Goal: Contribute content

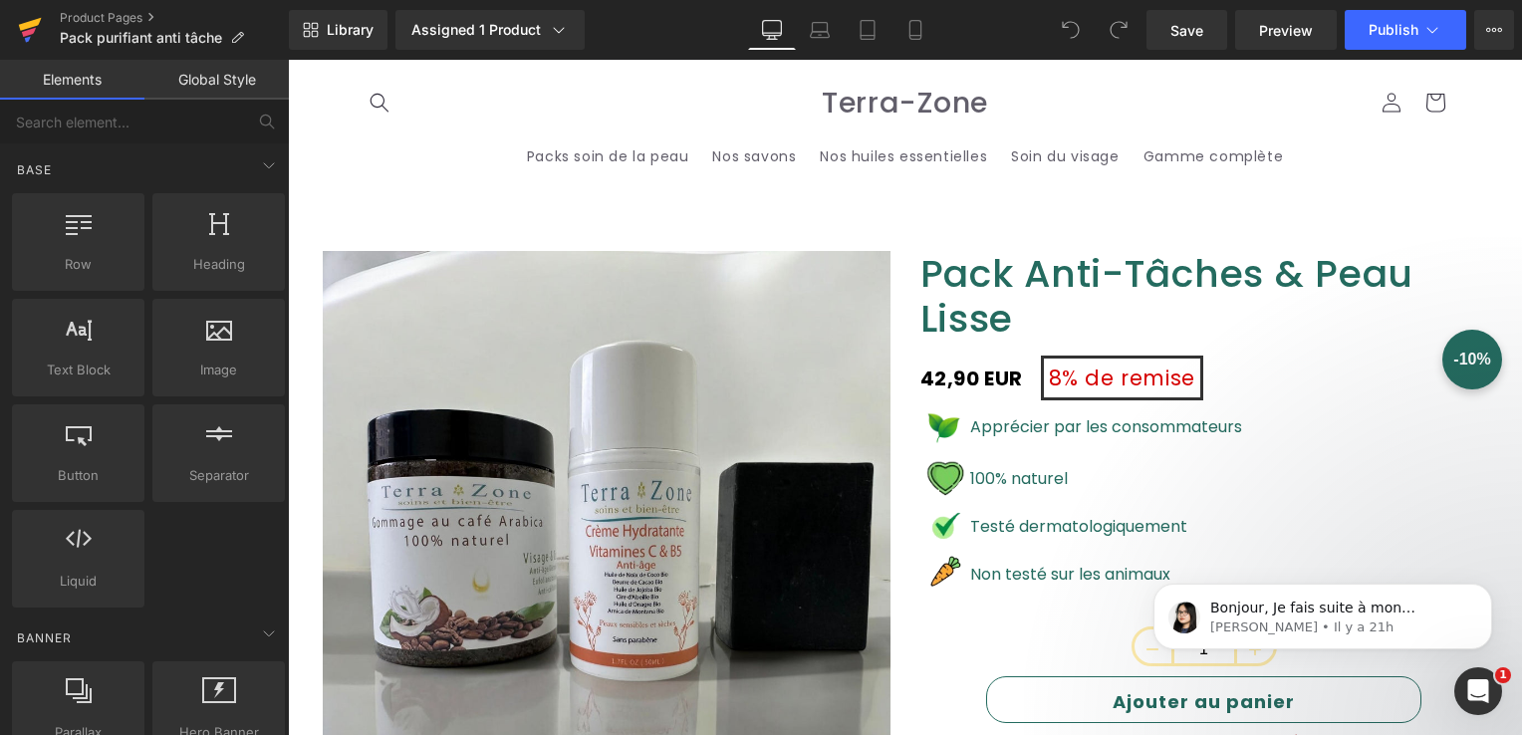
click at [42, 42] on link at bounding box center [30, 30] width 60 height 60
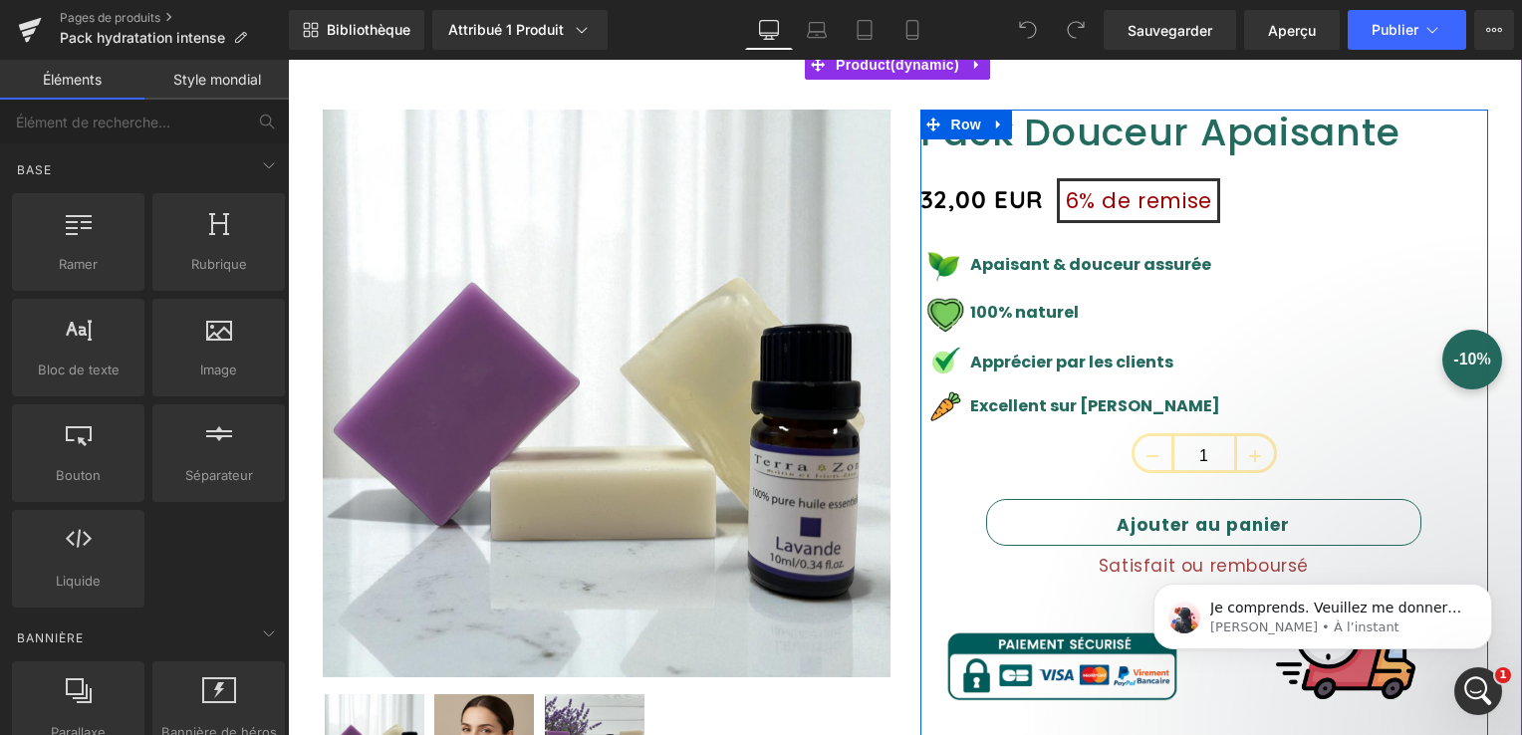
scroll to position [199, 0]
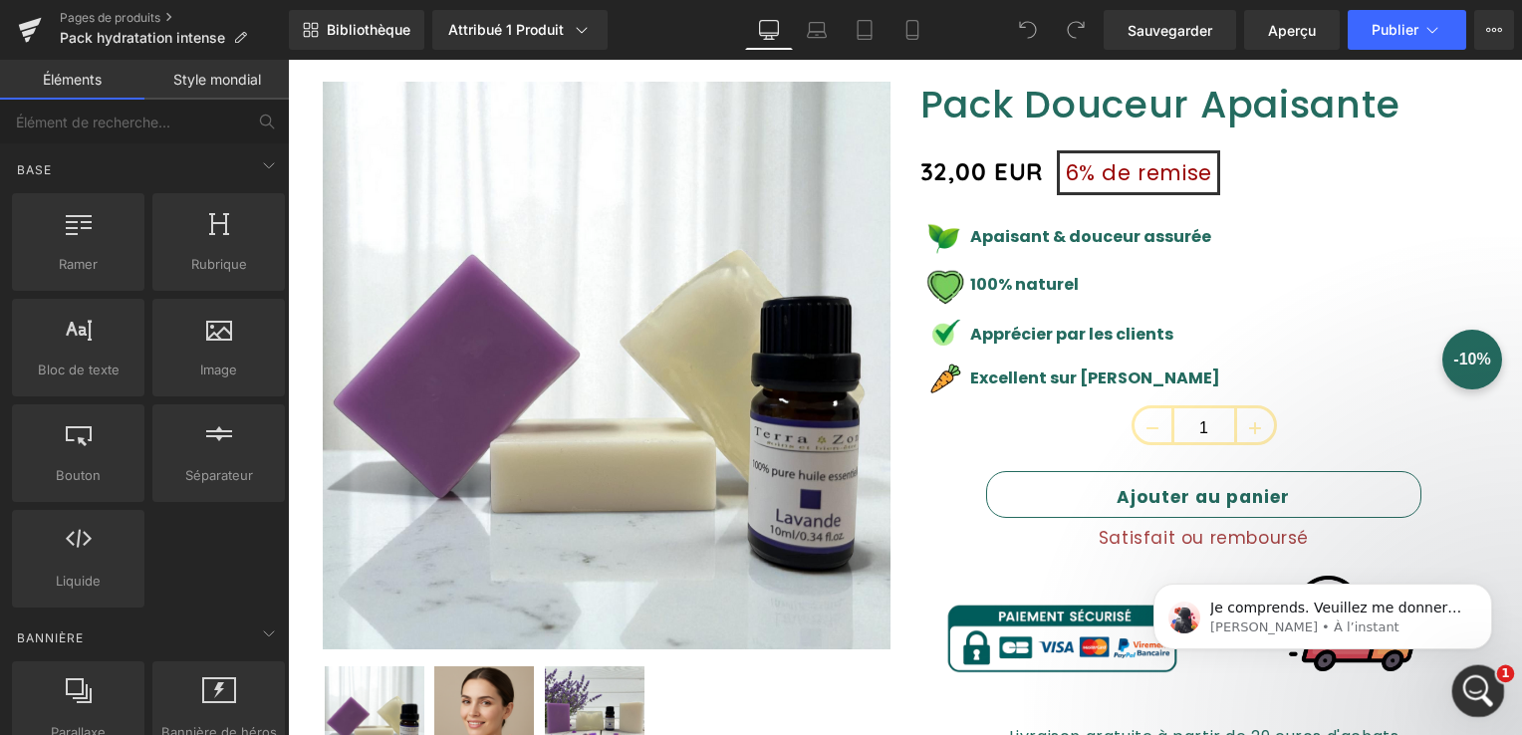
click at [1460, 684] on div "Ouvrir le Messenger Intercom" at bounding box center [1476, 689] width 66 height 66
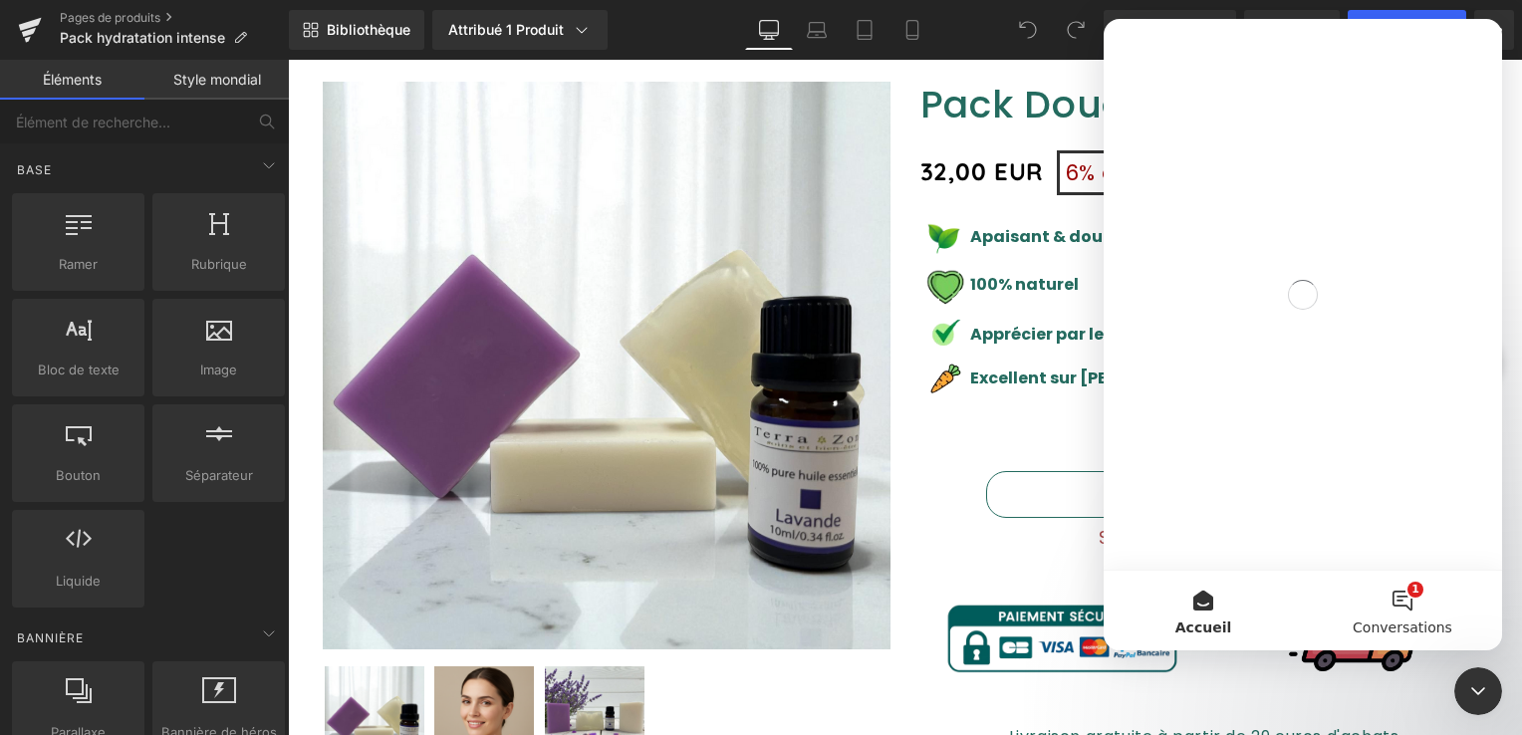
scroll to position [0, 0]
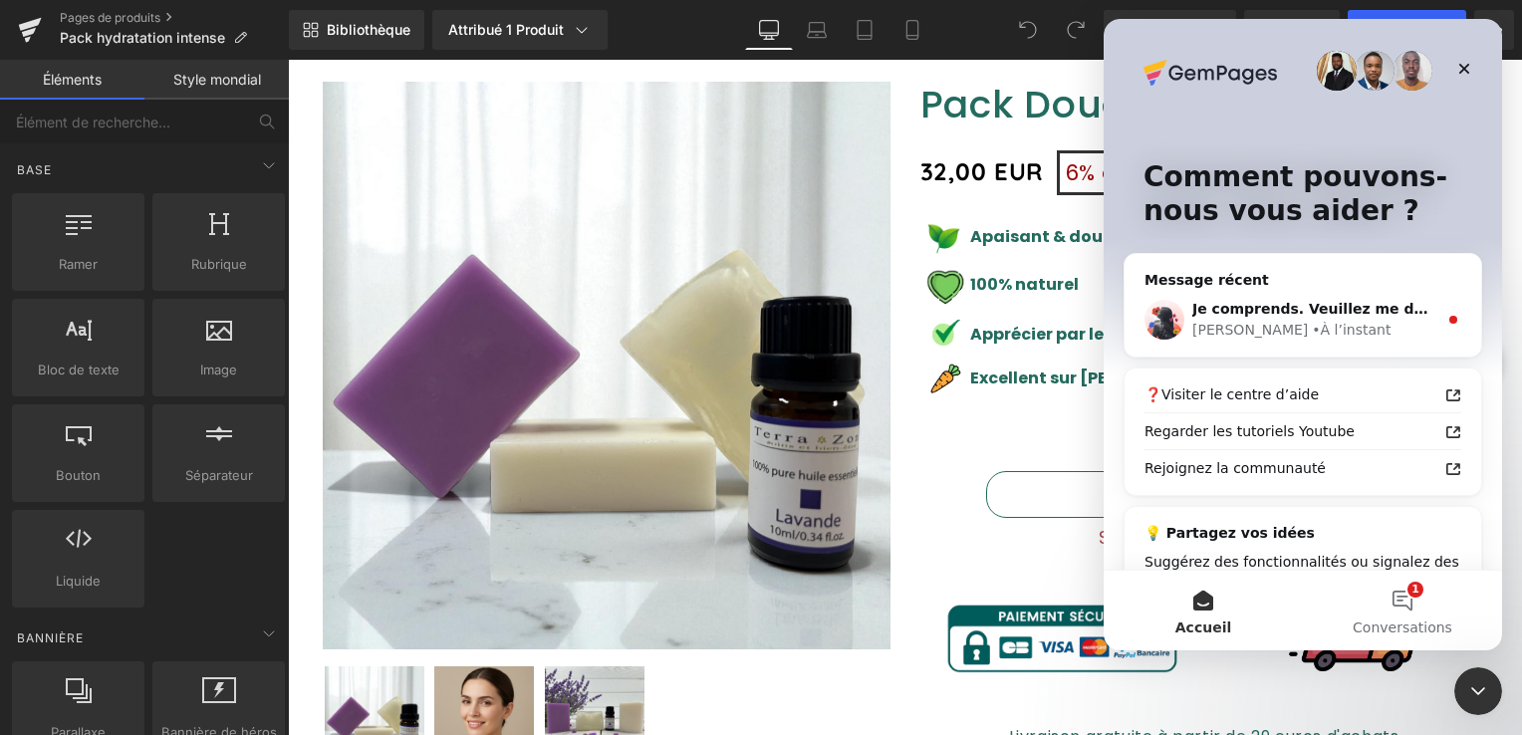
click at [983, 393] on div at bounding box center [761, 337] width 1522 height 675
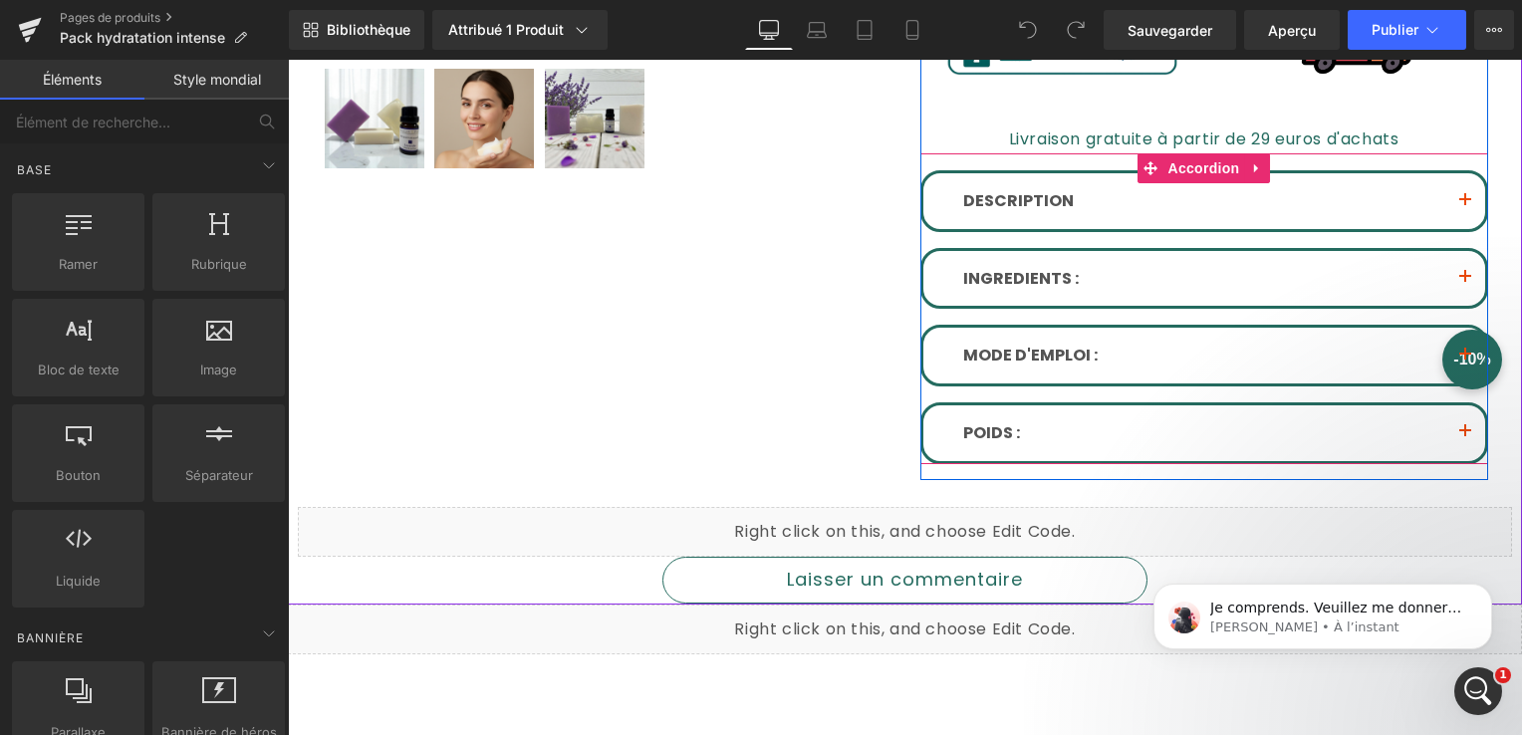
click at [1465, 195] on button "button" at bounding box center [1466, 201] width 40 height 56
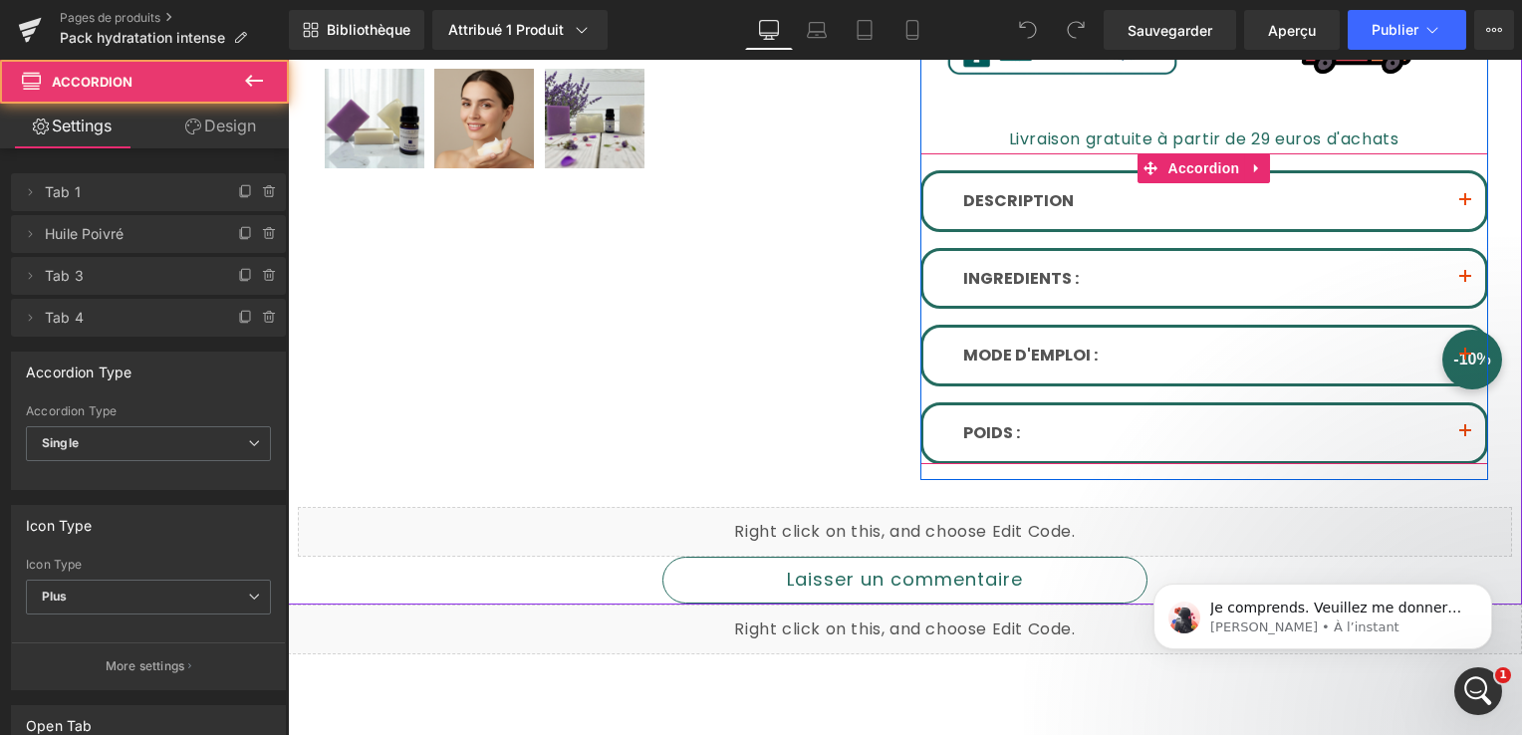
click at [1466, 206] on span "button" at bounding box center [1466, 206] width 0 height 0
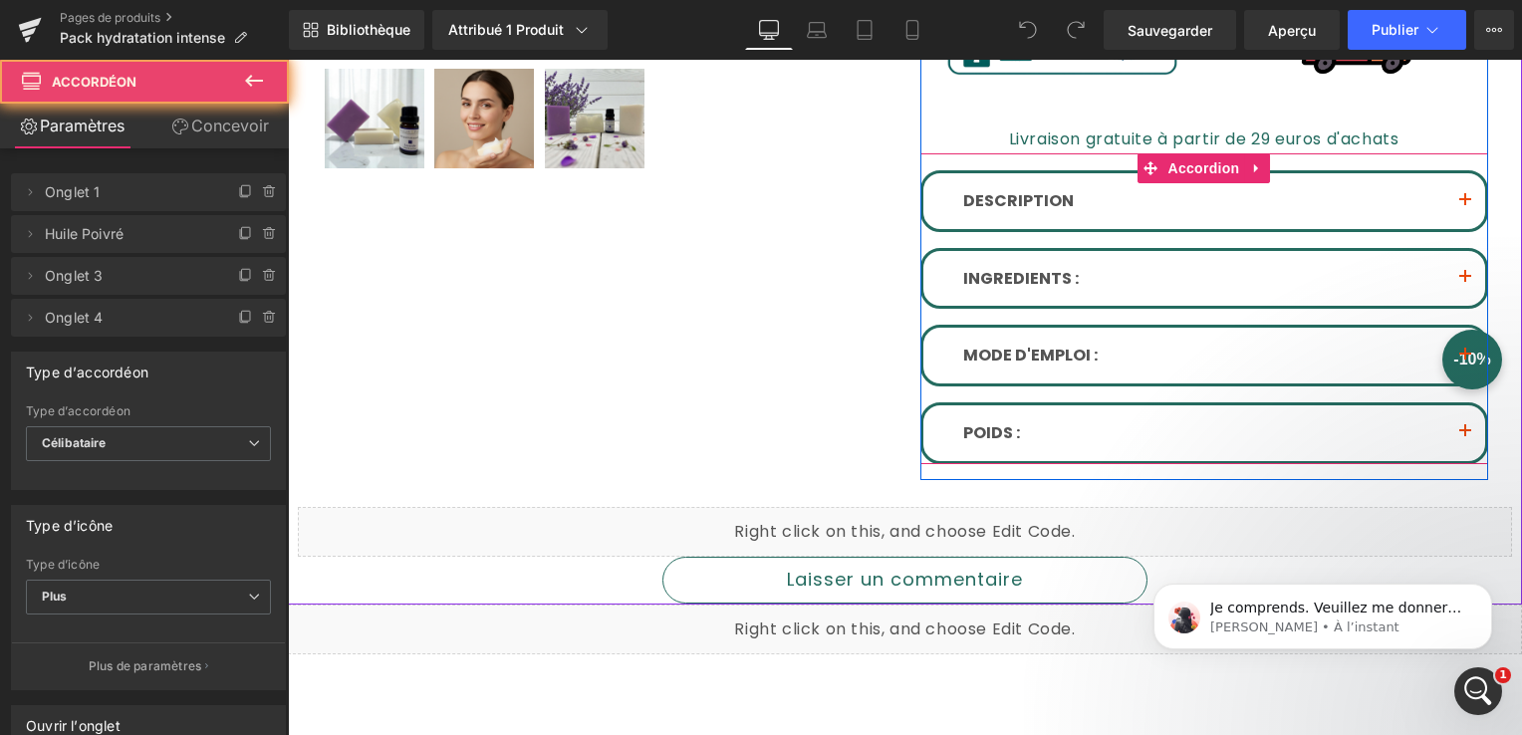
click at [1466, 206] on span "button" at bounding box center [1466, 206] width 0 height 0
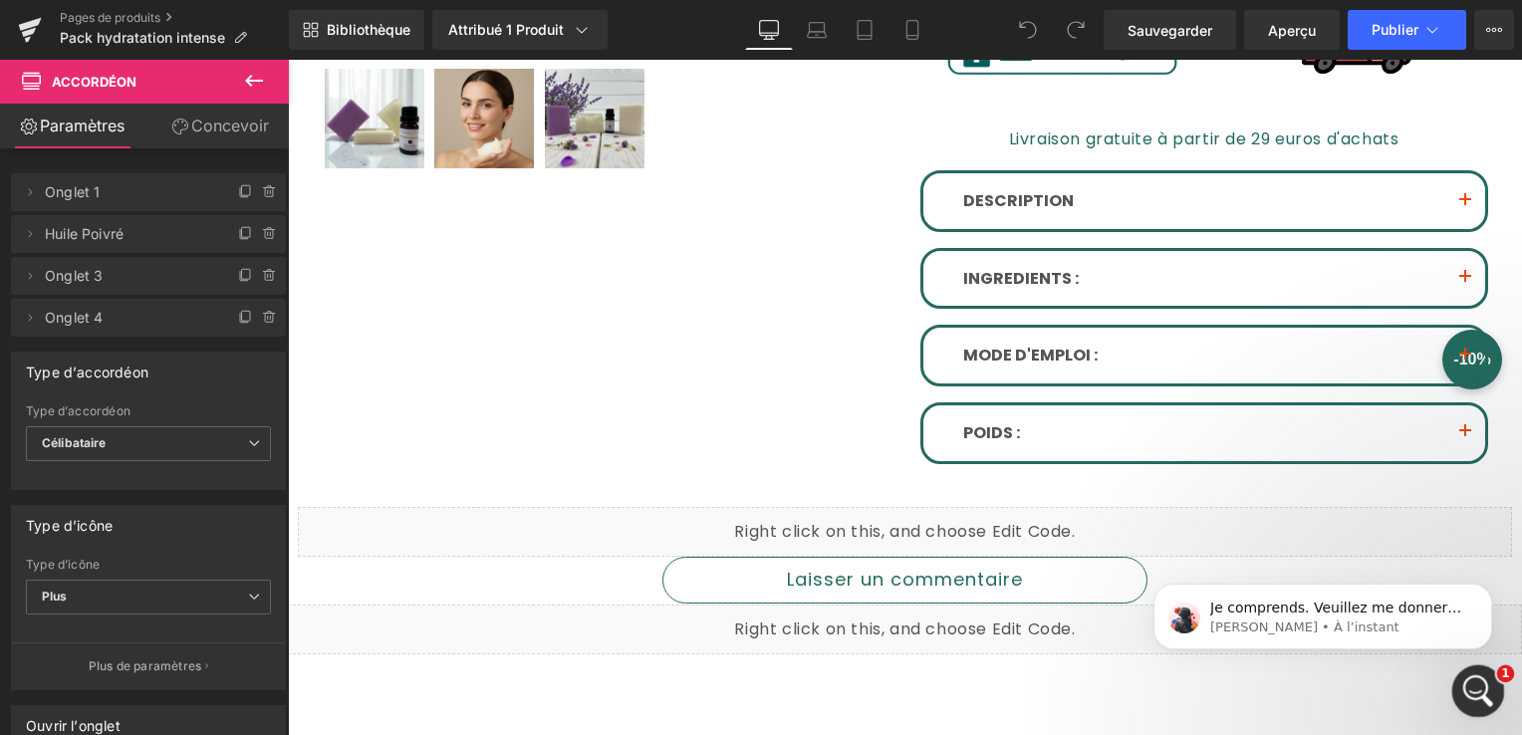
click at [1486, 687] on icon "Ouvrir le Messenger Intercom" at bounding box center [1476, 688] width 33 height 33
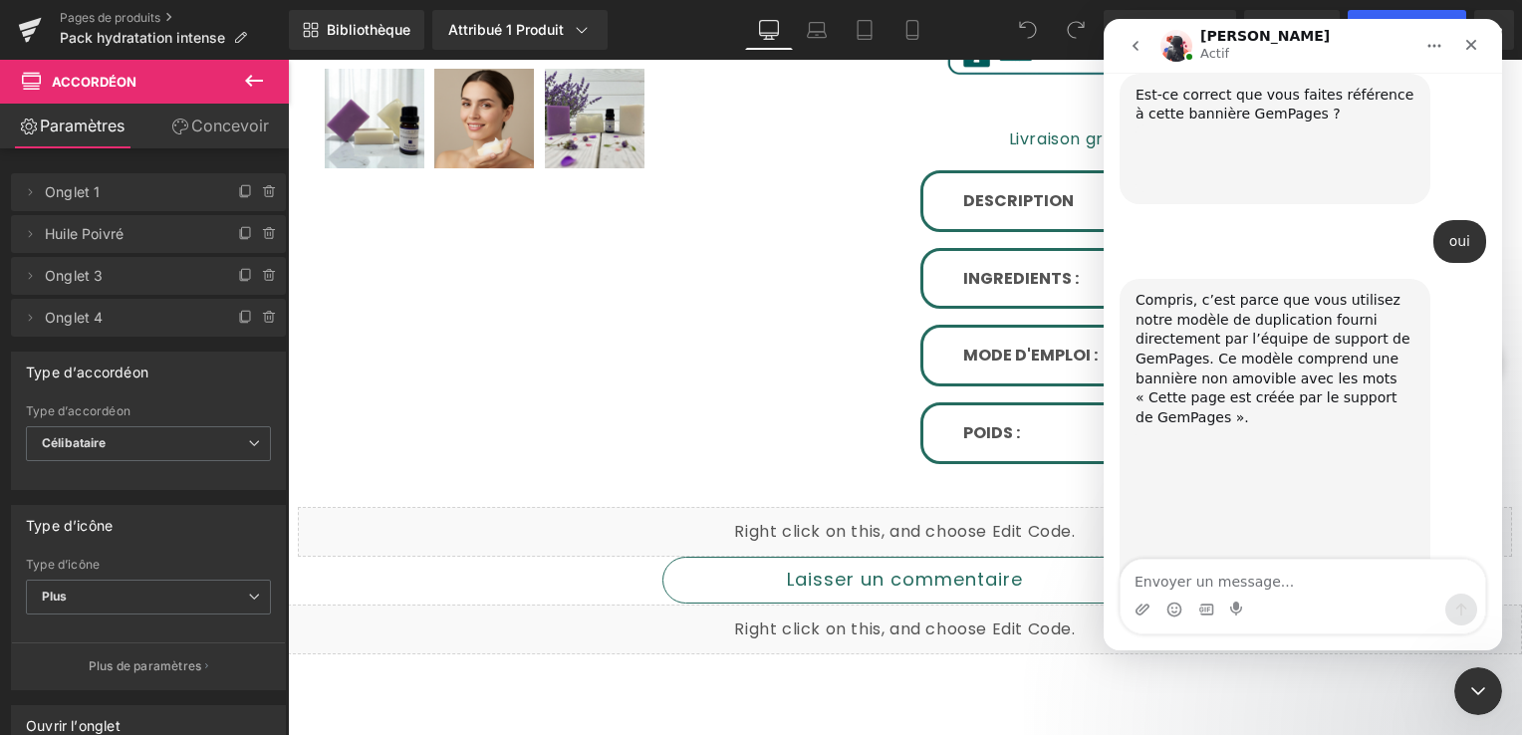
scroll to position [5733, 0]
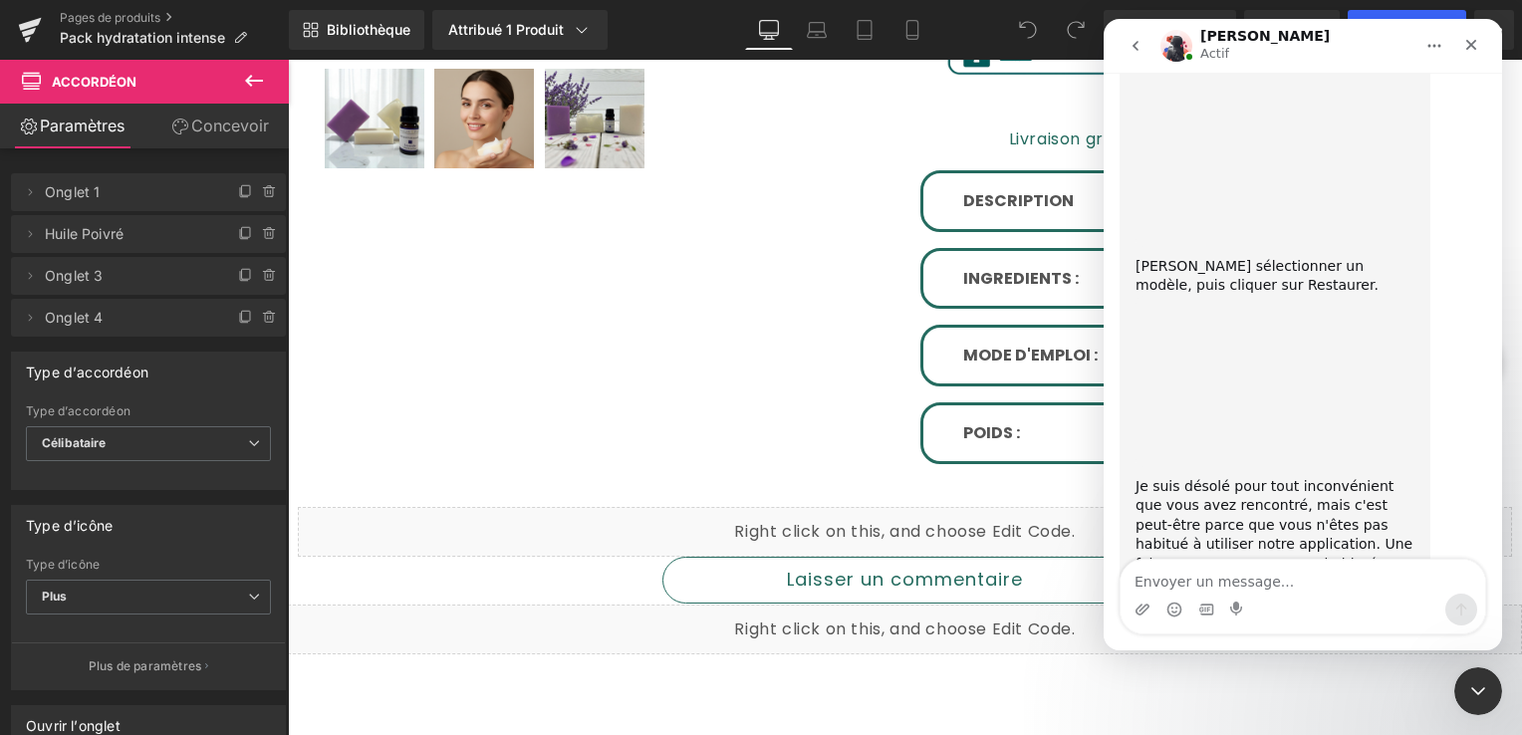
click at [1199, 576] on textarea "Envoyer un message..." at bounding box center [1303, 577] width 365 height 34
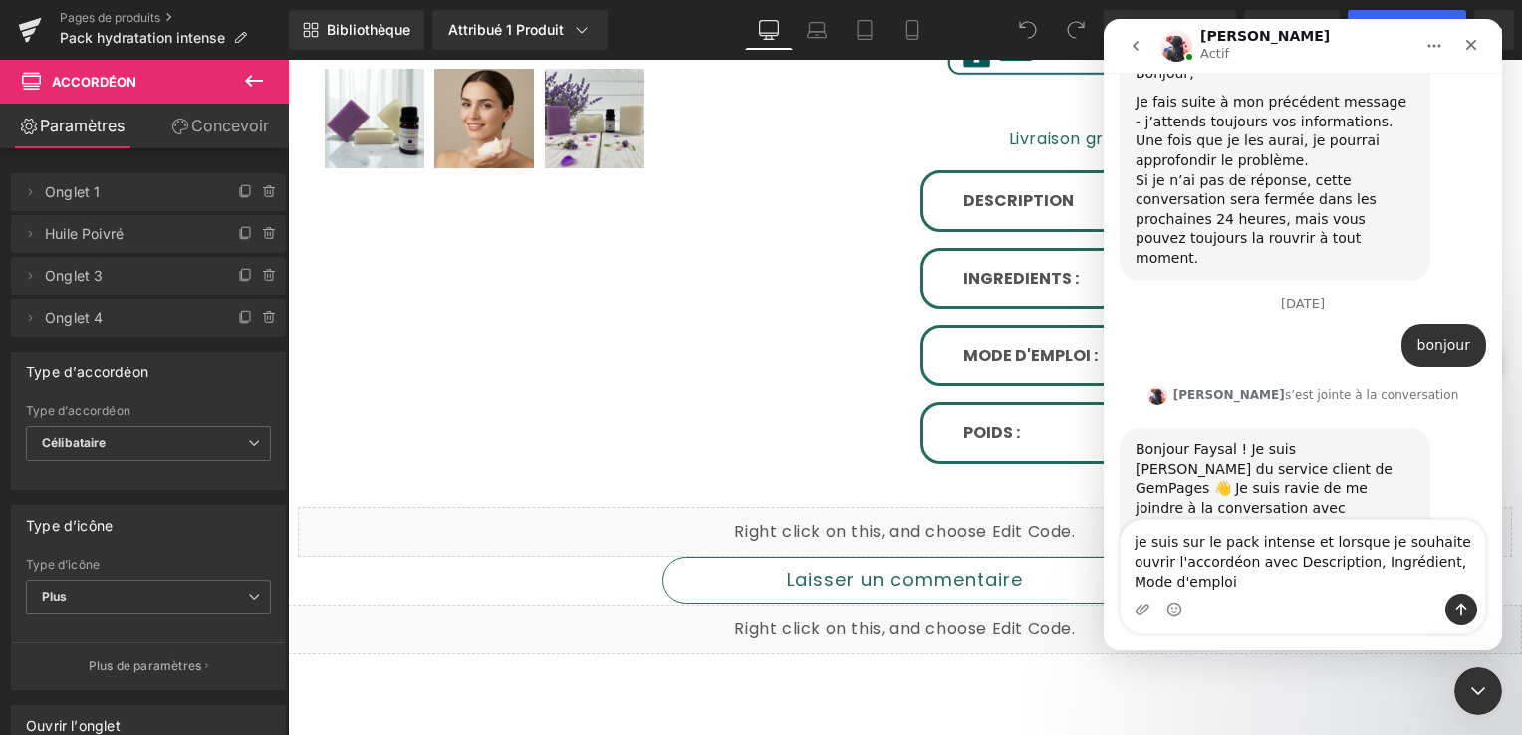
scroll to position [6596, 0]
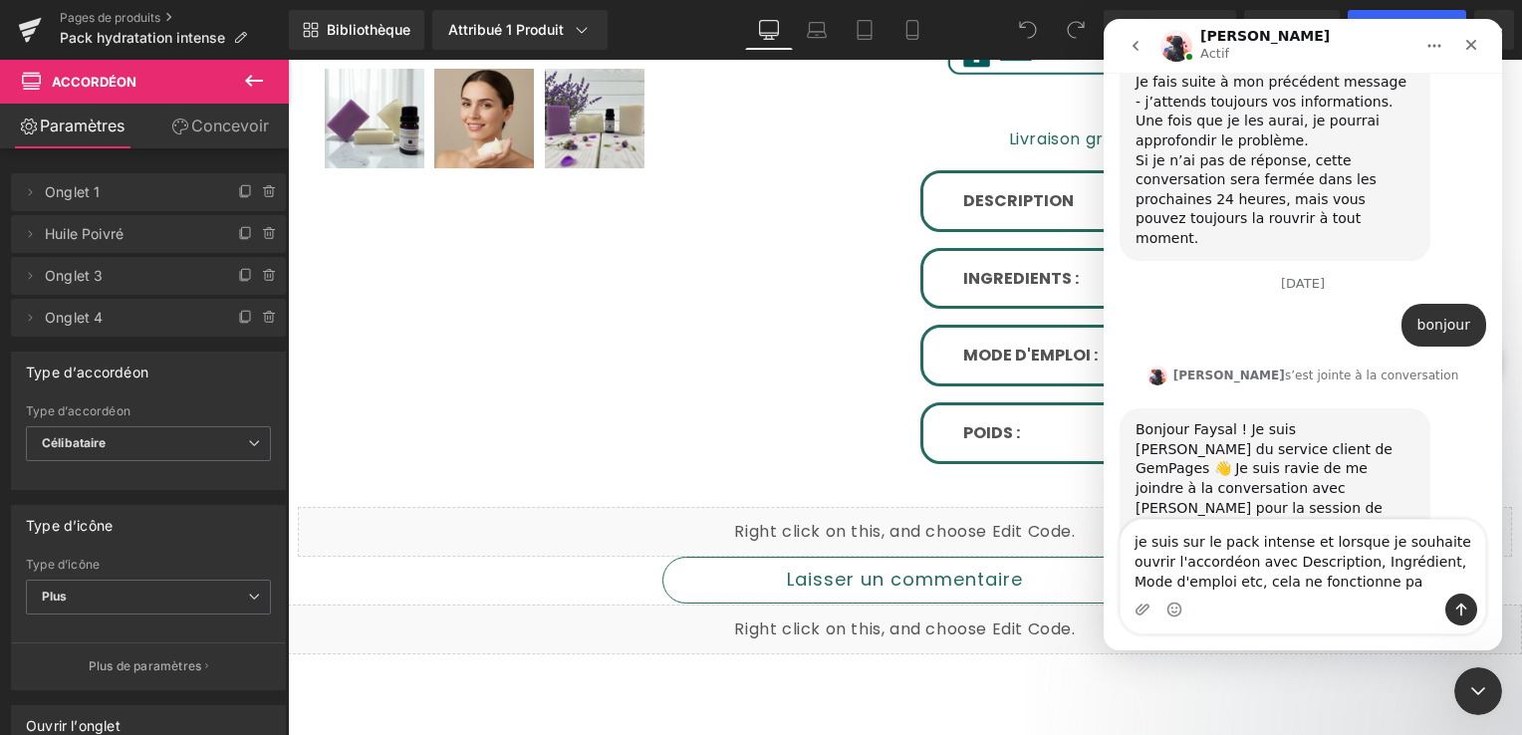
type textarea "je suis sur le pack intense et lorsque je souhaite ouvrir l'accordéon avec Desc…"
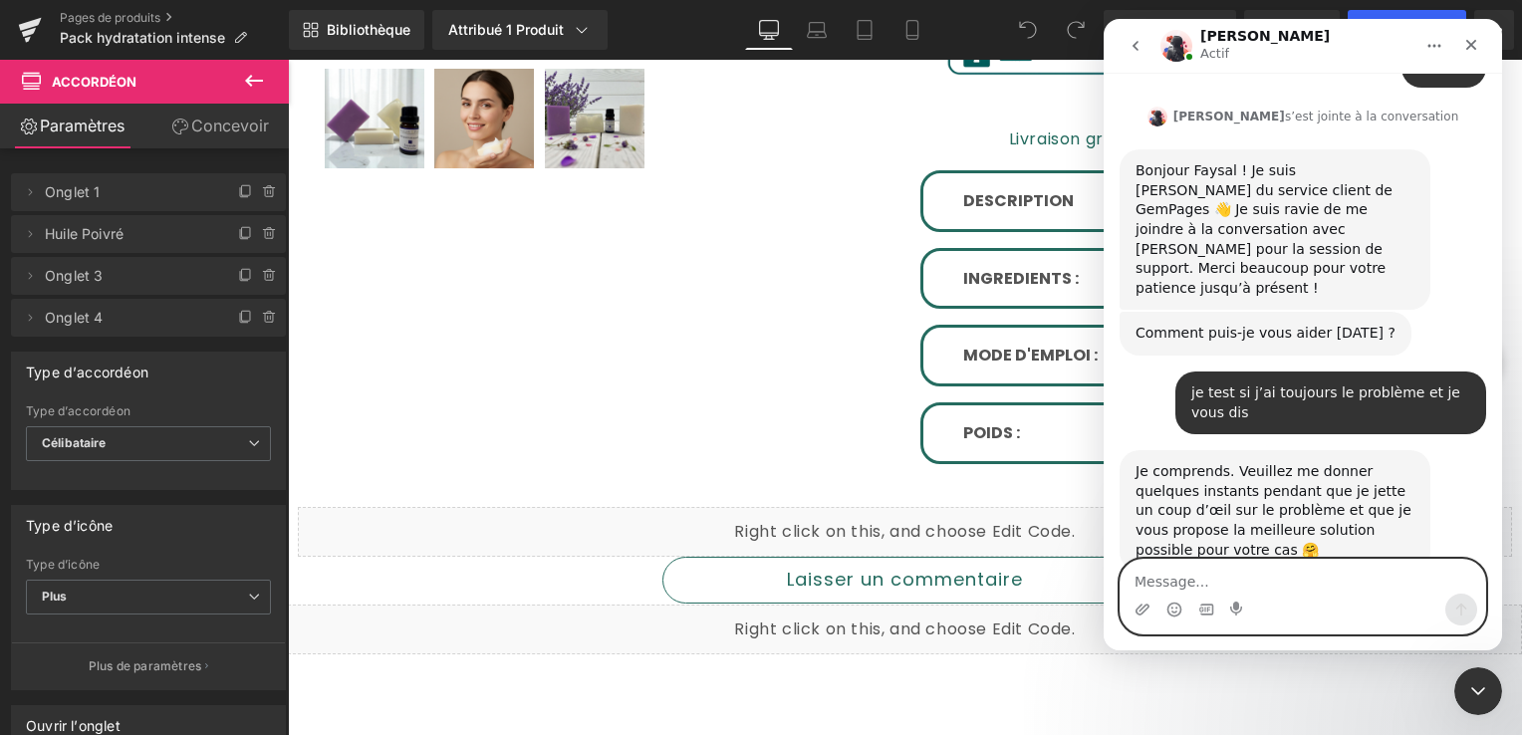
scroll to position [7014, 0]
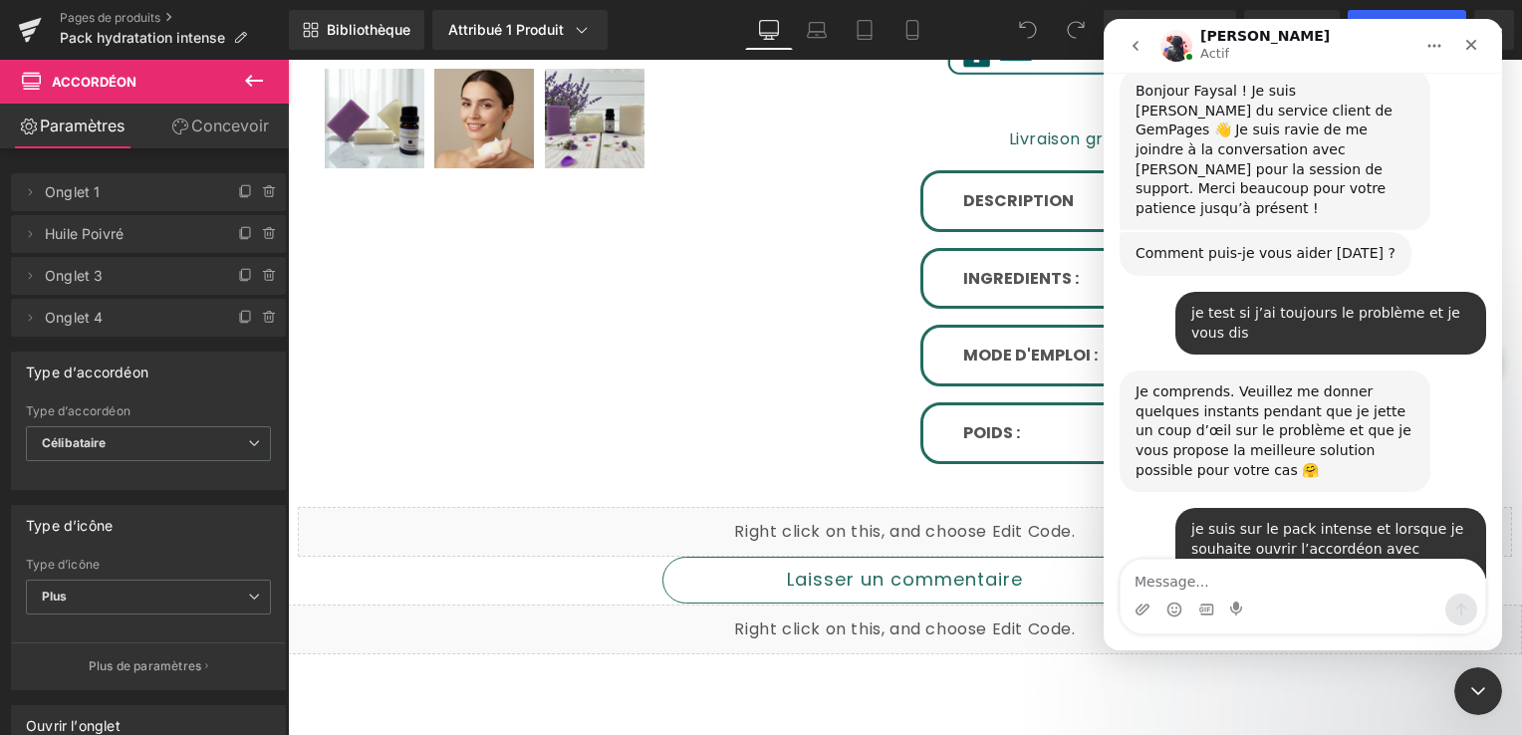
click at [907, 188] on div at bounding box center [761, 337] width 1522 height 675
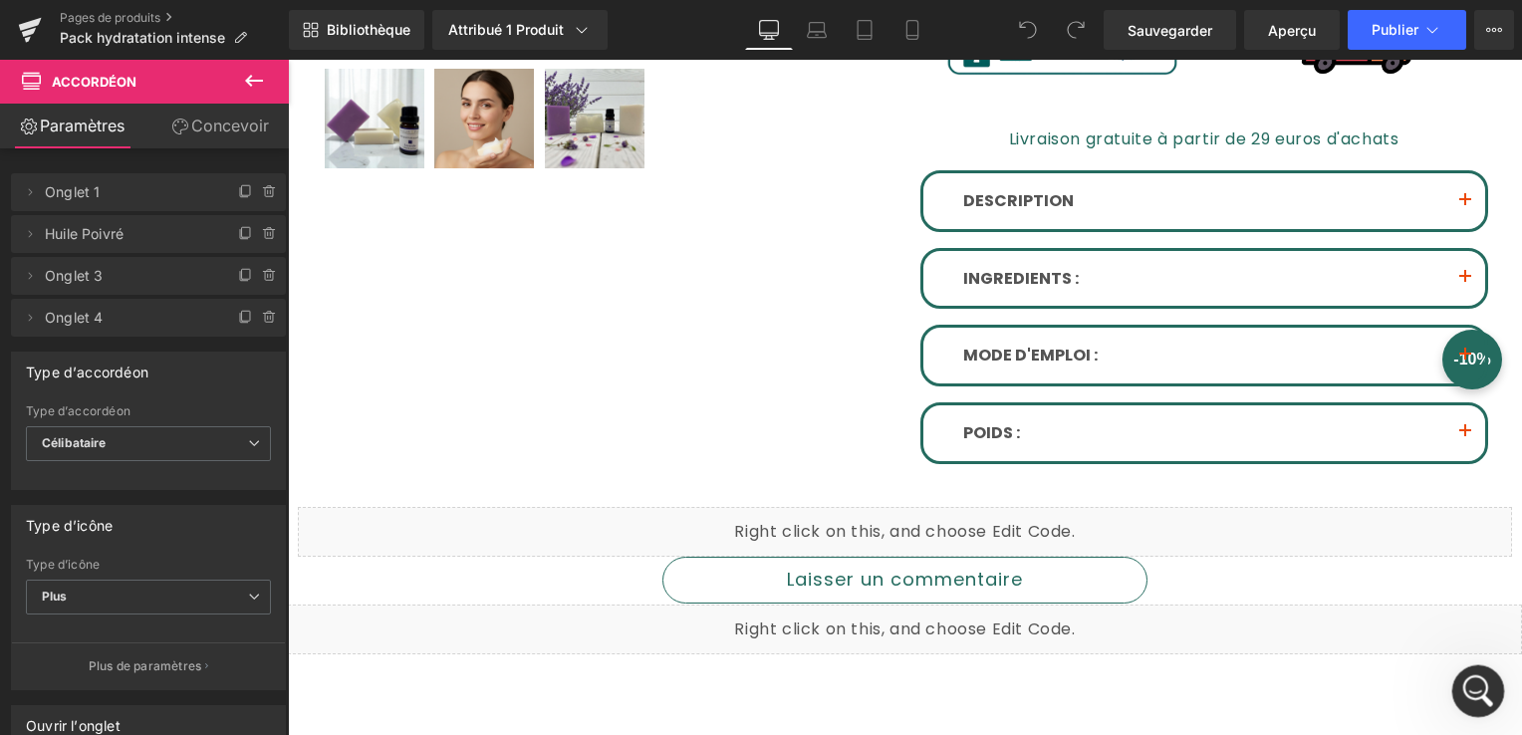
click at [1480, 682] on icon "Ouvrir le Messenger Intercom" at bounding box center [1476, 688] width 33 height 33
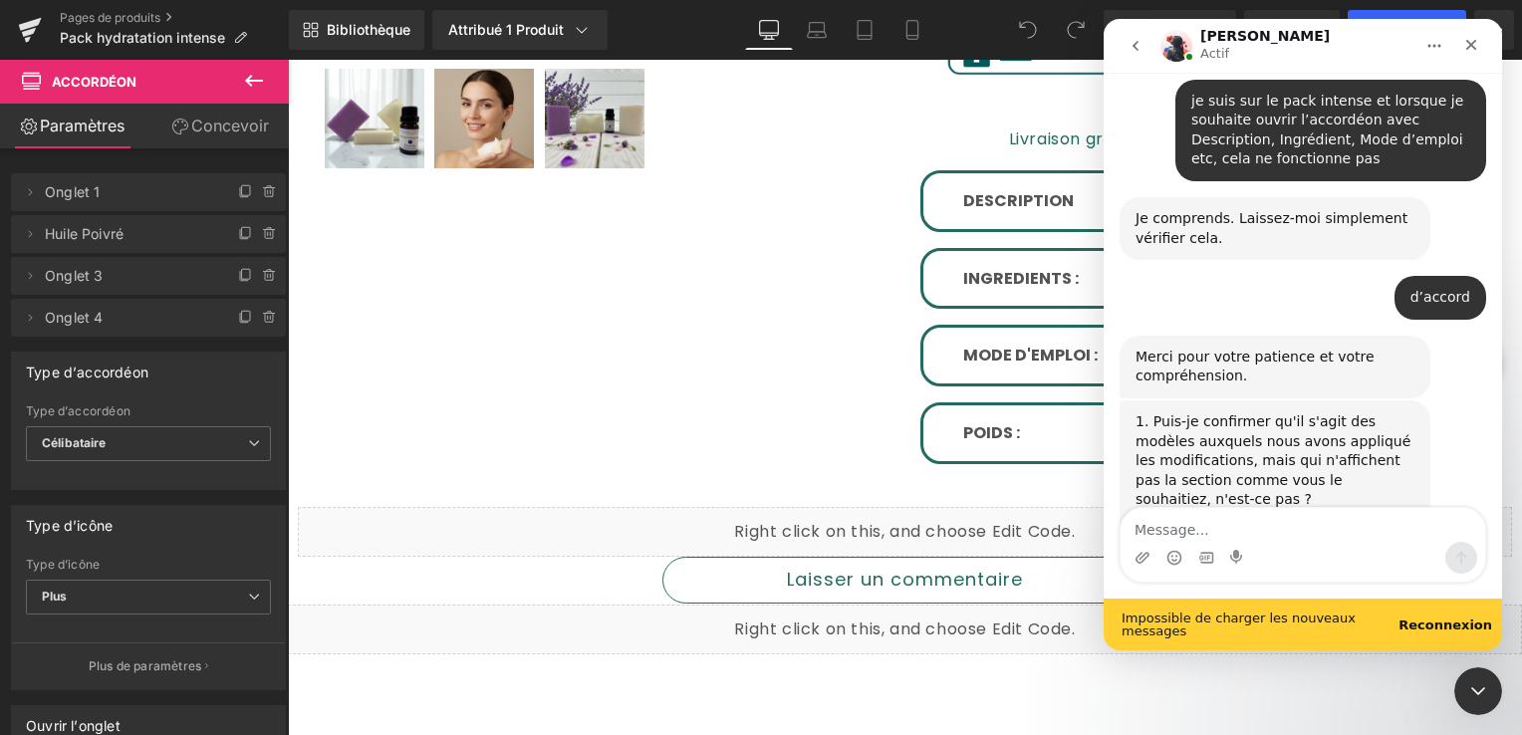
scroll to position [7616, 0]
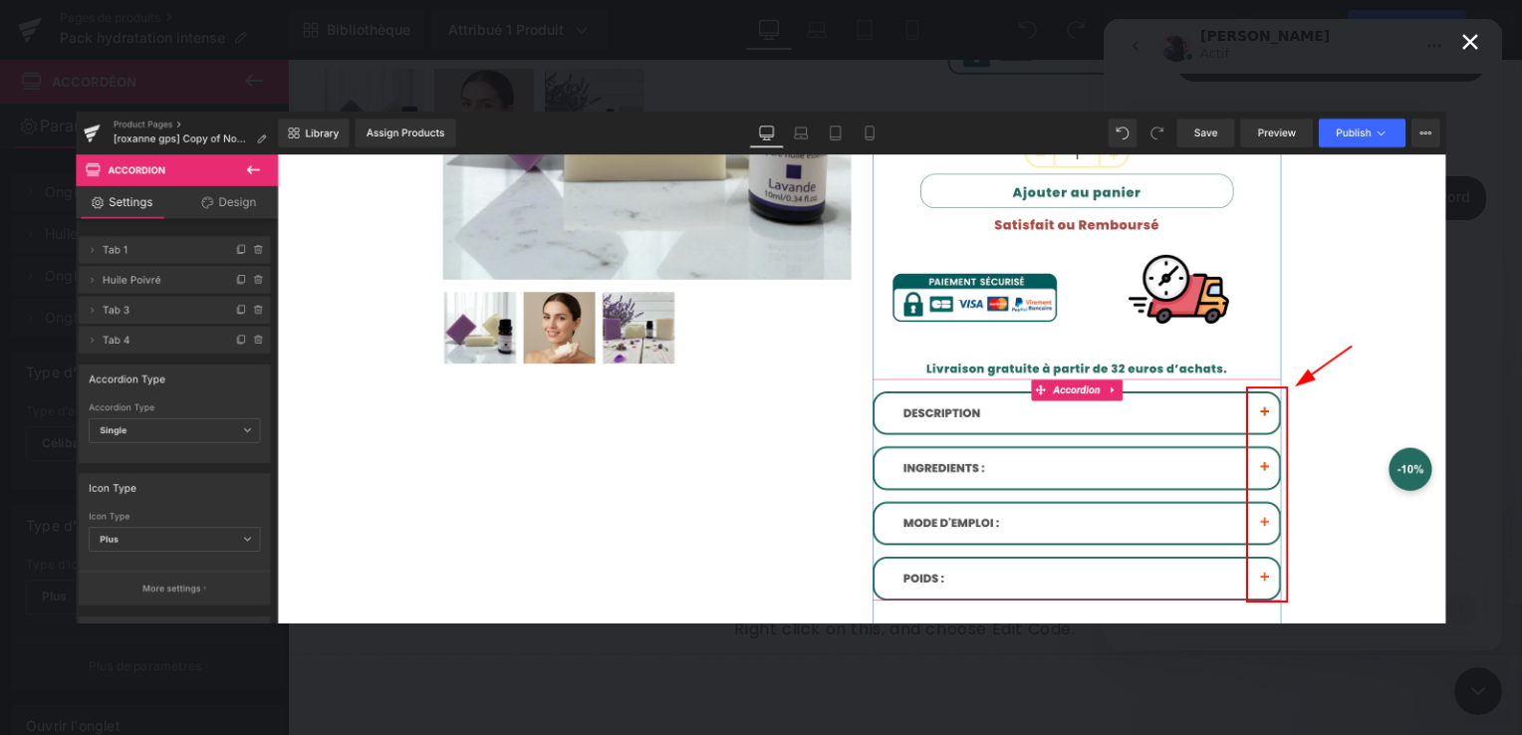
scroll to position [7564, 0]
click at [1472, 49] on icon "Fermer" at bounding box center [1471, 42] width 24 height 24
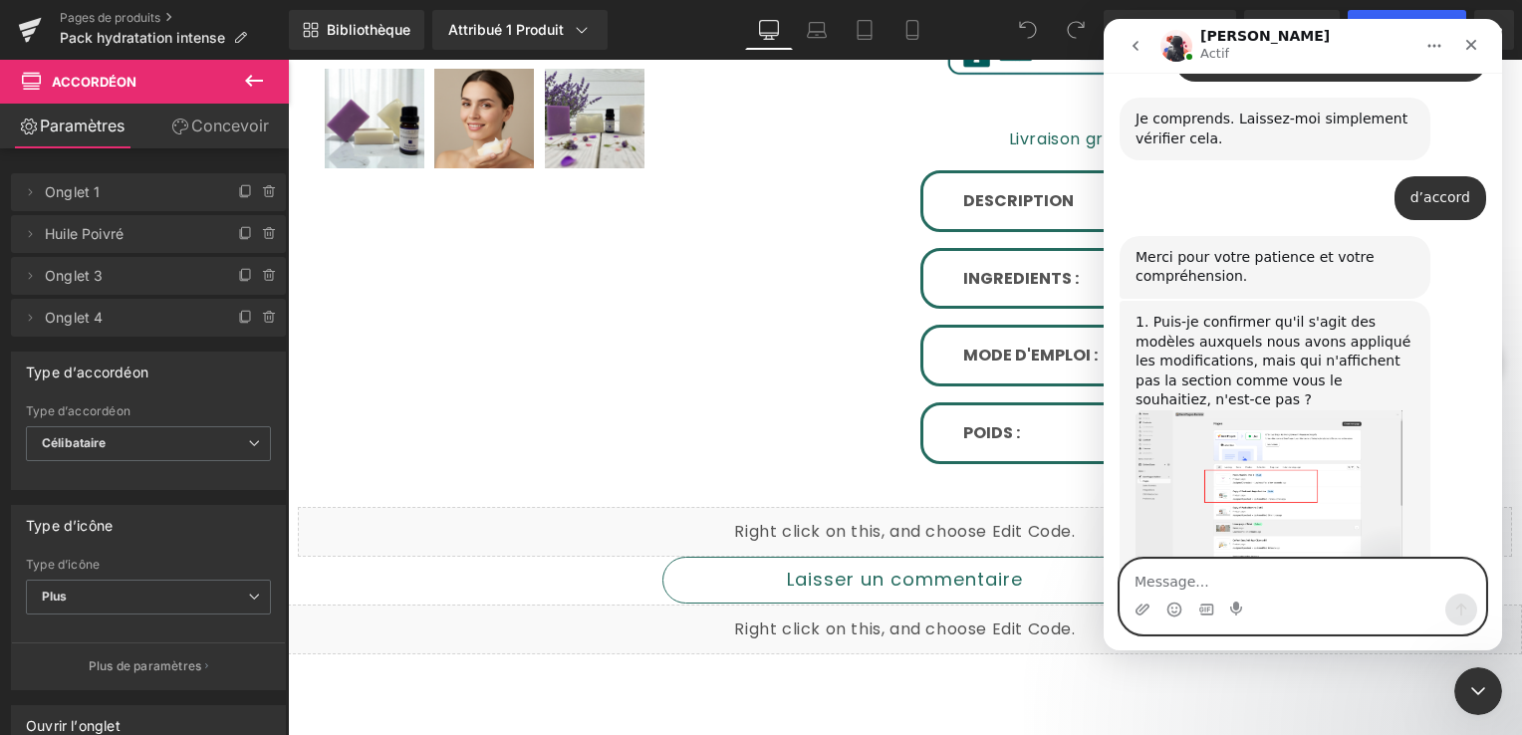
click at [1251, 586] on textarea "Message..." at bounding box center [1303, 577] width 365 height 34
type textarea "oui"
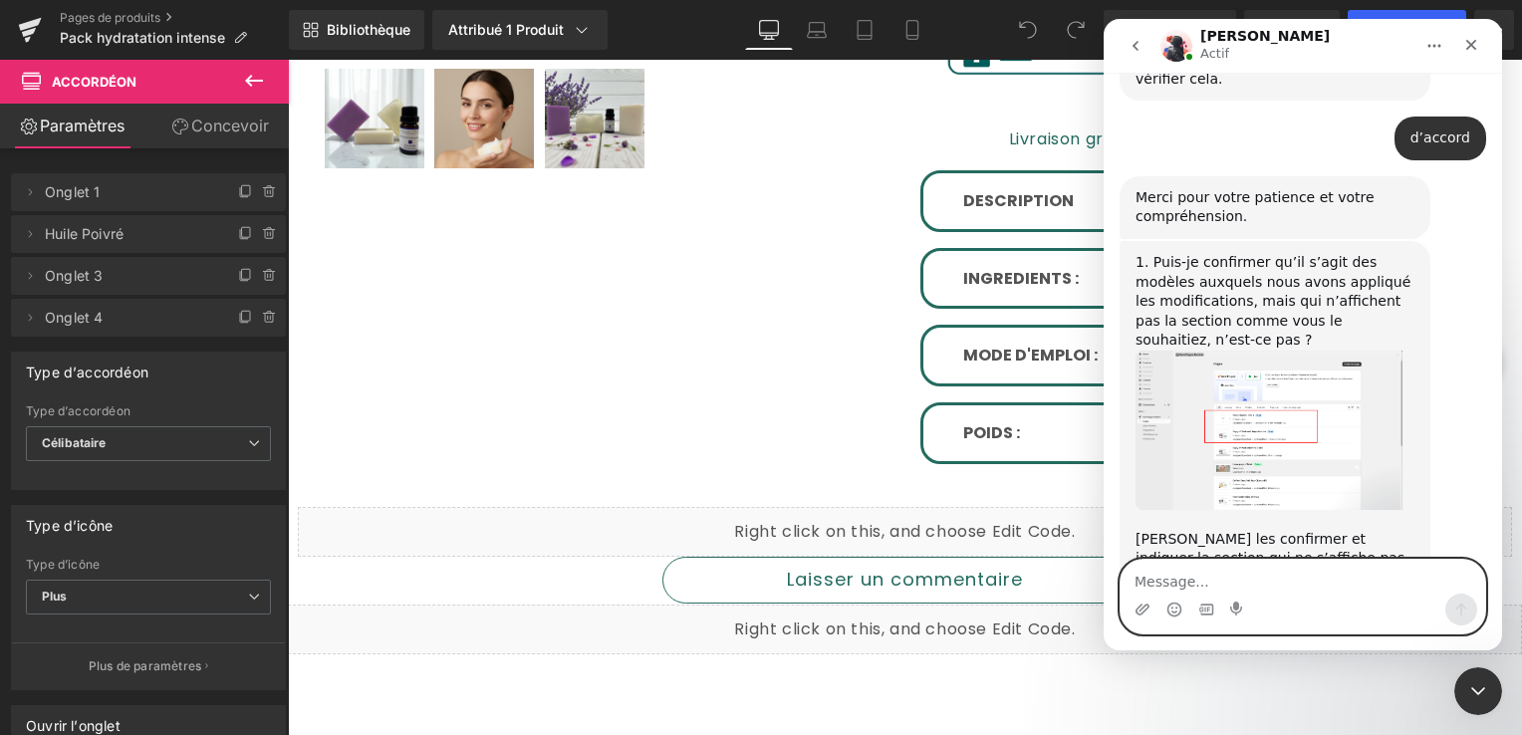
scroll to position [7547, 0]
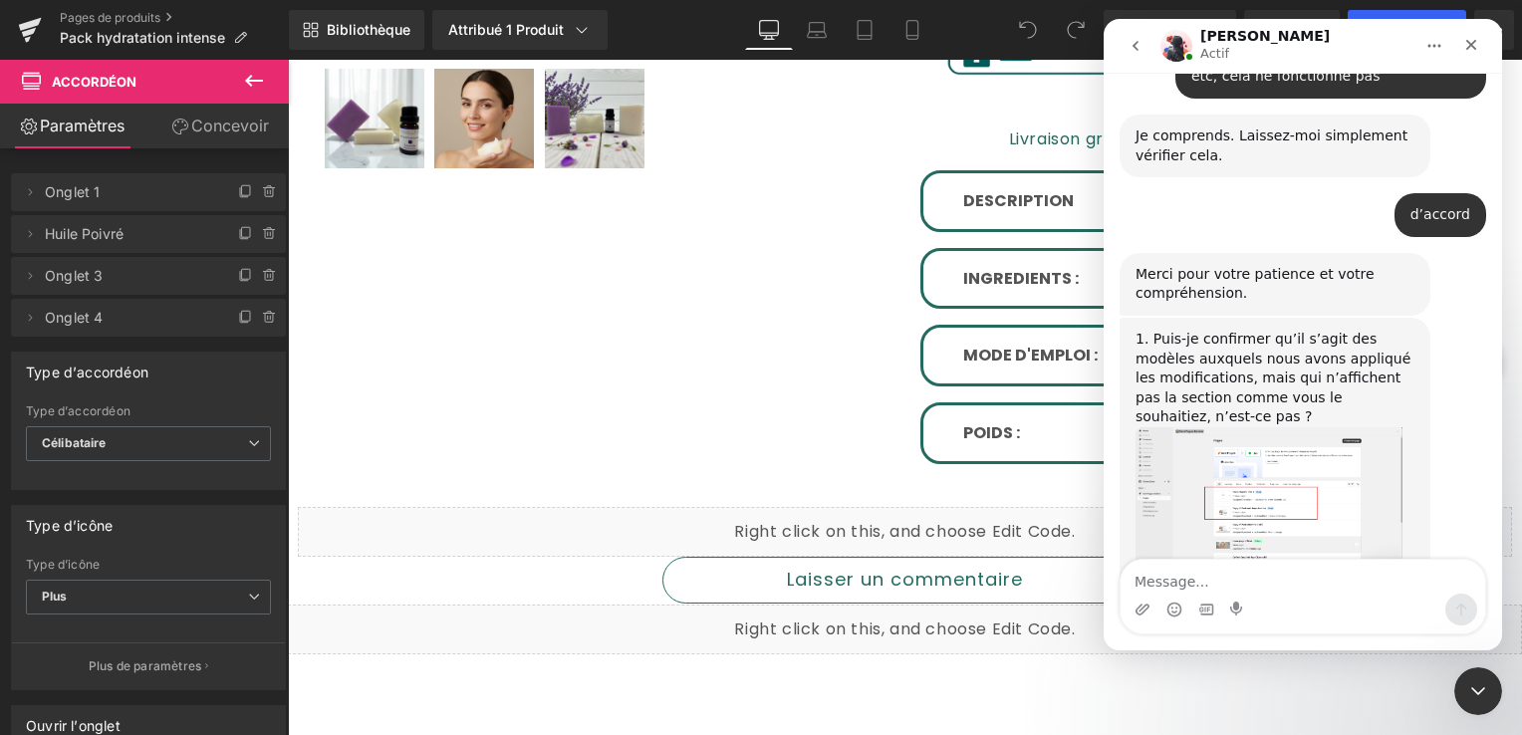
click at [906, 38] on div at bounding box center [761, 337] width 1522 height 675
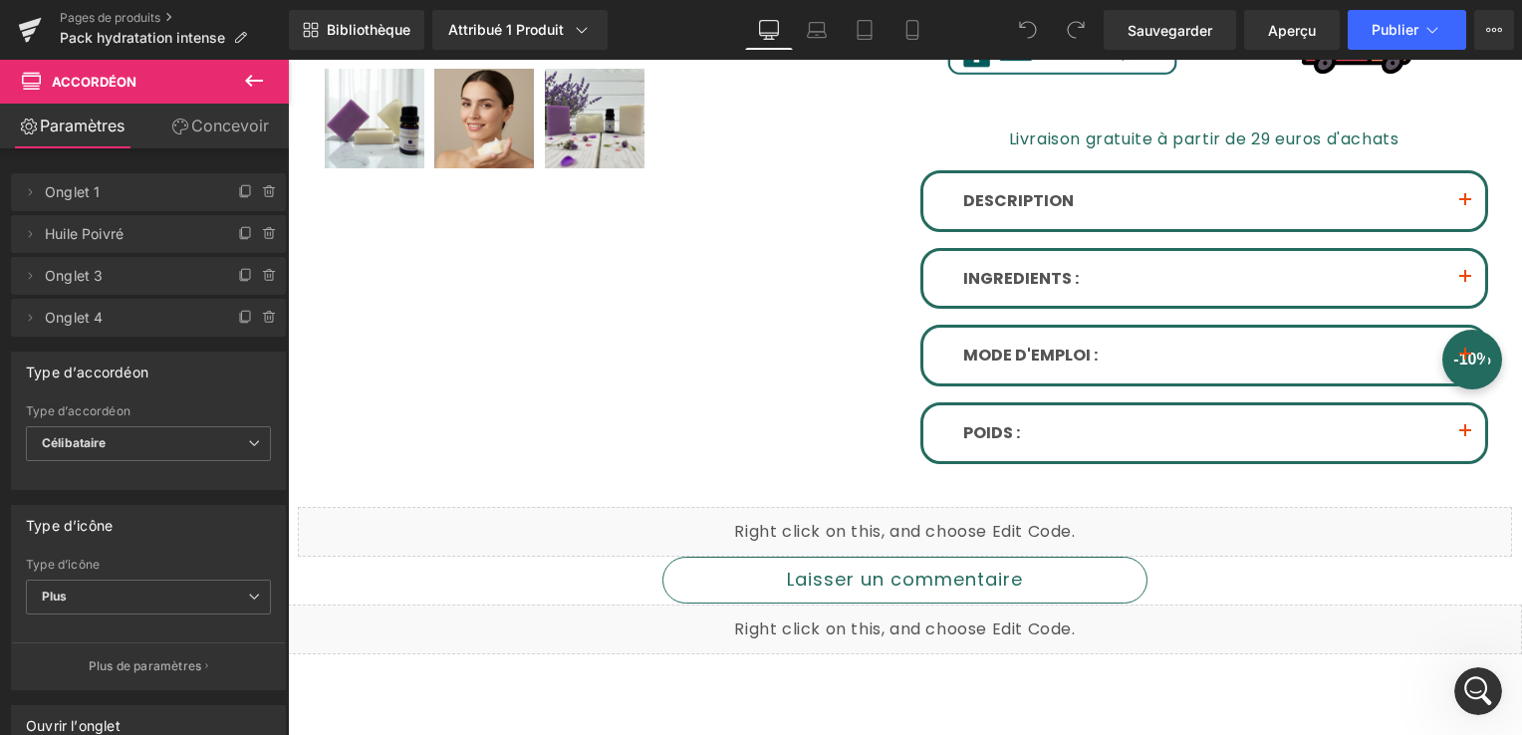
click at [907, 38] on icon at bounding box center [912, 30] width 11 height 19
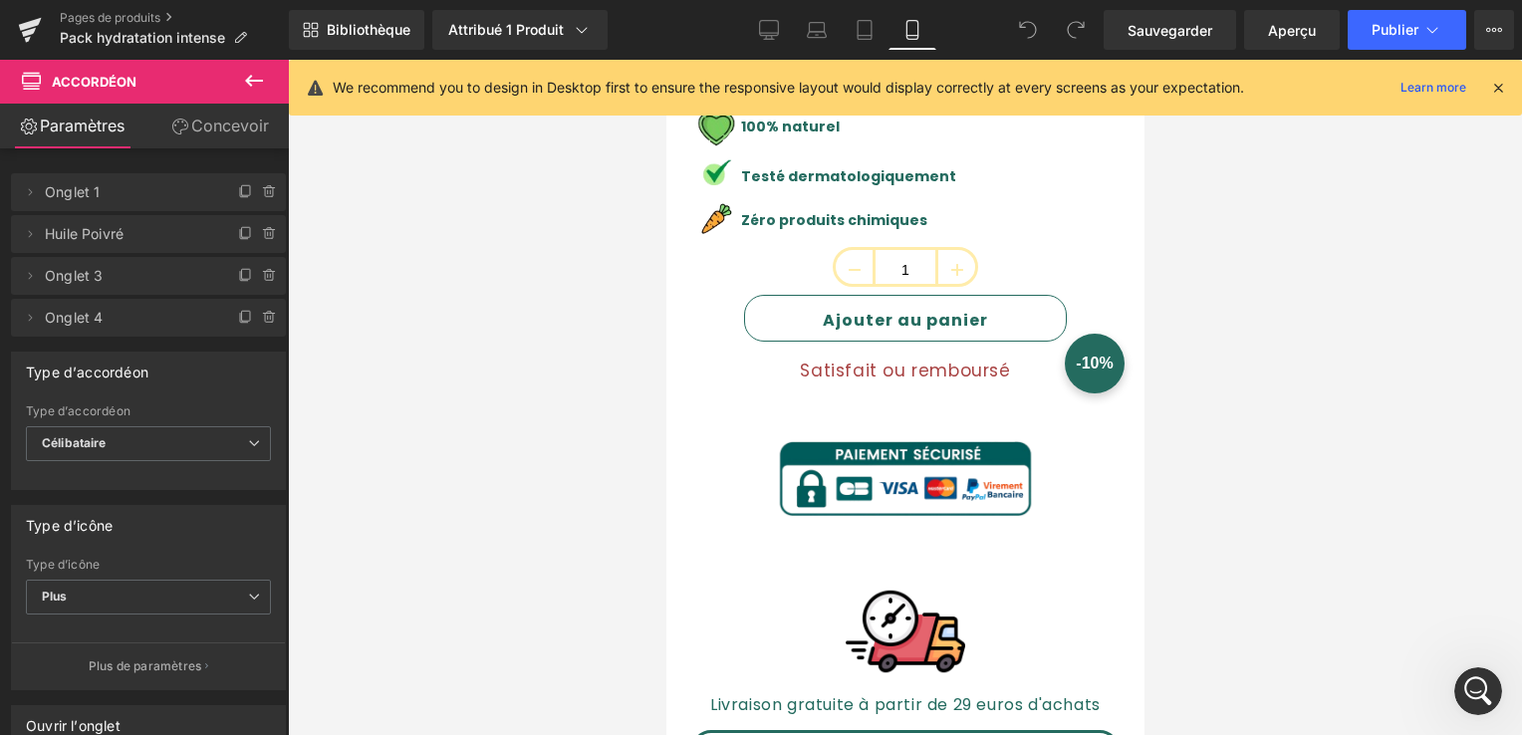
click at [907, 38] on icon at bounding box center [912, 30] width 11 height 19
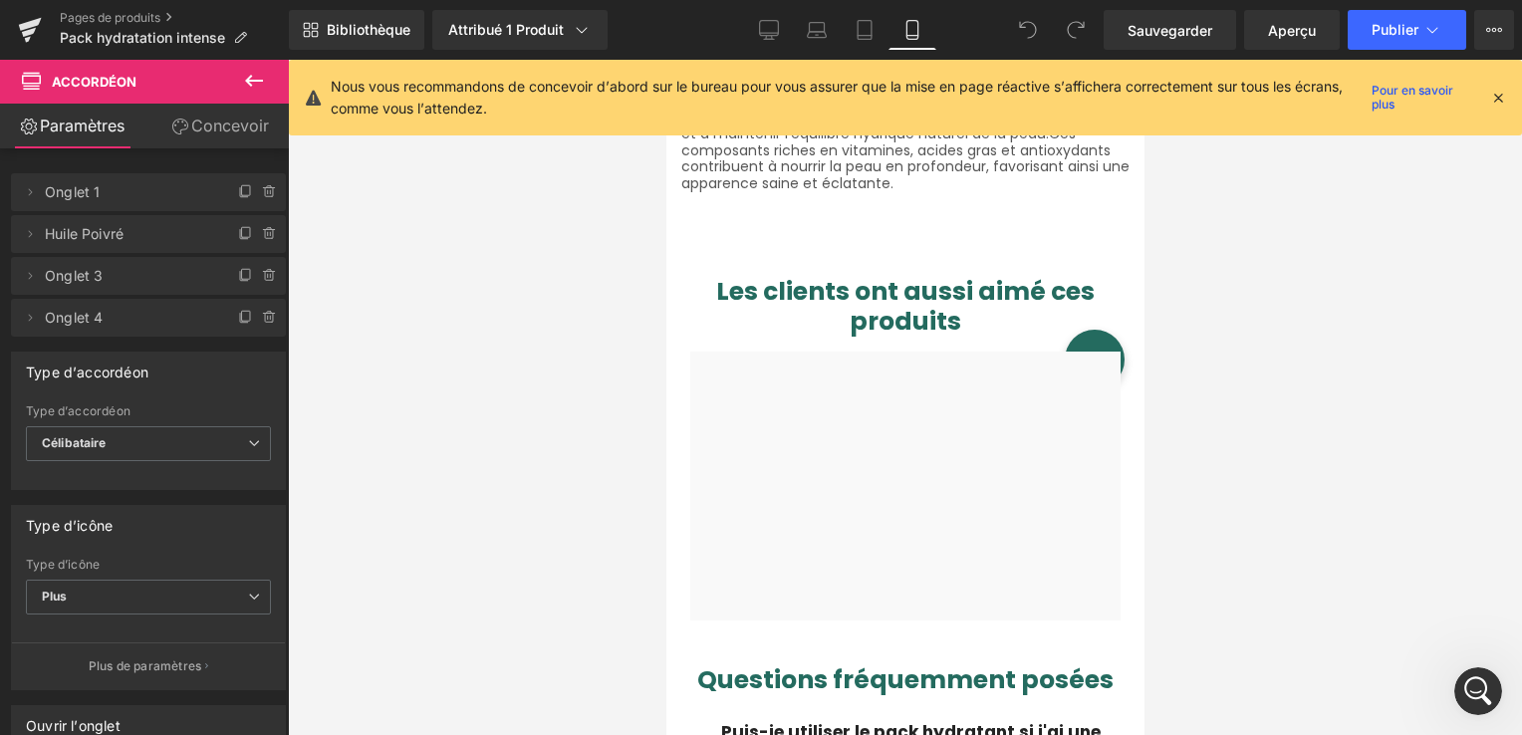
scroll to position [1872, 0]
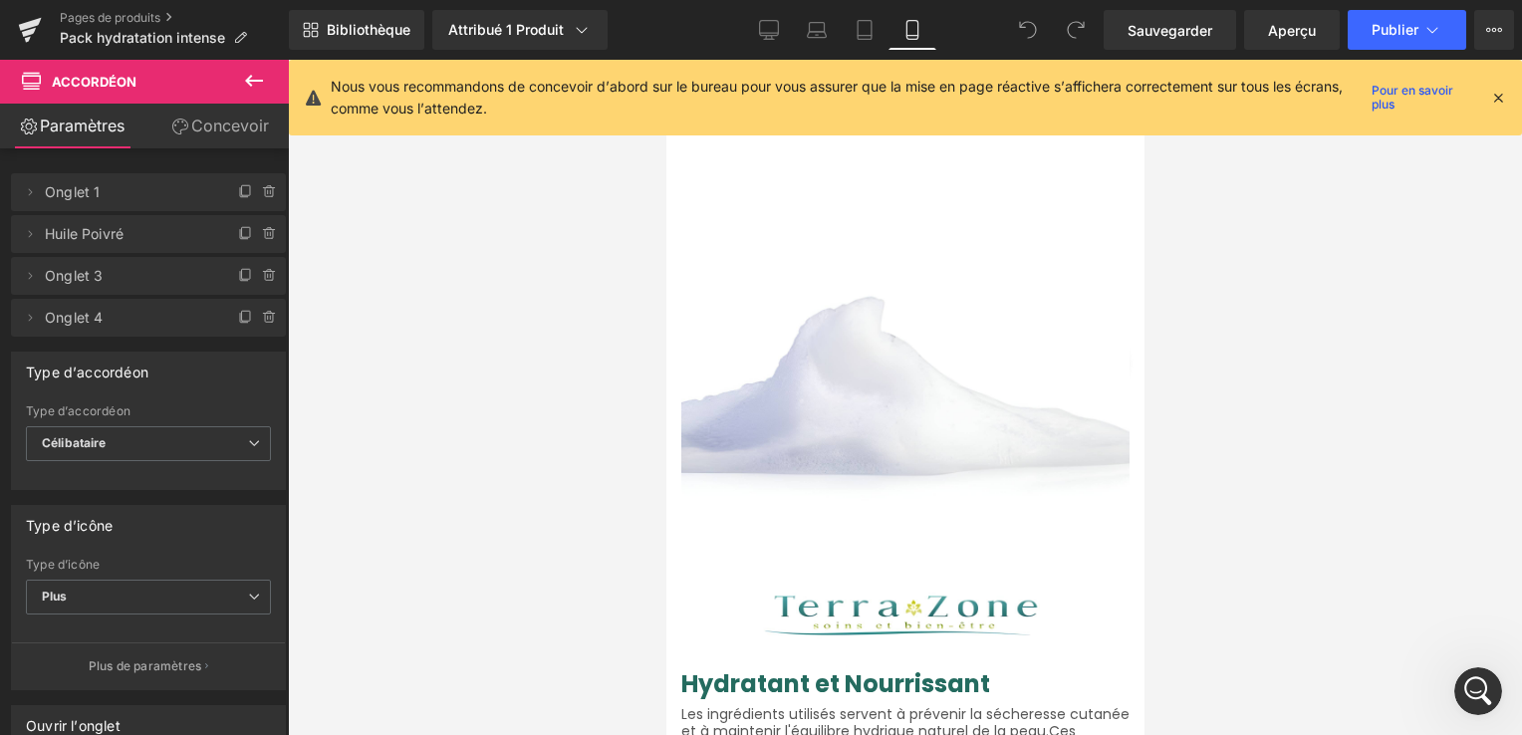
click at [1501, 101] on icon at bounding box center [1498, 98] width 18 height 18
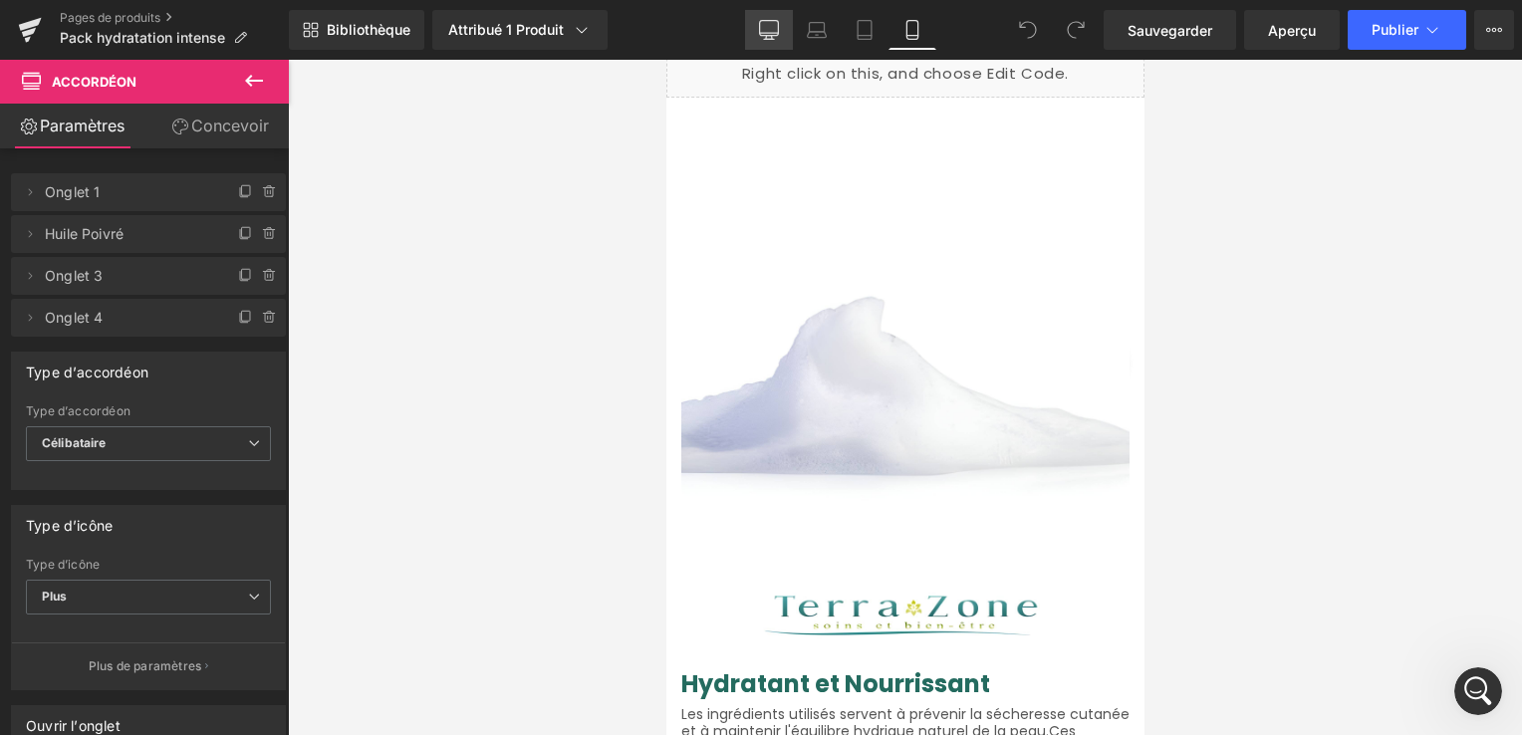
click at [766, 29] on icon at bounding box center [769, 30] width 20 height 20
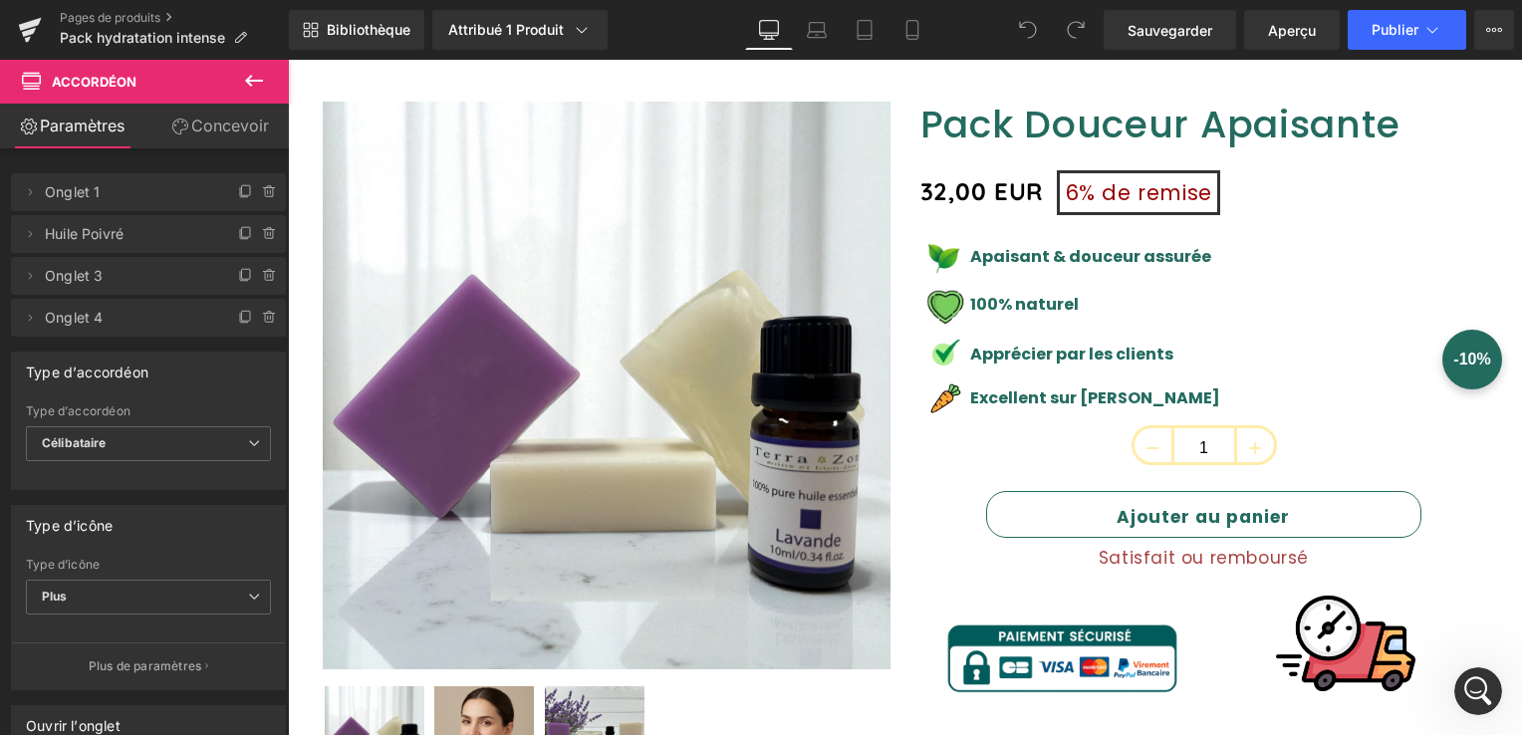
scroll to position [299, 0]
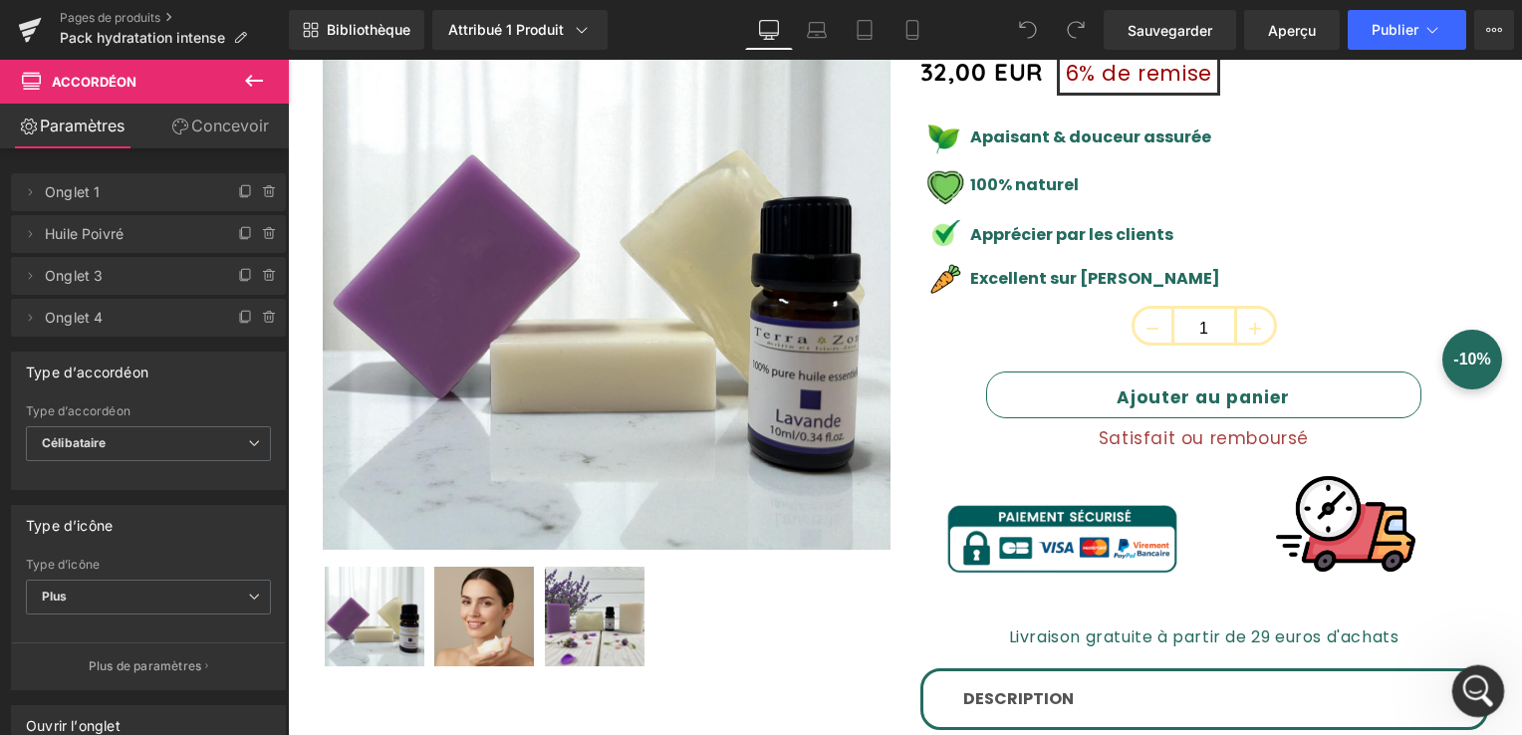
click at [1461, 684] on div "Ouvrir le Messenger Intercom" at bounding box center [1476, 689] width 66 height 66
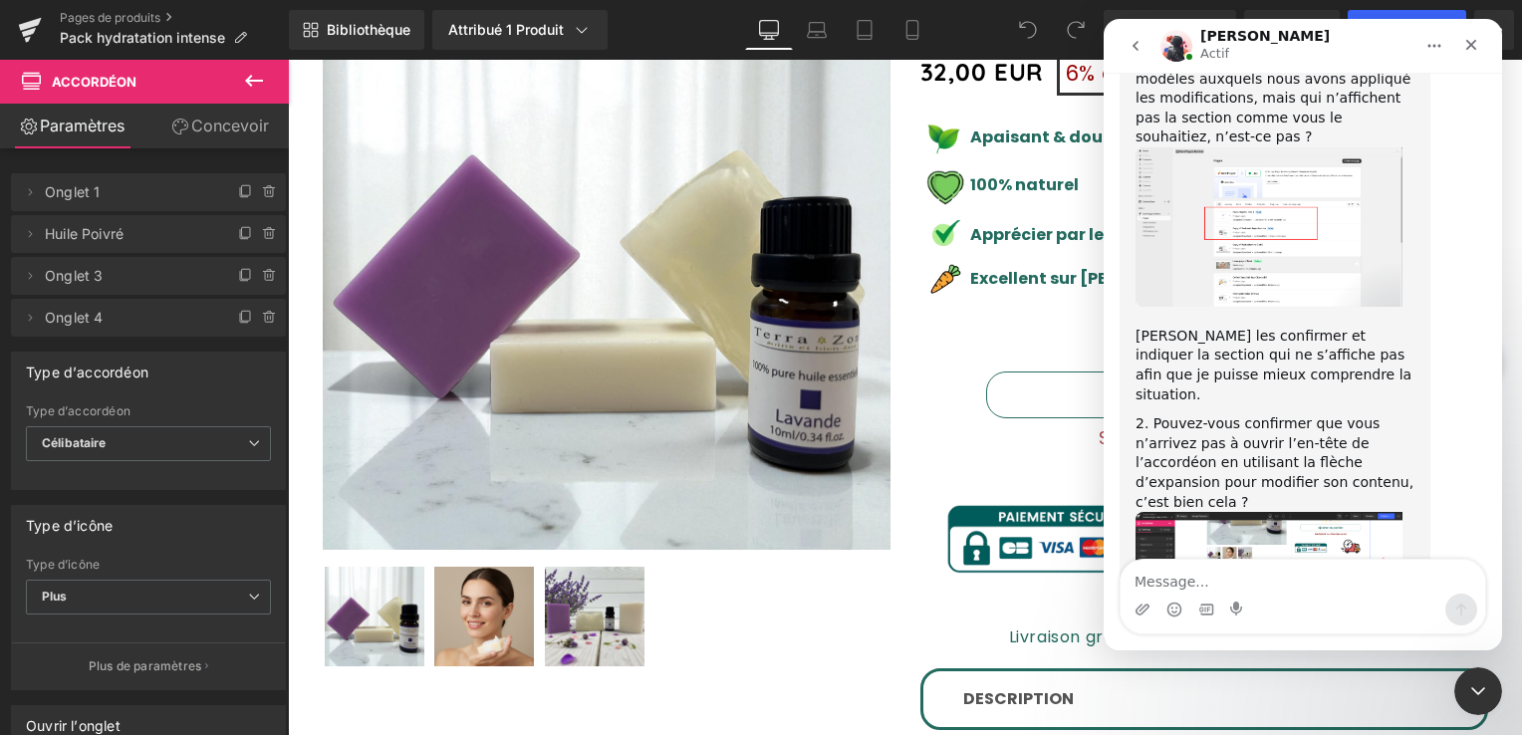
scroll to position [7898, 0]
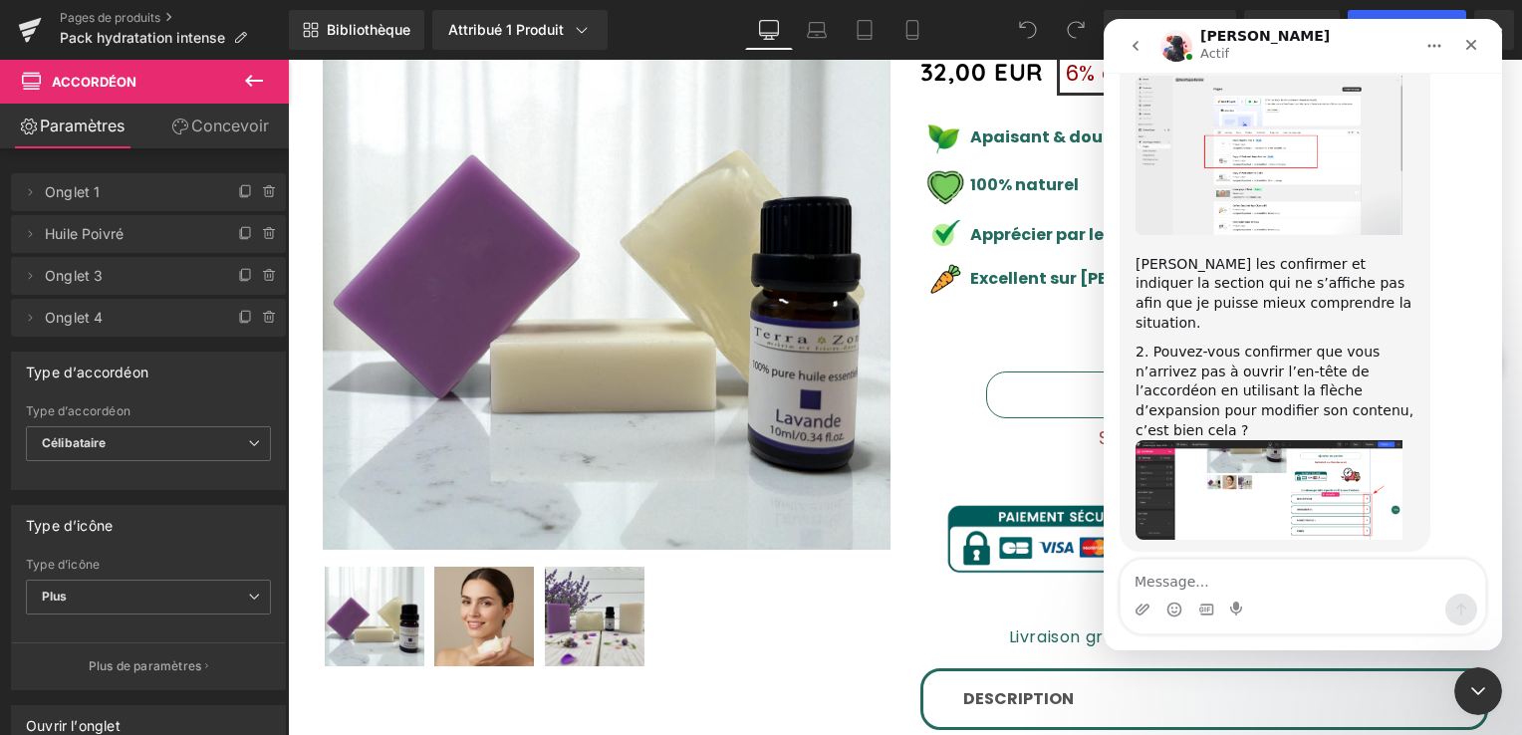
click at [905, 32] on div at bounding box center [761, 337] width 1522 height 675
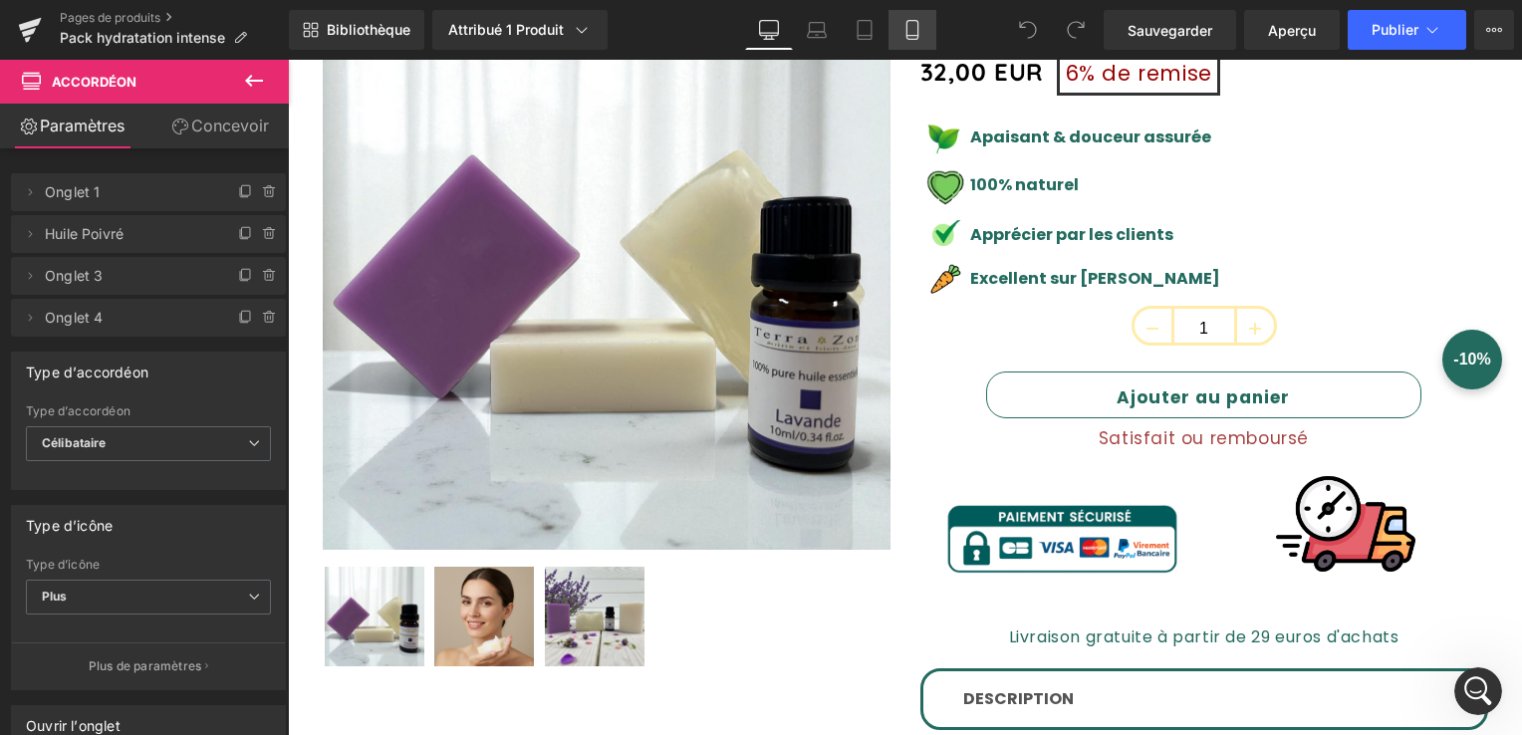
click at [913, 34] on icon at bounding box center [913, 30] width 20 height 20
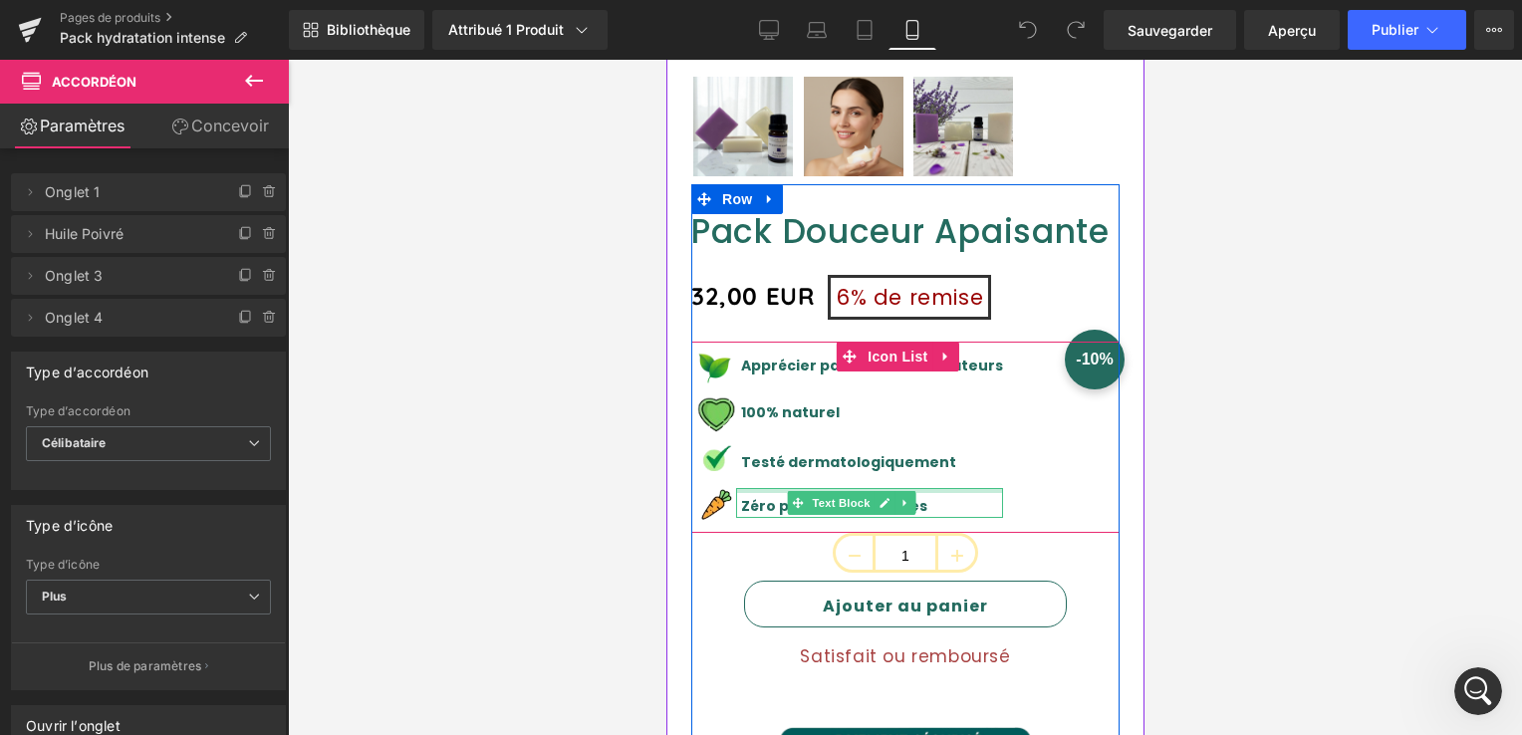
scroll to position [414, 0]
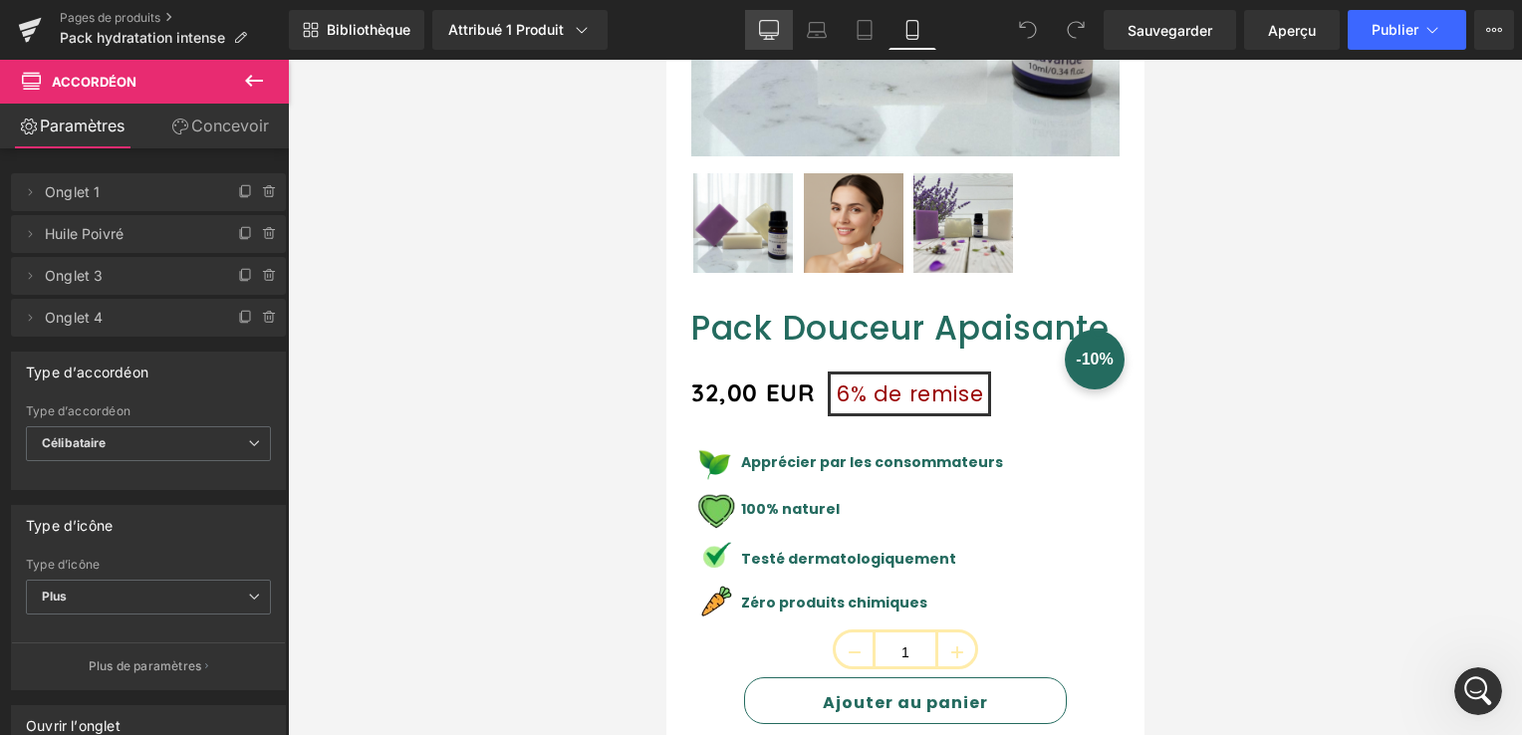
click at [753, 27] on link "Bureau" at bounding box center [769, 30] width 48 height 40
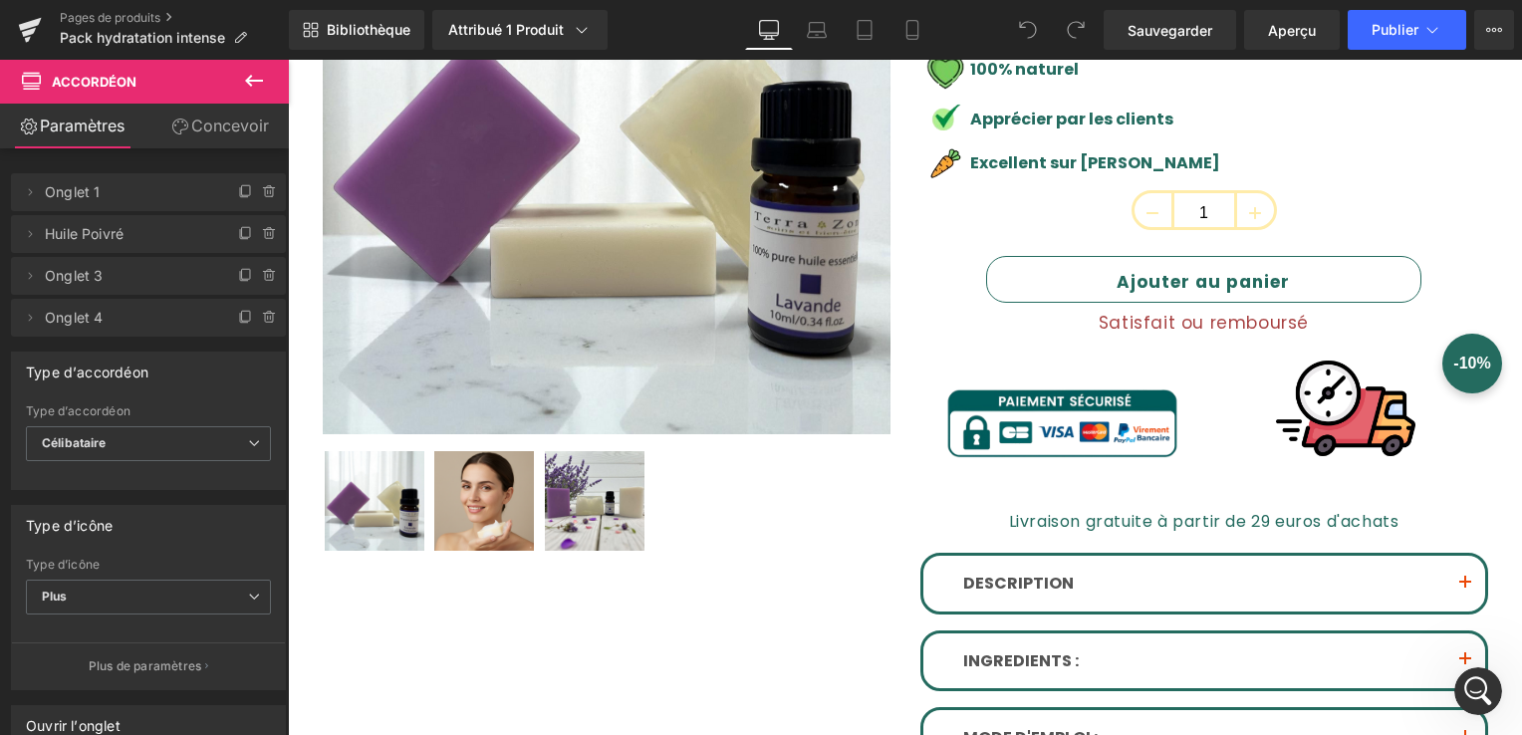
scroll to position [0, 0]
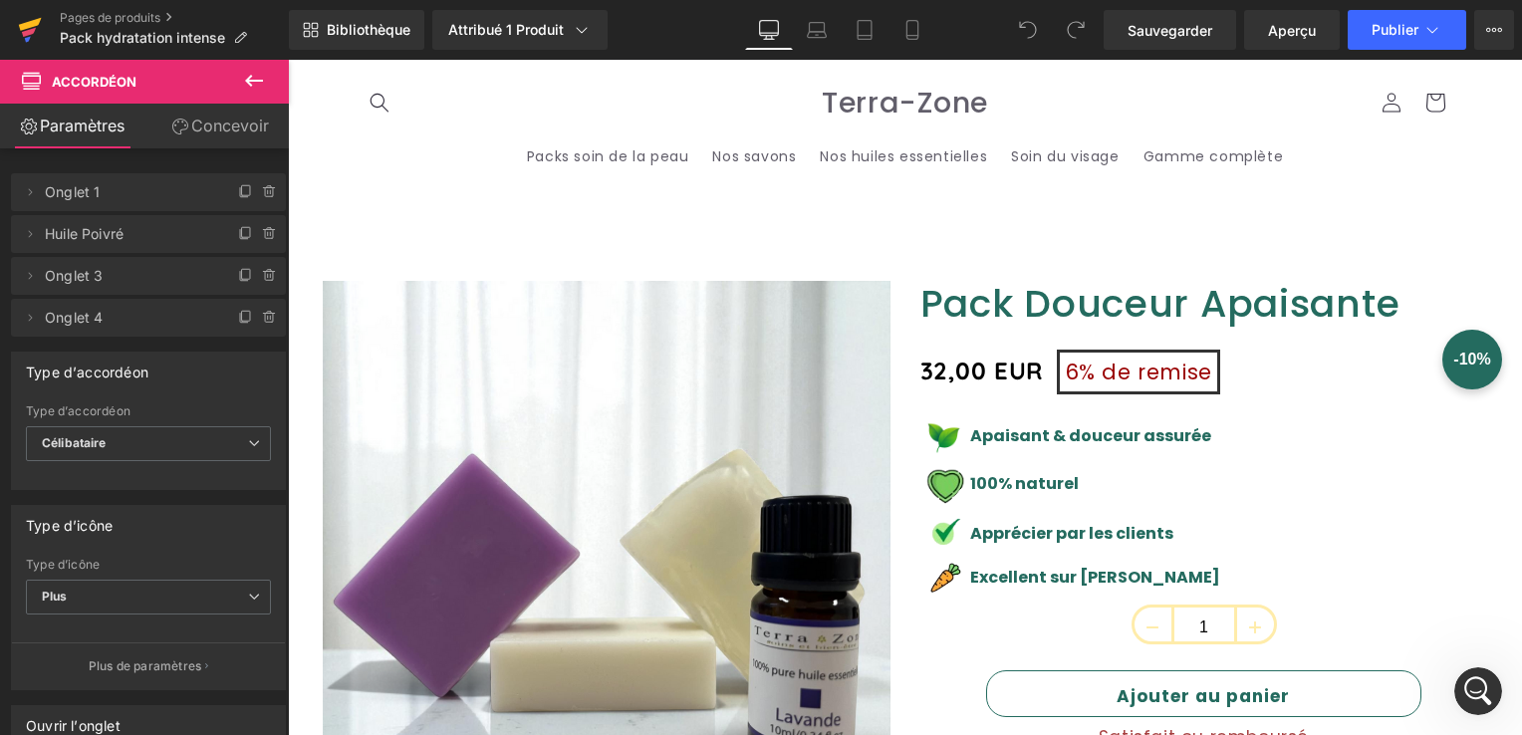
click at [30, 26] on icon at bounding box center [30, 24] width 23 height 13
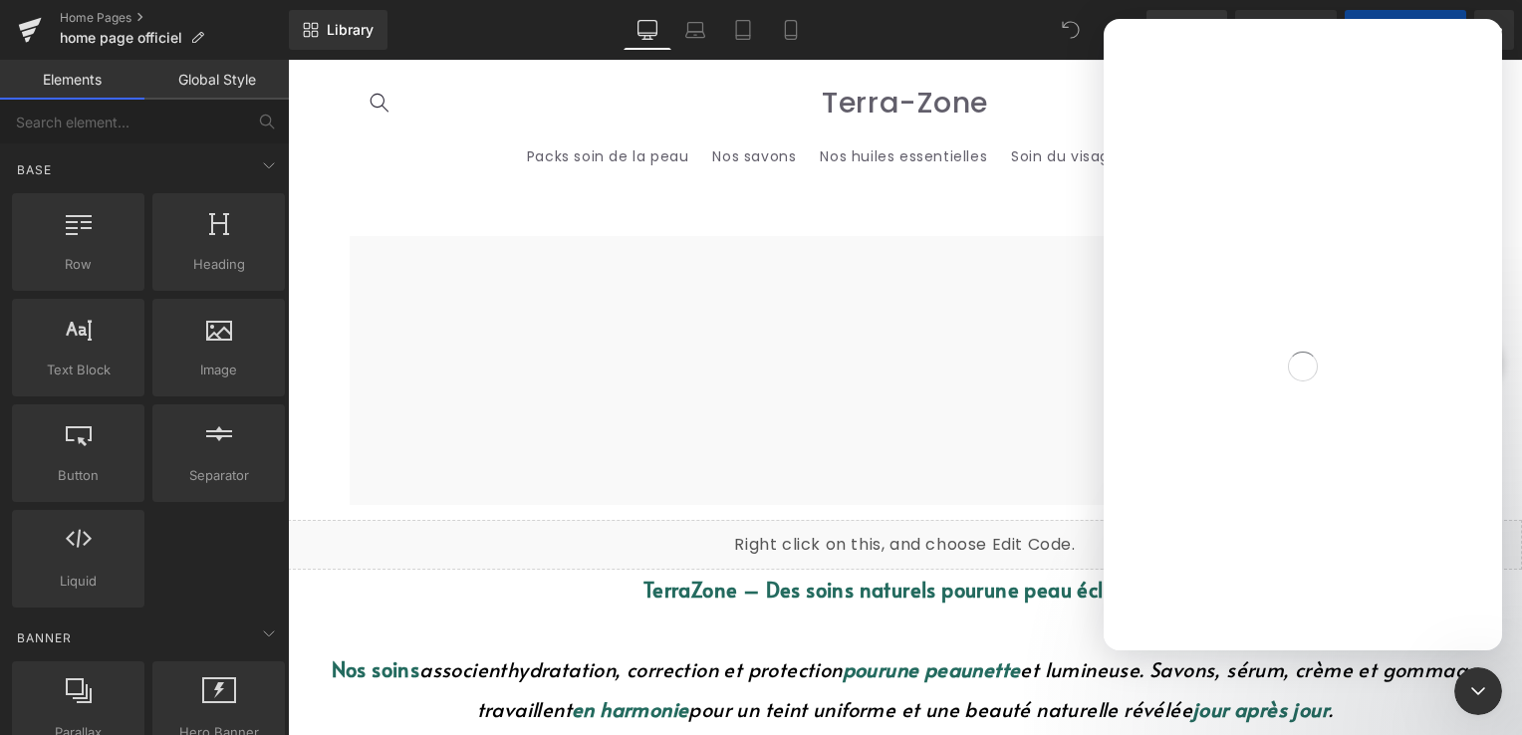
click at [35, 24] on div at bounding box center [761, 337] width 1522 height 675
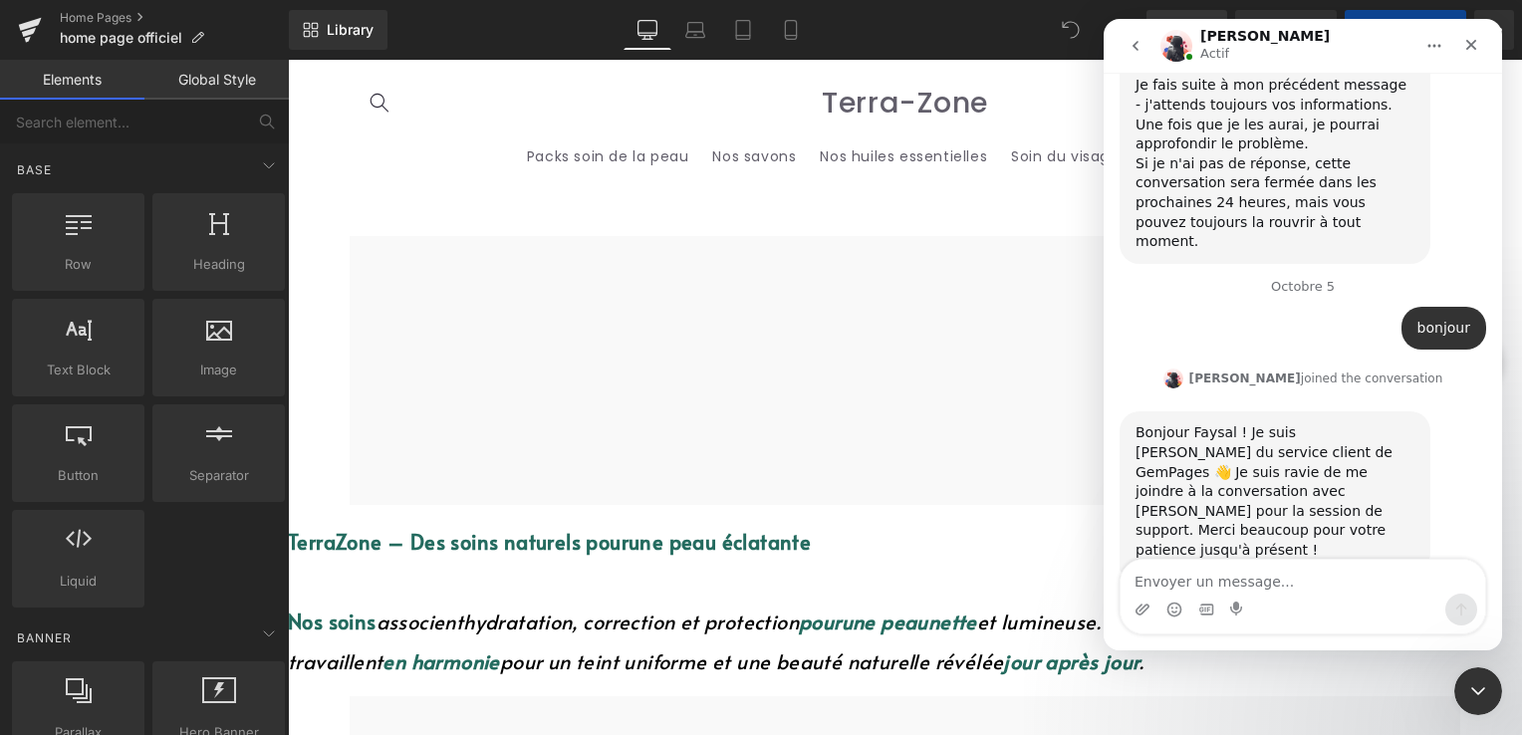
scroll to position [6642, 0]
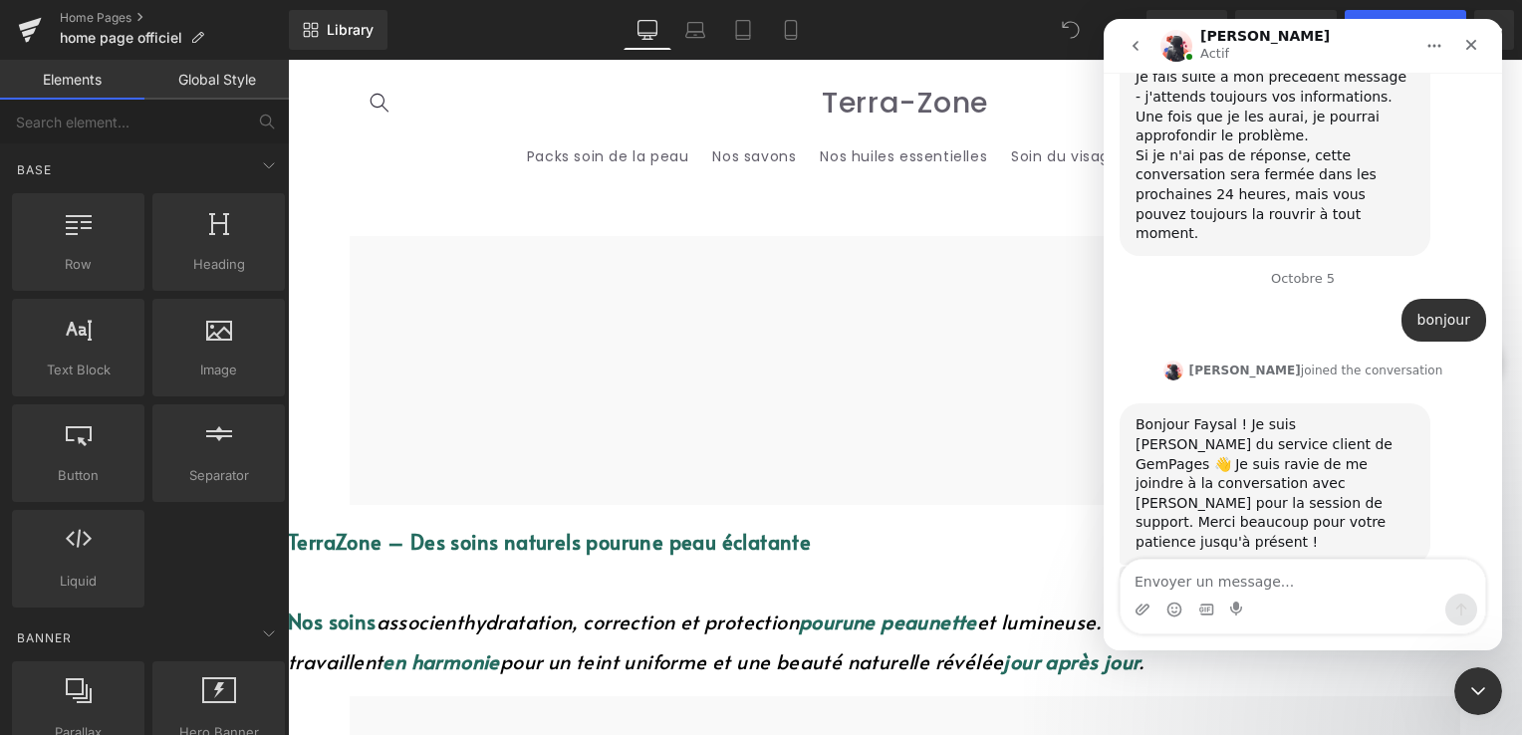
click at [775, 30] on div at bounding box center [761, 337] width 1522 height 675
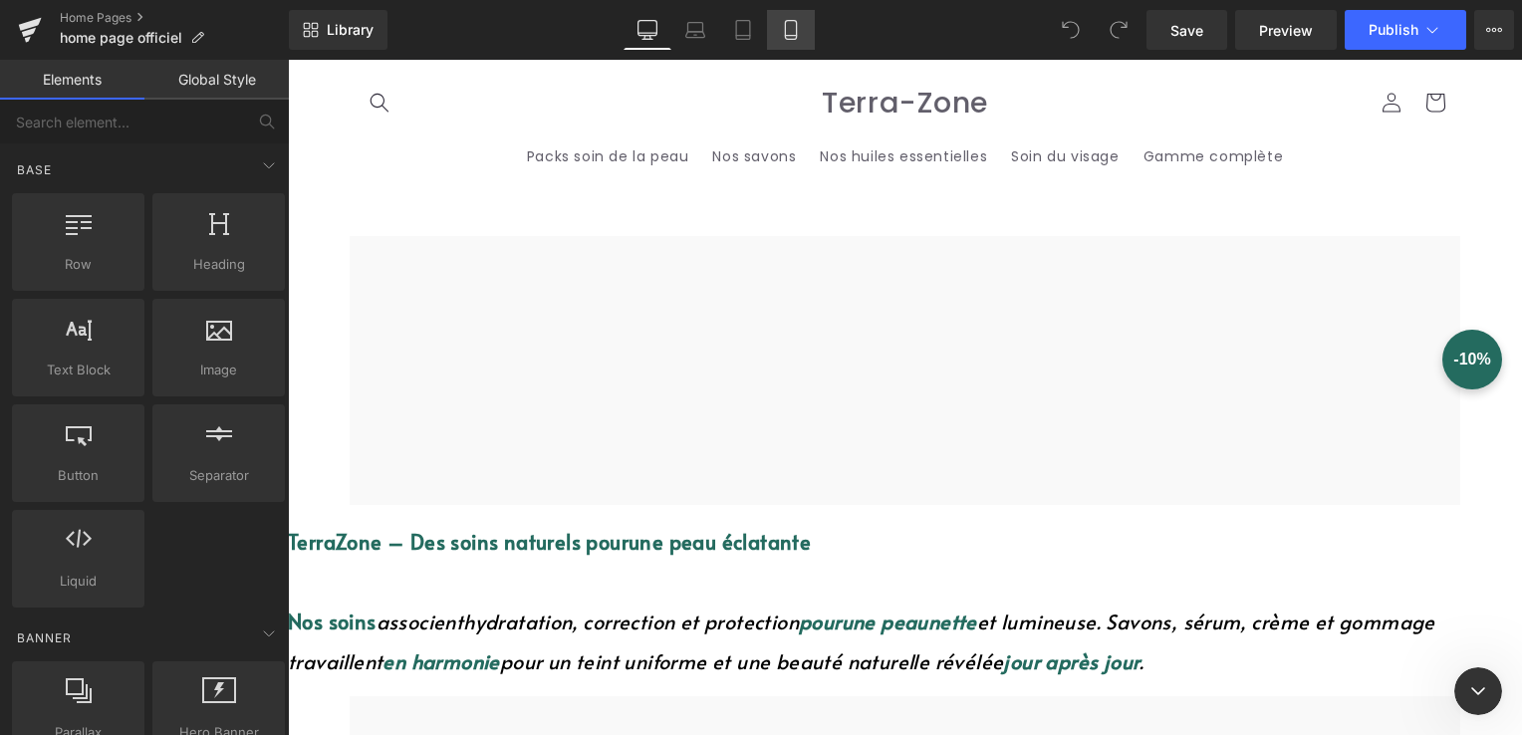
scroll to position [0, 0]
click at [778, 31] on link "Mobile" at bounding box center [791, 30] width 48 height 40
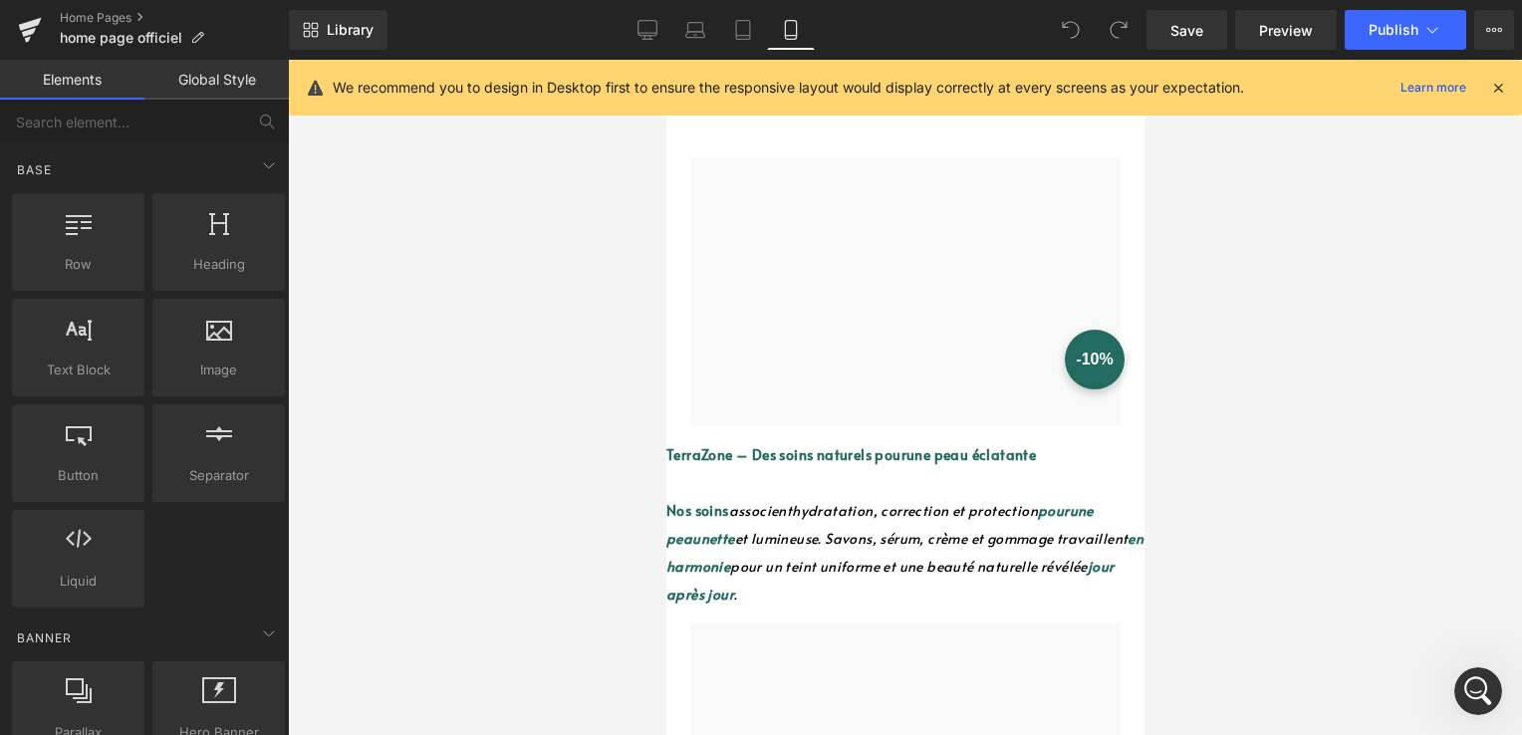
scroll to position [6641, 0]
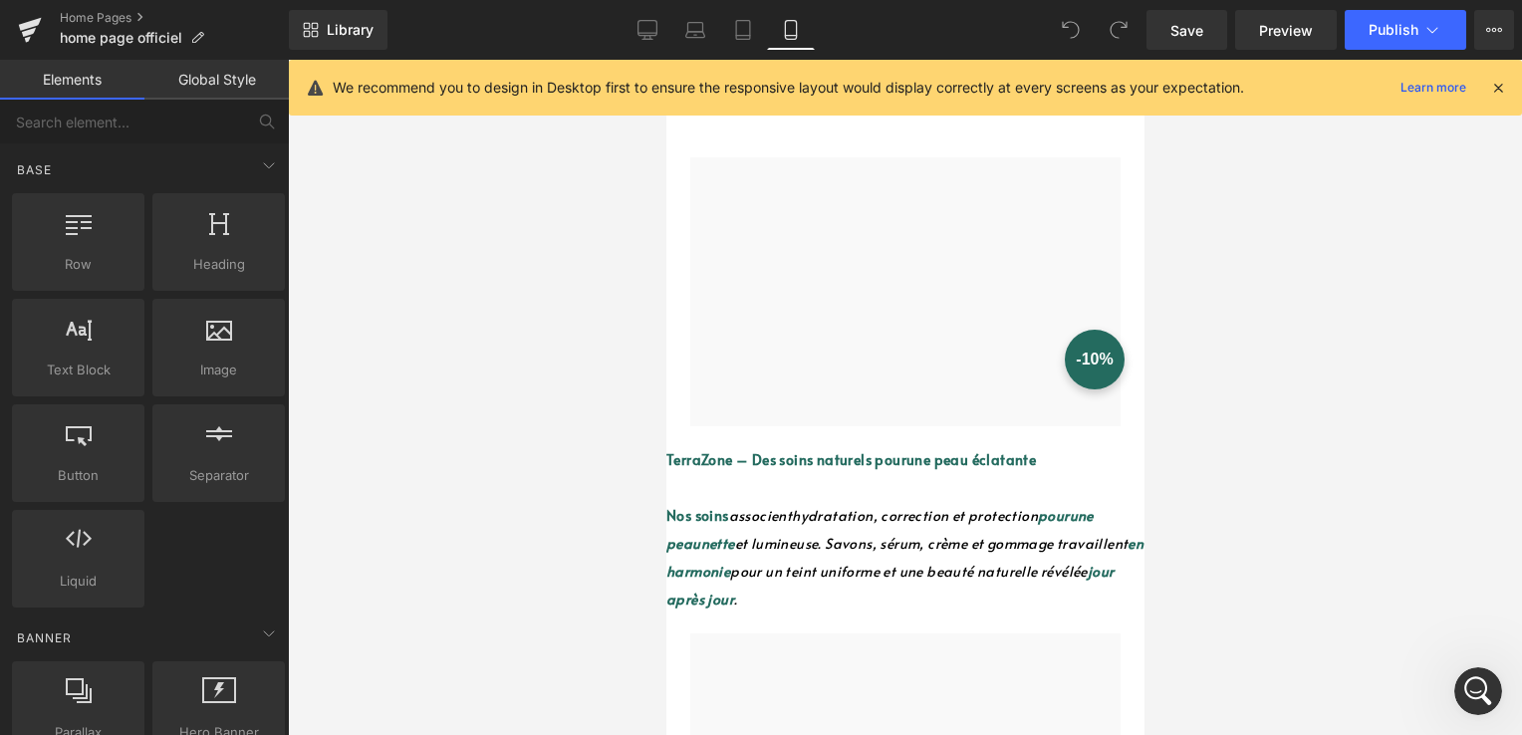
click at [1502, 86] on icon at bounding box center [1498, 88] width 18 height 18
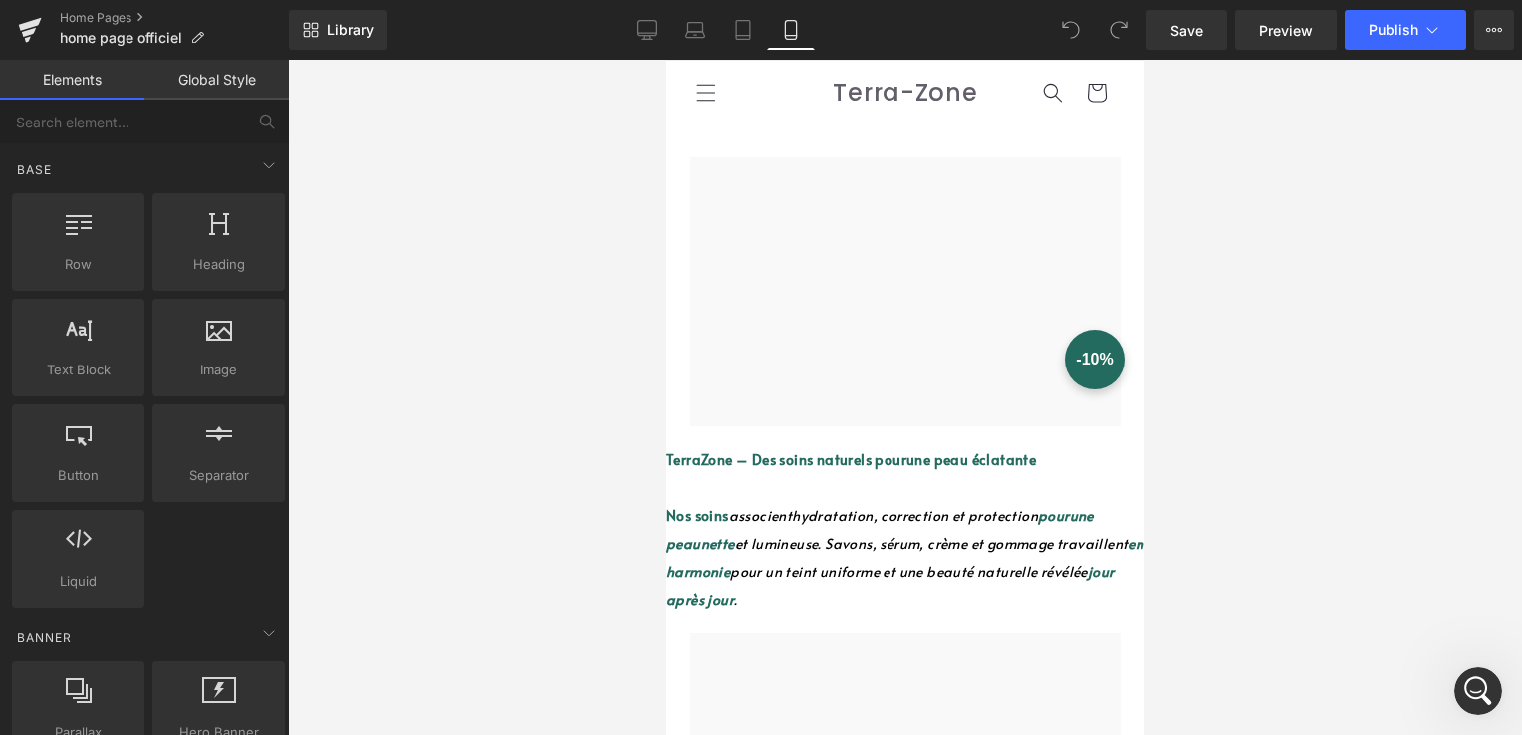
click at [666, 60] on span "Carousel" at bounding box center [666, 60] width 0 height 0
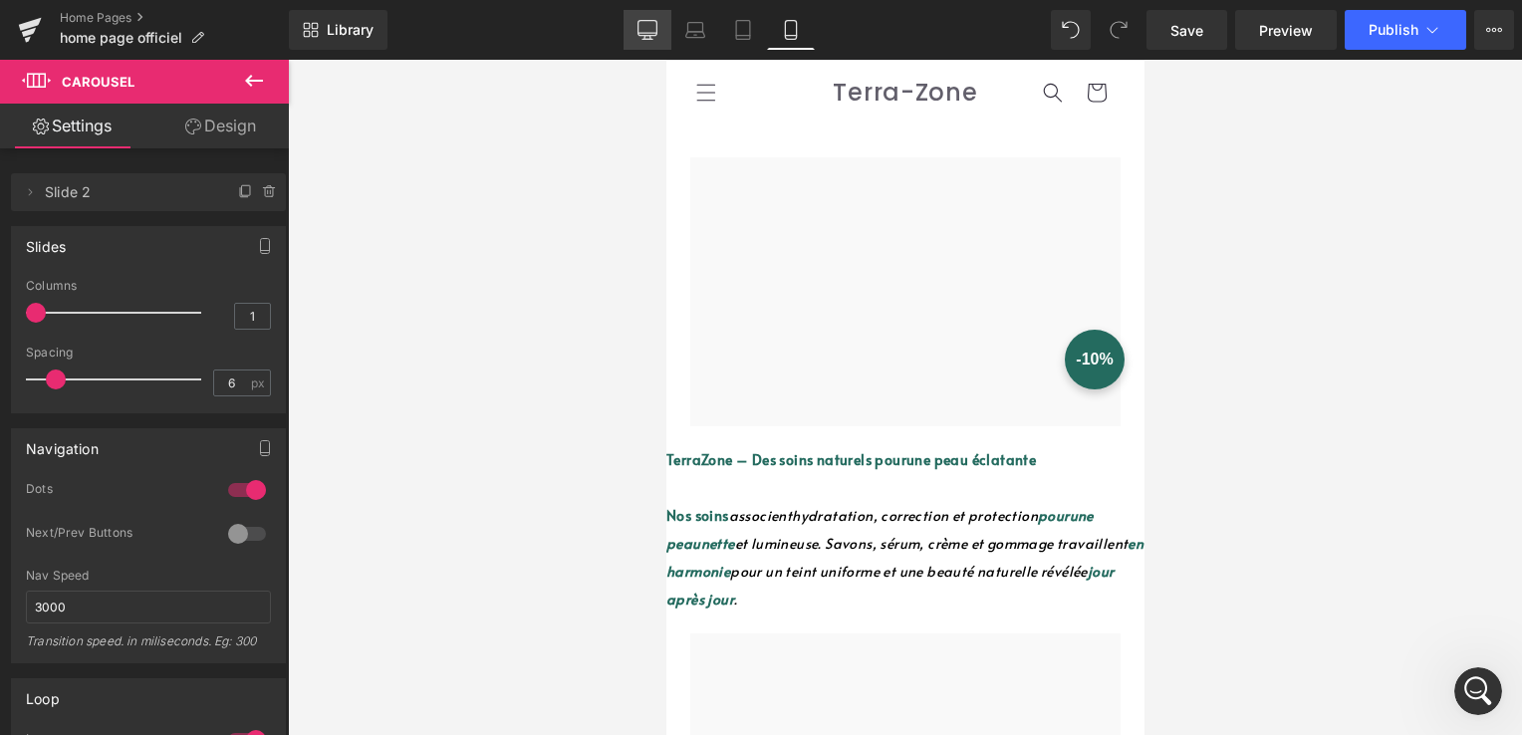
click at [661, 30] on link "Desktop" at bounding box center [648, 30] width 48 height 40
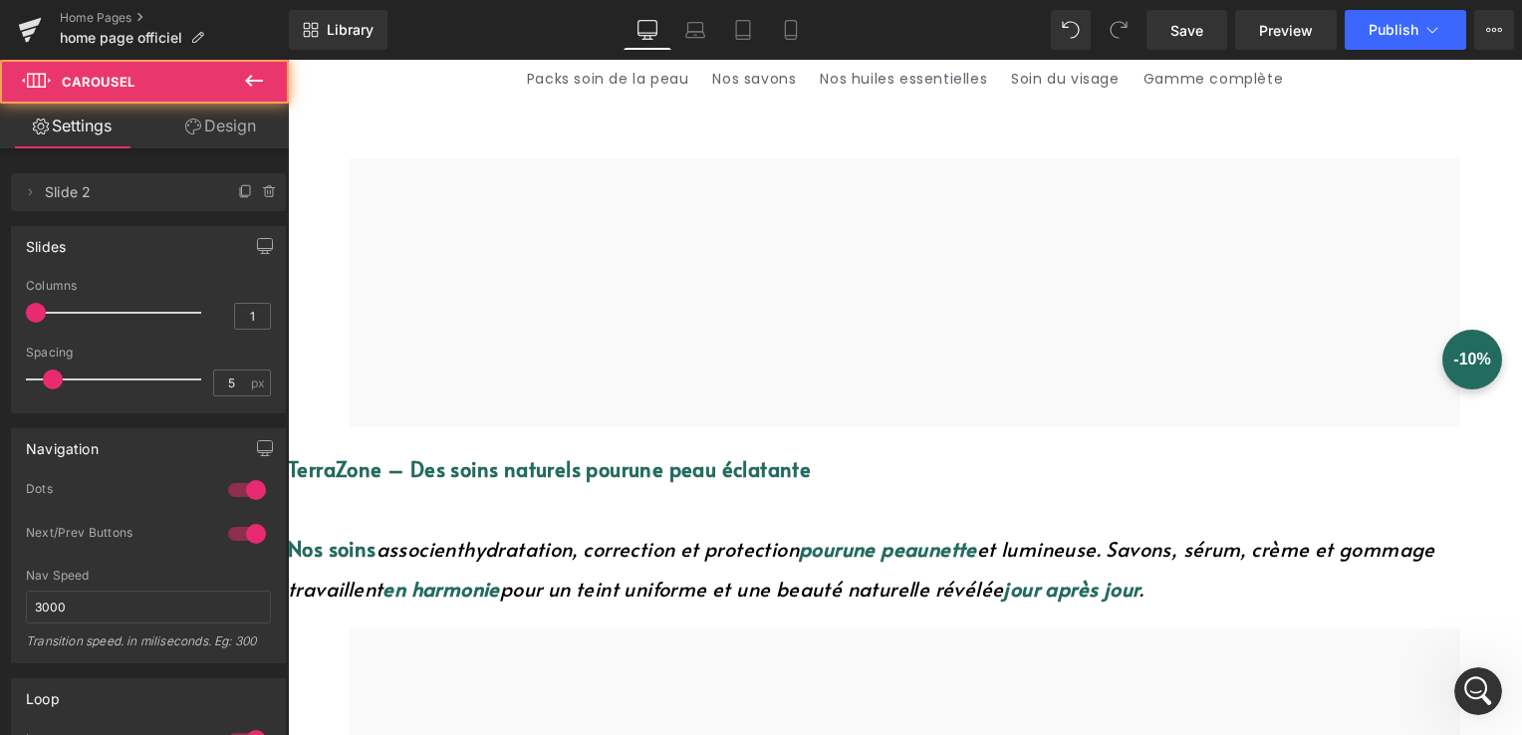
click at [825, 286] on div at bounding box center [905, 292] width 1111 height 269
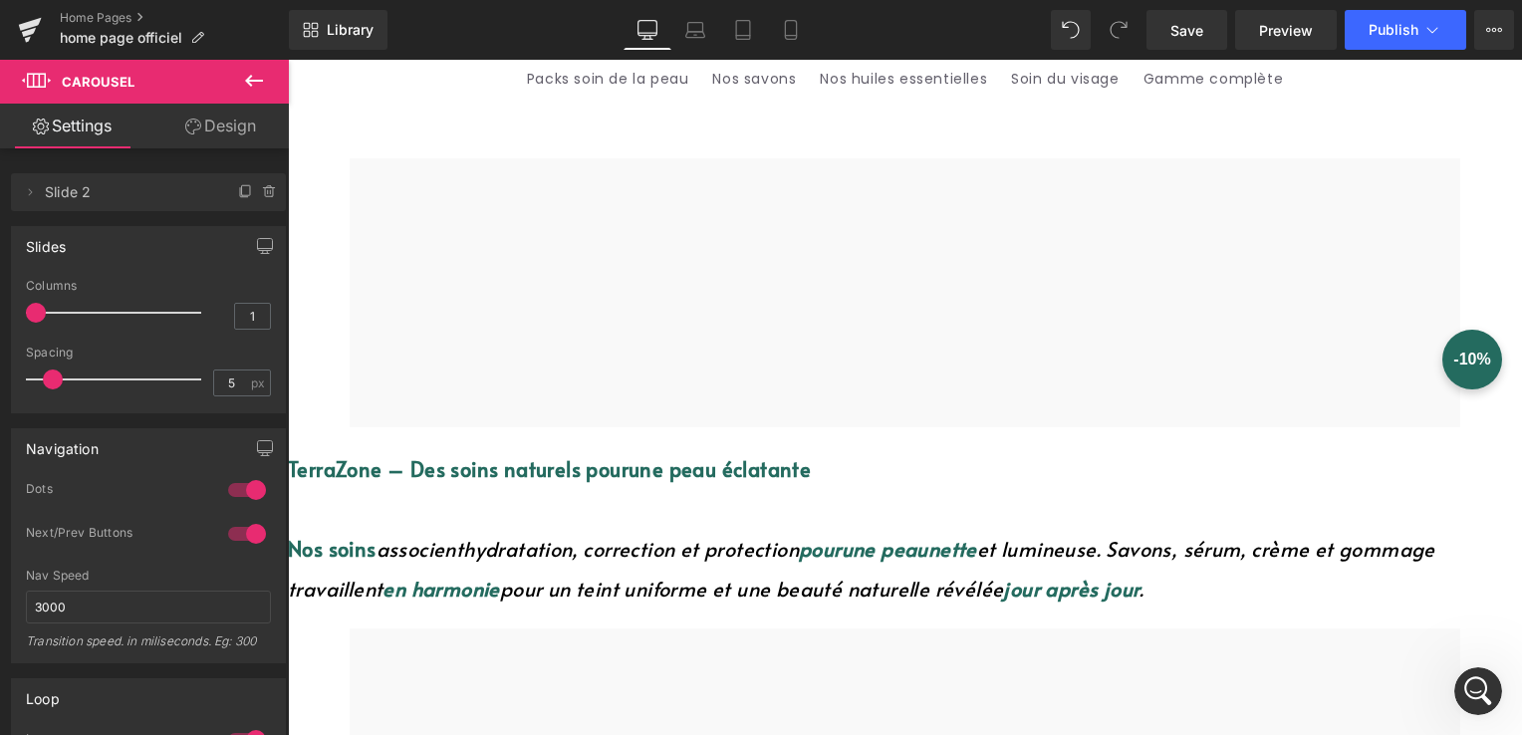
click at [288, 60] on icon at bounding box center [288, 60] width 0 height 0
click at [250, 72] on icon at bounding box center [254, 81] width 24 height 24
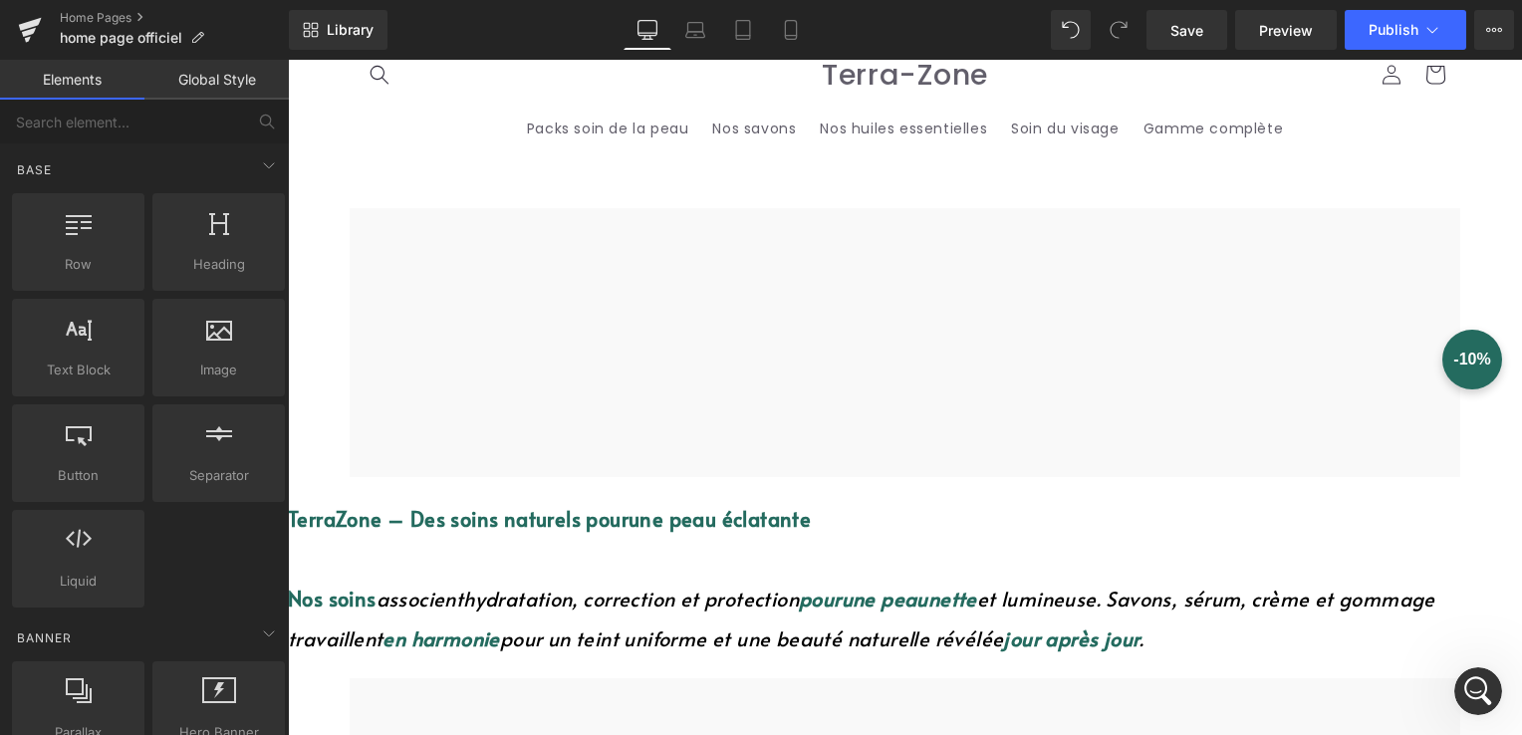
scroll to position [0, 0]
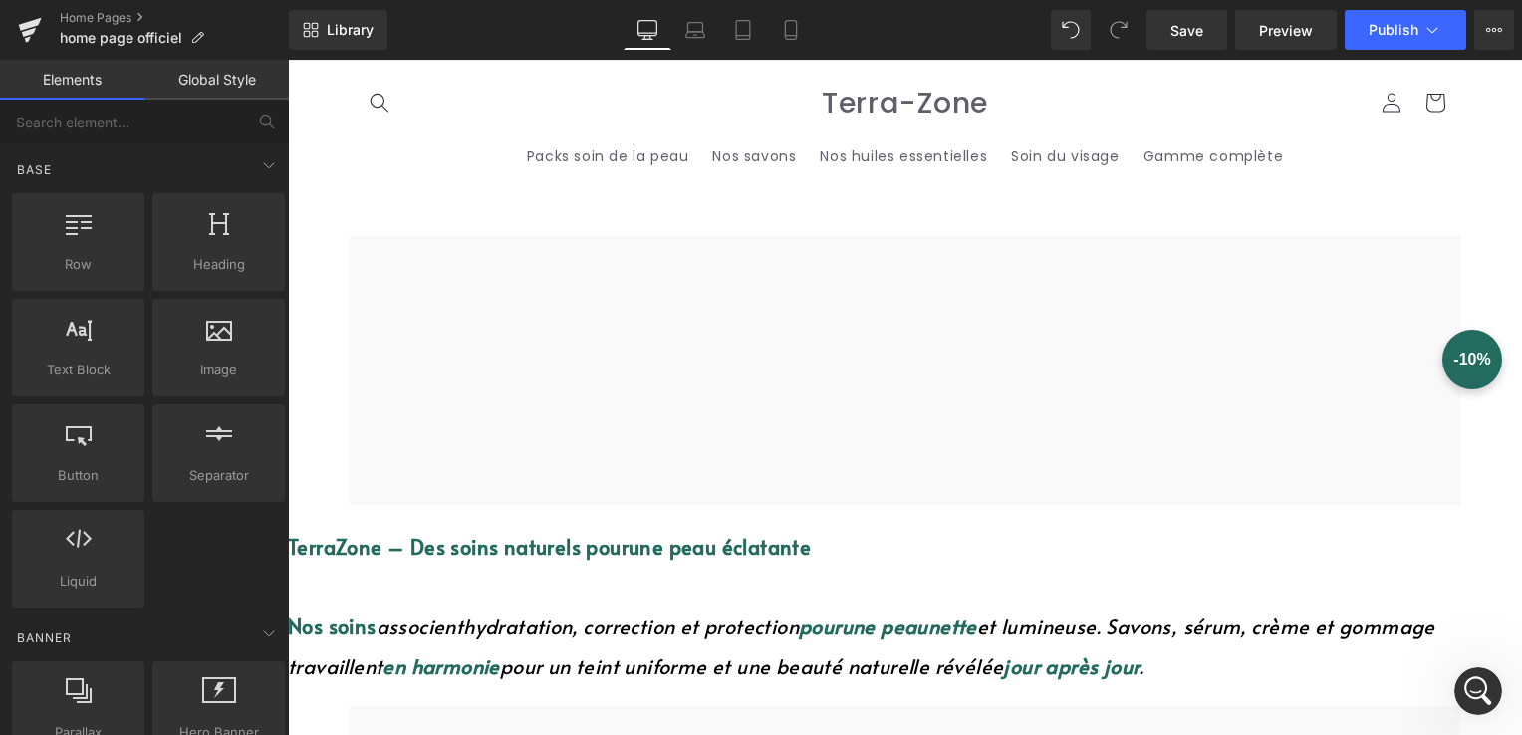
click at [288, 60] on icon at bounding box center [288, 60] width 0 height 0
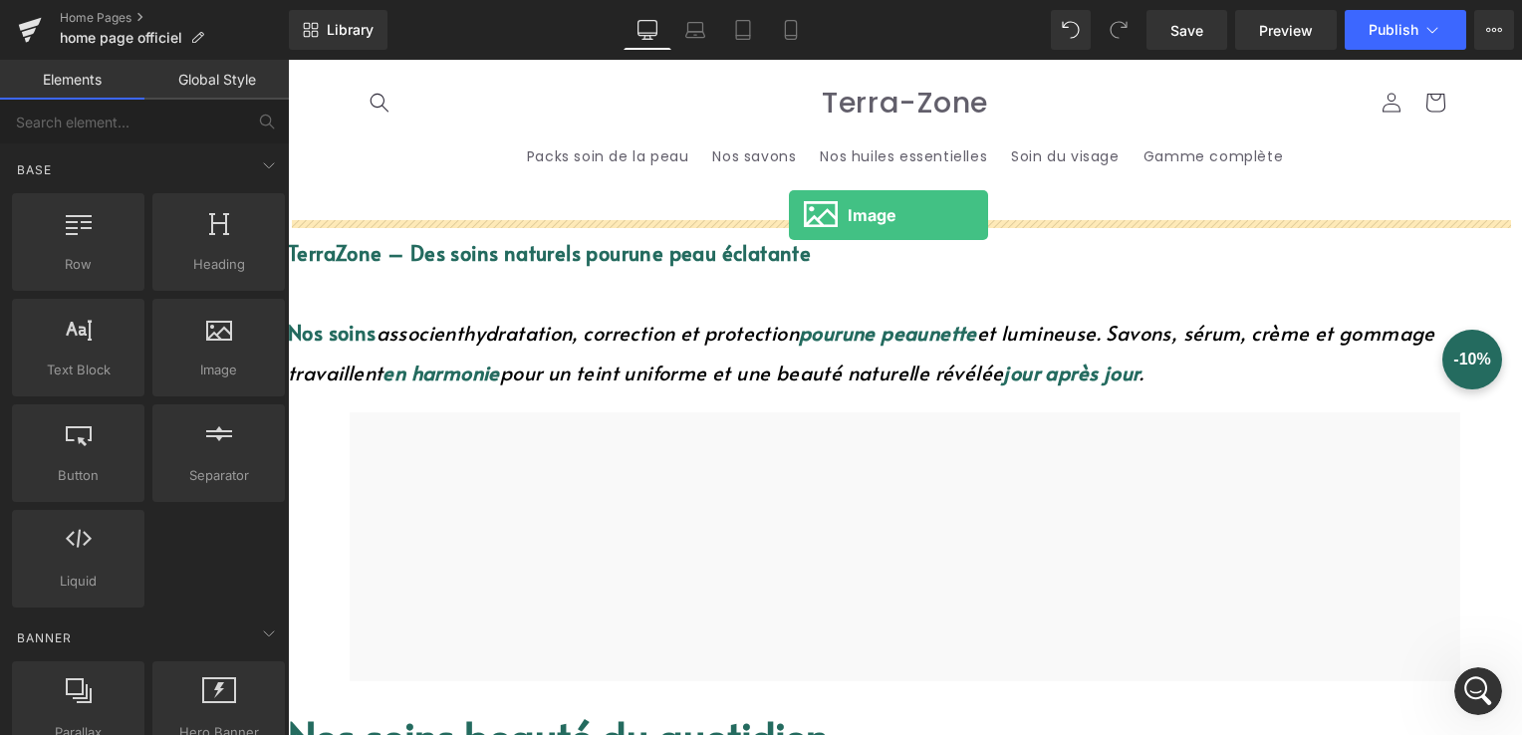
drag, startPoint x: 485, startPoint y: 411, endPoint x: 789, endPoint y: 215, distance: 361.7
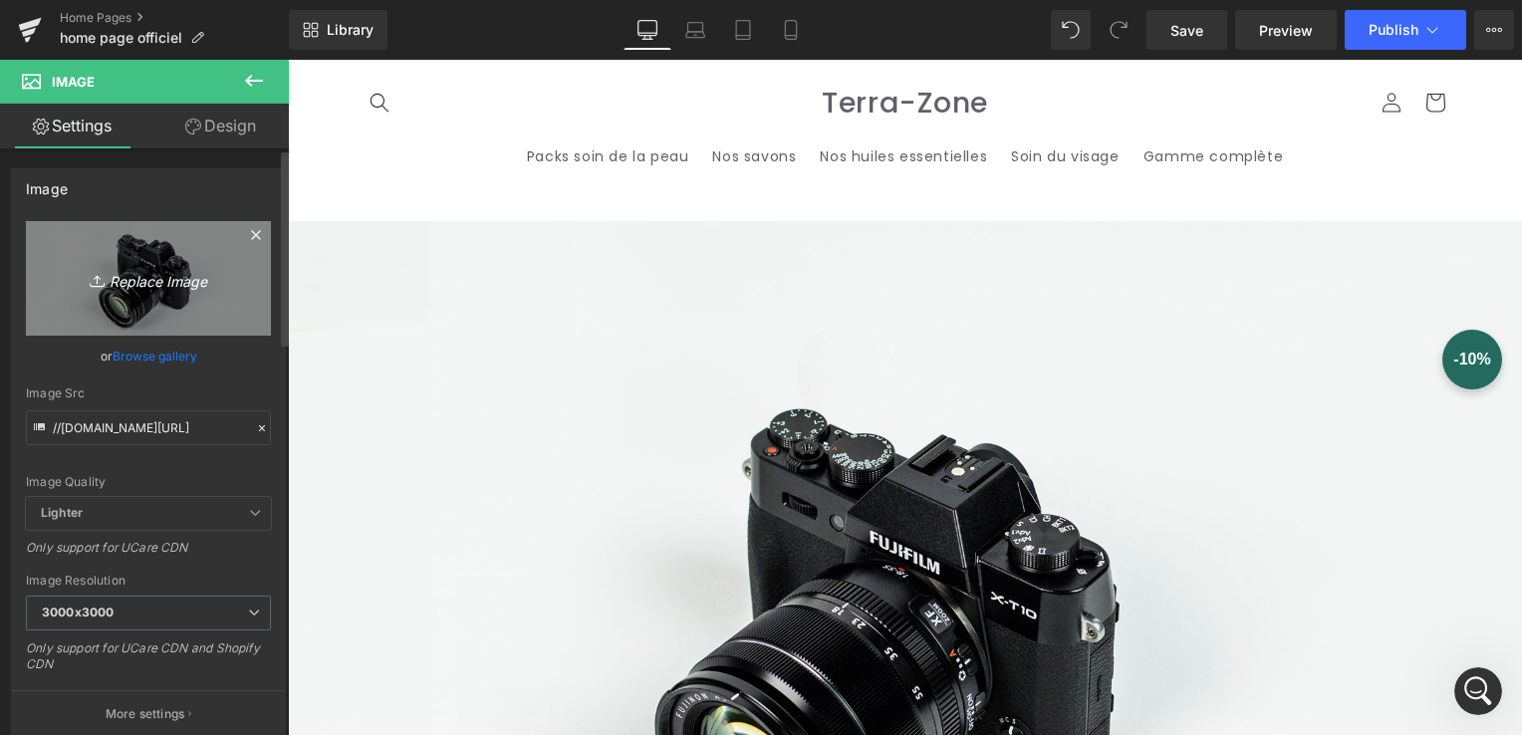
click at [151, 289] on icon "Replace Image" at bounding box center [148, 278] width 159 height 25
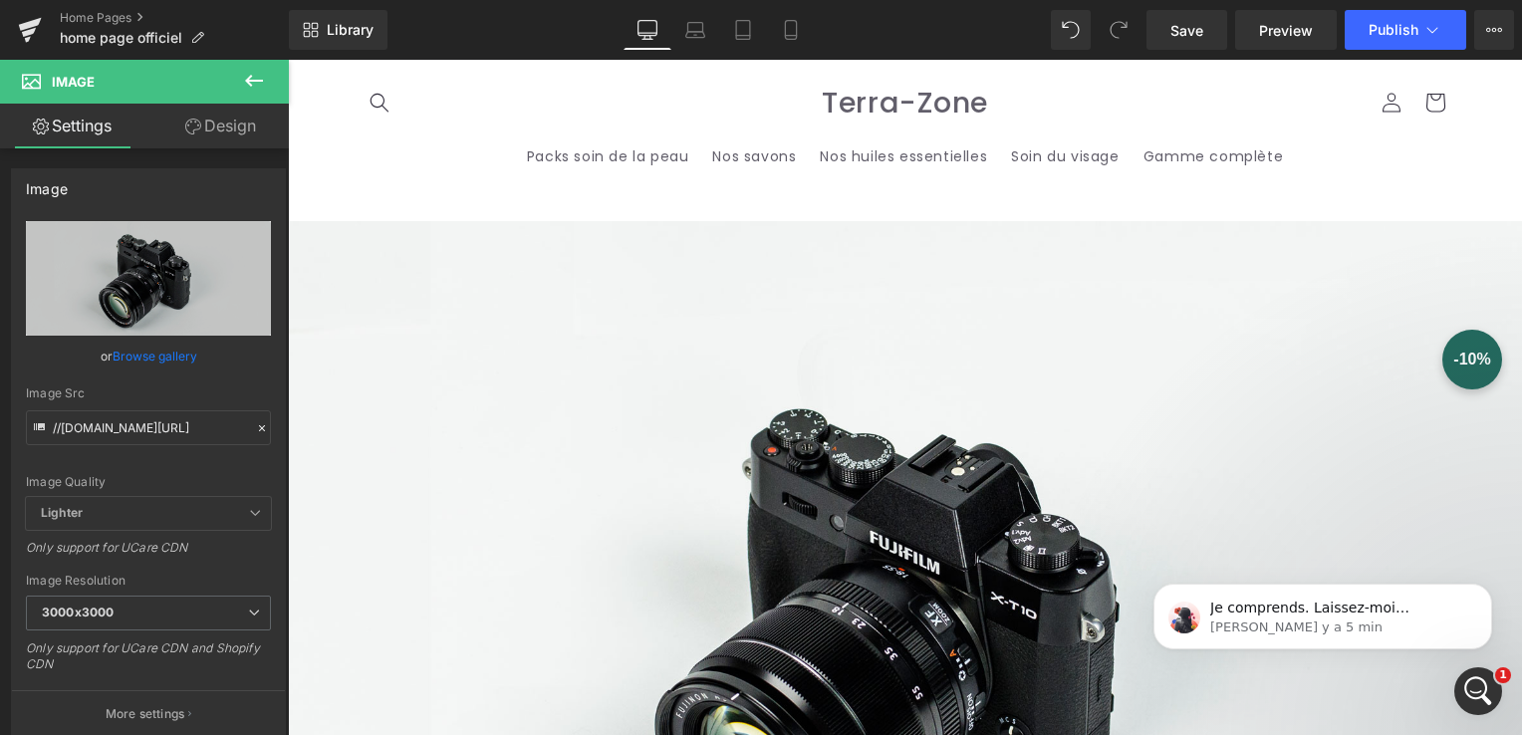
scroll to position [6720, 0]
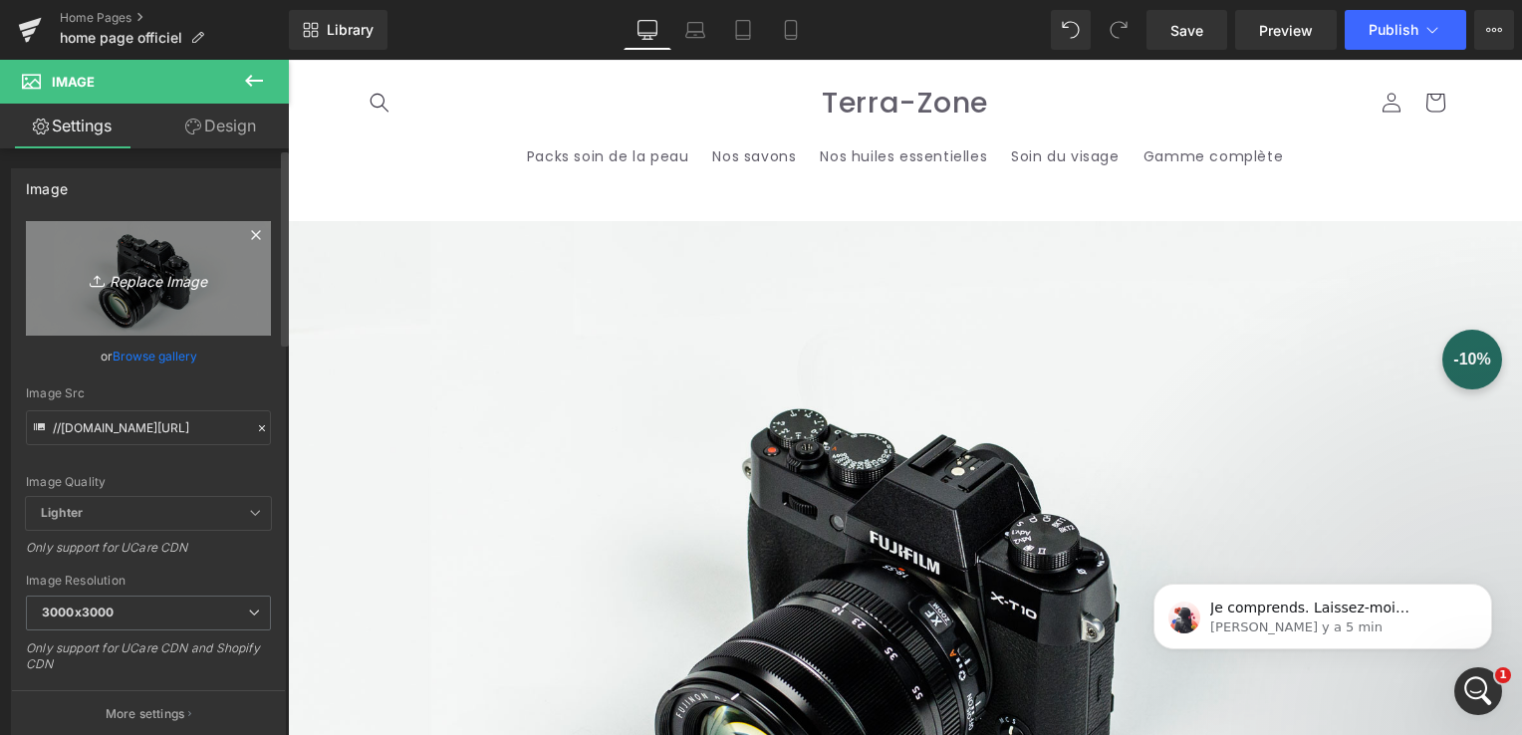
click at [116, 281] on icon "Replace Image" at bounding box center [148, 278] width 159 height 25
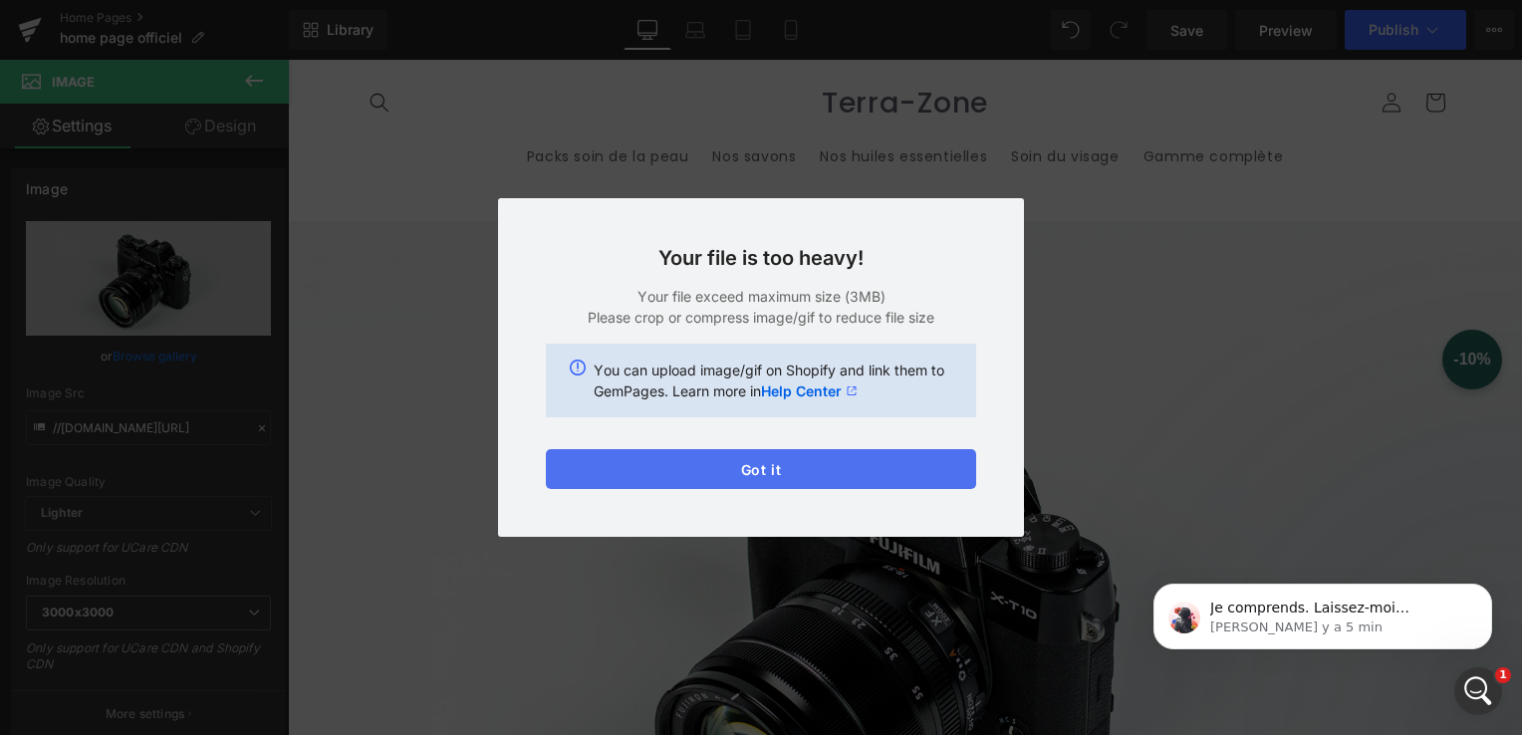
click at [697, 474] on button "Got it" at bounding box center [761, 469] width 430 height 40
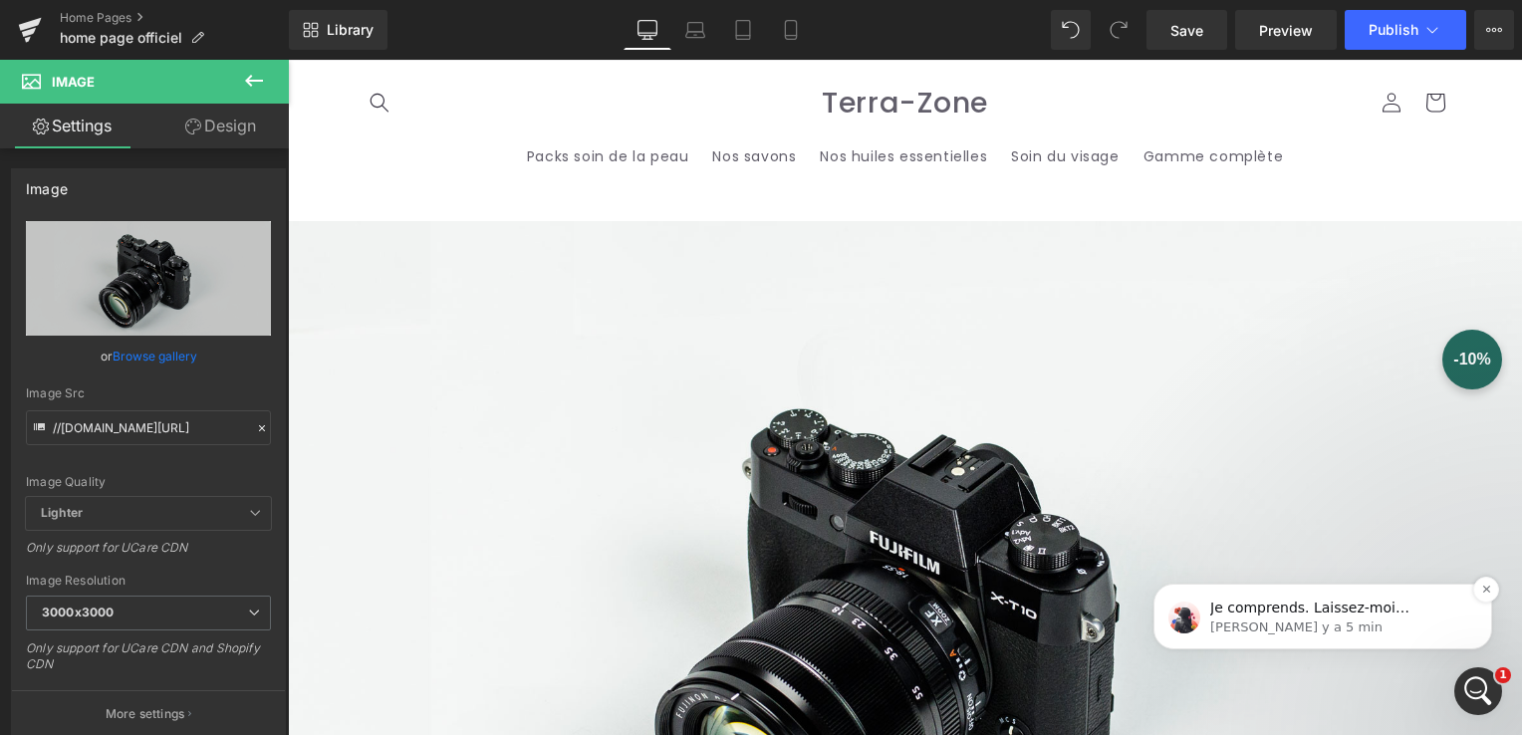
click at [1381, 614] on span "Je comprends. Laissez-moi simplement vérifier cela." at bounding box center [1309, 618] width 199 height 36
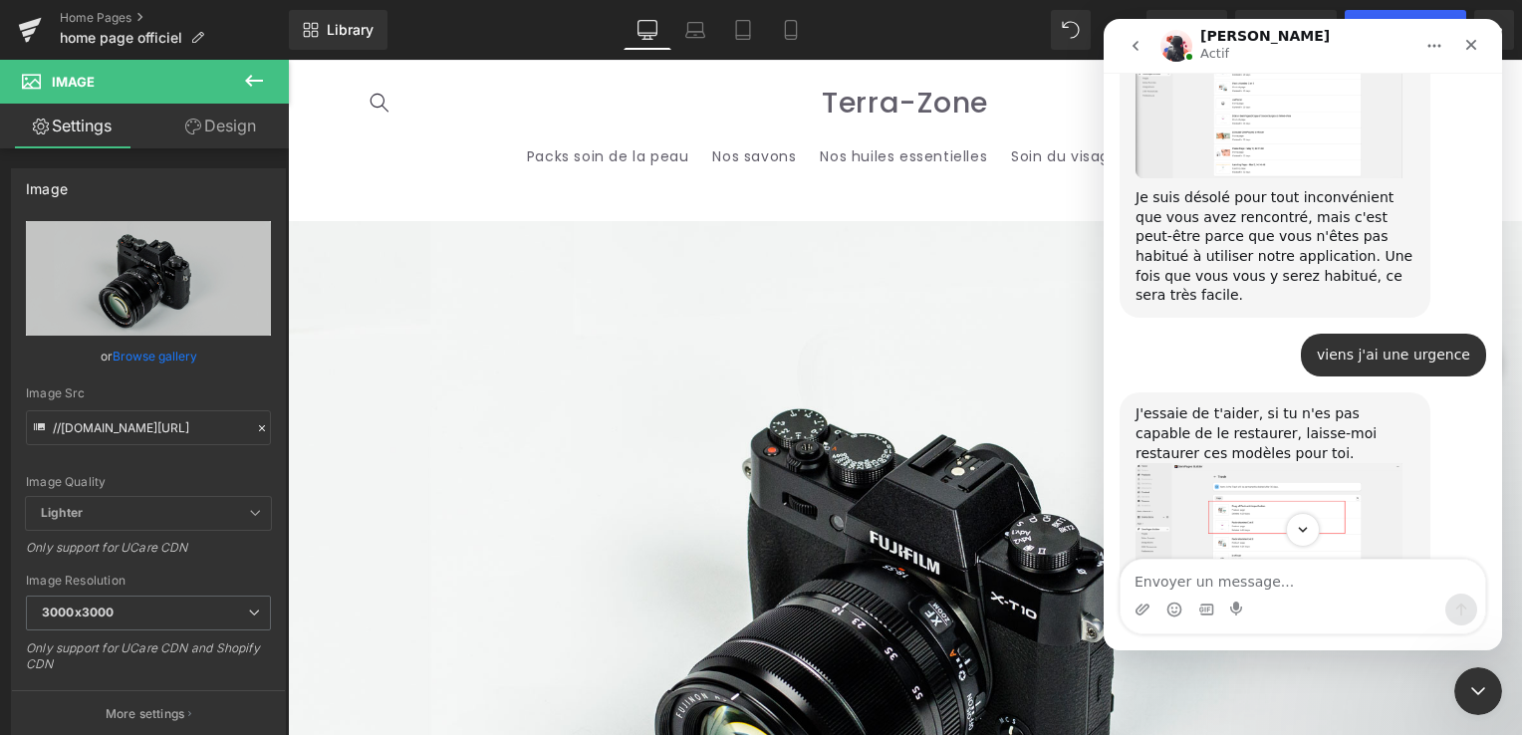
scroll to position [6754, 0]
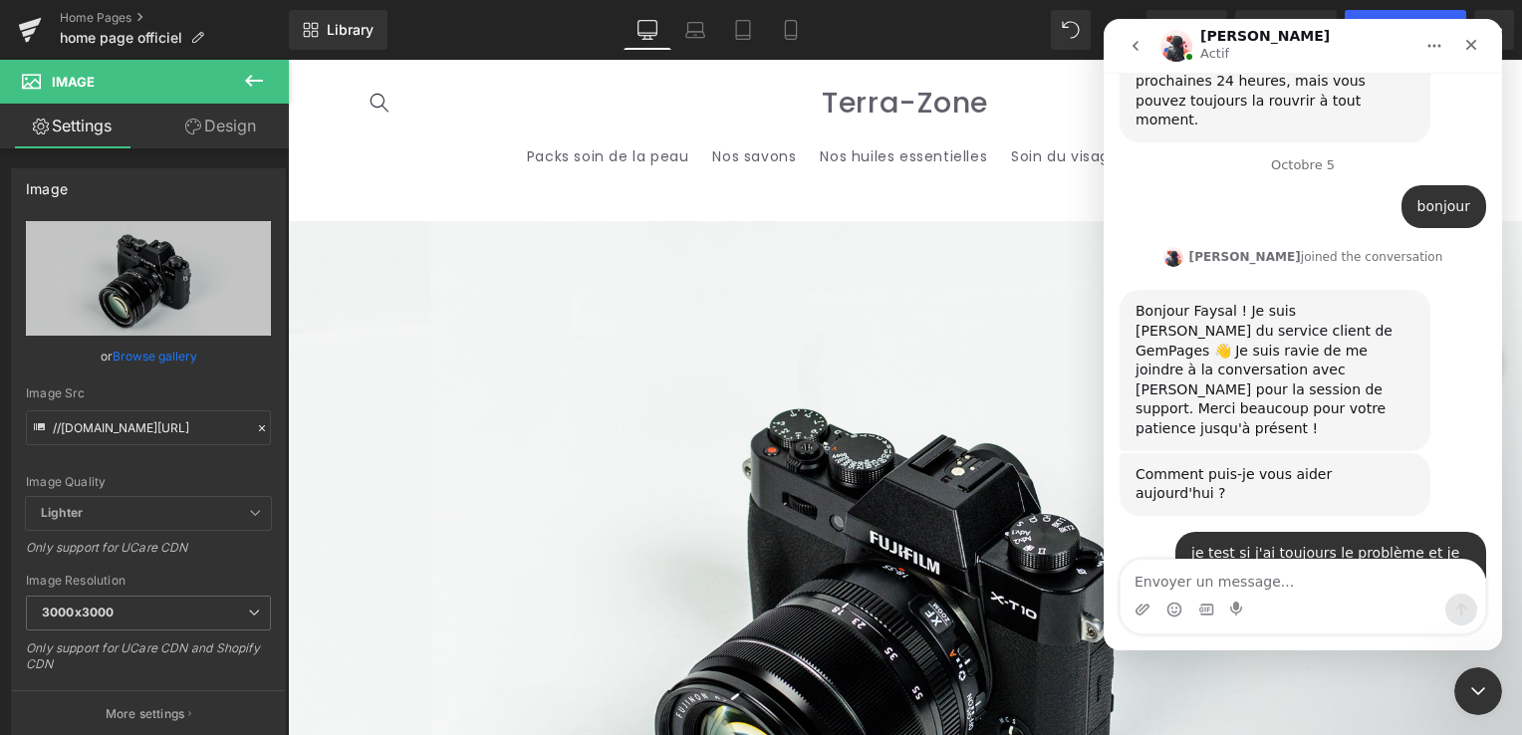
click at [1223, 593] on textarea "Envoyer un message..." at bounding box center [1303, 577] width 365 height 34
type textarea "ok"
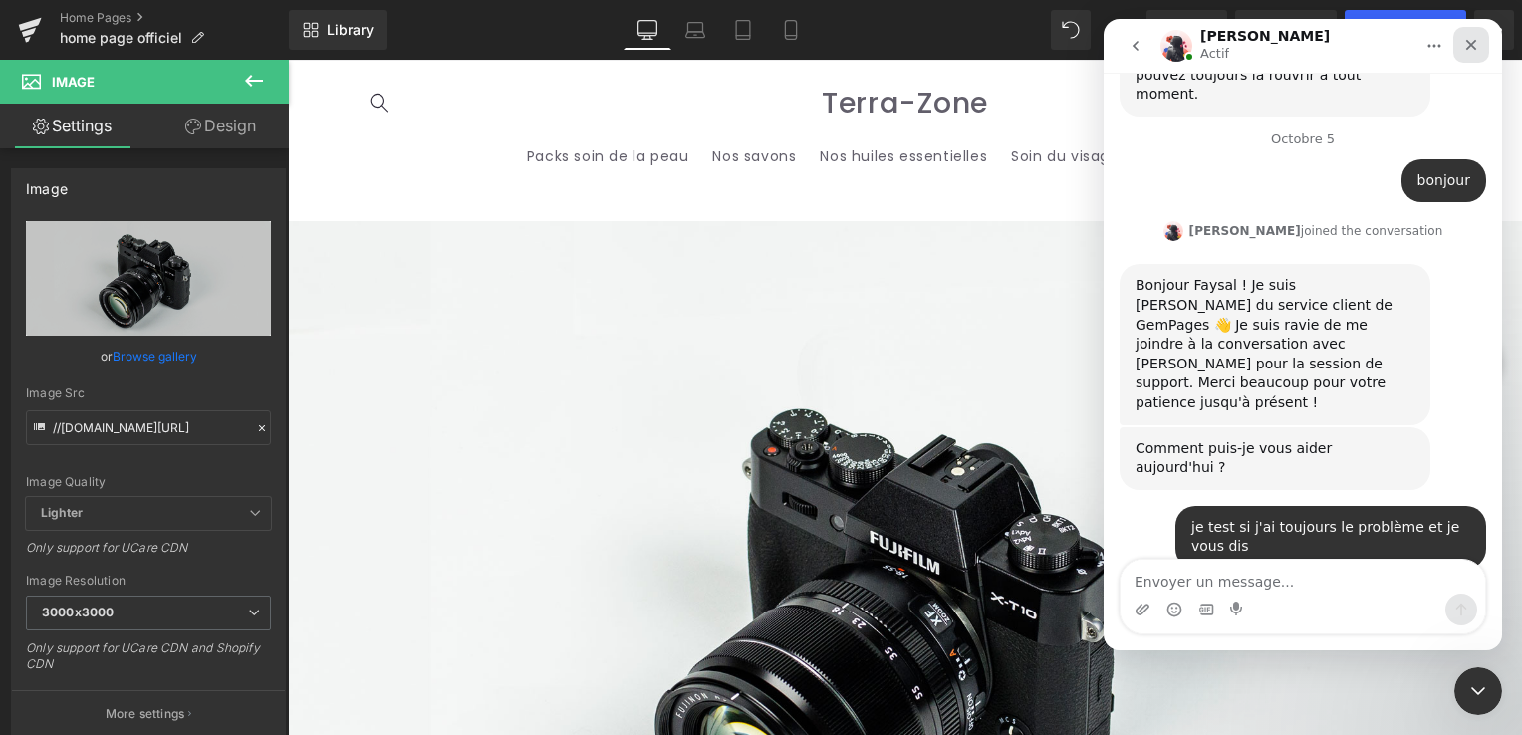
click at [1467, 33] on div "Fermer" at bounding box center [1472, 45] width 36 height 36
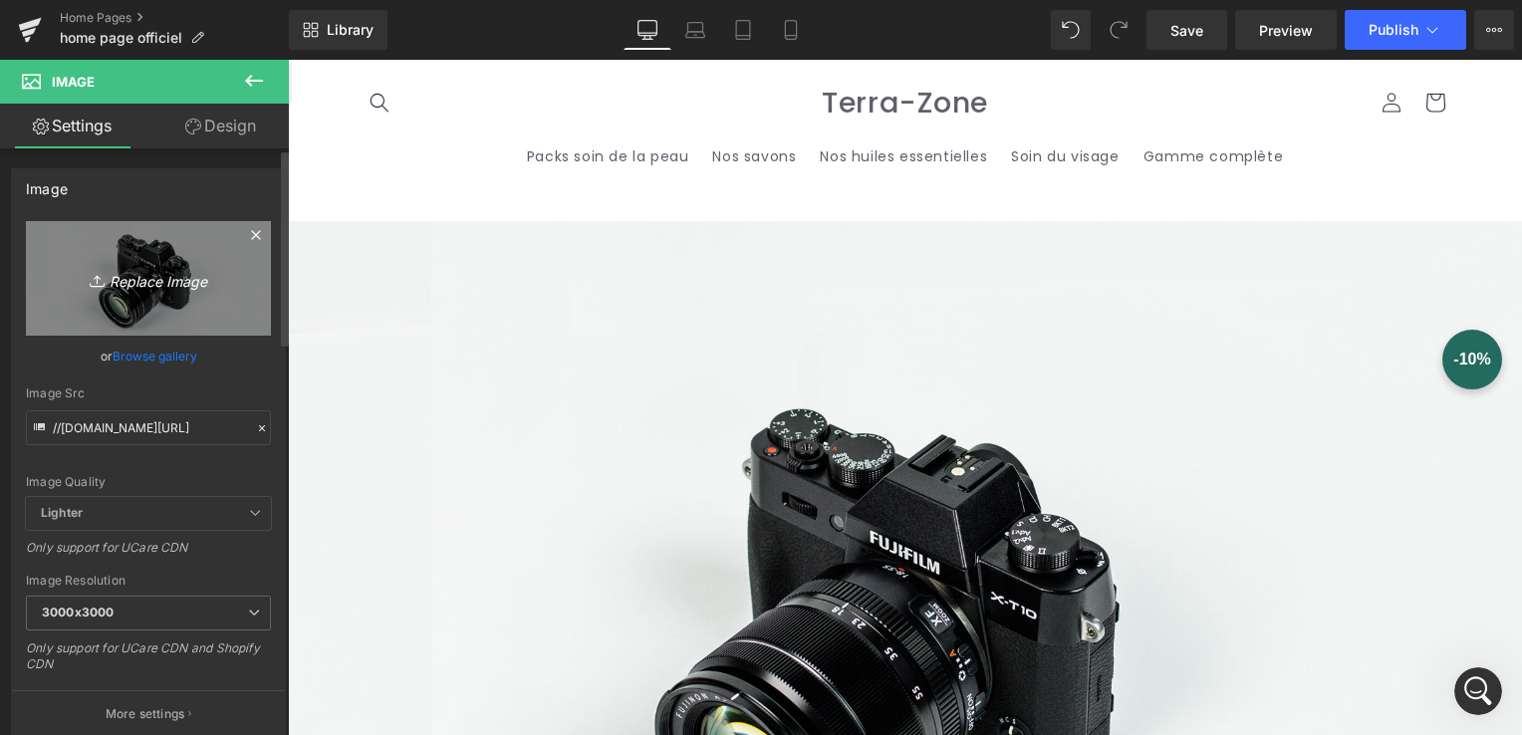
click at [154, 280] on icon "Replace Image" at bounding box center [148, 278] width 159 height 25
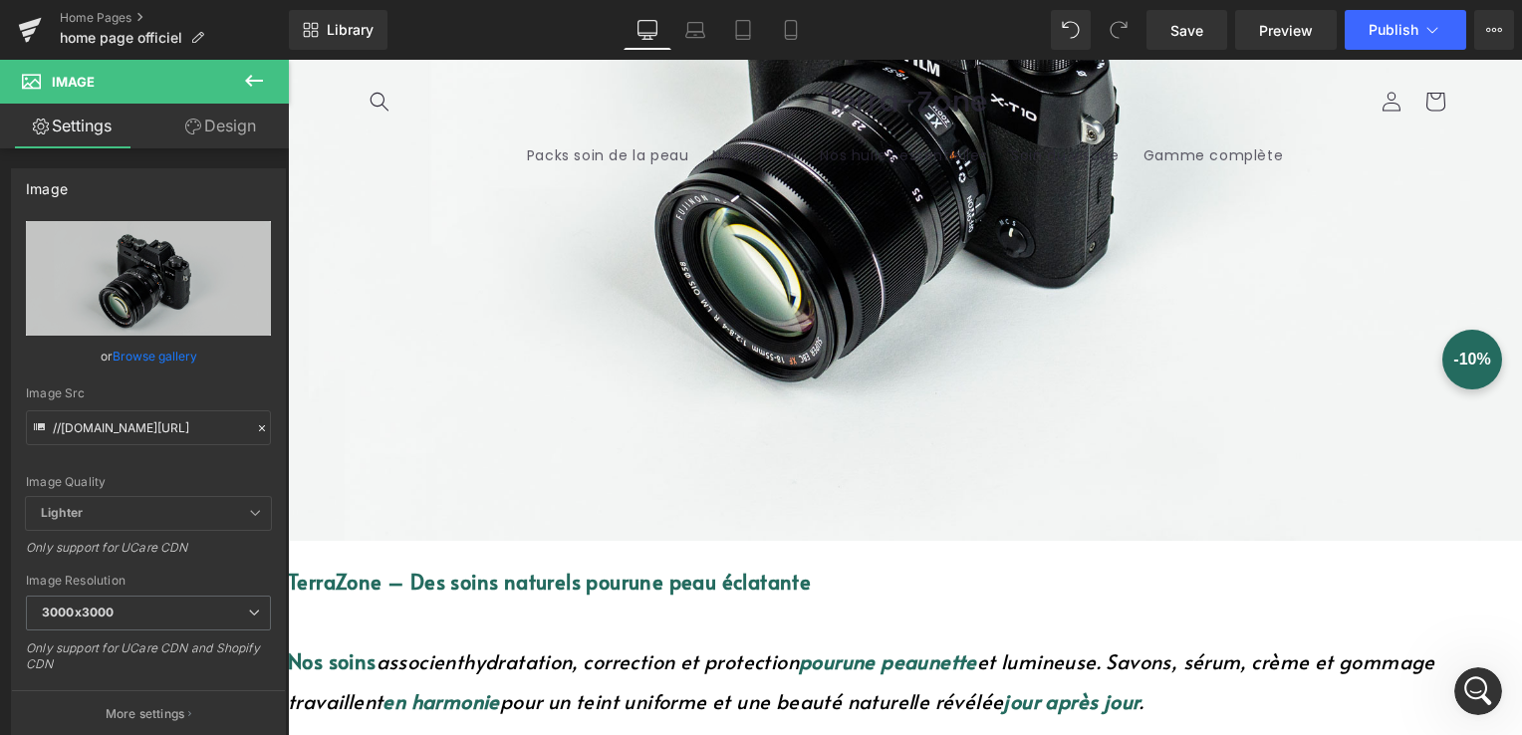
scroll to position [299, 0]
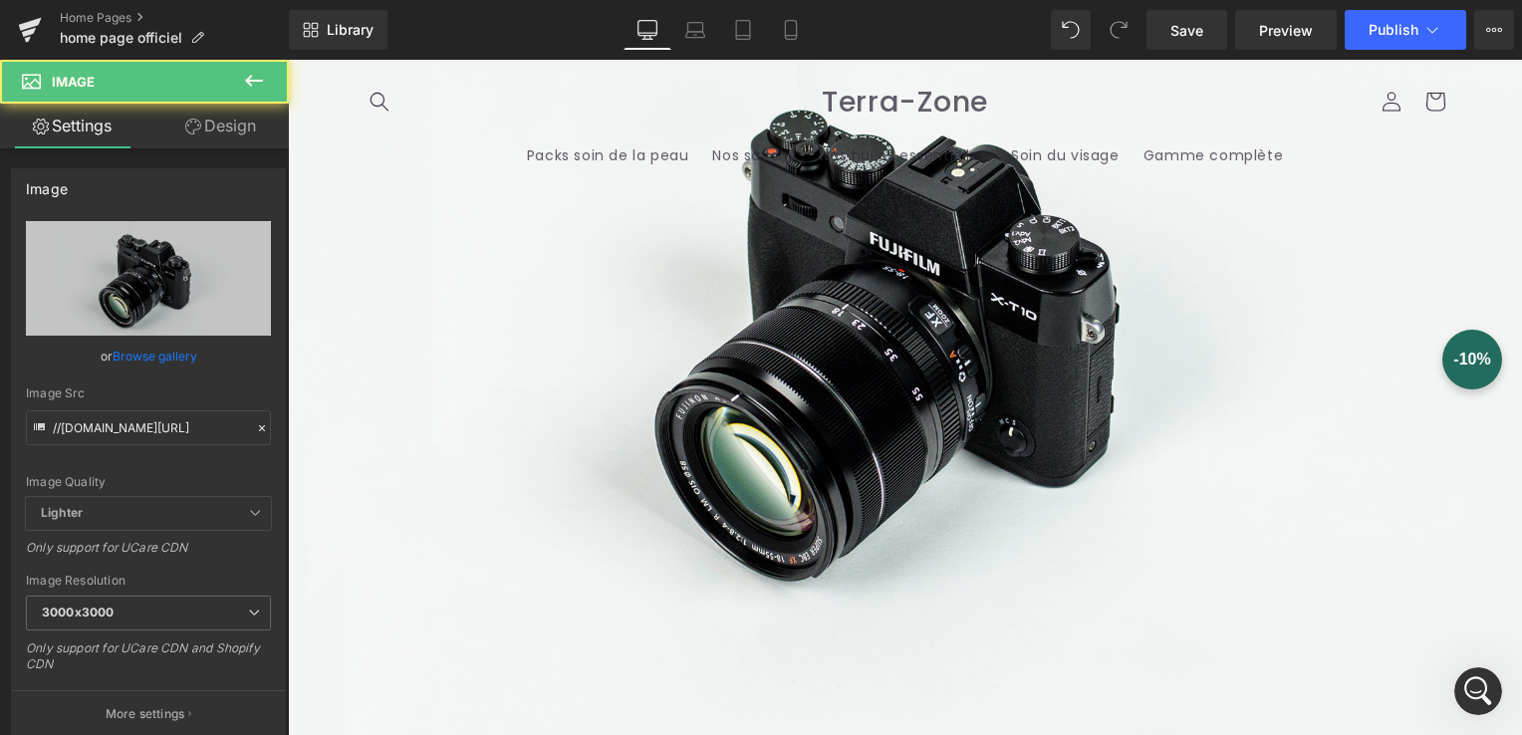
click at [729, 364] on img at bounding box center [905, 331] width 1234 height 818
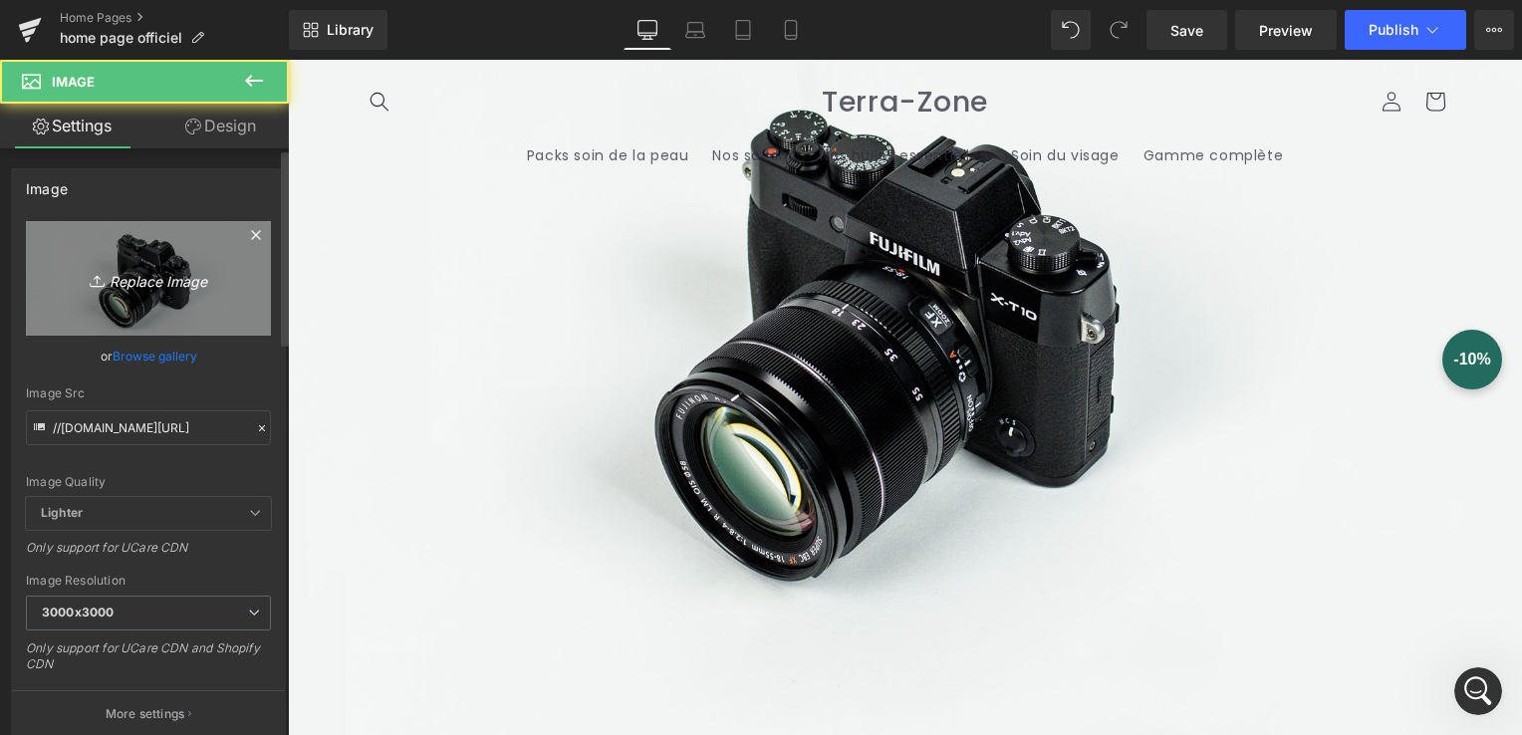
click at [121, 273] on icon "Replace Image" at bounding box center [148, 278] width 159 height 25
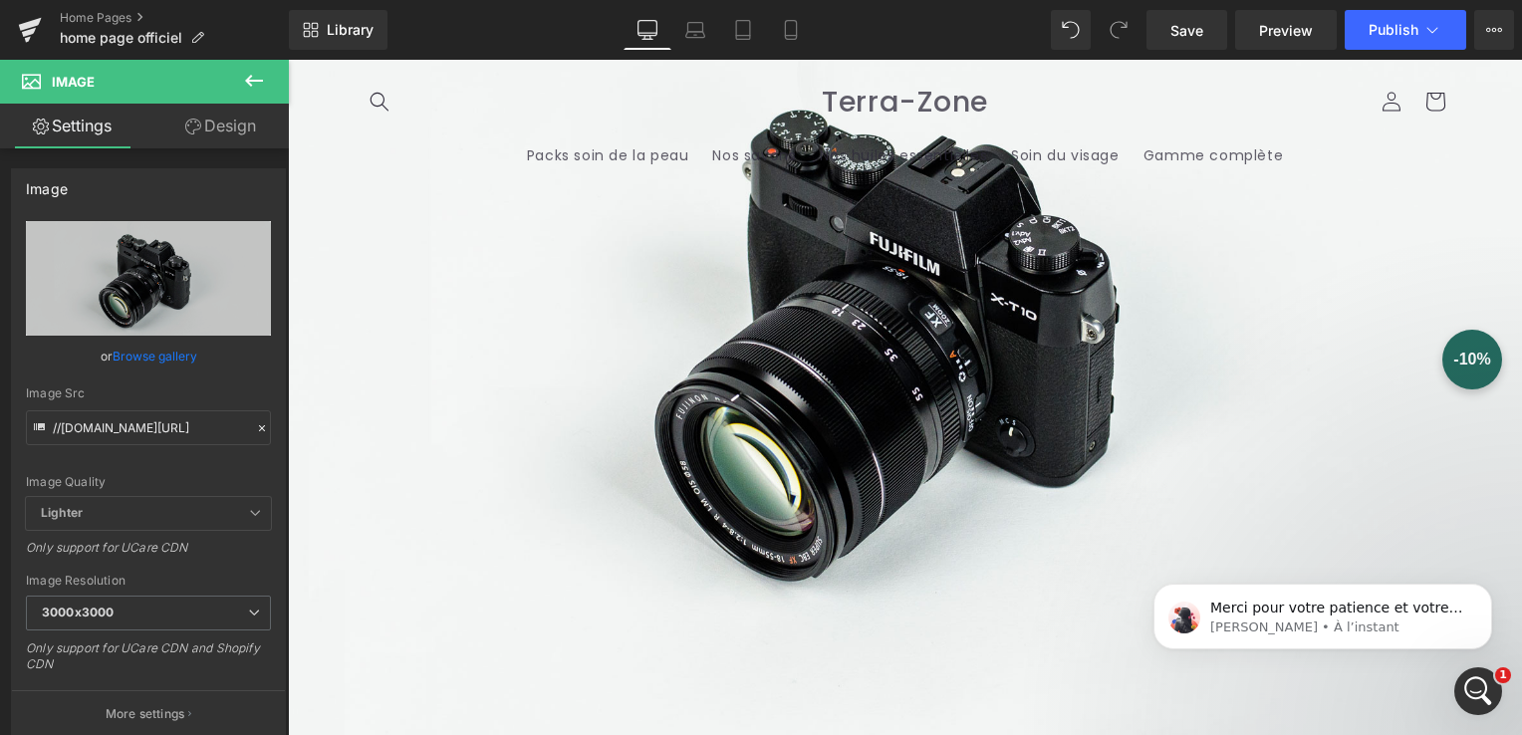
scroll to position [6858, 0]
click at [1338, 626] on p "Roxanne • À l’instant" at bounding box center [1338, 628] width 257 height 18
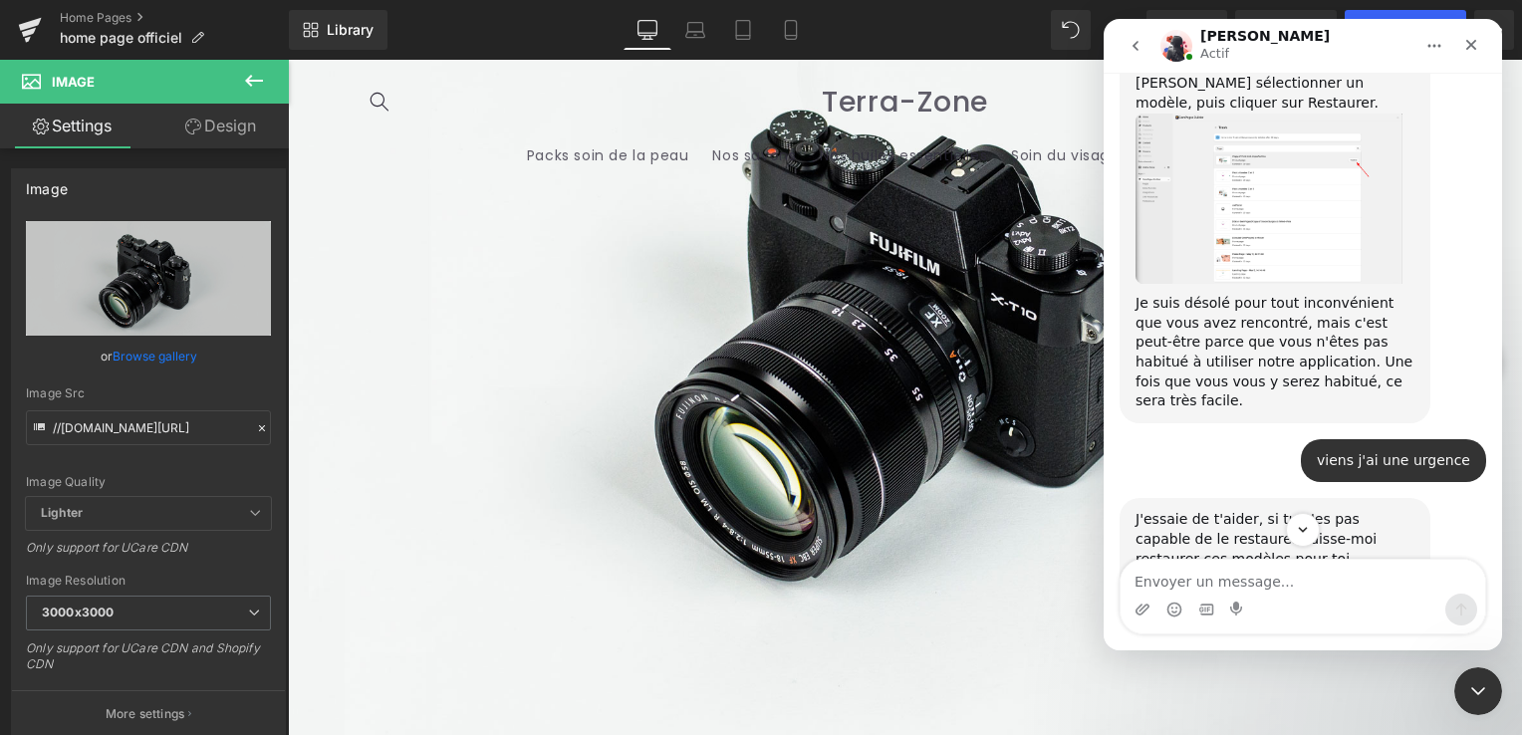
scroll to position [6892, 0]
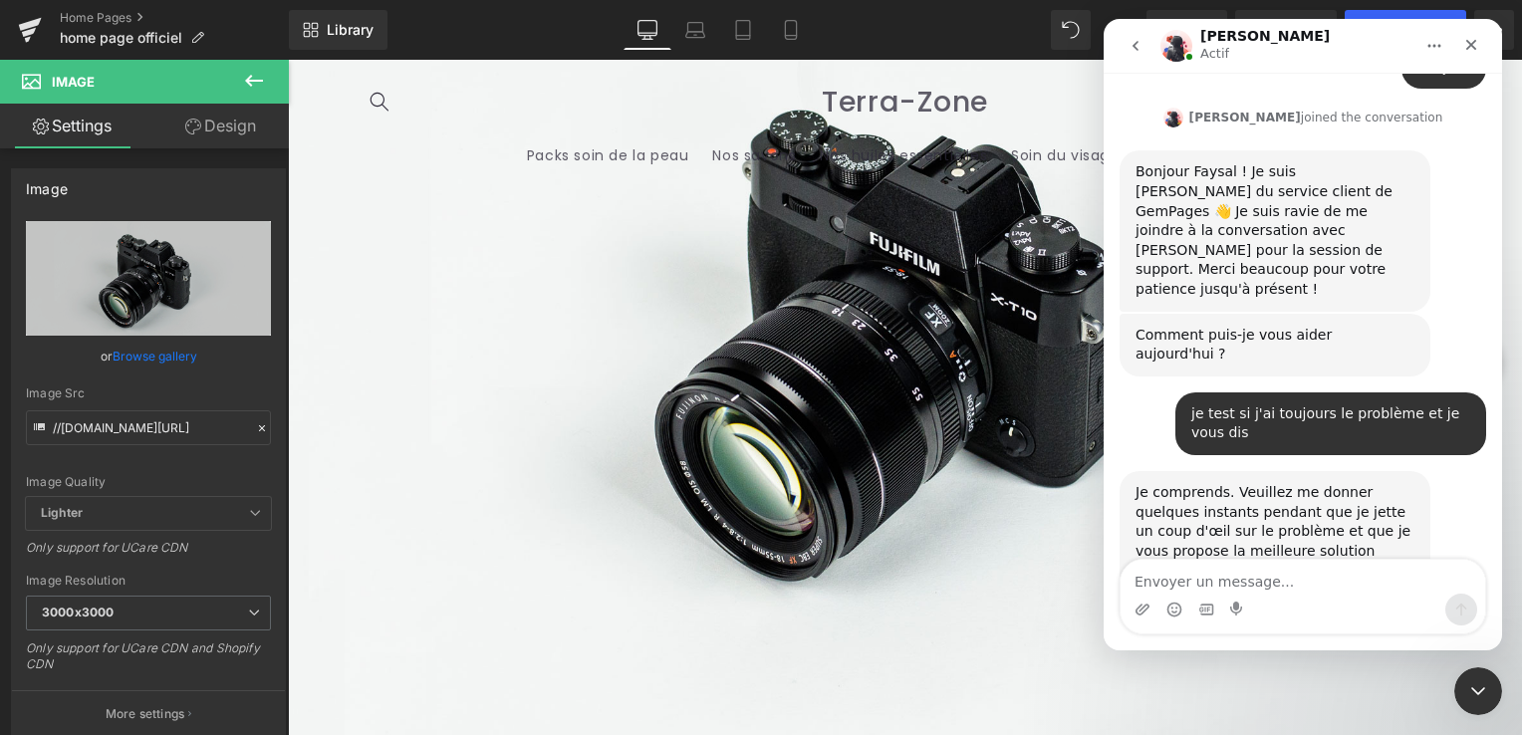
click at [795, 30] on div at bounding box center [761, 337] width 1522 height 675
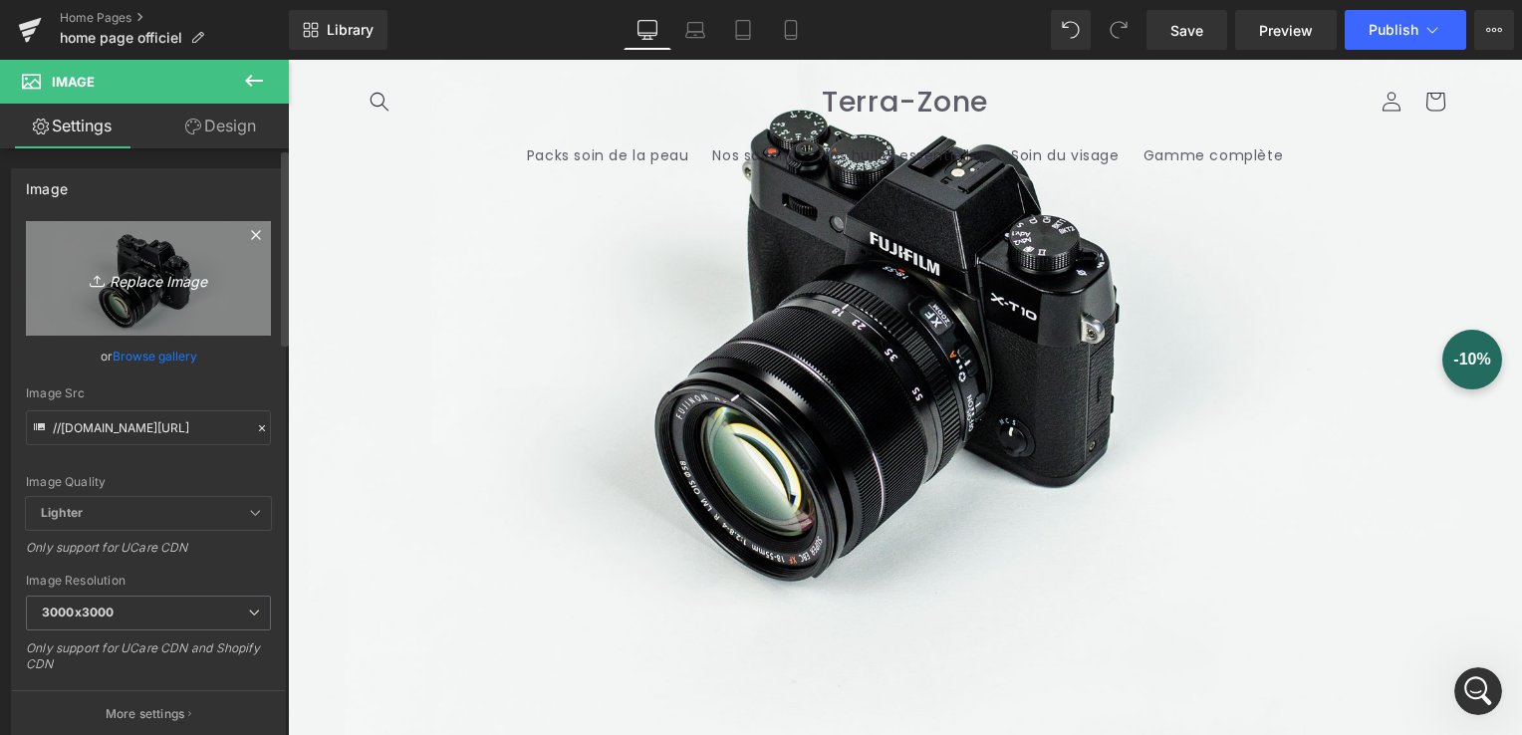
click at [125, 305] on link "Replace Image" at bounding box center [148, 278] width 245 height 115
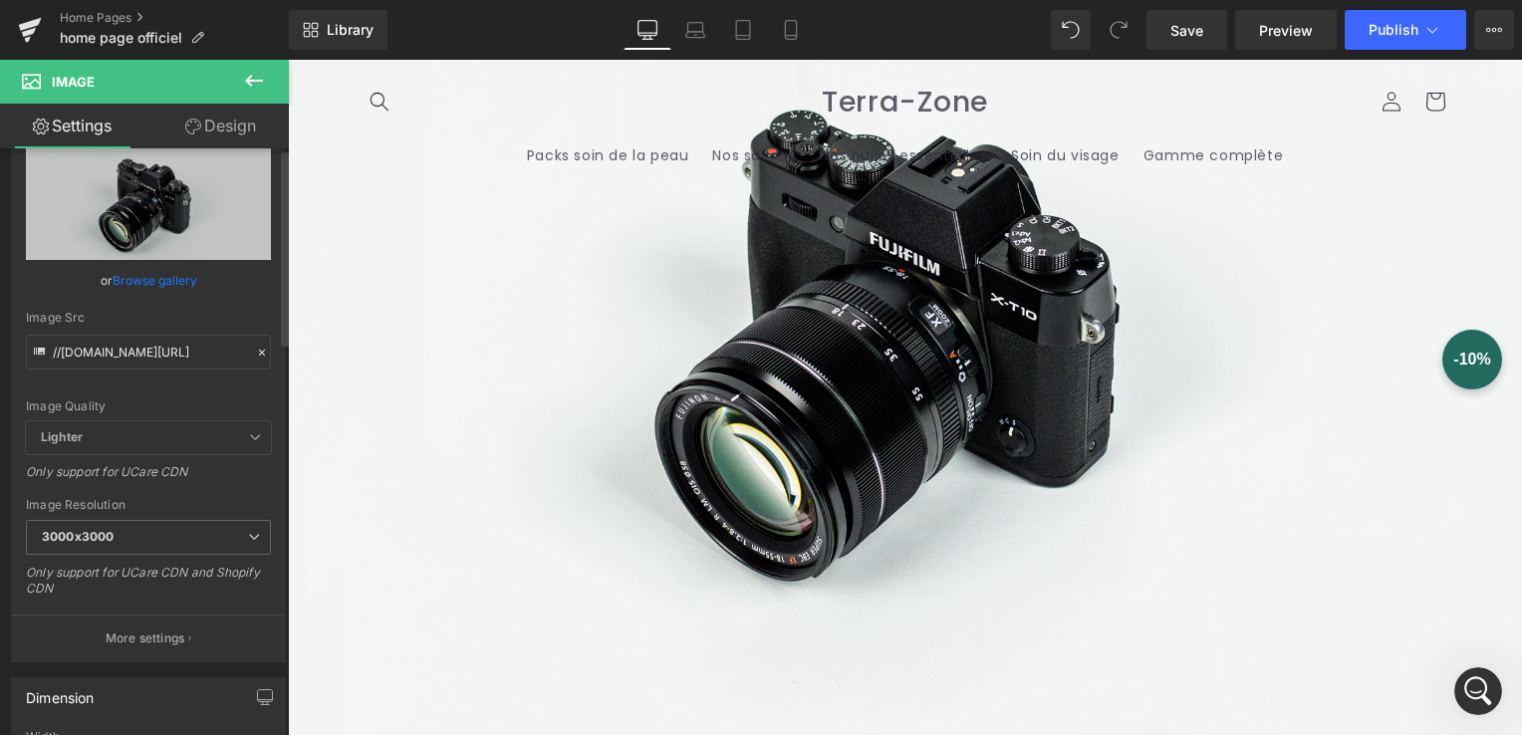
scroll to position [0, 0]
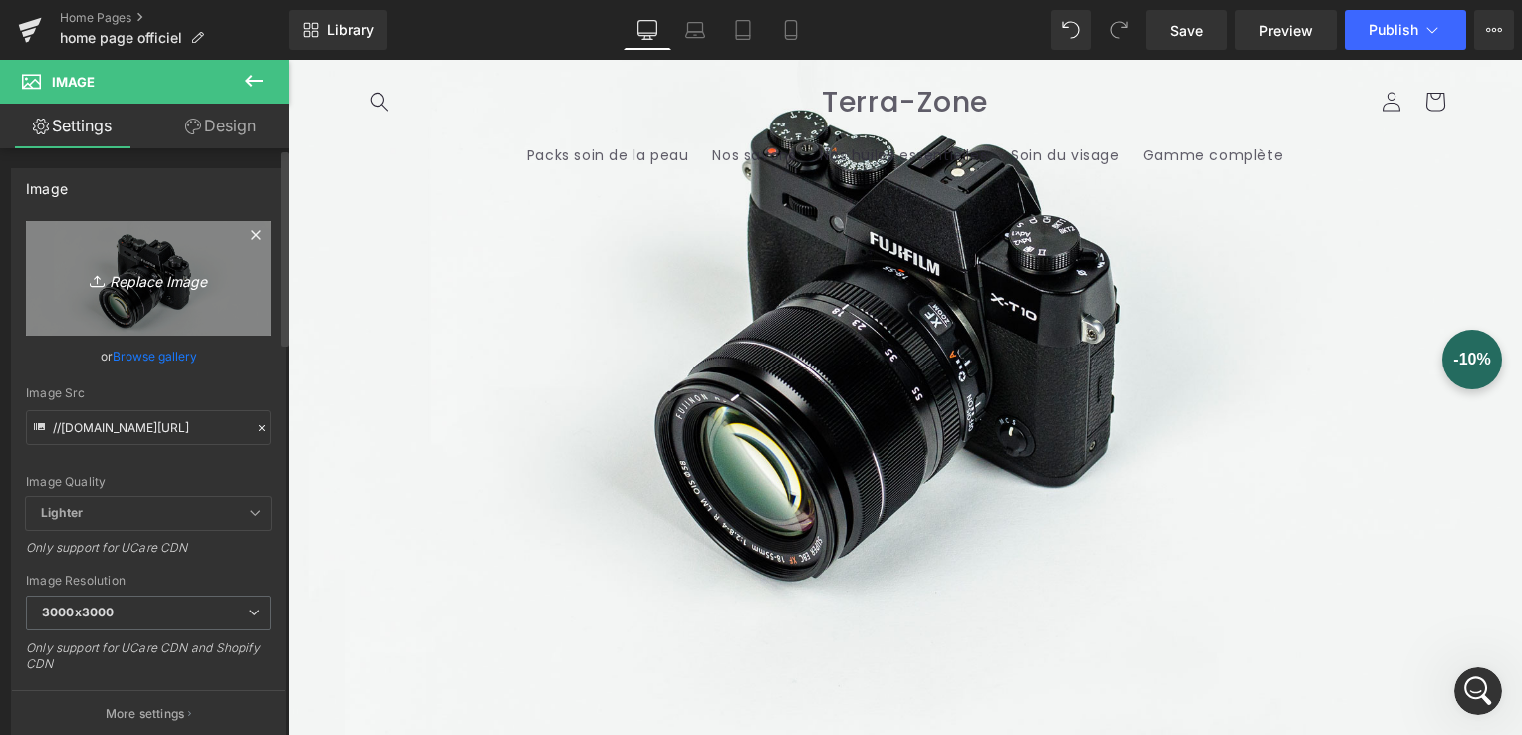
click at [162, 285] on icon "Replace Image" at bounding box center [148, 278] width 159 height 25
click at [138, 294] on link "Replace Image" at bounding box center [148, 278] width 245 height 115
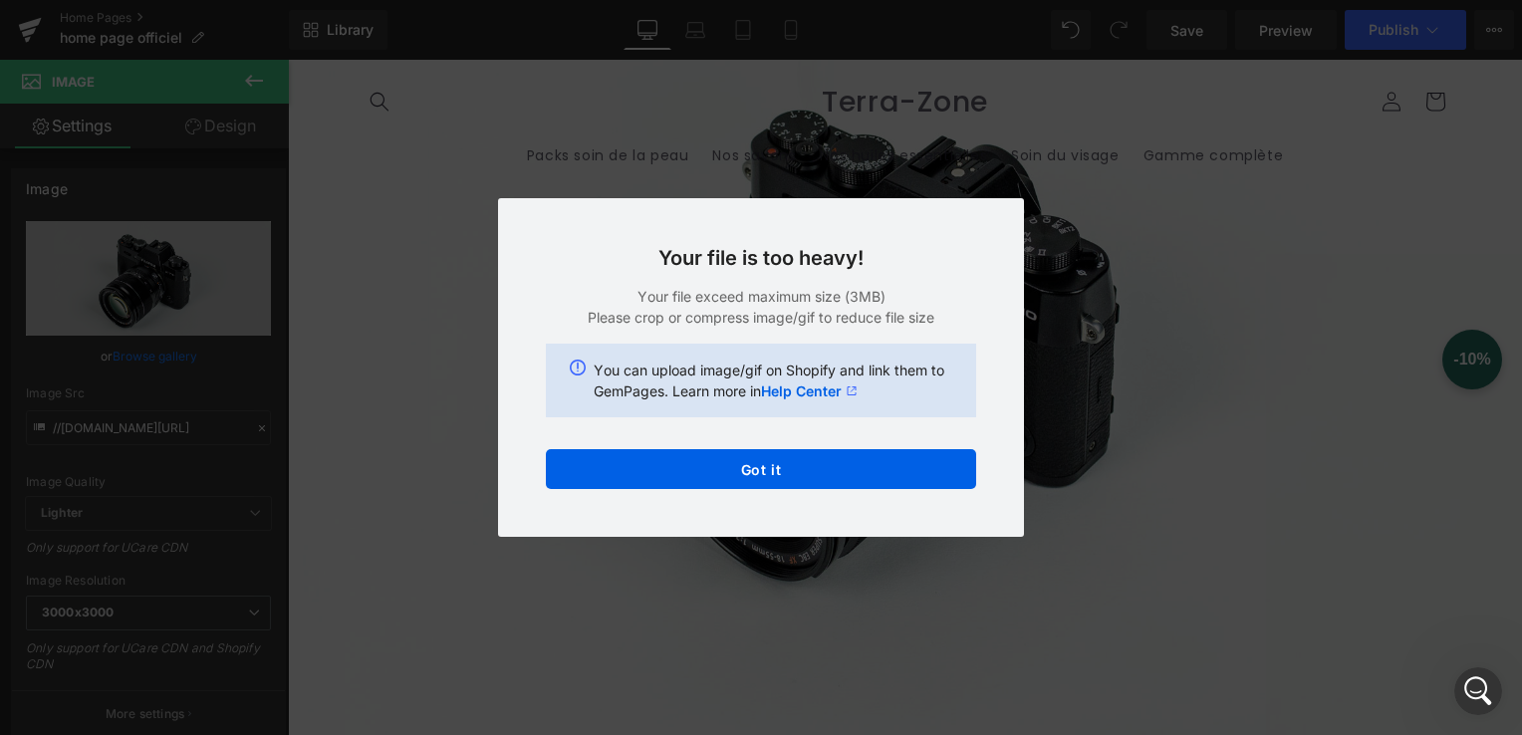
click at [793, 389] on link "Help Center" at bounding box center [809, 391] width 97 height 21
click at [437, 313] on div "Back to Library Insert Your file is too heavy! Your file exceed maximum size (3…" at bounding box center [761, 367] width 1522 height 735
click at [633, 167] on div "Back to Library Insert Your file is too heavy! Your file exceed maximum size (3…" at bounding box center [761, 367] width 1522 height 735
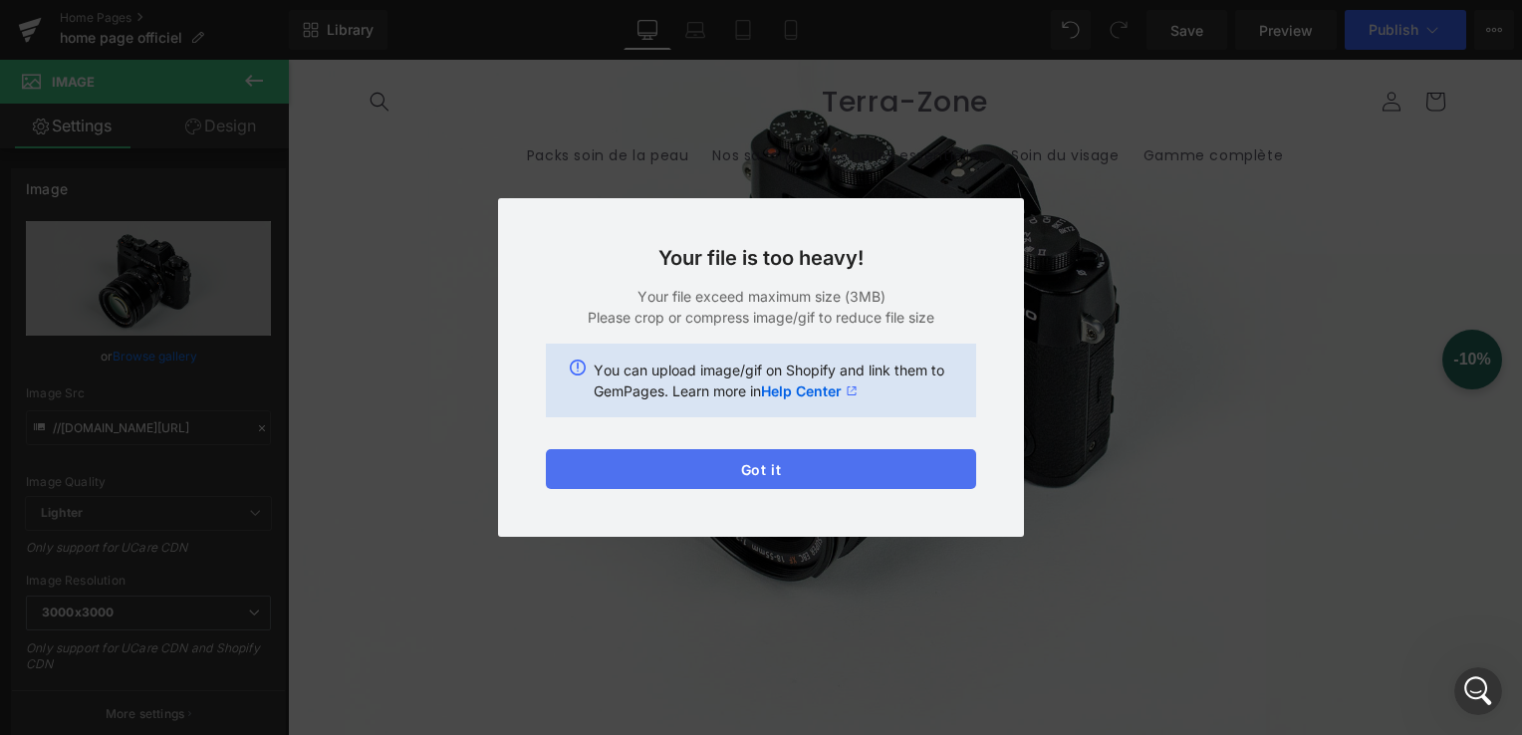
click at [732, 475] on button "Got it" at bounding box center [761, 469] width 430 height 40
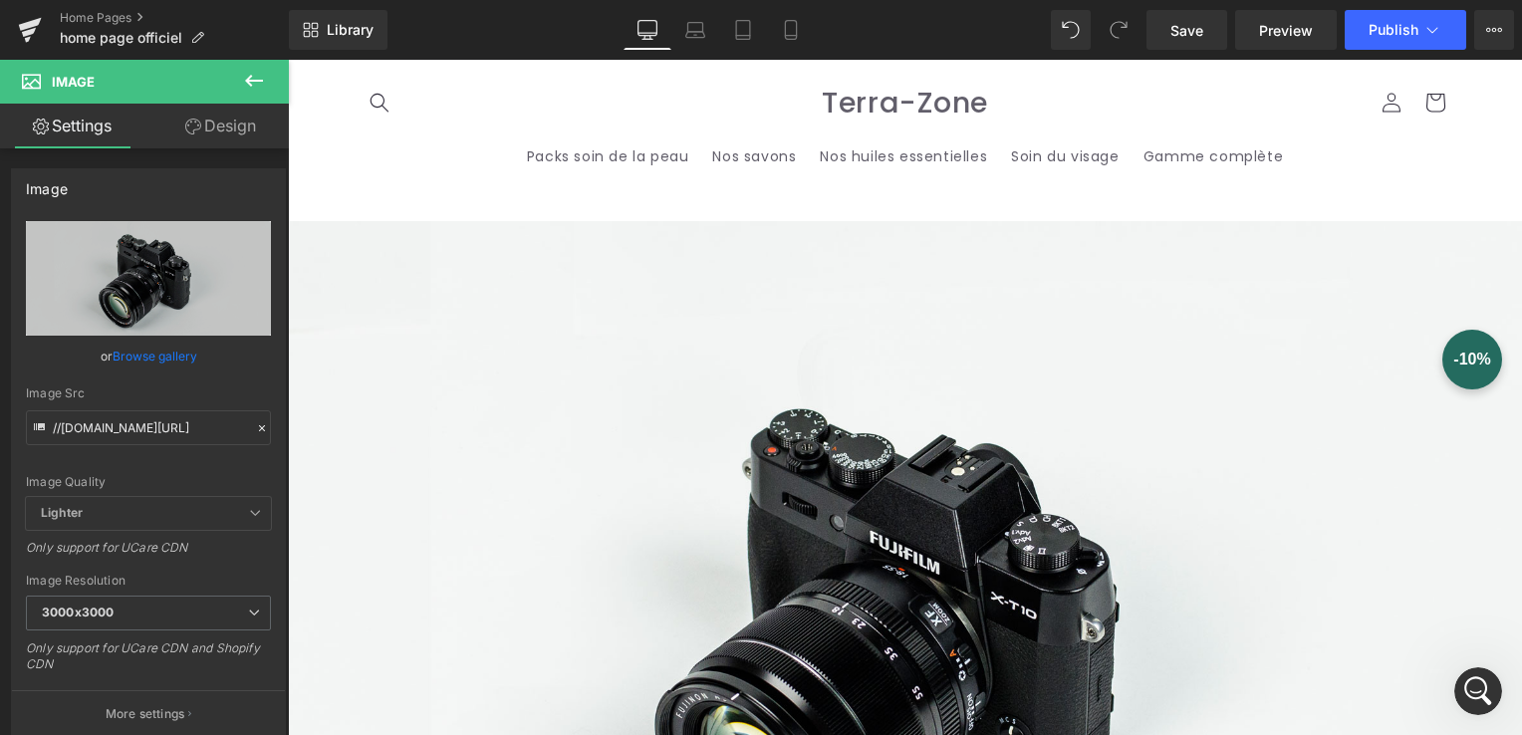
click at [825, 454] on img at bounding box center [905, 630] width 1234 height 818
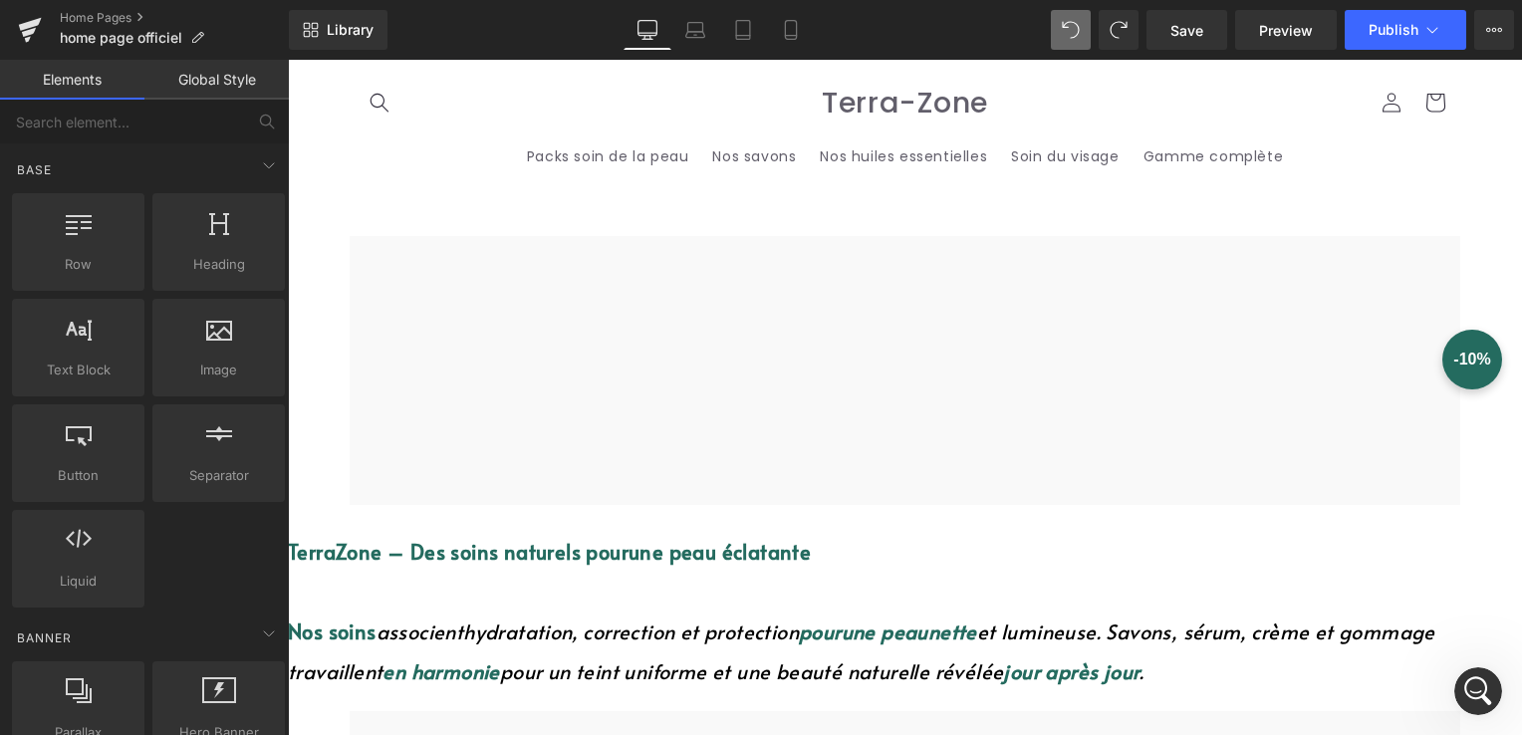
click at [745, 302] on div at bounding box center [905, 370] width 1111 height 269
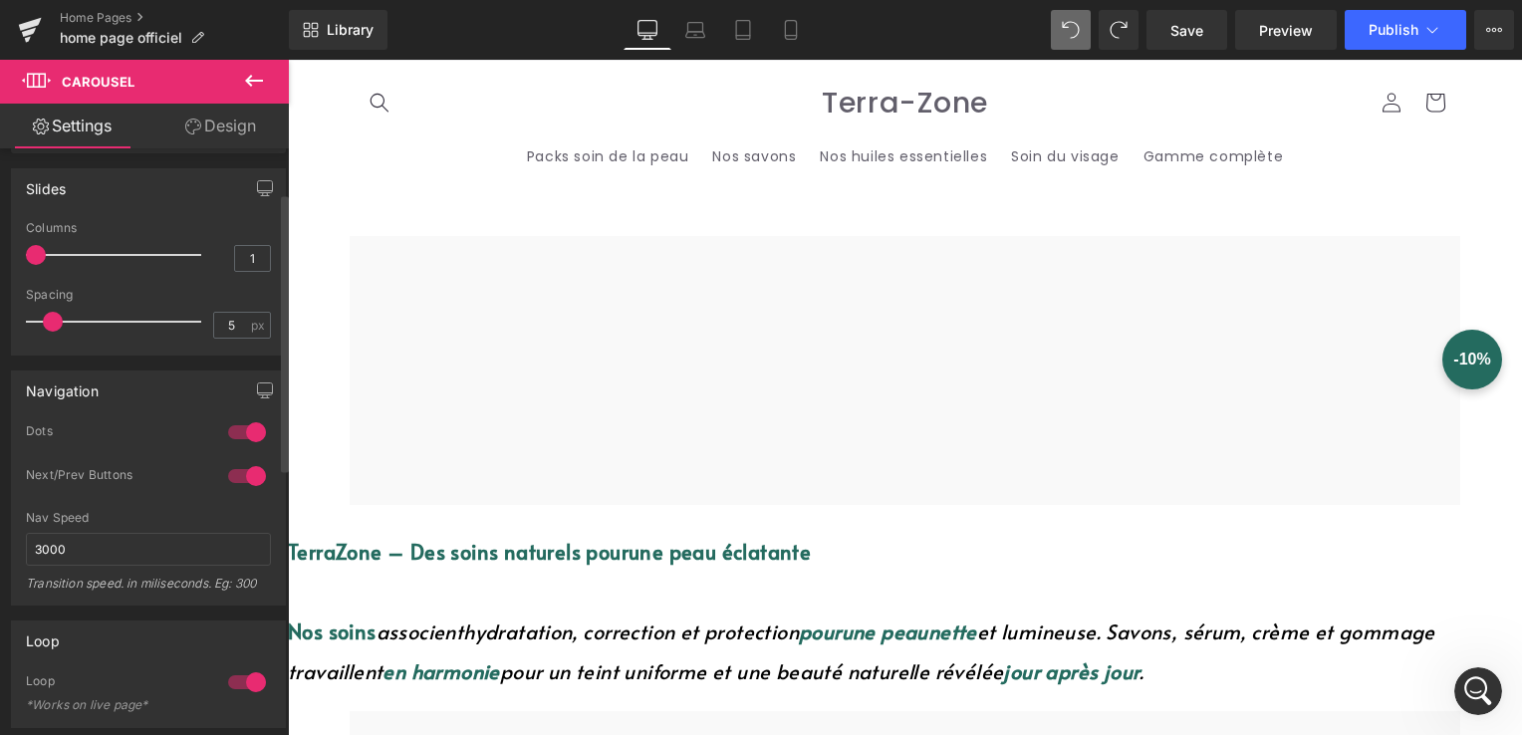
scroll to position [100, 0]
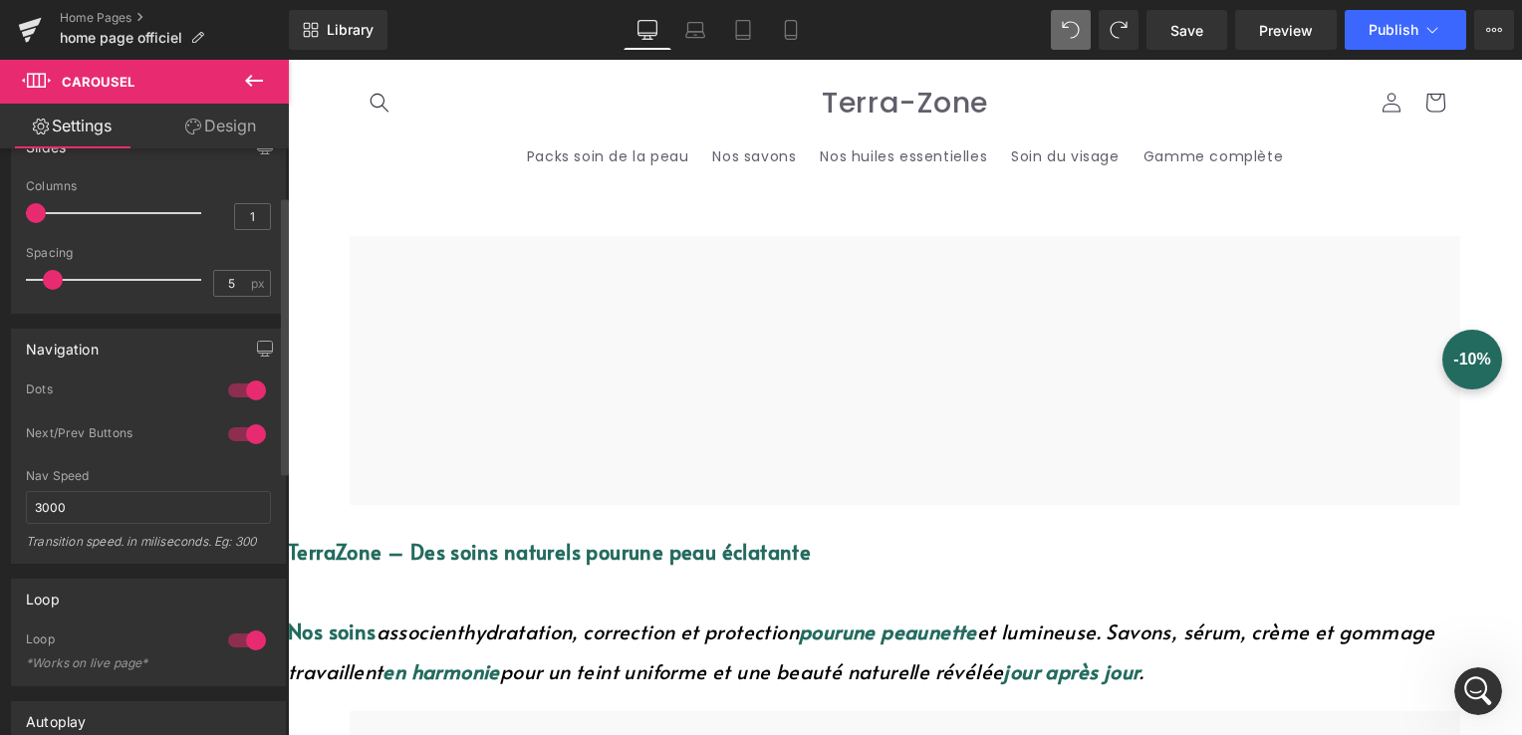
click at [56, 273] on span at bounding box center [53, 280] width 20 height 20
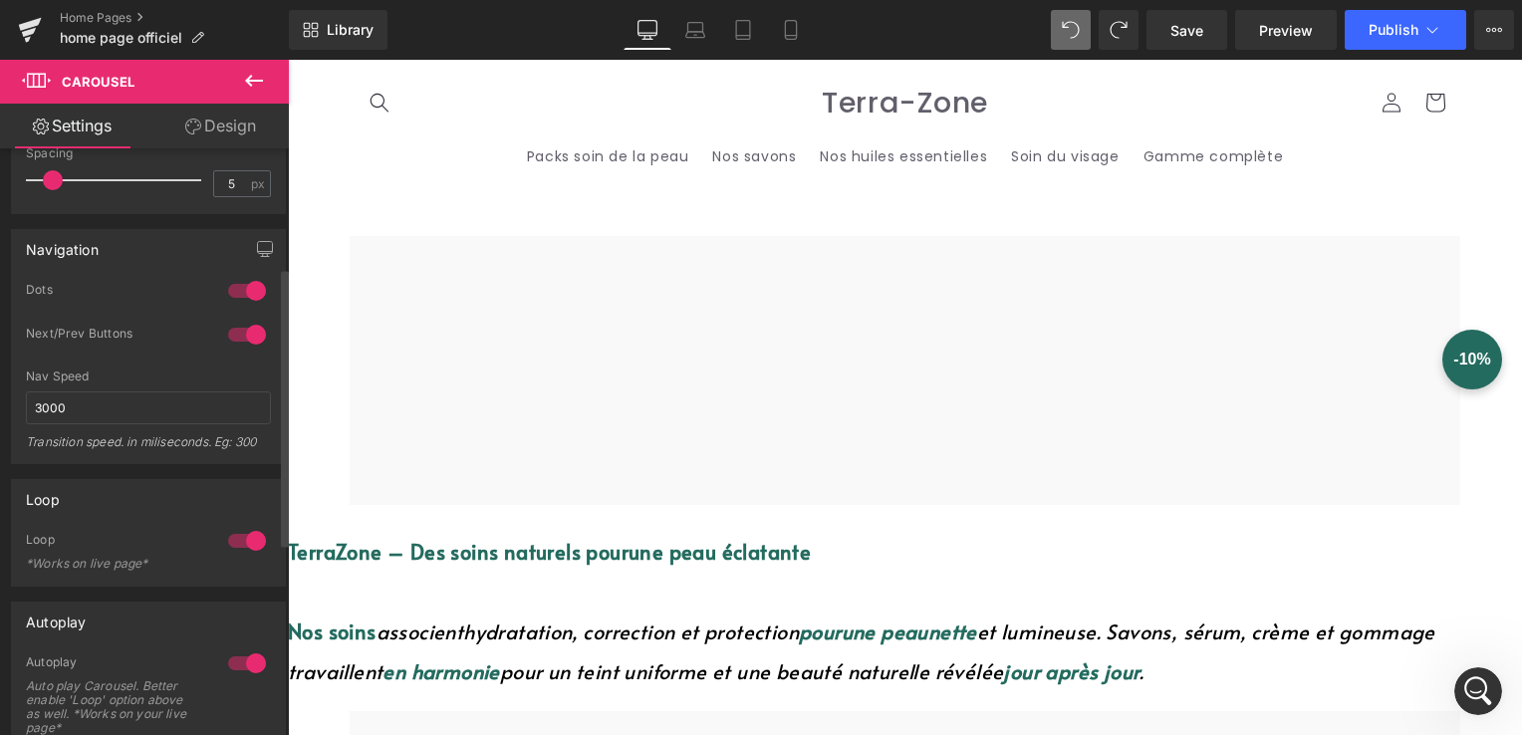
scroll to position [299, 0]
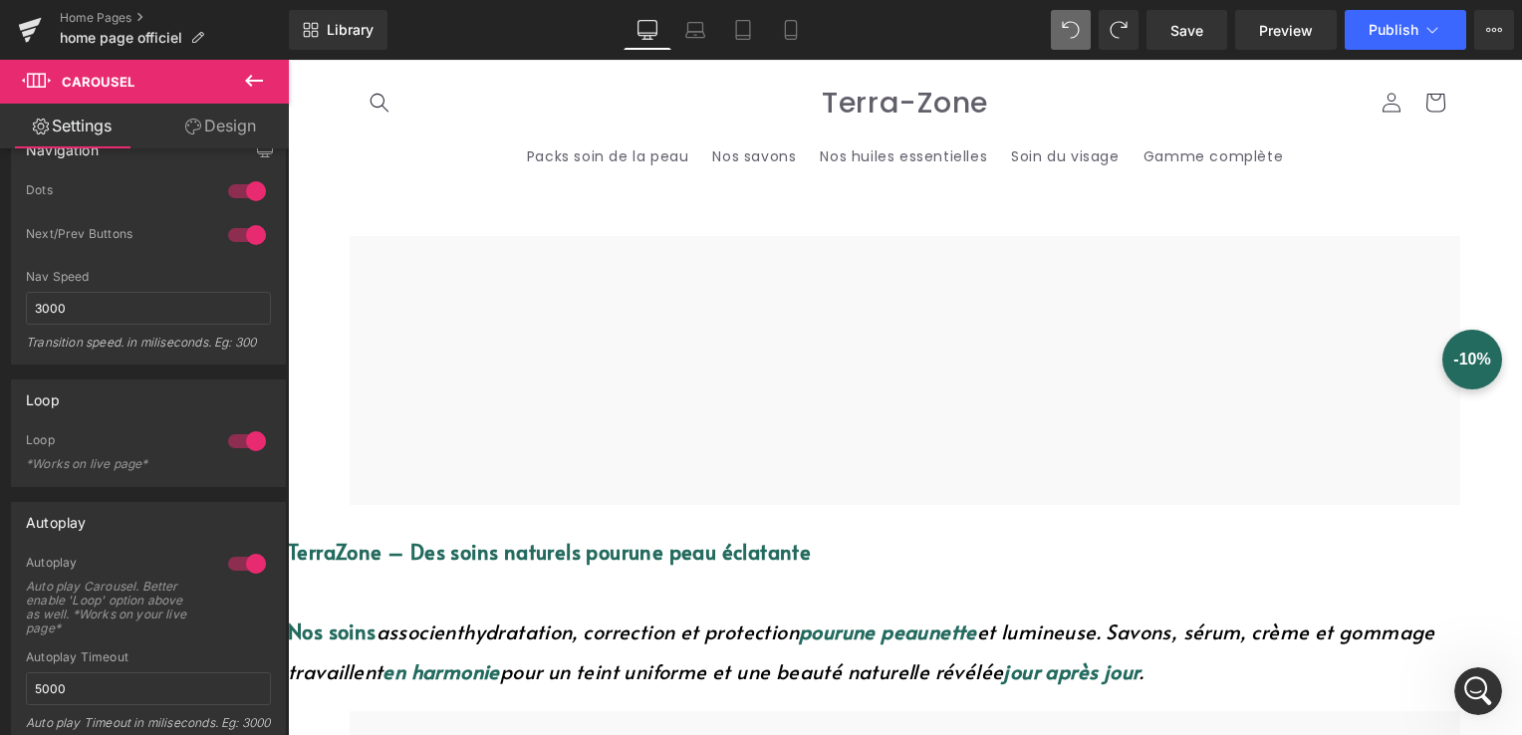
click at [288, 60] on div at bounding box center [288, 60] width 0 height 0
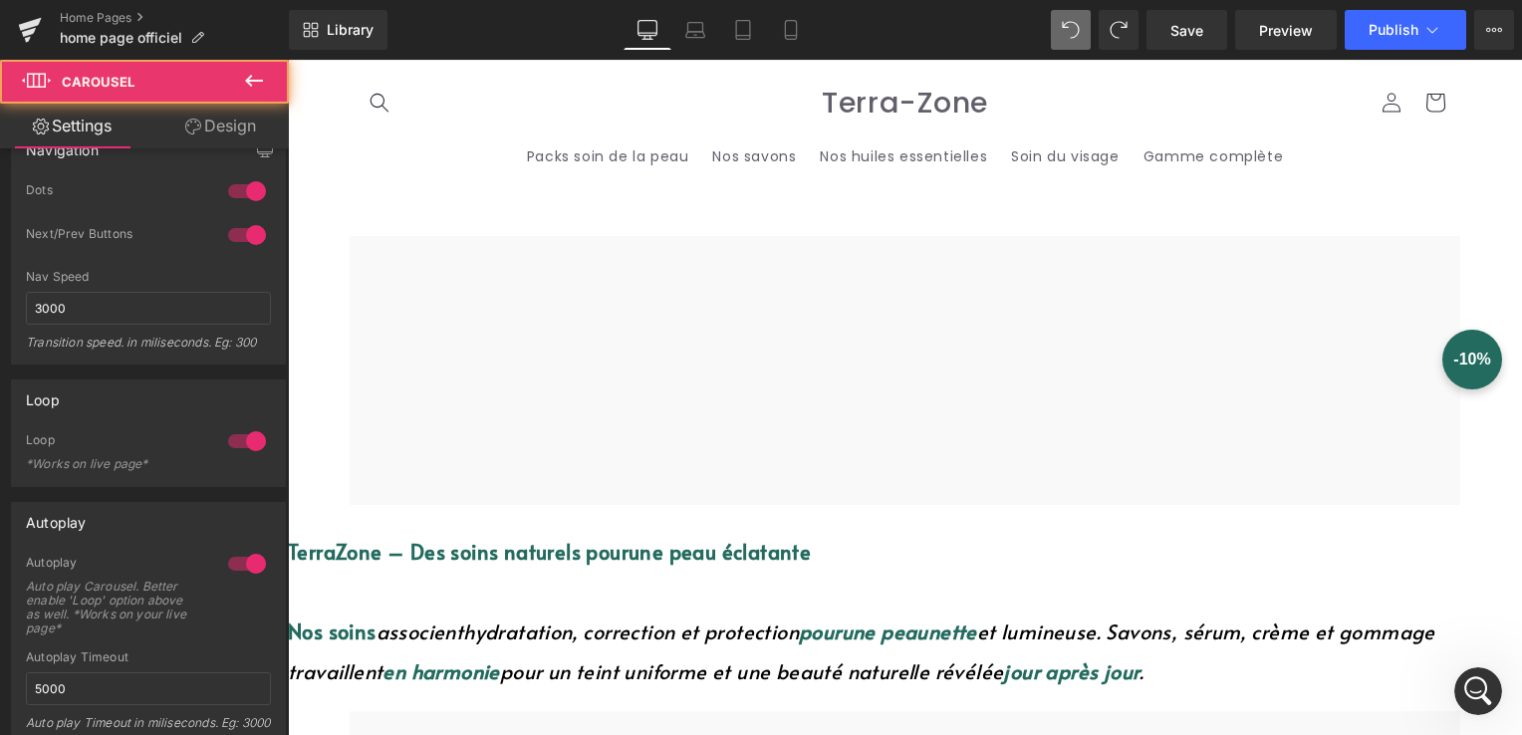
click at [806, 273] on div at bounding box center [905, 370] width 1111 height 269
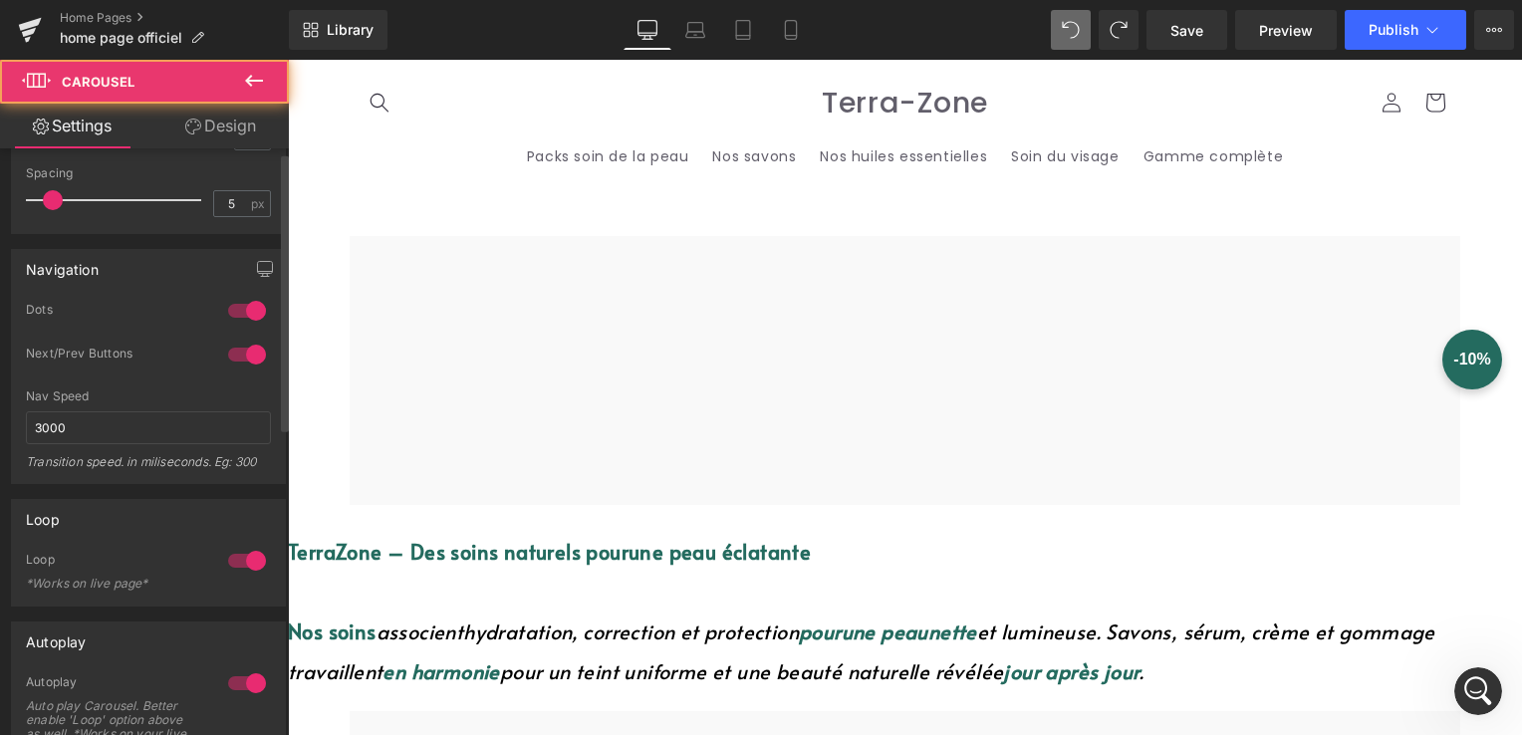
scroll to position [0, 0]
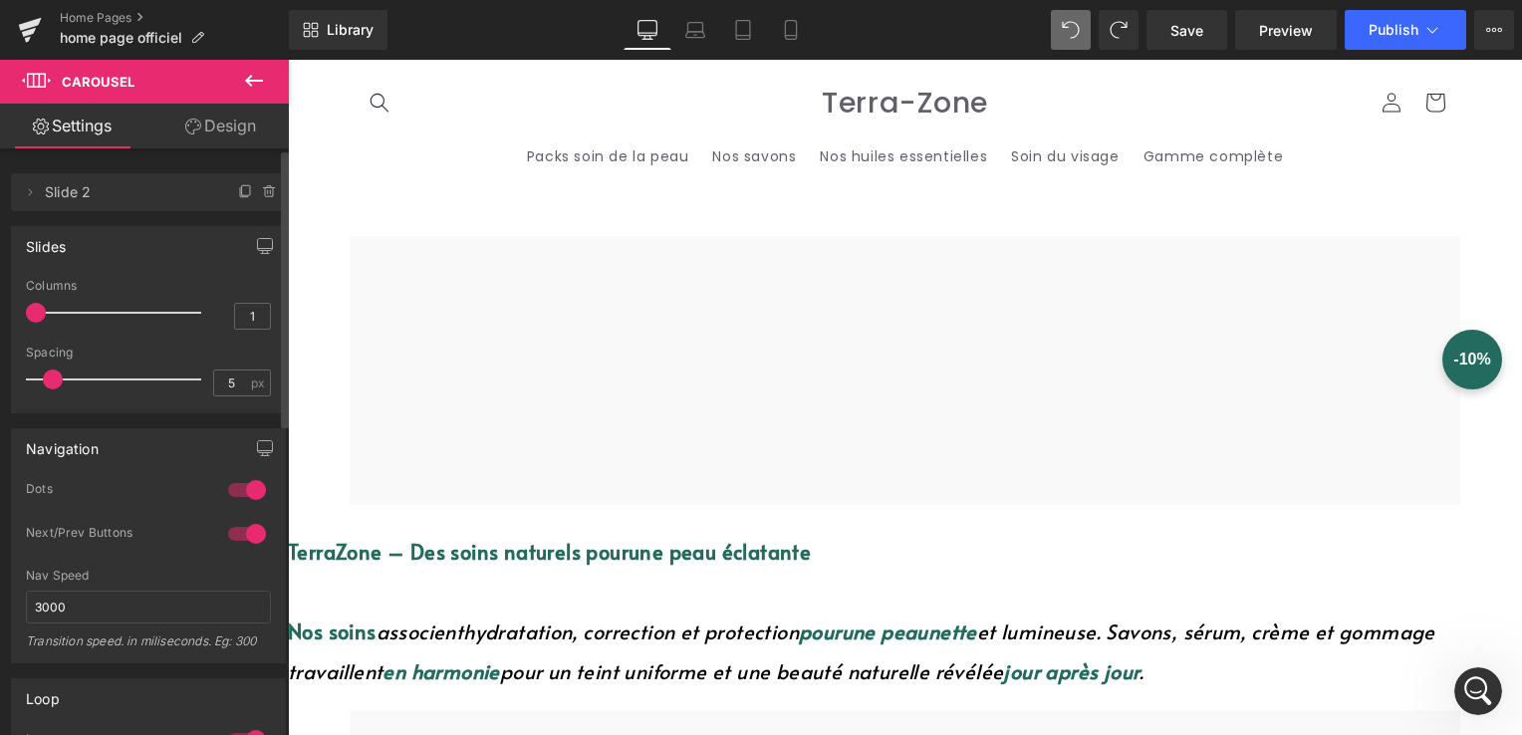
drag, startPoint x: 32, startPoint y: 316, endPoint x: 18, endPoint y: 308, distance: 16.1
click at [20, 308] on div "1 Columns 1 1 Columns 1 1 Columns 1 1 Columns 1 5px Spacing 5 px 5px Spacing 5 …" at bounding box center [148, 346] width 273 height 134
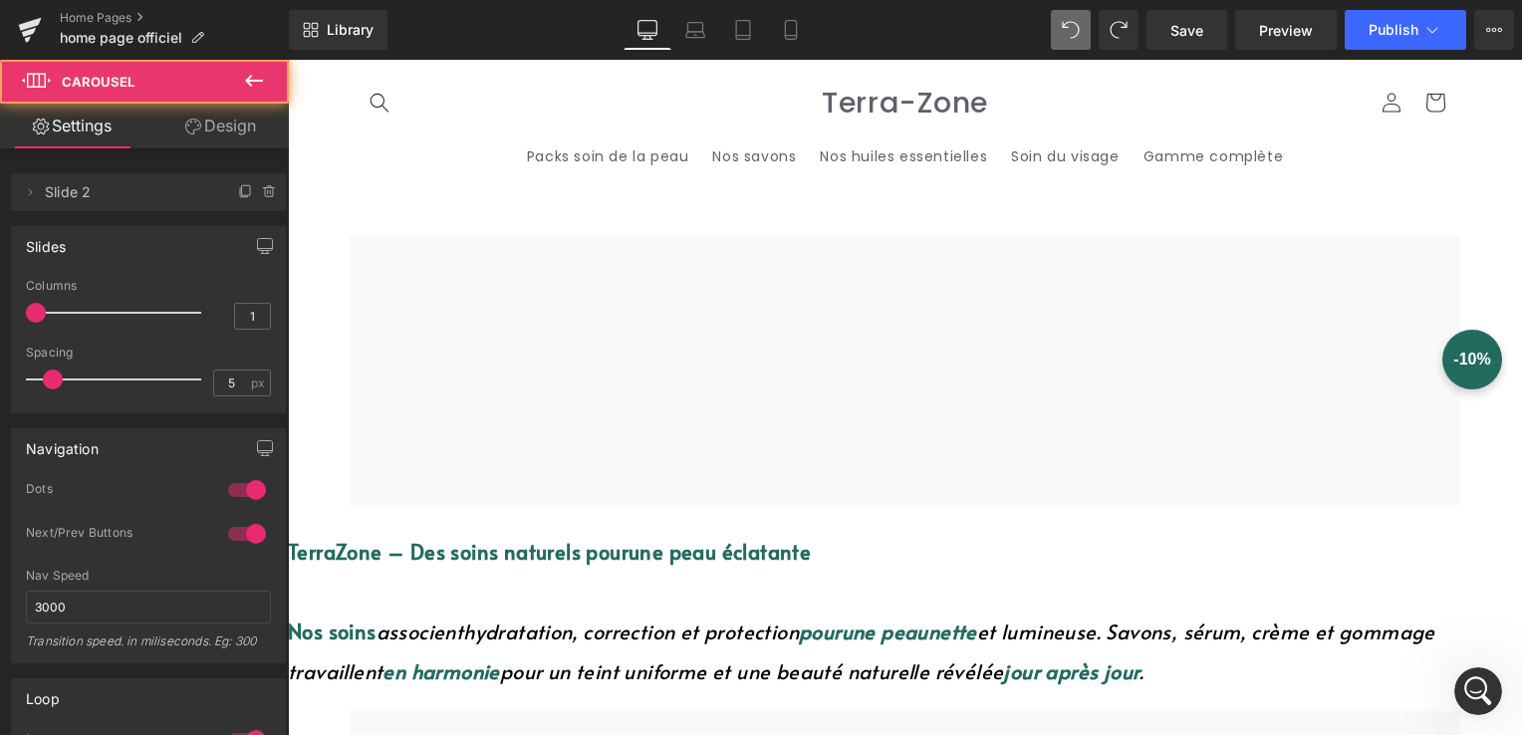
click at [662, 335] on div at bounding box center [905, 370] width 1111 height 269
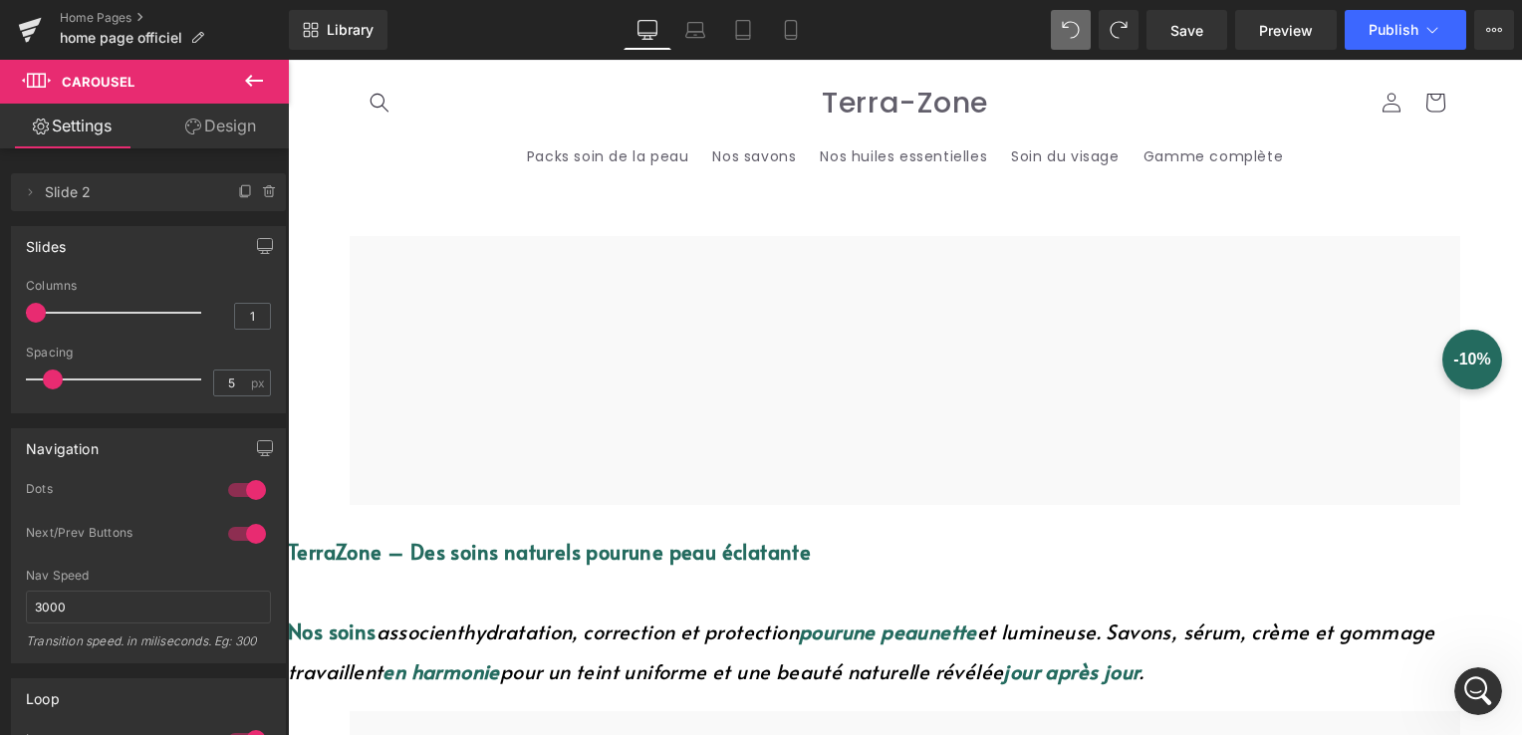
click at [288, 60] on span "Carousel" at bounding box center [288, 60] width 0 height 0
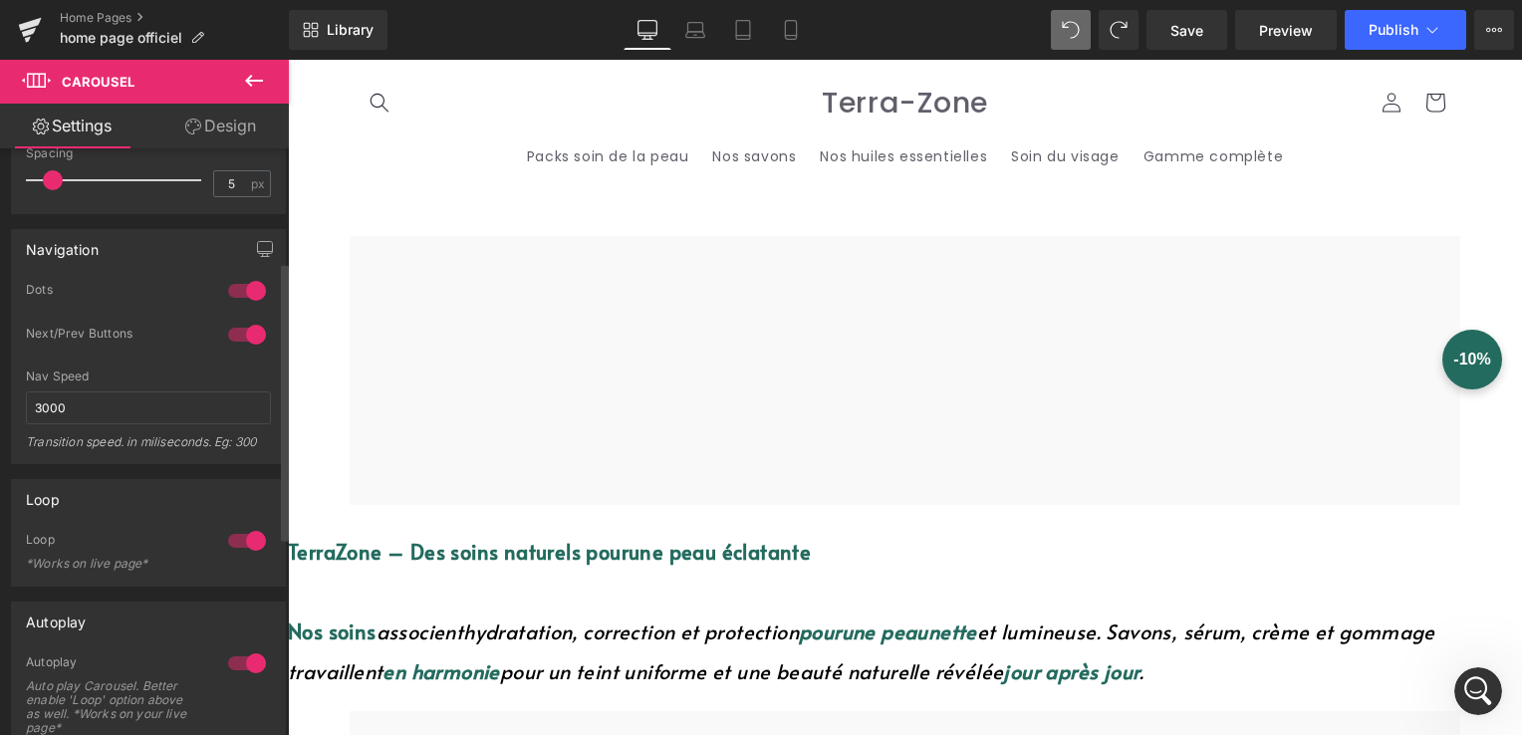
scroll to position [498, 0]
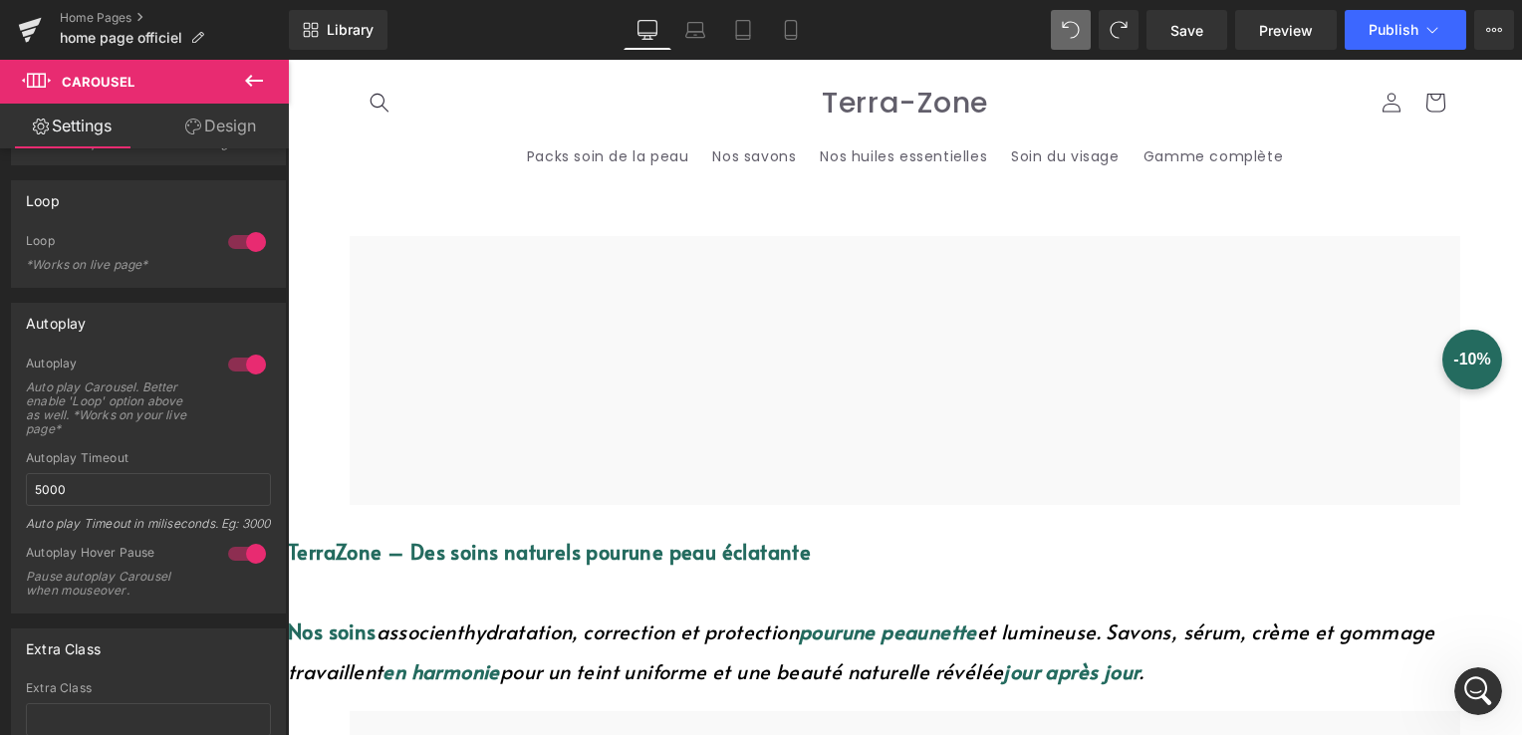
click at [288, 60] on span "Carousel" at bounding box center [288, 60] width 0 height 0
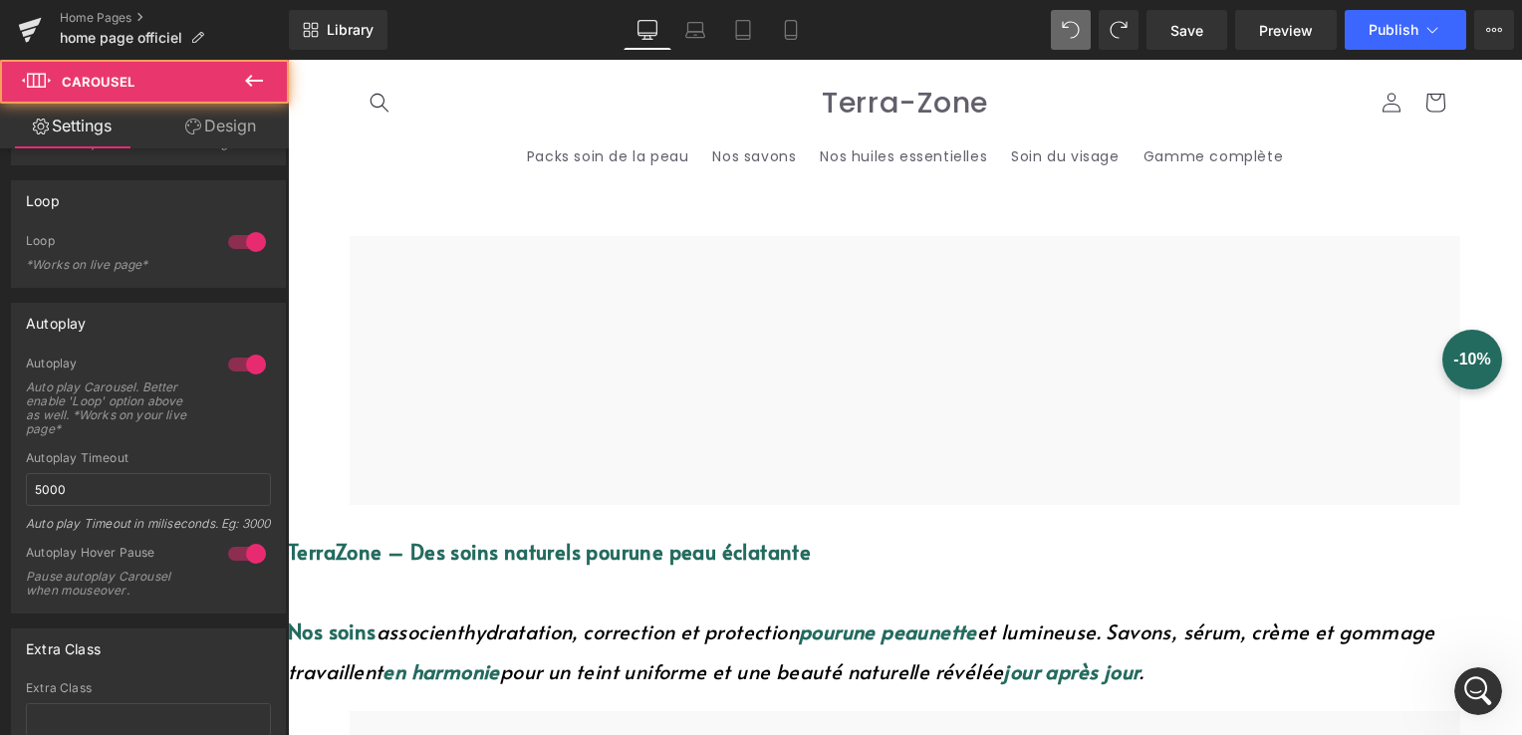
click at [288, 60] on link at bounding box center [288, 60] width 0 height 0
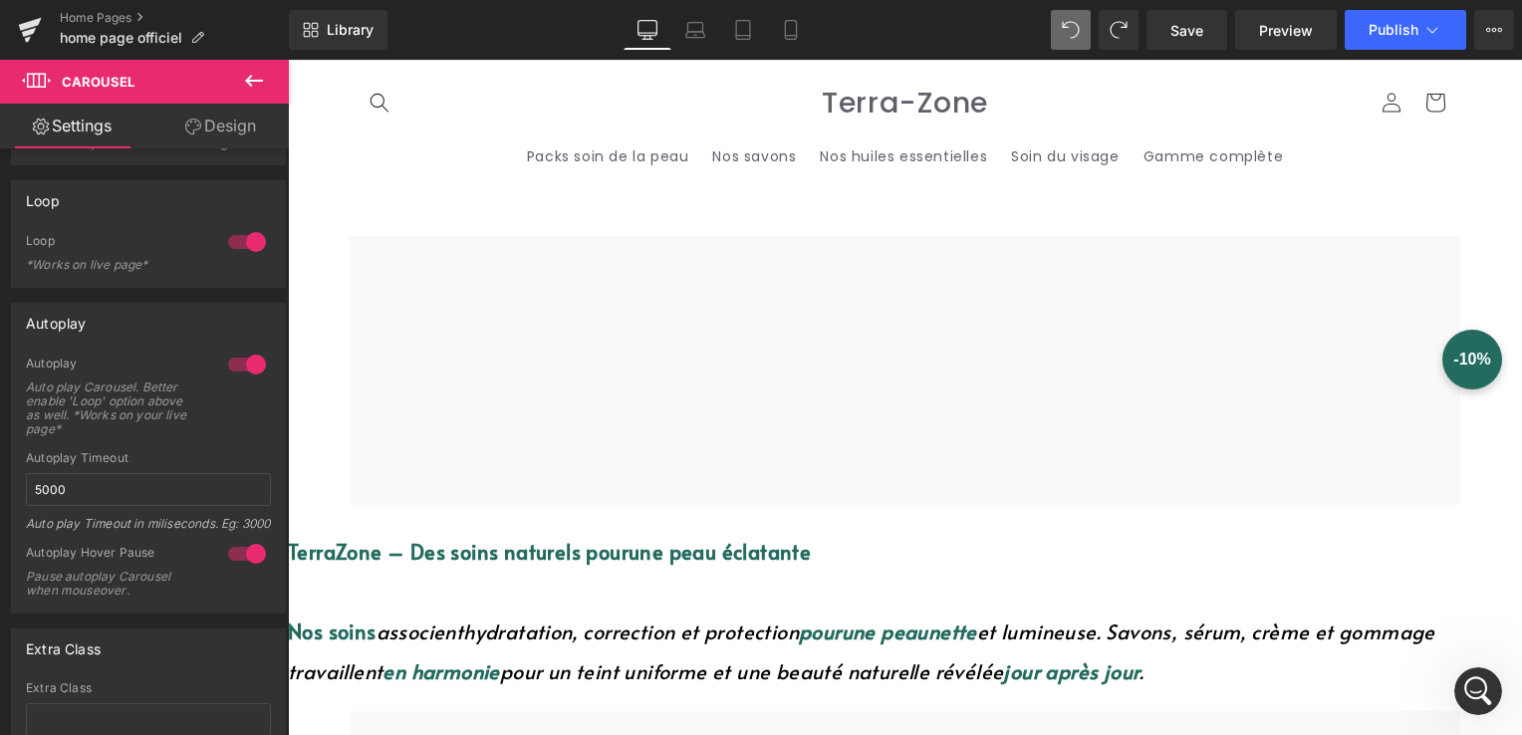
click at [288, 60] on icon at bounding box center [288, 60] width 0 height 0
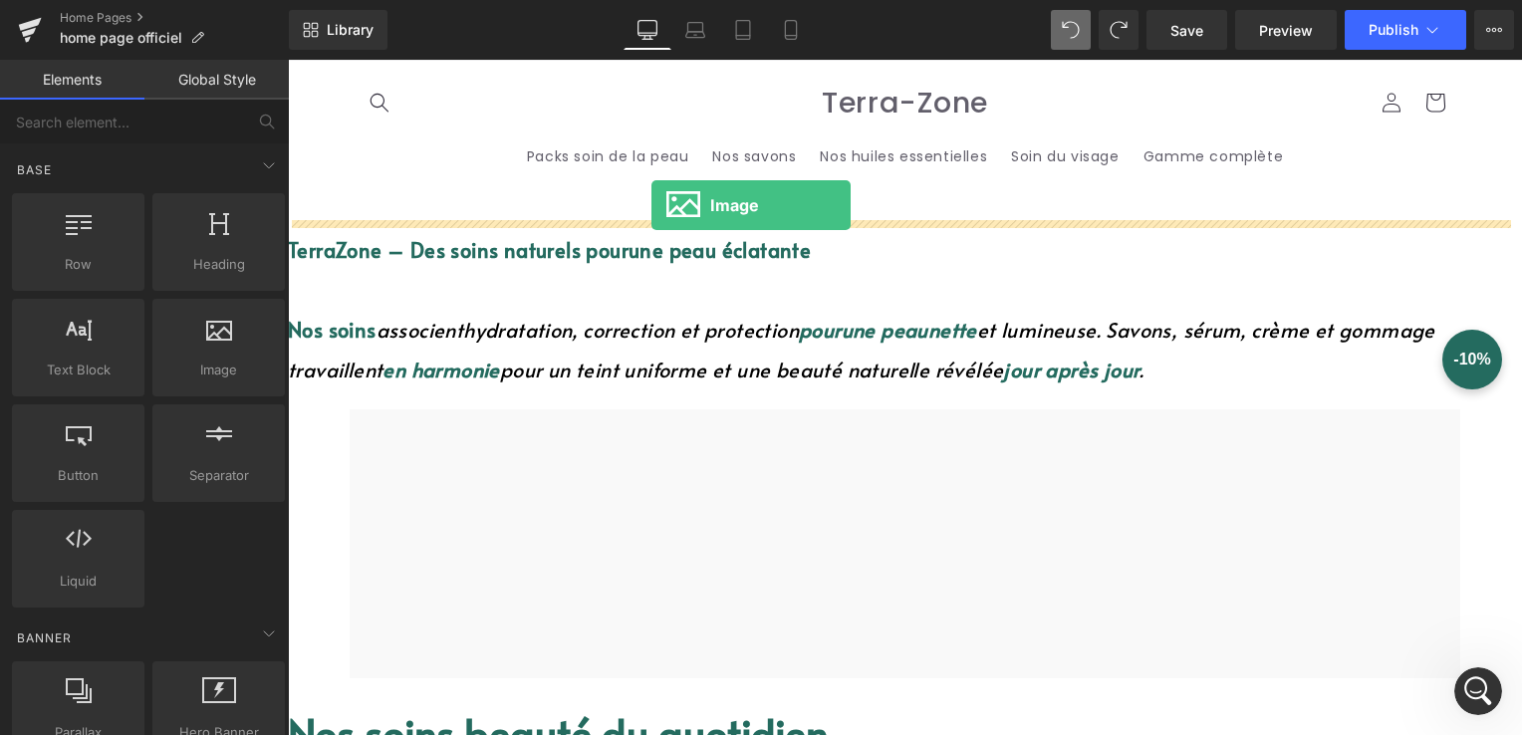
drag, startPoint x: 489, startPoint y: 418, endPoint x: 652, endPoint y: 205, distance: 268.0
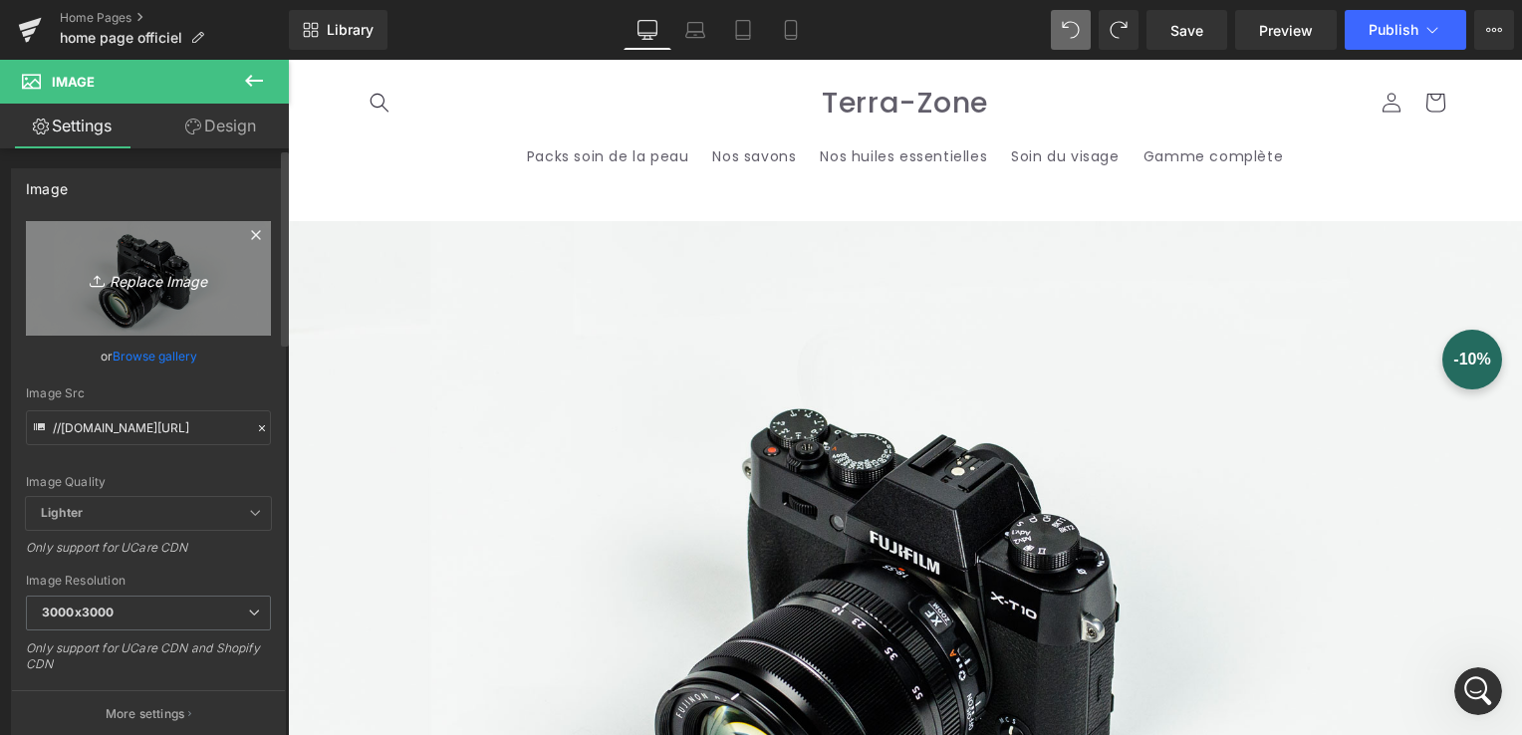
click at [119, 289] on icon "Replace Image" at bounding box center [148, 278] width 159 height 25
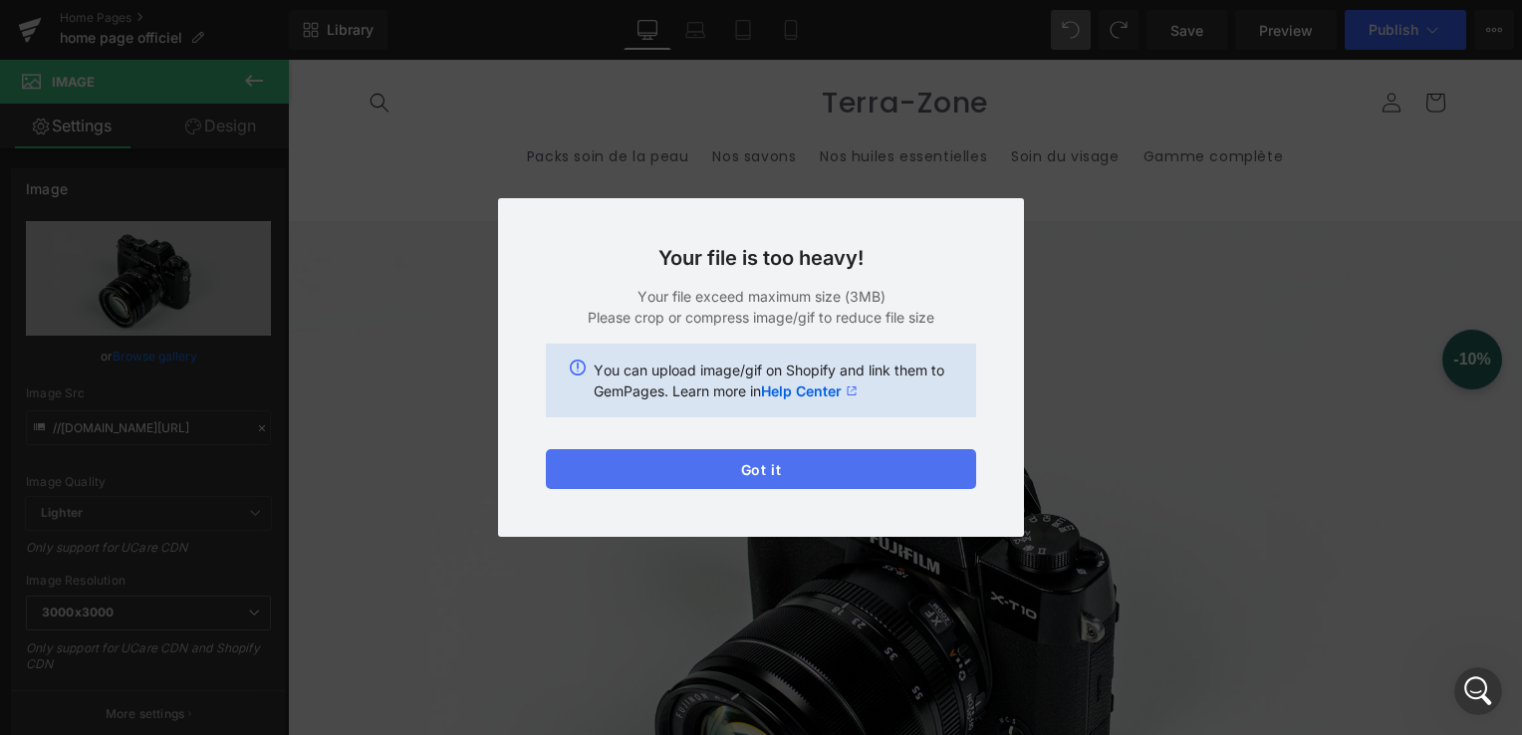
click at [701, 475] on button "Got it" at bounding box center [761, 469] width 430 height 40
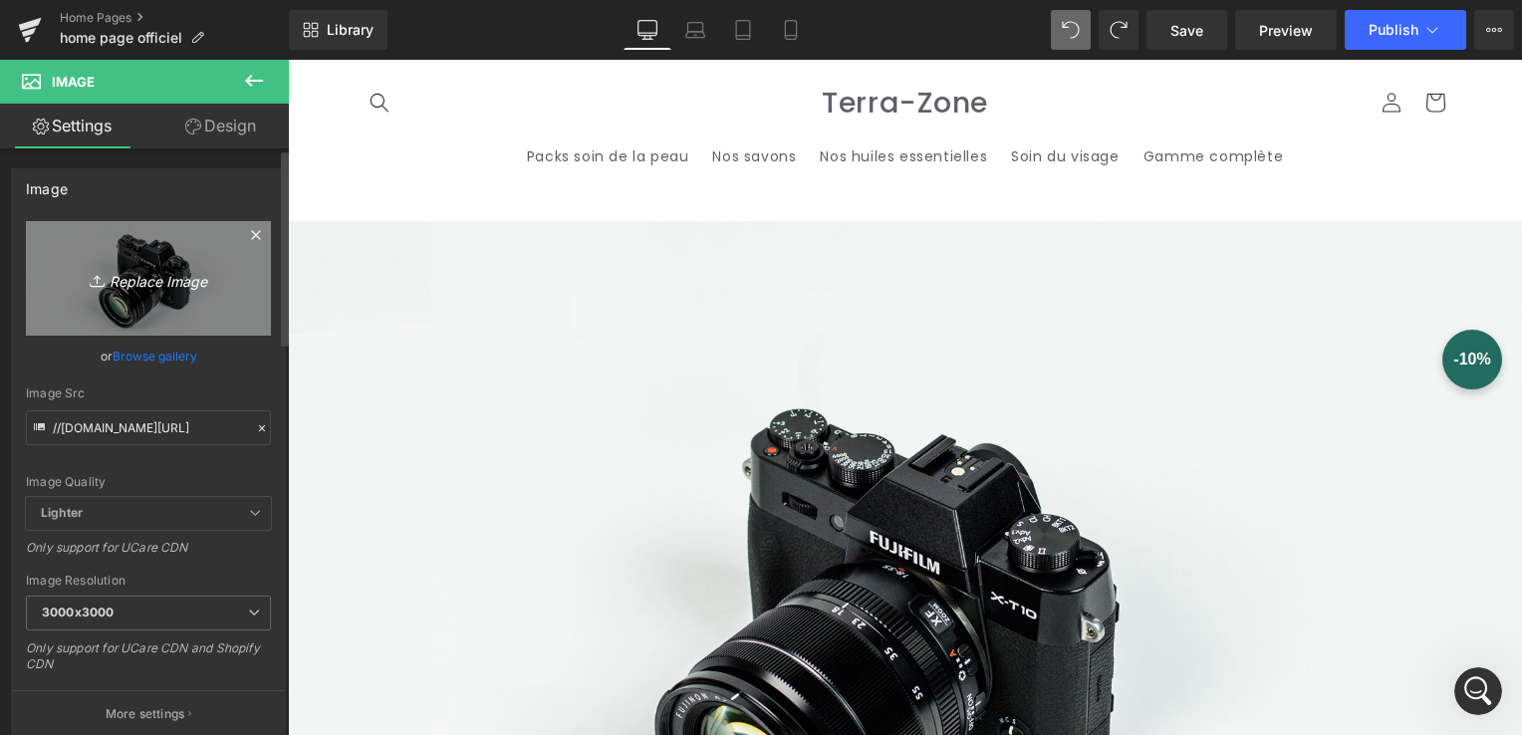
click at [112, 277] on icon "Replace Image" at bounding box center [148, 278] width 159 height 25
type input "C:\fakepath\jpg.jpg"
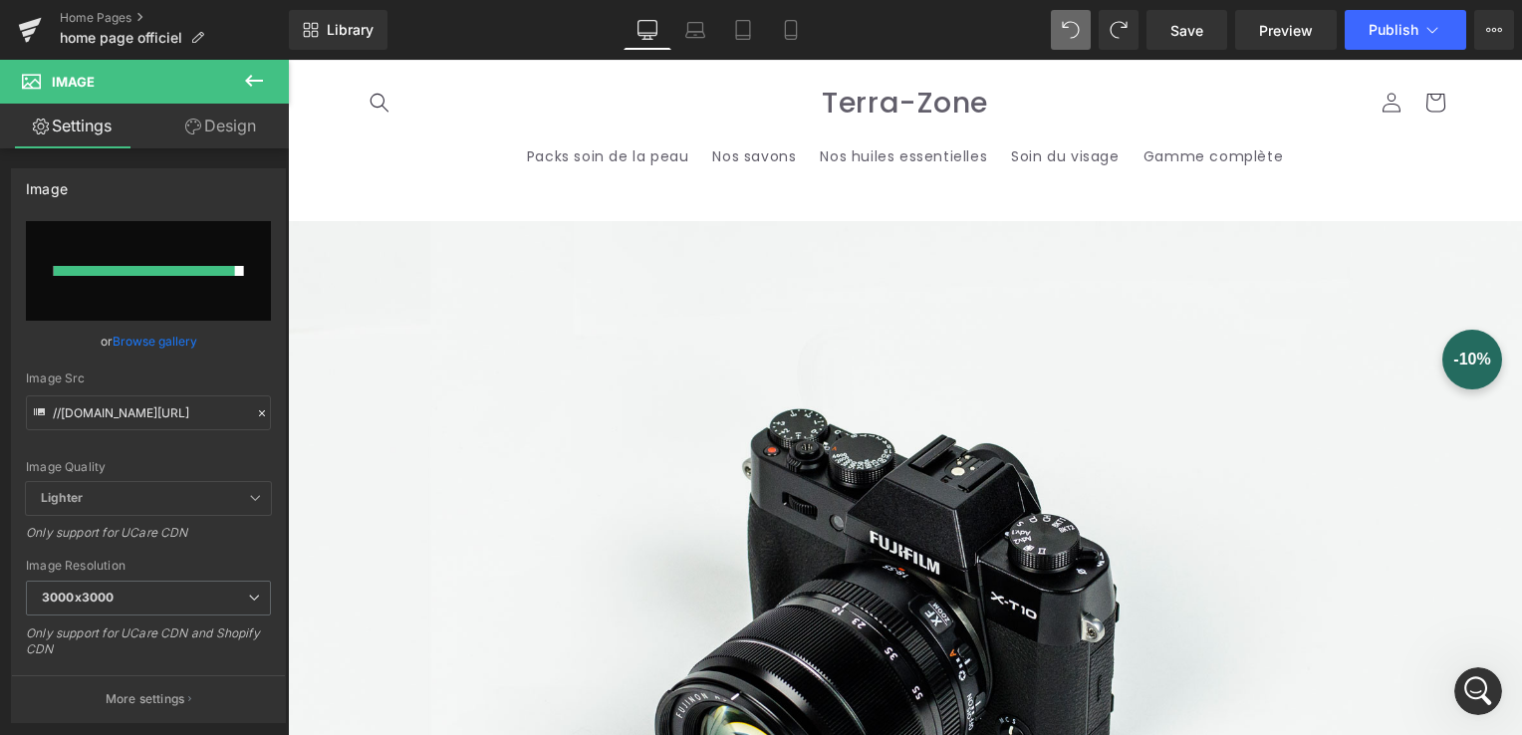
type input "https://ucarecdn.com/20fcd06b-cc4d-4155-9b06-e5eb5a89698d/-/format/auto/-/previ…"
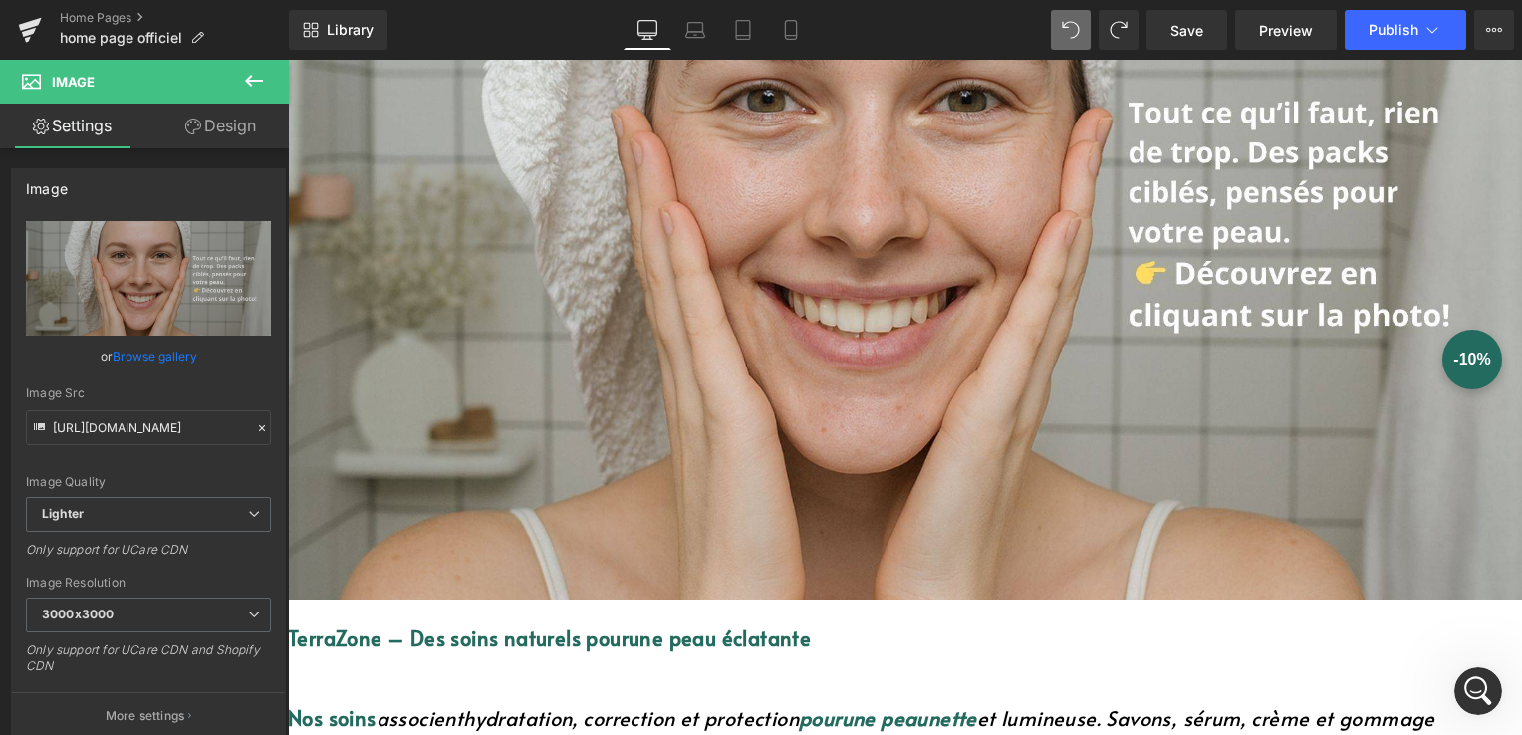
scroll to position [598, 0]
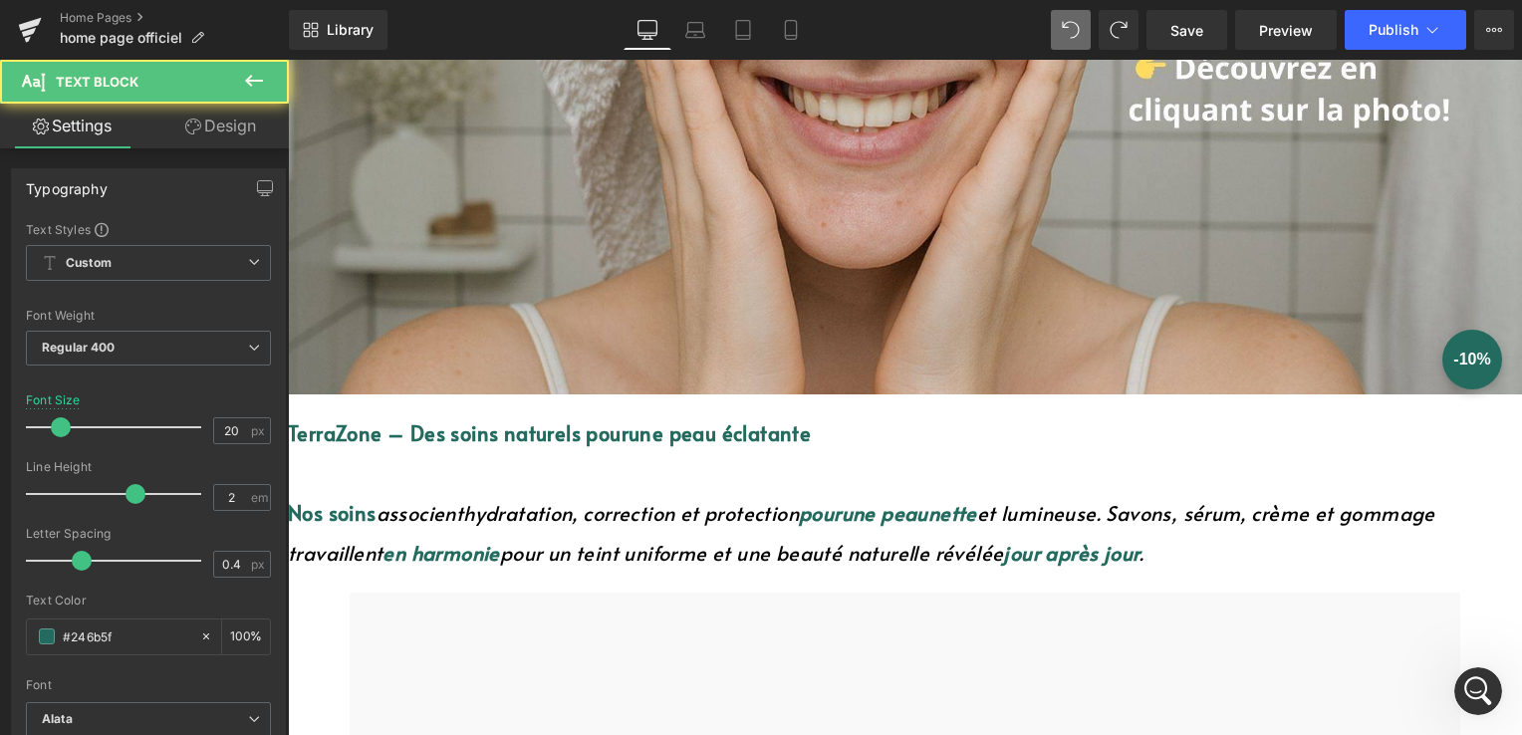
drag, startPoint x: 738, startPoint y: 430, endPoint x: 756, endPoint y: 403, distance: 32.3
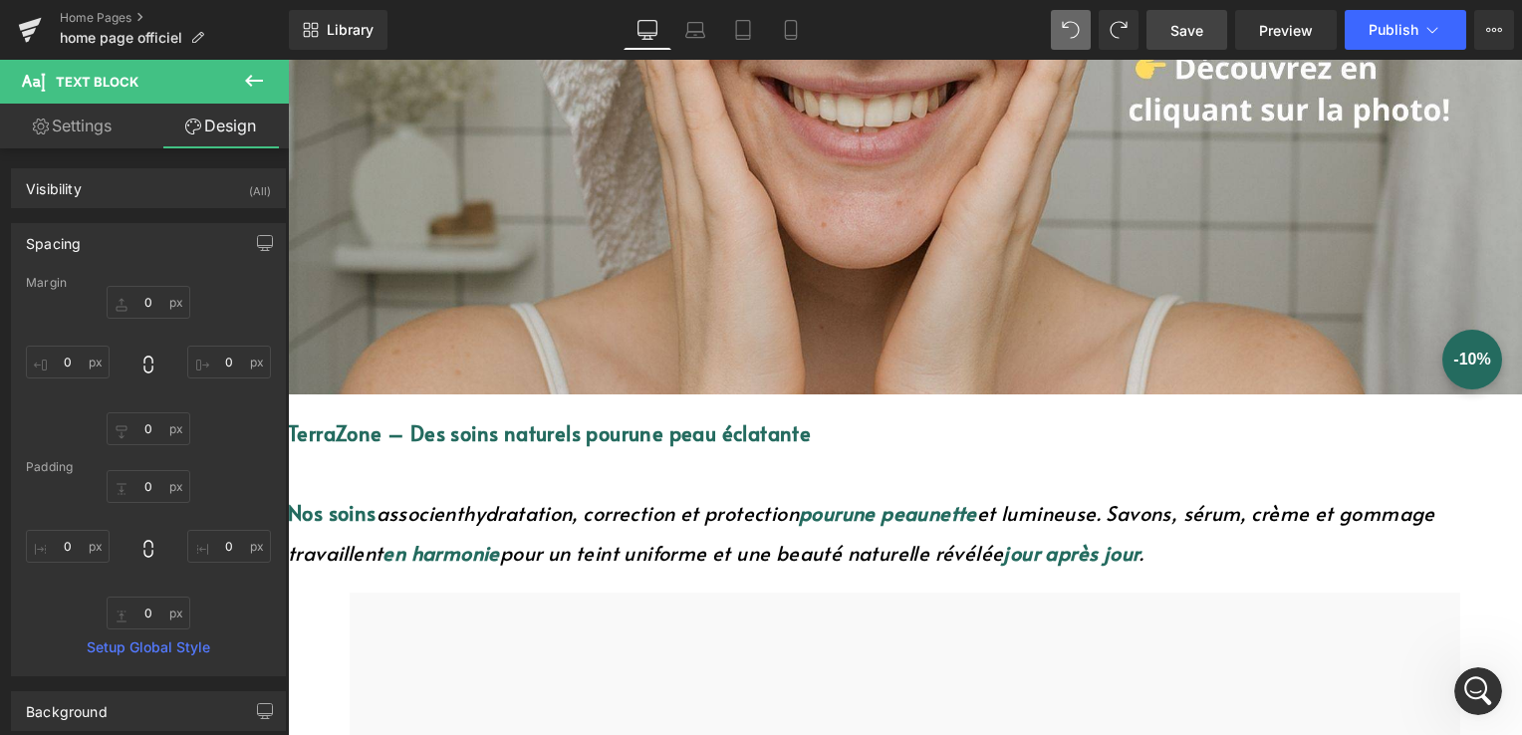
click at [1197, 37] on span "Save" at bounding box center [1187, 30] width 33 height 21
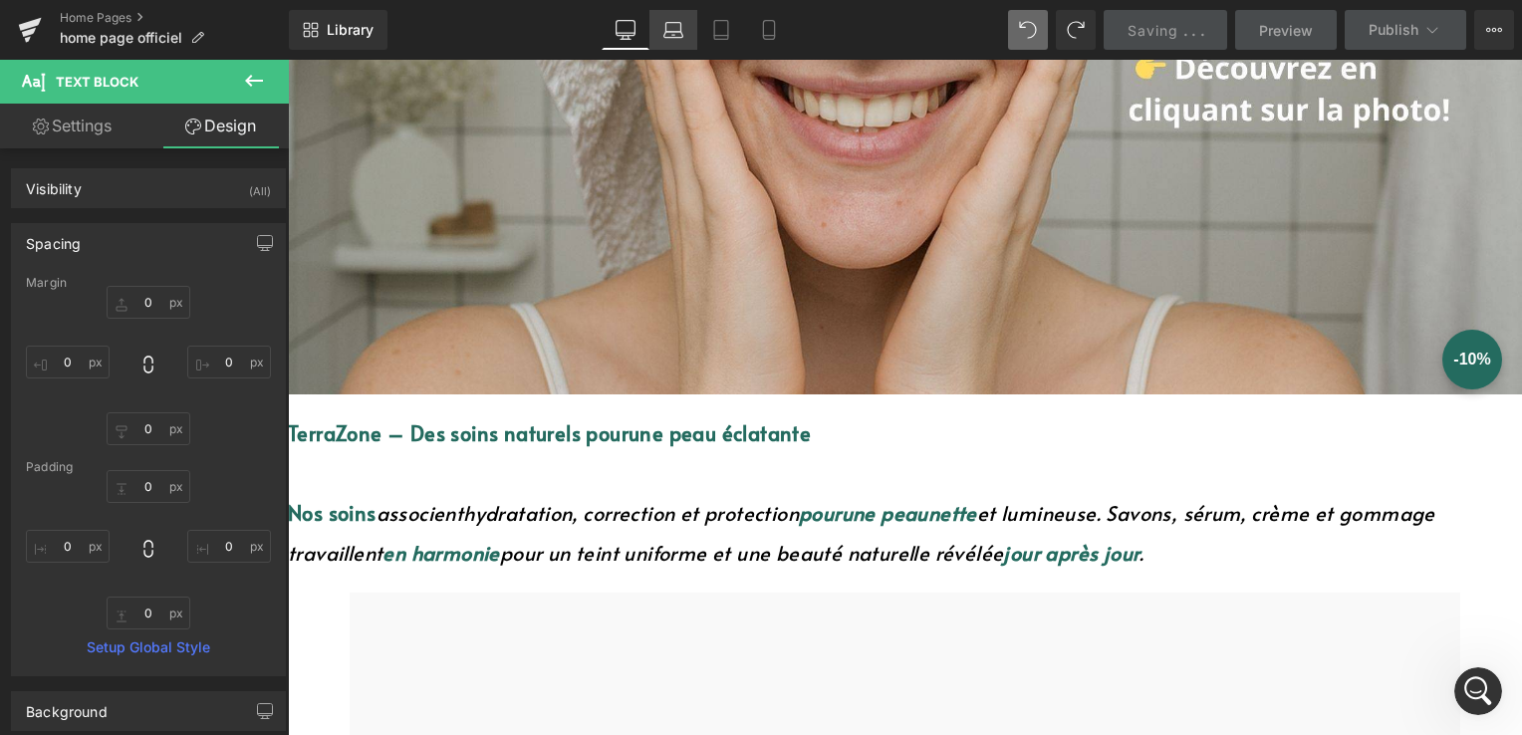
click at [672, 26] on icon at bounding box center [674, 30] width 20 height 20
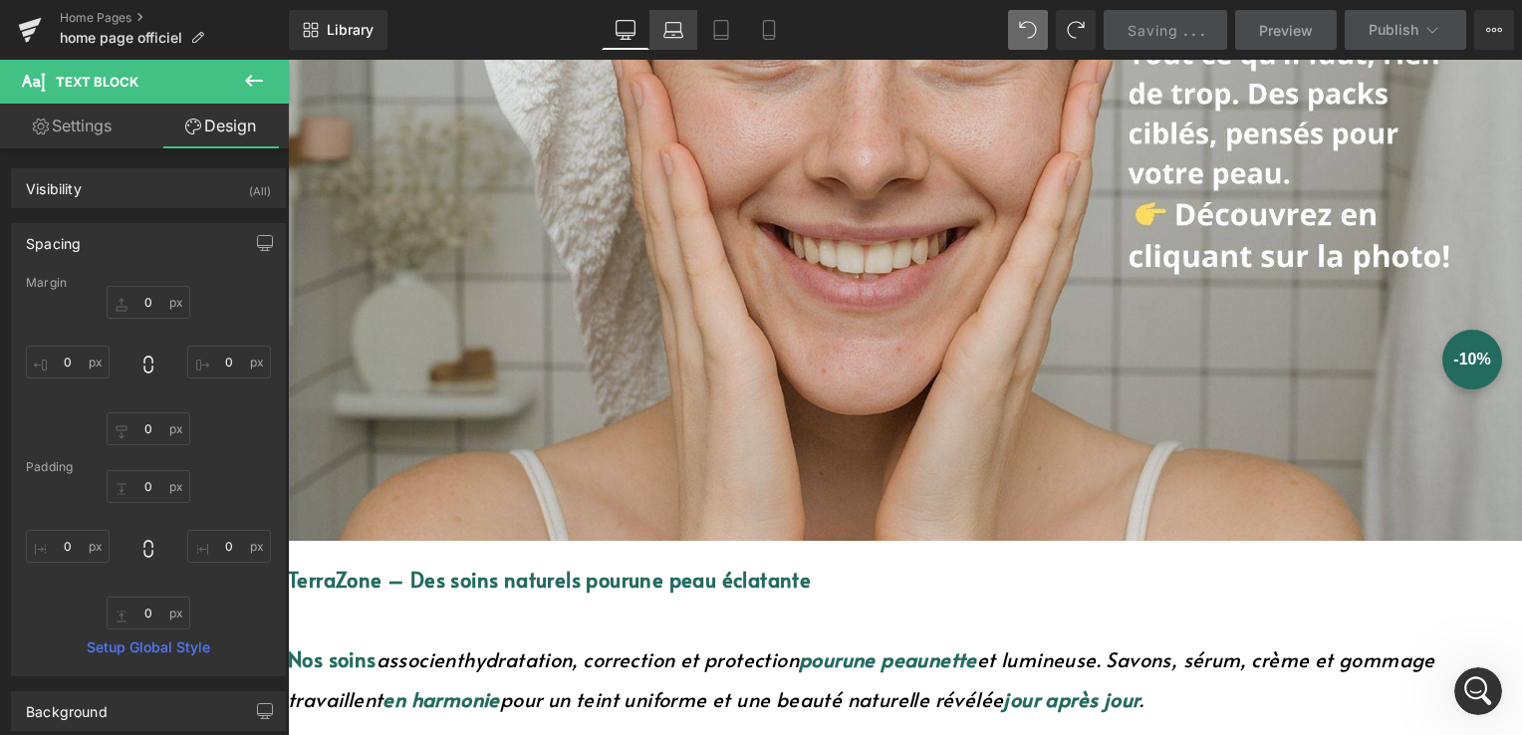
type input "0"
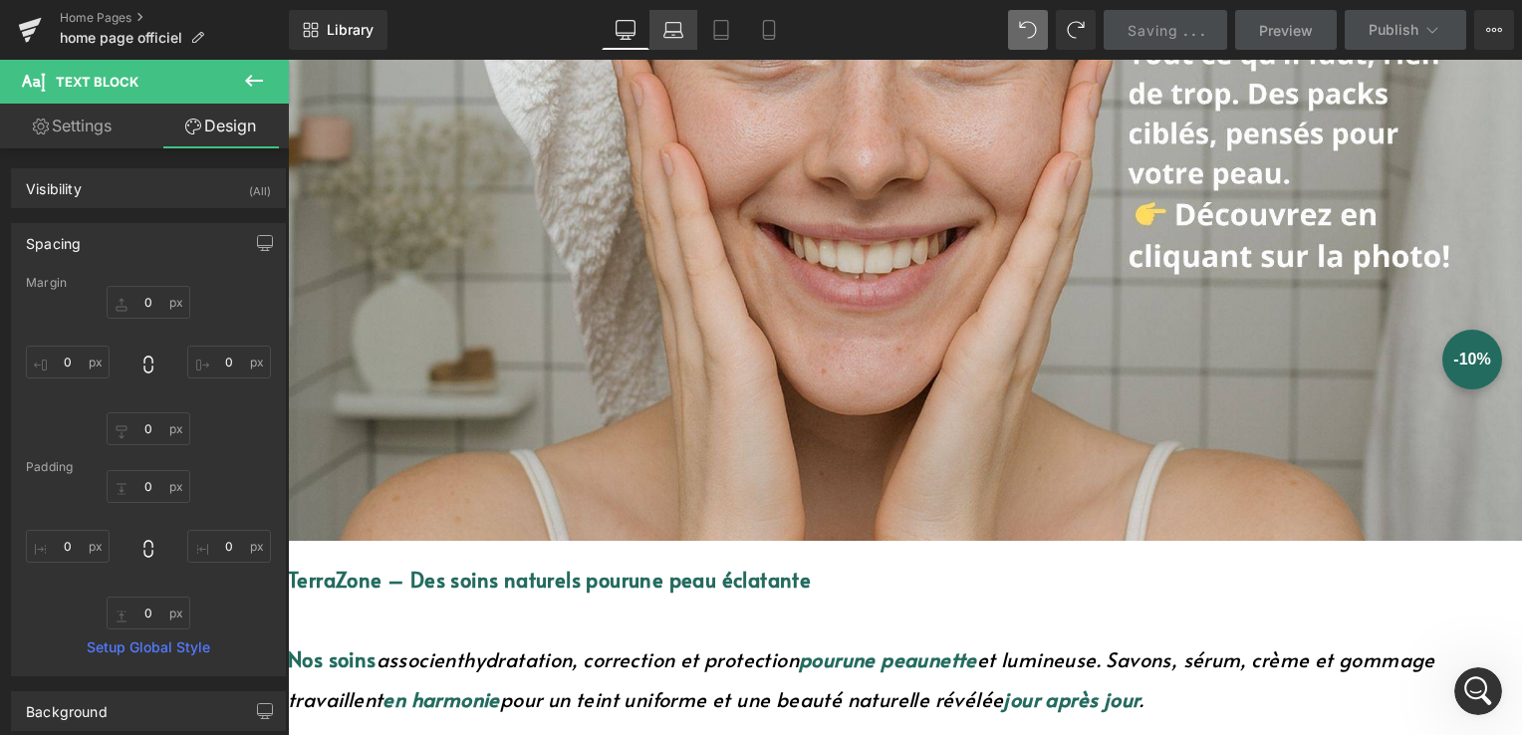
type input "0"
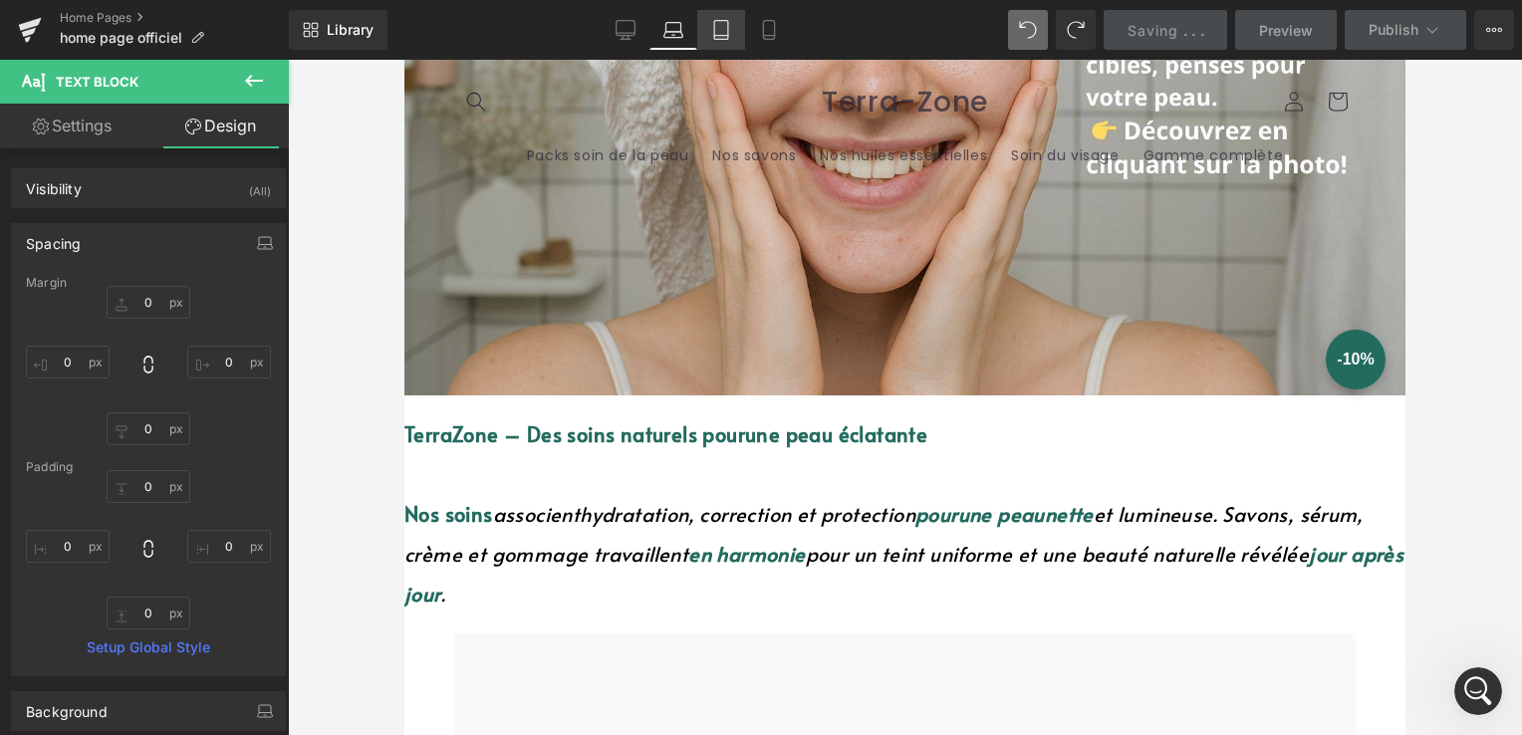
click at [704, 30] on link "Tablet" at bounding box center [721, 30] width 48 height 40
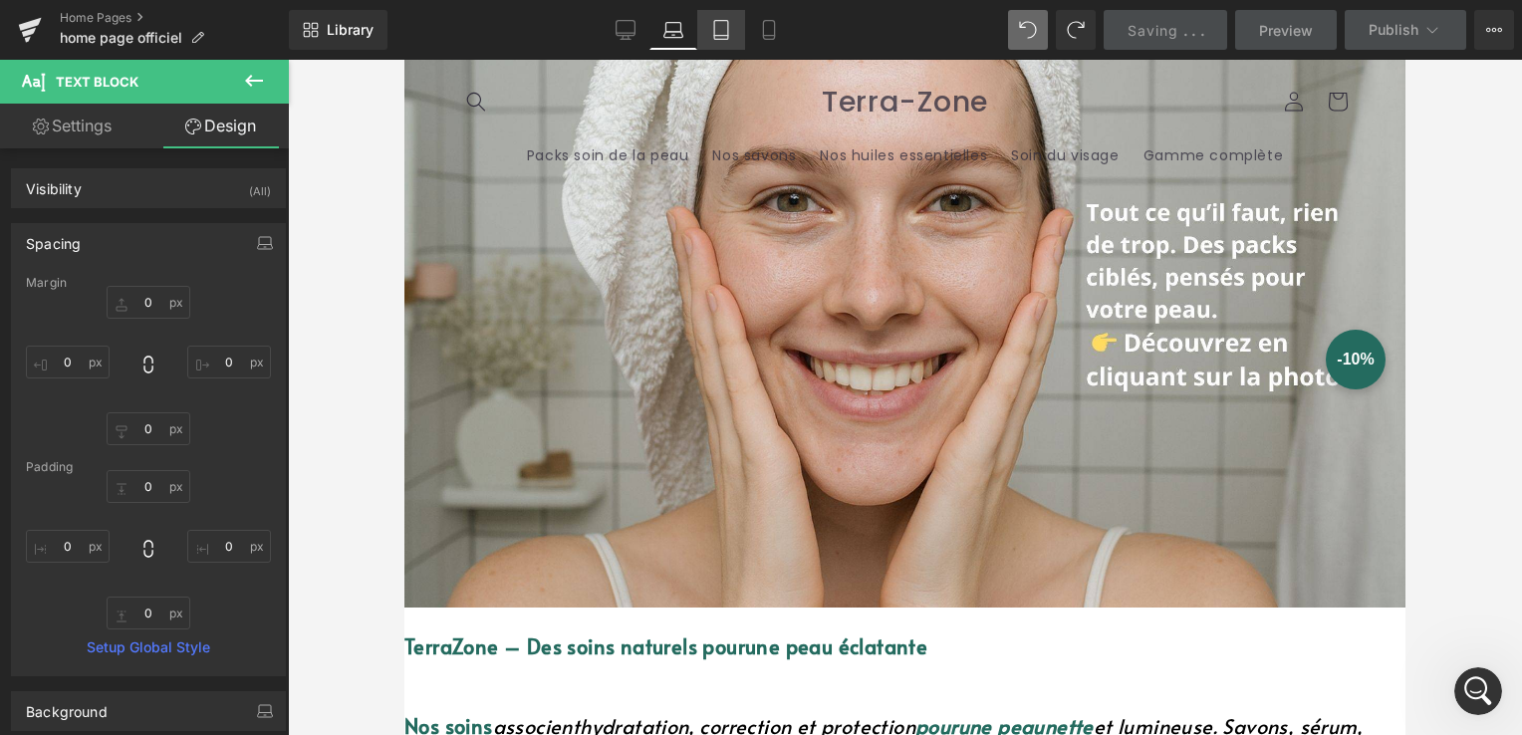
type input "0"
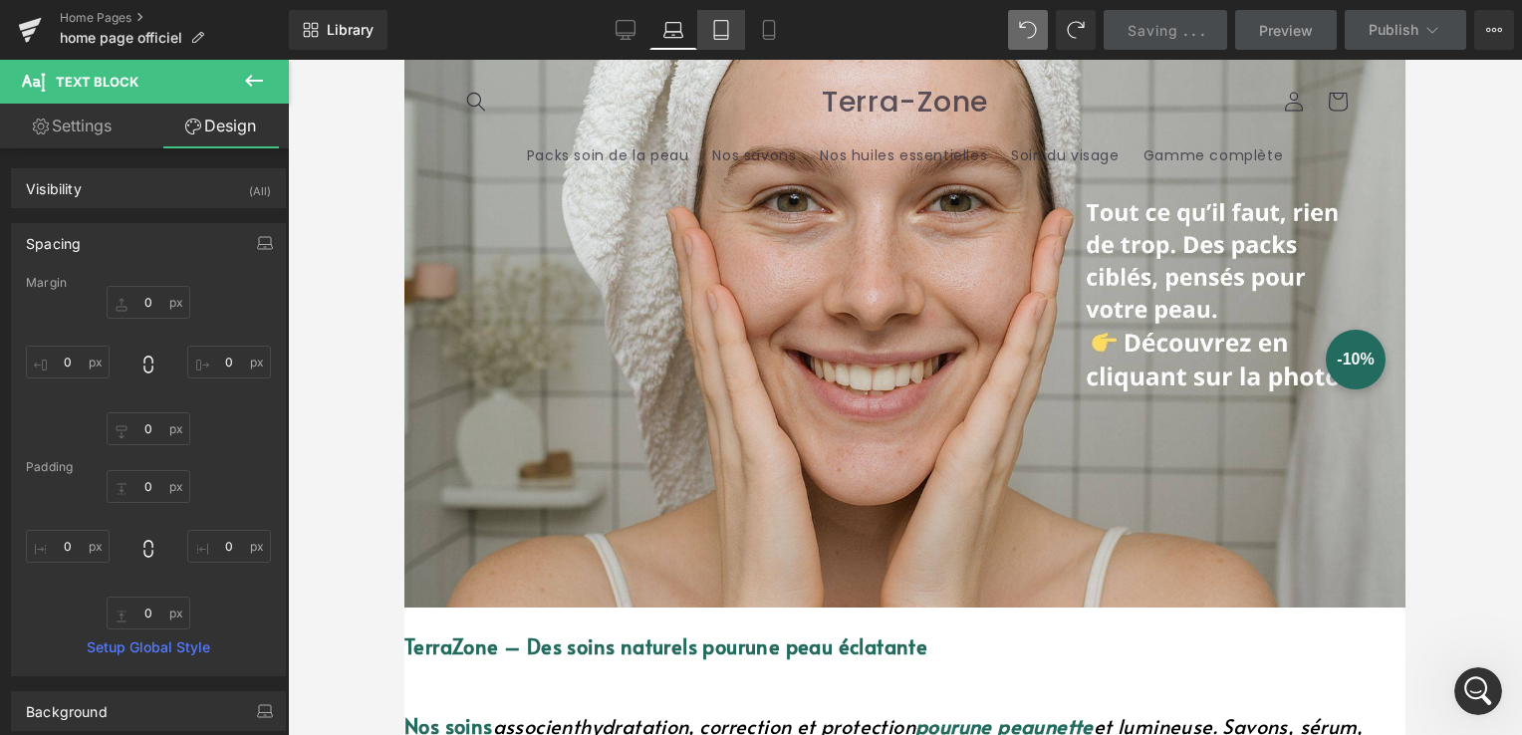
type input "0"
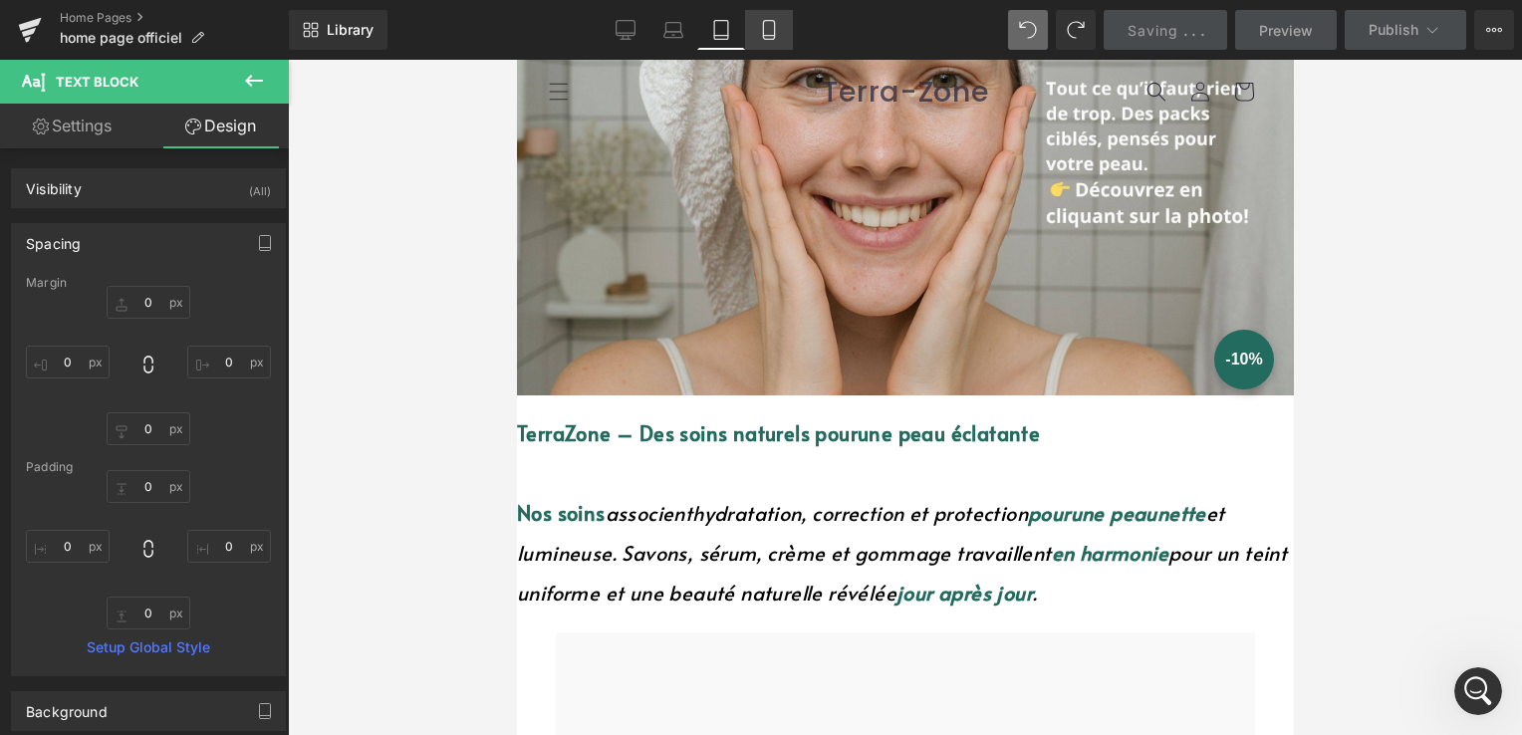
click at [767, 39] on icon at bounding box center [769, 30] width 11 height 19
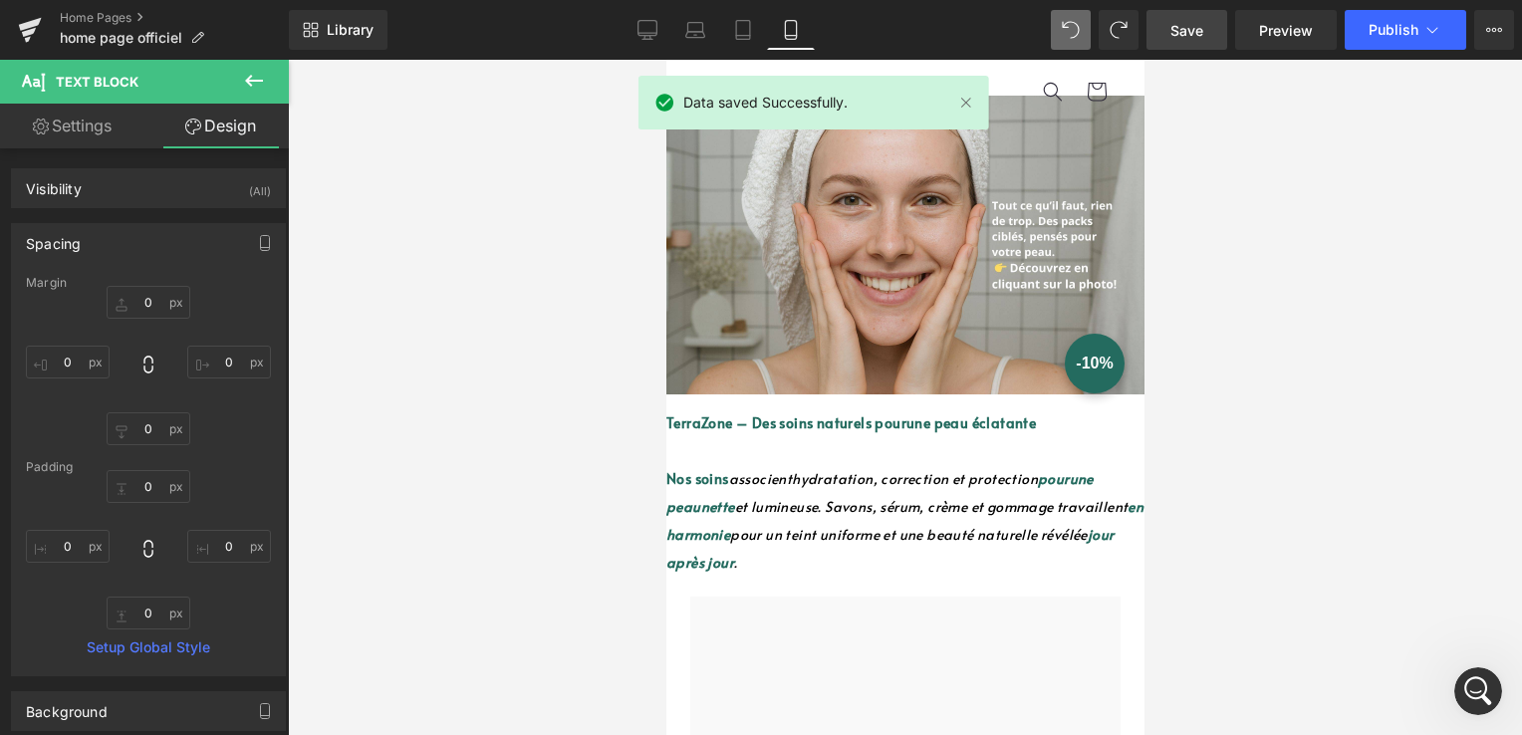
type input "0"
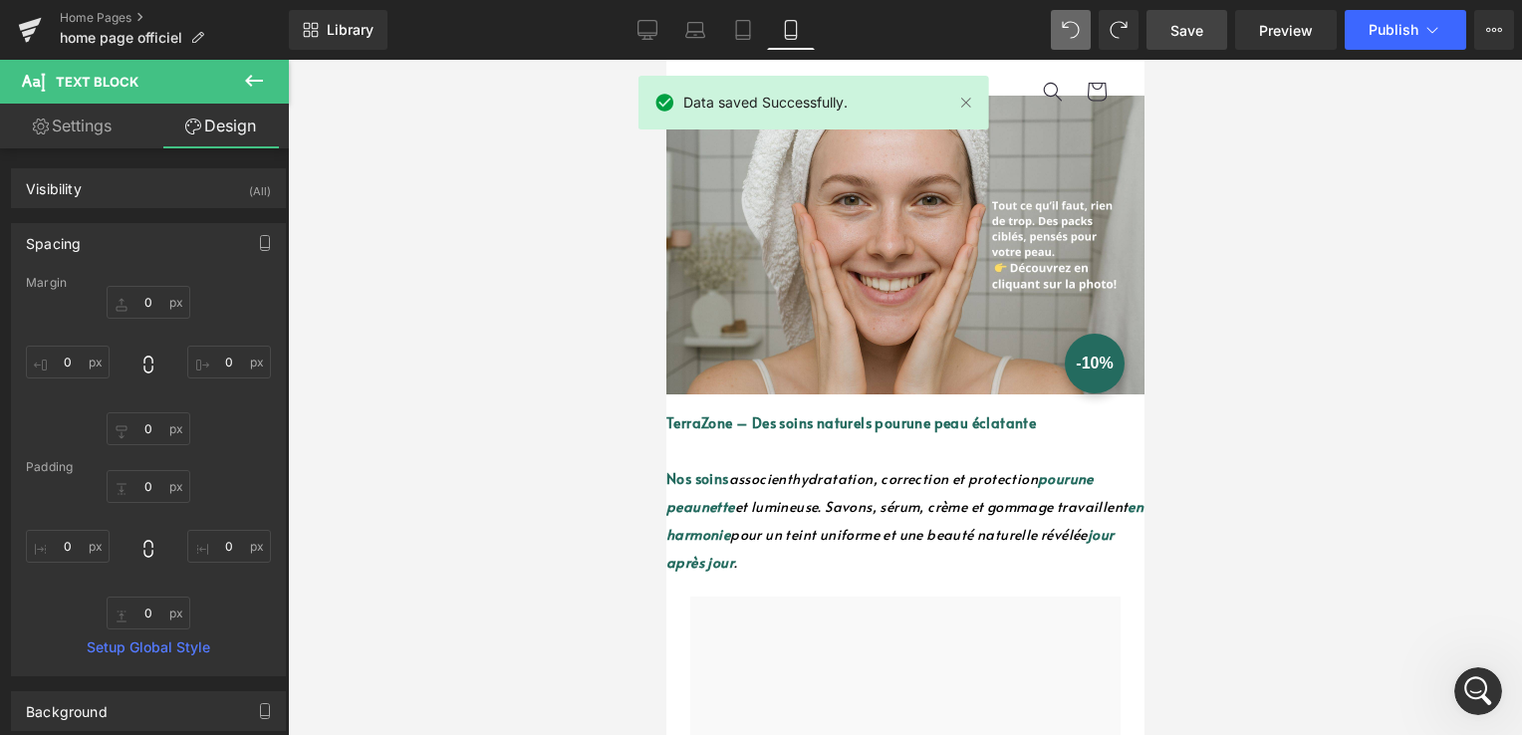
type input "0"
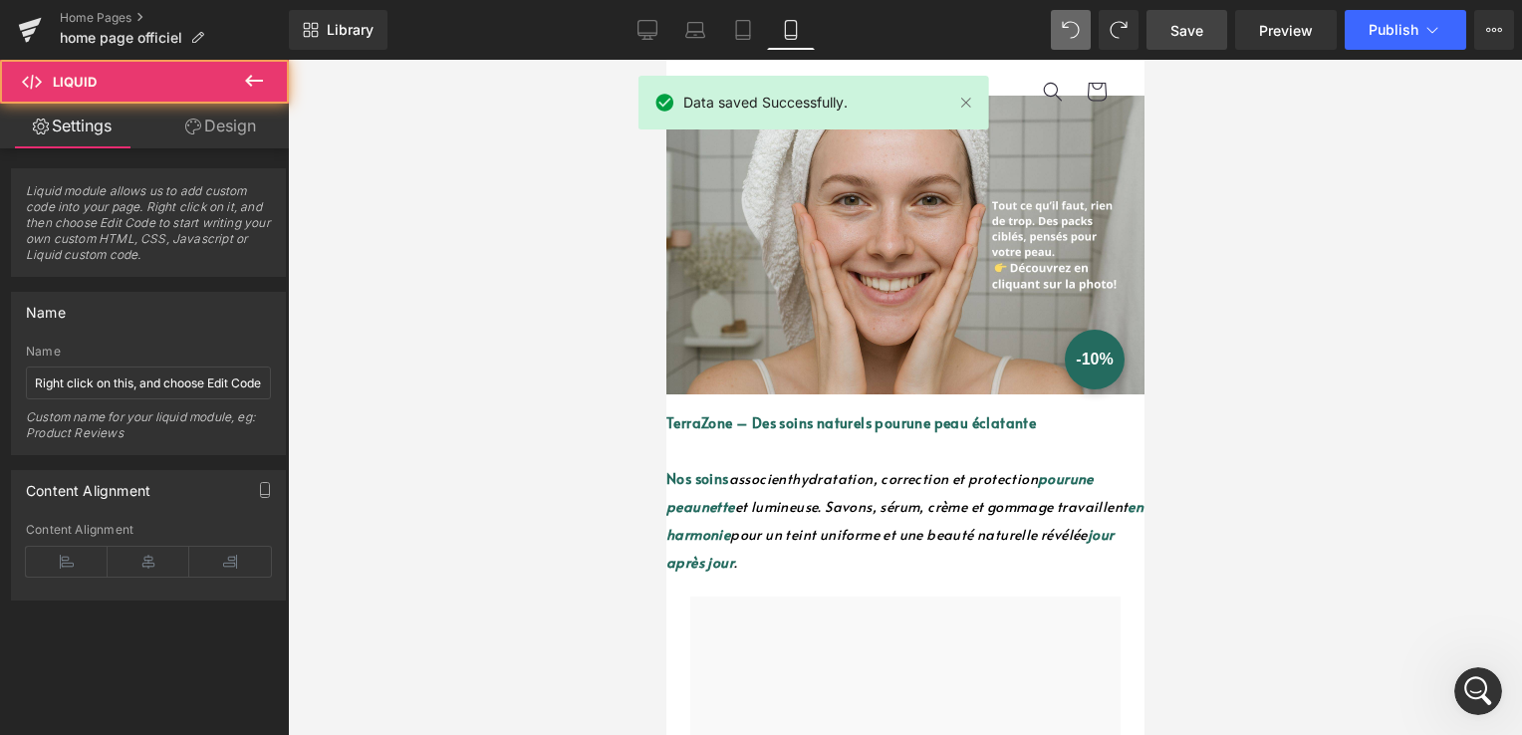
drag, startPoint x: 820, startPoint y: 430, endPoint x: 818, endPoint y: 391, distance: 39.9
click at [819, 403] on div "Liquid" at bounding box center [905, 405] width 478 height 7
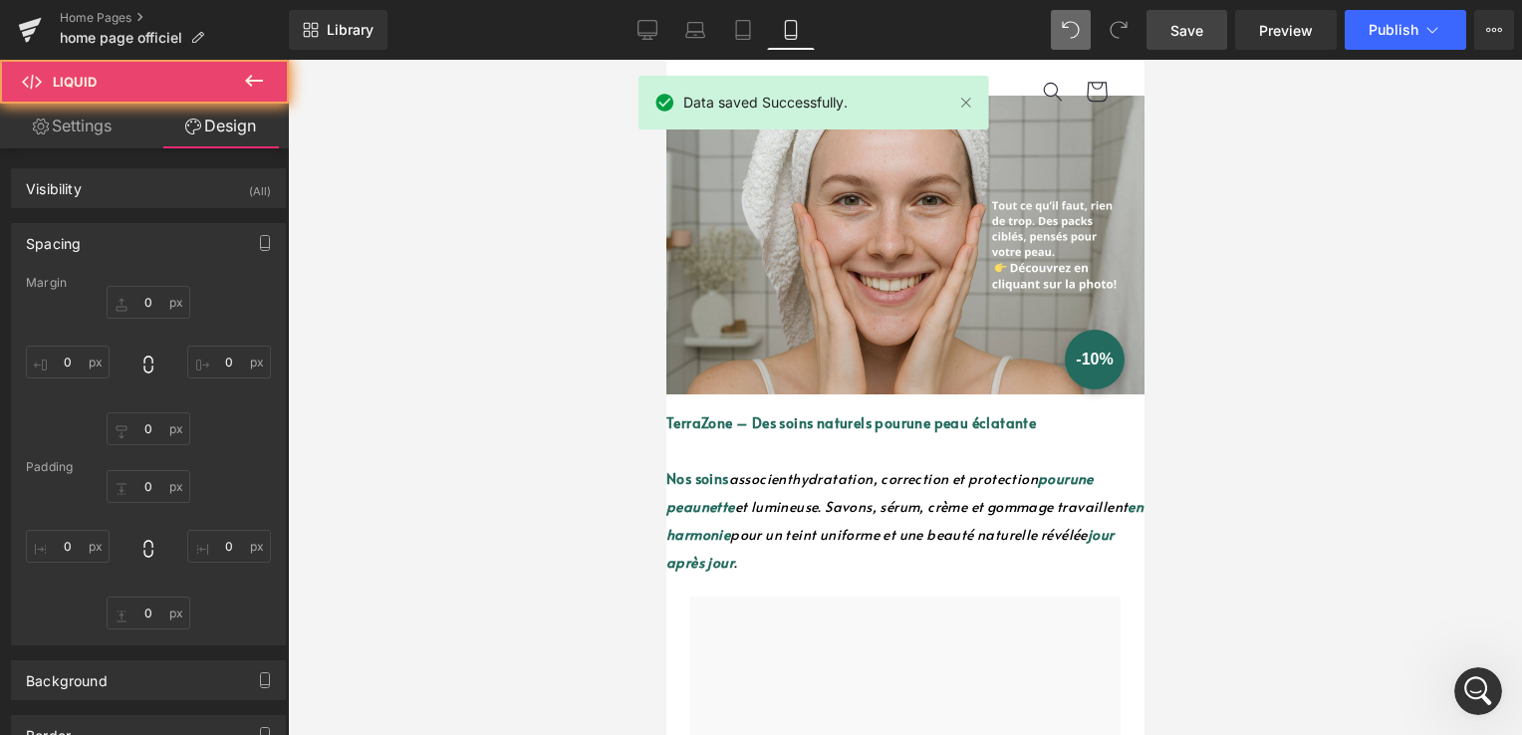
type input "0"
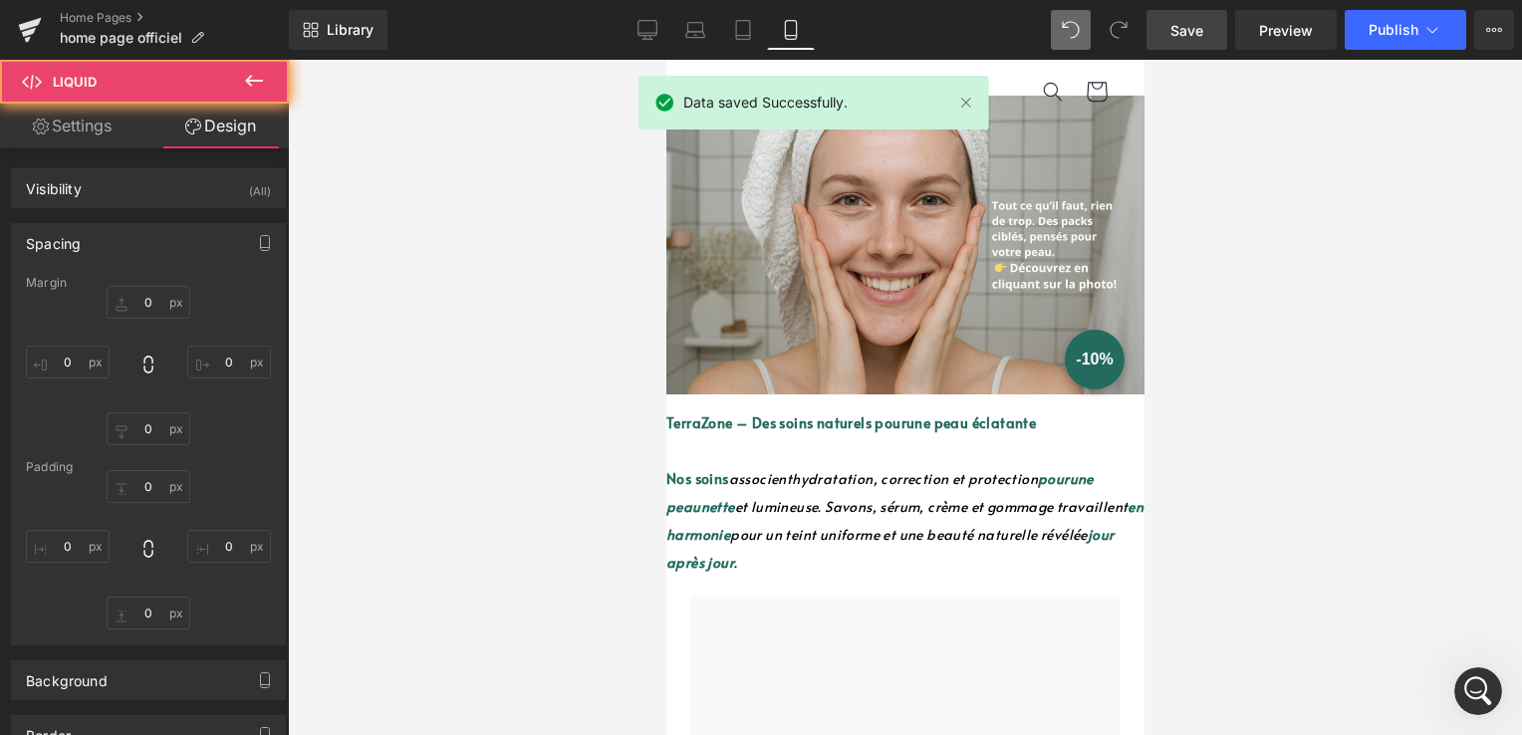
type input "0"
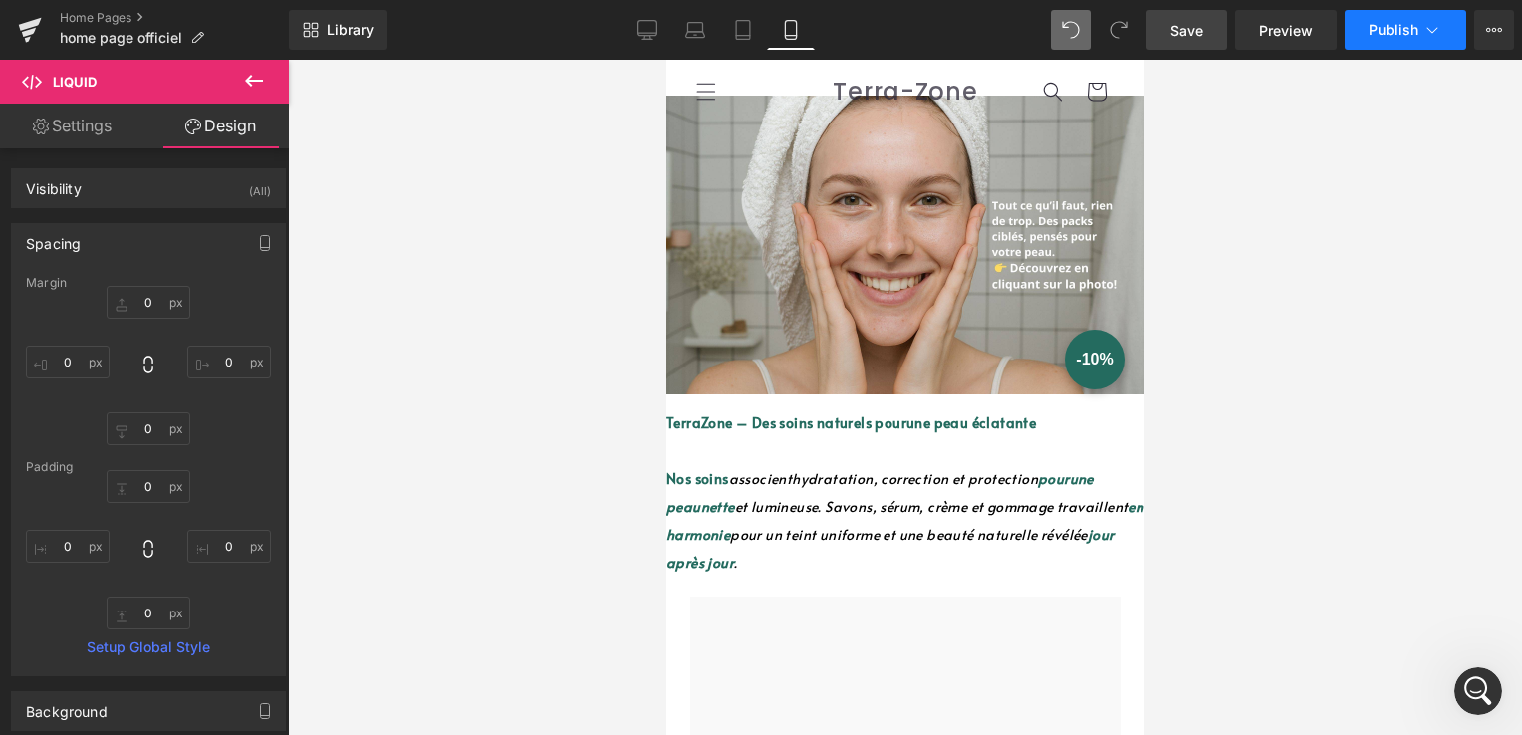
click at [1398, 40] on button "Publish" at bounding box center [1406, 30] width 122 height 40
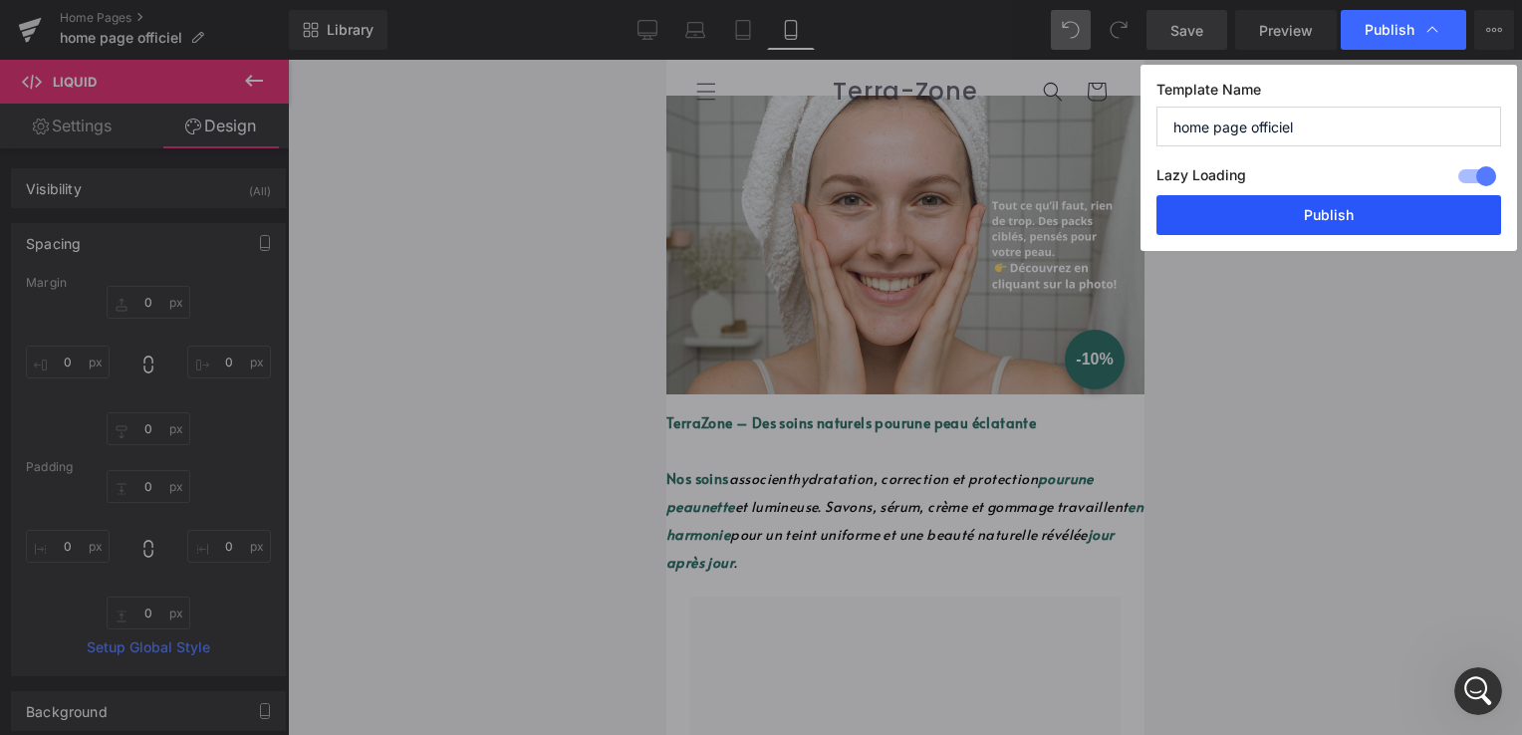
click at [1324, 225] on button "Publish" at bounding box center [1329, 215] width 345 height 40
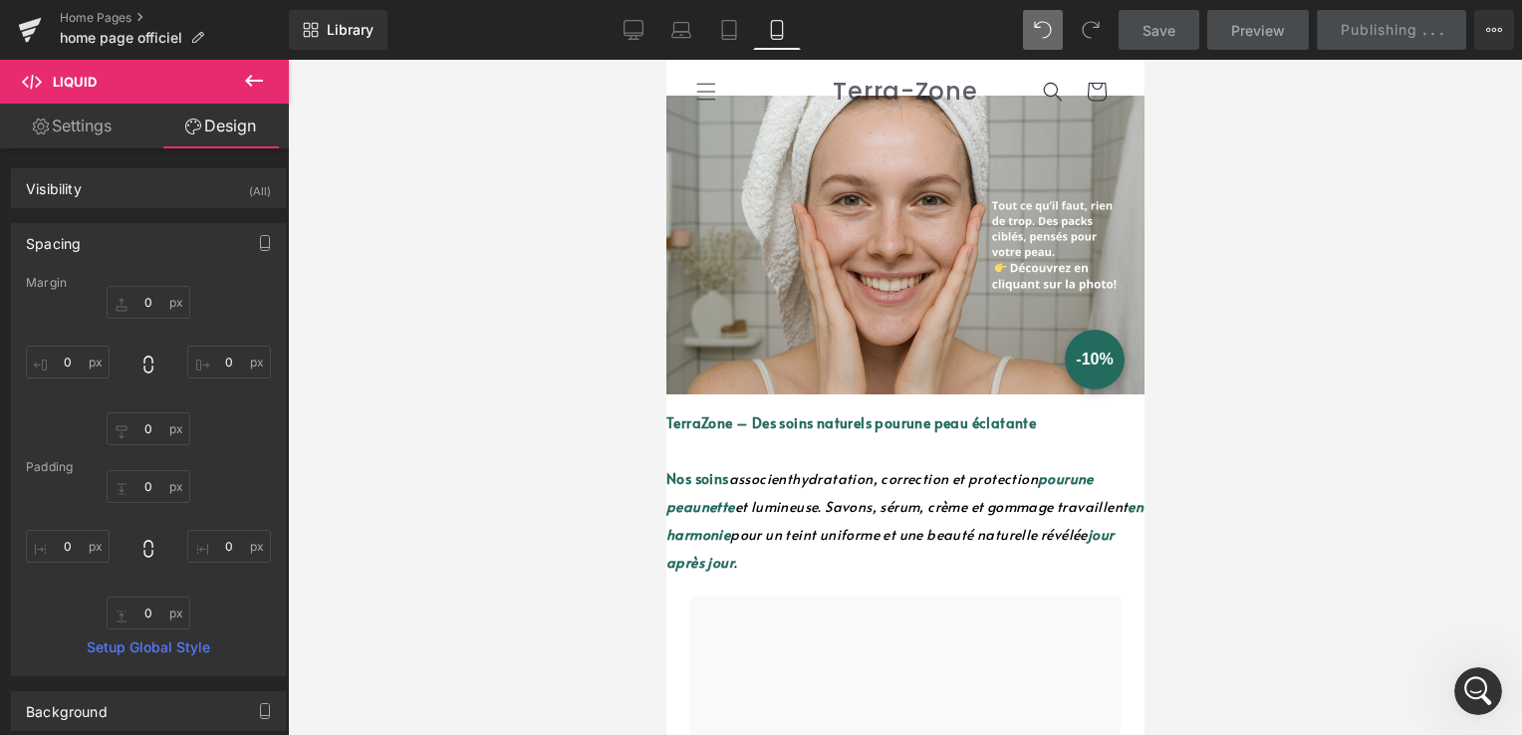
click at [823, 488] on font "hydratation, correction et protection" at bounding box center [914, 478] width 246 height 19
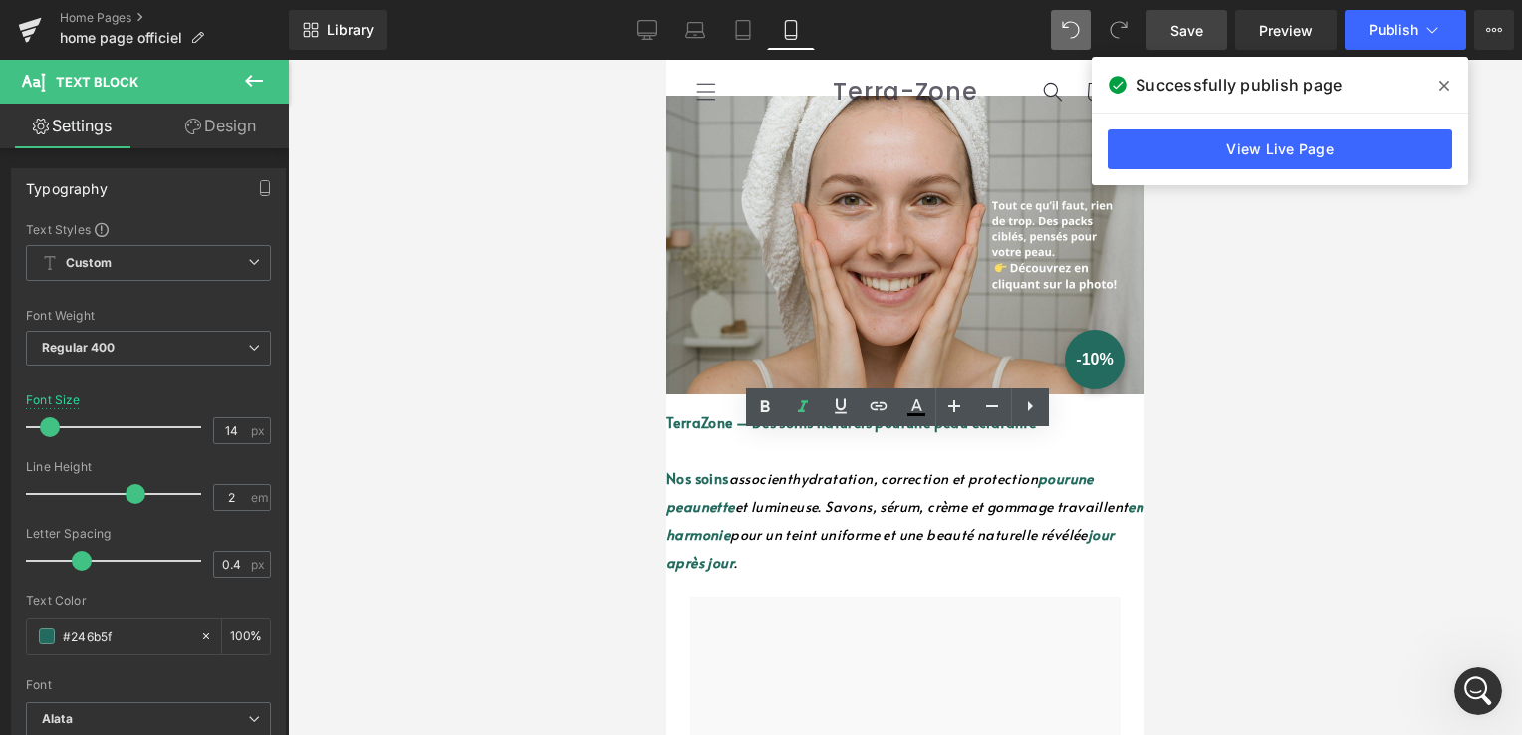
click at [1441, 85] on icon at bounding box center [1445, 86] width 10 height 16
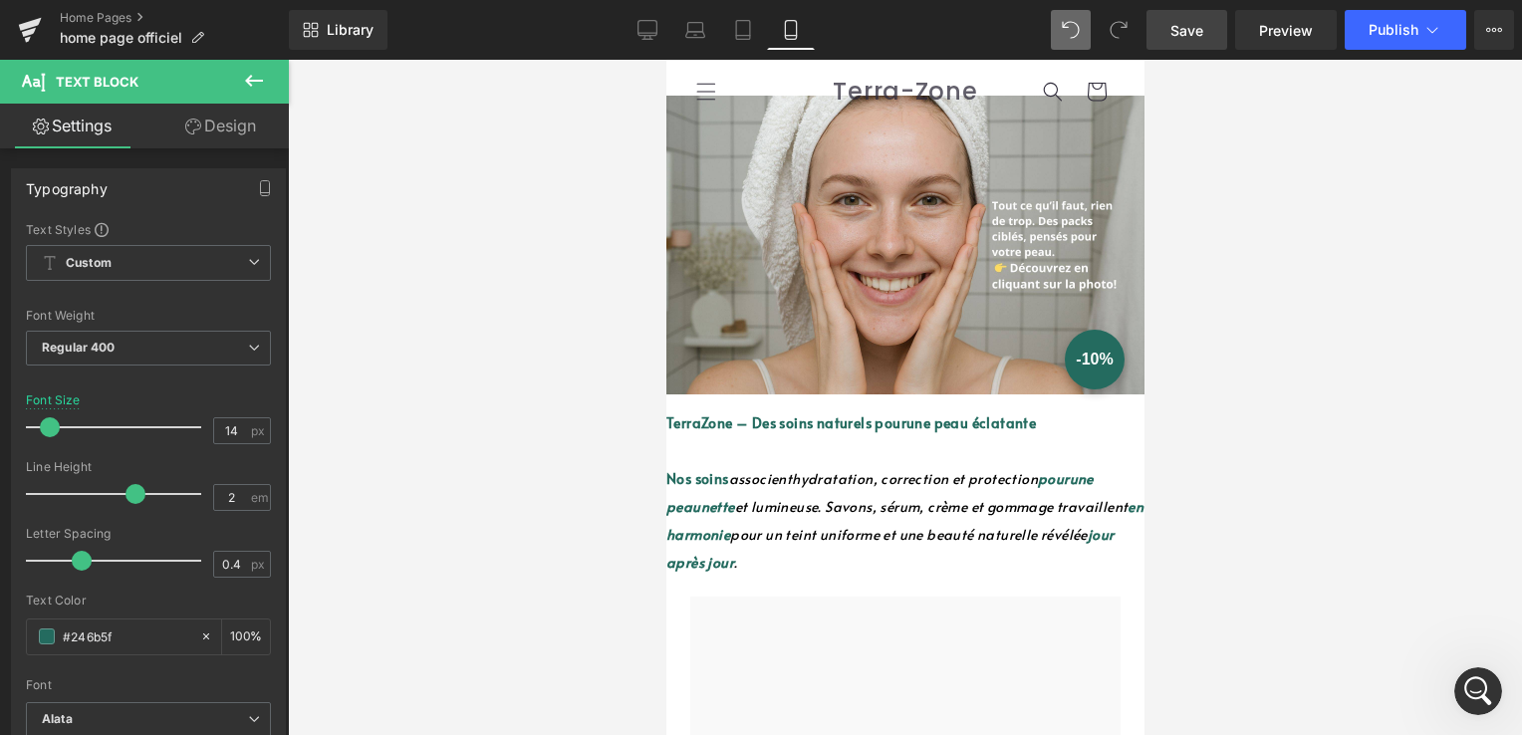
click at [1441, 85] on div at bounding box center [905, 397] width 1234 height 675
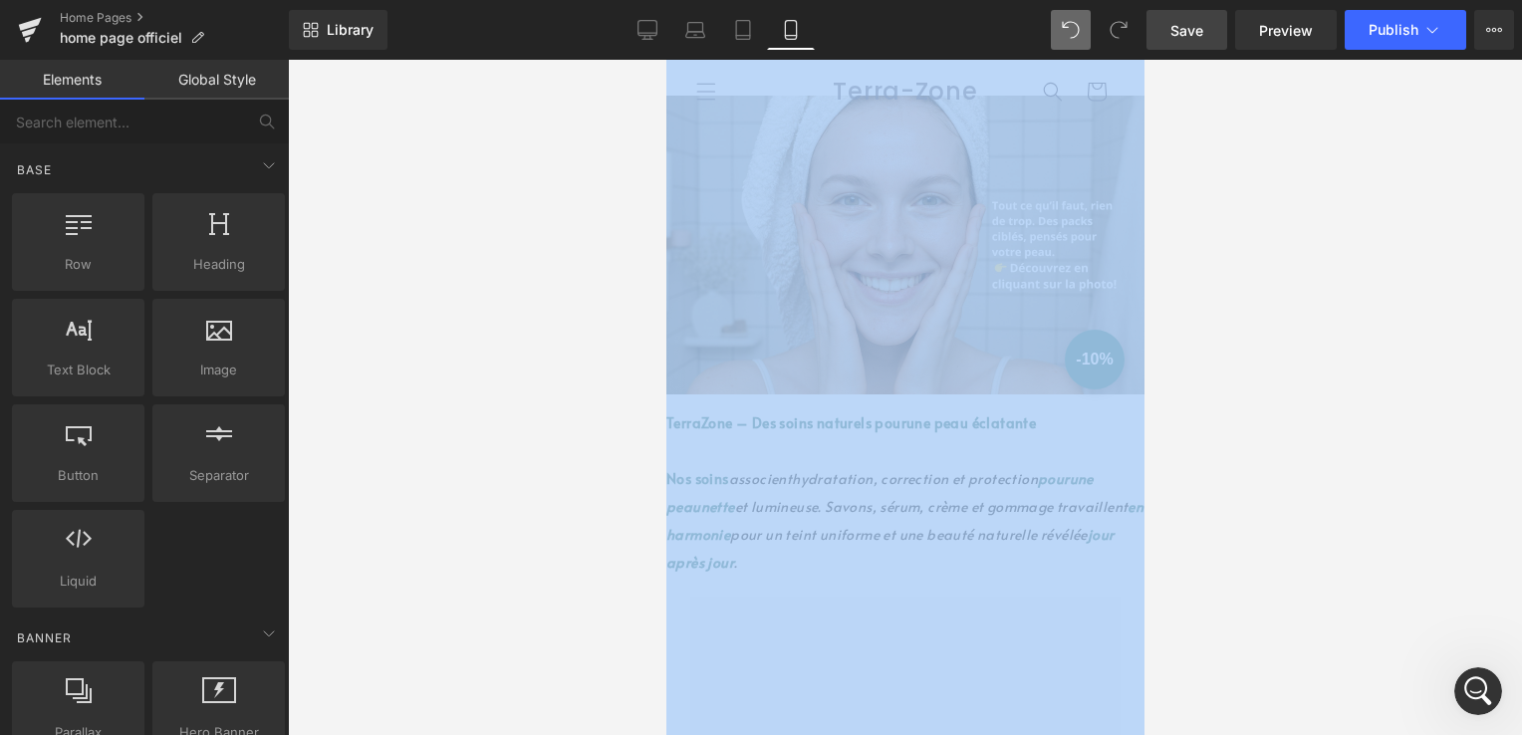
click at [1251, 317] on div at bounding box center [905, 397] width 1234 height 675
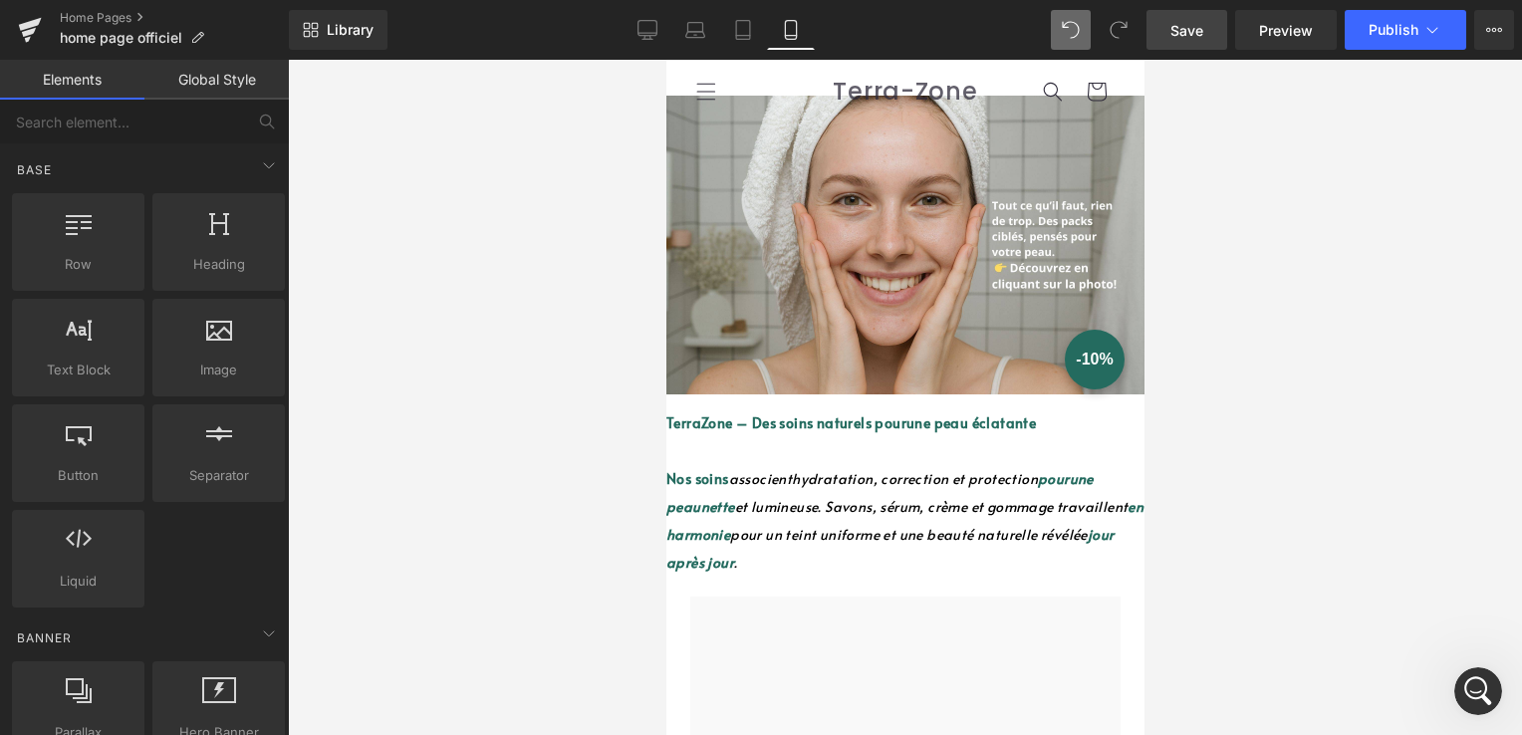
click at [937, 409] on div "Liquid" at bounding box center [905, 405] width 478 height 7
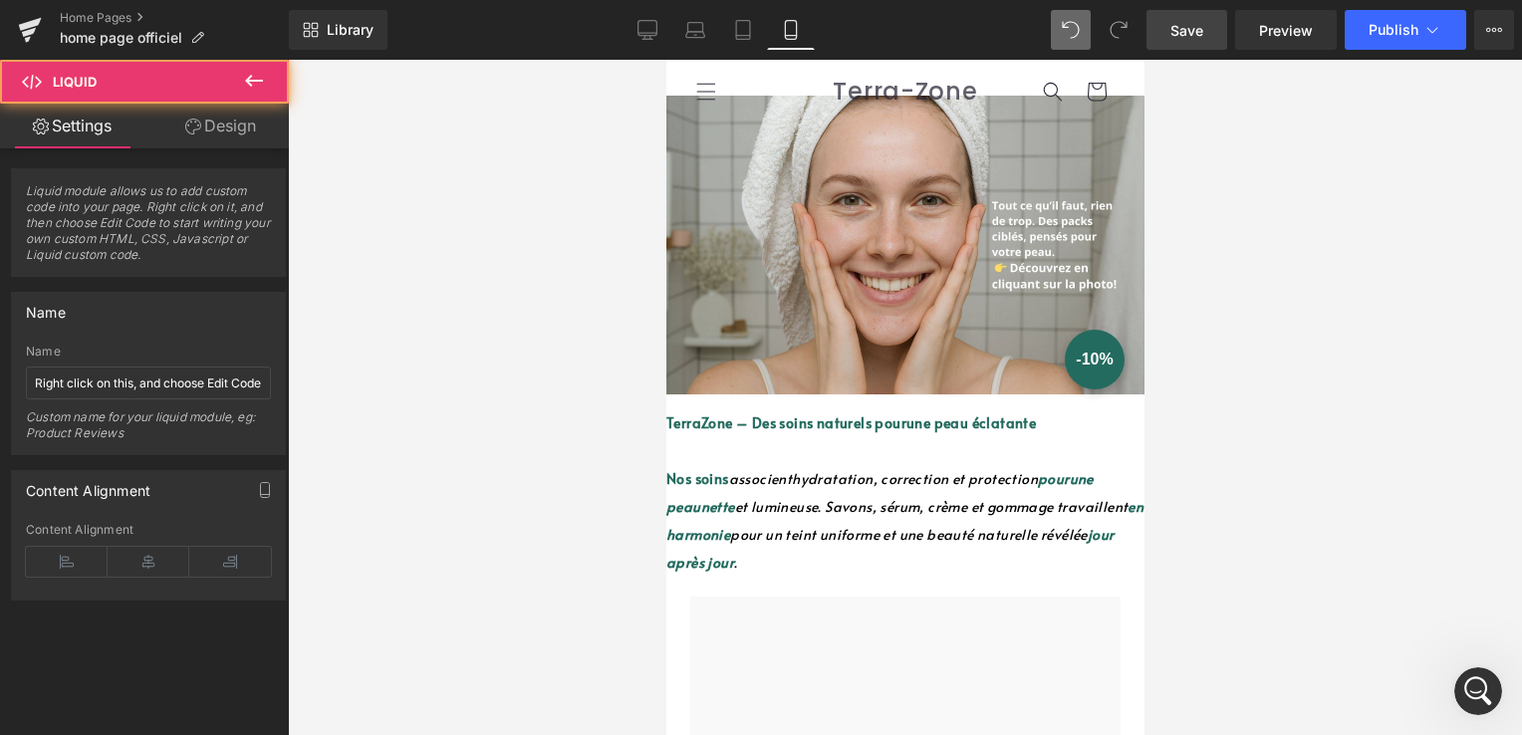
click at [925, 402] on div "Liquid" at bounding box center [905, 405] width 478 height 7
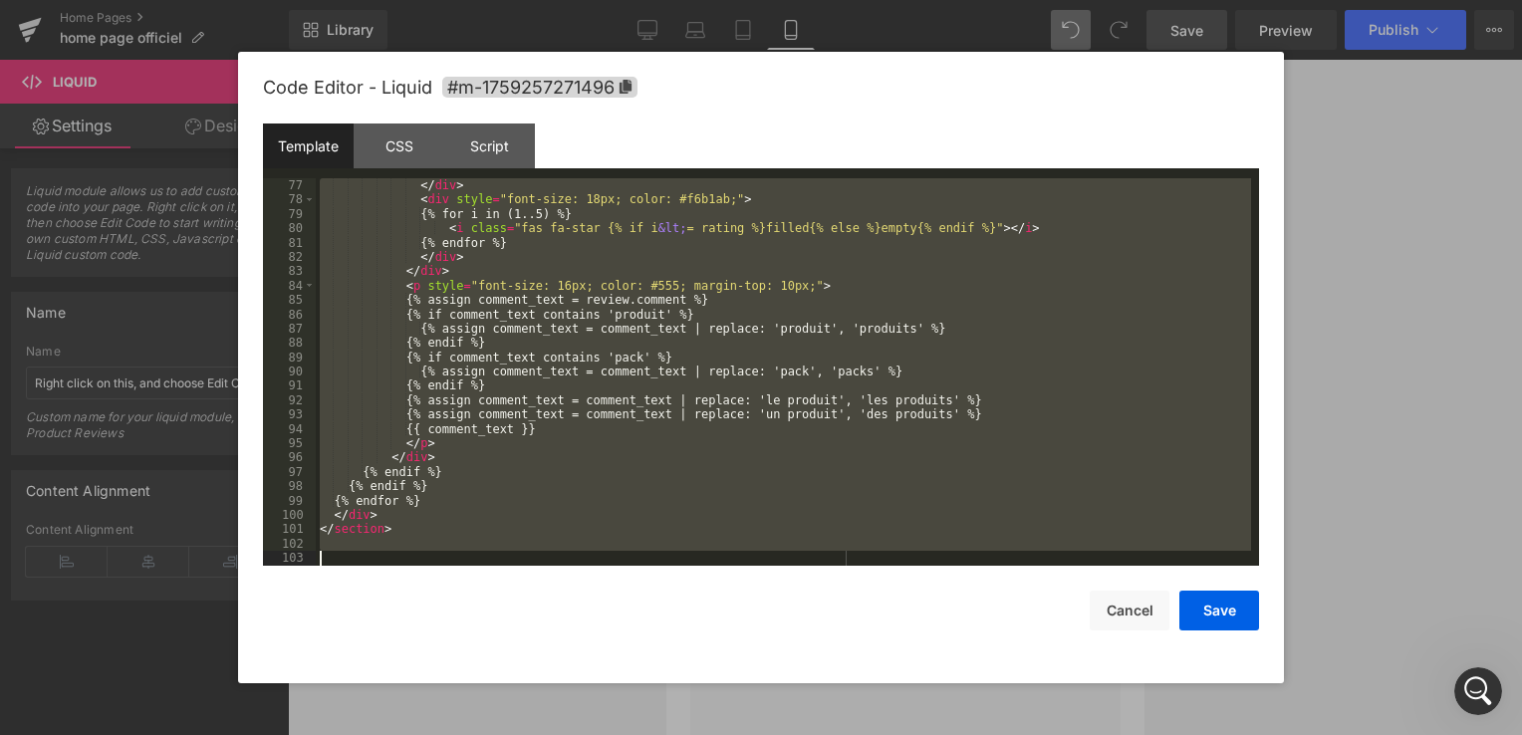
scroll to position [1090, 0]
drag, startPoint x: 327, startPoint y: 201, endPoint x: 958, endPoint y: 741, distance: 831.0
click at [958, 734] on html "Image You are previewing how the will restyle your page. You can not edit Eleme…" at bounding box center [761, 367] width 1522 height 735
click at [1126, 613] on button "Cancel" at bounding box center [1130, 611] width 80 height 40
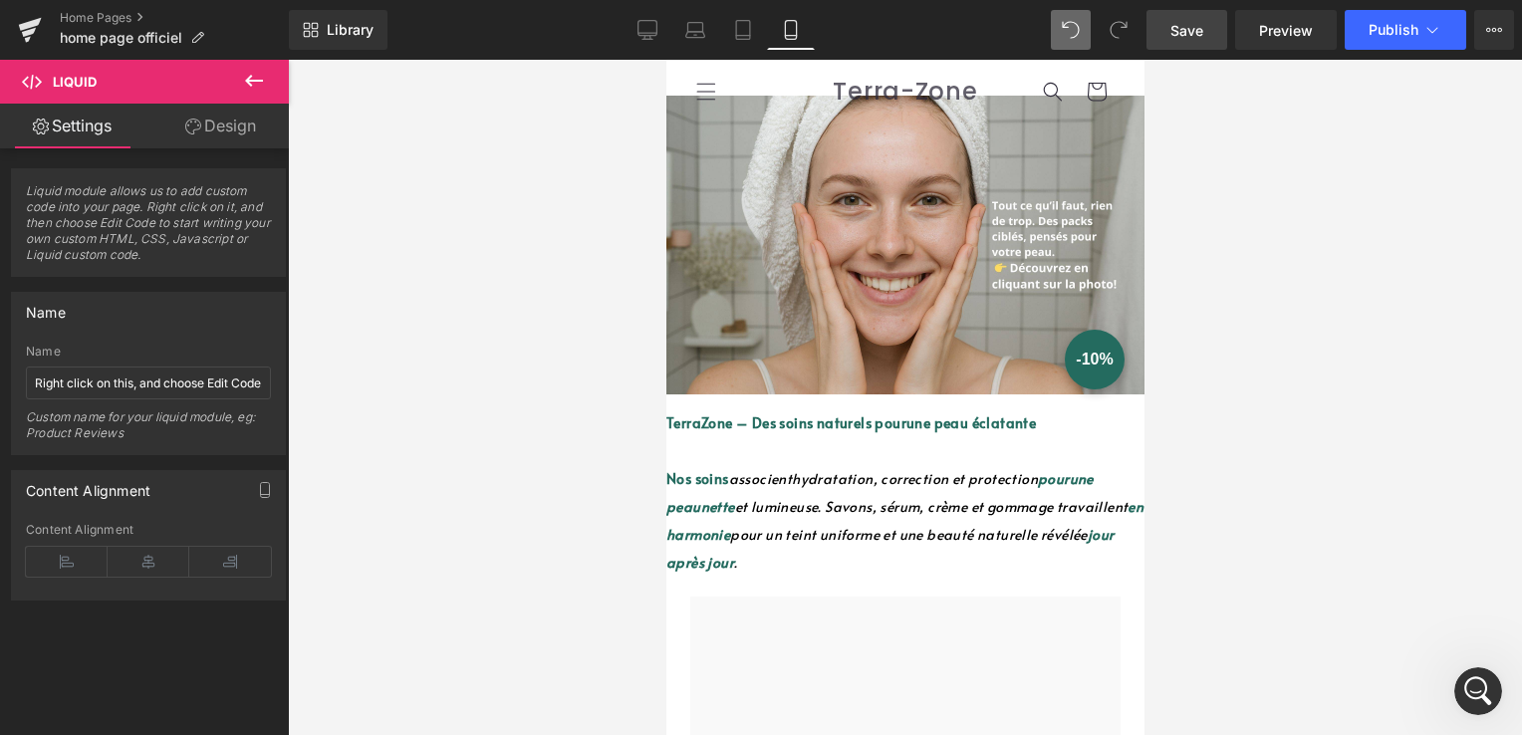
scroll to position [6970, 0]
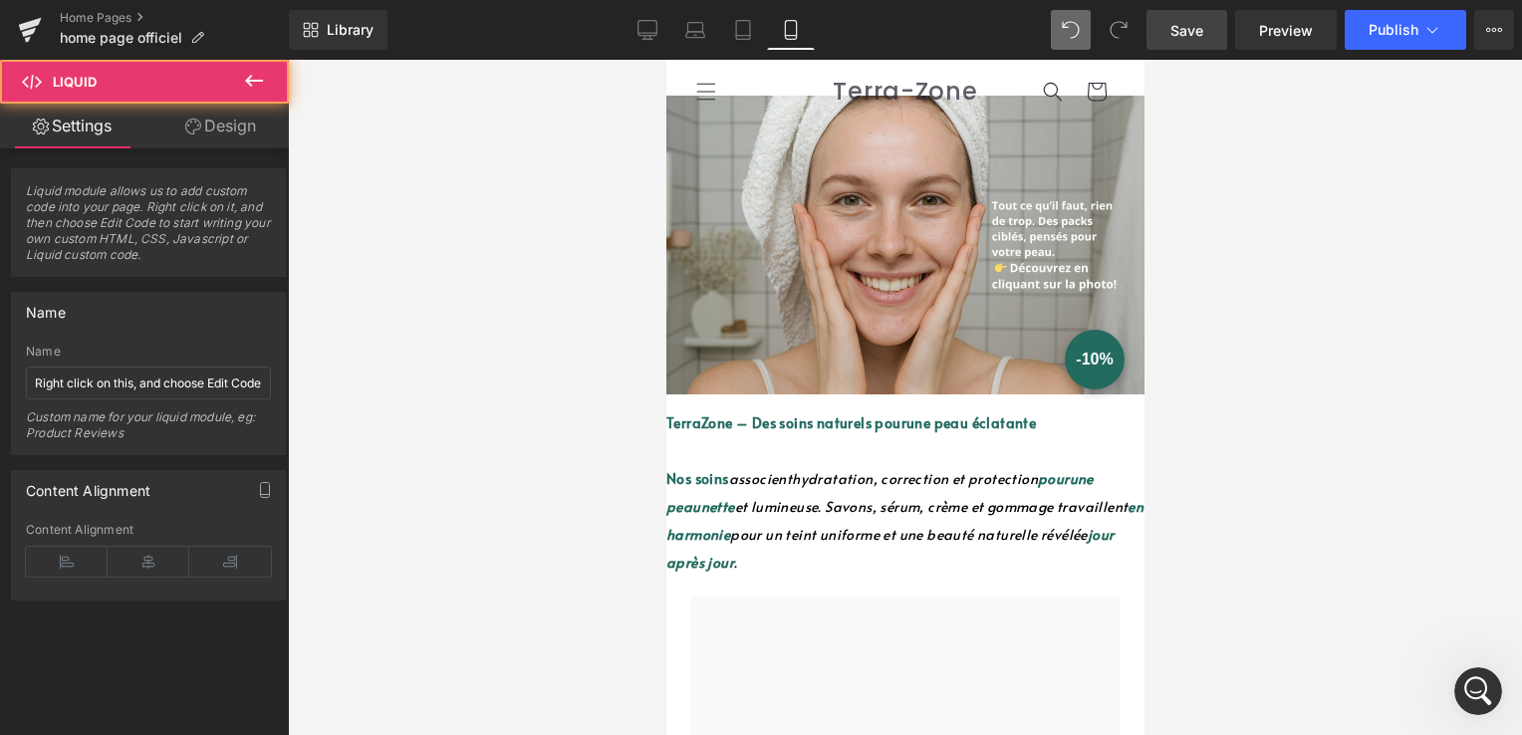
click at [795, 407] on div "Liquid" at bounding box center [905, 405] width 478 height 7
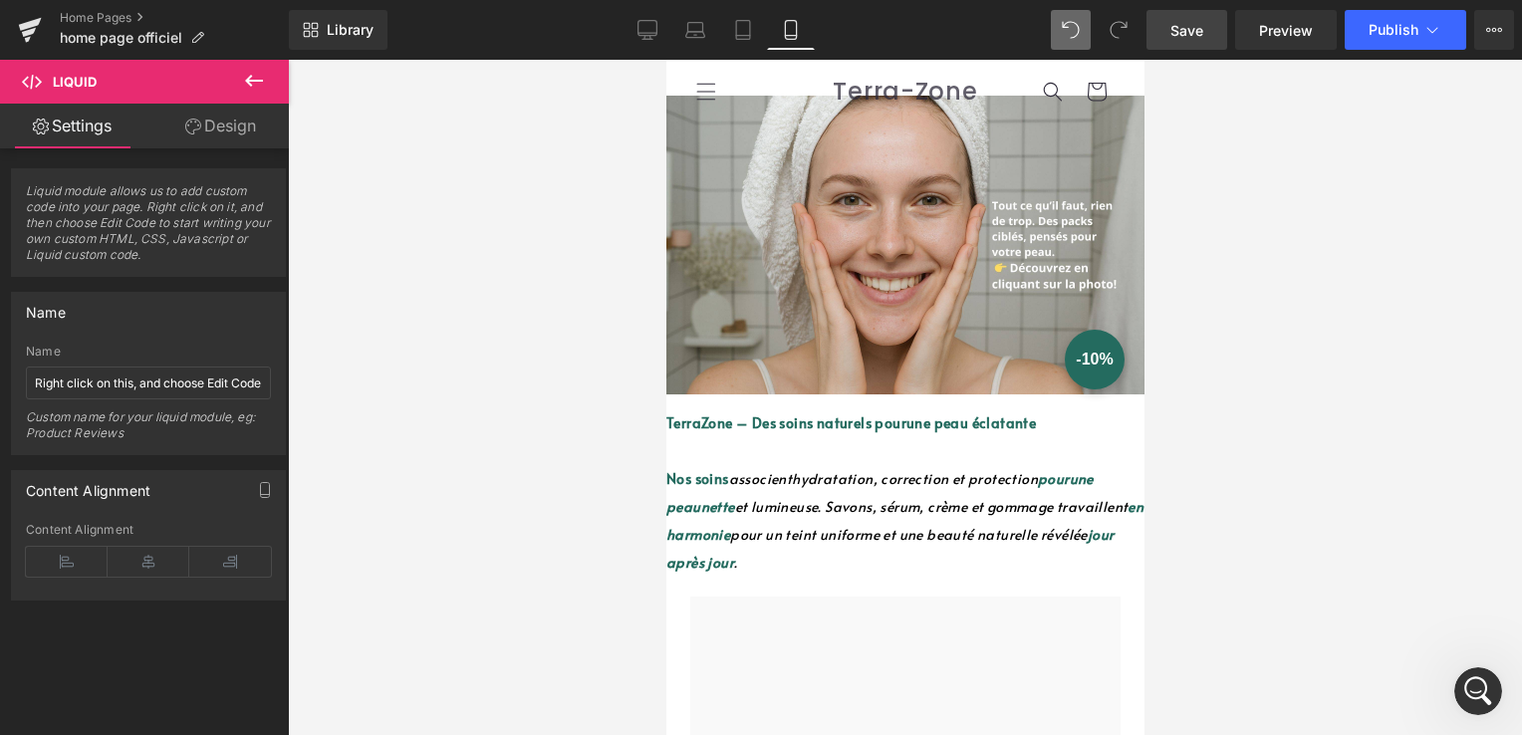
click at [212, 116] on link "Design" at bounding box center [220, 126] width 144 height 45
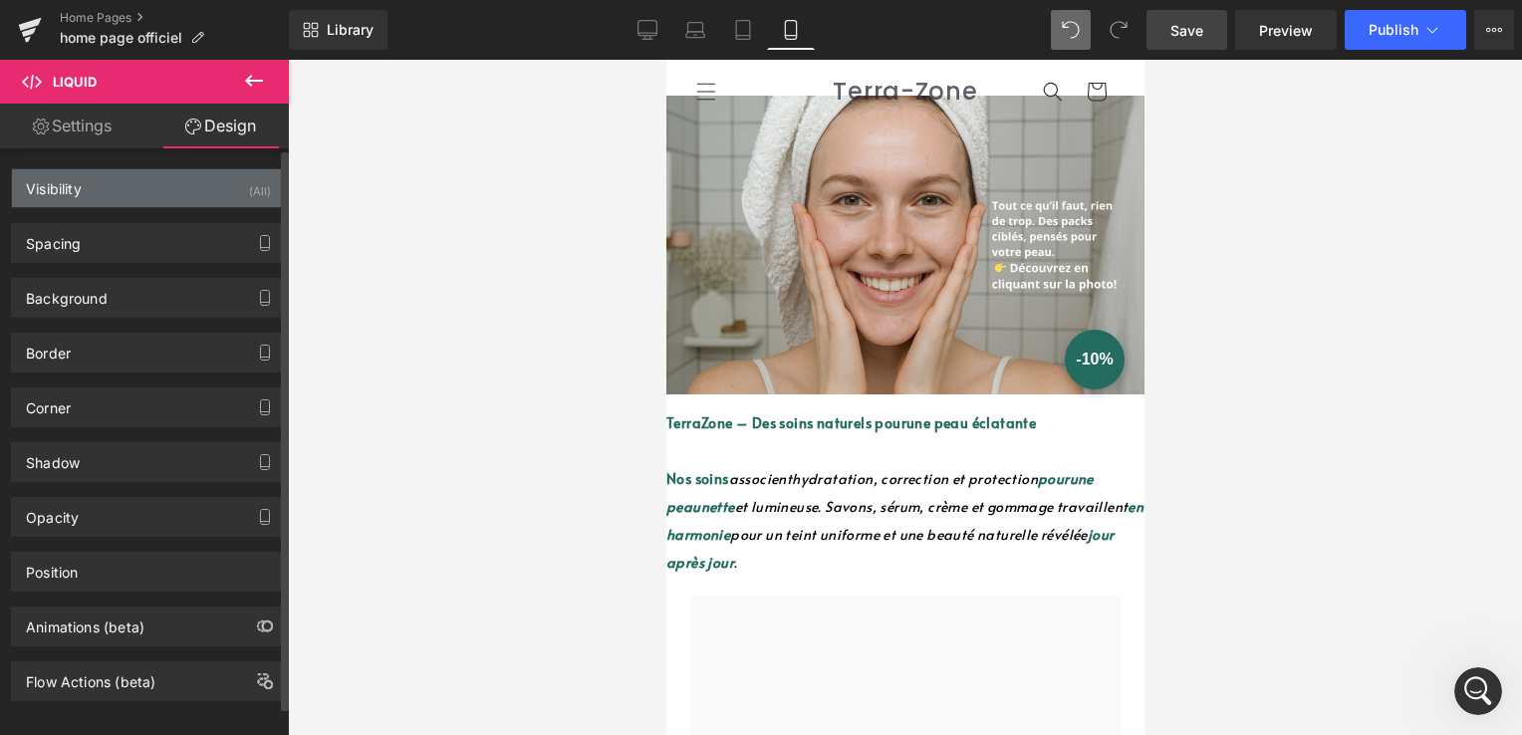
type input "0"
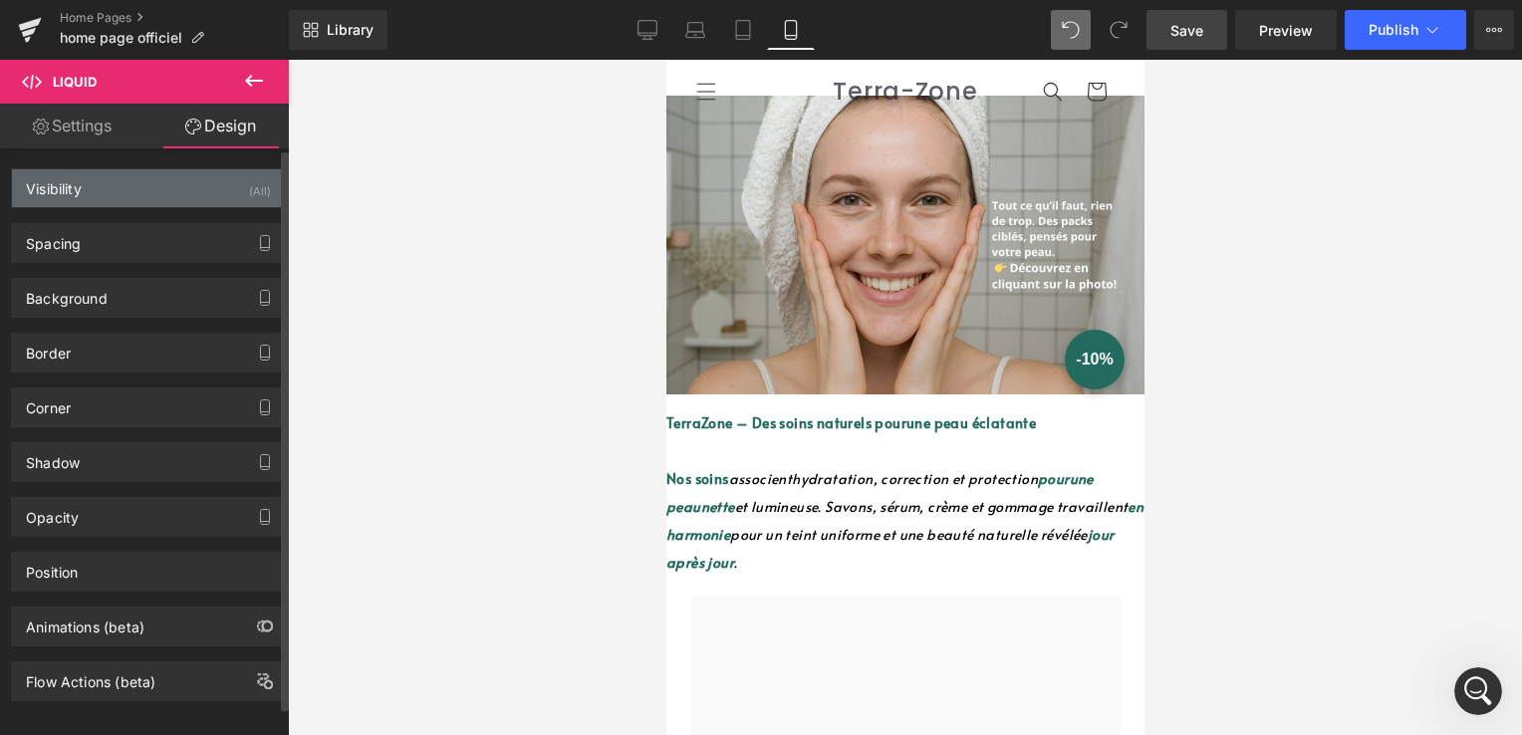
type input "0"
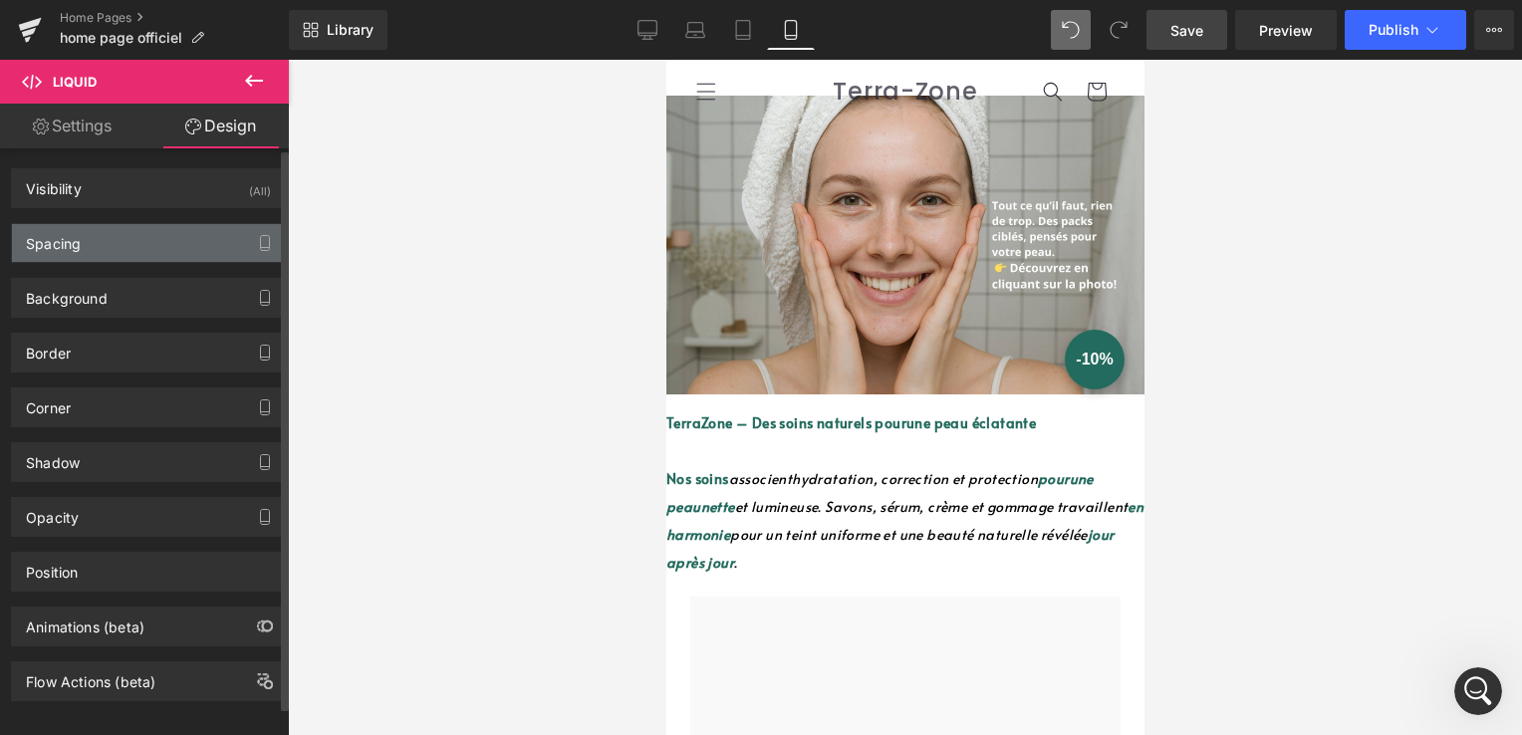
click at [72, 245] on div "Spacing" at bounding box center [53, 238] width 55 height 28
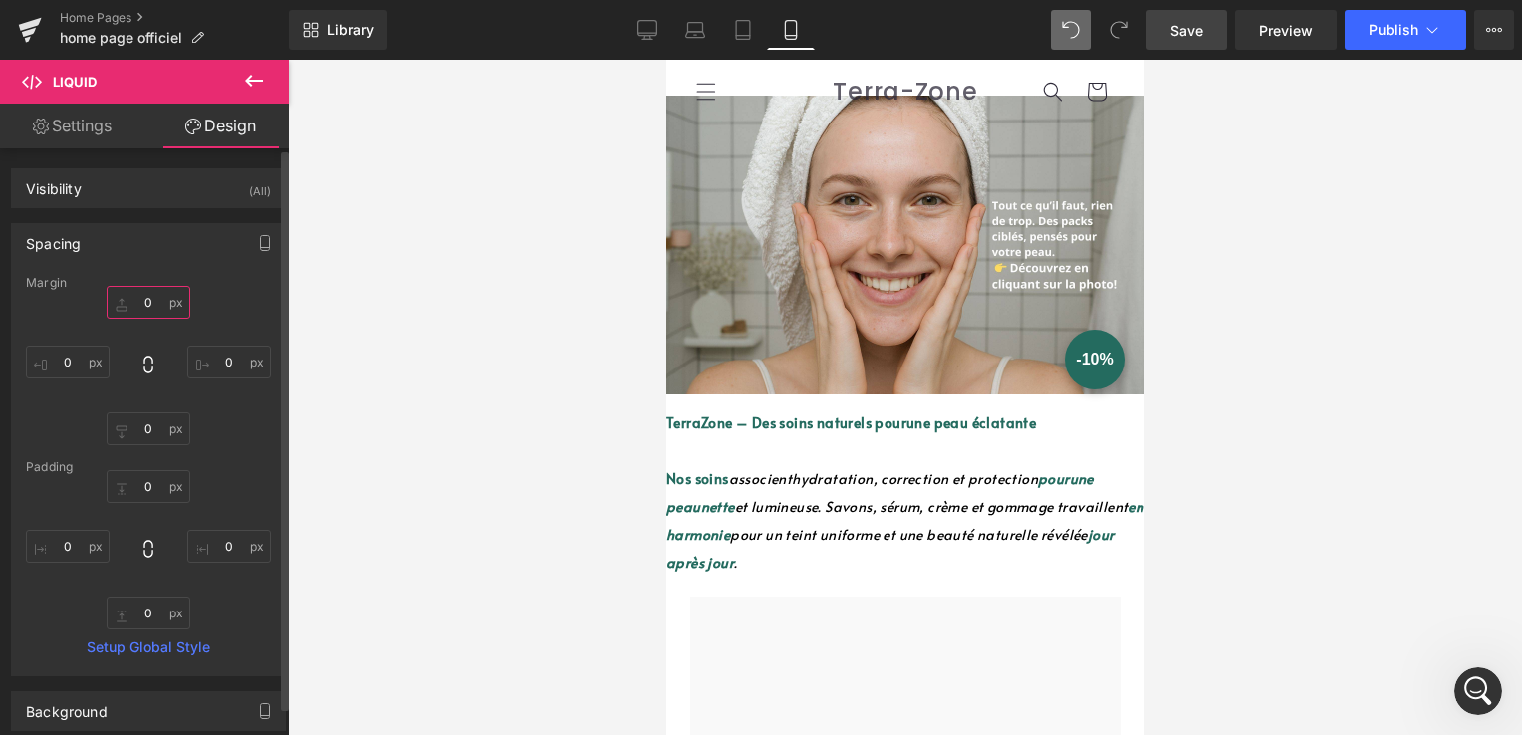
click at [157, 302] on input "0" at bounding box center [149, 302] width 84 height 33
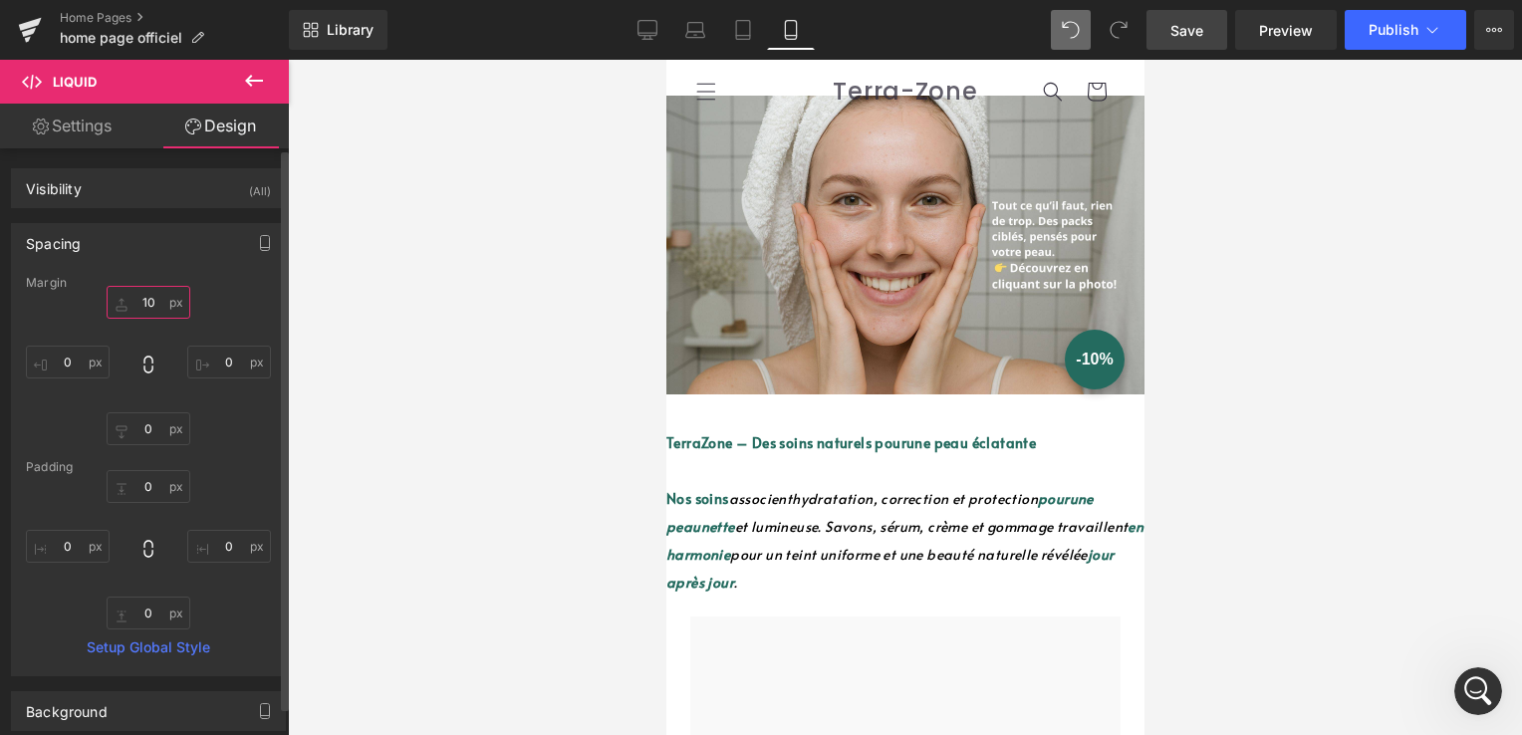
type input "1"
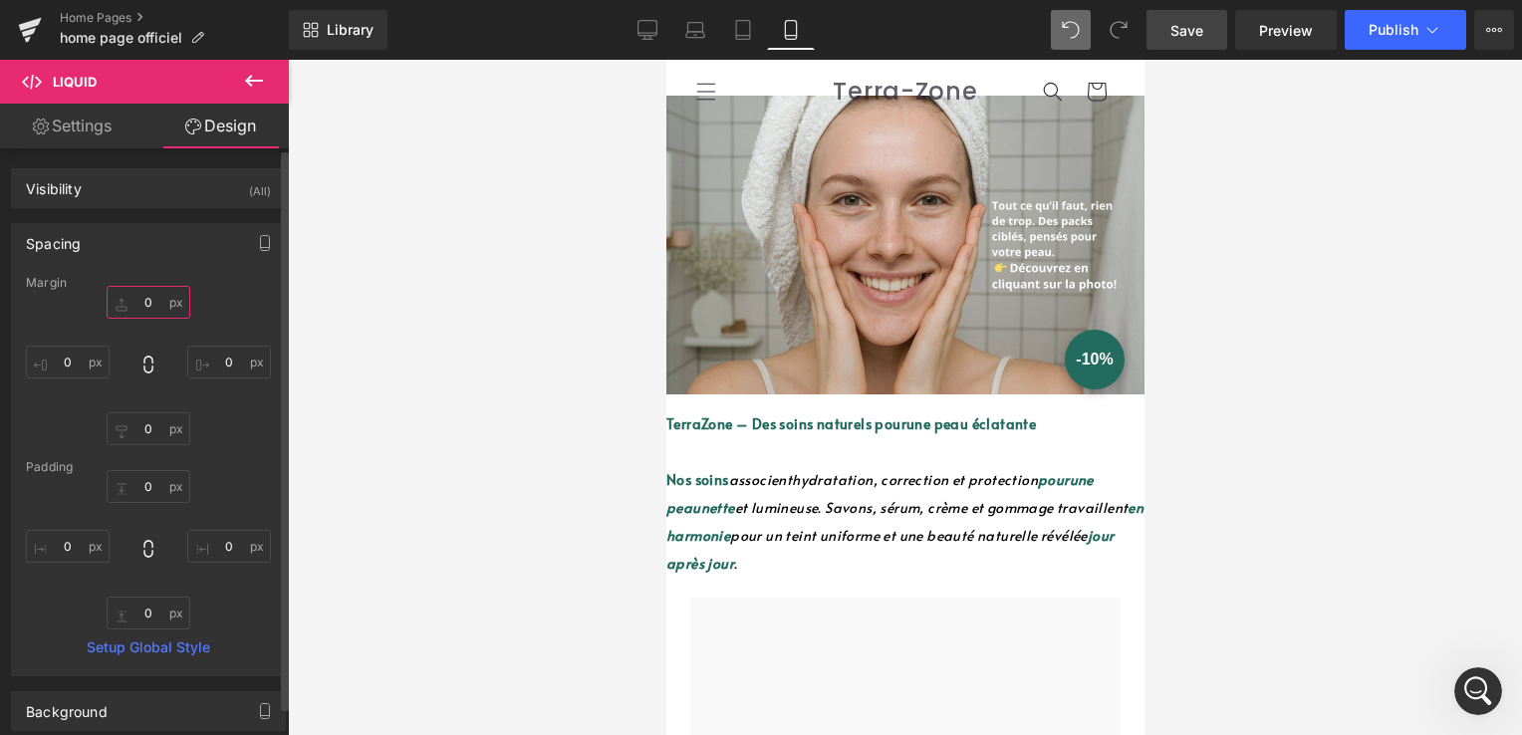
type input "2"
click at [151, 488] on input "0" at bounding box center [149, 486] width 84 height 33
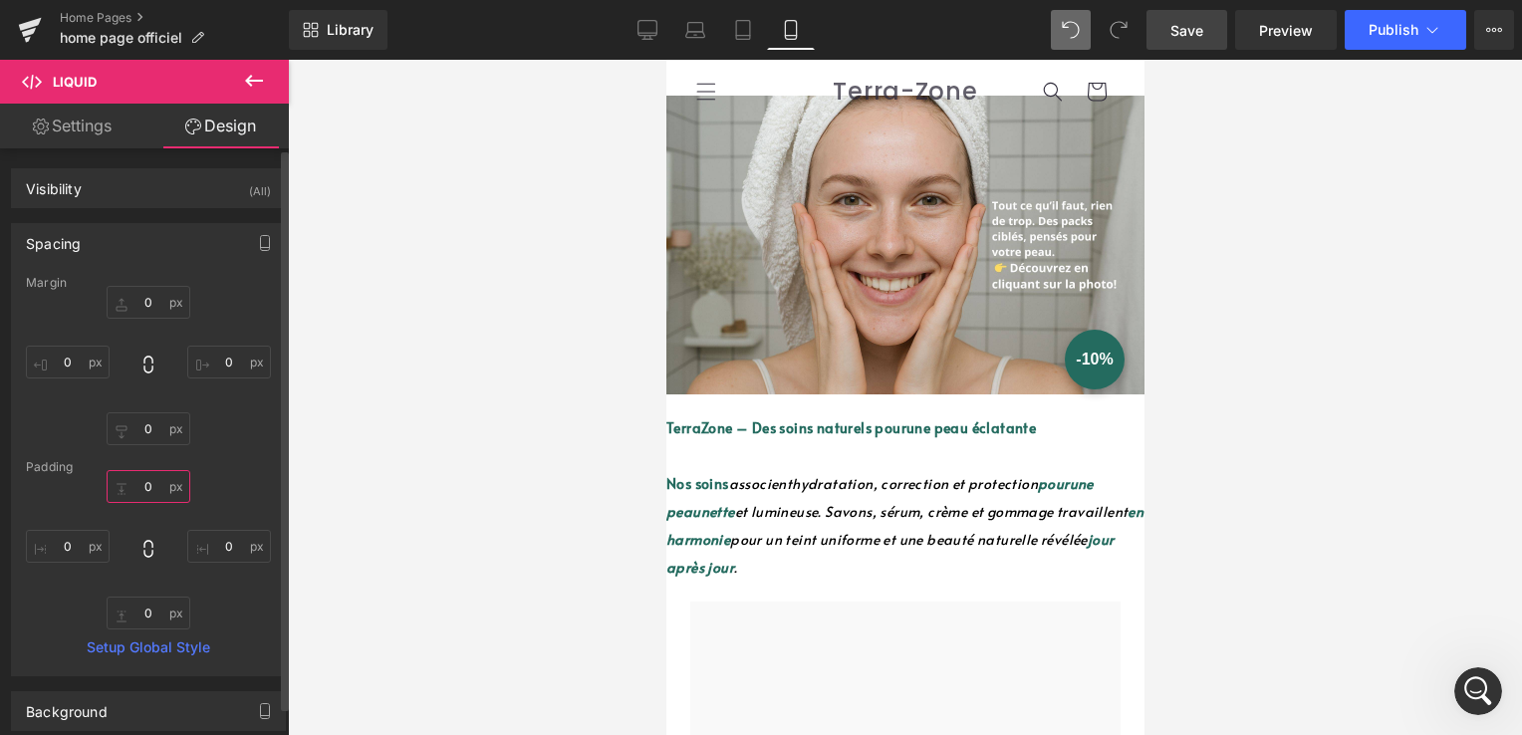
type input "5"
click at [142, 608] on input "0" at bounding box center [149, 613] width 84 height 33
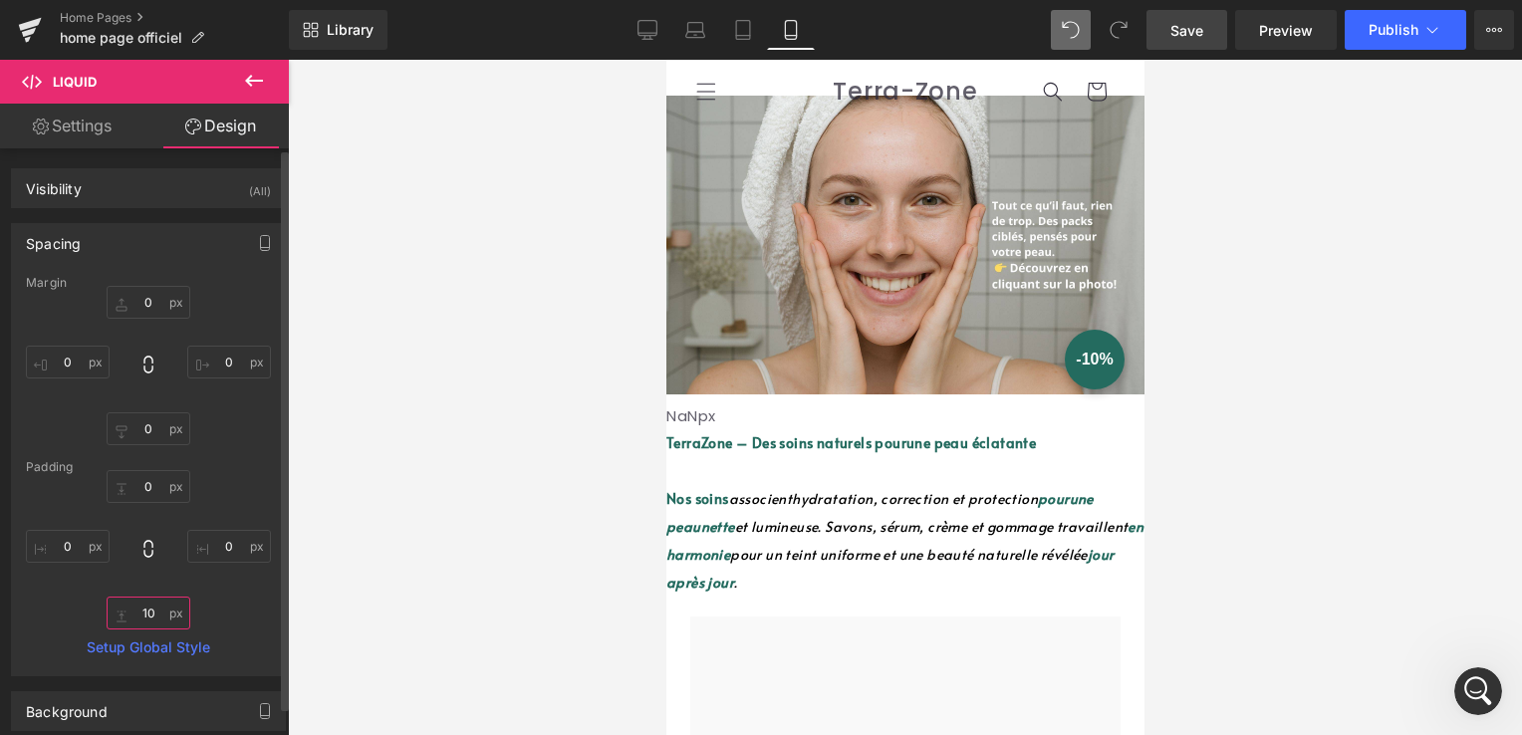
type input "1"
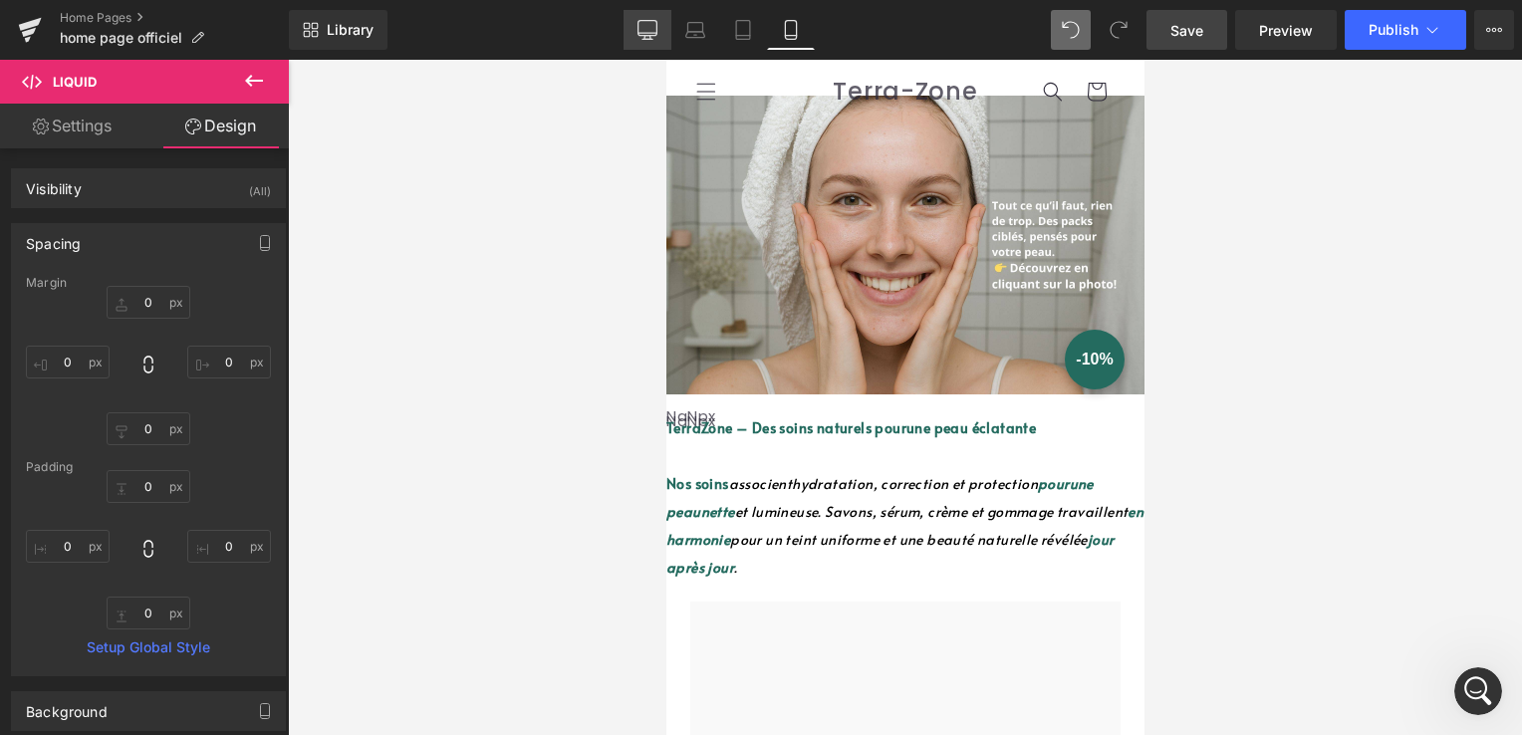
click at [658, 27] on icon at bounding box center [648, 30] width 20 height 20
type input "0"
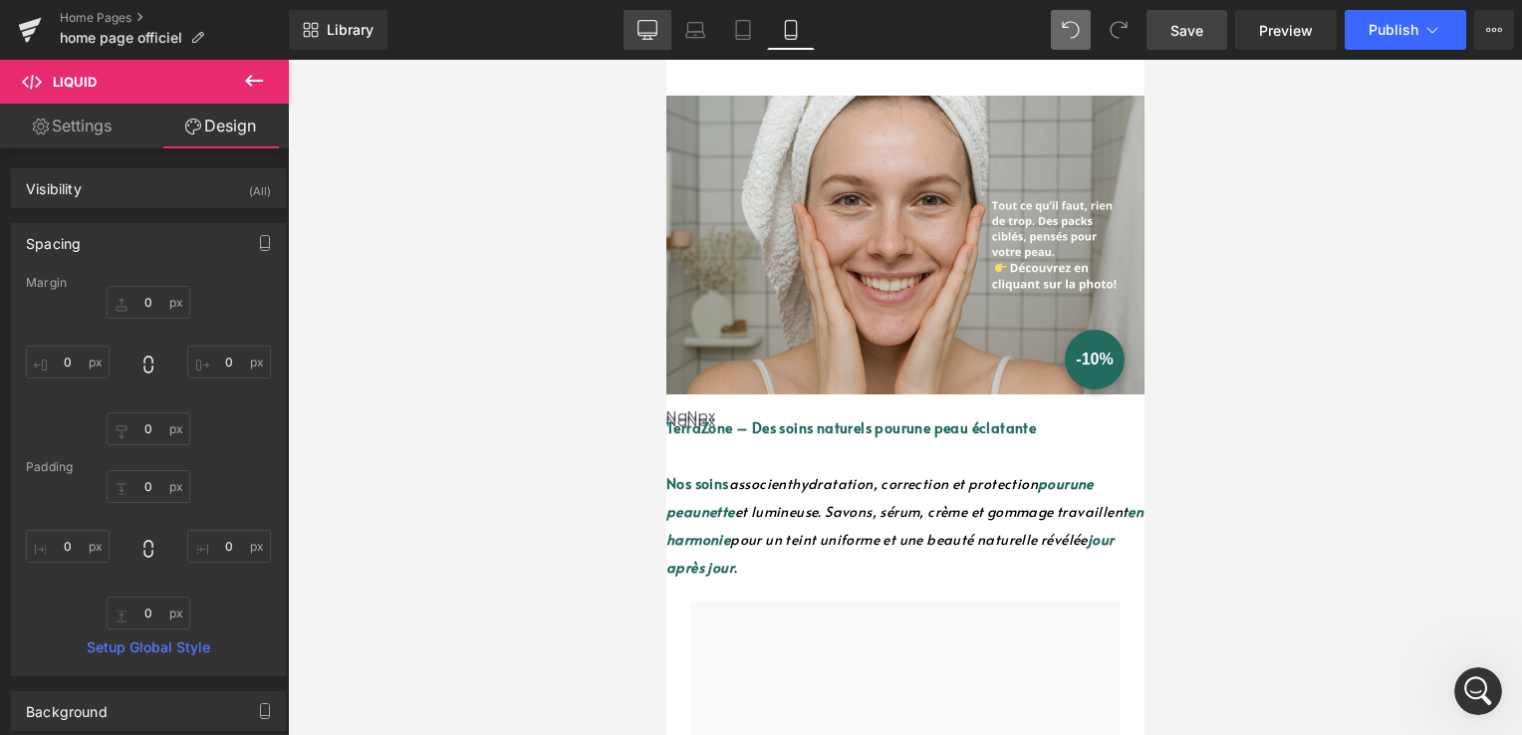
type input "2"
type input "0"
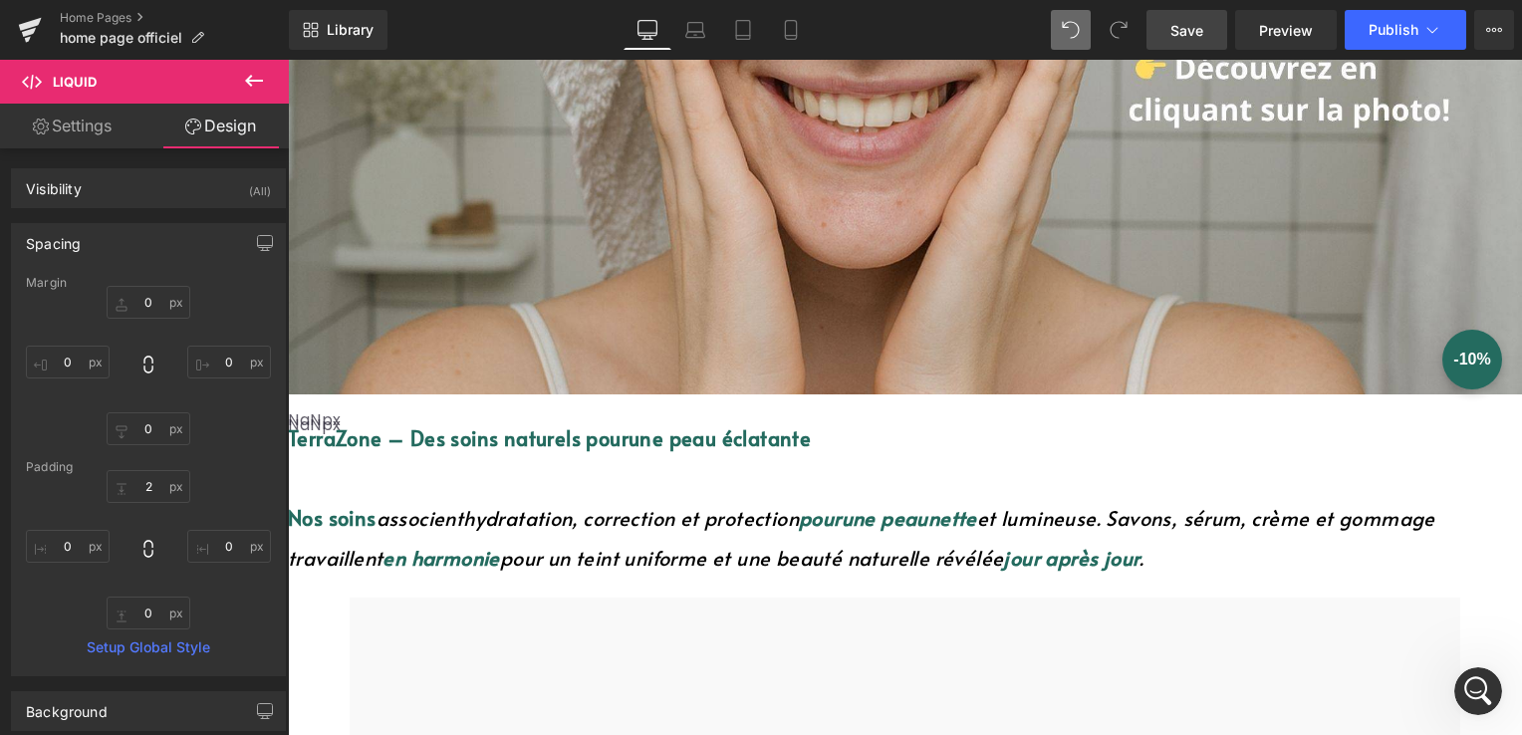
click at [918, 404] on div "Liquid NaNpx NaNpx" at bounding box center [905, 411] width 1234 height 14
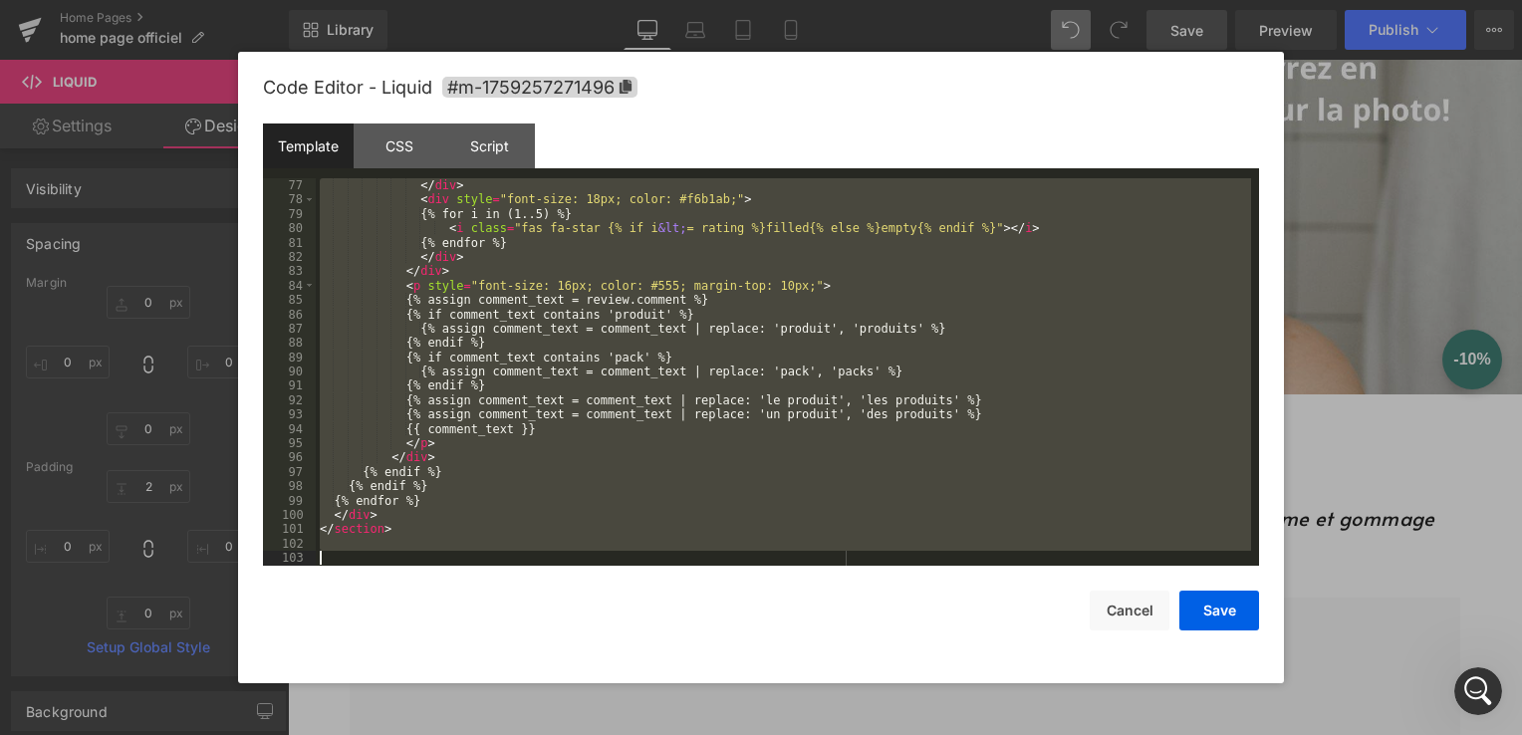
scroll to position [1090, 0]
drag, startPoint x: 331, startPoint y: 196, endPoint x: 732, endPoint y: 743, distance: 678.5
click at [732, 734] on html "Image You are previewing how the will restyle your page. You can not edit Eleme…" at bounding box center [761, 367] width 1522 height 735
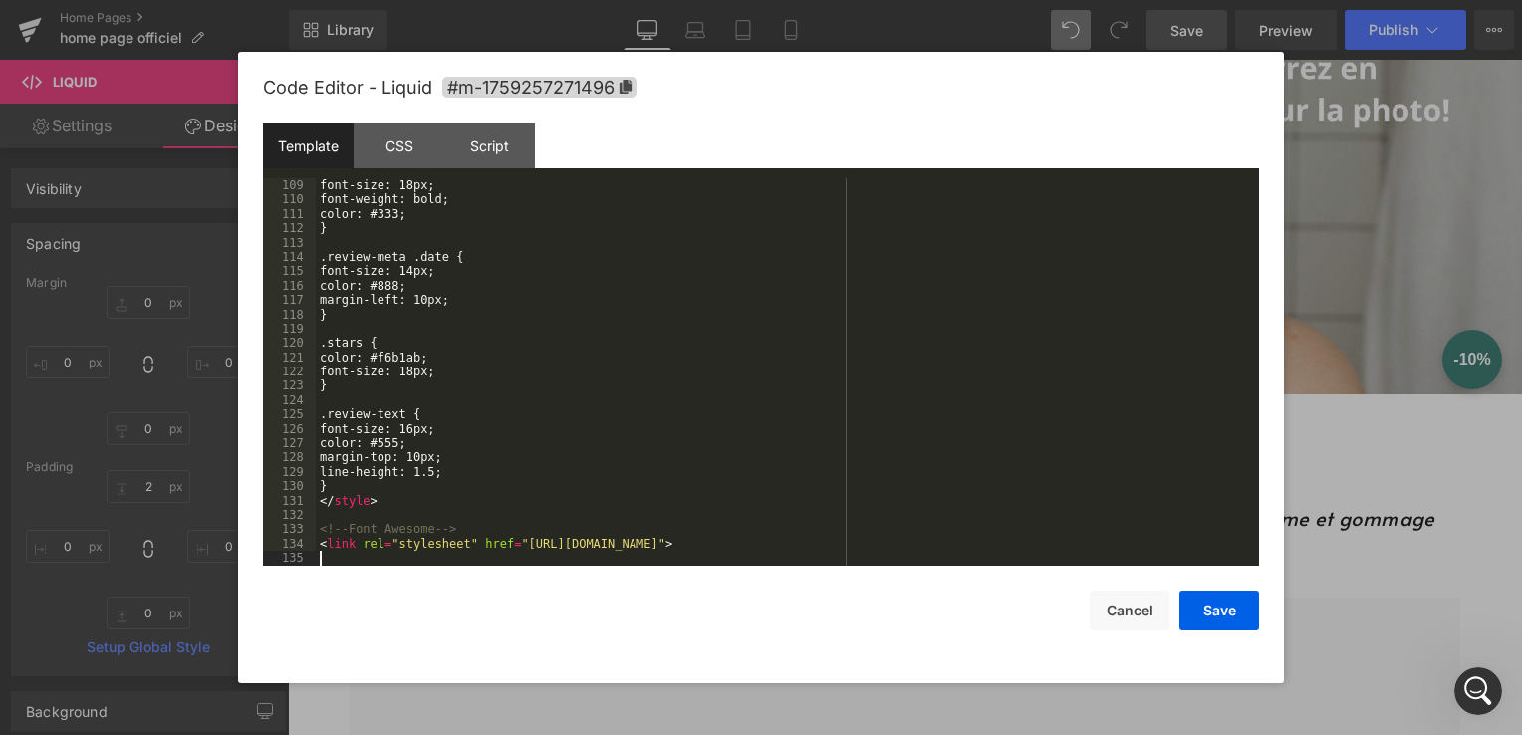
scroll to position [1549, 0]
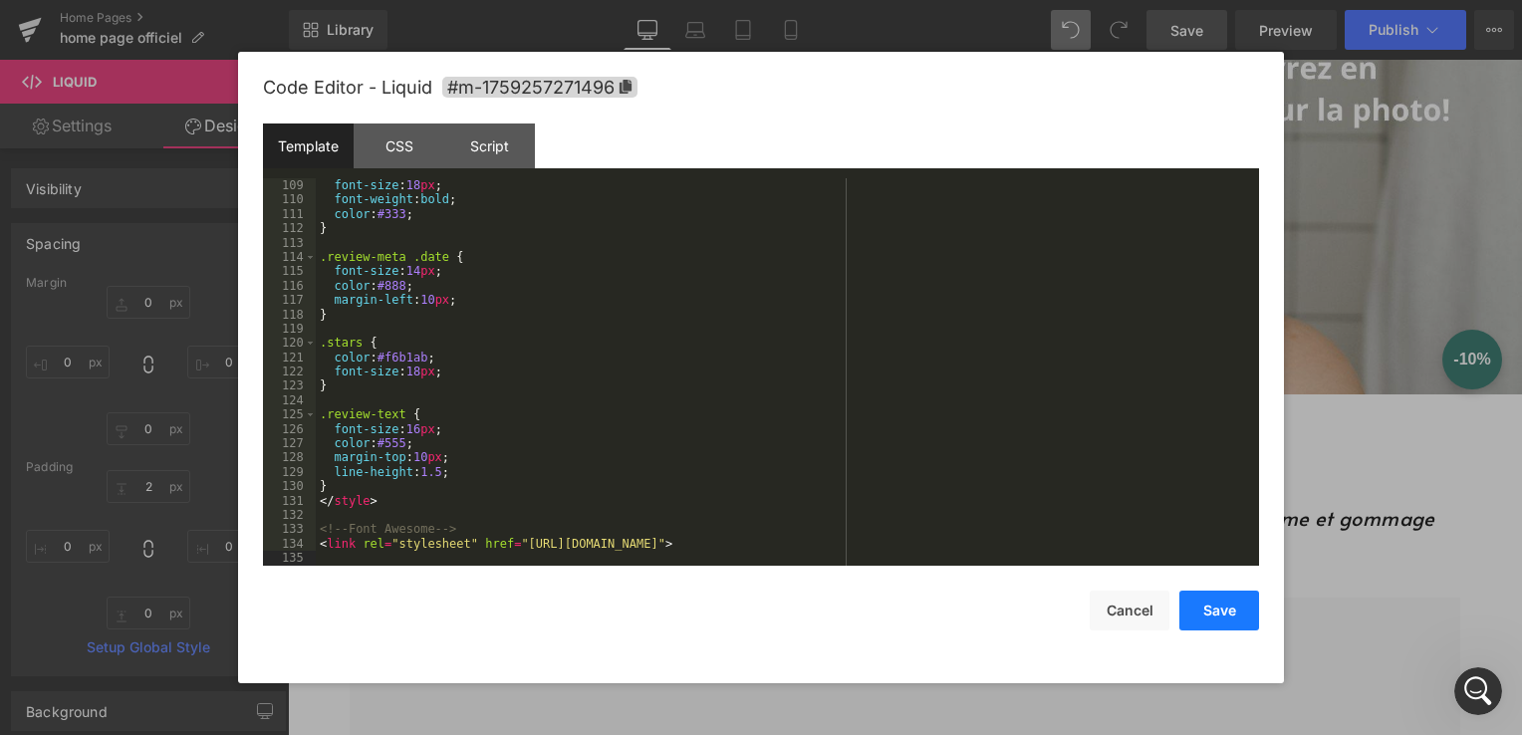
click at [1219, 616] on button "Save" at bounding box center [1220, 611] width 80 height 40
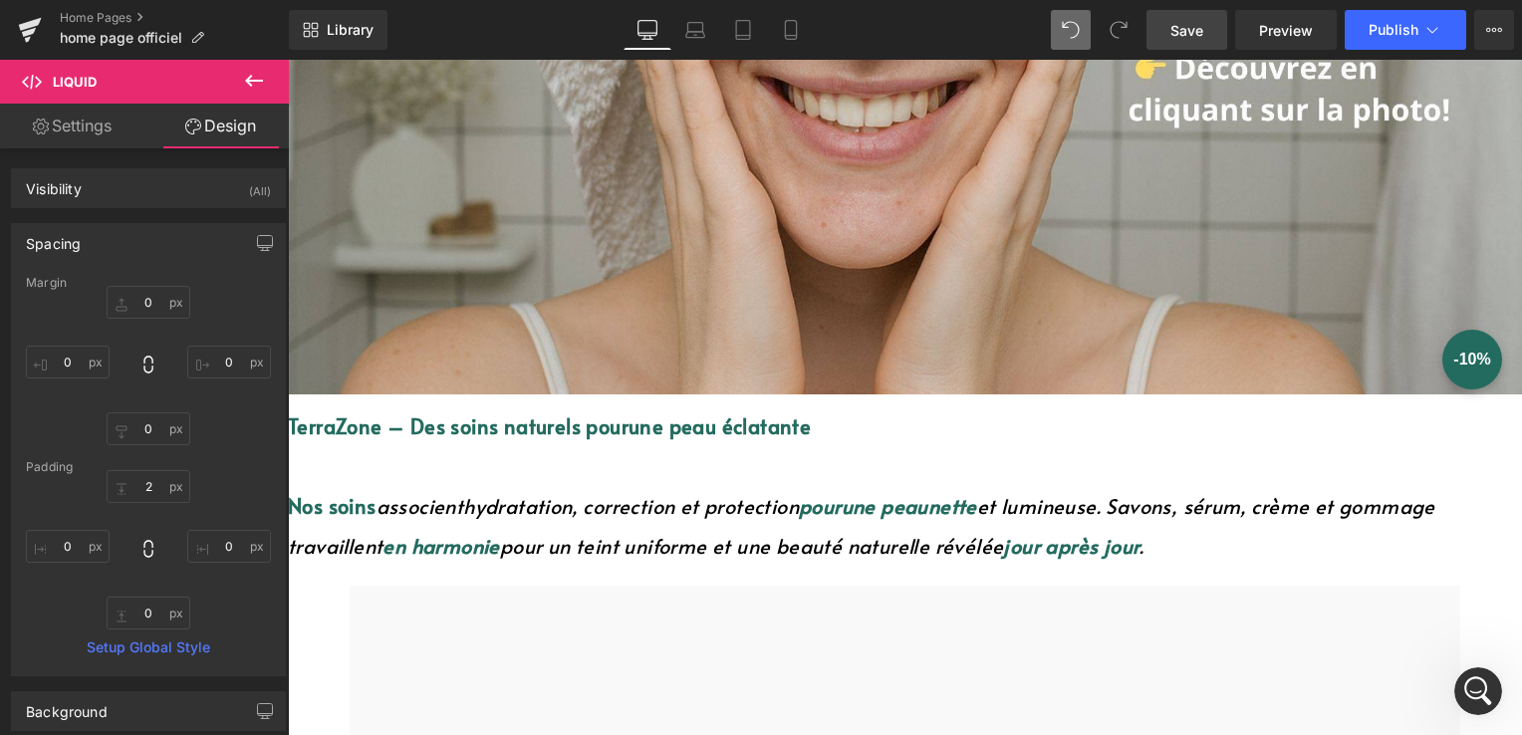
click at [1212, 32] on link "Save" at bounding box center [1187, 30] width 81 height 40
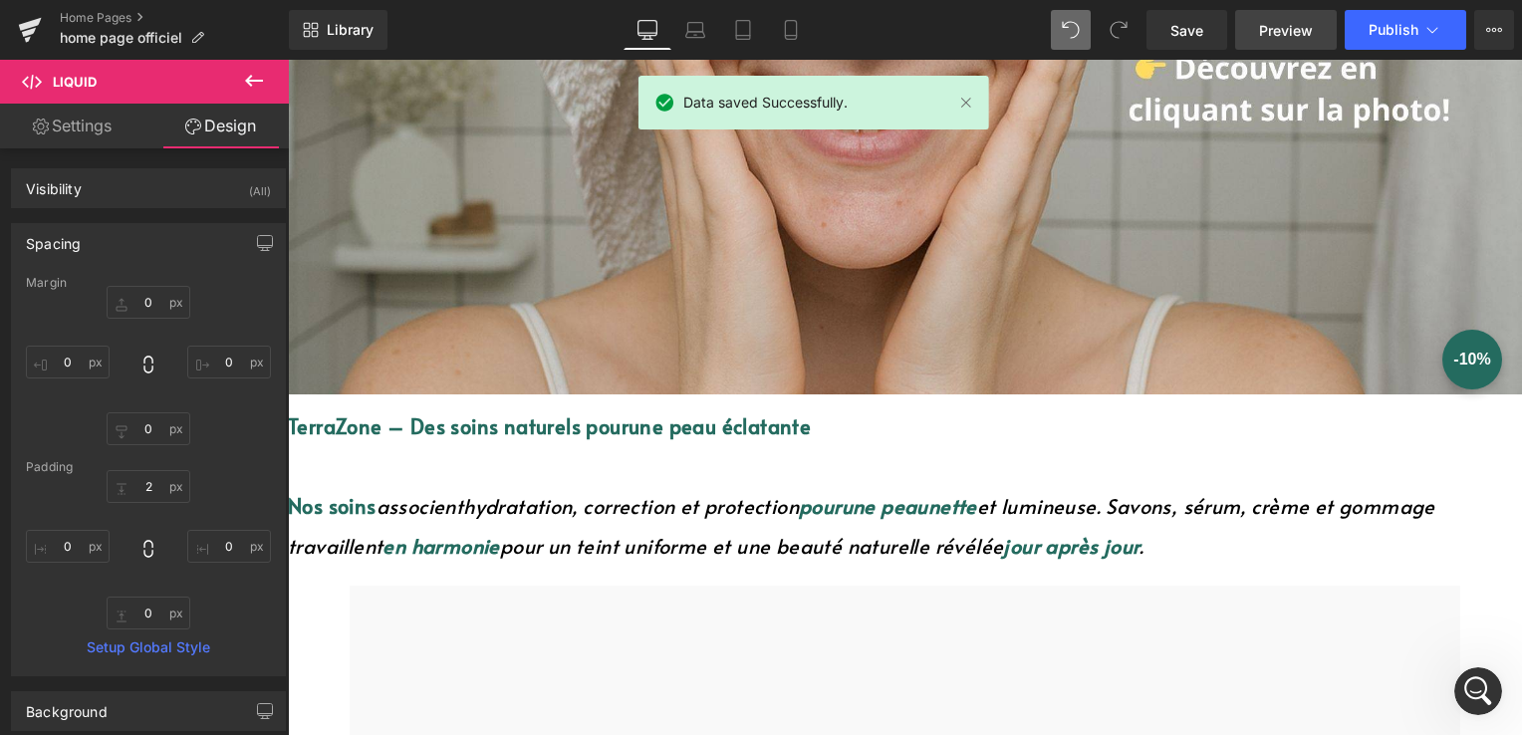
click at [1279, 38] on span "Preview" at bounding box center [1286, 30] width 54 height 21
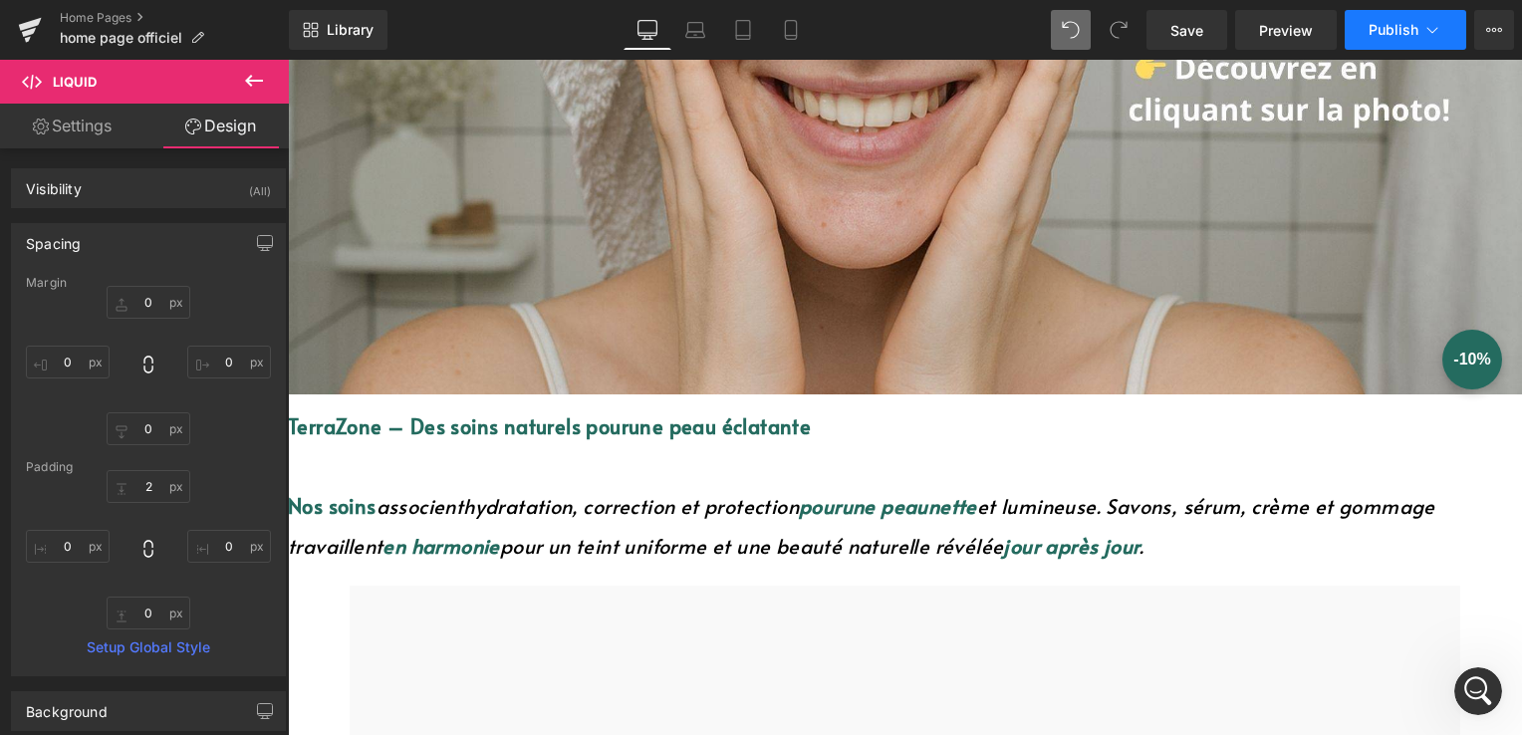
click at [1391, 38] on button "Publish" at bounding box center [1406, 30] width 122 height 40
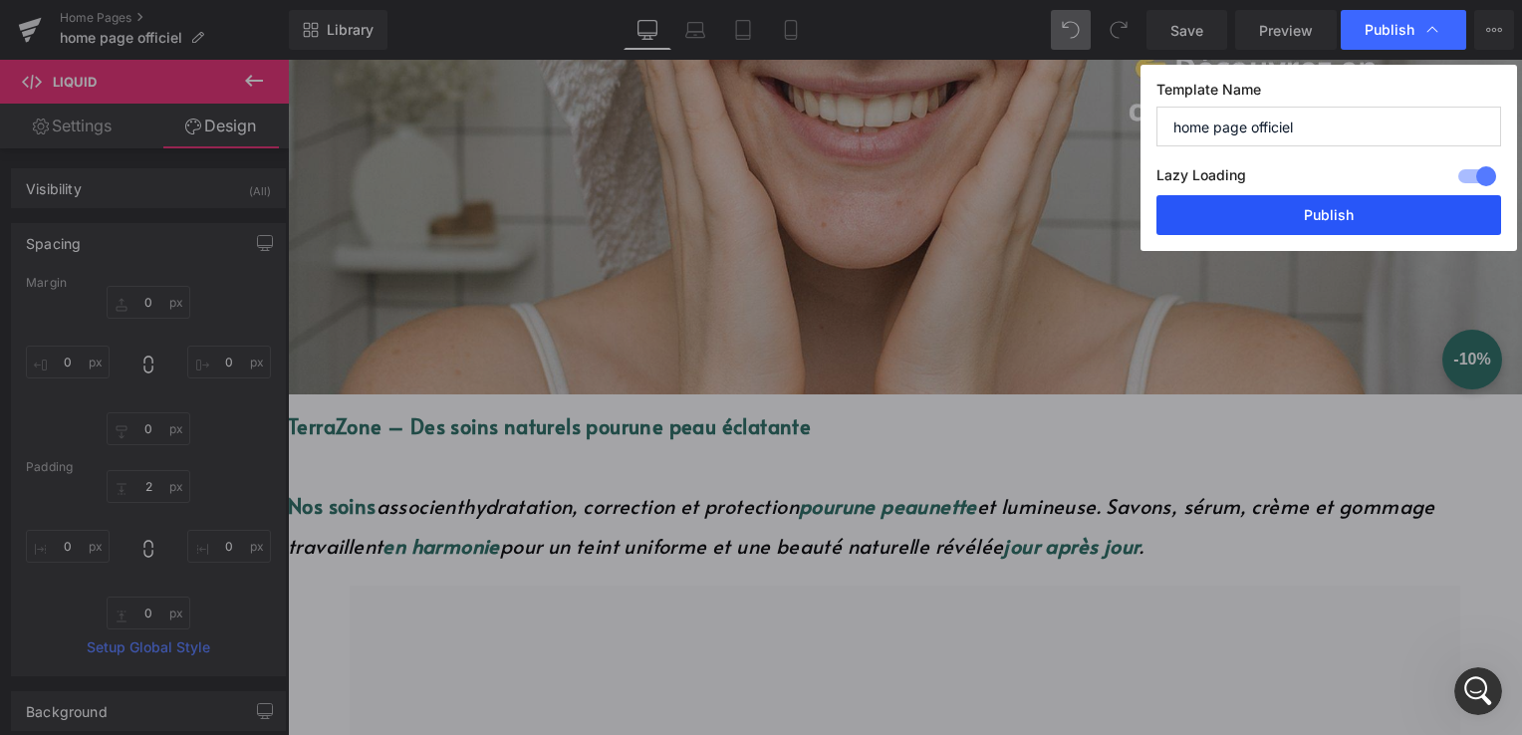
click at [1355, 222] on button "Publish" at bounding box center [1329, 215] width 345 height 40
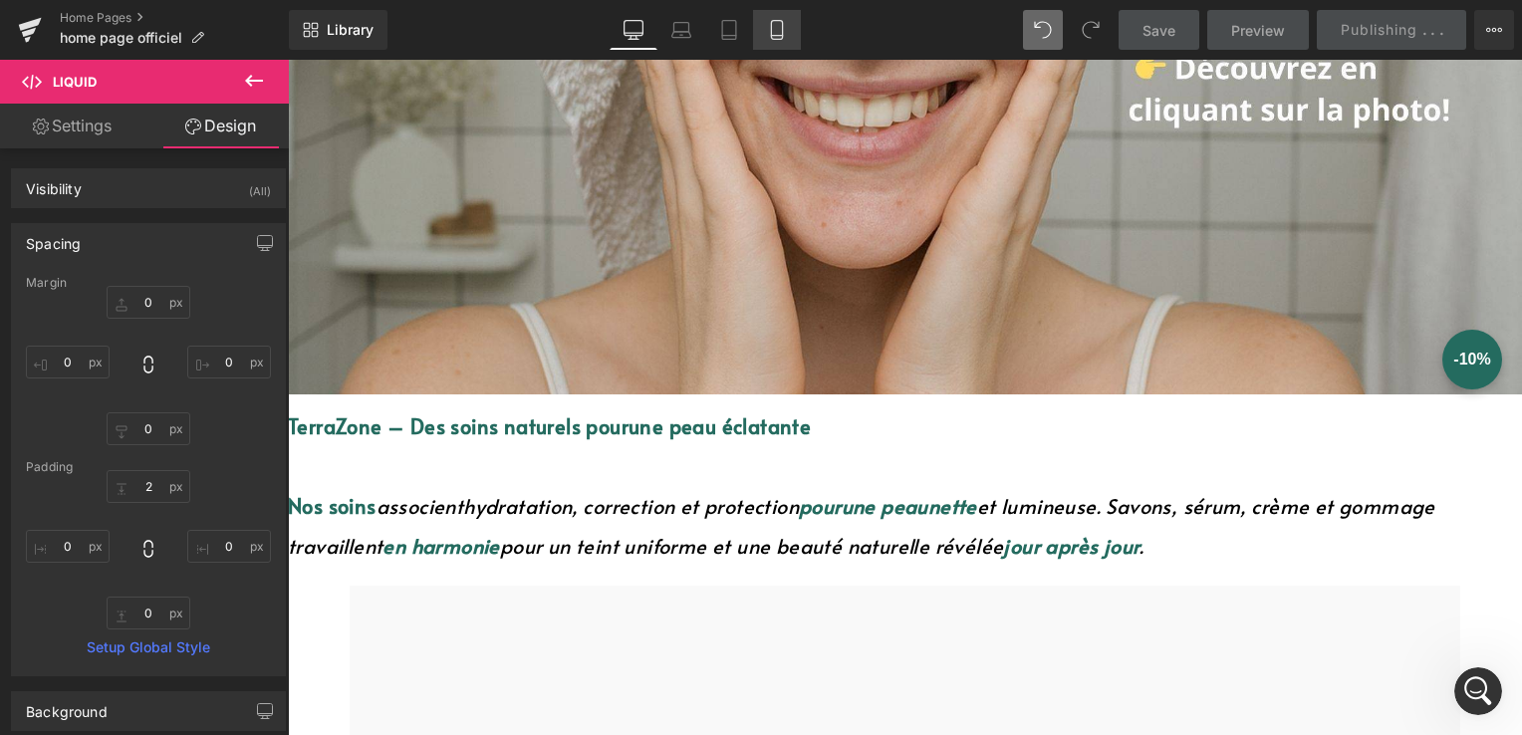
click at [792, 39] on link "Mobile" at bounding box center [777, 30] width 48 height 40
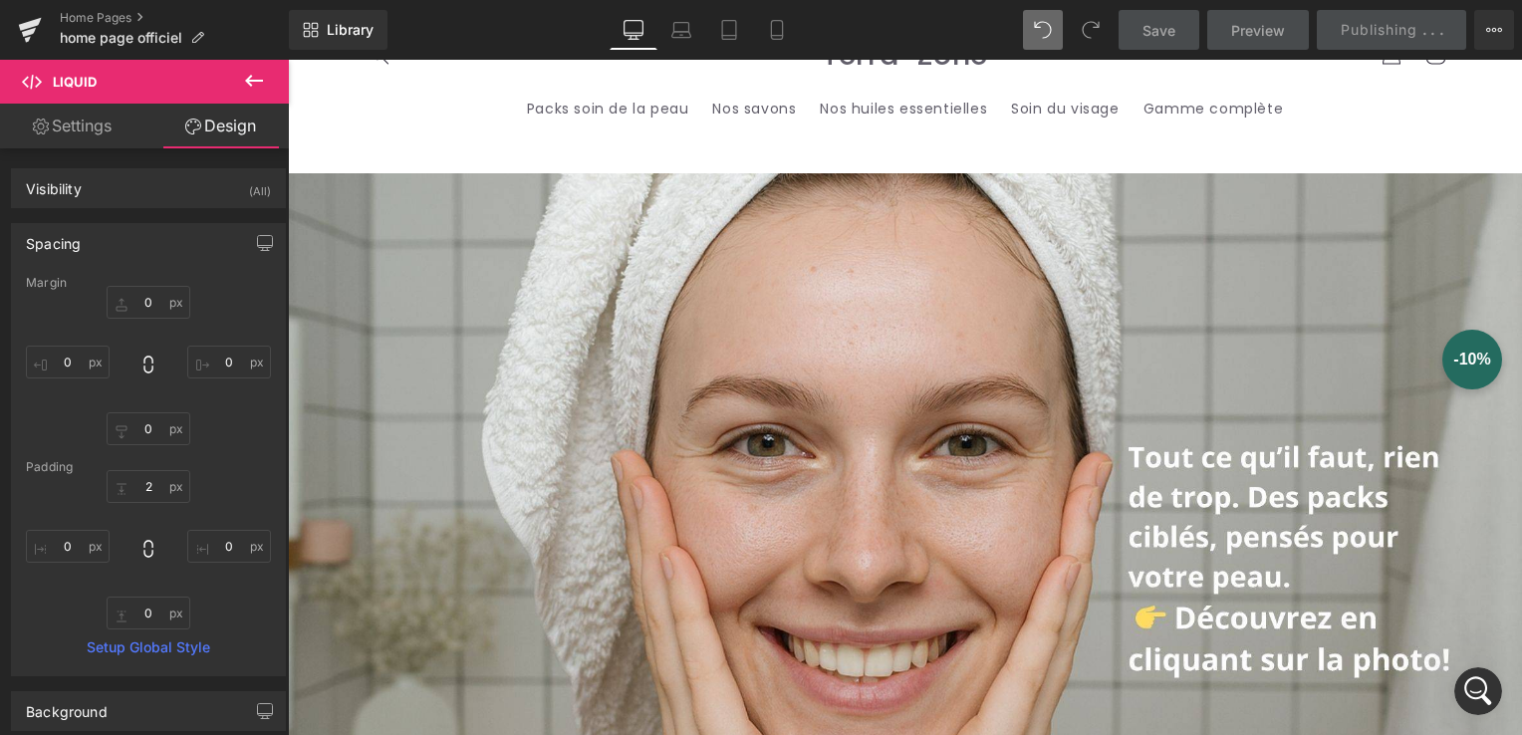
type input "0"
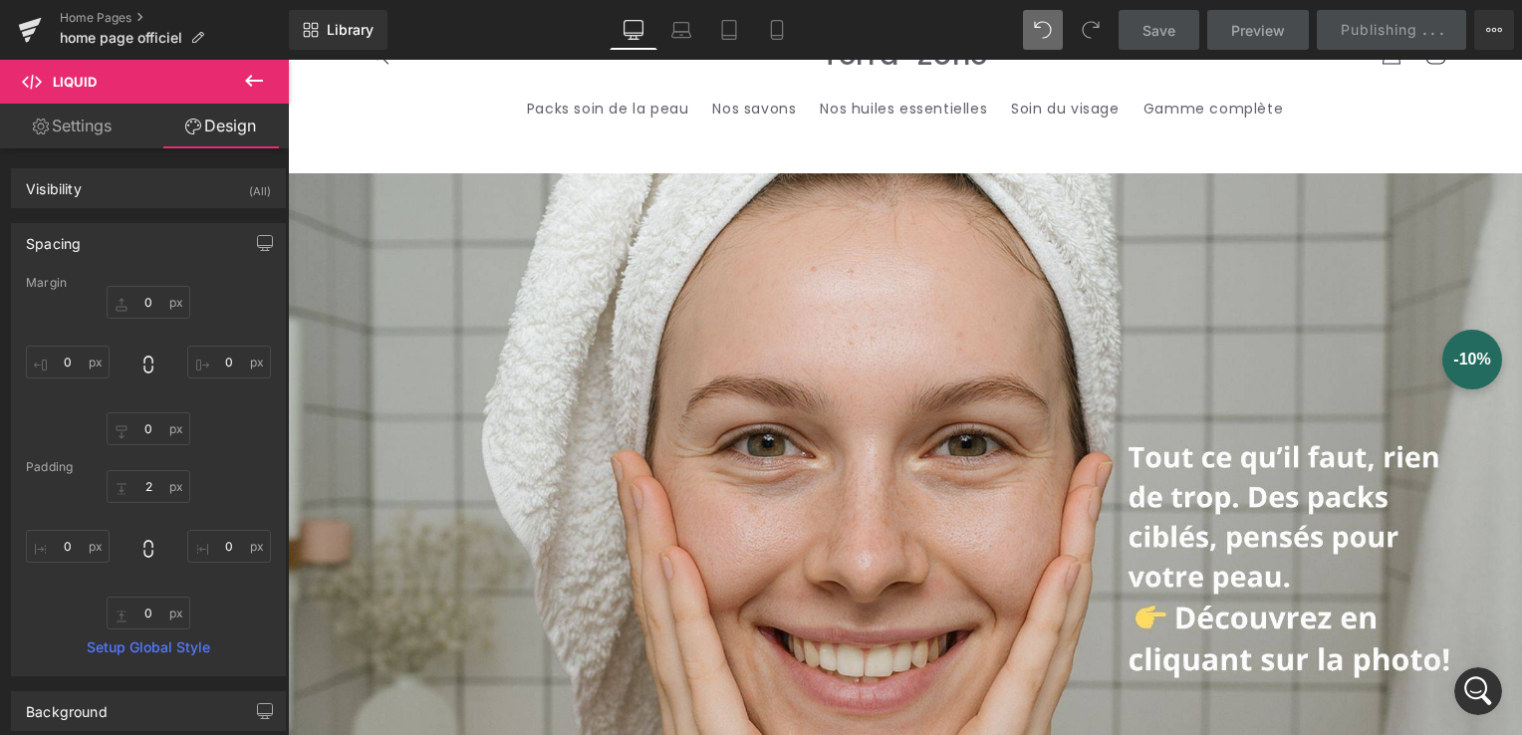
type input "0"
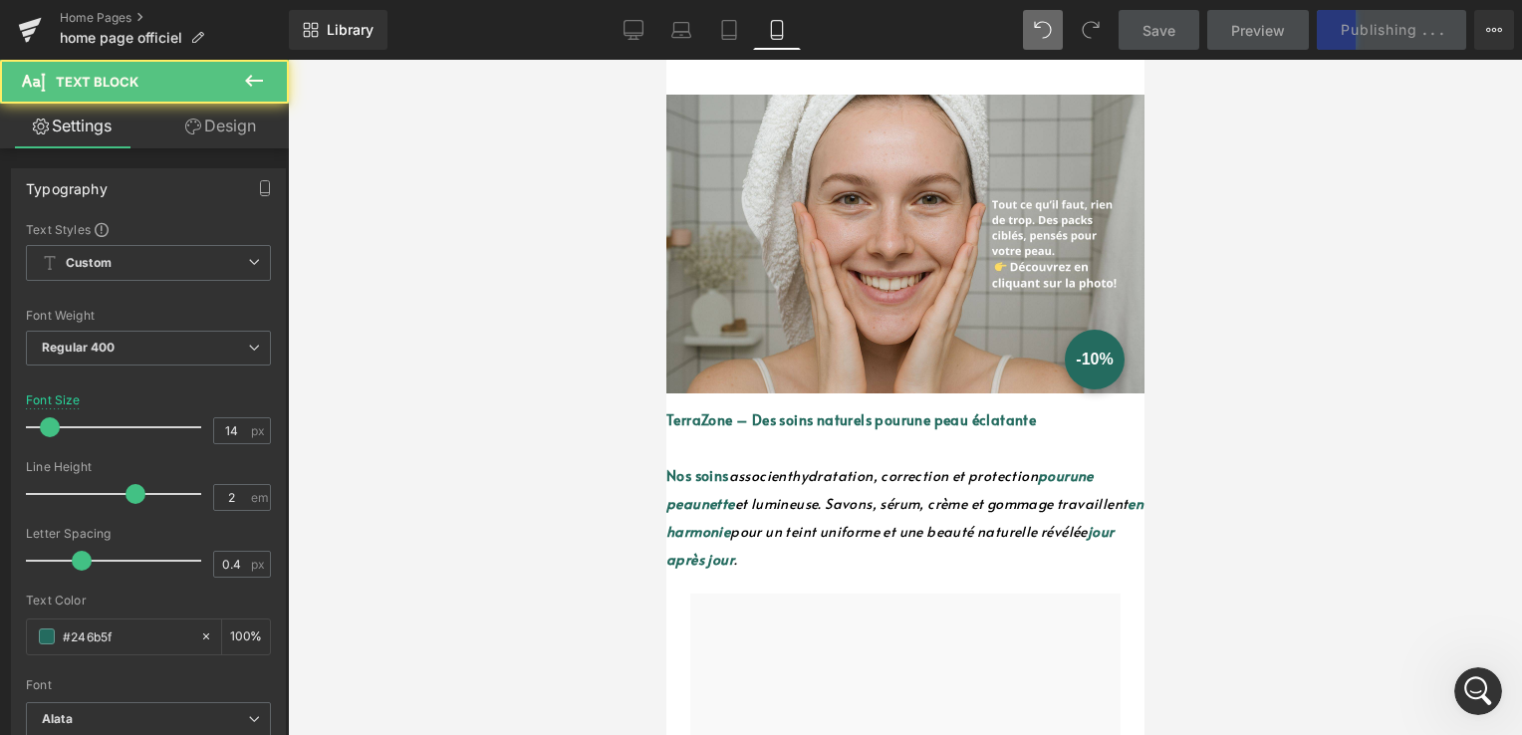
drag, startPoint x: 878, startPoint y: 436, endPoint x: 884, endPoint y: 416, distance: 20.8
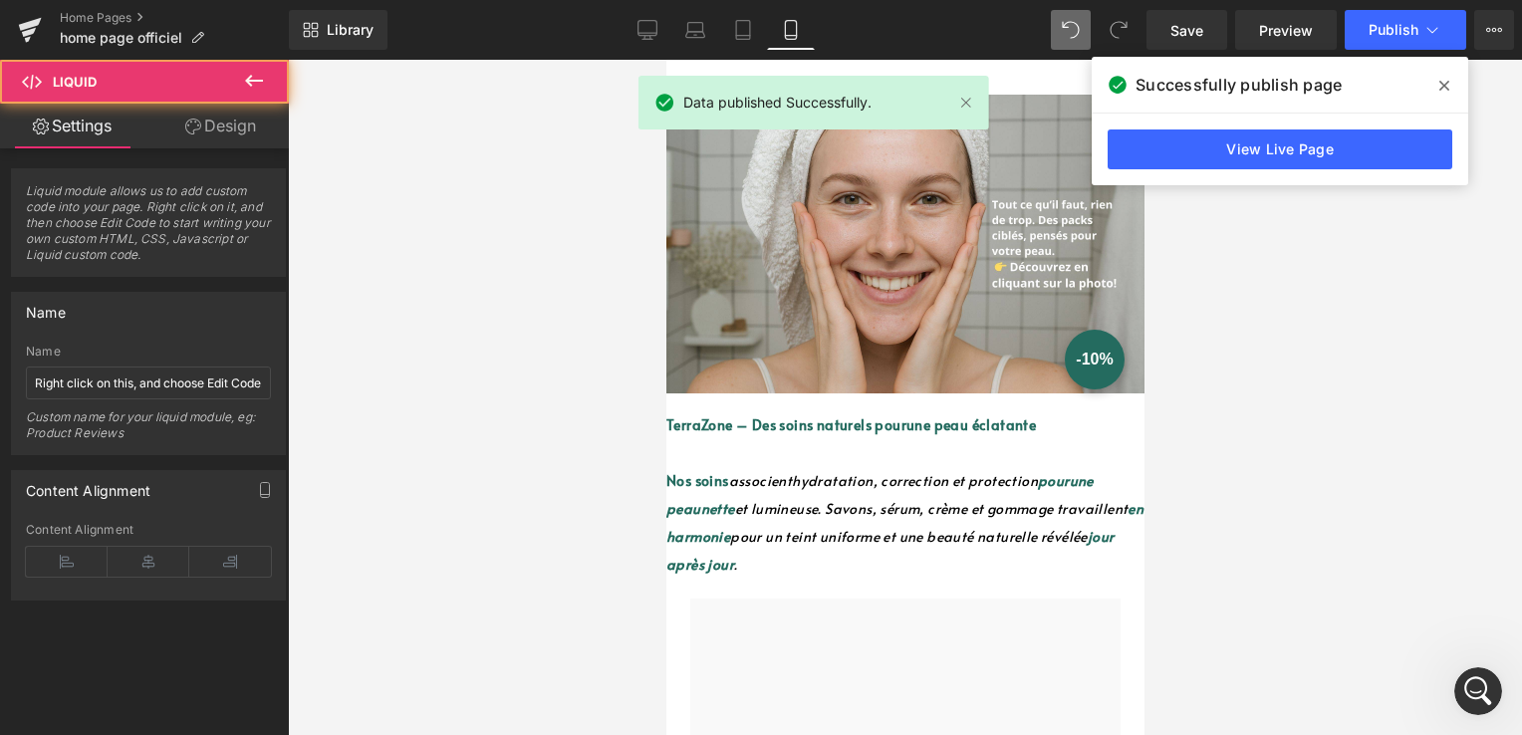
drag, startPoint x: 819, startPoint y: 388, endPoint x: 822, endPoint y: 340, distance: 47.9
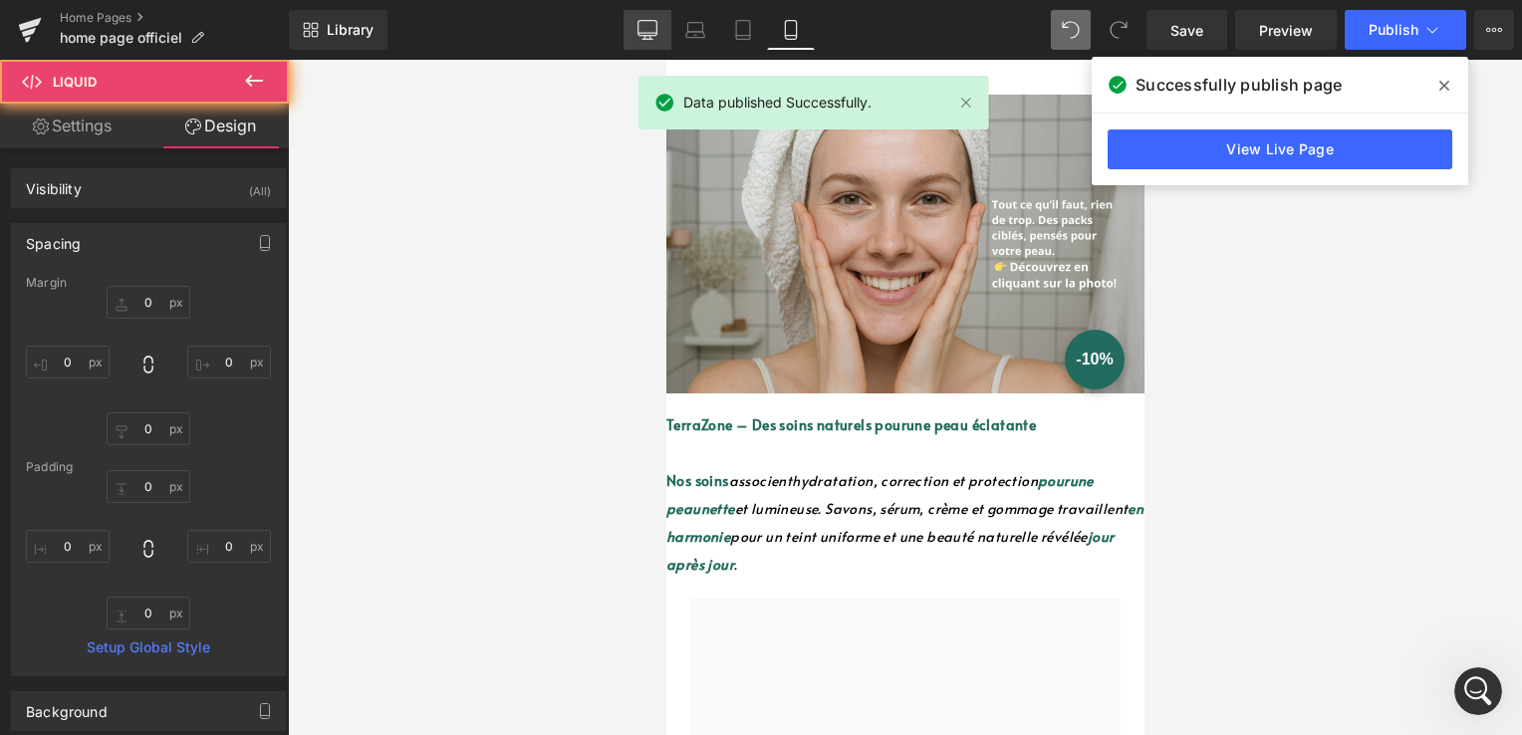
type input "0"
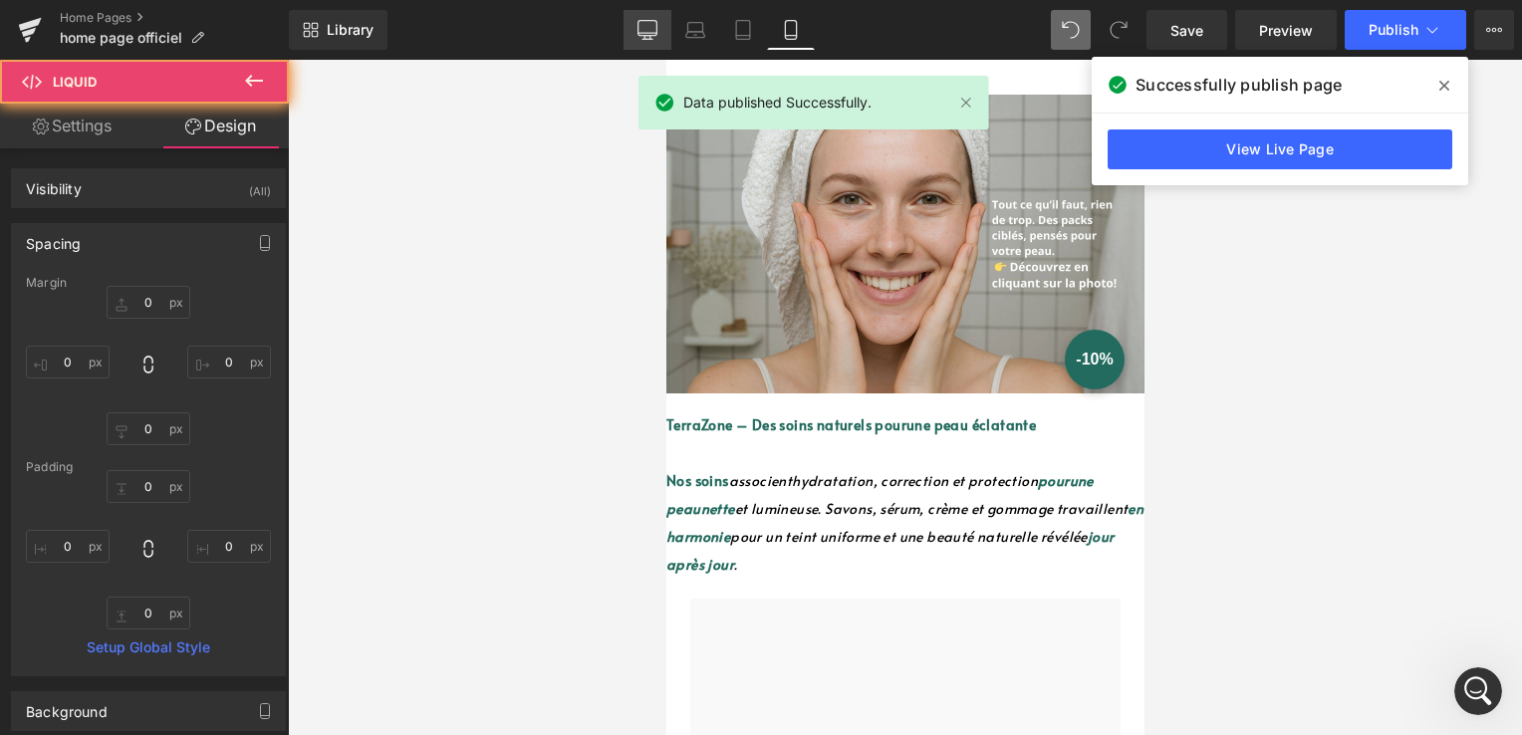
type input "0"
click at [649, 17] on link "Desktop" at bounding box center [648, 30] width 48 height 40
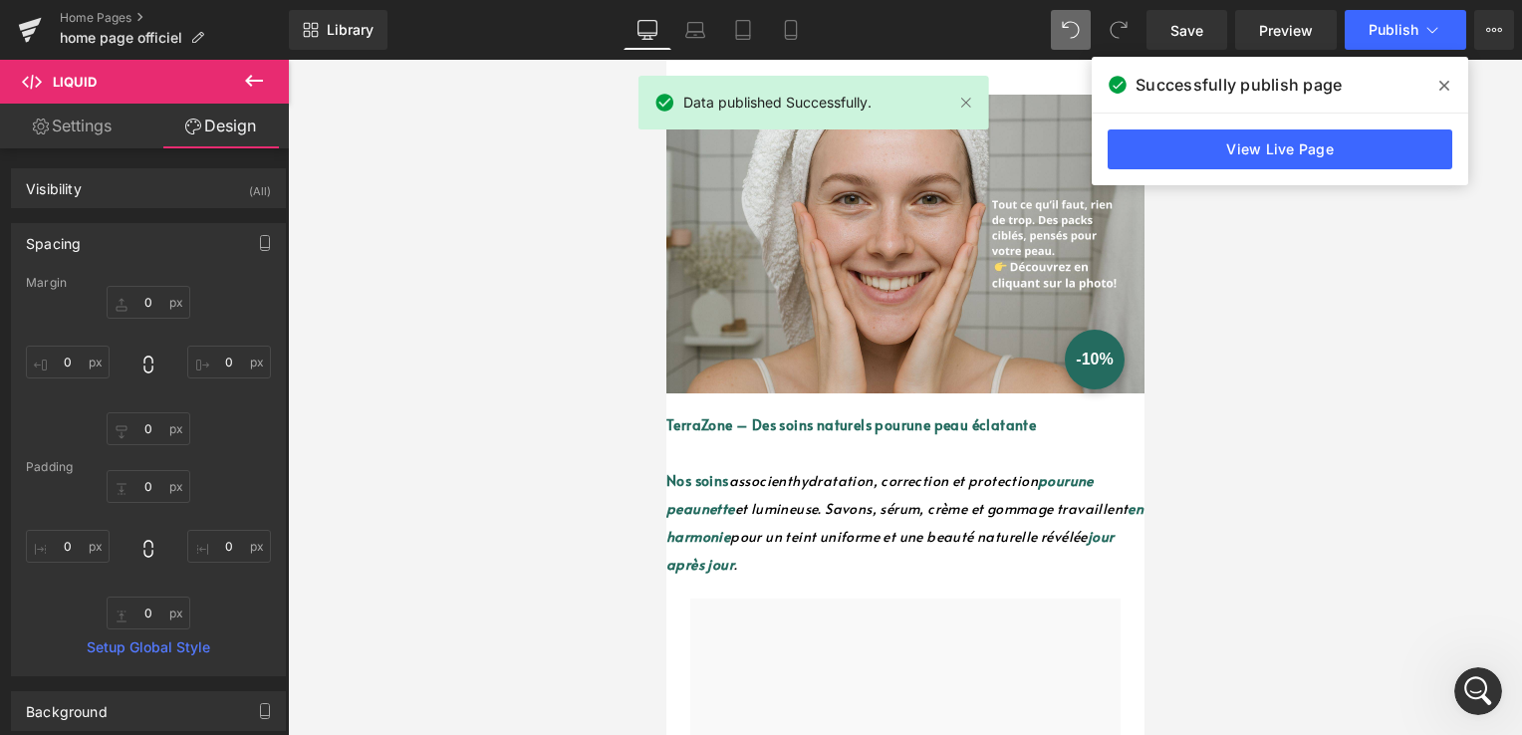
type input "0"
type input "2"
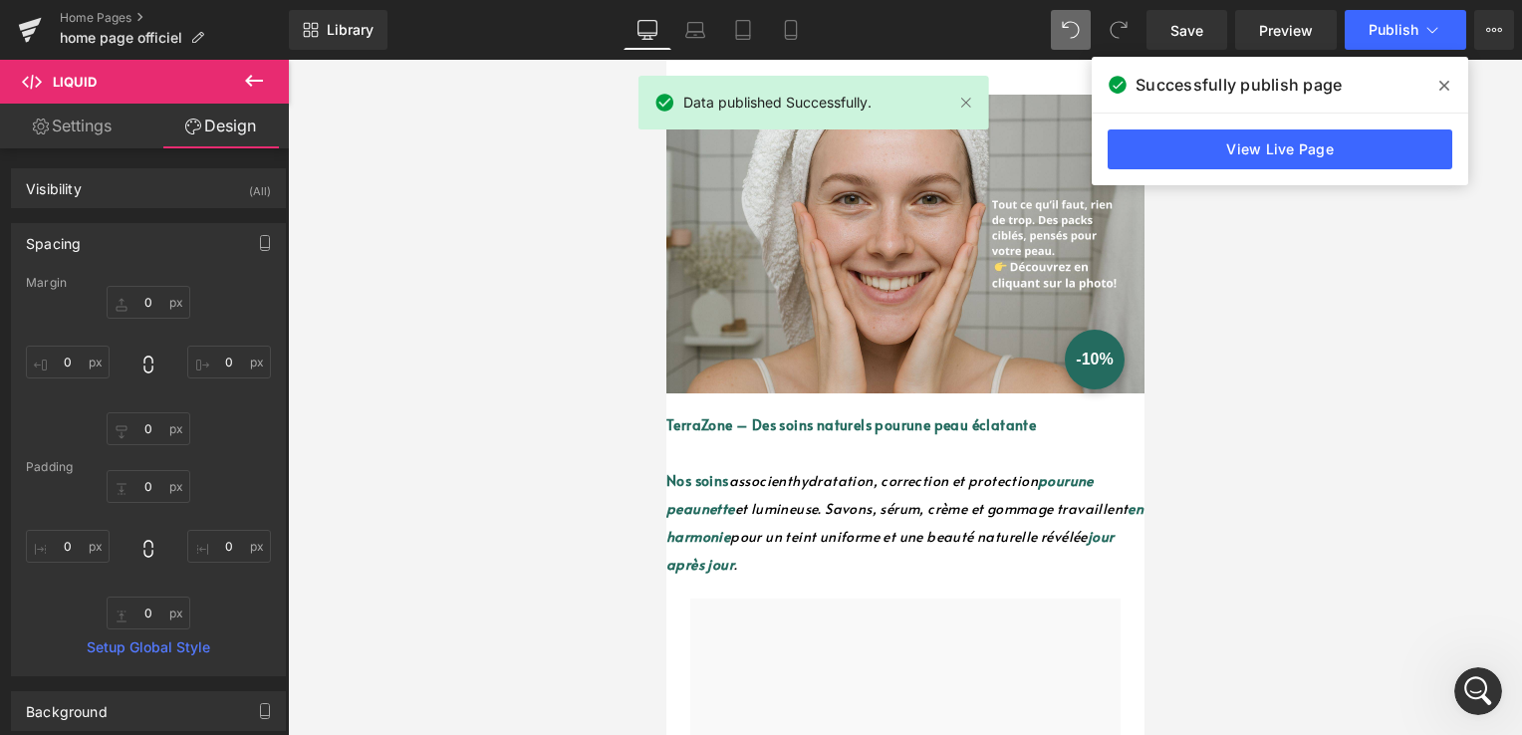
type input "0"
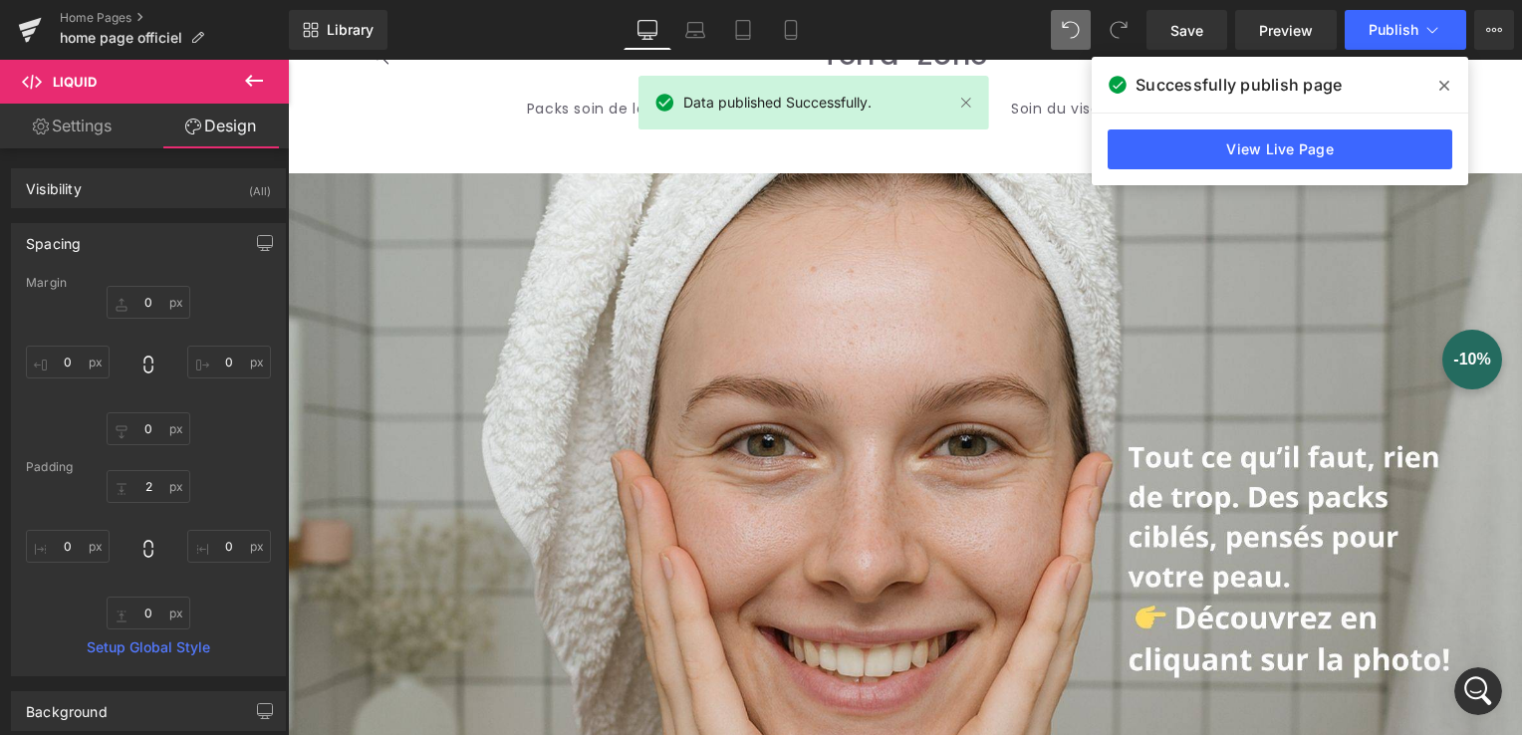
scroll to position [599, 0]
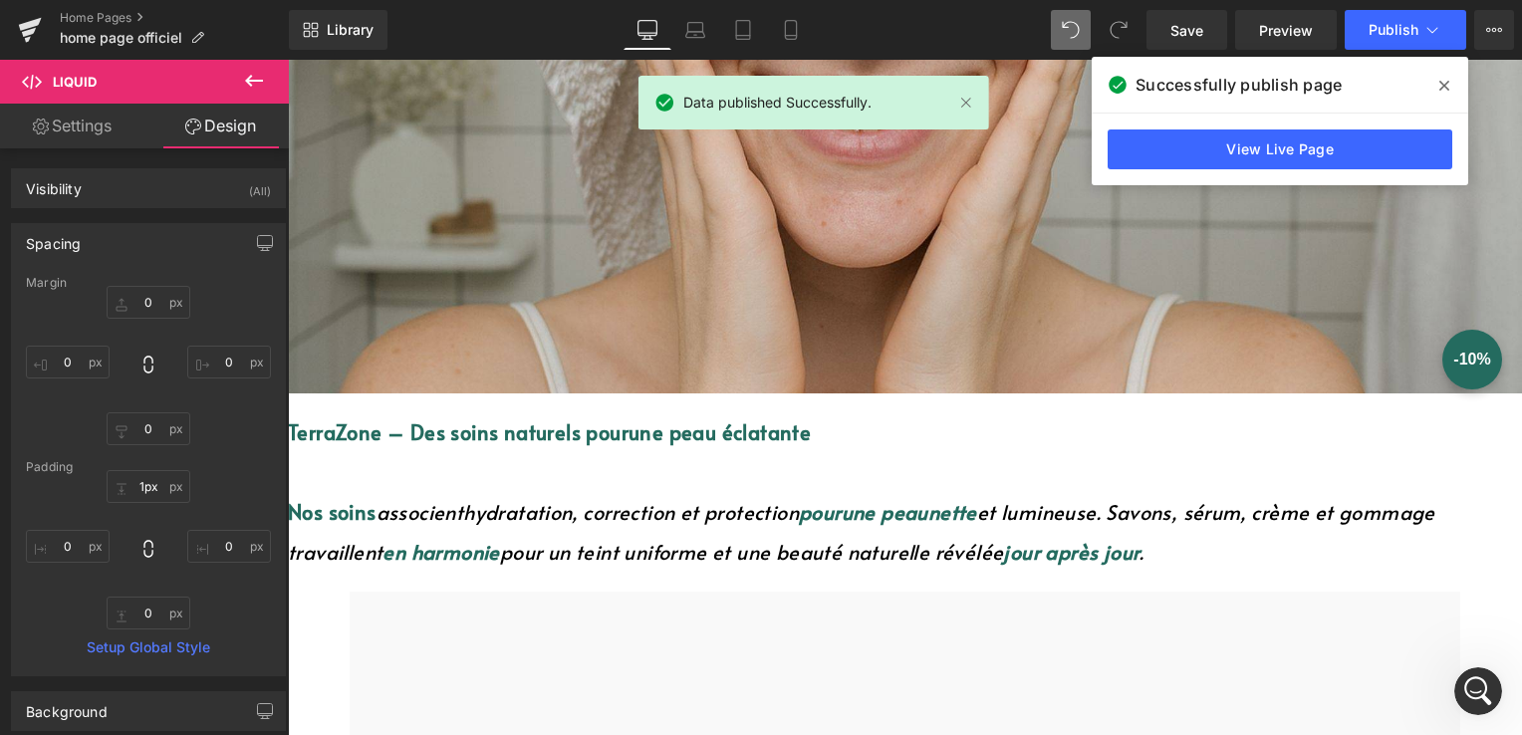
type input "0px"
drag, startPoint x: 650, startPoint y: 384, endPoint x: 661, endPoint y: 332, distance: 53.0
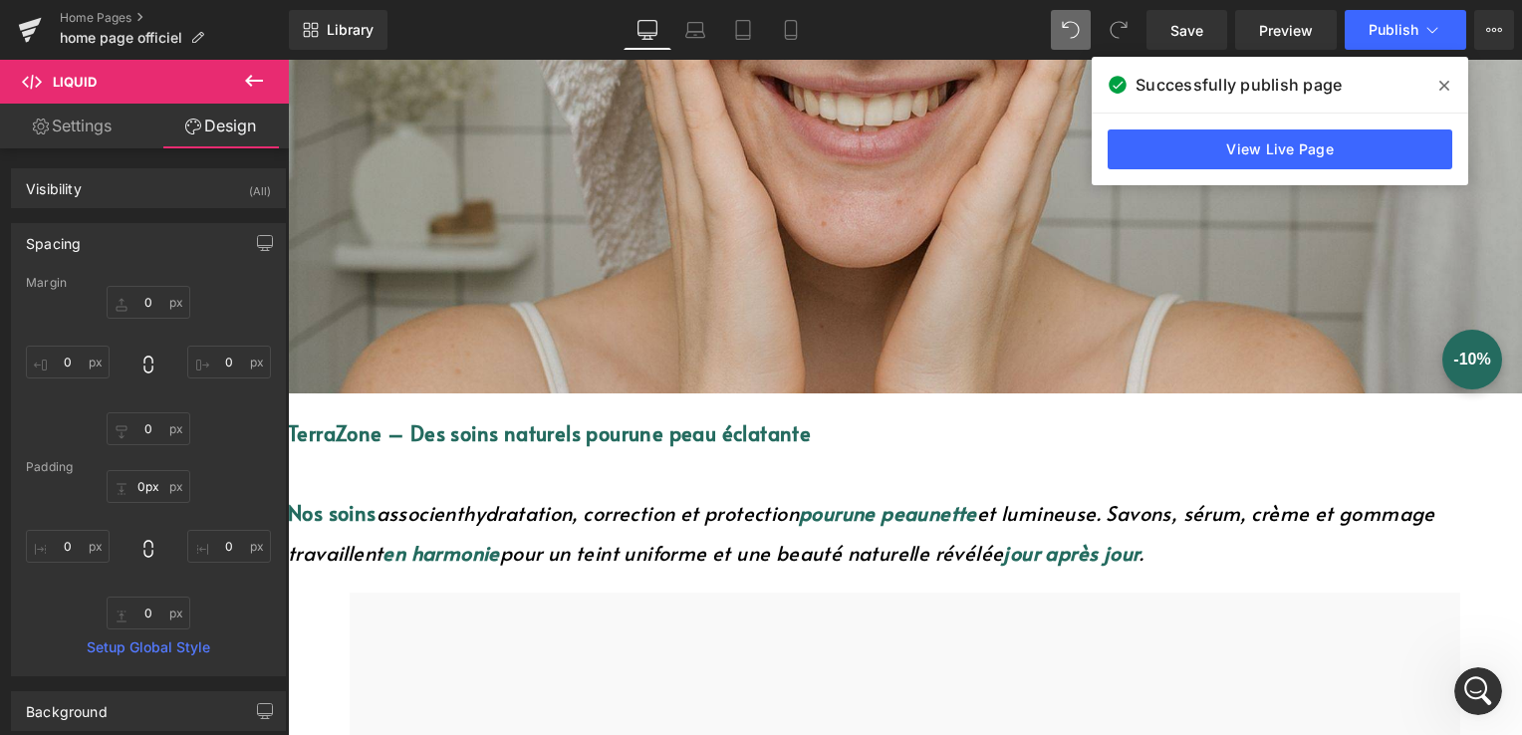
scroll to position [7047, 0]
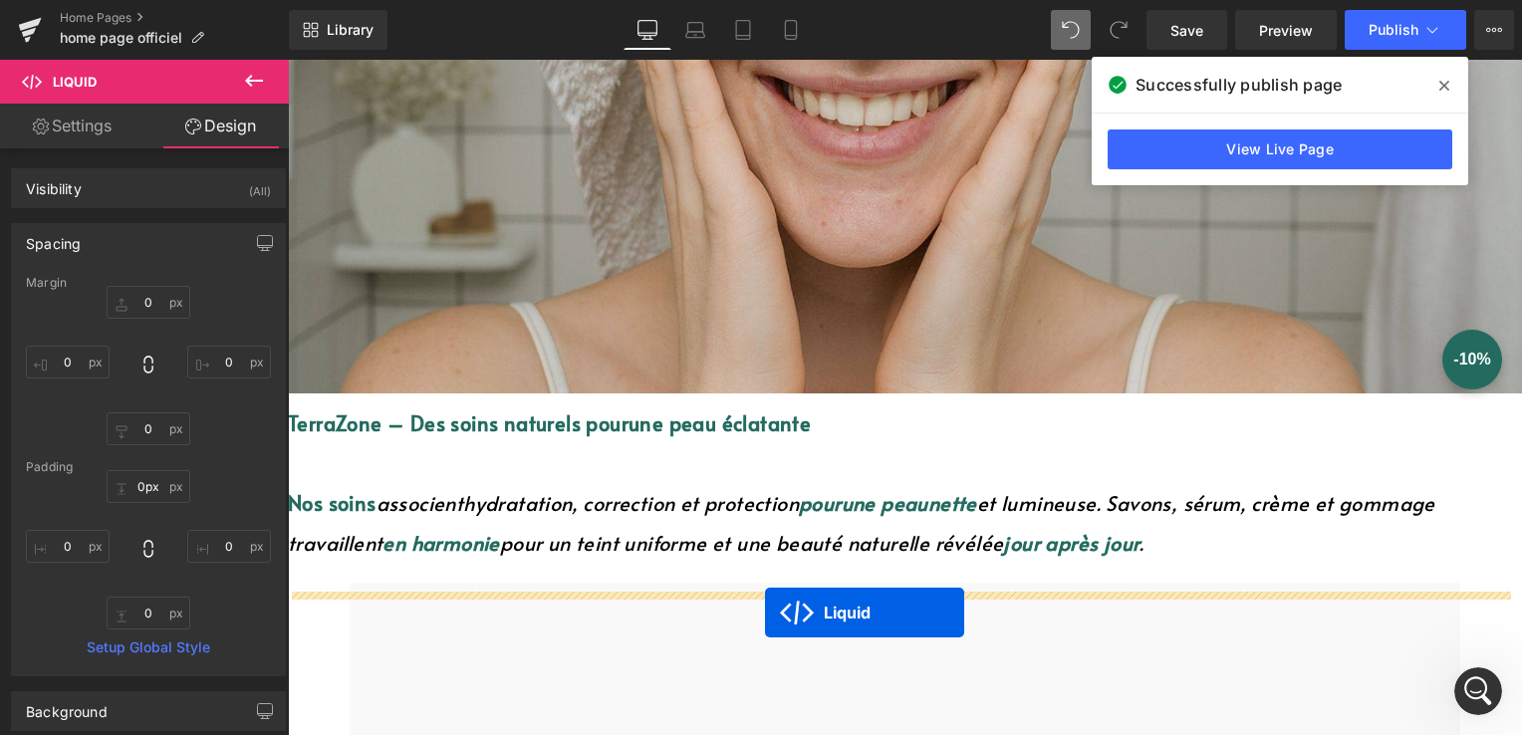
drag, startPoint x: 851, startPoint y: 397, endPoint x: 765, endPoint y: 613, distance: 232.6
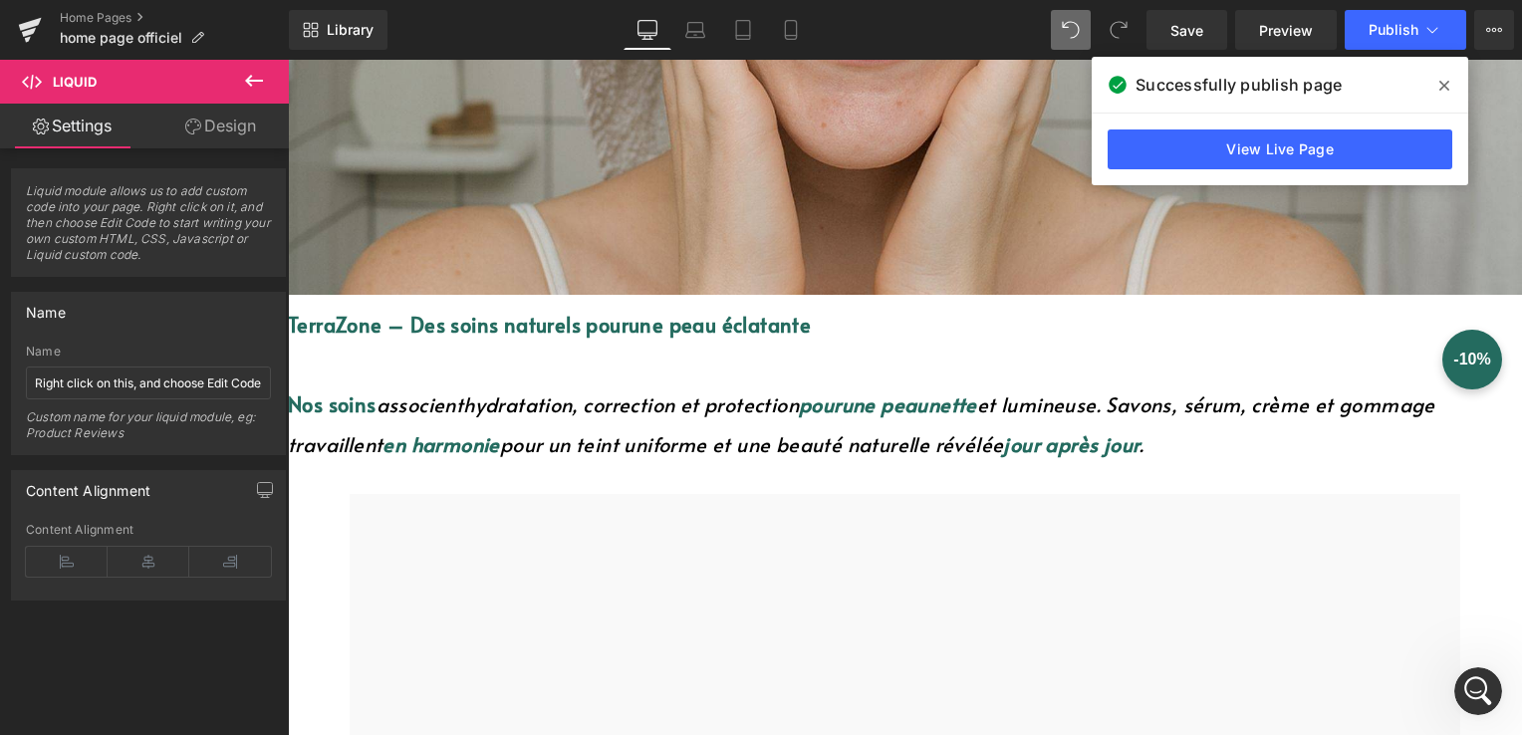
scroll to position [698, 0]
click at [1448, 85] on icon at bounding box center [1445, 86] width 10 height 16
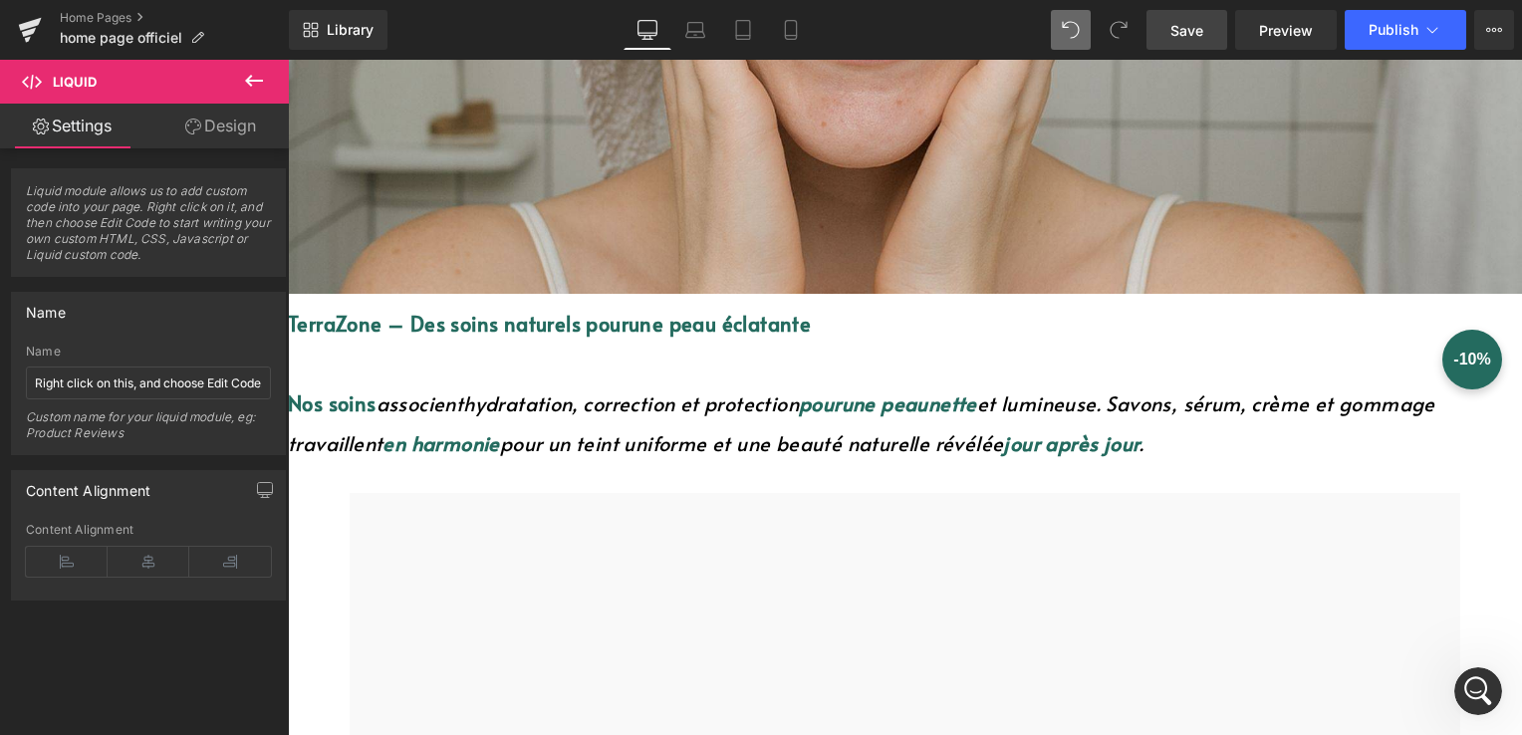
click at [1188, 24] on span "Save" at bounding box center [1187, 30] width 33 height 21
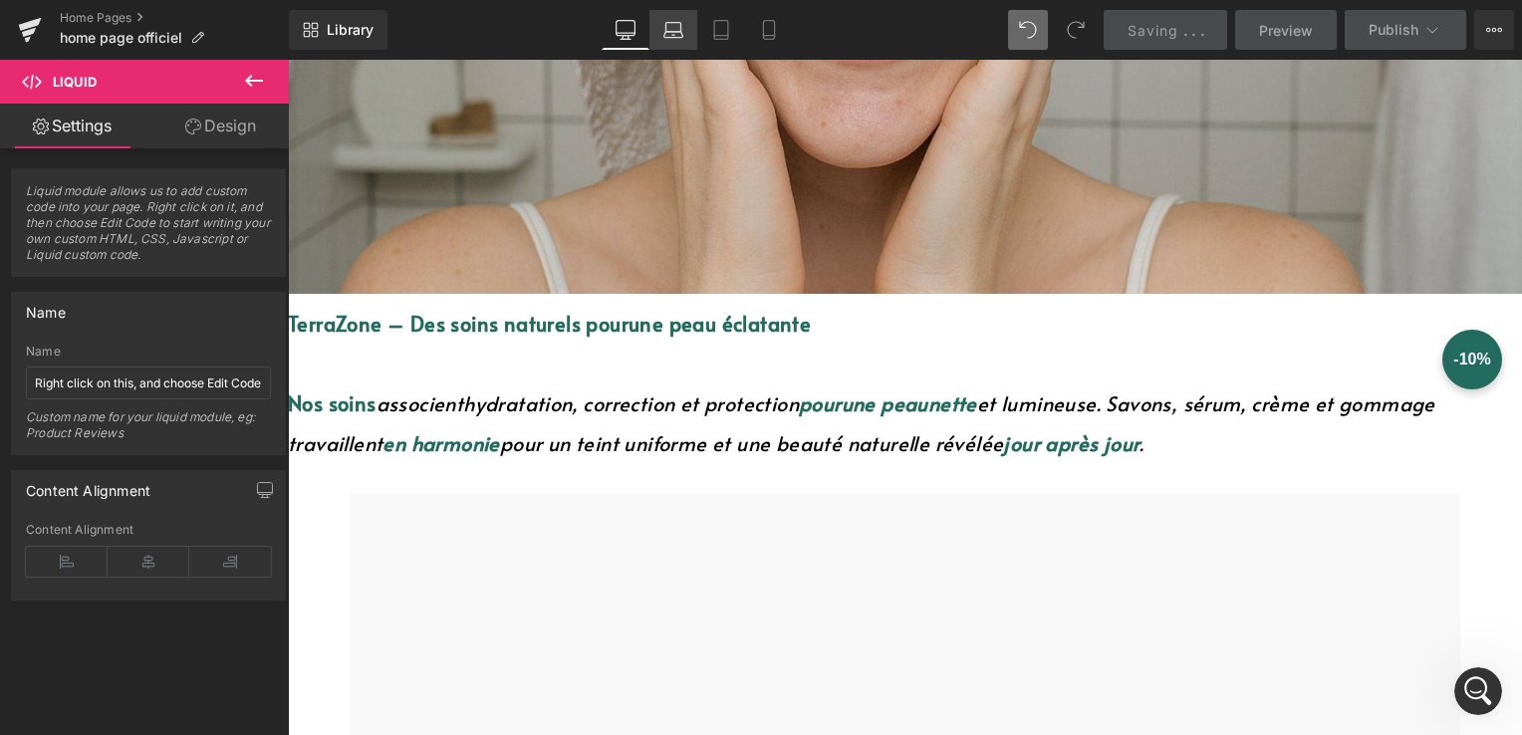
click at [672, 32] on icon at bounding box center [674, 30] width 20 height 20
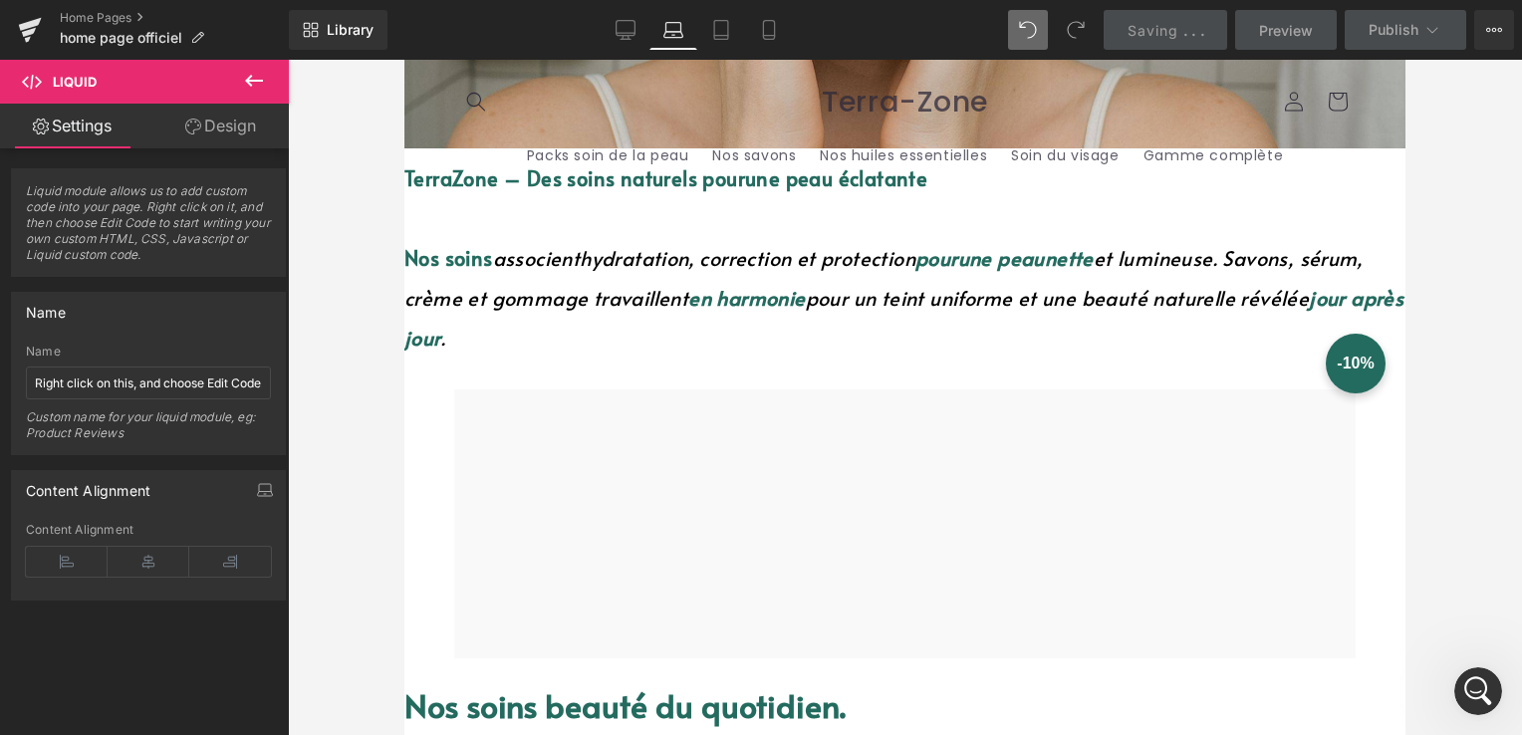
scroll to position [593, 0]
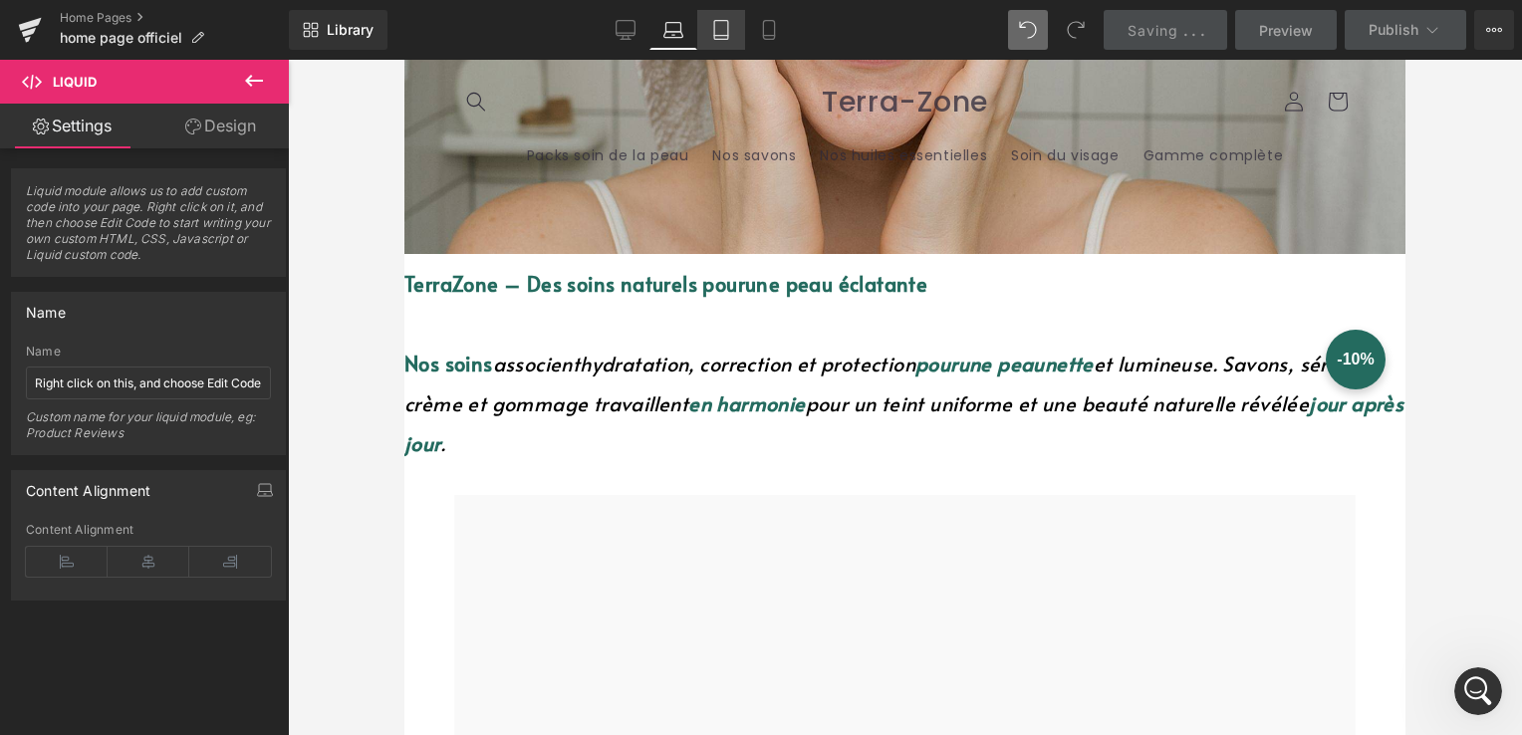
click at [718, 38] on icon at bounding box center [721, 30] width 20 height 20
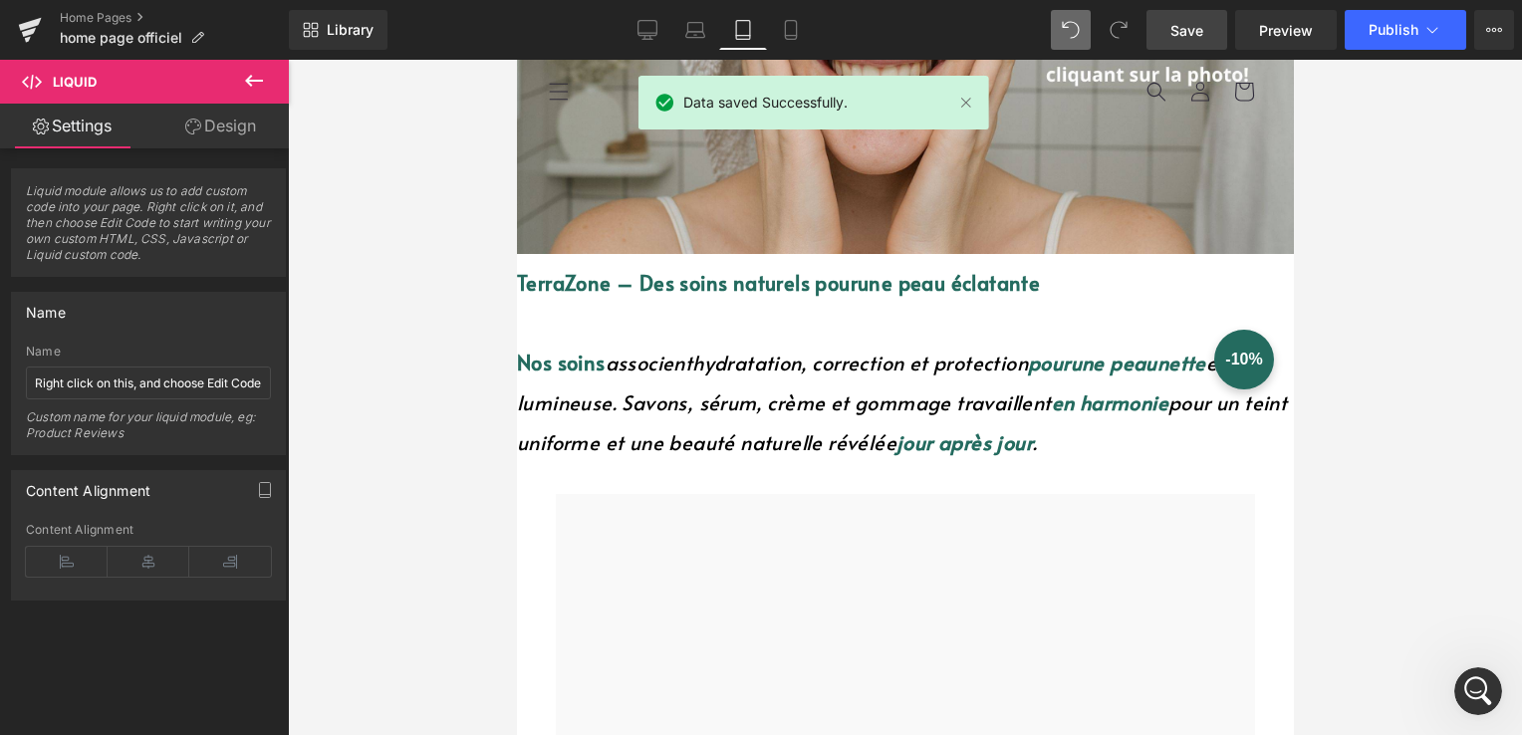
click at [761, 29] on link "Tablet" at bounding box center [743, 30] width 48 height 40
click at [773, 31] on link "Mobile" at bounding box center [791, 30] width 48 height 40
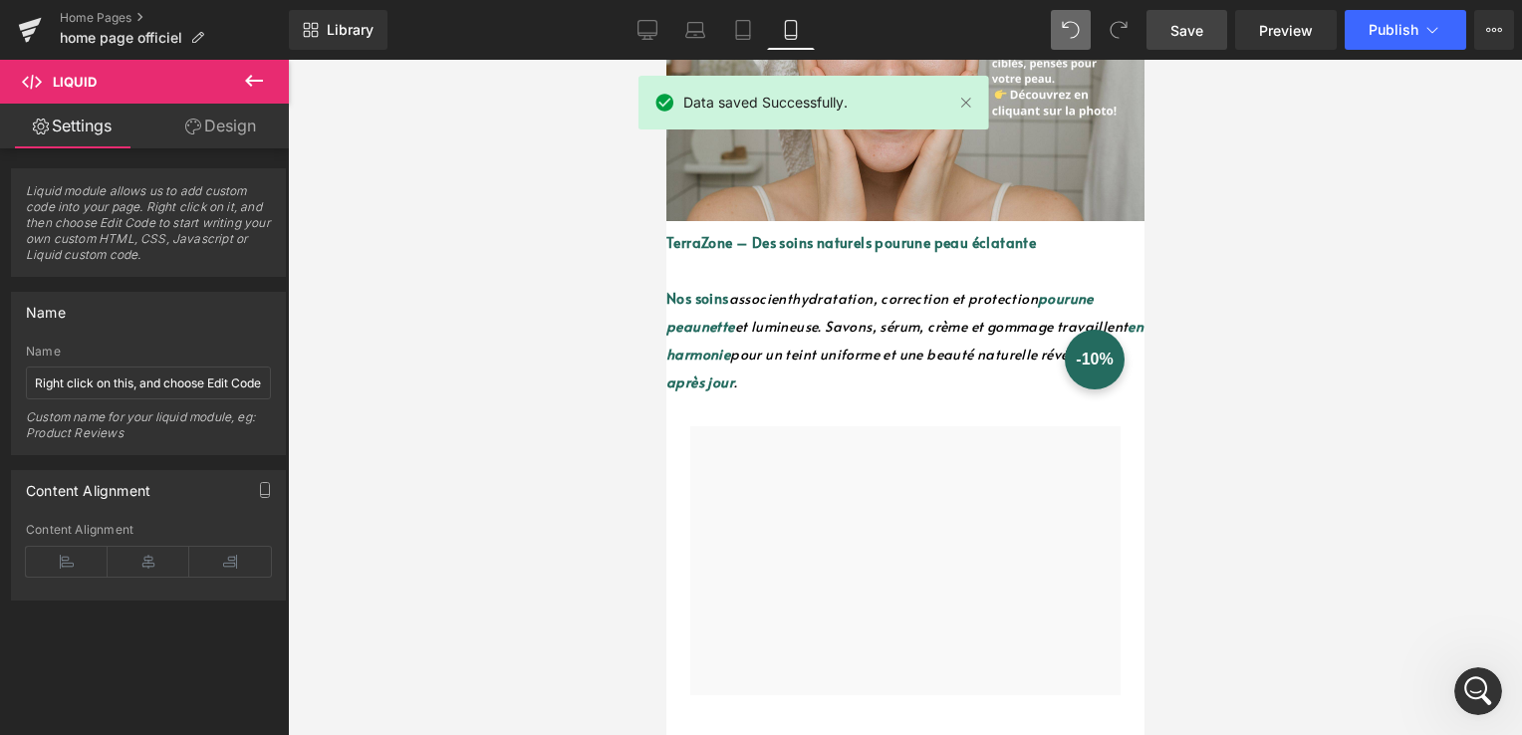
scroll to position [255, 0]
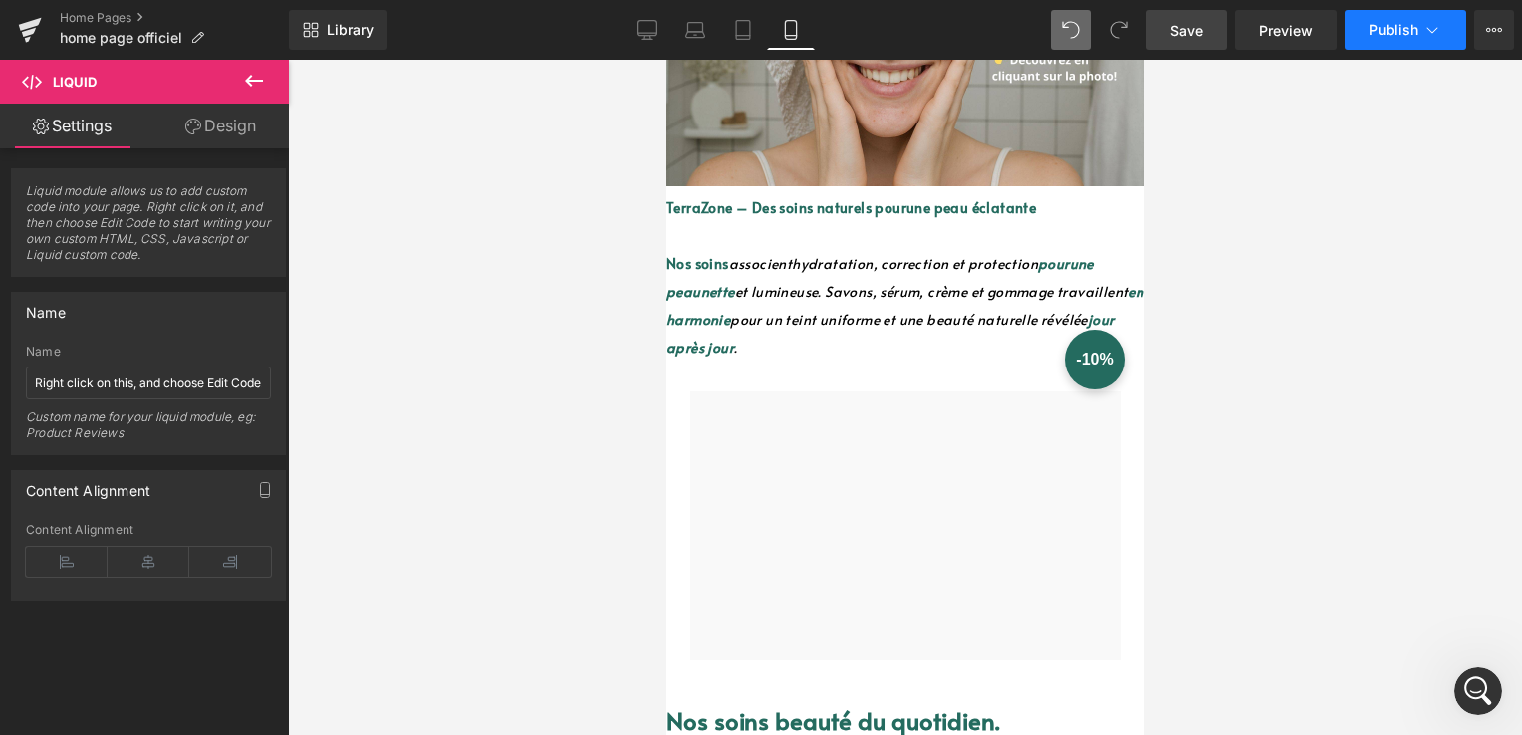
click at [1394, 20] on button "Publish" at bounding box center [1406, 30] width 122 height 40
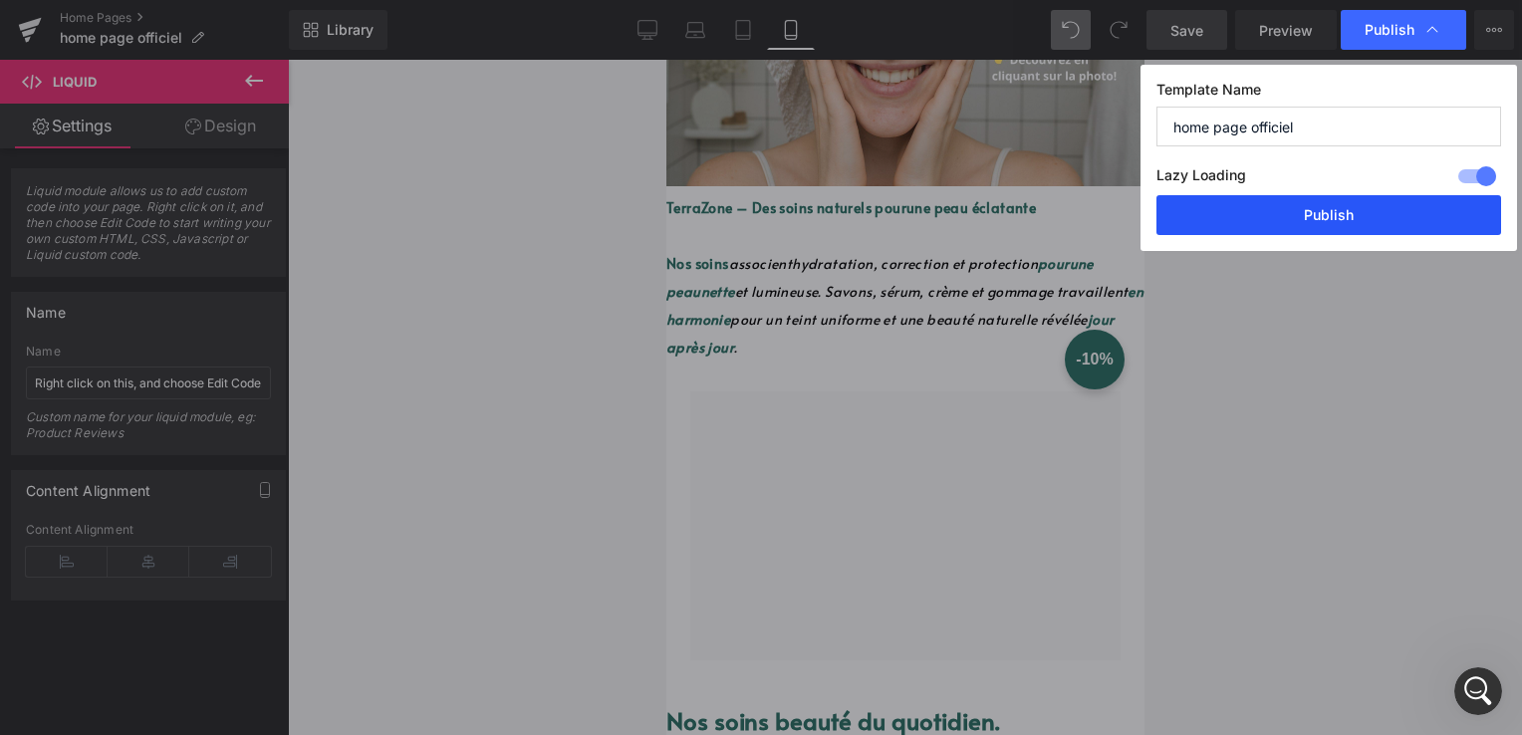
click at [1321, 216] on button "Publish" at bounding box center [1329, 215] width 345 height 40
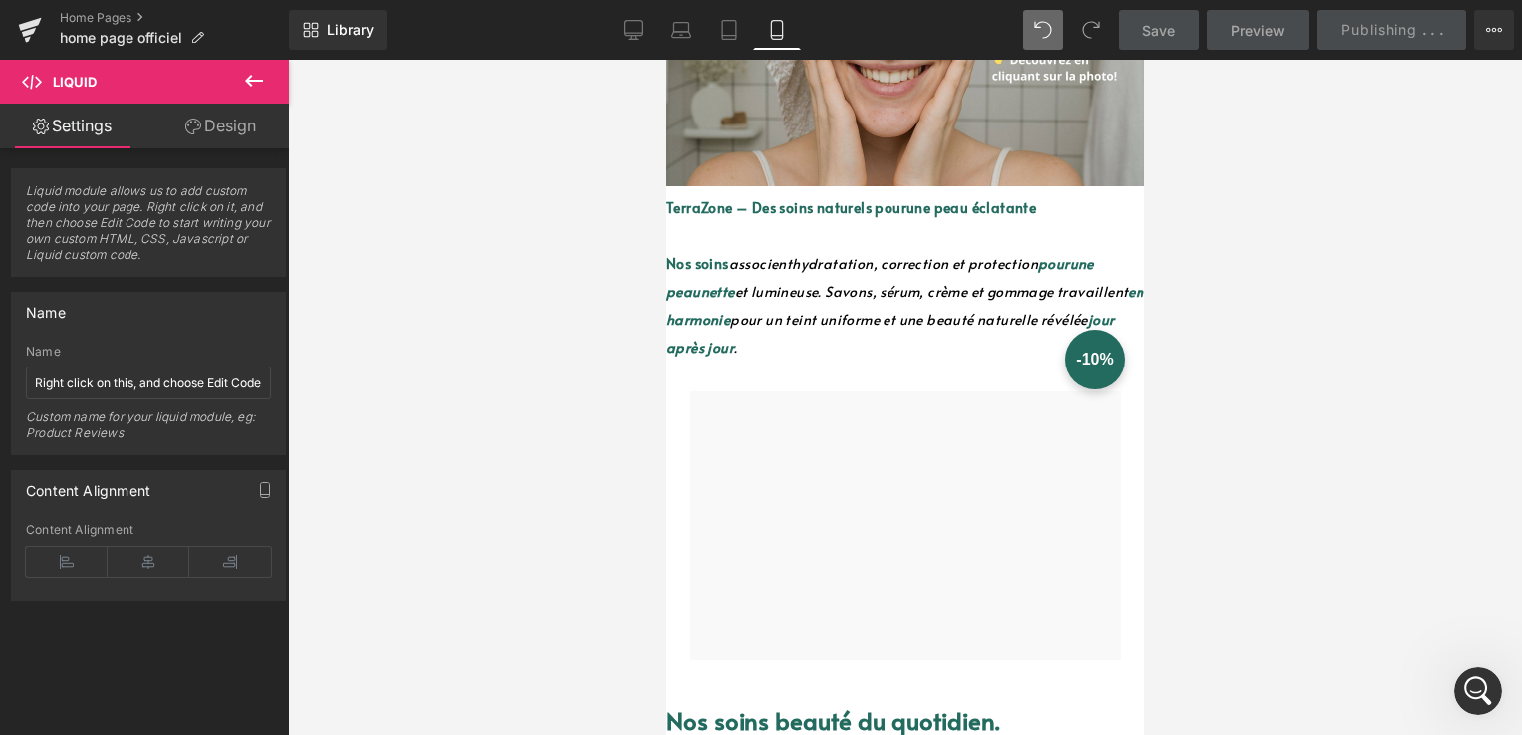
click at [814, 222] on p at bounding box center [905, 236] width 478 height 28
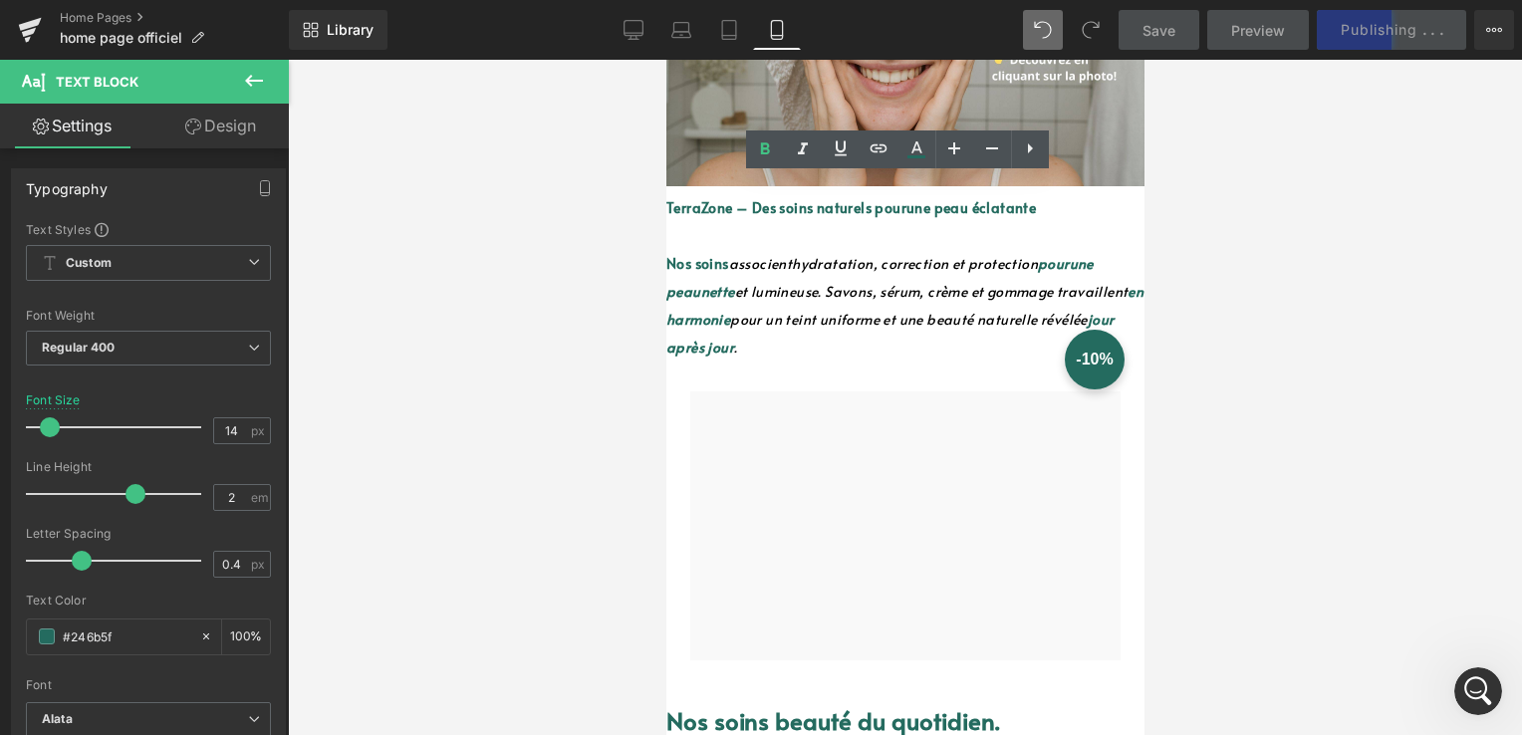
scroll to position [6970, 0]
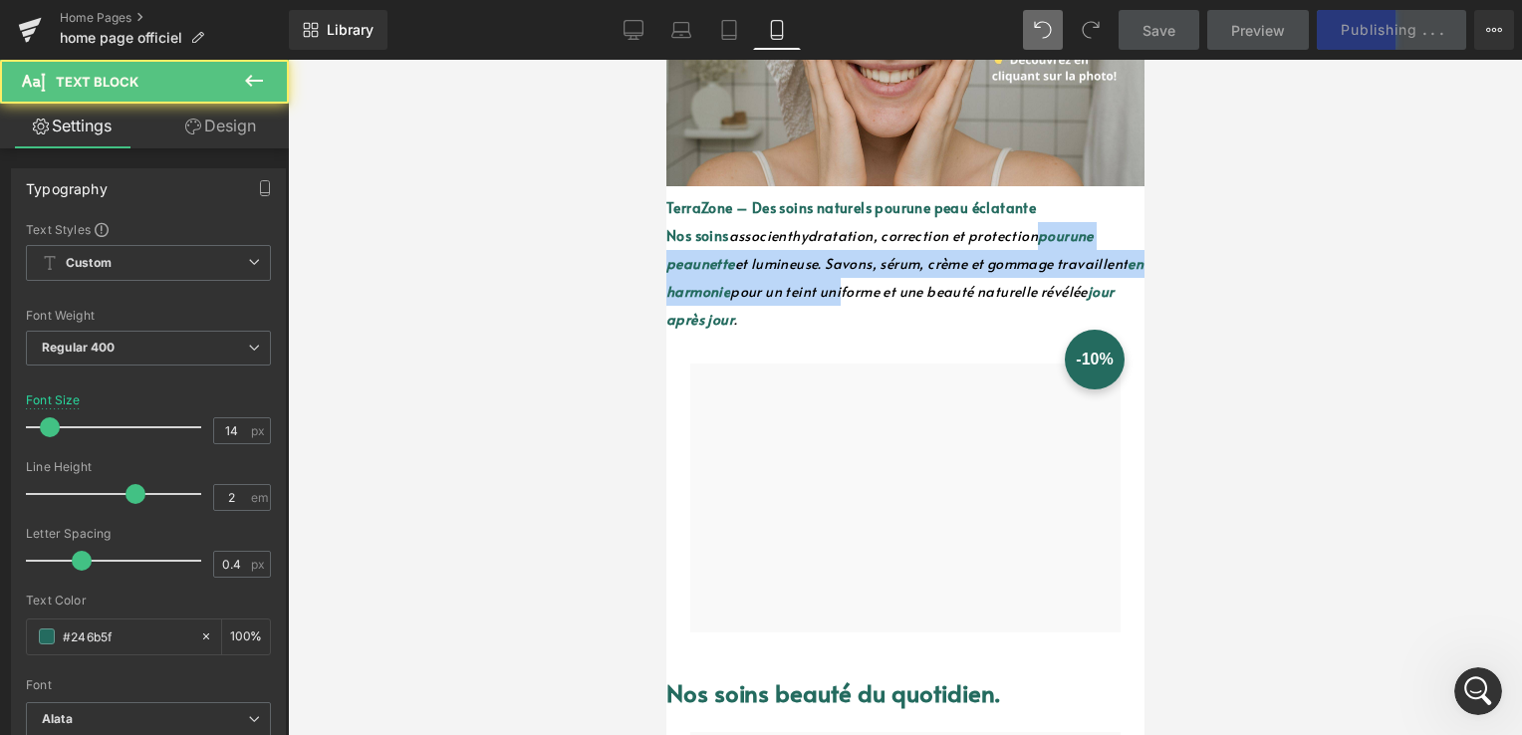
drag, startPoint x: 932, startPoint y: 260, endPoint x: 1121, endPoint y: 228, distance: 192.0
click at [1085, 226] on p "Nos soins associent hydratation, correction et protection pour une peau nette e…" at bounding box center [905, 278] width 478 height 112
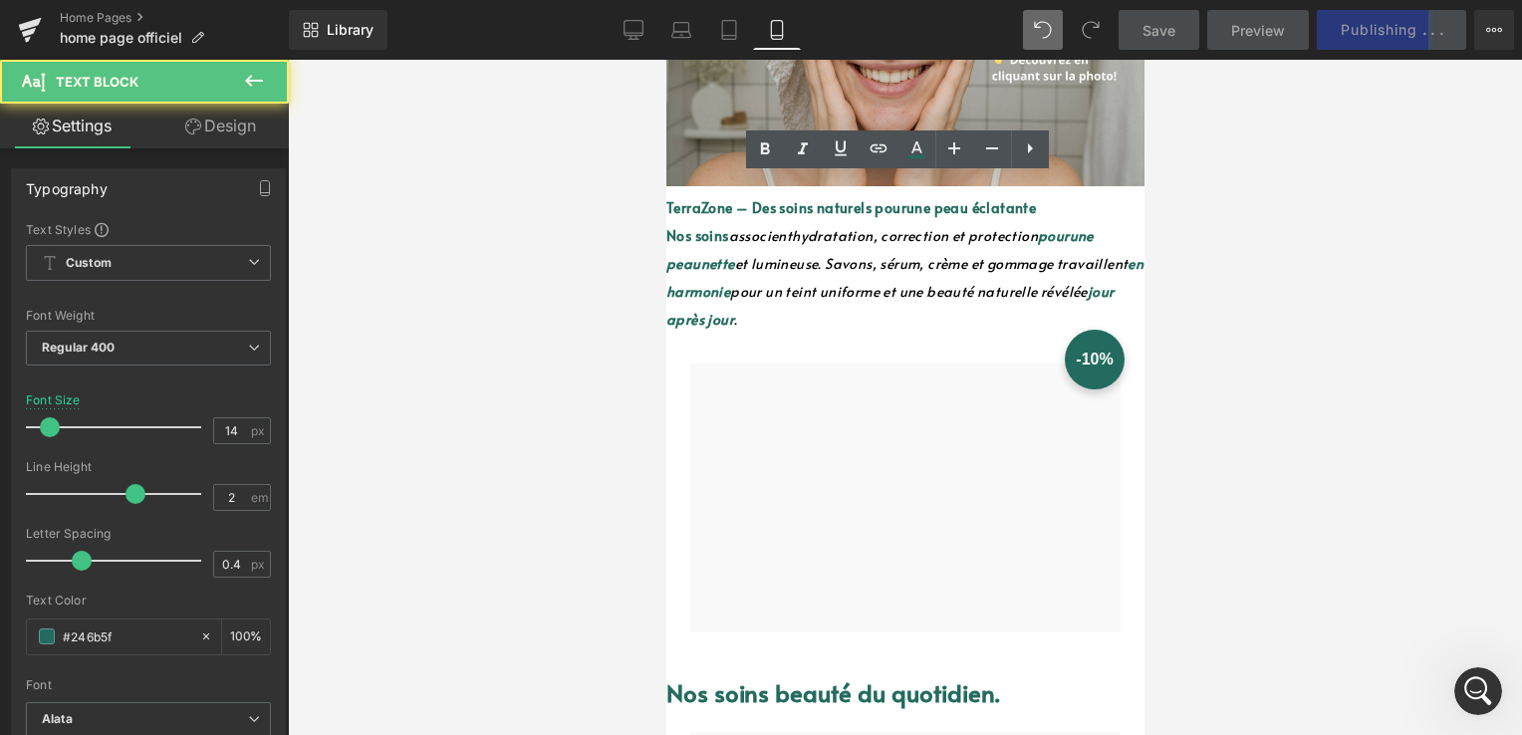
click at [1101, 194] on p "TerraZone – Des soins naturels pour une peau éclatante" at bounding box center [905, 208] width 478 height 28
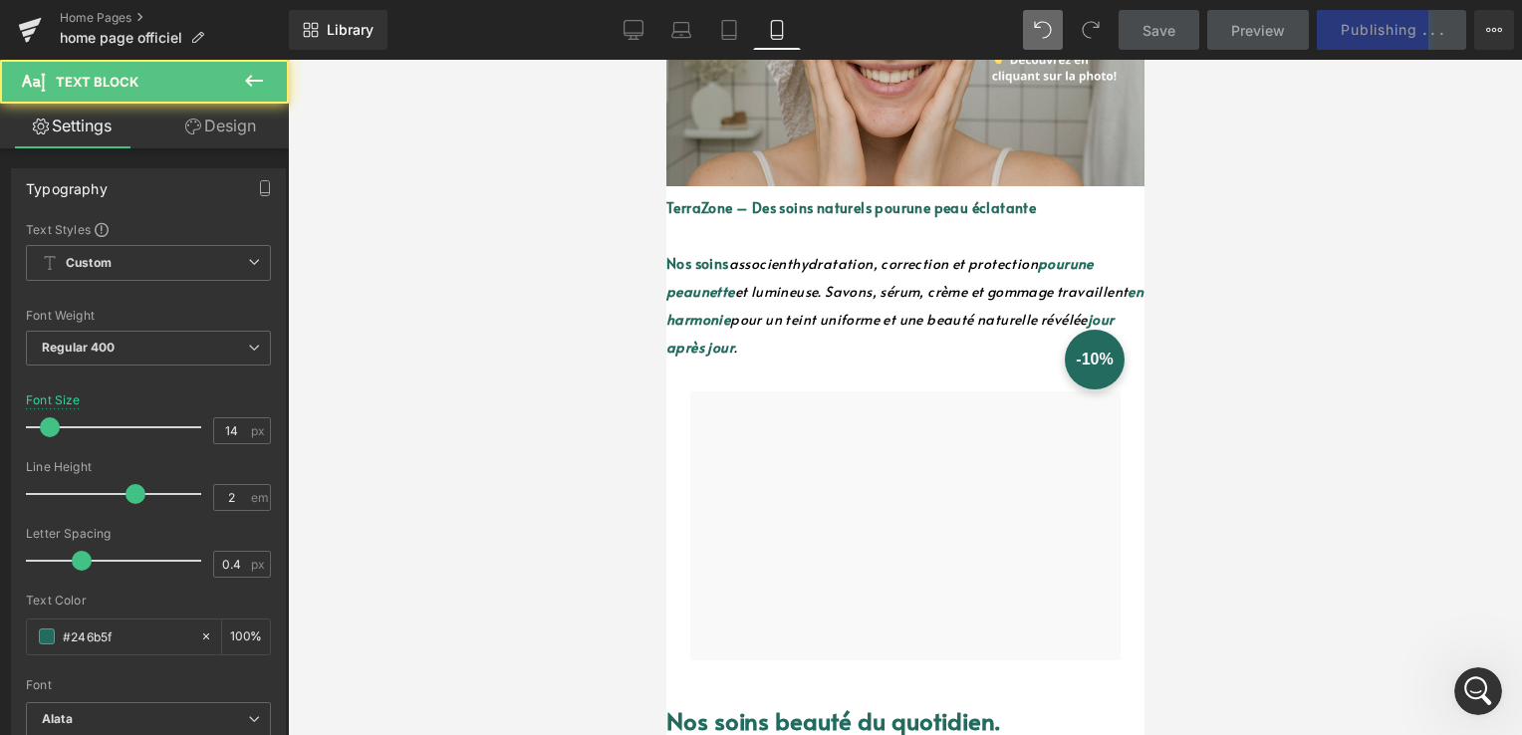
click at [830, 282] on font "et lumineuse. Savons, sérum, crème et gommage travaillent" at bounding box center [931, 291] width 394 height 19
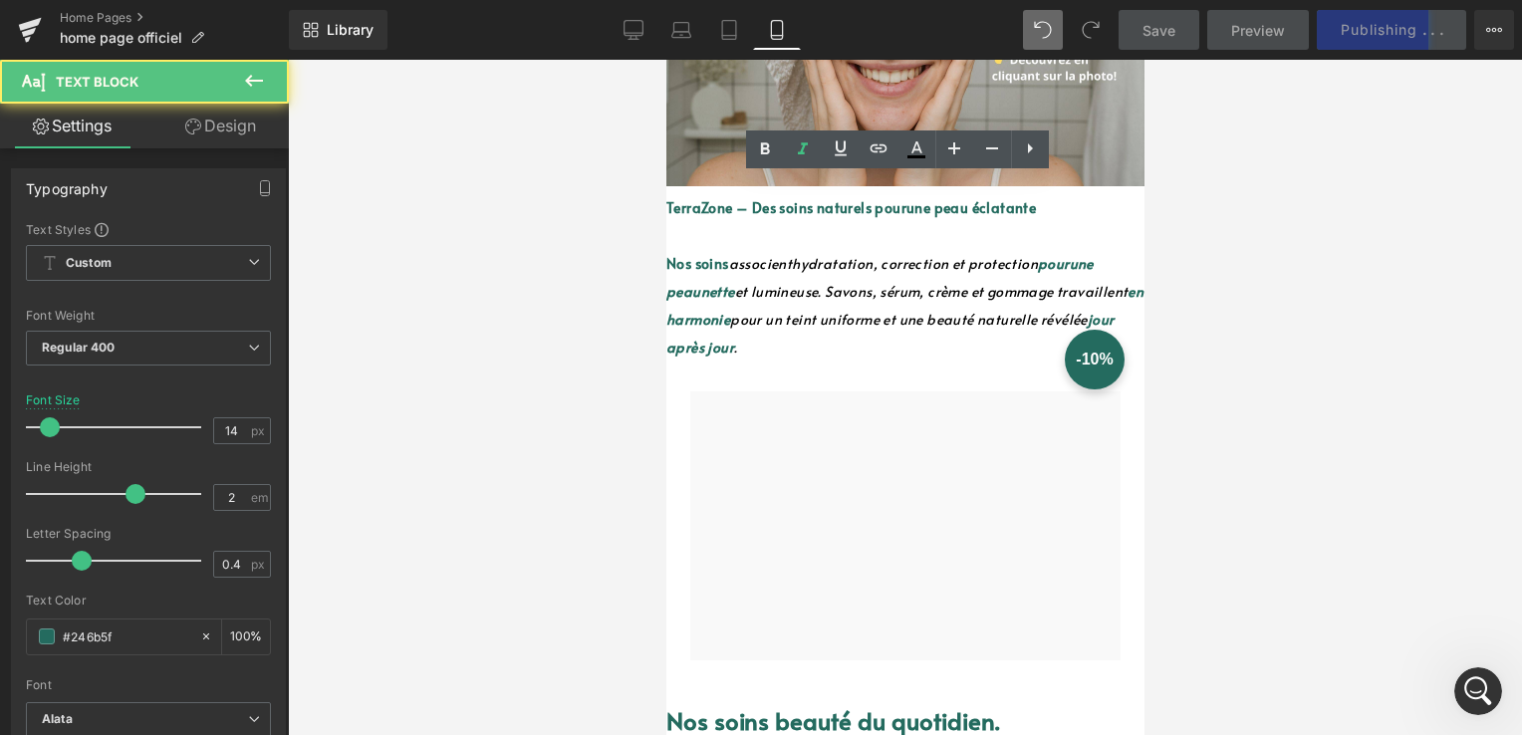
scroll to position [7047, 0]
click at [728, 254] on font "Nos soins" at bounding box center [697, 263] width 63 height 19
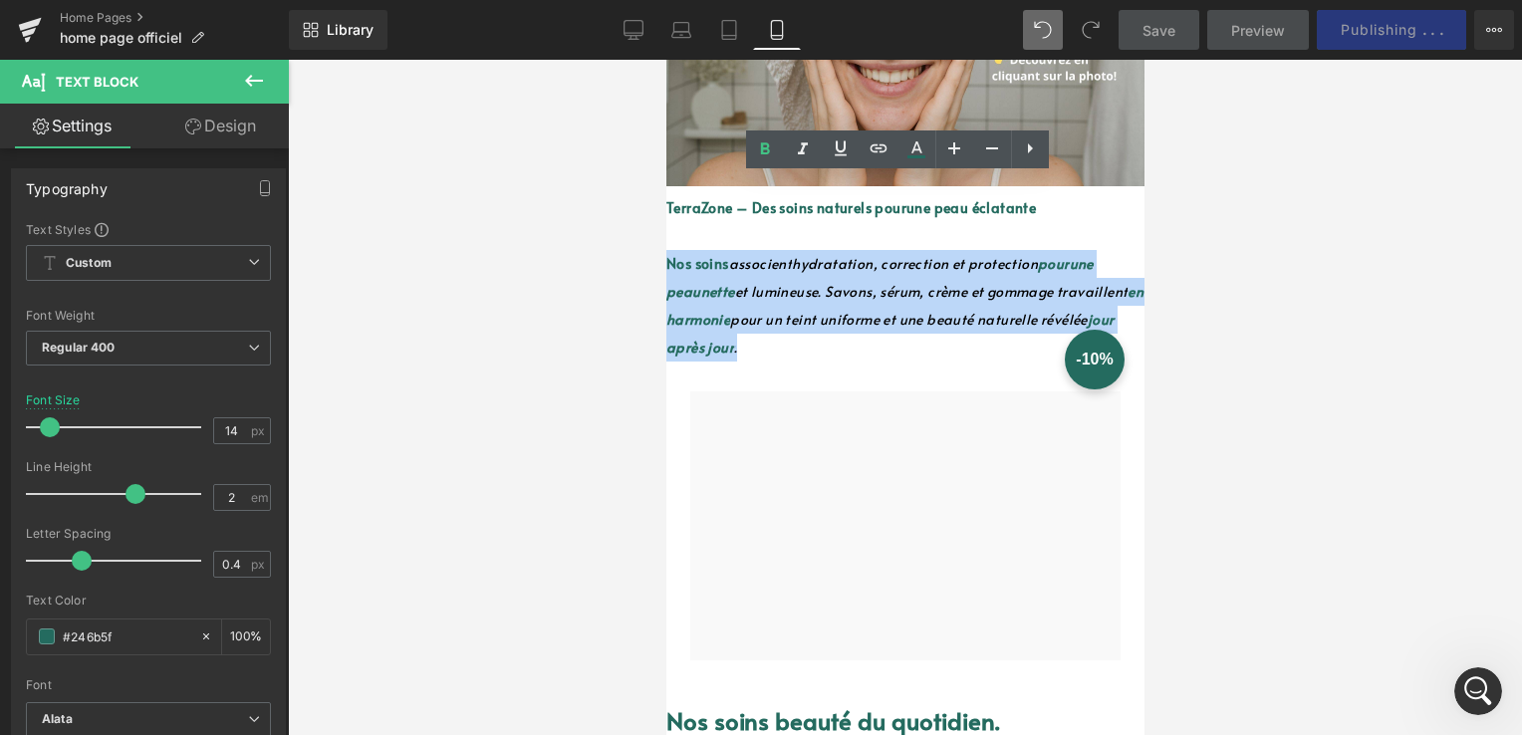
drag, startPoint x: 677, startPoint y: 249, endPoint x: 981, endPoint y: 322, distance: 312.4
click at [981, 322] on p "Nos soins associent hydratation, correction et protection pour une peau nette e…" at bounding box center [905, 306] width 478 height 112
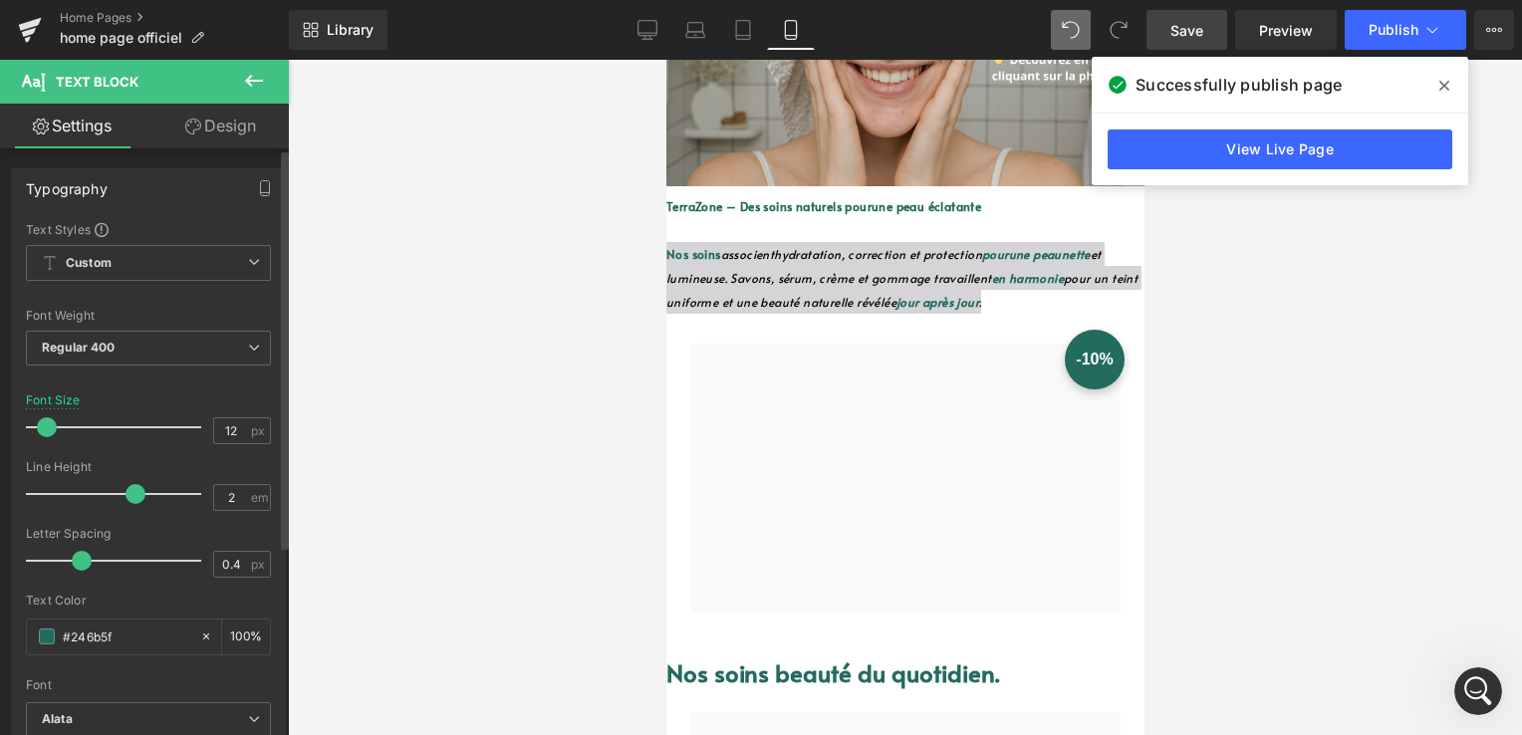
scroll to position [6970, 0]
type input "11"
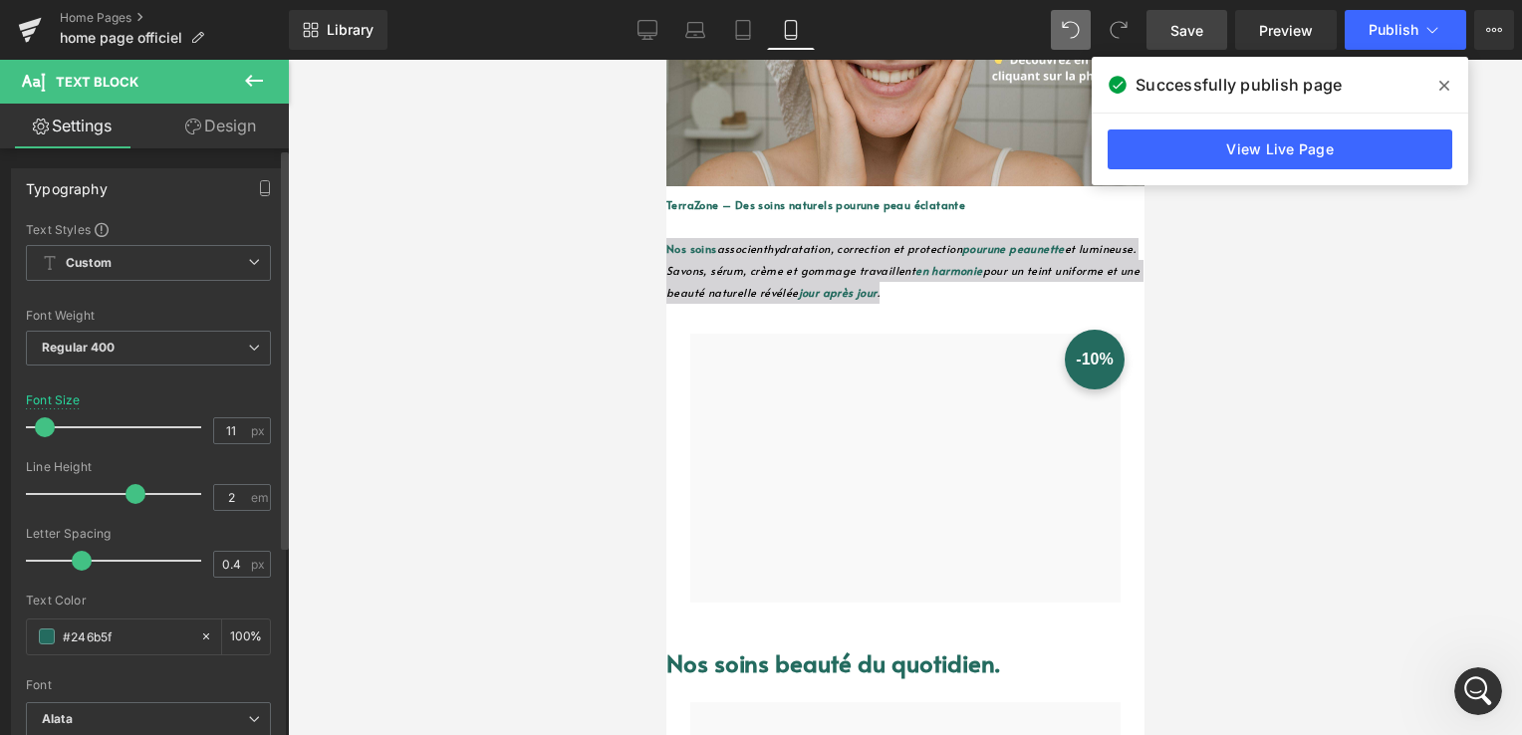
click at [48, 418] on span at bounding box center [45, 427] width 20 height 20
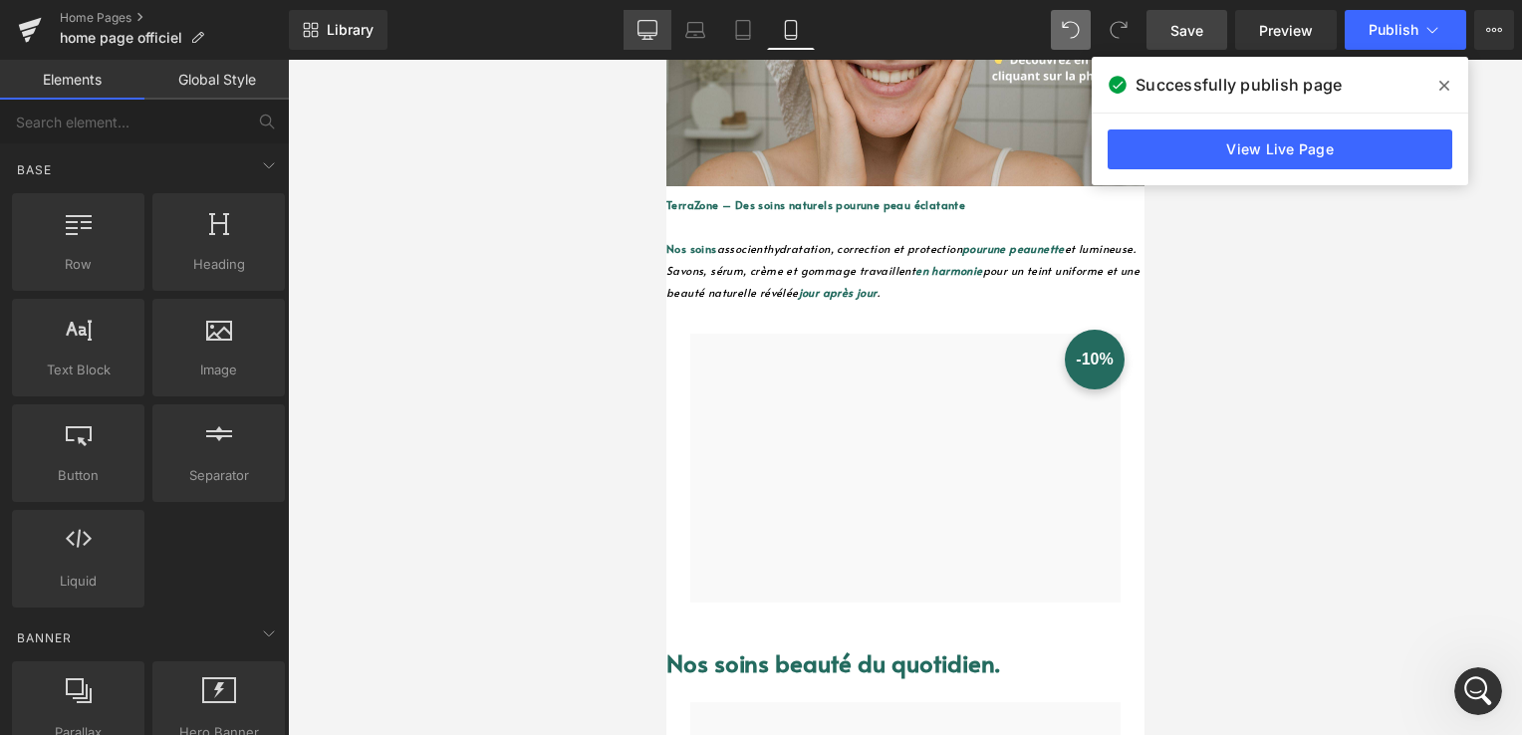
click at [655, 34] on icon at bounding box center [648, 30] width 20 height 20
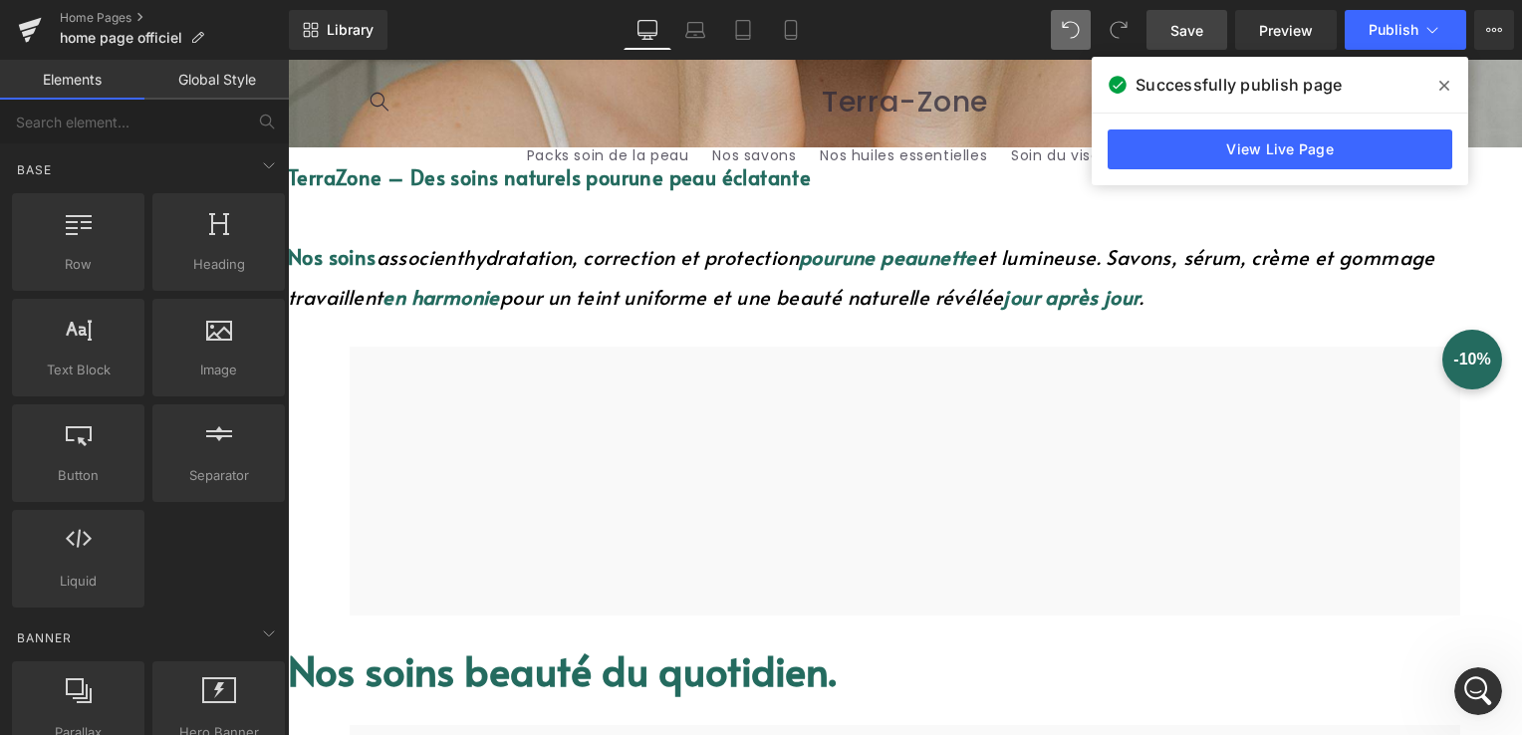
scroll to position [723, 0]
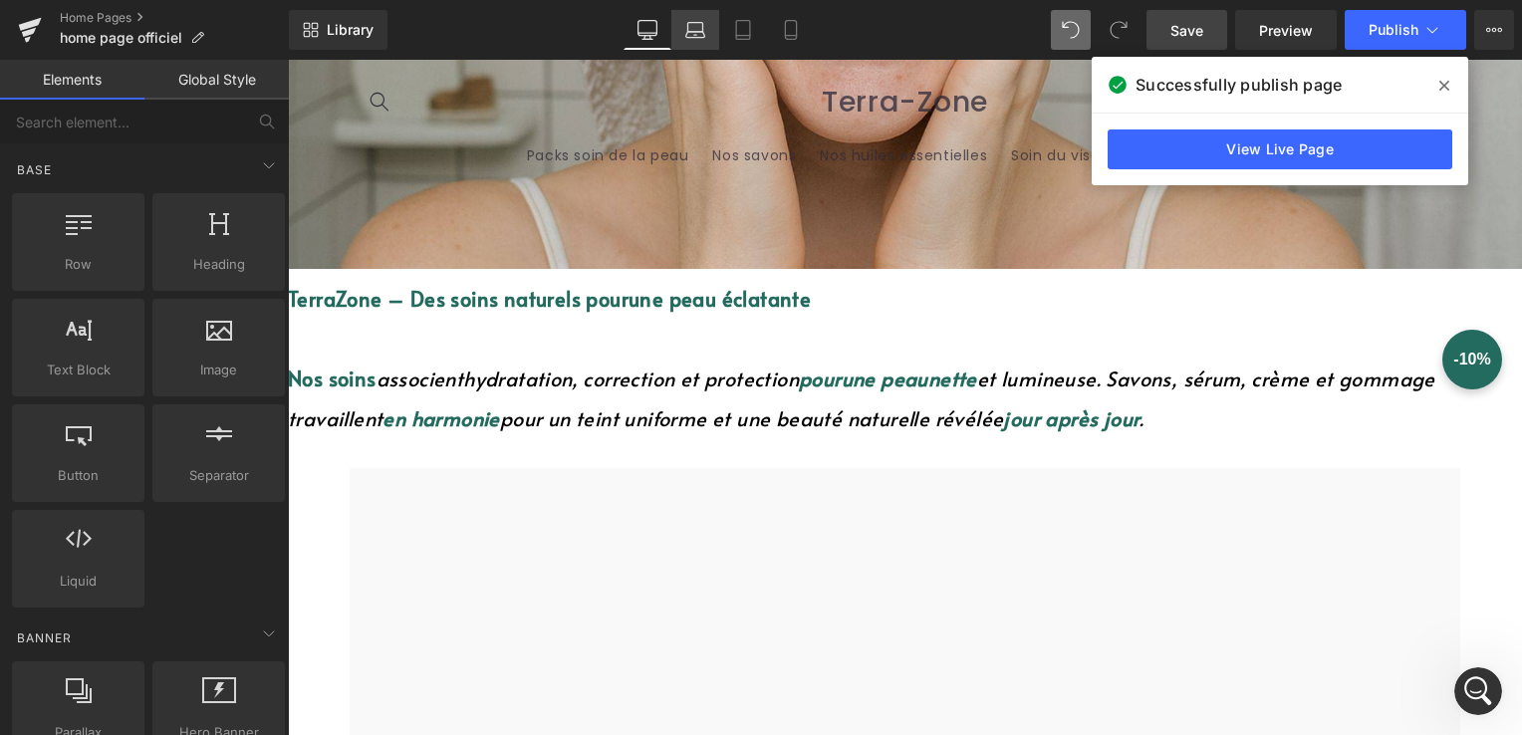
click at [705, 28] on icon at bounding box center [695, 30] width 20 height 20
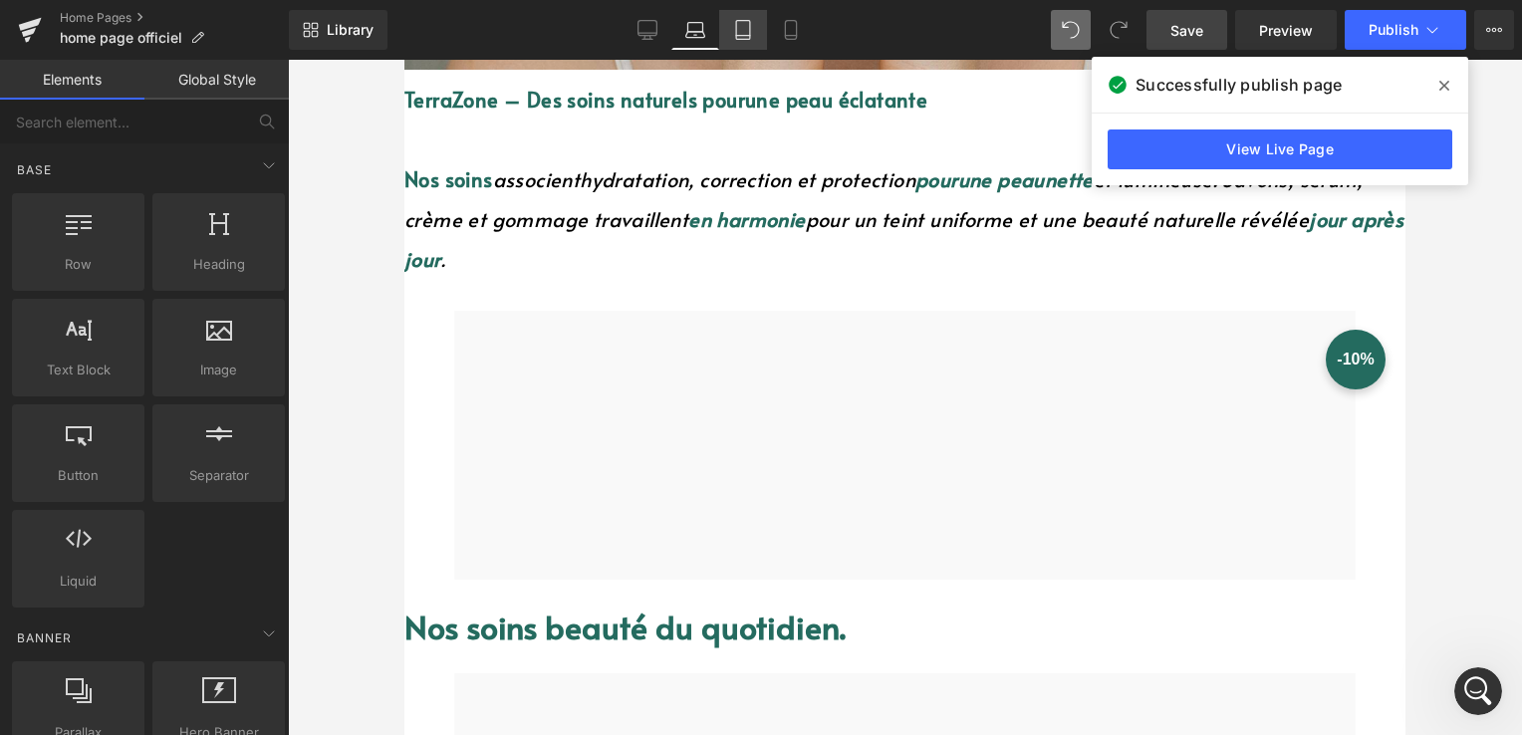
click at [751, 36] on icon at bounding box center [743, 30] width 20 height 20
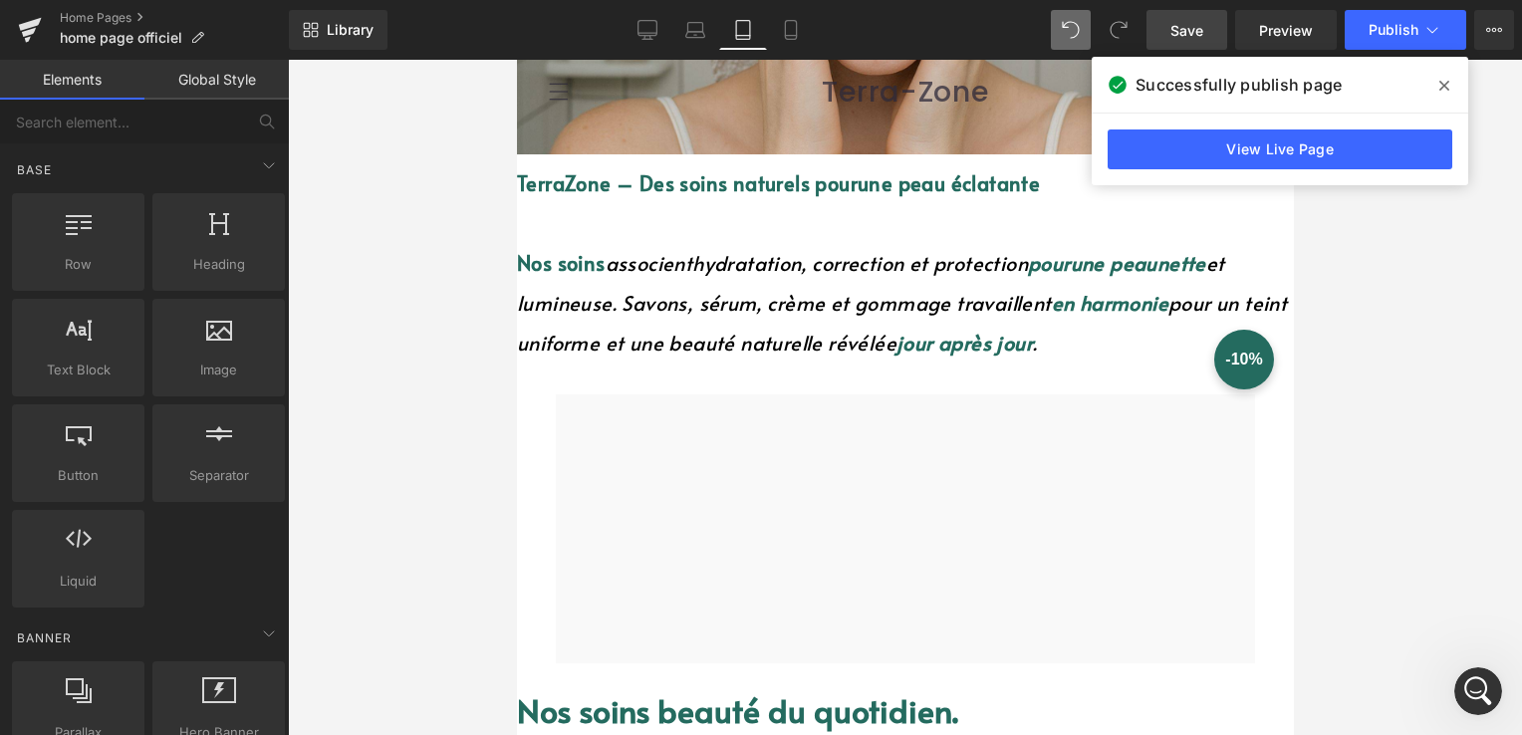
scroll to position [366, 0]
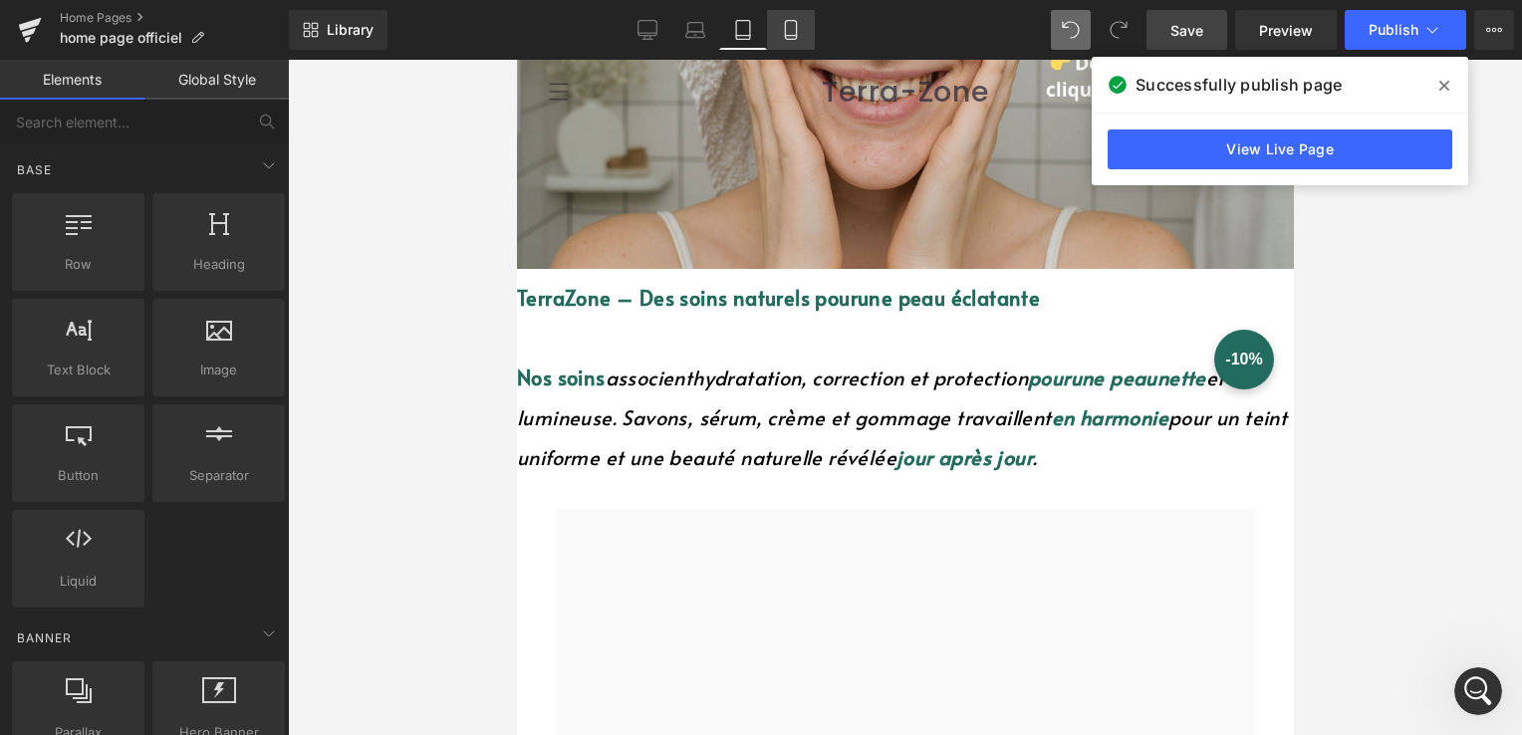
click at [777, 33] on link "Mobile" at bounding box center [791, 30] width 48 height 40
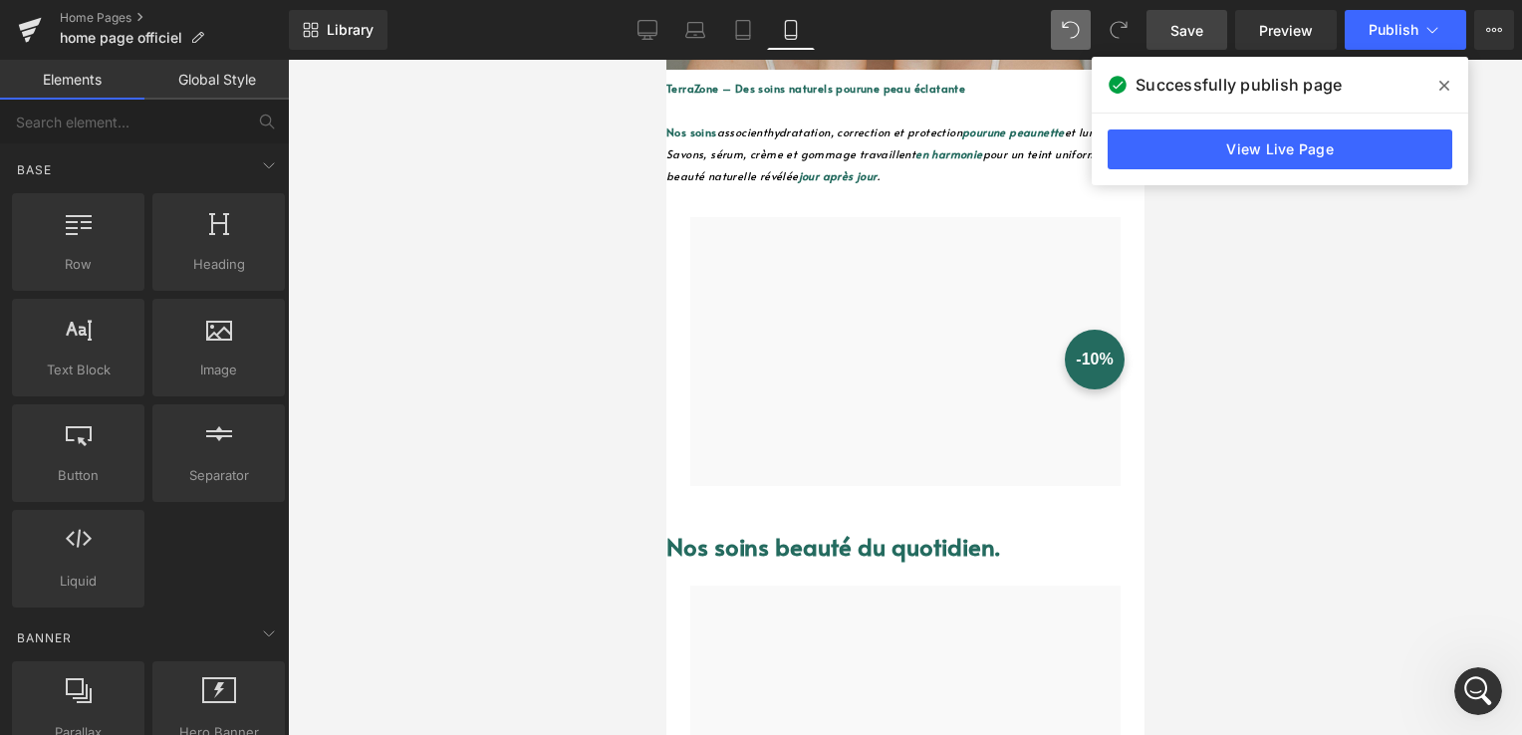
click at [1454, 86] on span at bounding box center [1445, 86] width 32 height 32
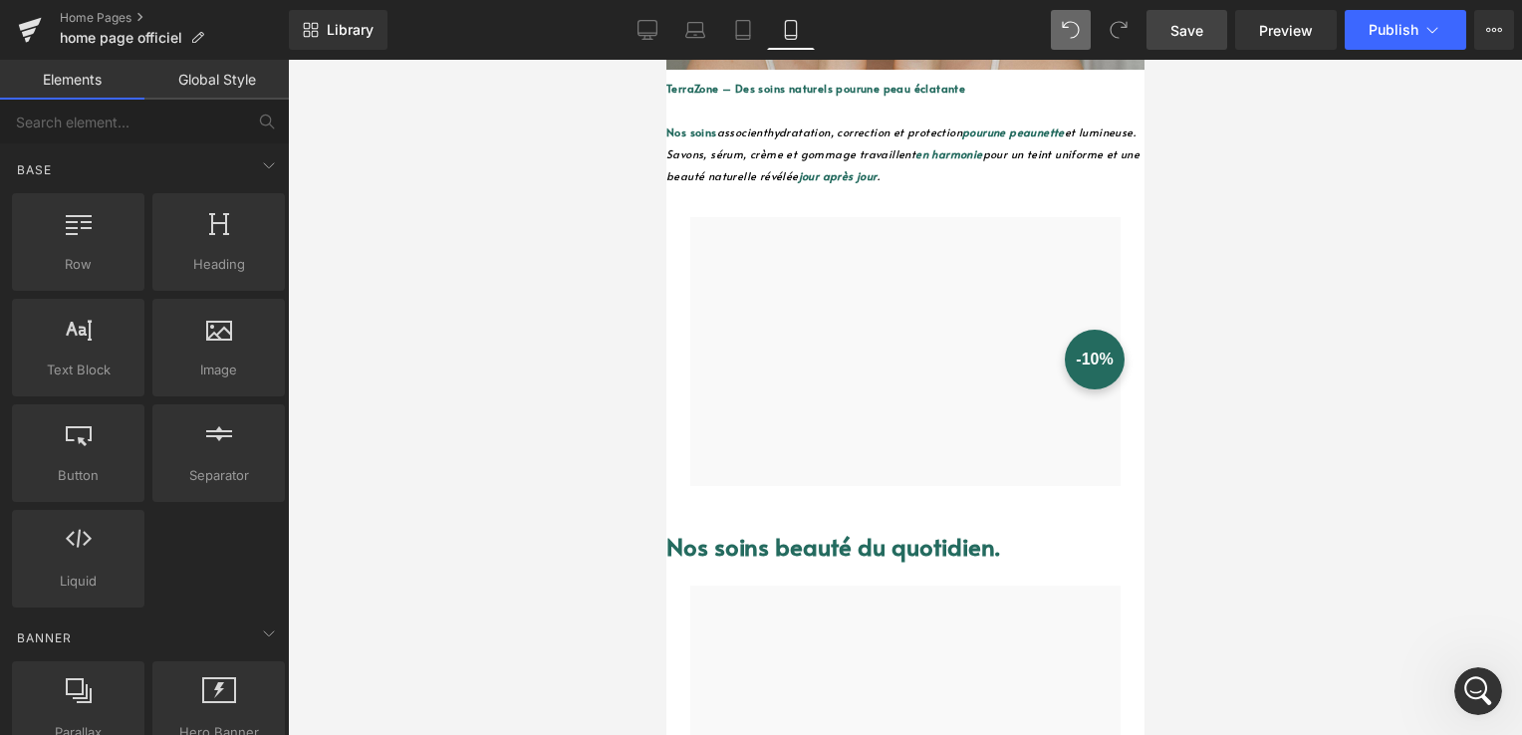
click at [1196, 34] on span "Save" at bounding box center [1187, 30] width 33 height 21
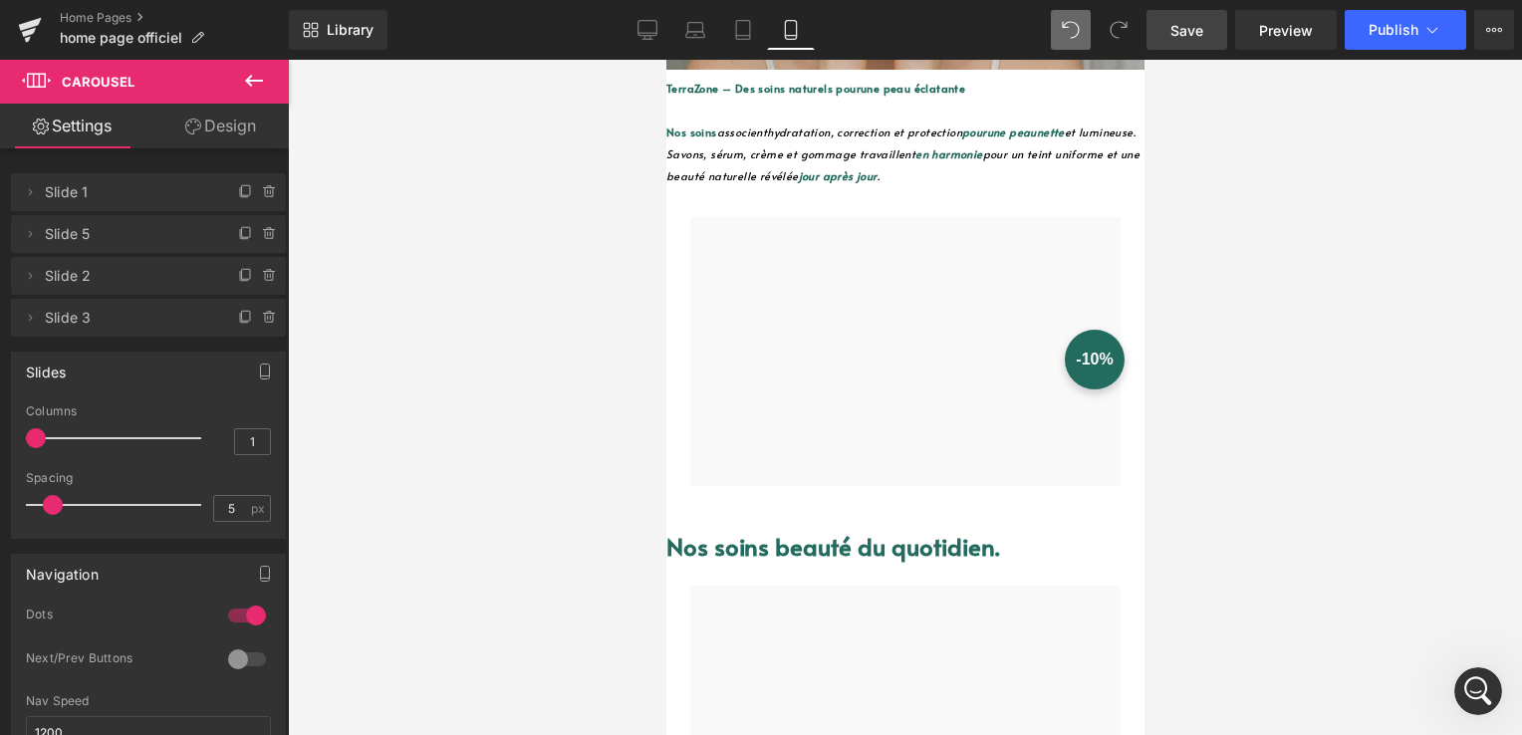
drag, startPoint x: 837, startPoint y: 239, endPoint x: 848, endPoint y: 223, distance: 19.3
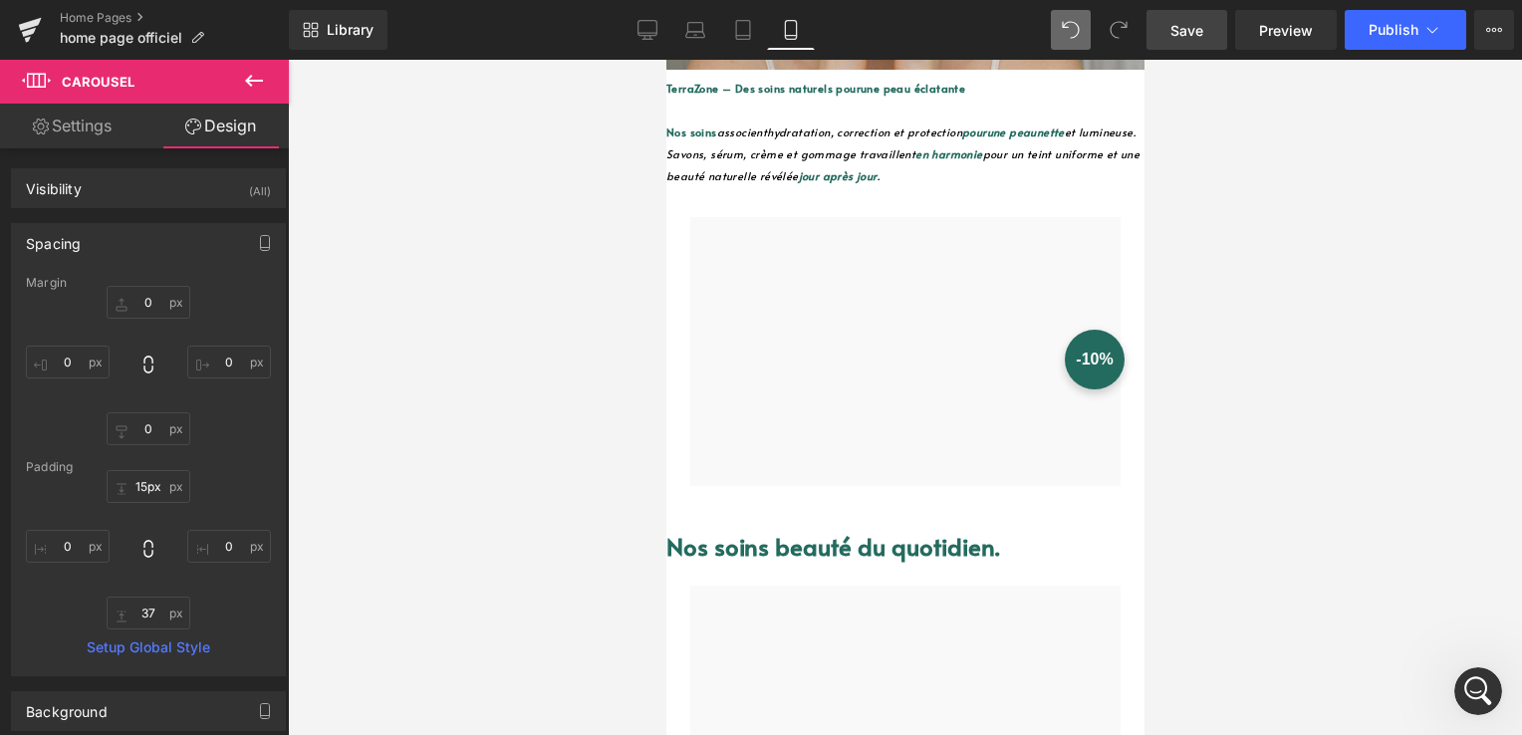
type input "16px"
drag, startPoint x: 808, startPoint y: 237, endPoint x: 811, endPoint y: 253, distance: 16.2
click at [1369, 35] on span "Publish" at bounding box center [1394, 30] width 50 height 16
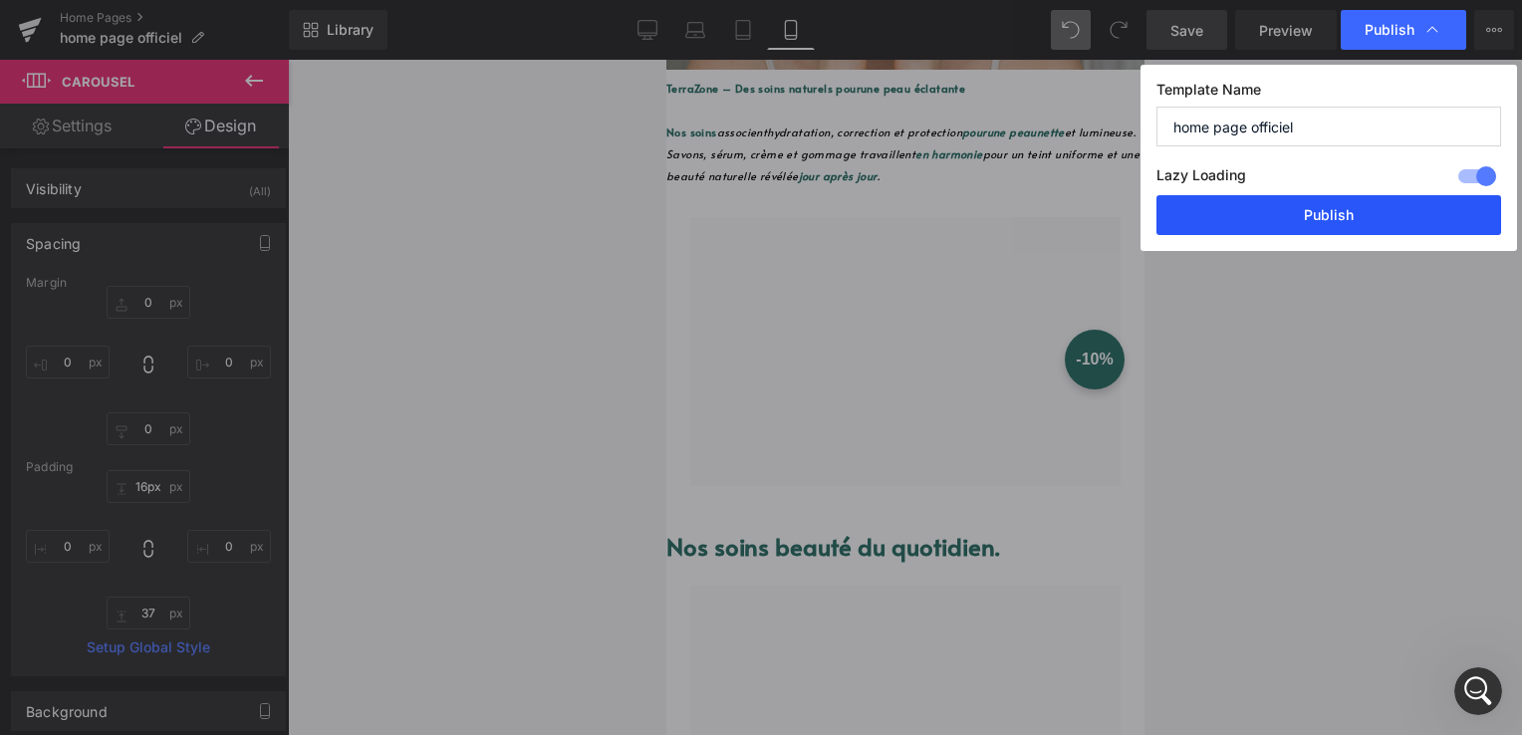
click at [1338, 208] on button "Publish" at bounding box center [1329, 215] width 345 height 40
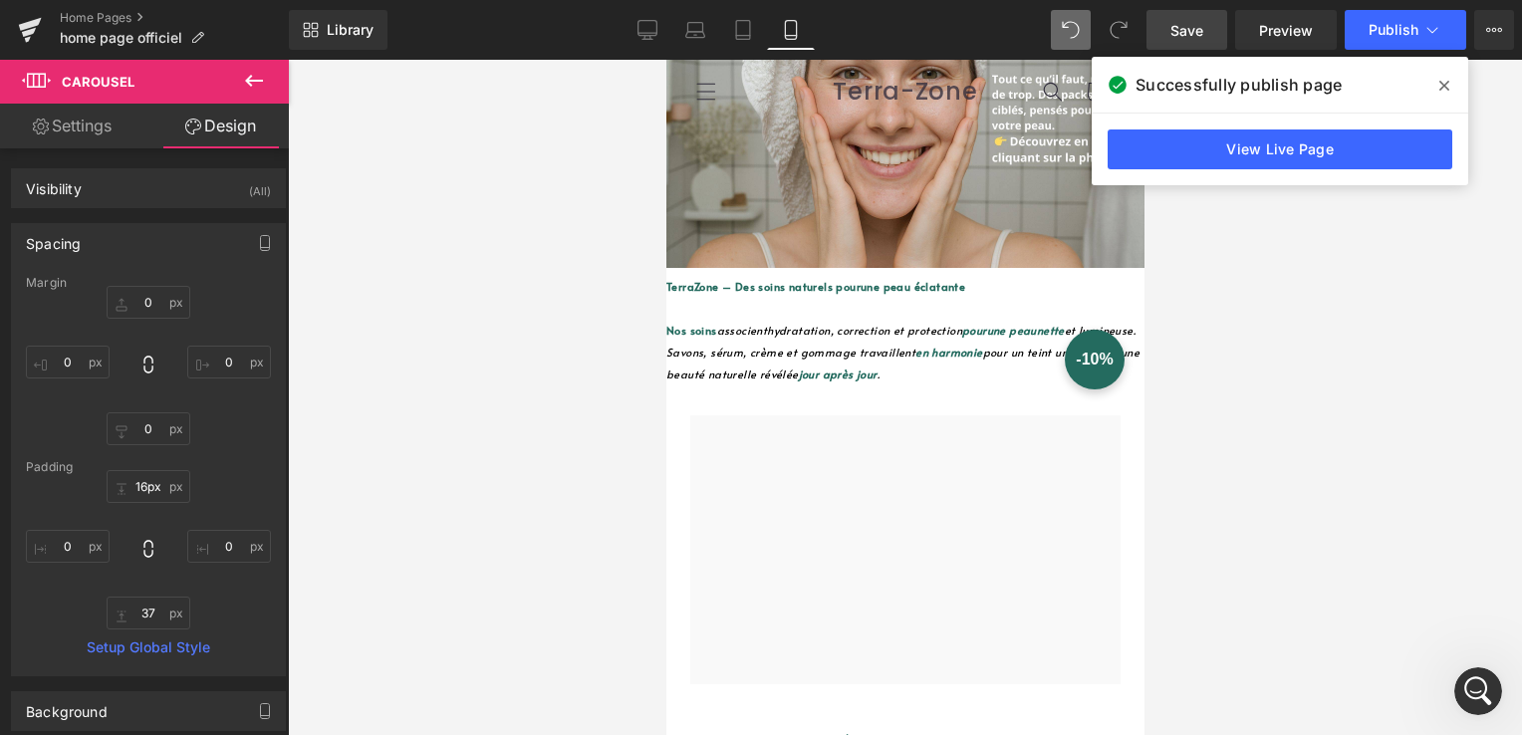
scroll to position [172, 0]
click at [666, 60] on span "Text Block" at bounding box center [666, 60] width 0 height 0
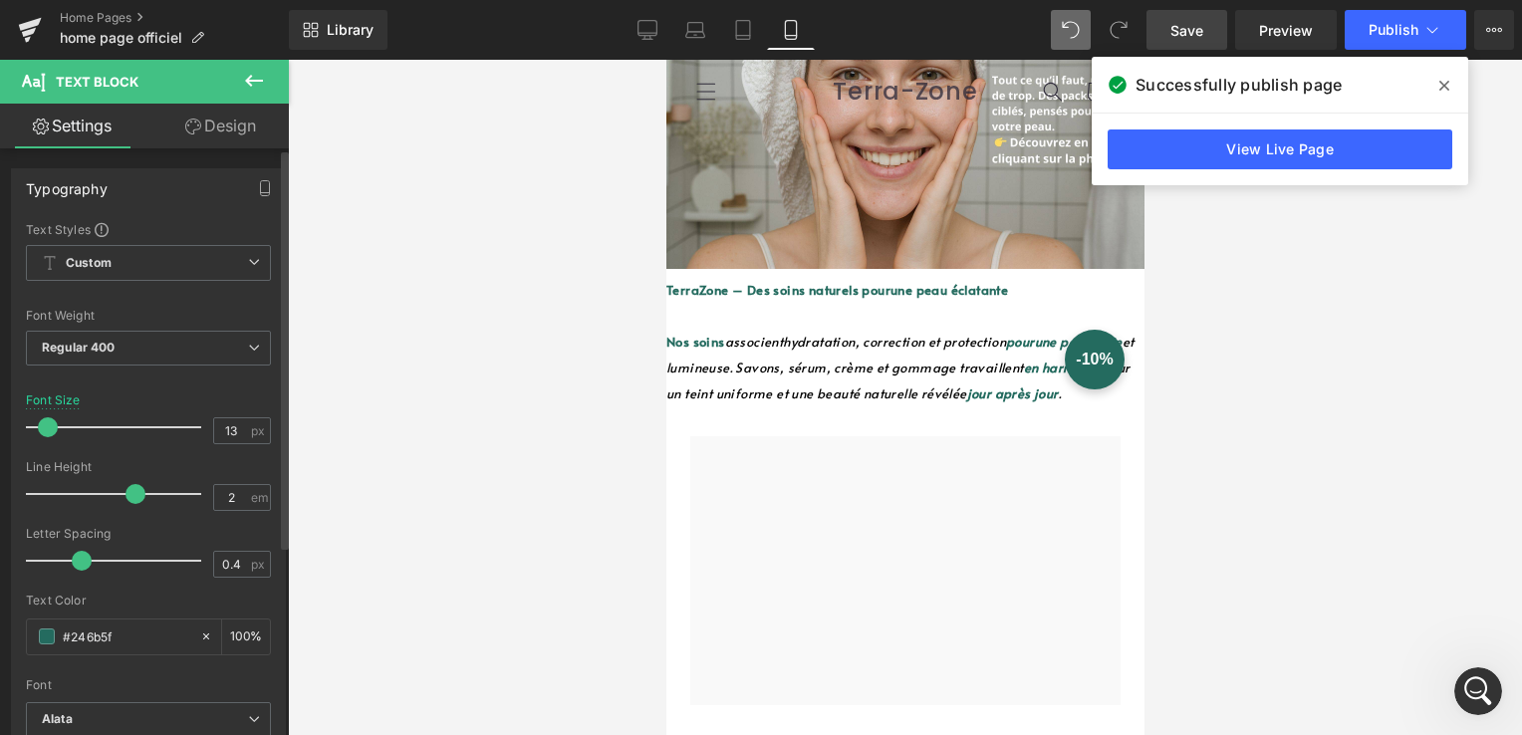
click at [51, 428] on span at bounding box center [48, 427] width 20 height 20
click at [1445, 84] on icon at bounding box center [1445, 86] width 10 height 16
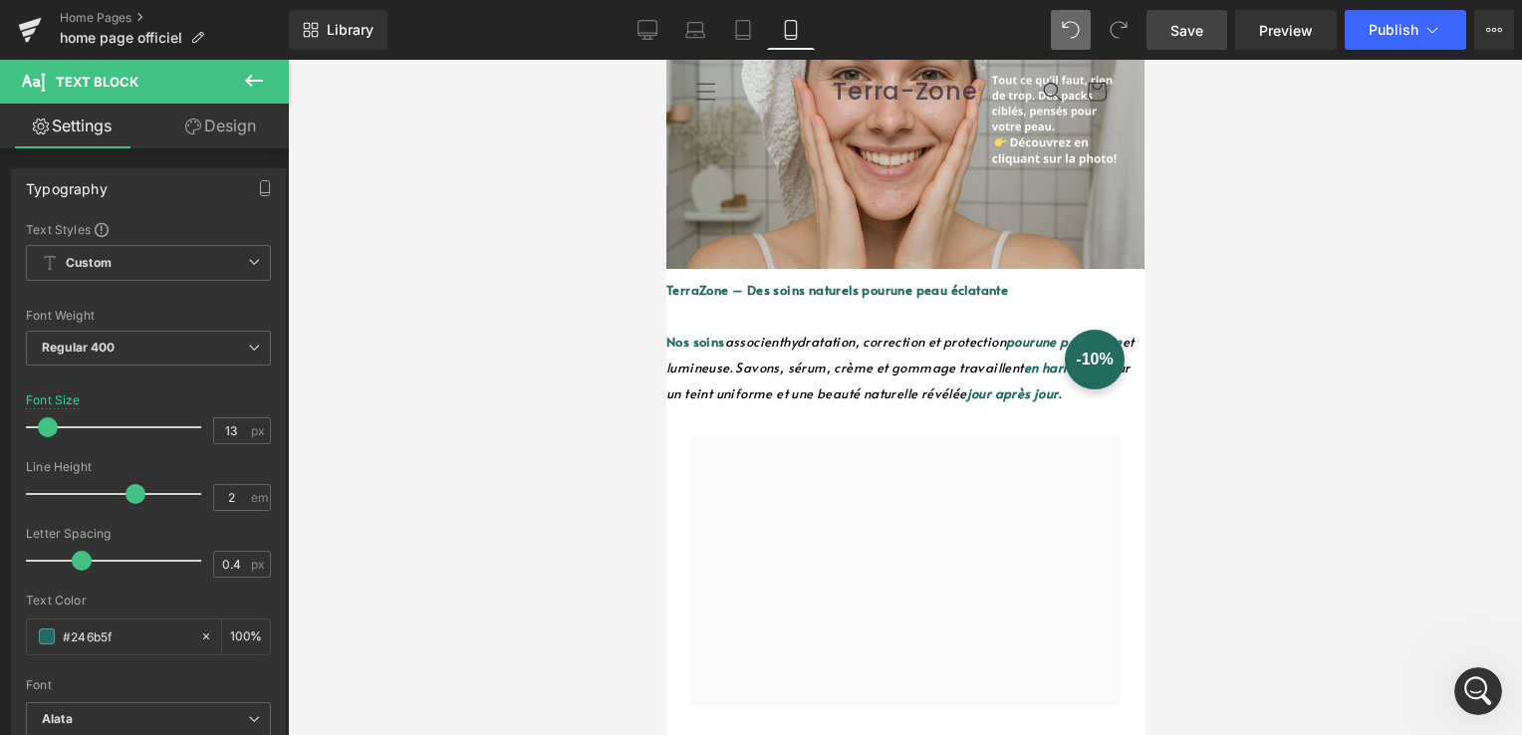
click at [1164, 32] on link "Save" at bounding box center [1187, 30] width 81 height 40
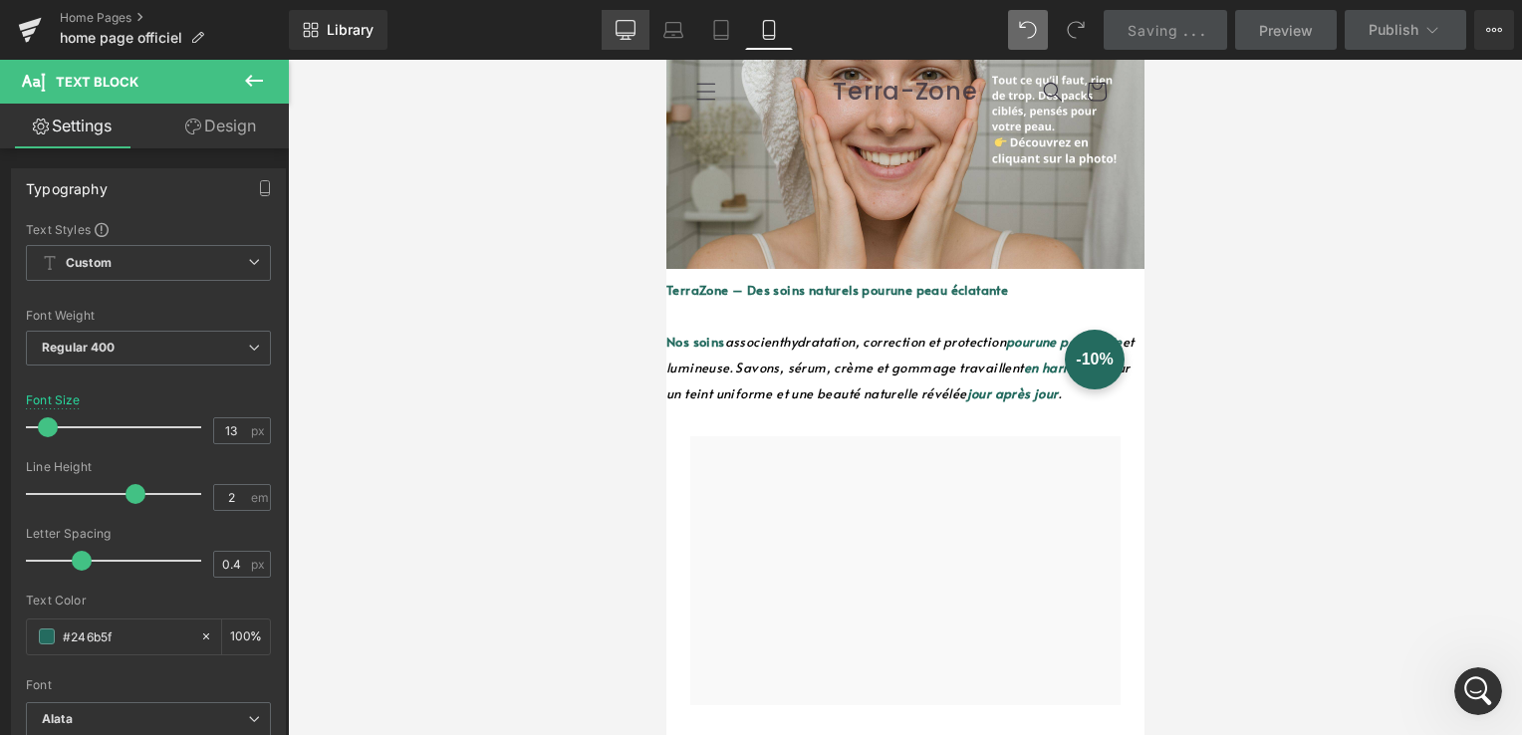
click at [615, 44] on link "Desktop" at bounding box center [626, 30] width 48 height 40
type input "20"
type input "100"
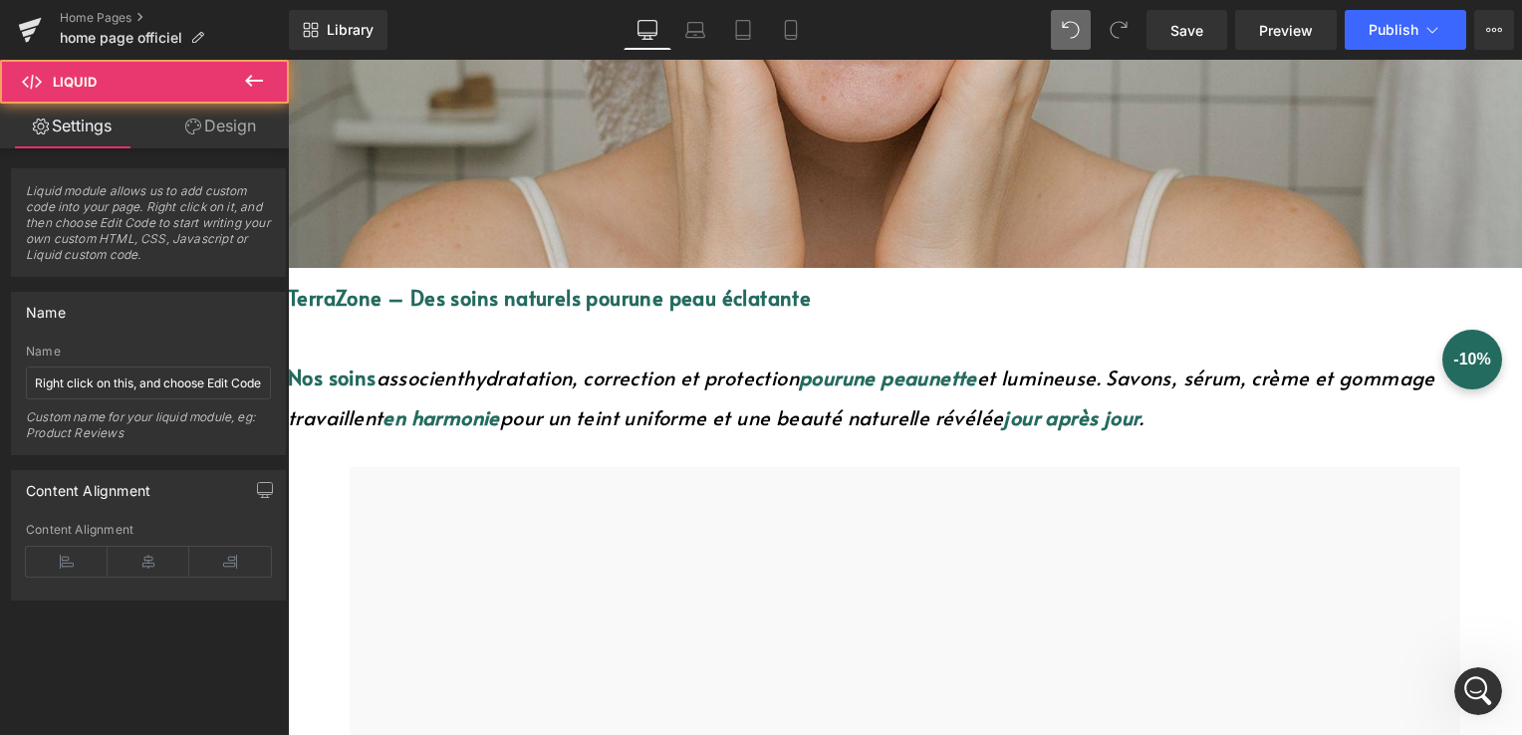
click at [768, 442] on div "Liquid" at bounding box center [905, 447] width 1234 height 10
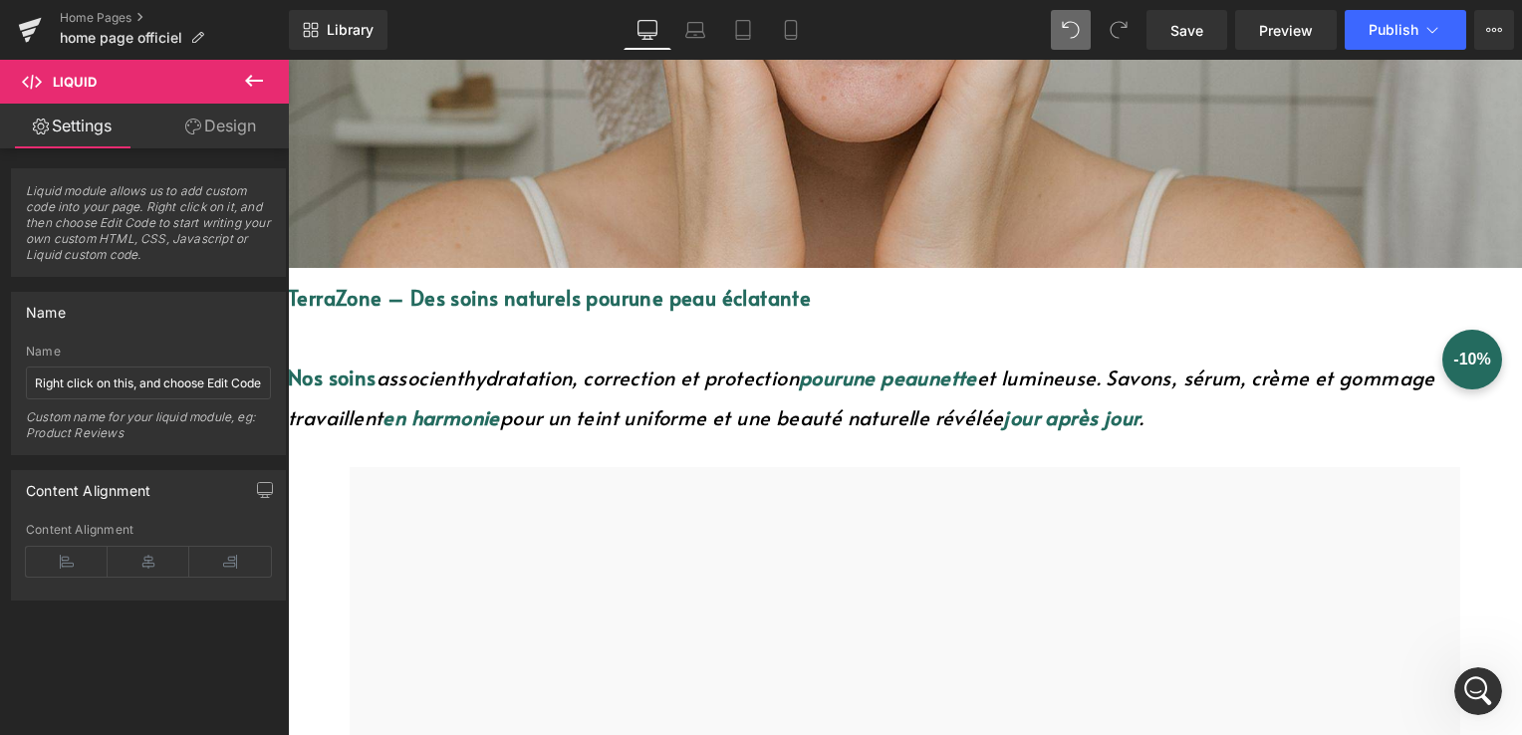
click at [1375, 405] on p "Nos soins associent hydratation, correction et protection pour une peau nette e…" at bounding box center [905, 398] width 1234 height 80
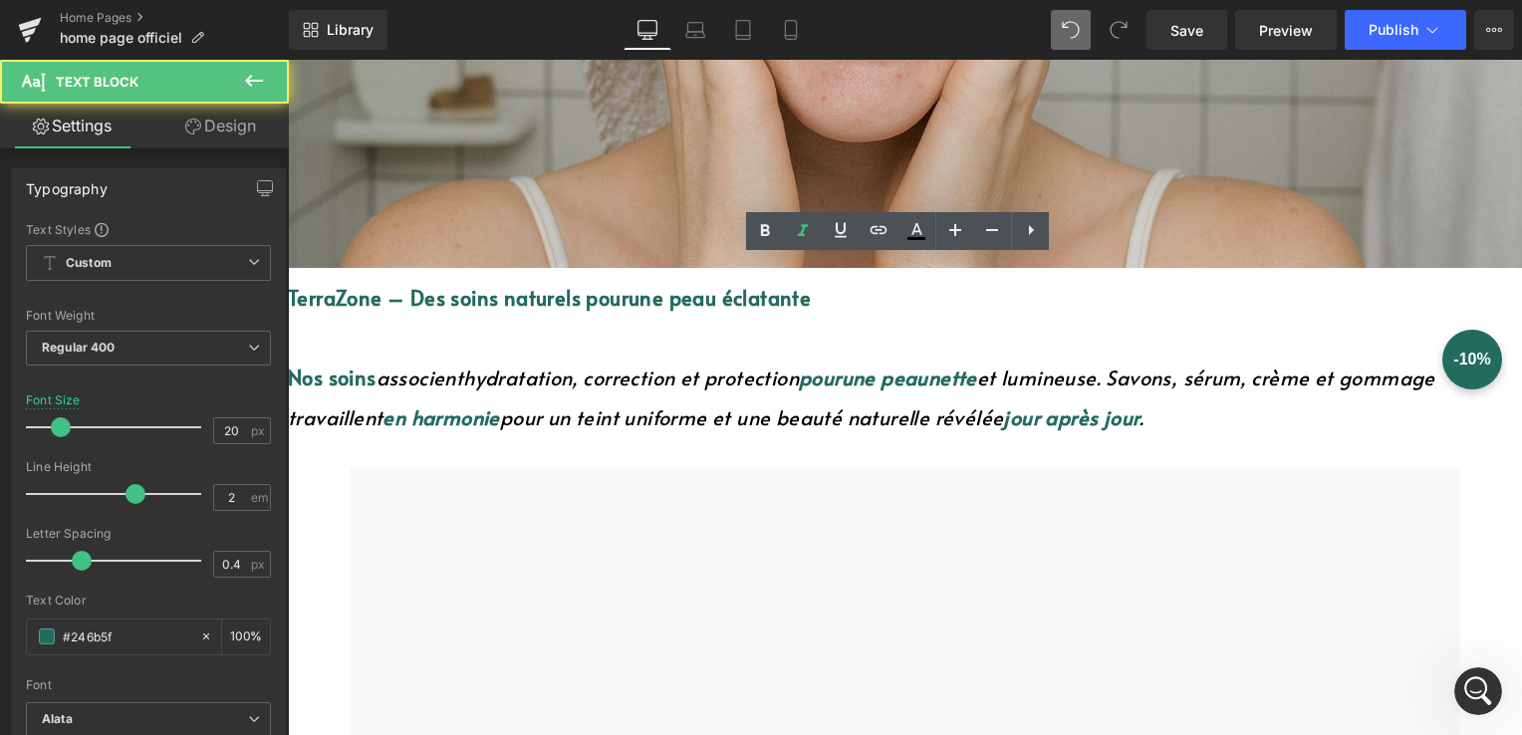
click at [1358, 400] on p "Nos soins associent hydratation, correction et protection pour une peau nette e…" at bounding box center [905, 398] width 1234 height 80
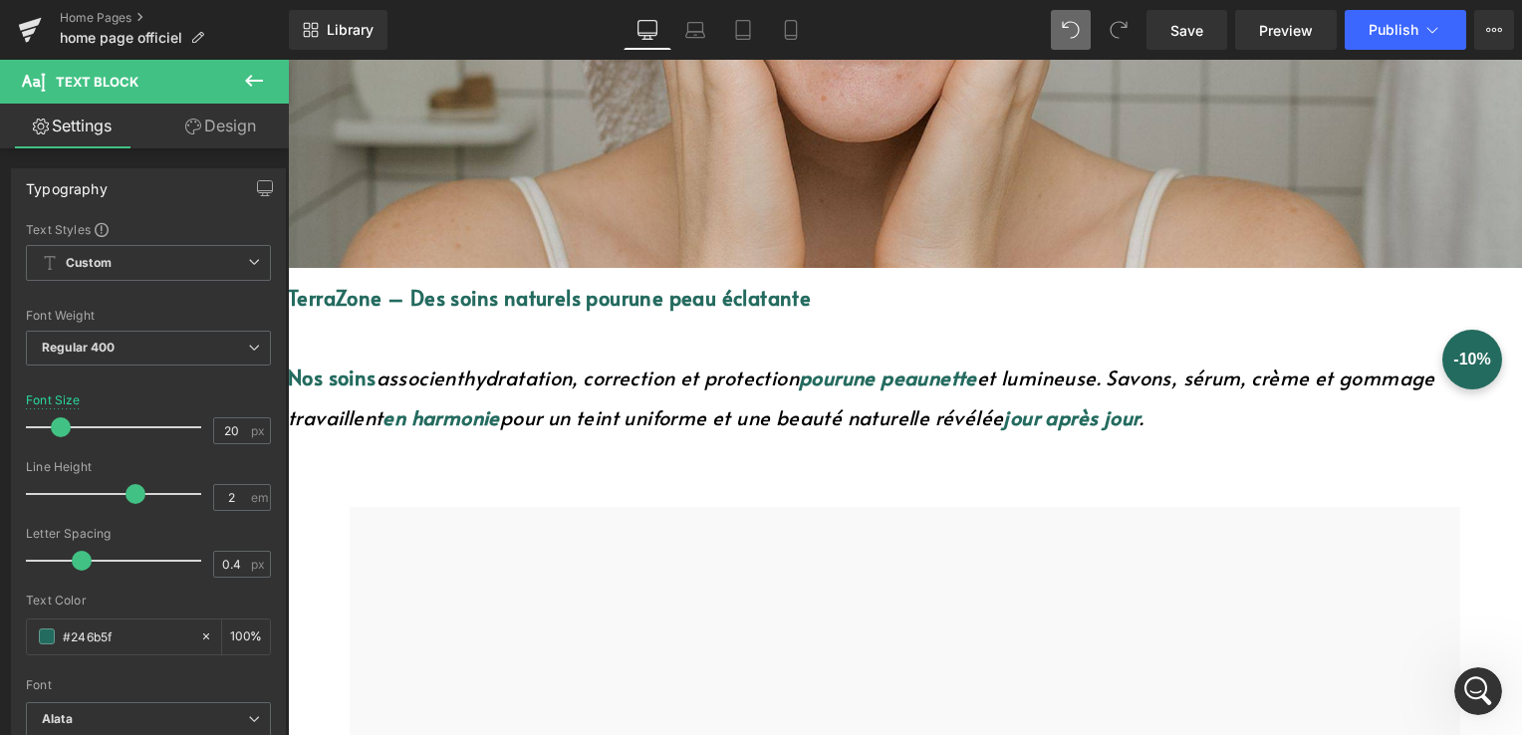
scroll to position [6970, 0]
click at [1408, 28] on span "Publish" at bounding box center [1394, 30] width 50 height 16
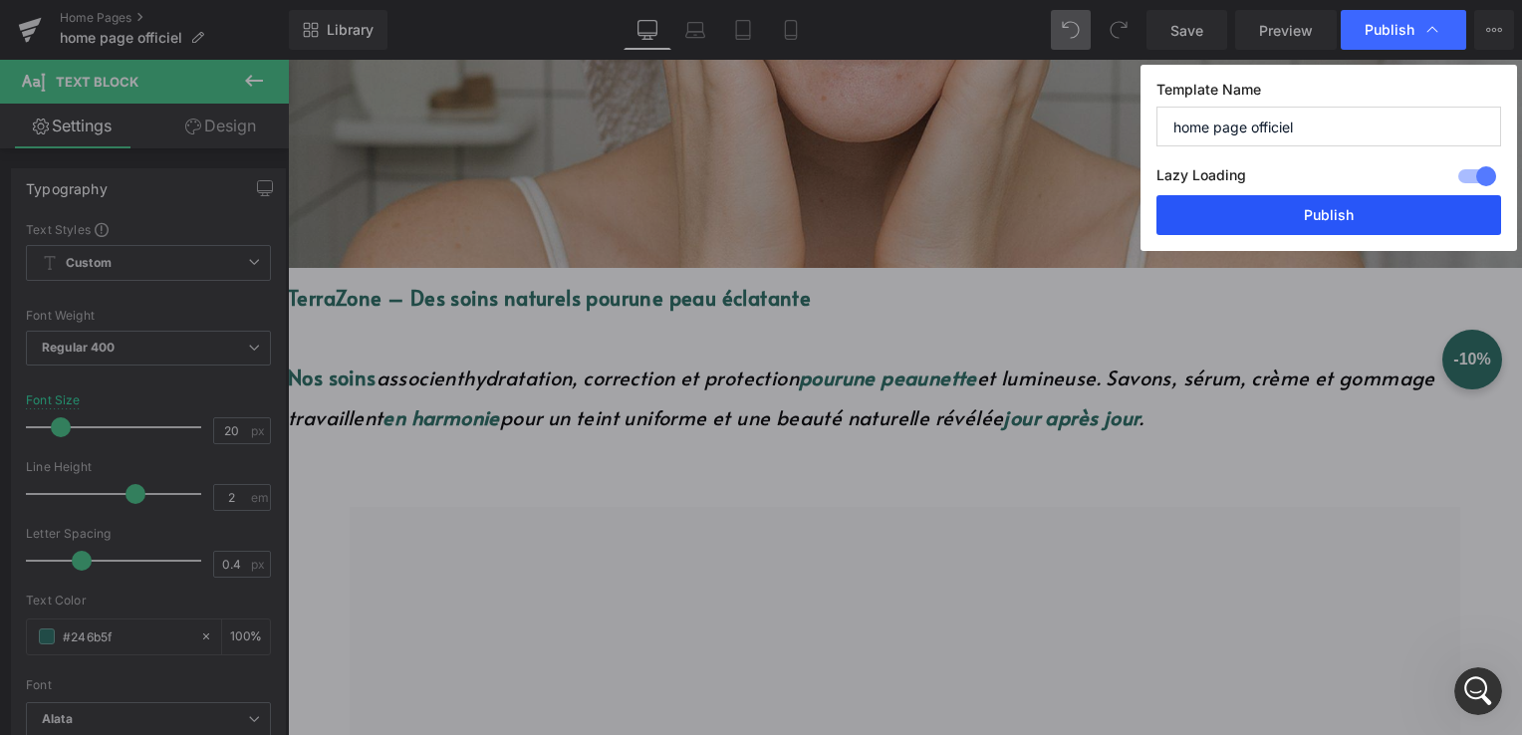
click at [1367, 211] on button "Publish" at bounding box center [1329, 215] width 345 height 40
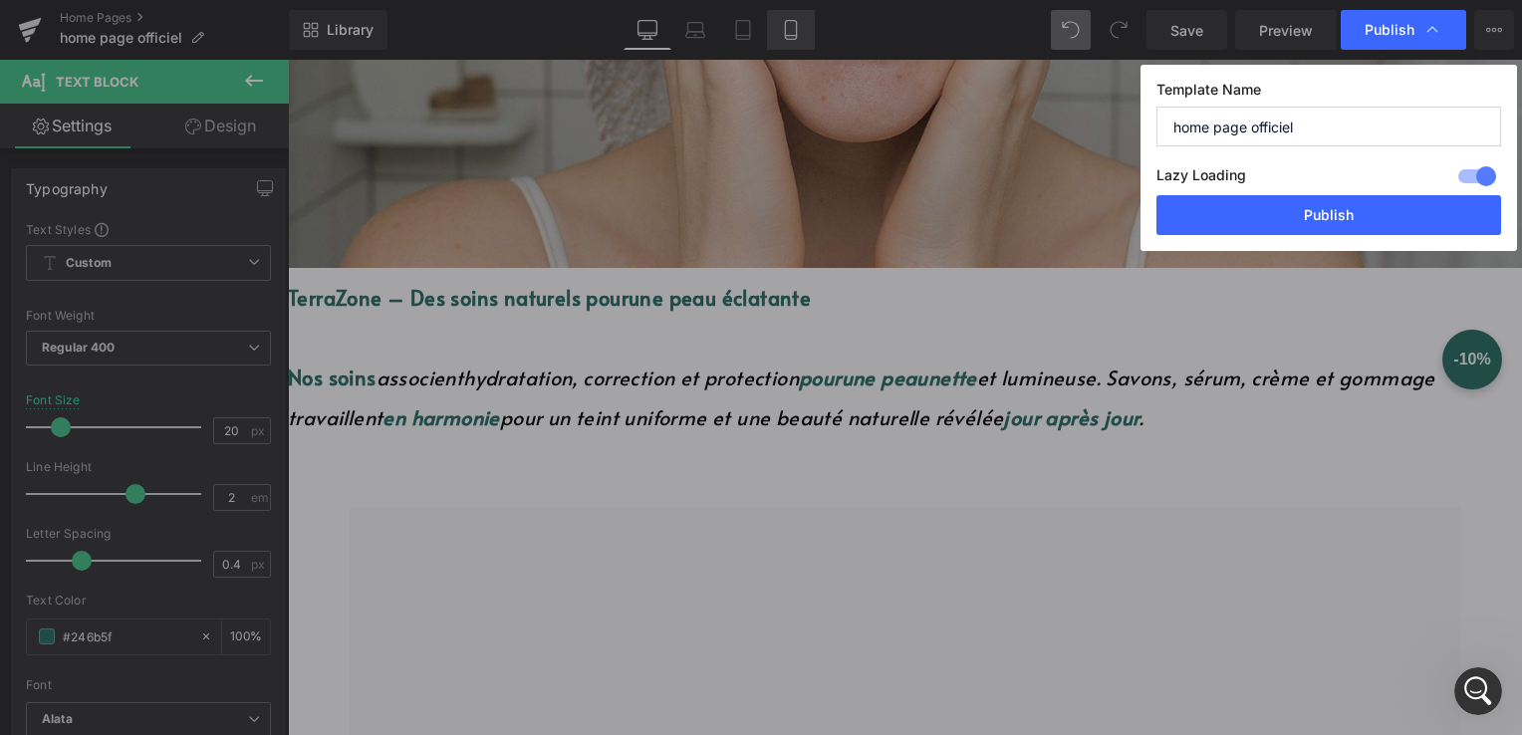
click at [767, 30] on link "Mobile" at bounding box center [791, 30] width 48 height 40
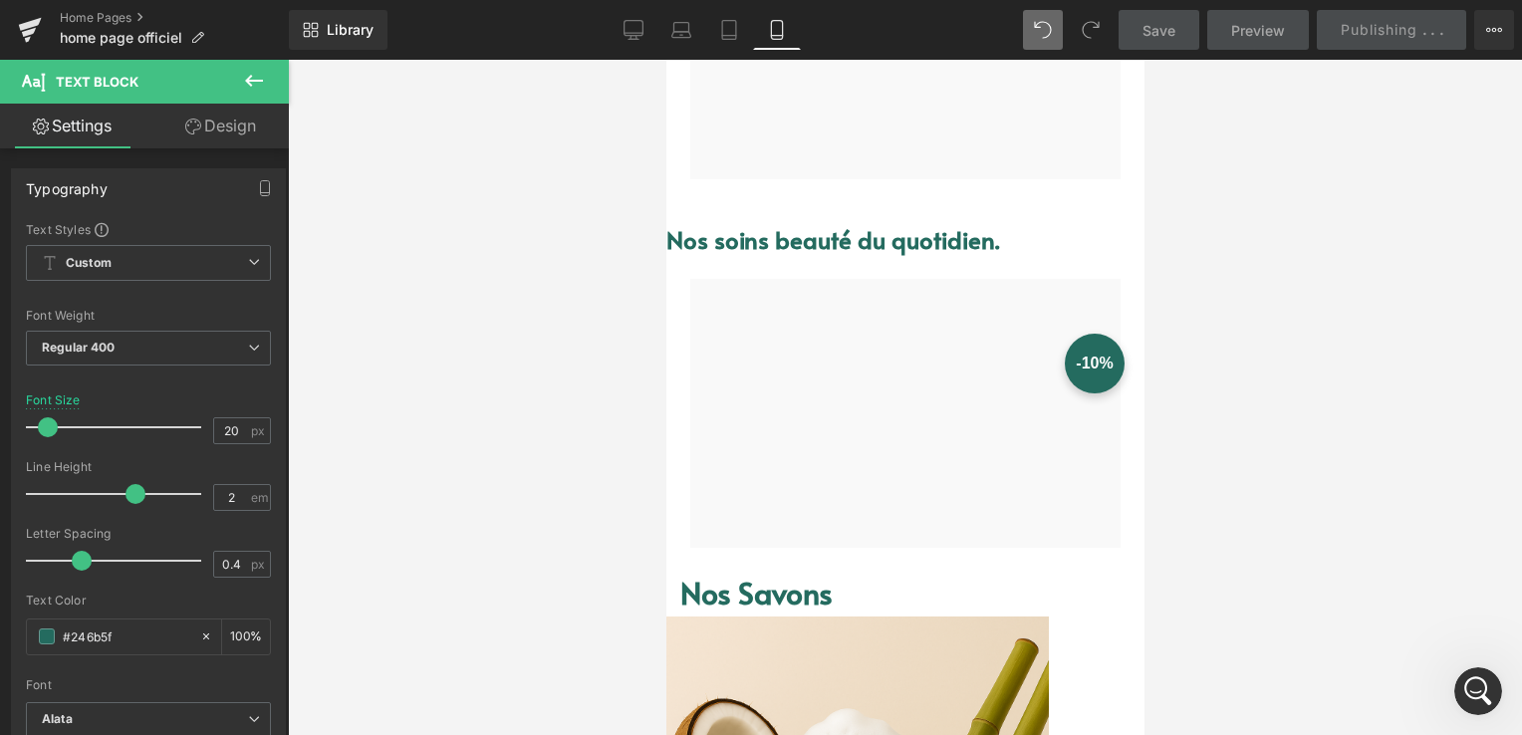
type input "13"
type input "100"
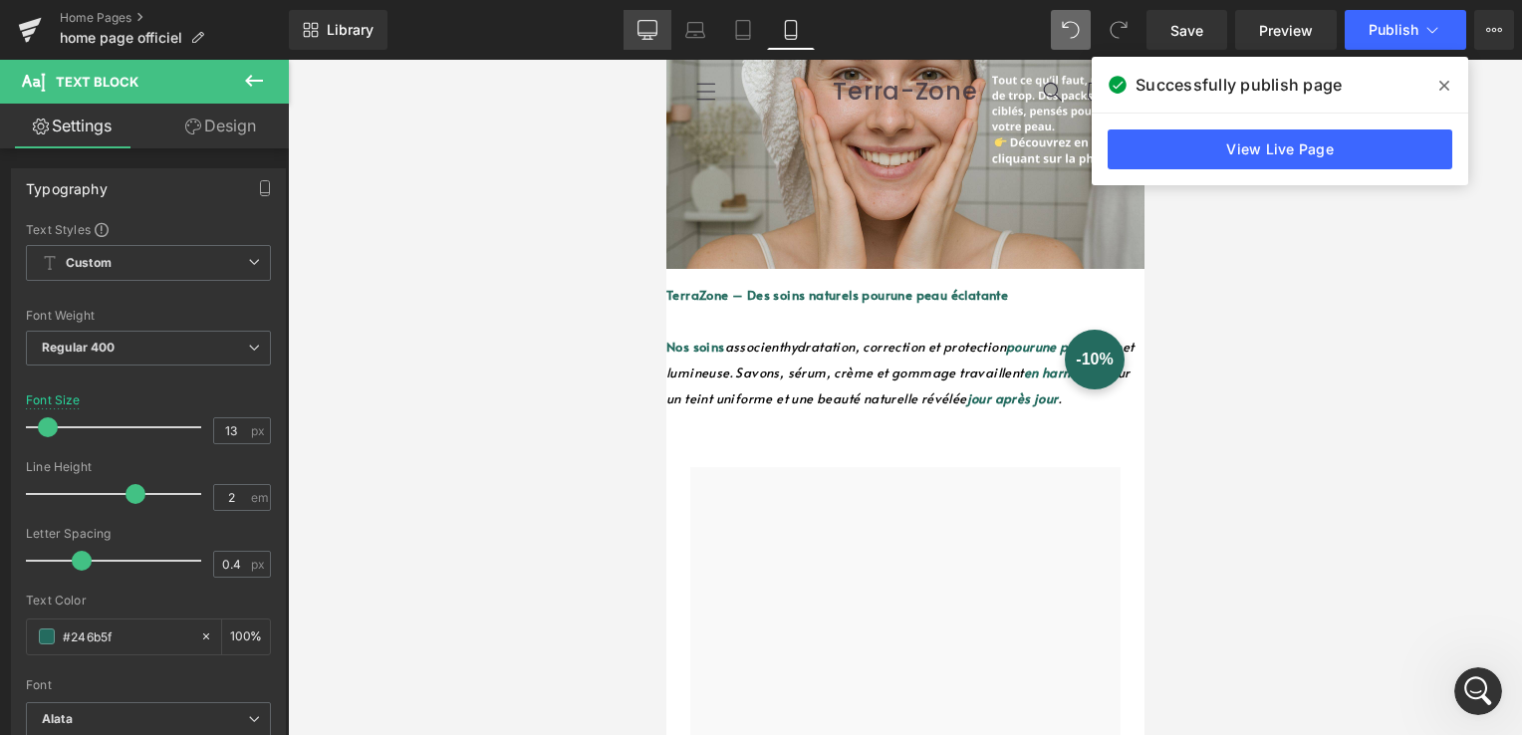
click at [658, 18] on link "Desktop" at bounding box center [648, 30] width 48 height 40
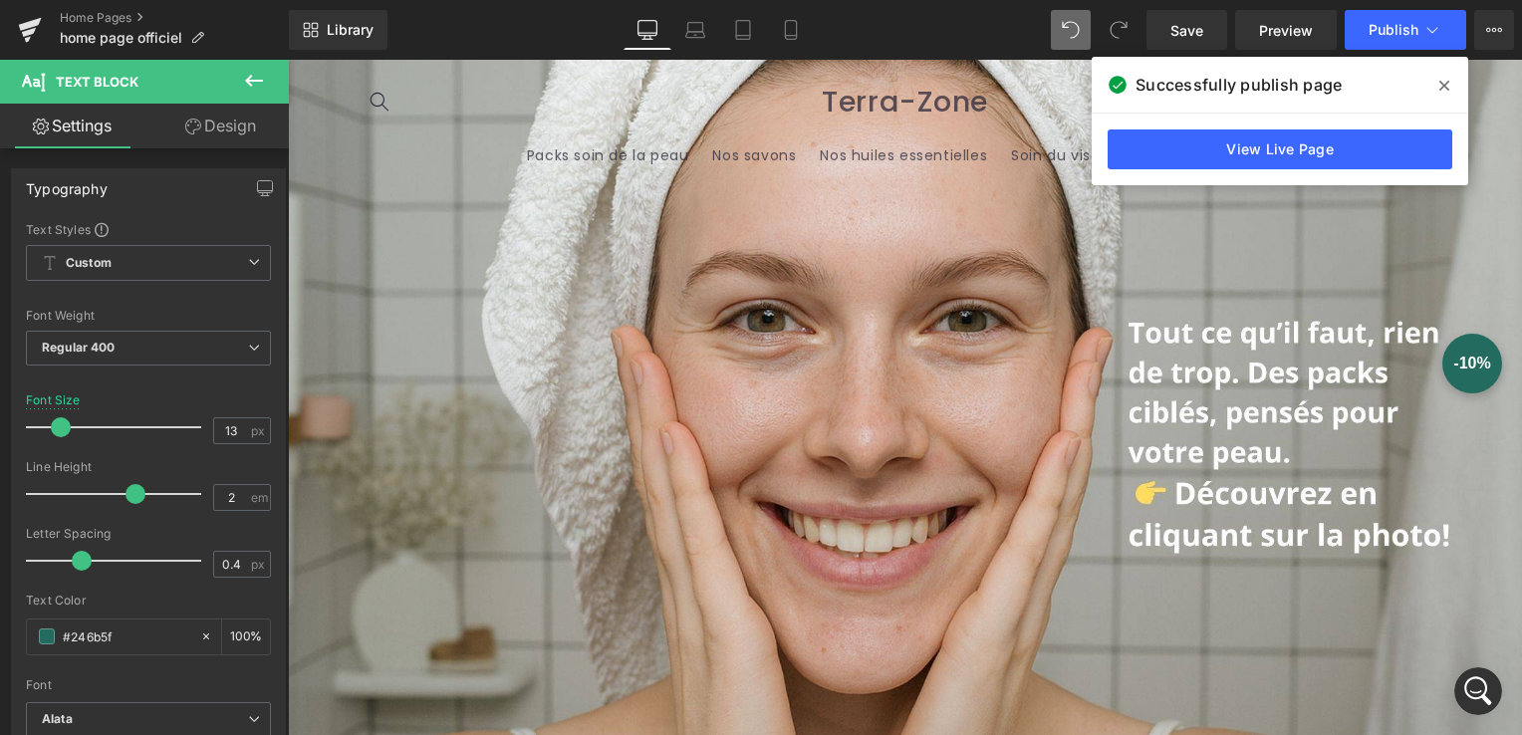
type input "20"
type input "100"
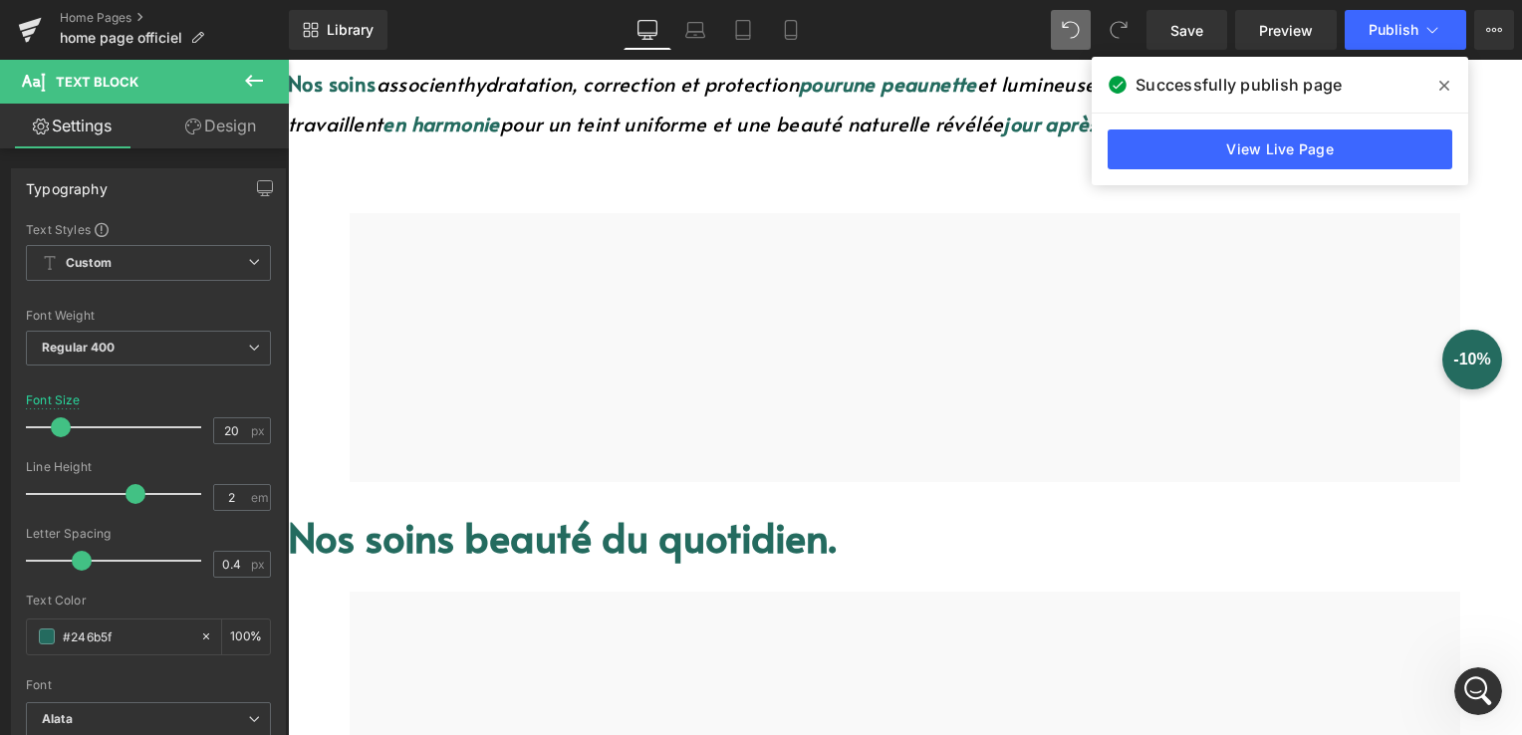
scroll to position [1123, 0]
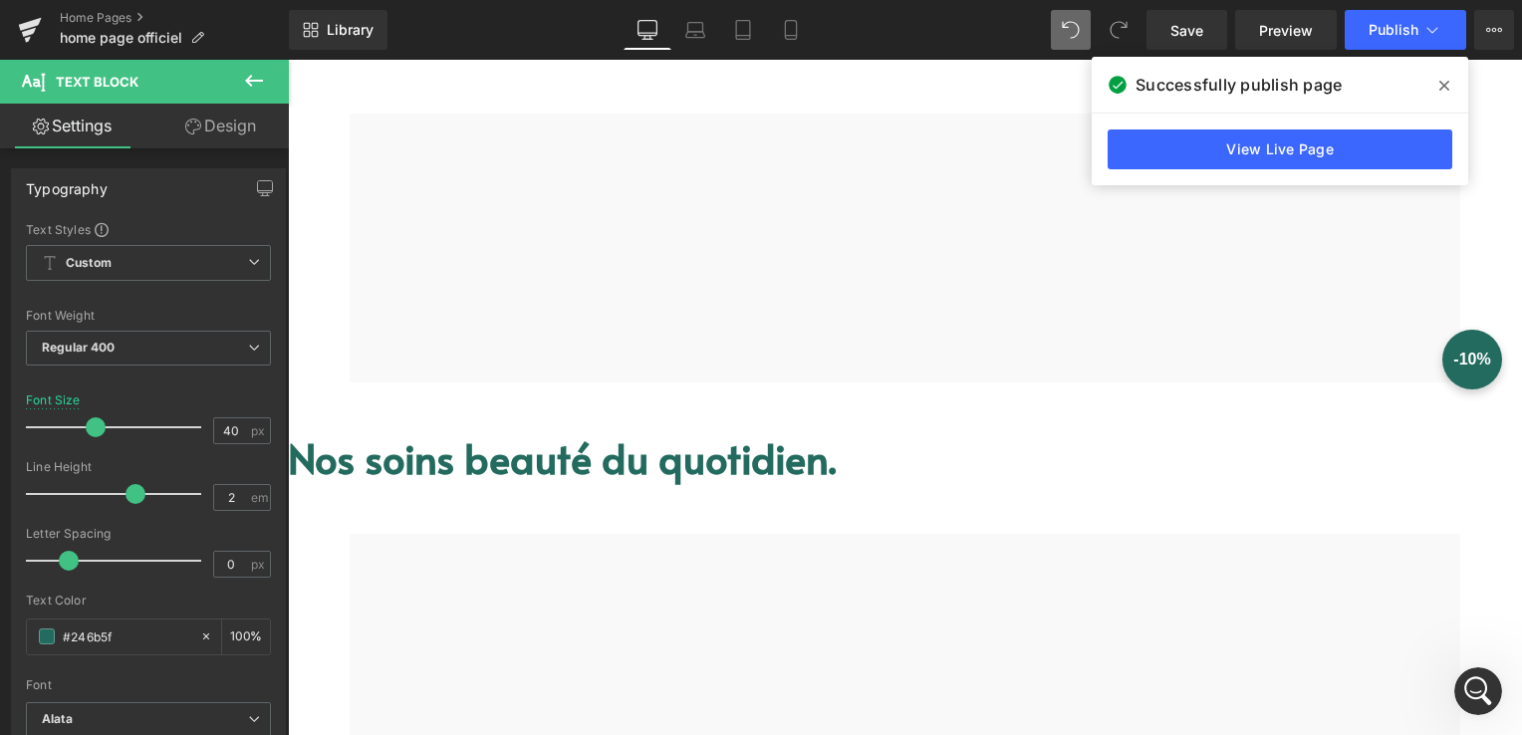
drag, startPoint x: 749, startPoint y: 411, endPoint x: 751, endPoint y: 432, distance: 21.0
click at [751, 432] on div "Nos soins beauté du quotidien. Text Block" at bounding box center [905, 459] width 1234 height 122
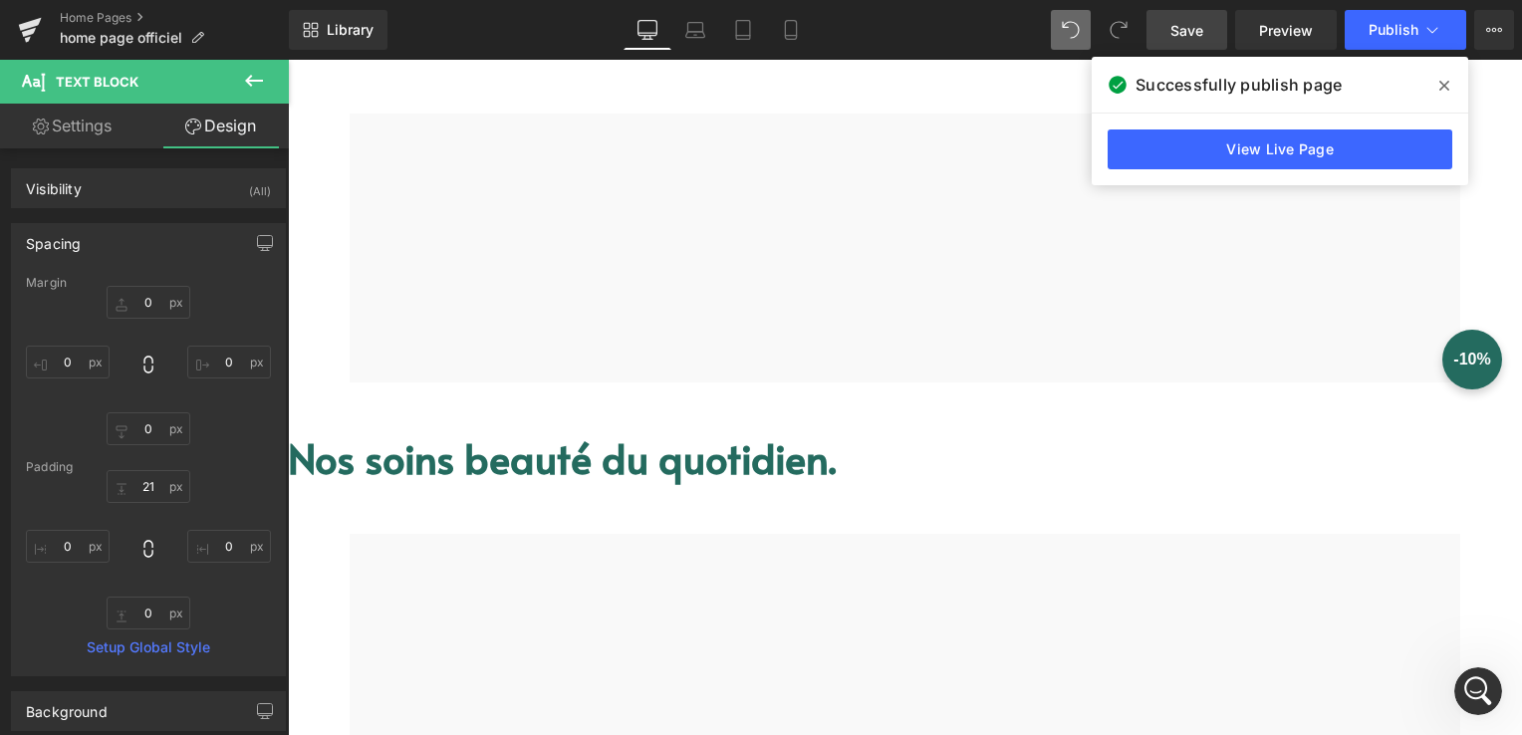
click at [1179, 32] on span "Save" at bounding box center [1187, 30] width 33 height 21
click at [686, 32] on icon at bounding box center [695, 35] width 19 height 6
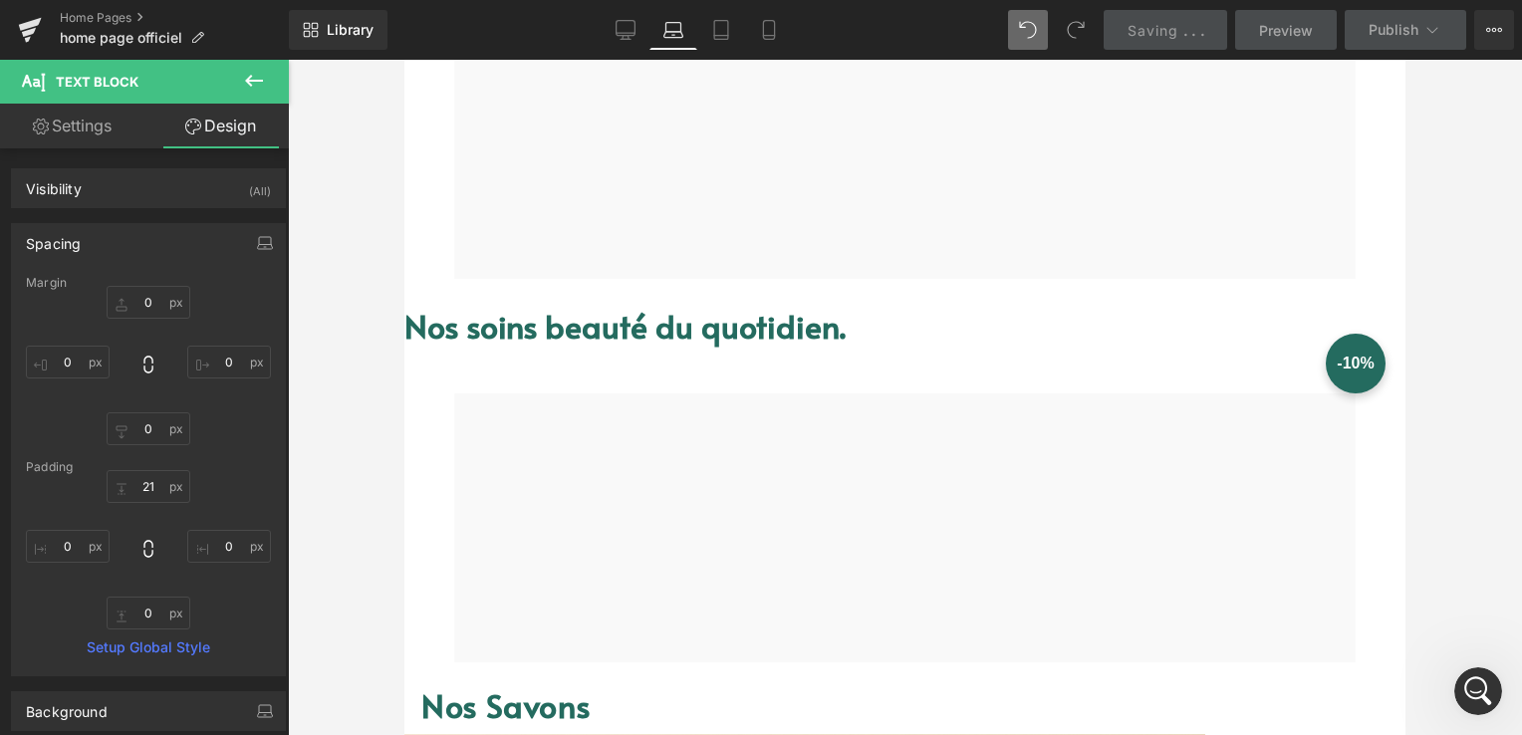
scroll to position [1016, 0]
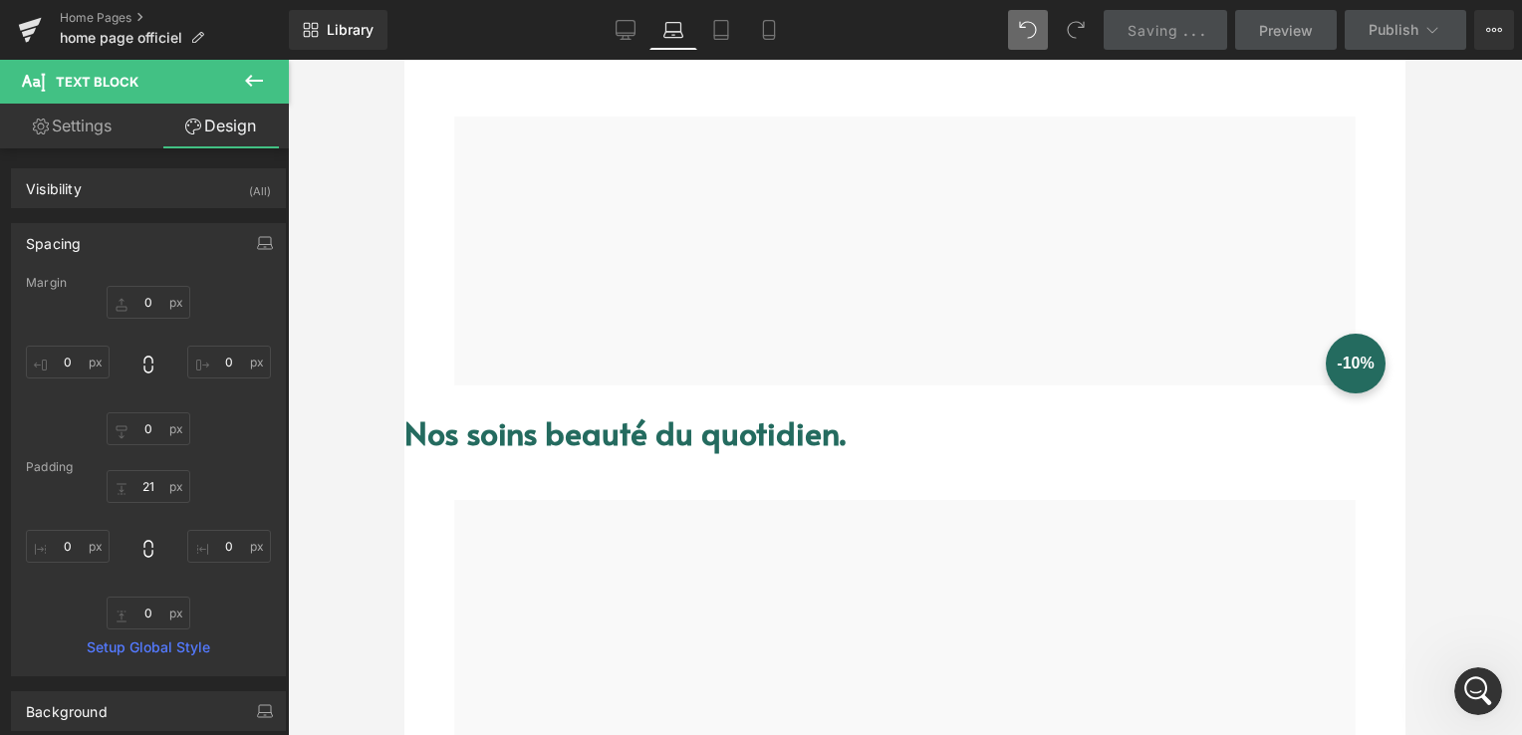
type input "0"
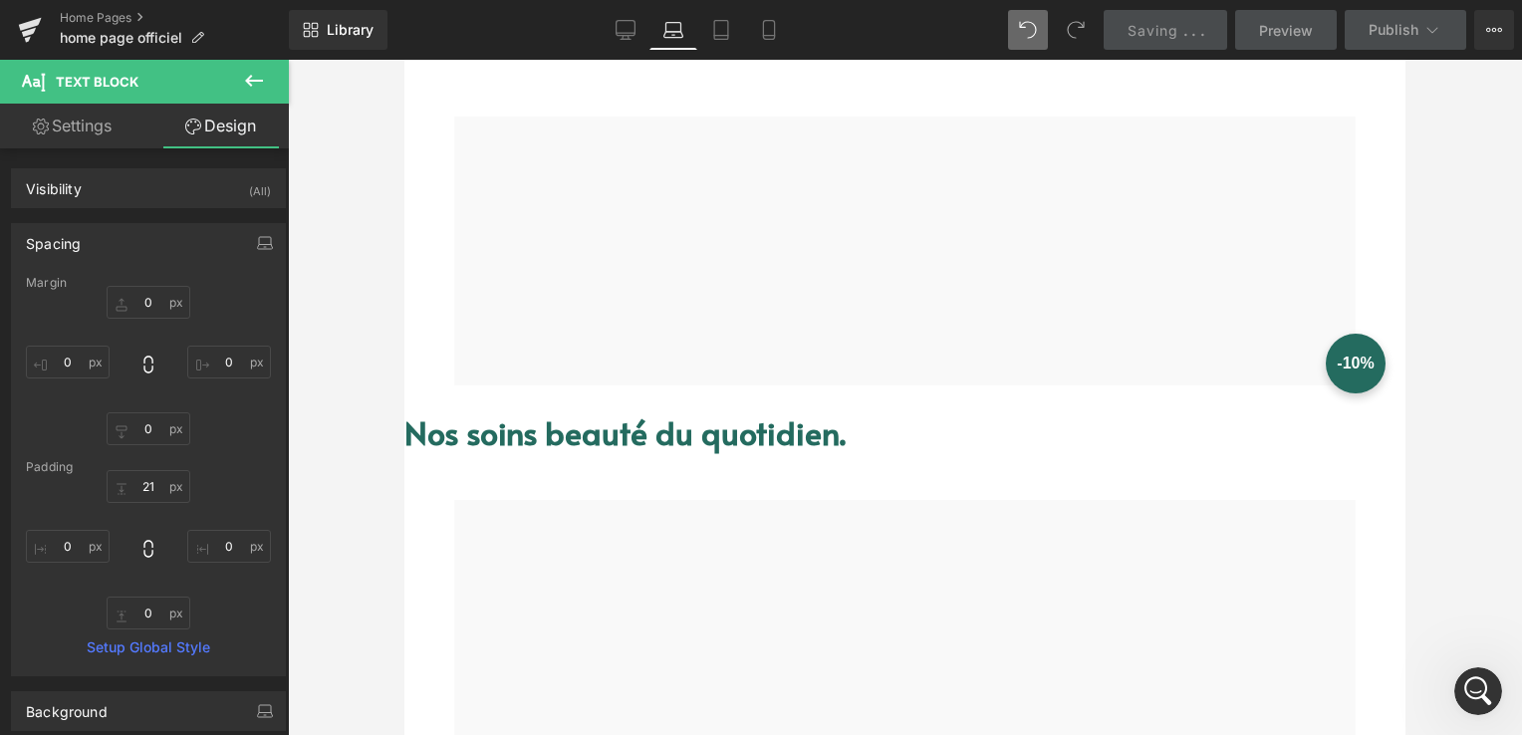
type input "0"
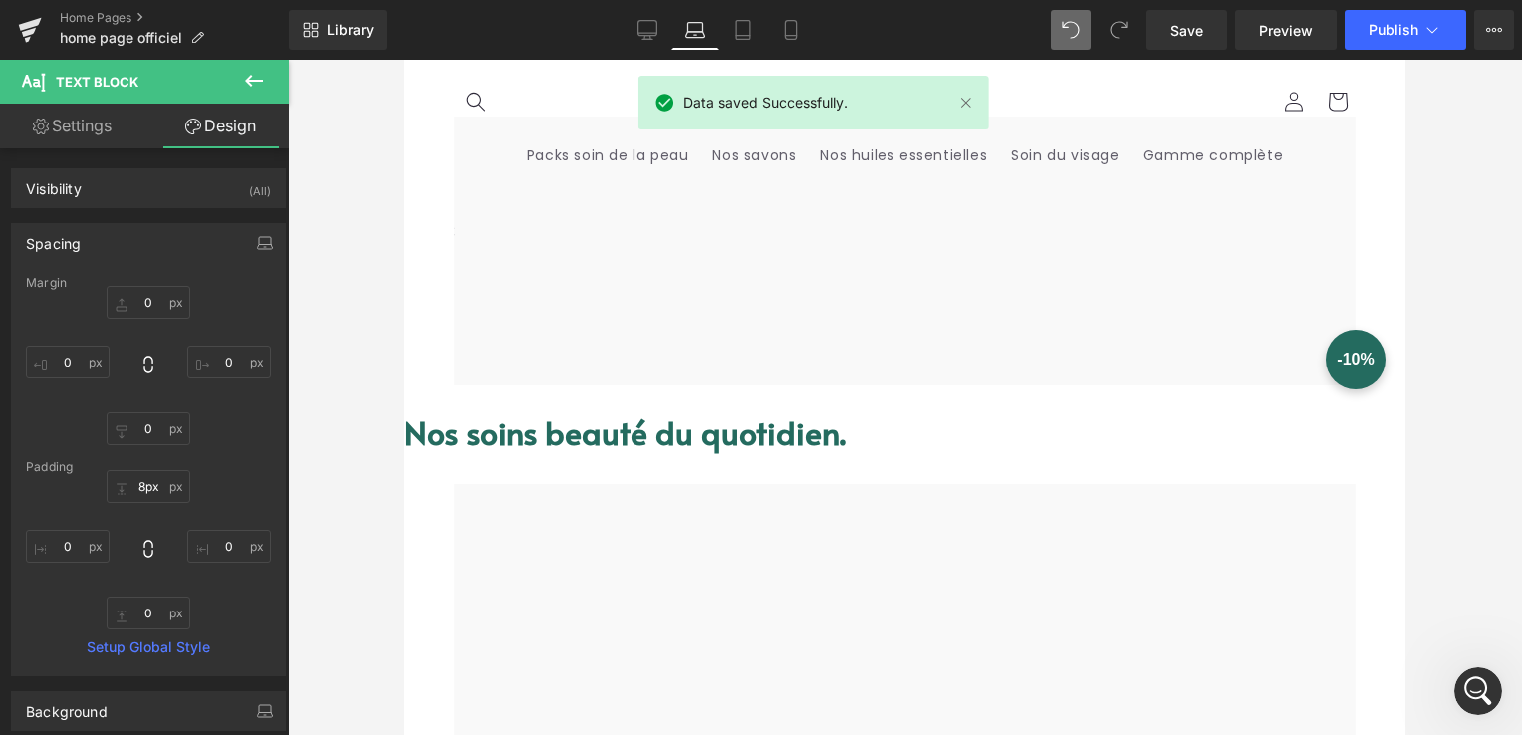
type input "10px"
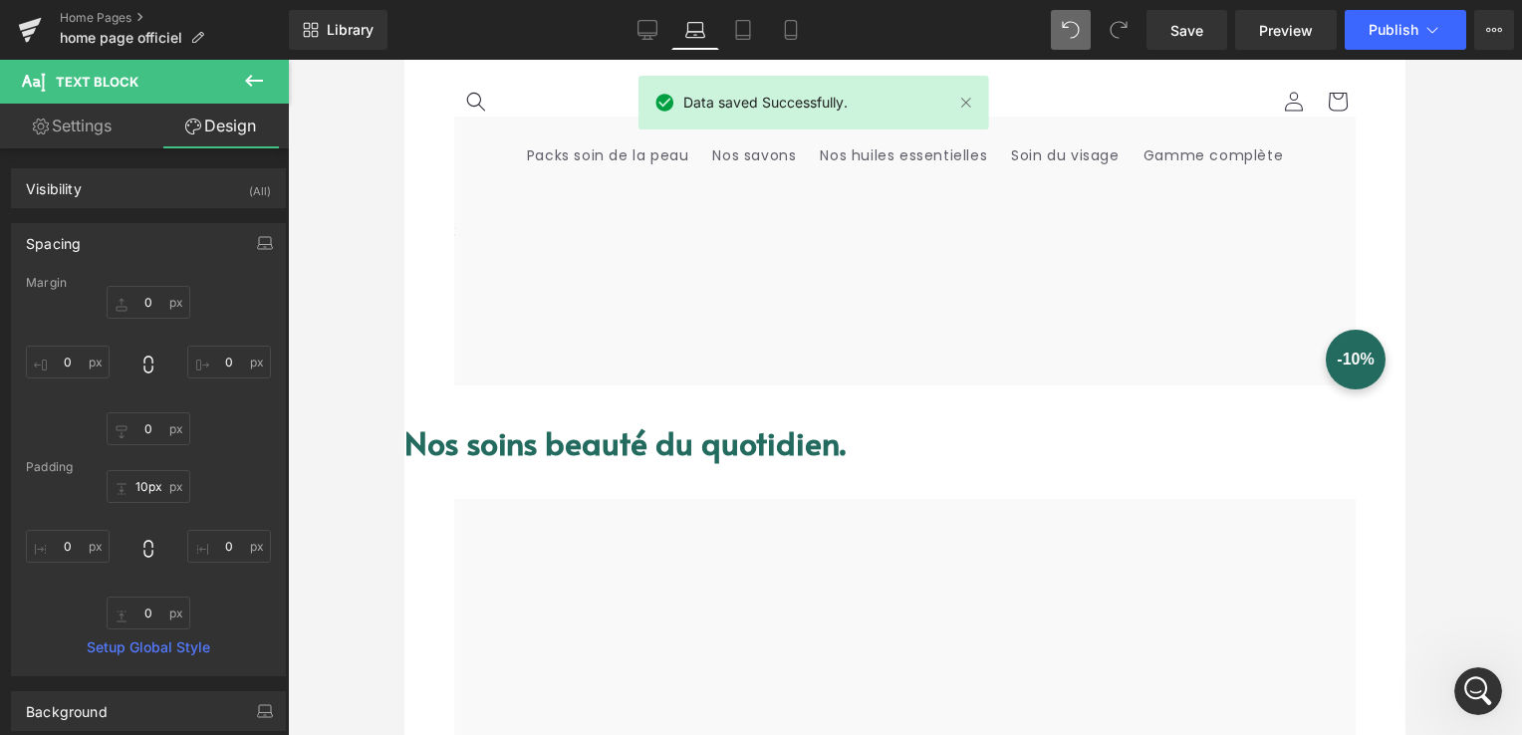
click at [805, 417] on div "Nos soins beauté du quotidien. Text Block" at bounding box center [904, 443] width 1001 height 84
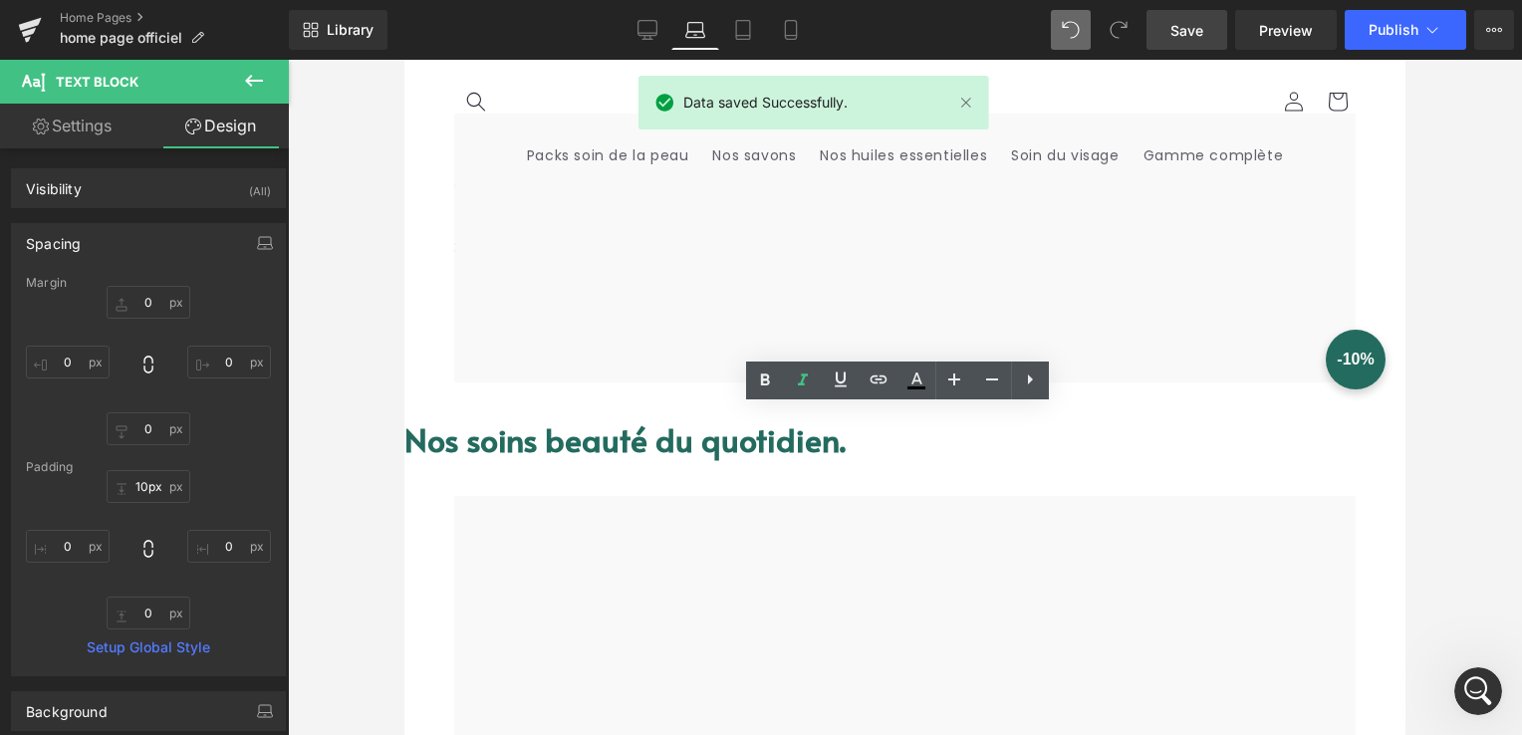
click at [1204, 27] on span "Save" at bounding box center [1187, 30] width 33 height 21
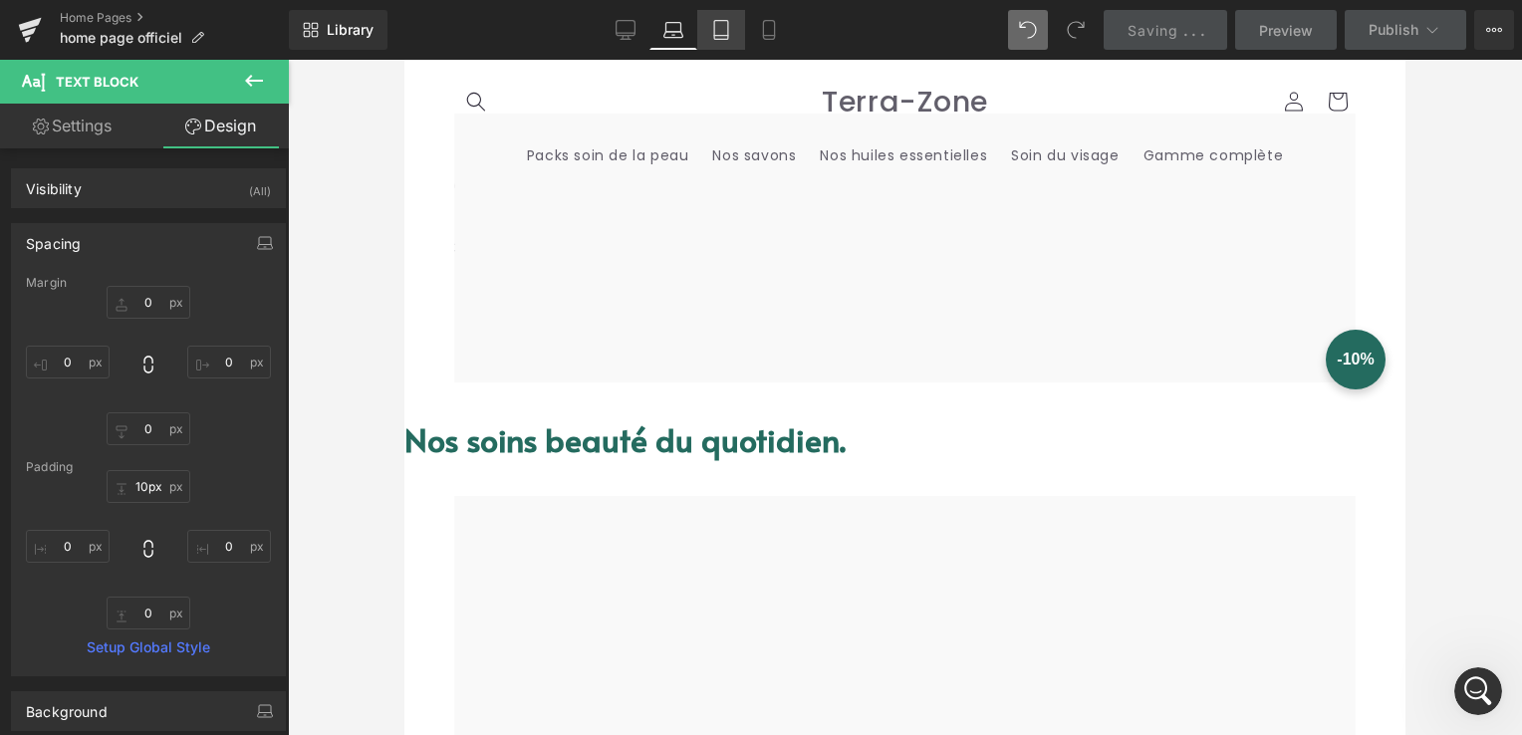
click at [715, 26] on icon at bounding box center [721, 30] width 14 height 19
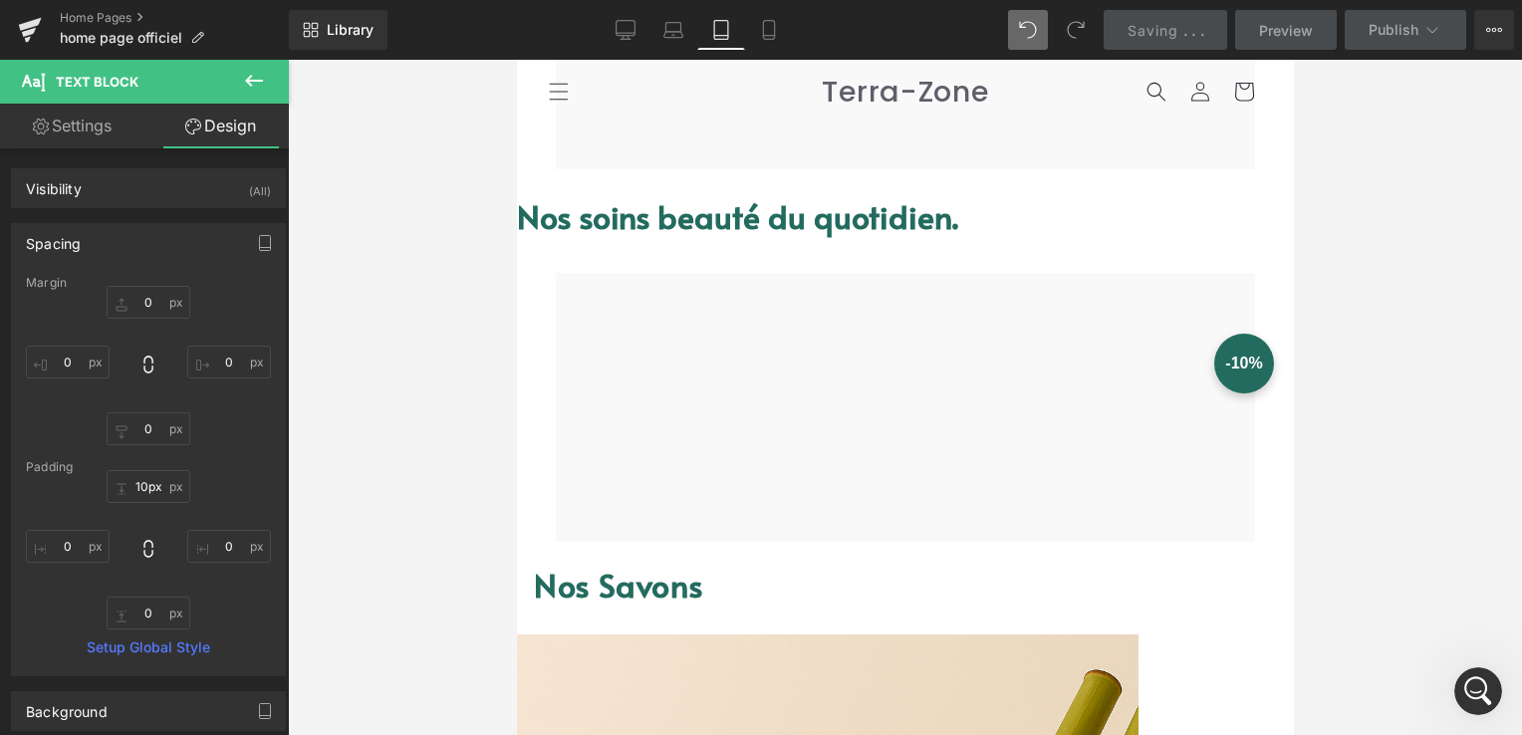
type input "0"
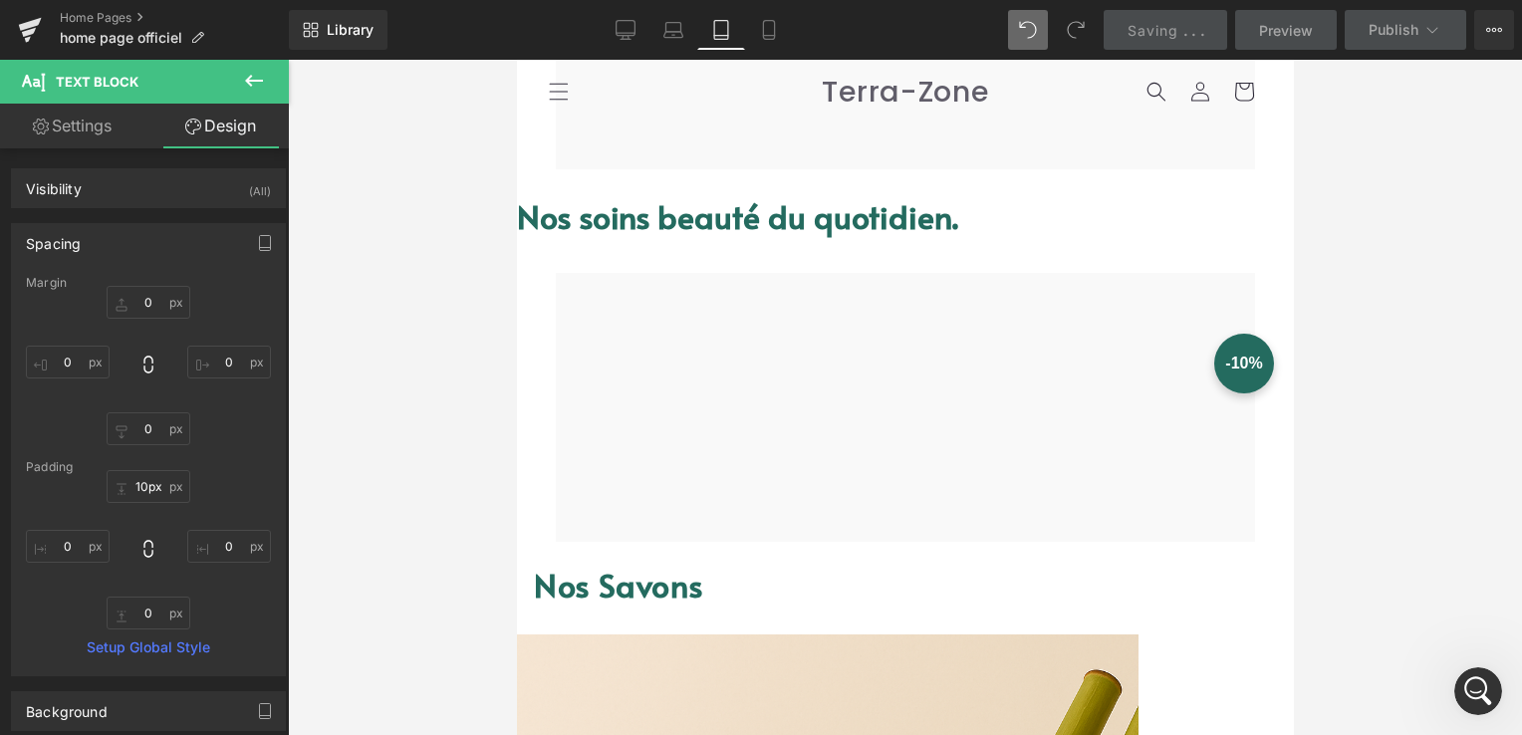
type input "0"
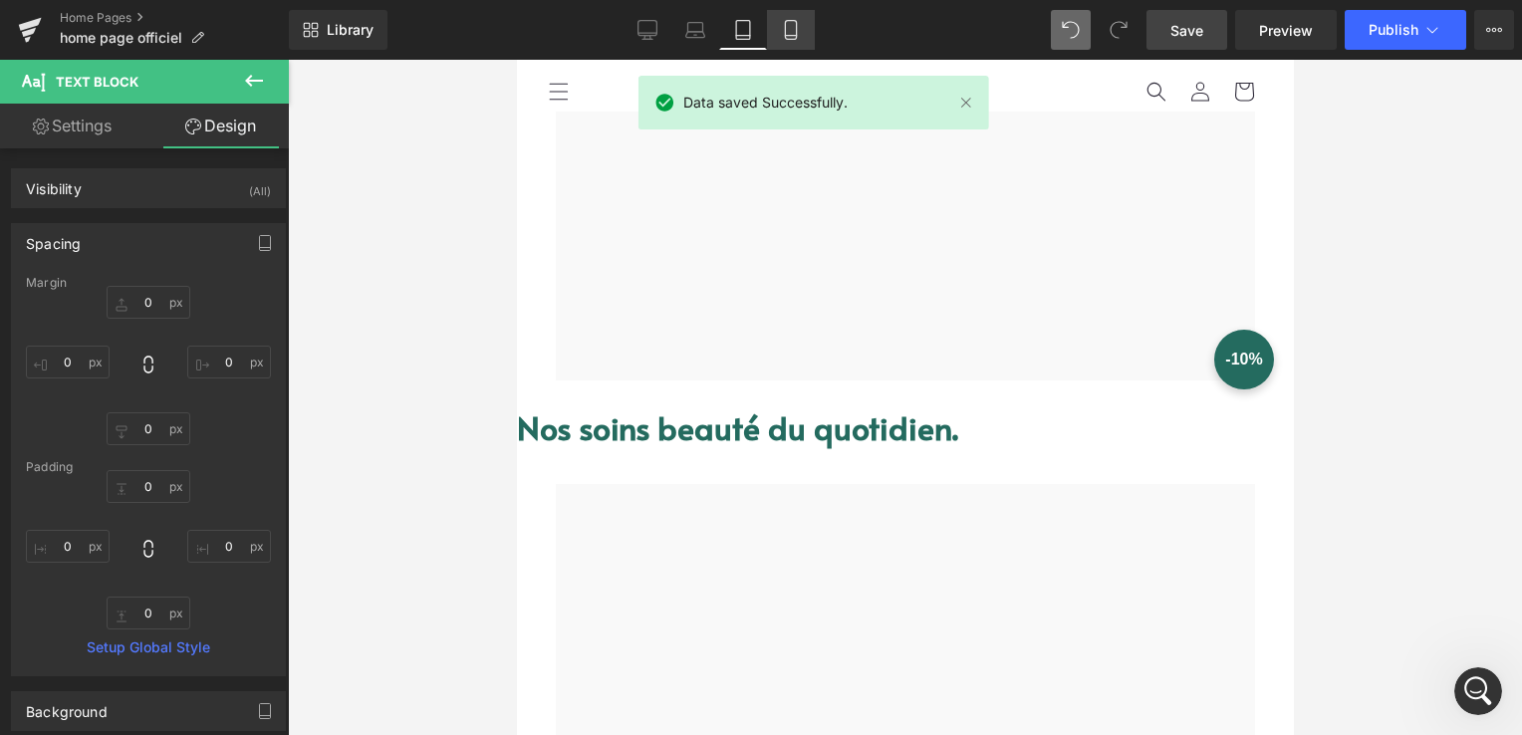
click at [781, 26] on icon at bounding box center [791, 30] width 20 height 20
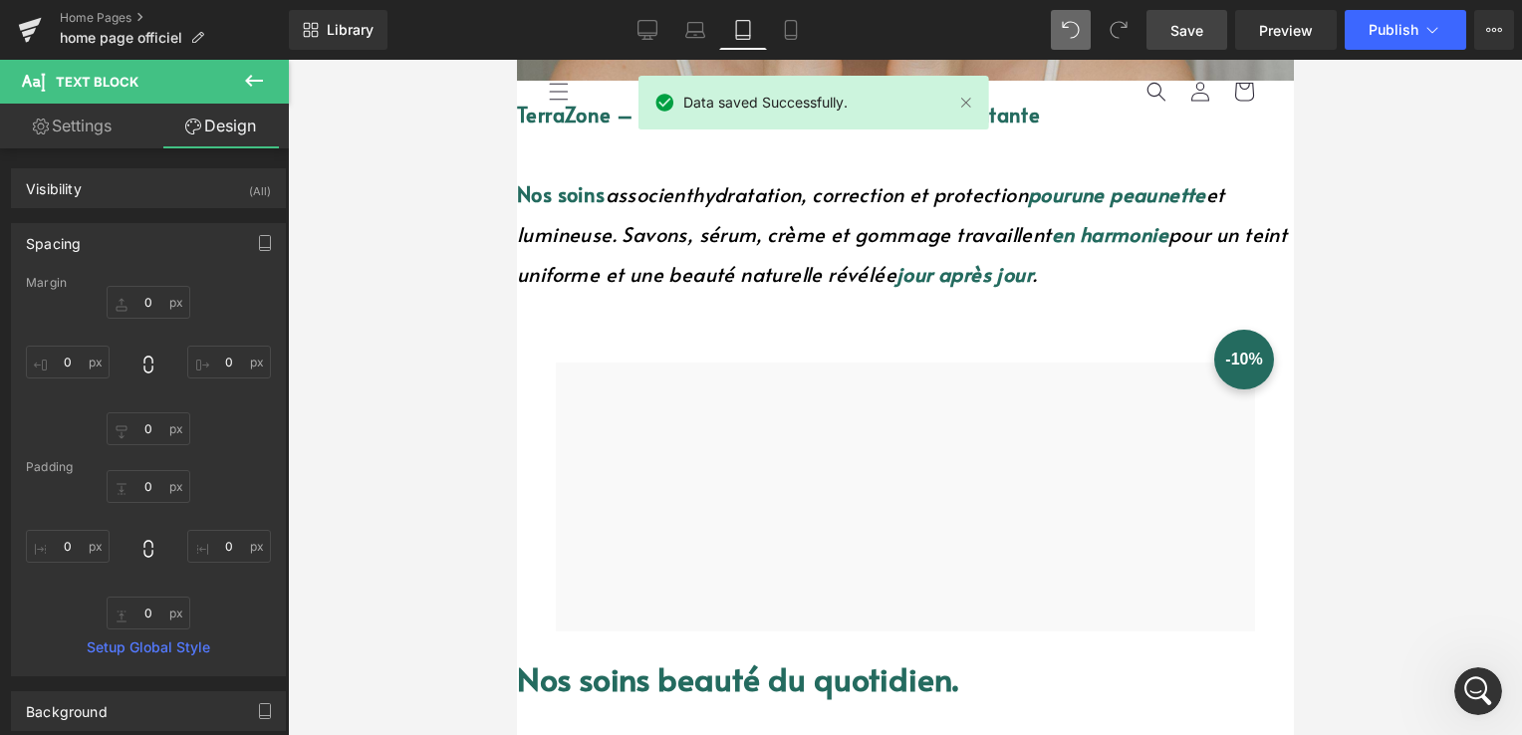
type input "0"
type input "22"
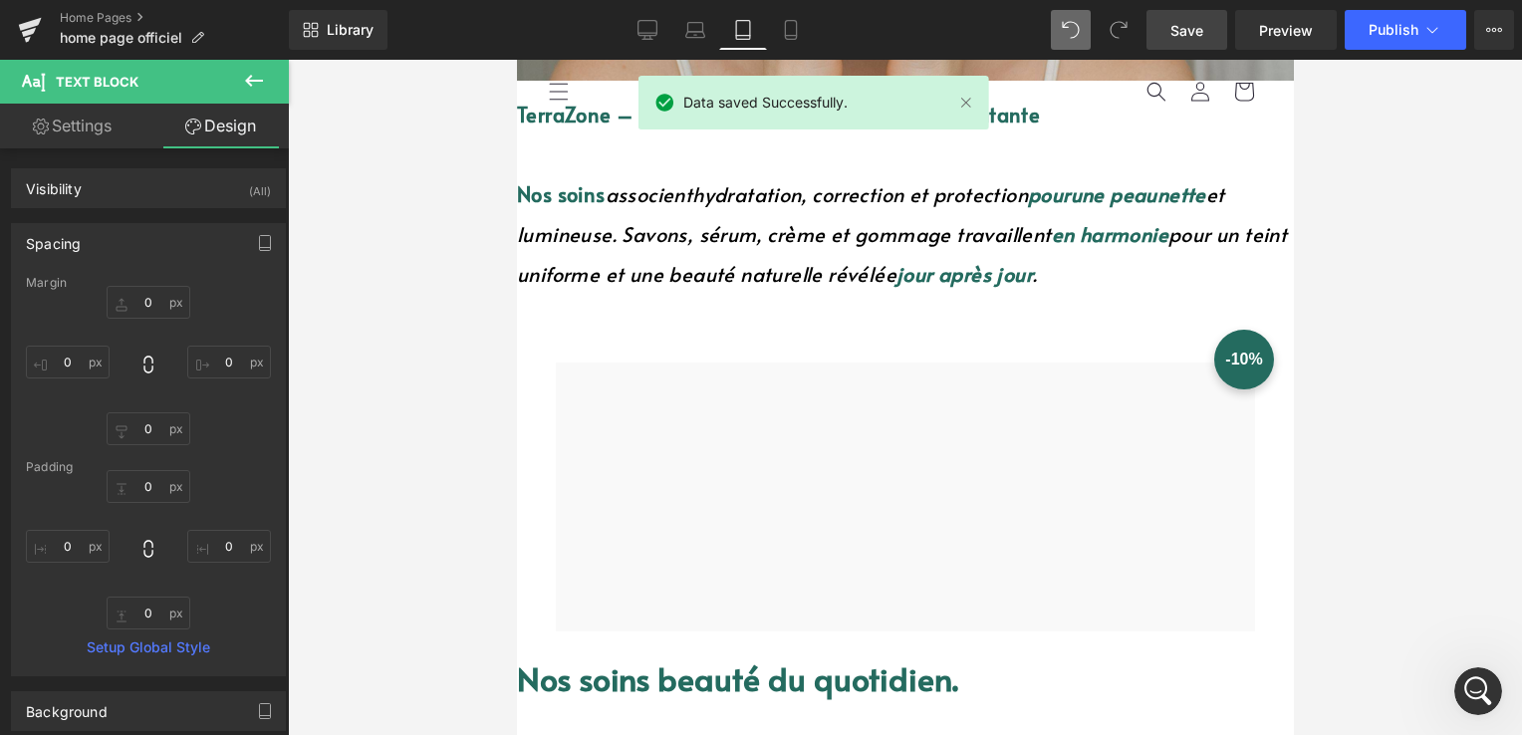
type input "0"
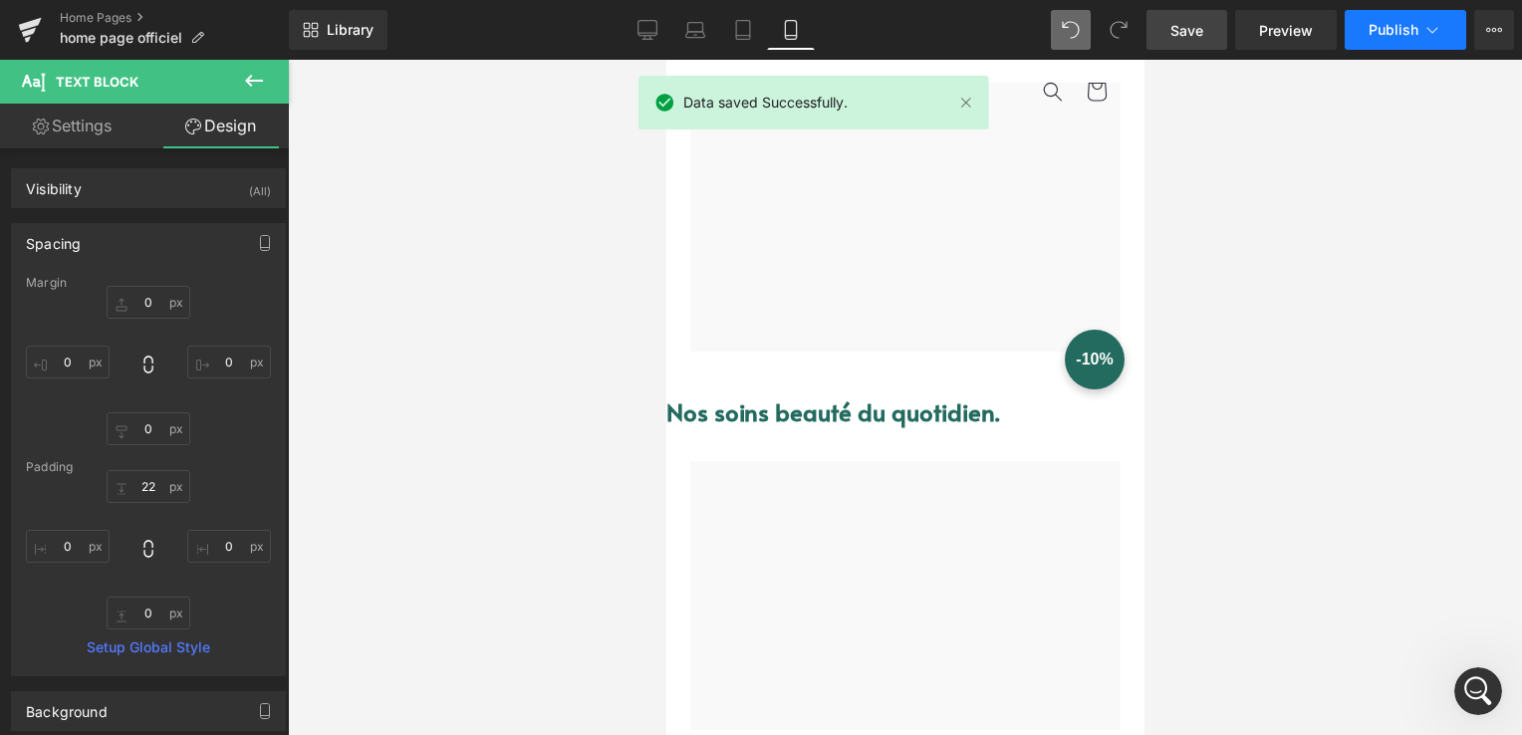
click at [1417, 29] on button "Publish" at bounding box center [1406, 30] width 122 height 40
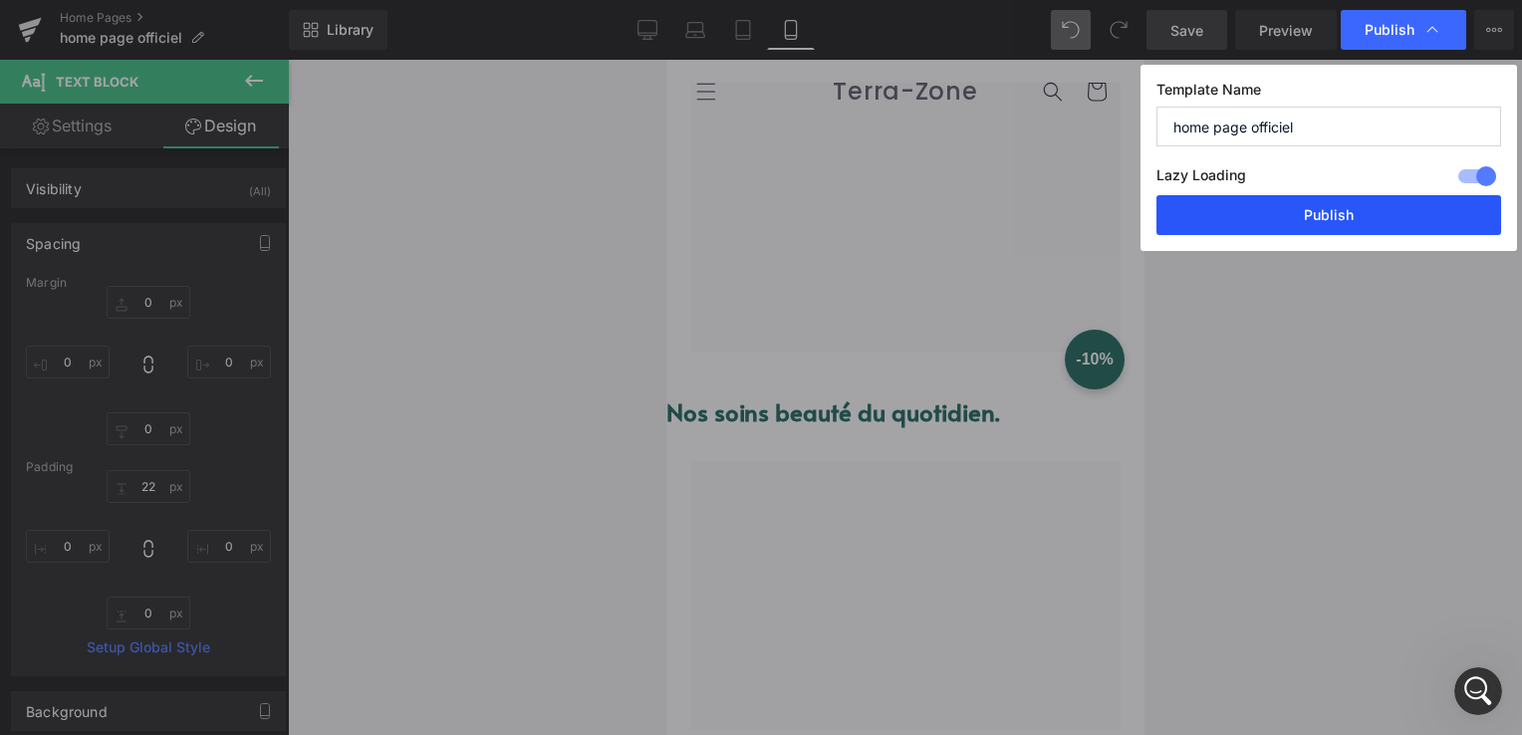
drag, startPoint x: 1341, startPoint y: 219, endPoint x: 59, endPoint y: 197, distance: 1282.4
click at [1341, 219] on button "Publish" at bounding box center [1329, 215] width 345 height 40
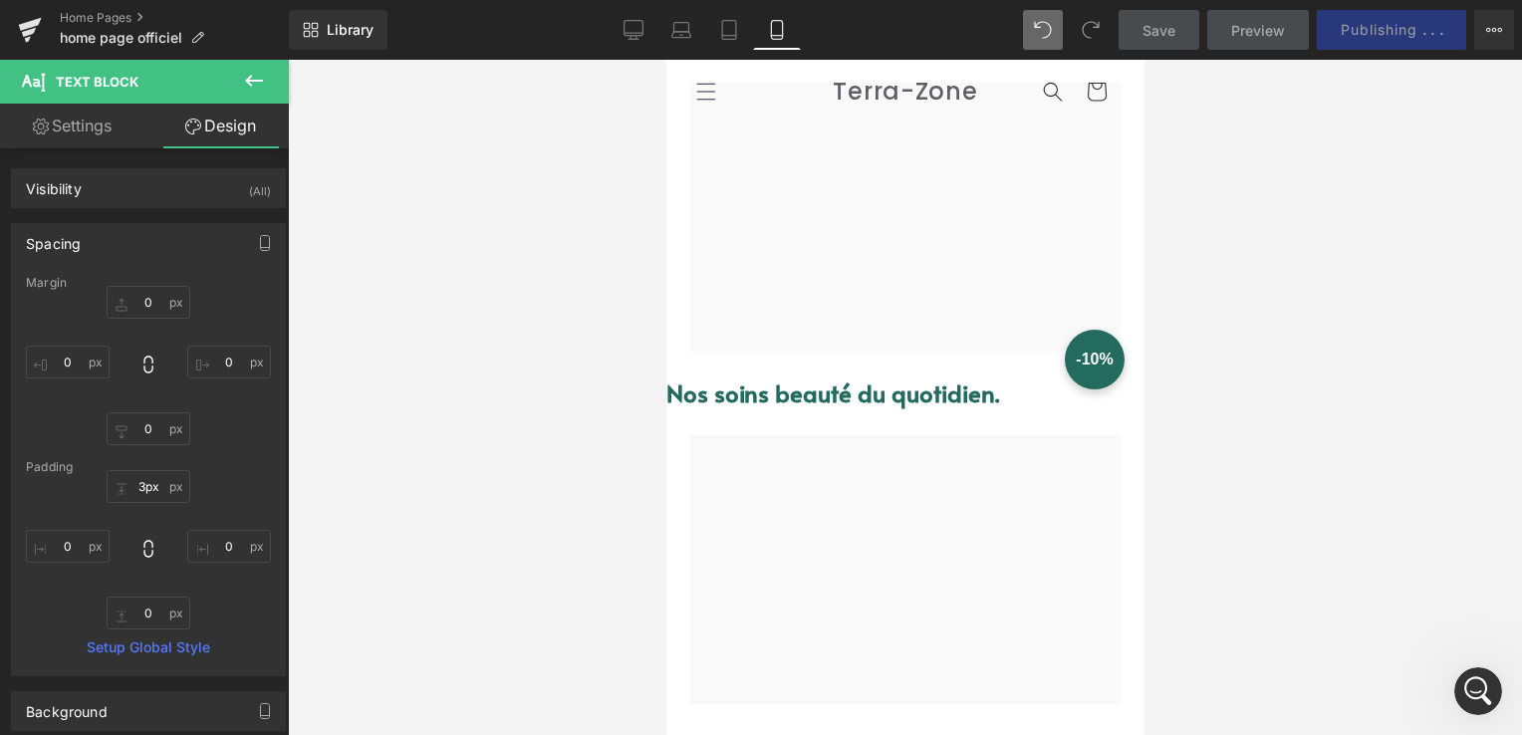
type input "0px"
drag, startPoint x: 846, startPoint y: 408, endPoint x: 884, endPoint y: 313, distance: 102.9
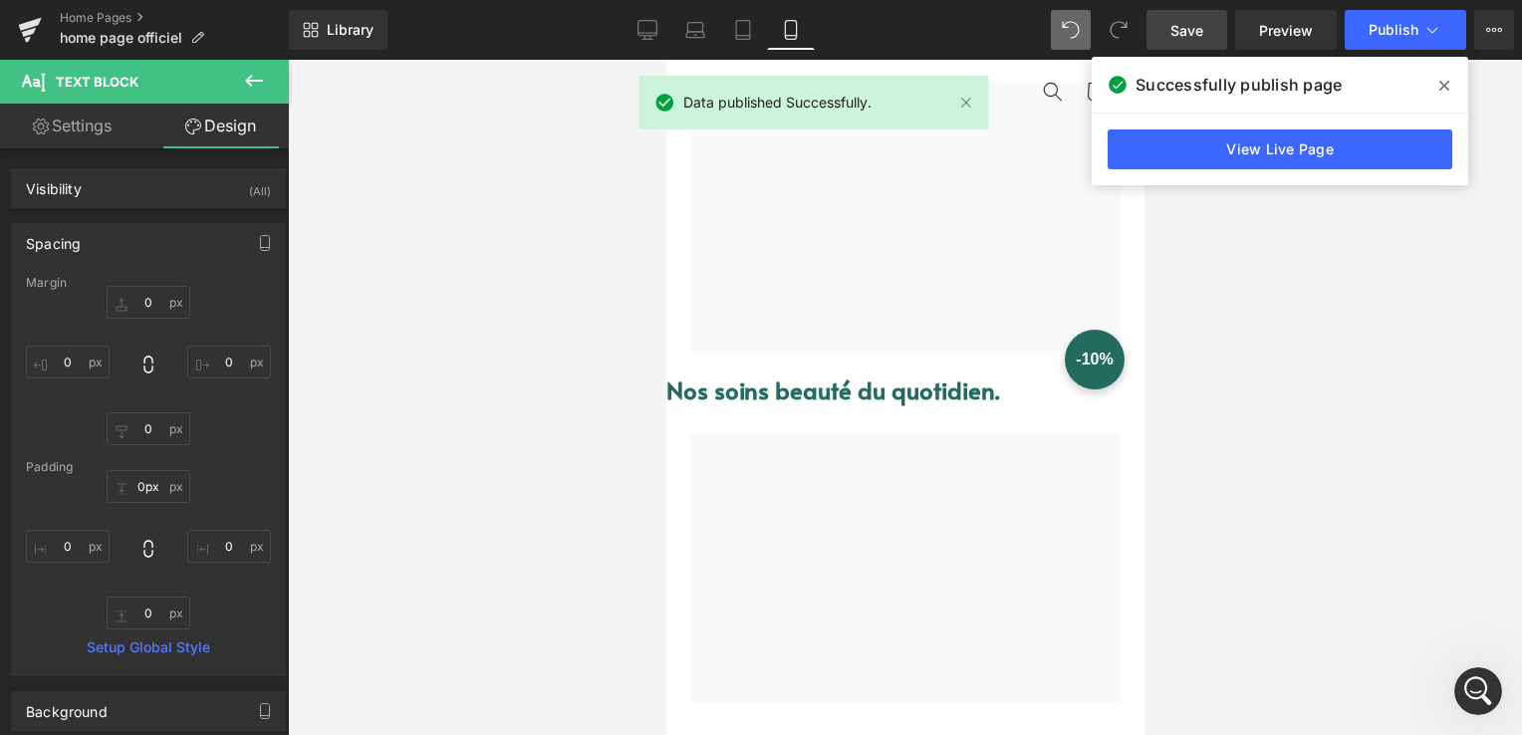
click at [1185, 38] on span "Save" at bounding box center [1187, 30] width 33 height 21
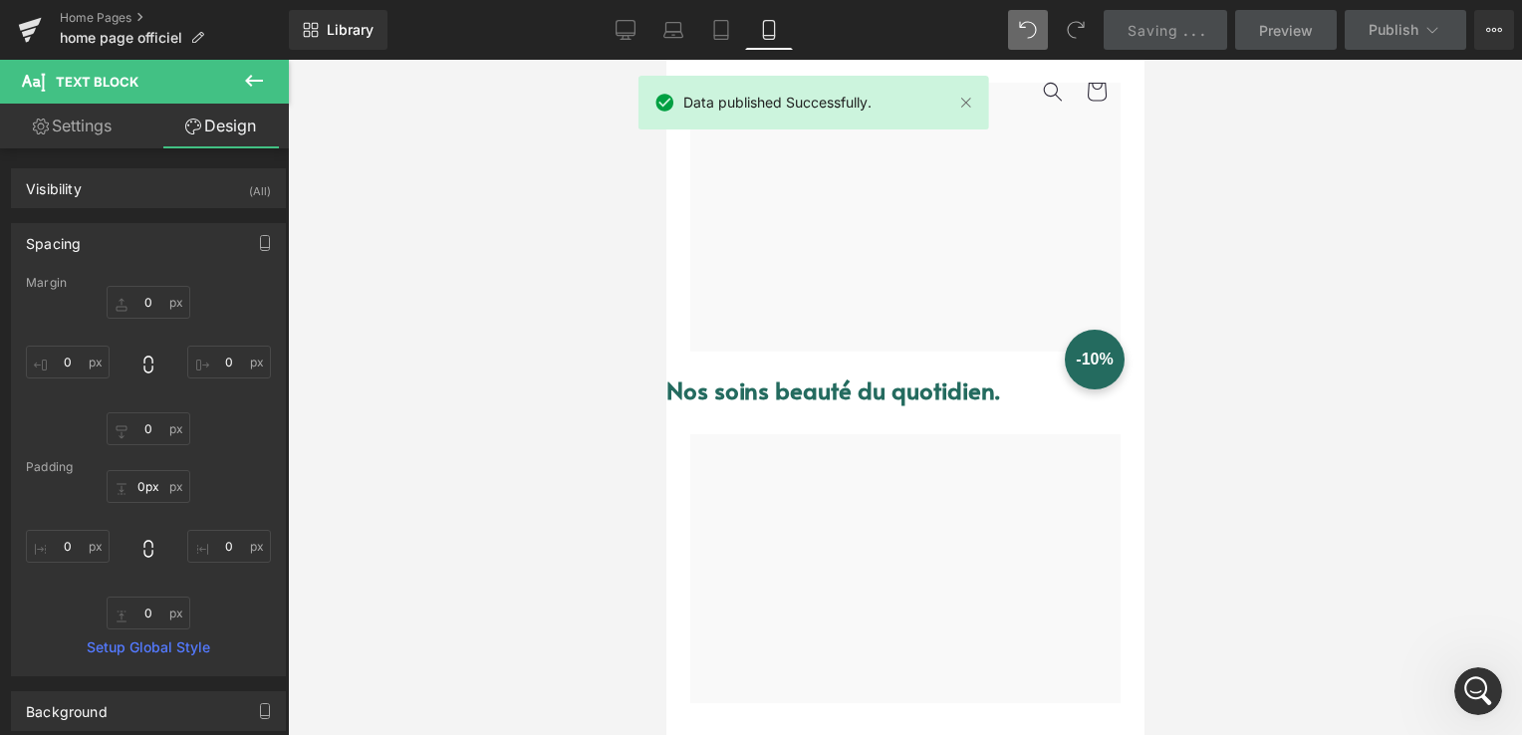
click at [1378, 40] on button "Publish" at bounding box center [1406, 30] width 122 height 40
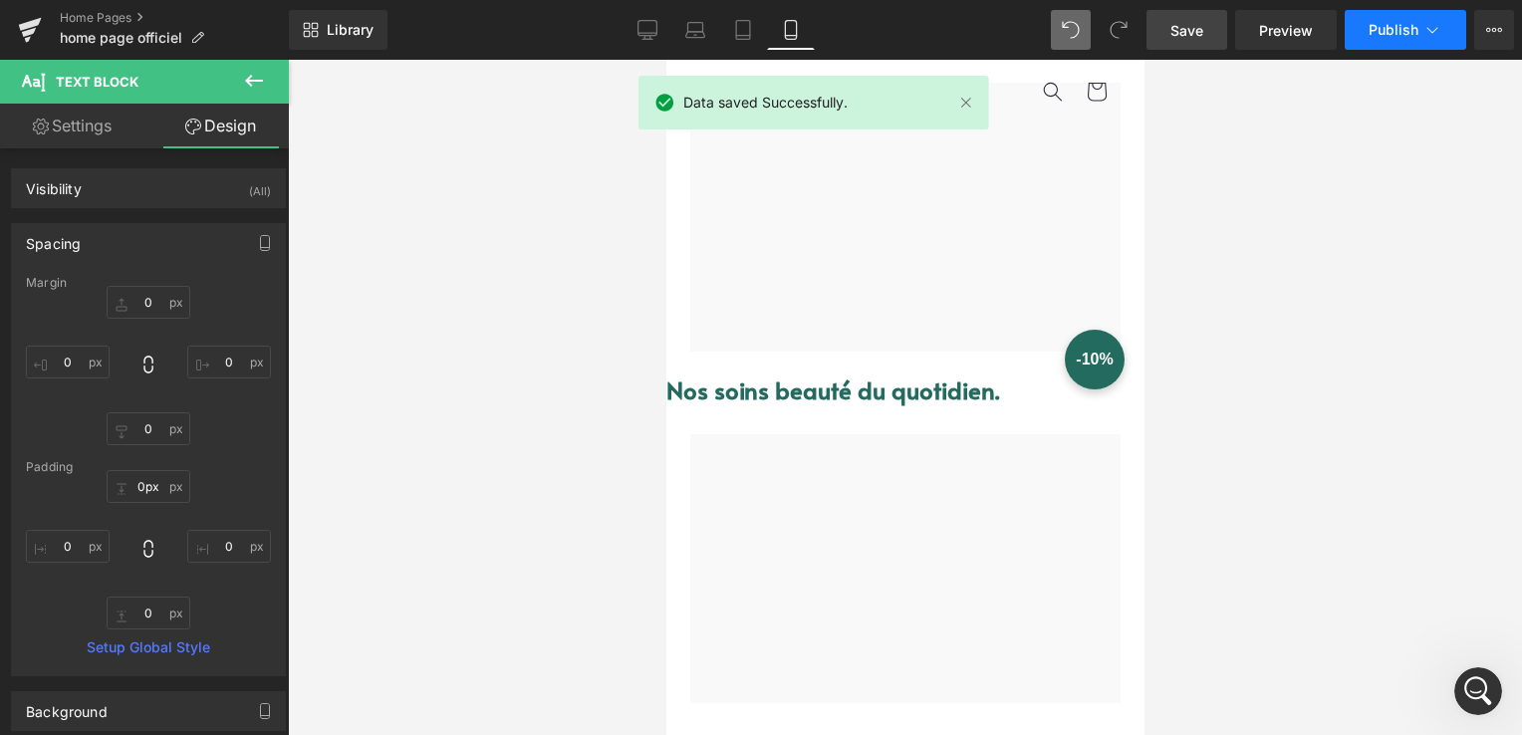
click at [1385, 29] on span "Publish" at bounding box center [1394, 30] width 50 height 16
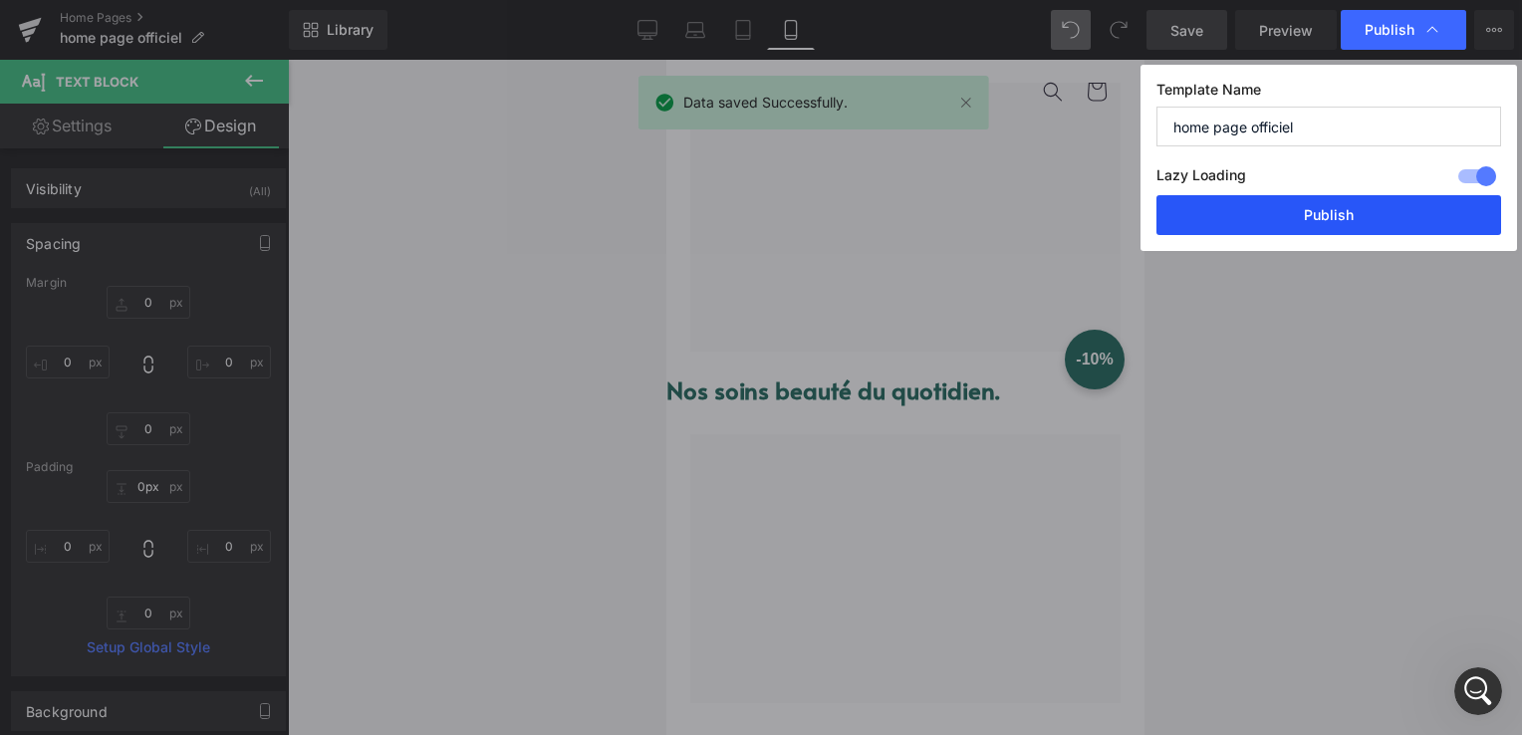
click at [1370, 208] on button "Publish" at bounding box center [1329, 215] width 345 height 40
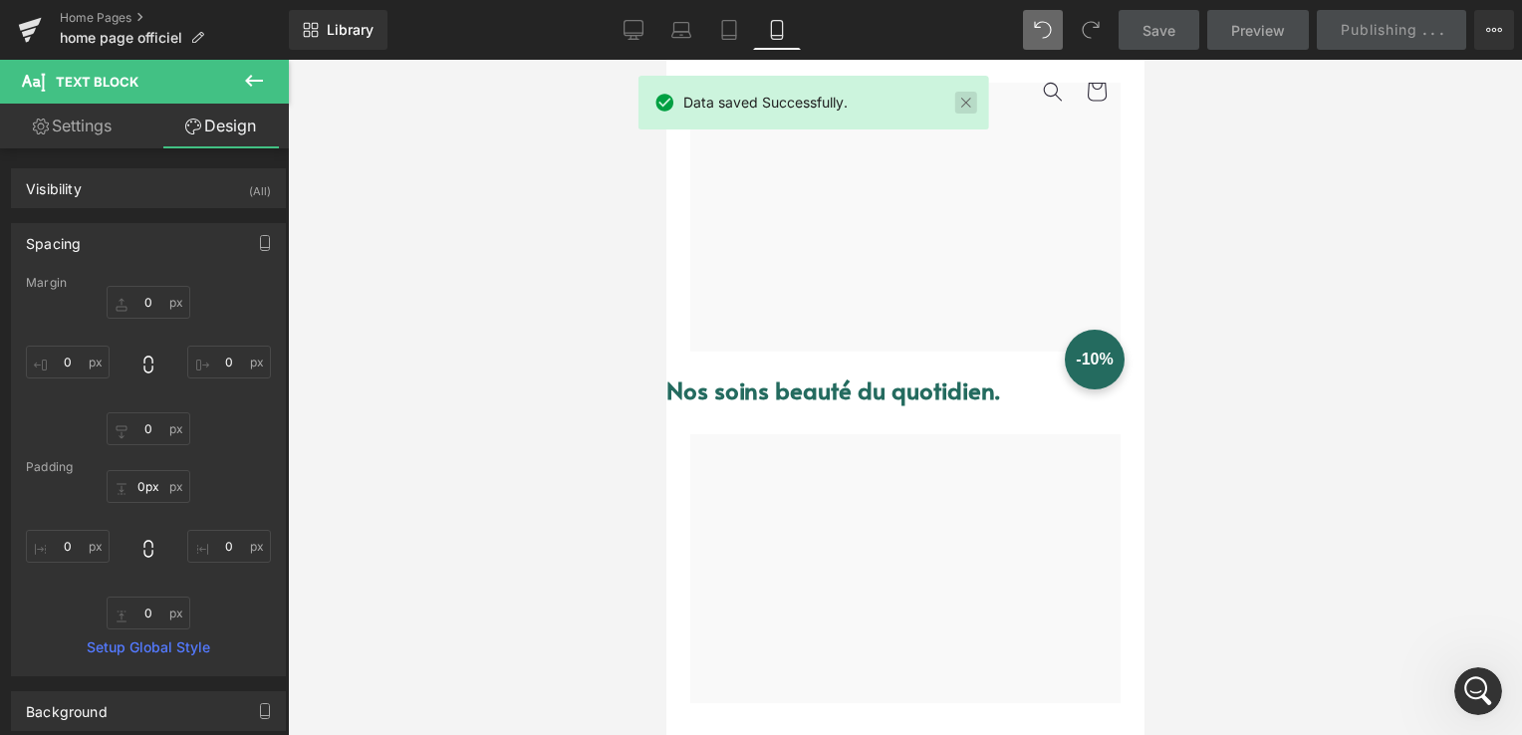
click at [964, 106] on link at bounding box center [966, 103] width 22 height 22
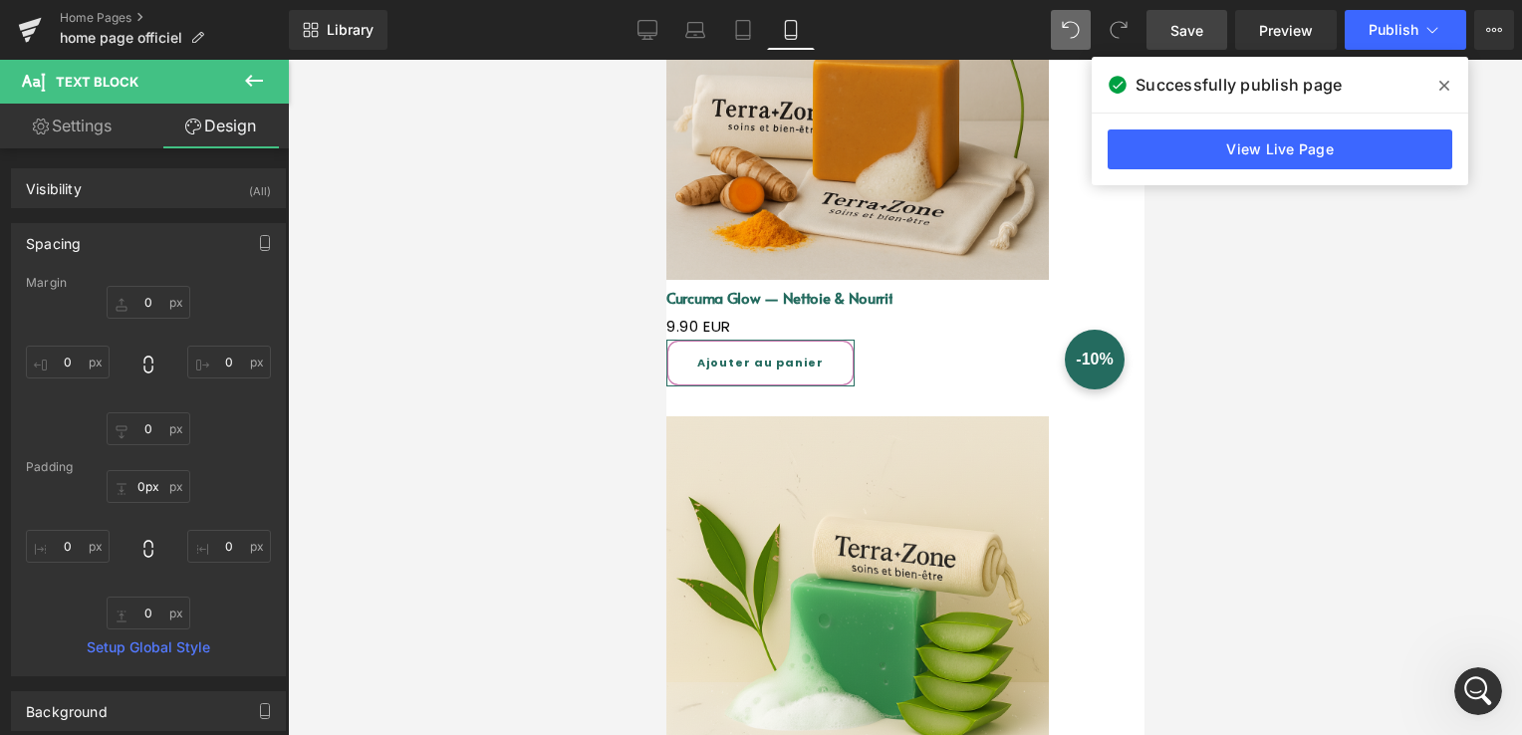
scroll to position [1949, 0]
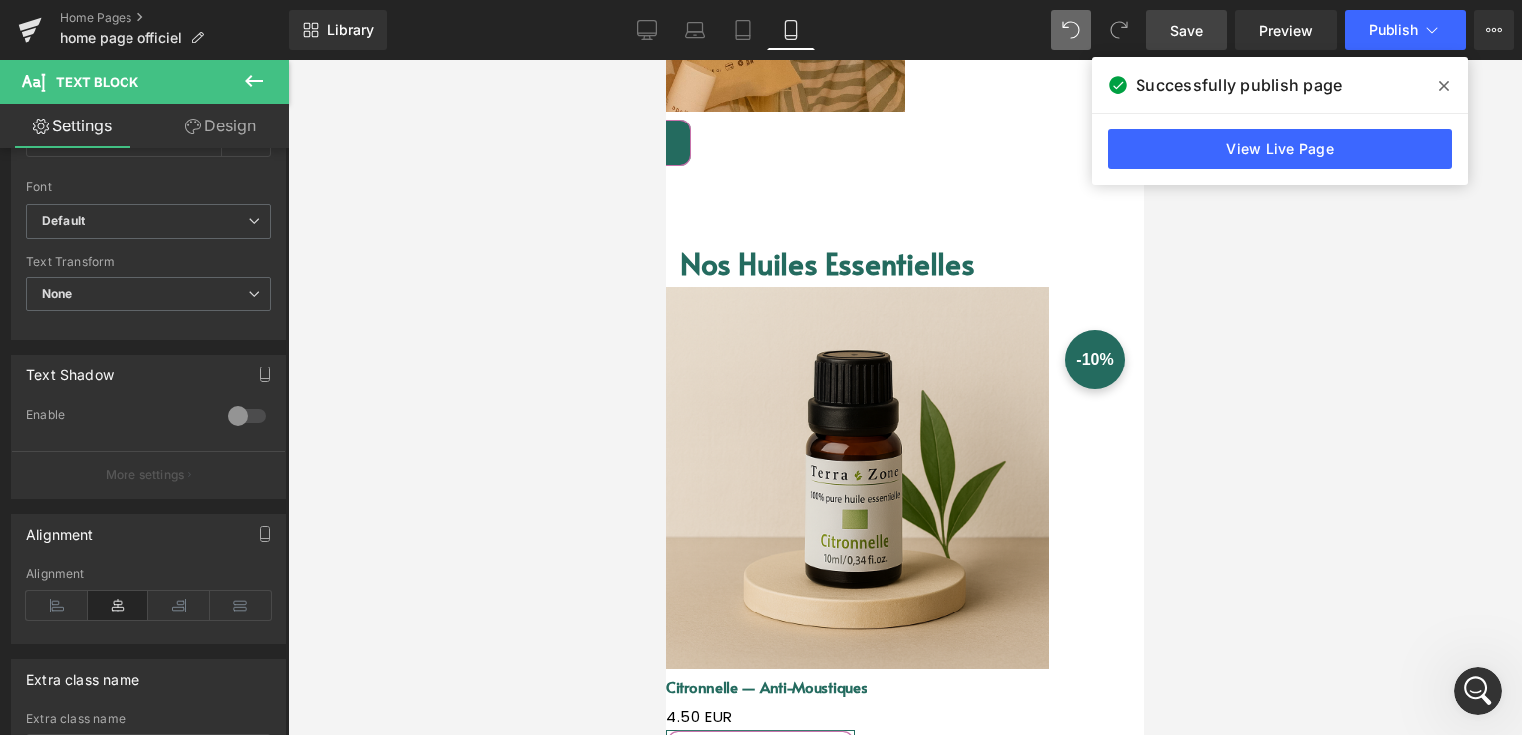
scroll to position [4041, 0]
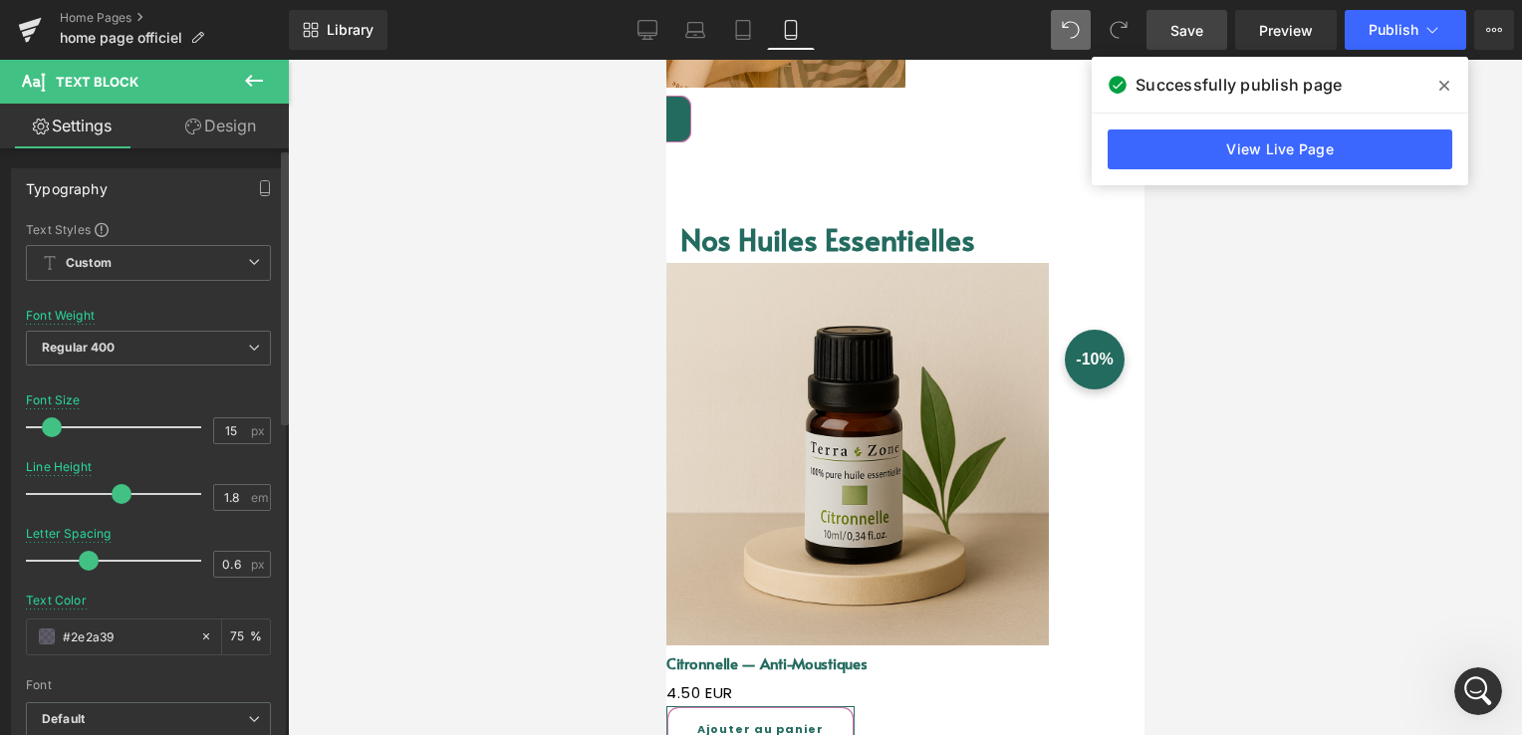
type input "13"
click at [48, 425] on span at bounding box center [48, 427] width 20 height 20
click at [1440, 90] on icon at bounding box center [1445, 86] width 10 height 16
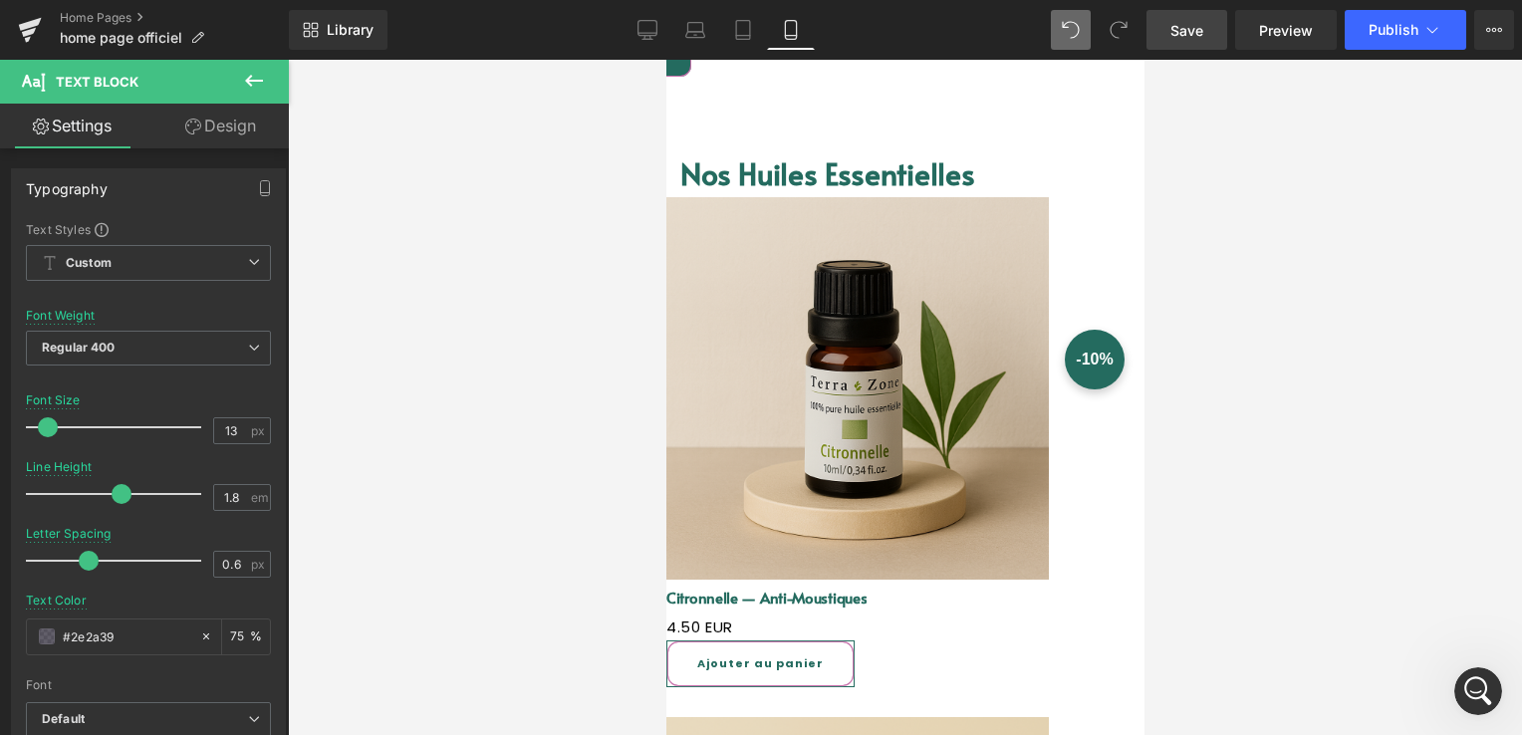
scroll to position [4141, 0]
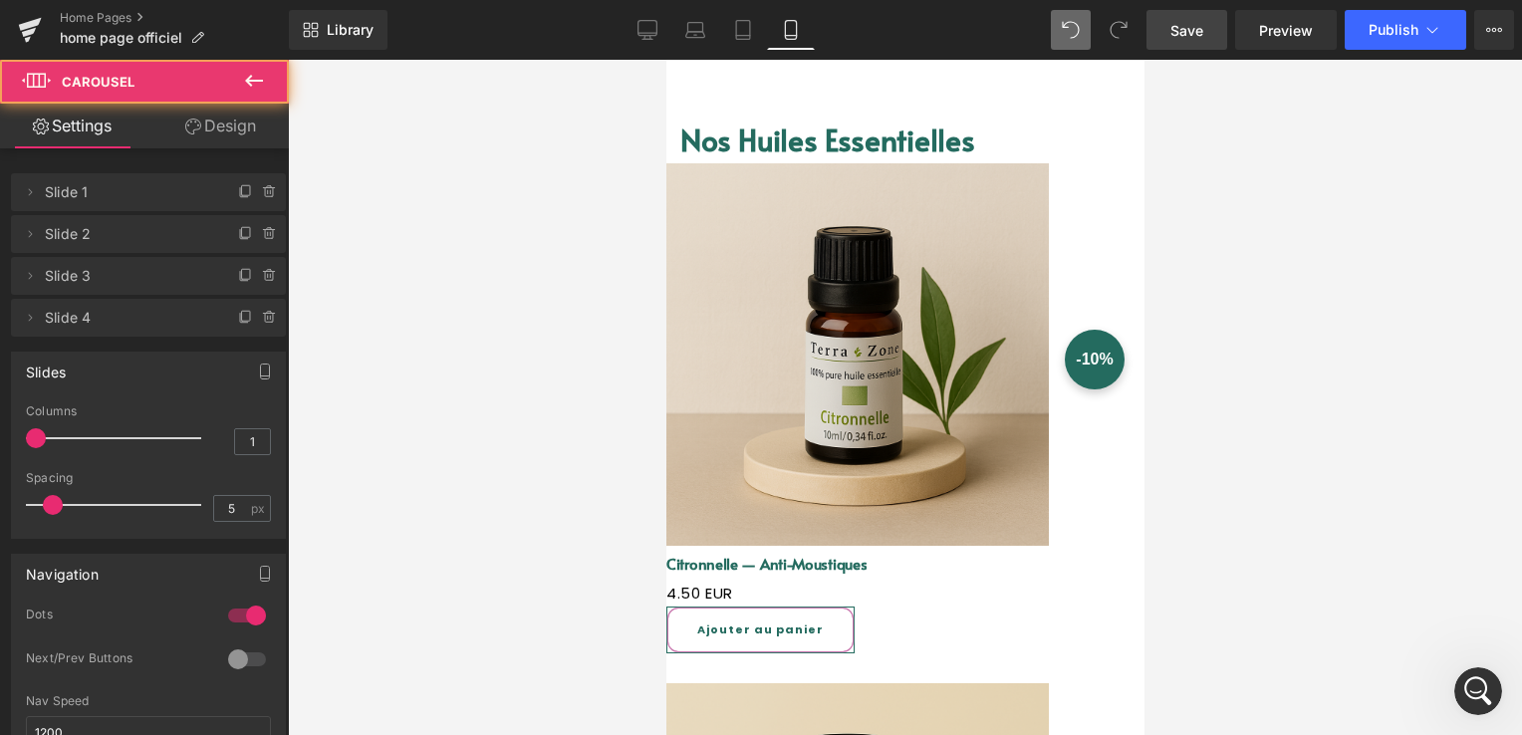
drag, startPoint x: 803, startPoint y: 522, endPoint x: 806, endPoint y: 493, distance: 29.0
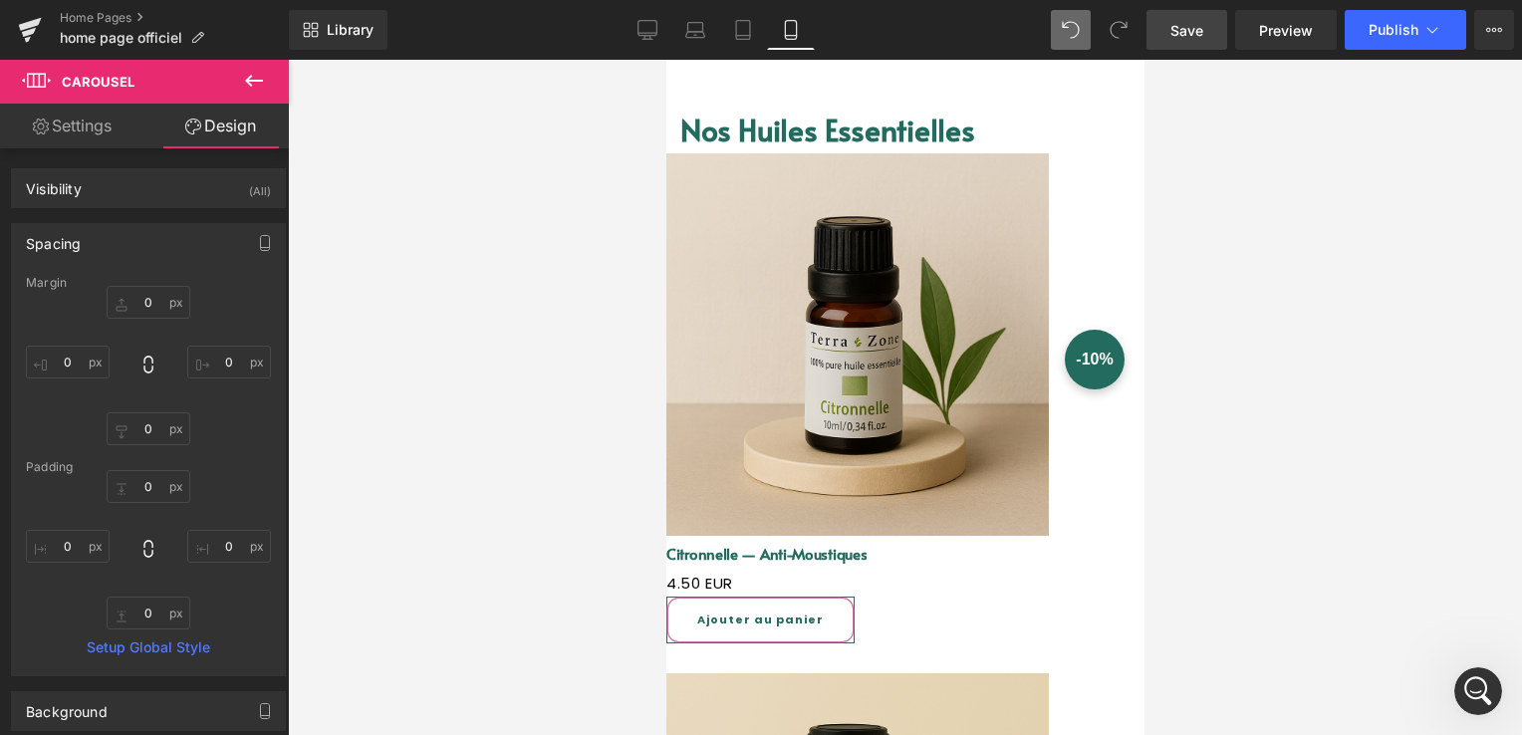
scroll to position [4340, 0]
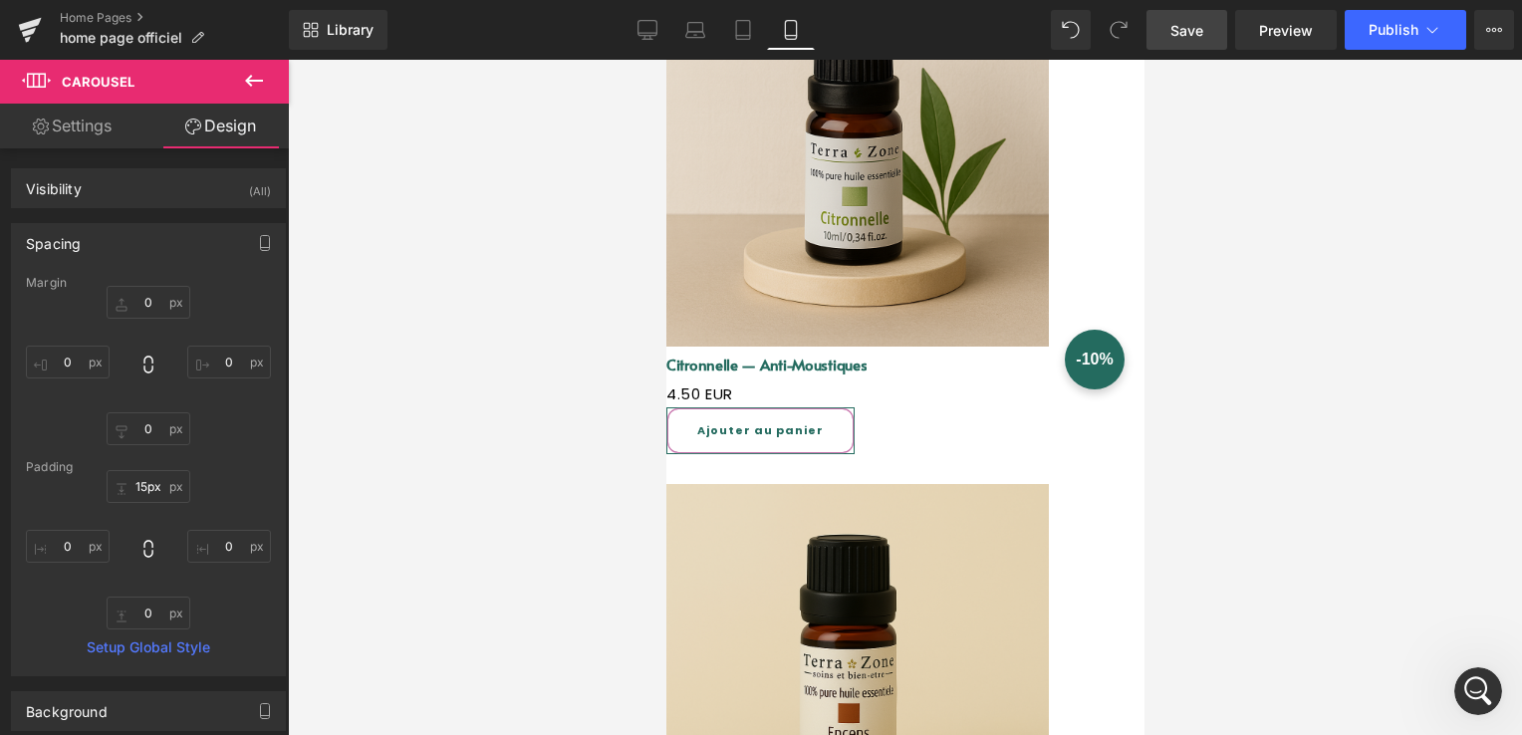
type input "16px"
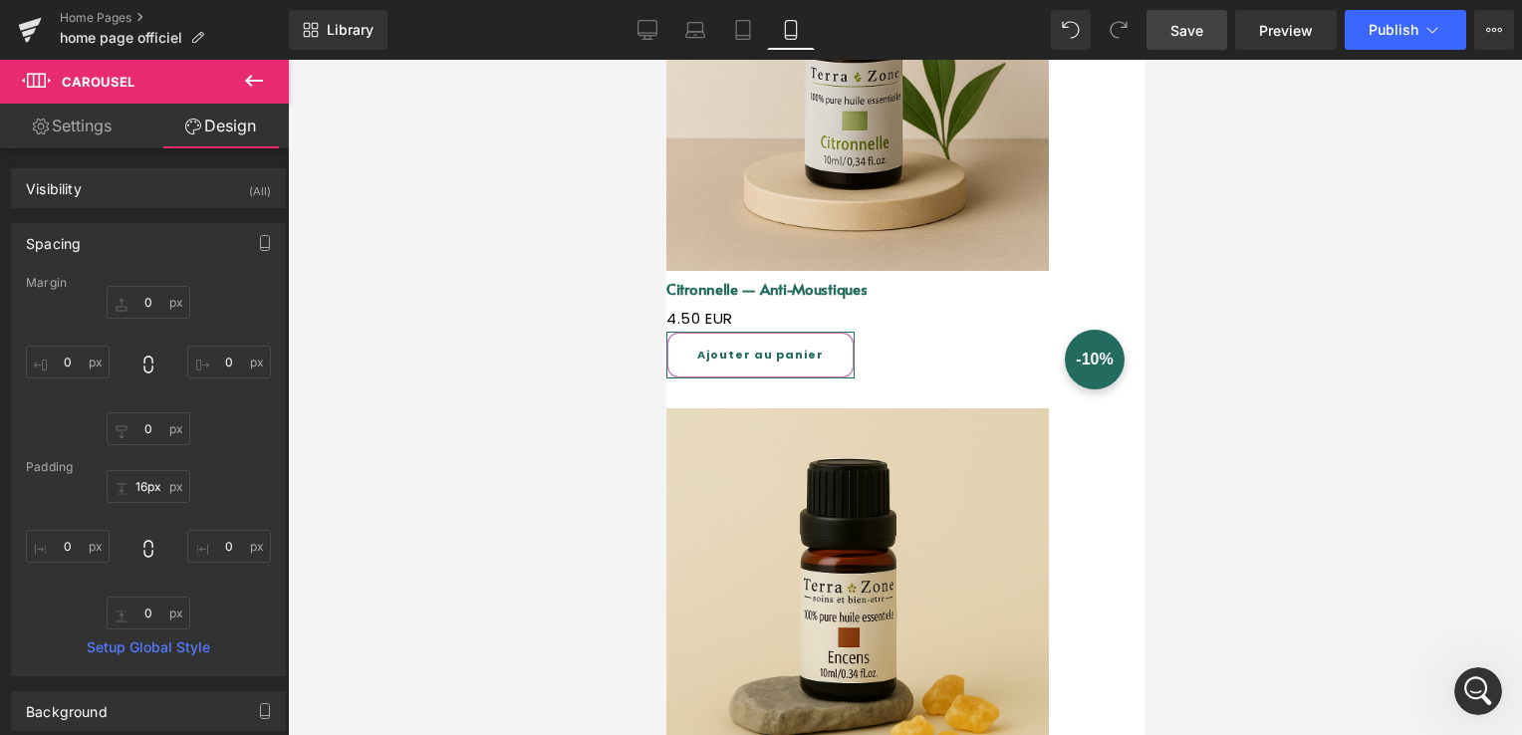
scroll to position [4539, 0]
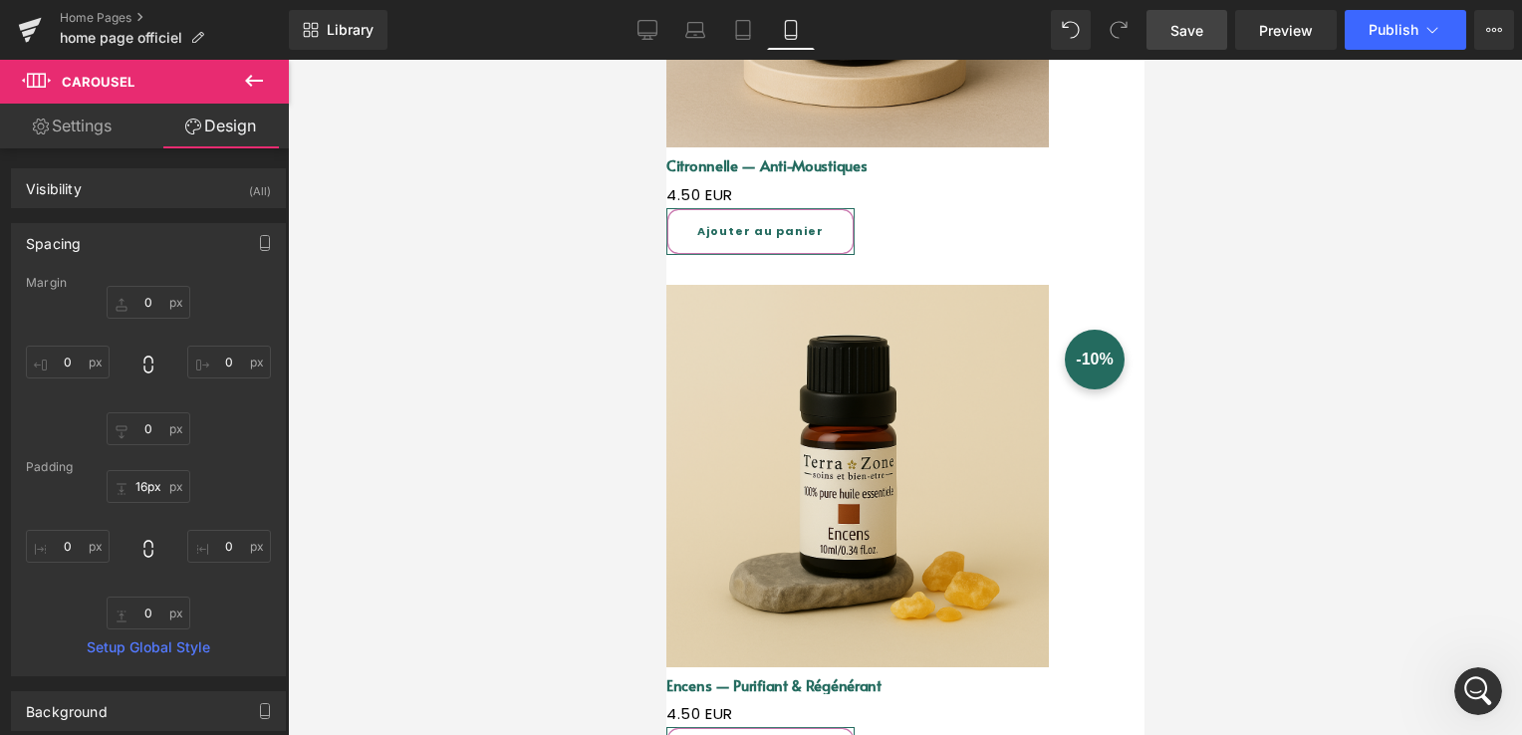
click at [1181, 42] on link "Save" at bounding box center [1187, 30] width 81 height 40
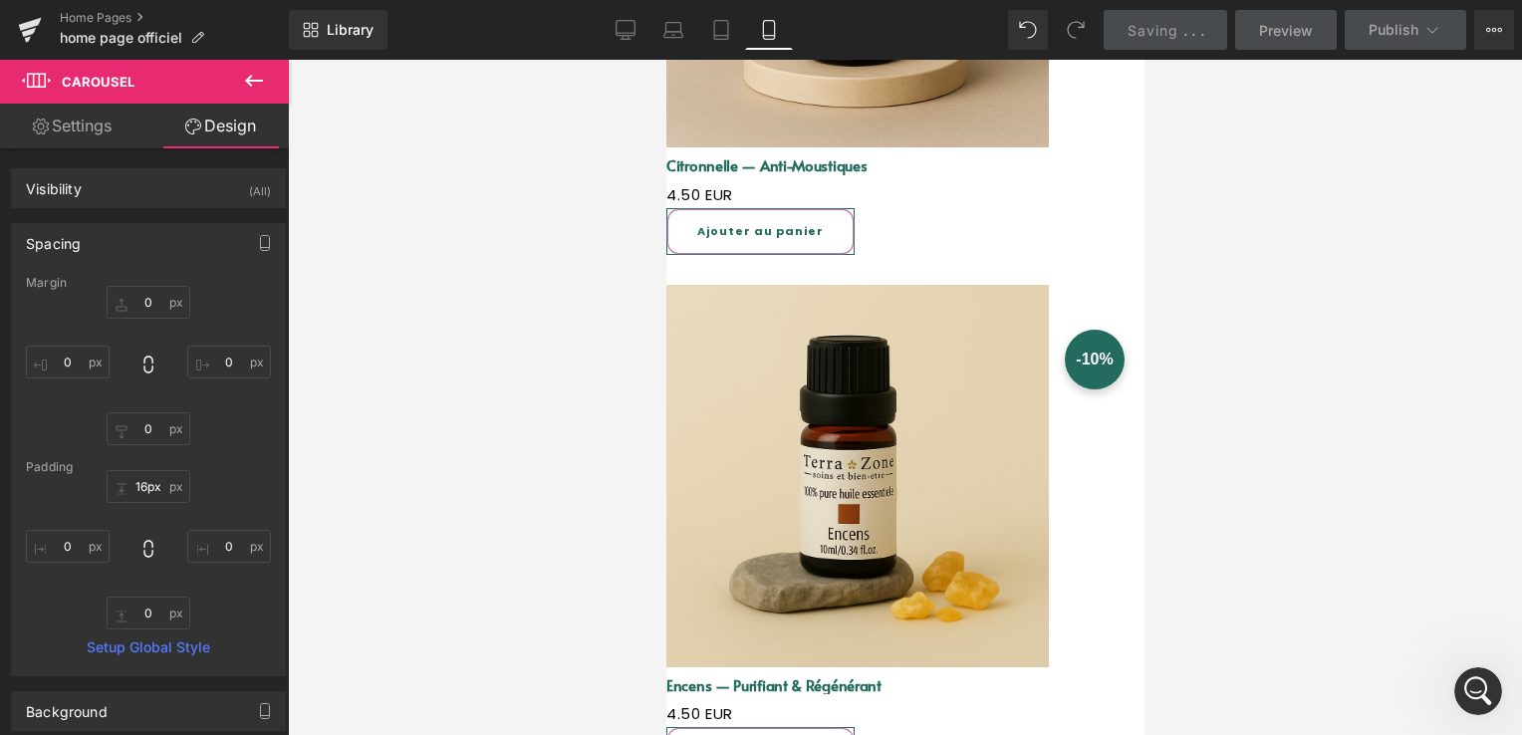
scroll to position [7047, 0]
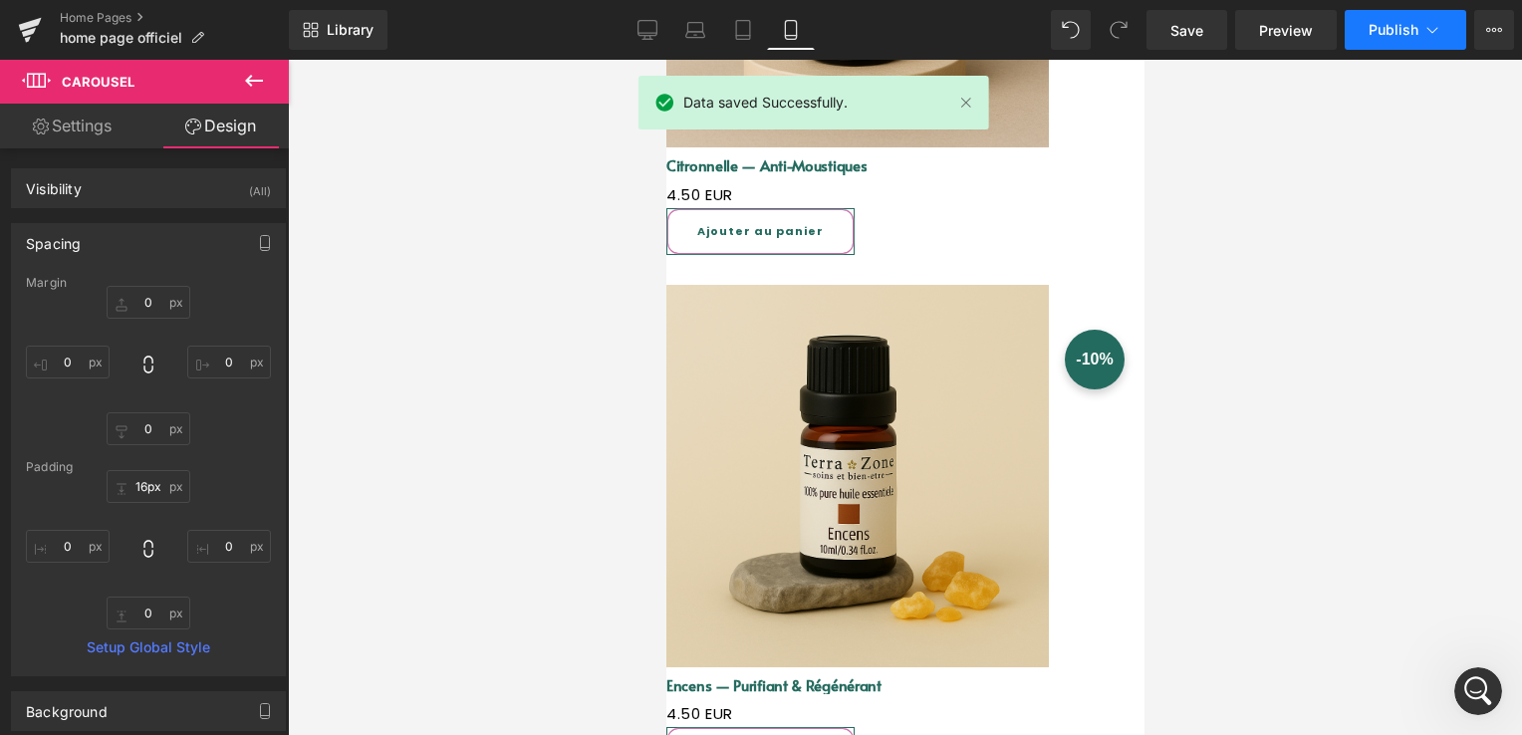
click at [1435, 28] on icon at bounding box center [1433, 30] width 20 height 20
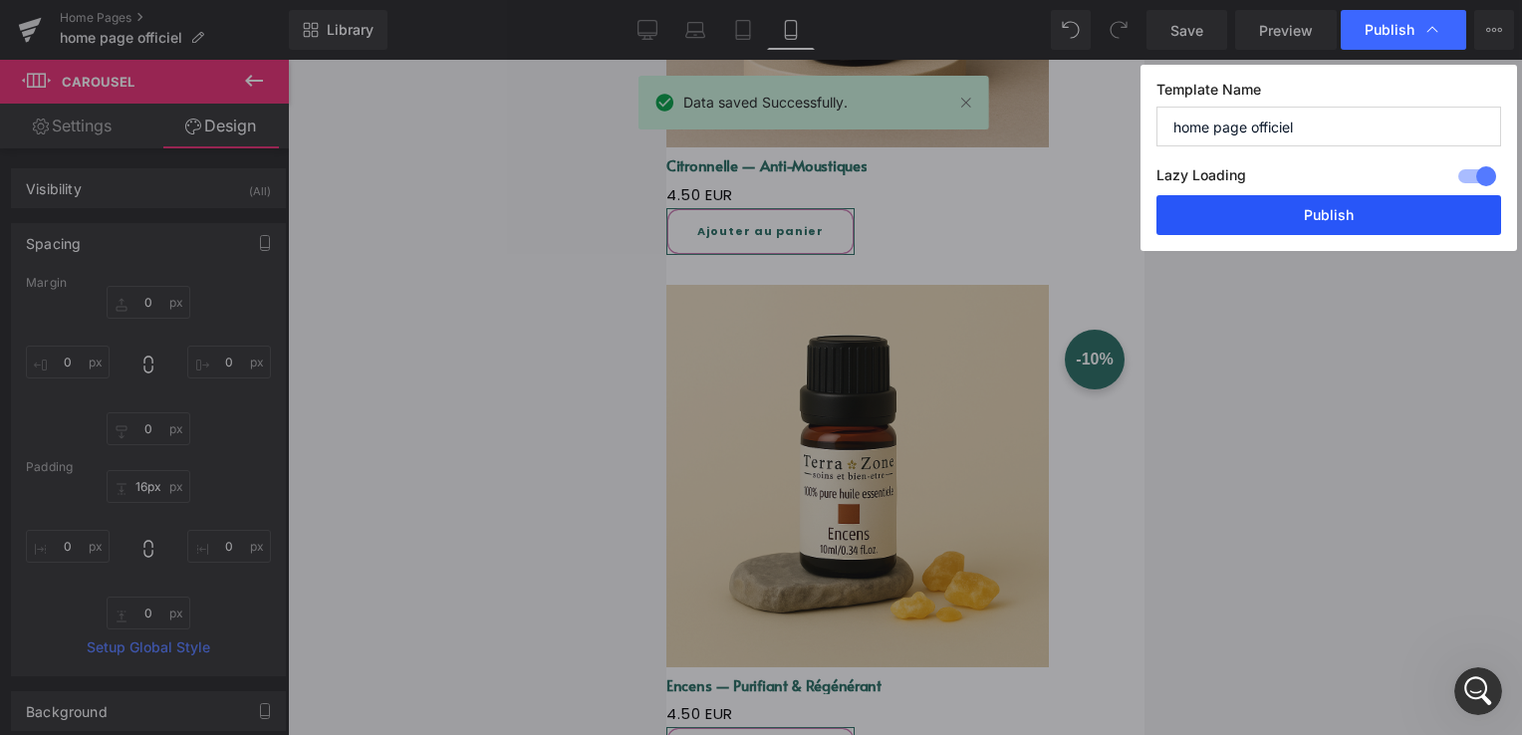
drag, startPoint x: 1380, startPoint y: 226, endPoint x: 351, endPoint y: 285, distance: 1030.8
click at [1380, 226] on button "Publish" at bounding box center [1329, 215] width 345 height 40
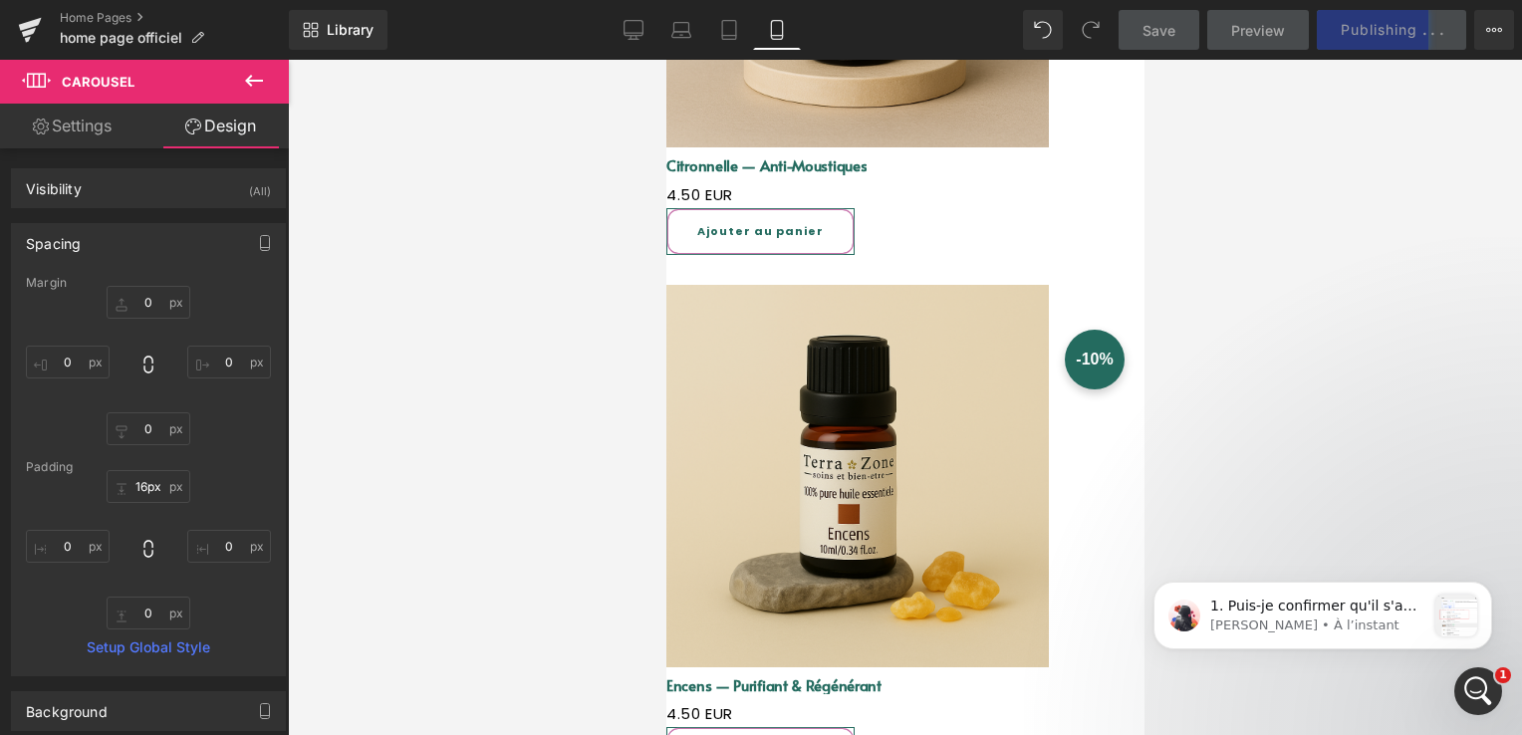
scroll to position [0, 0]
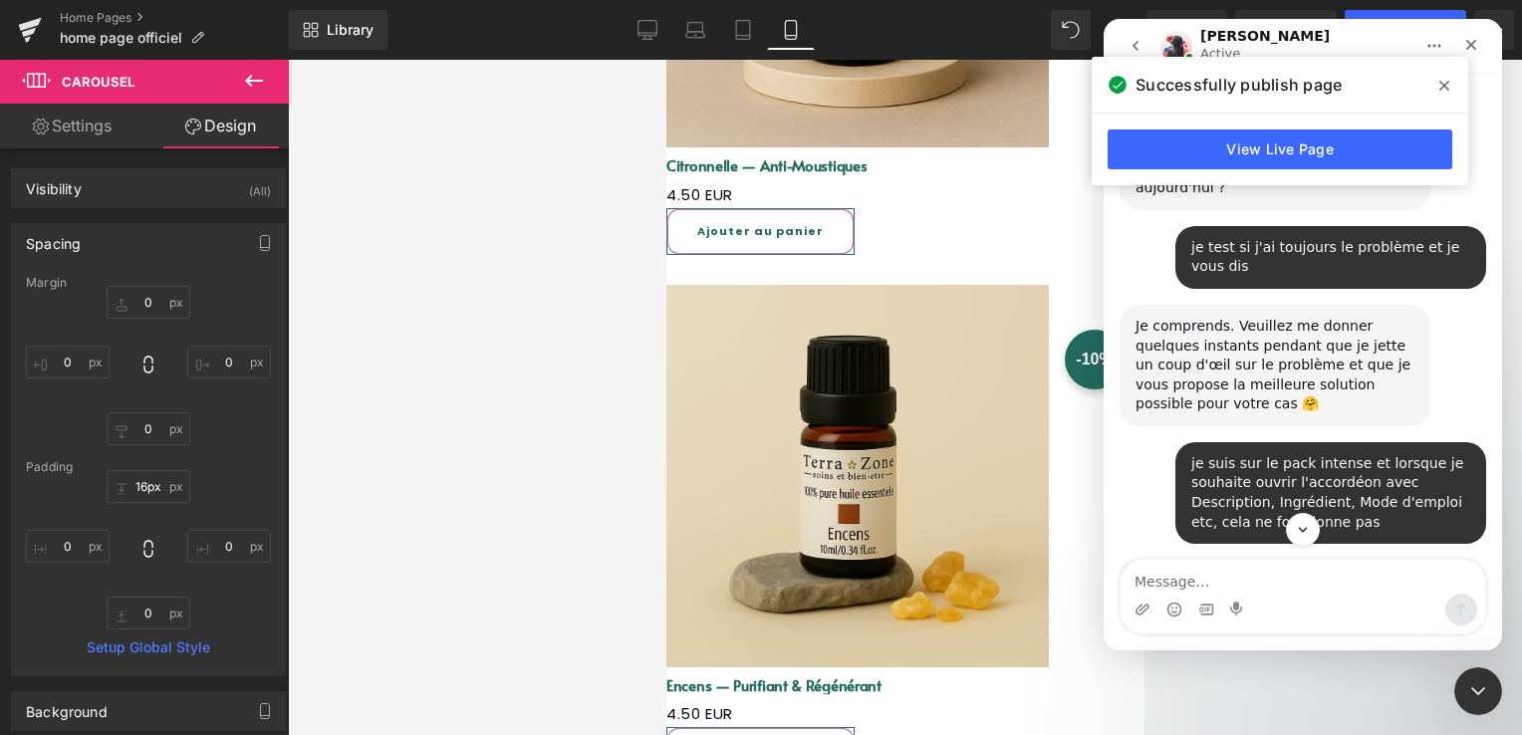
scroll to position [7092, 0]
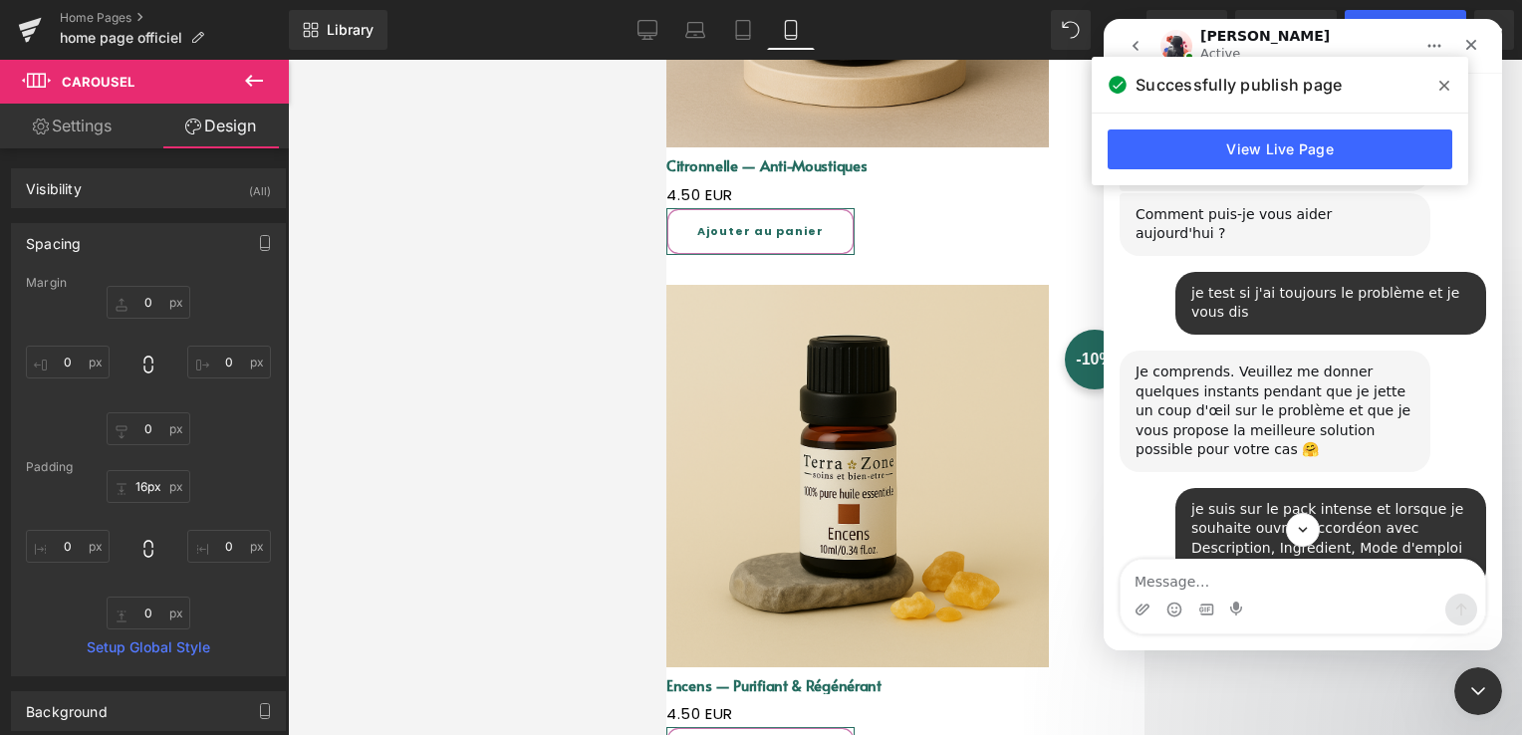
click at [654, 32] on div at bounding box center [761, 337] width 1522 height 675
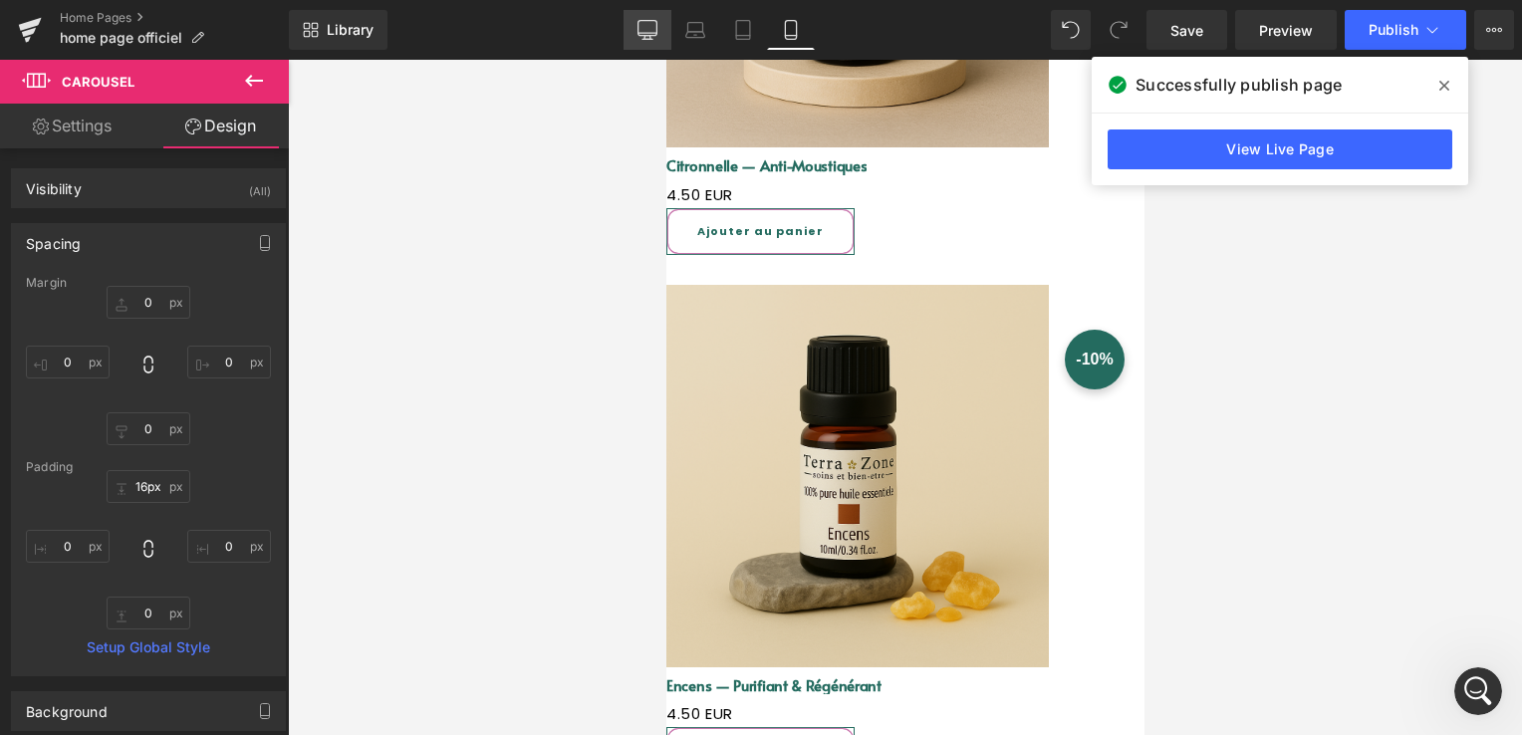
click at [651, 40] on link "Desktop" at bounding box center [648, 30] width 48 height 40
type input "0"
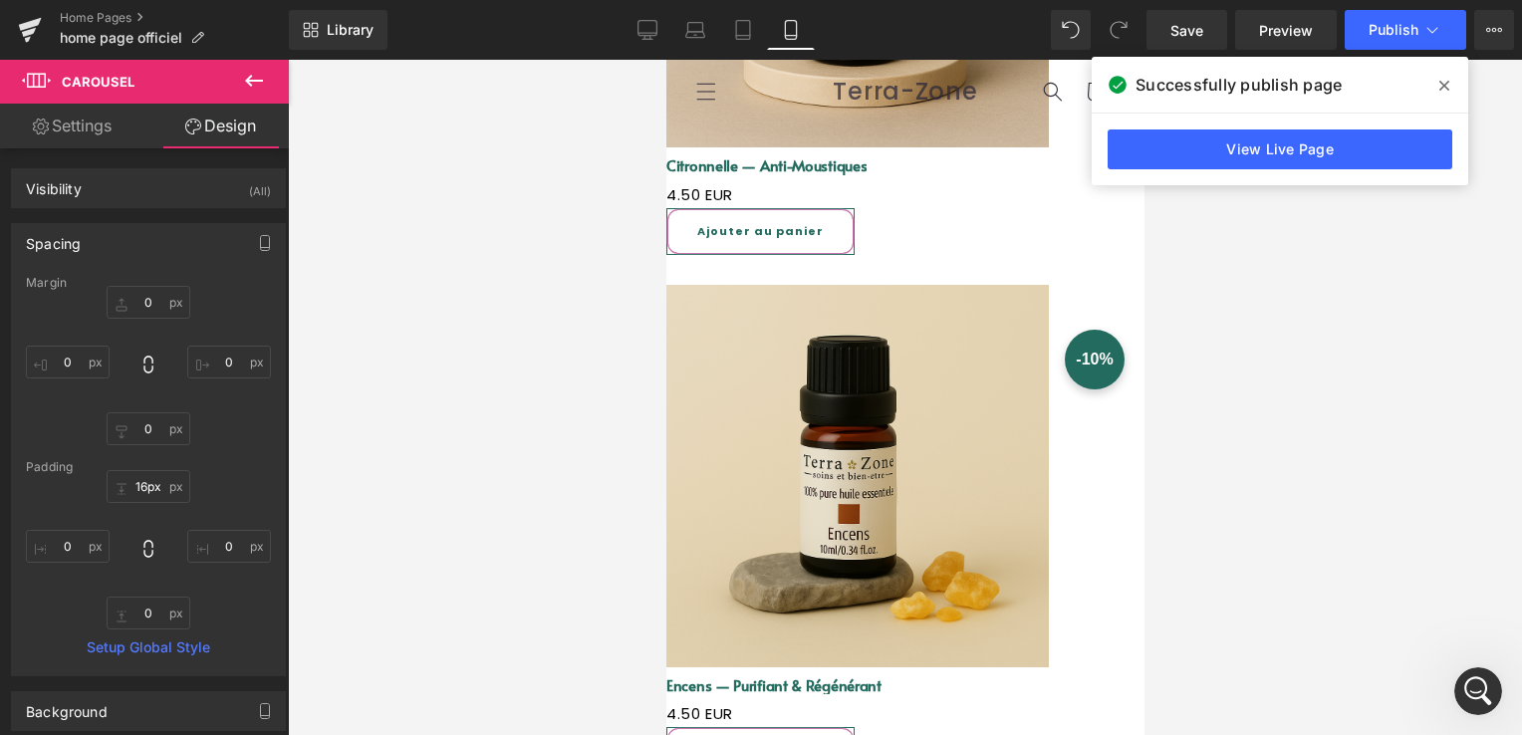
type input "1"
type input "0"
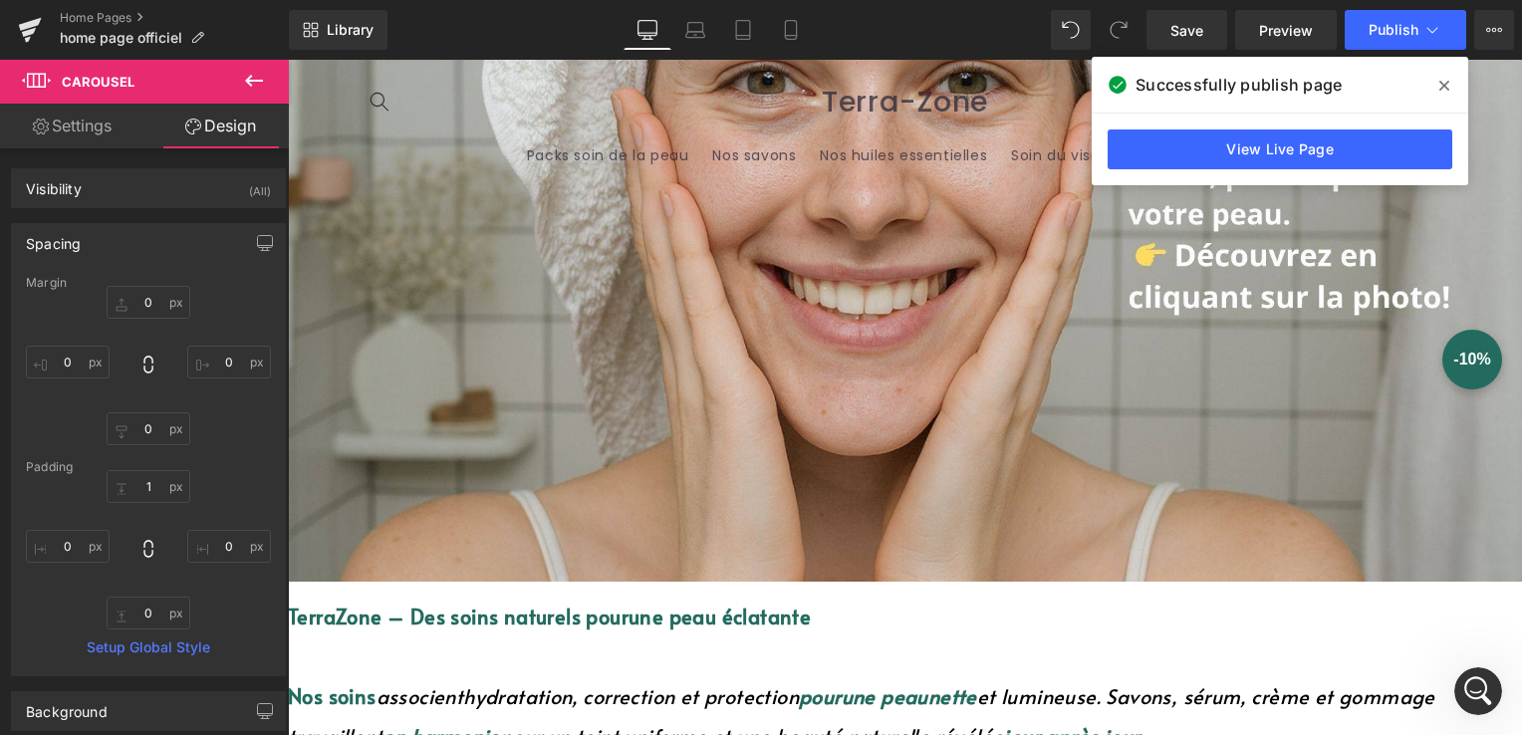
scroll to position [551, 0]
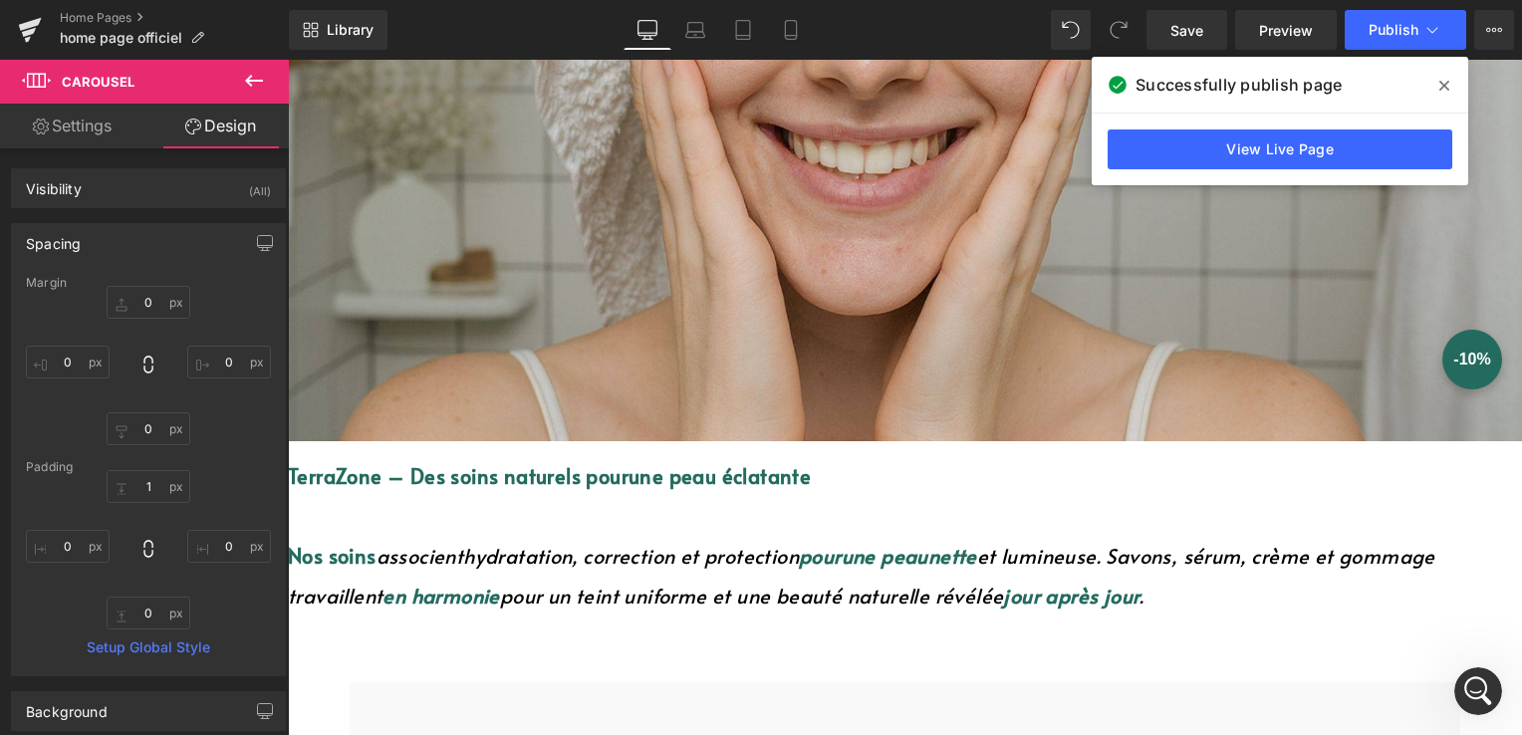
click at [1168, 456] on p "TerraZone – Des soins naturels pour une peau éclatante" at bounding box center [905, 476] width 1234 height 40
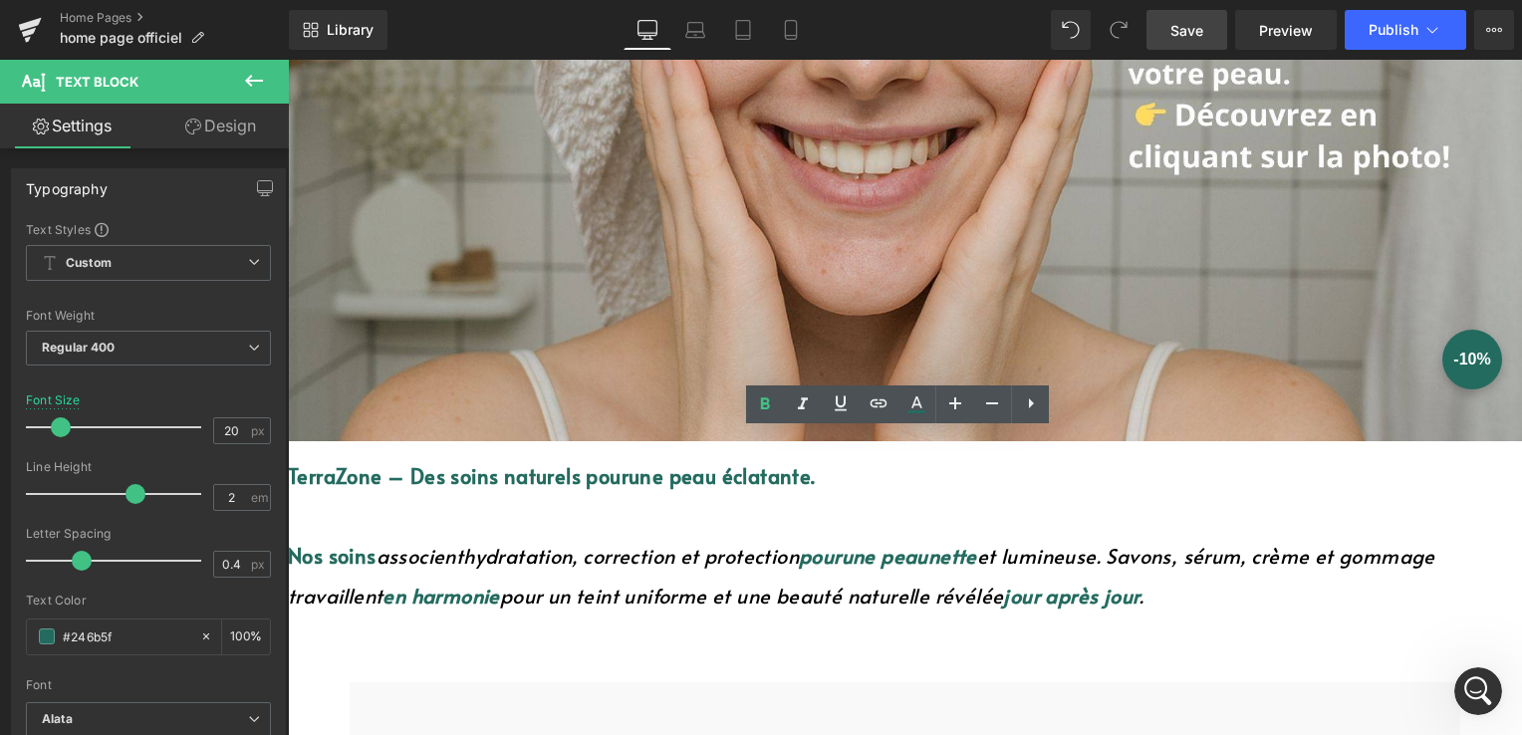
click at [1184, 28] on span "Save" at bounding box center [1187, 30] width 33 height 21
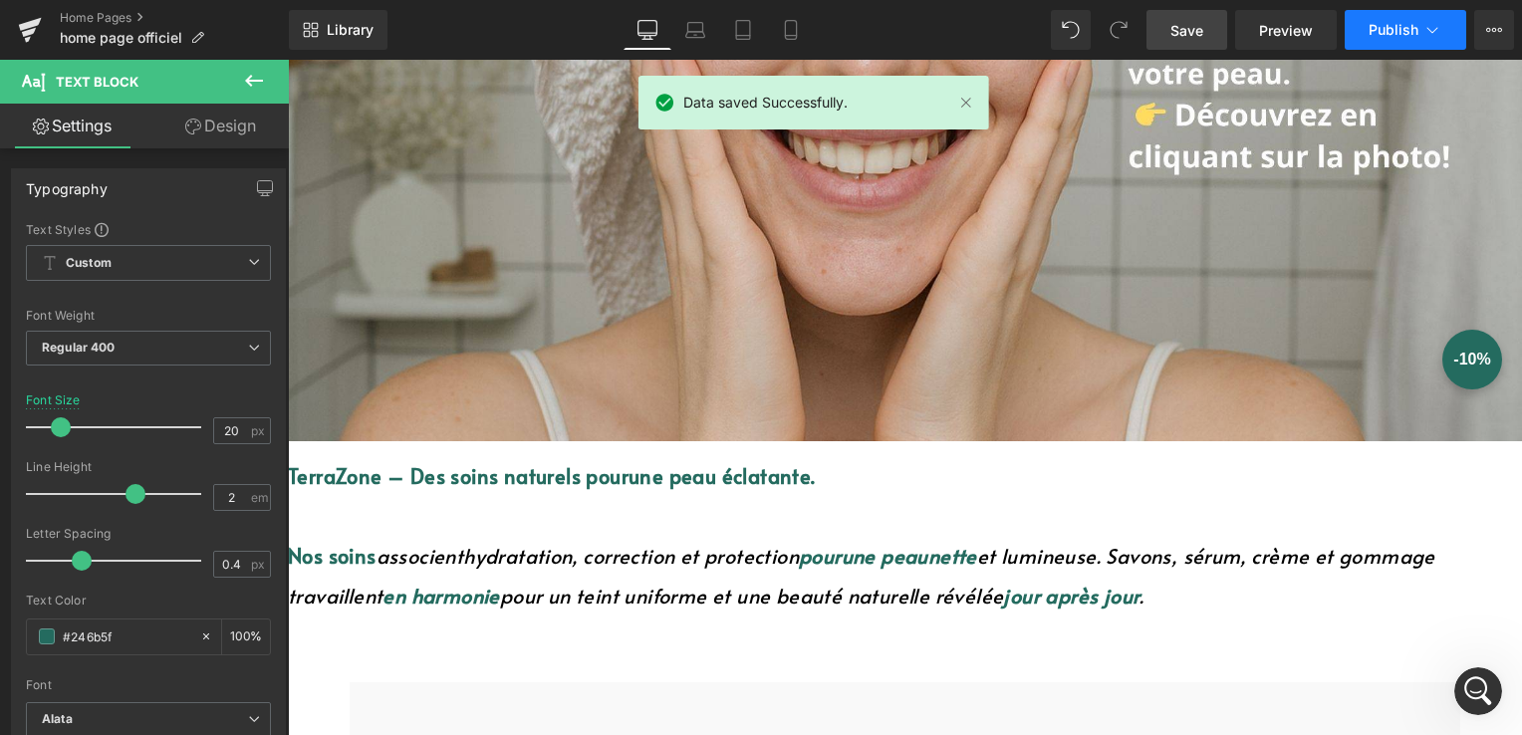
click at [1379, 33] on span "Publish" at bounding box center [1394, 30] width 50 height 16
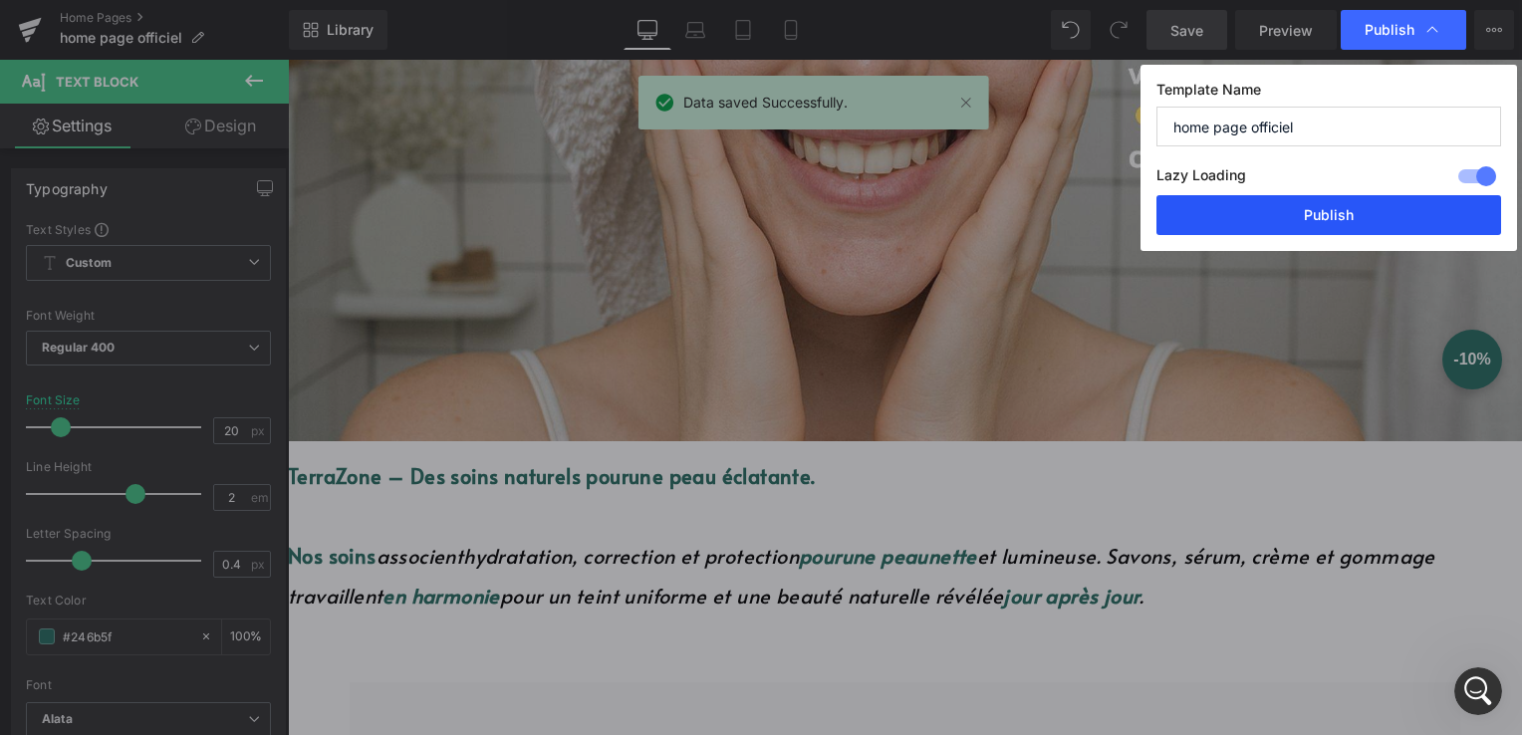
click at [1354, 203] on button "Publish" at bounding box center [1329, 215] width 345 height 40
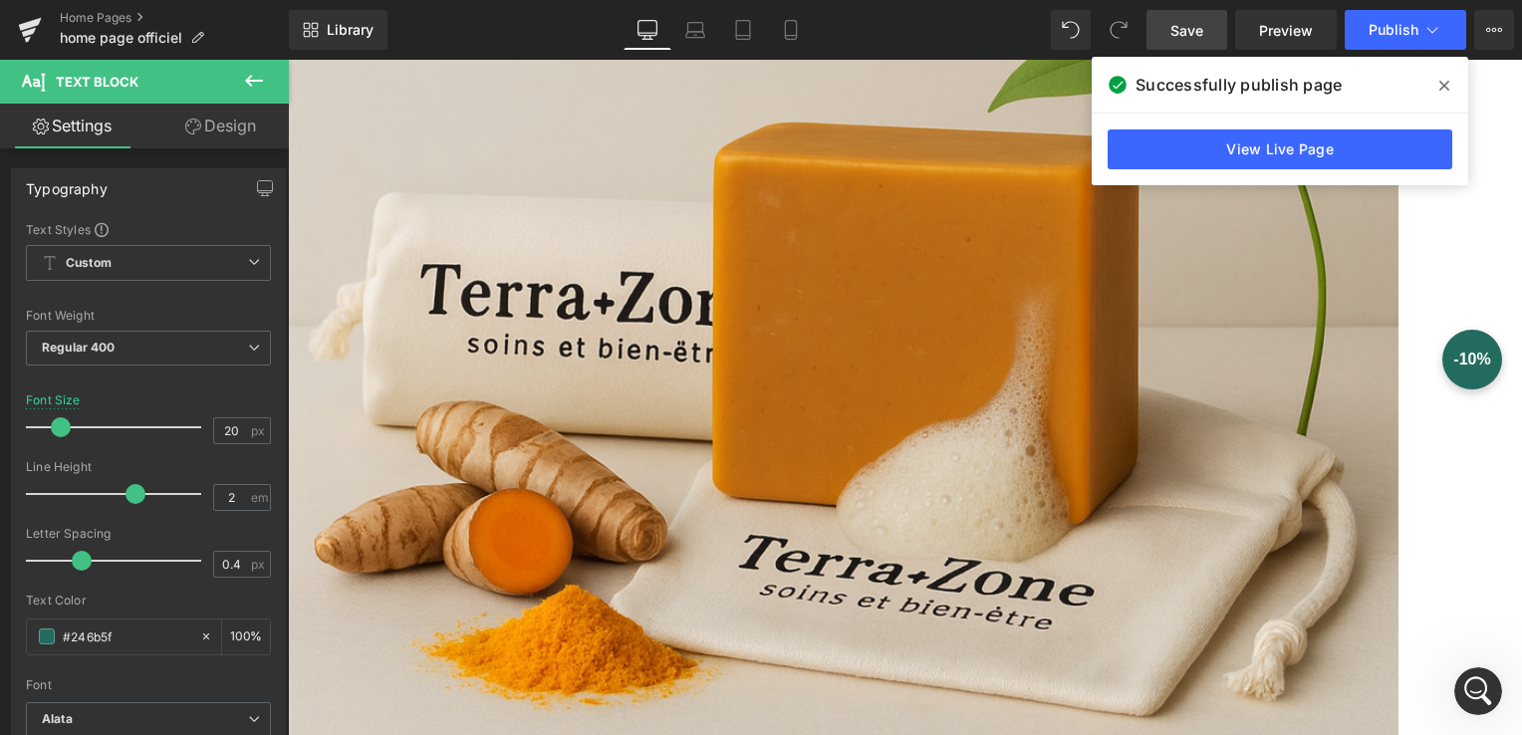
scroll to position [3839, 0]
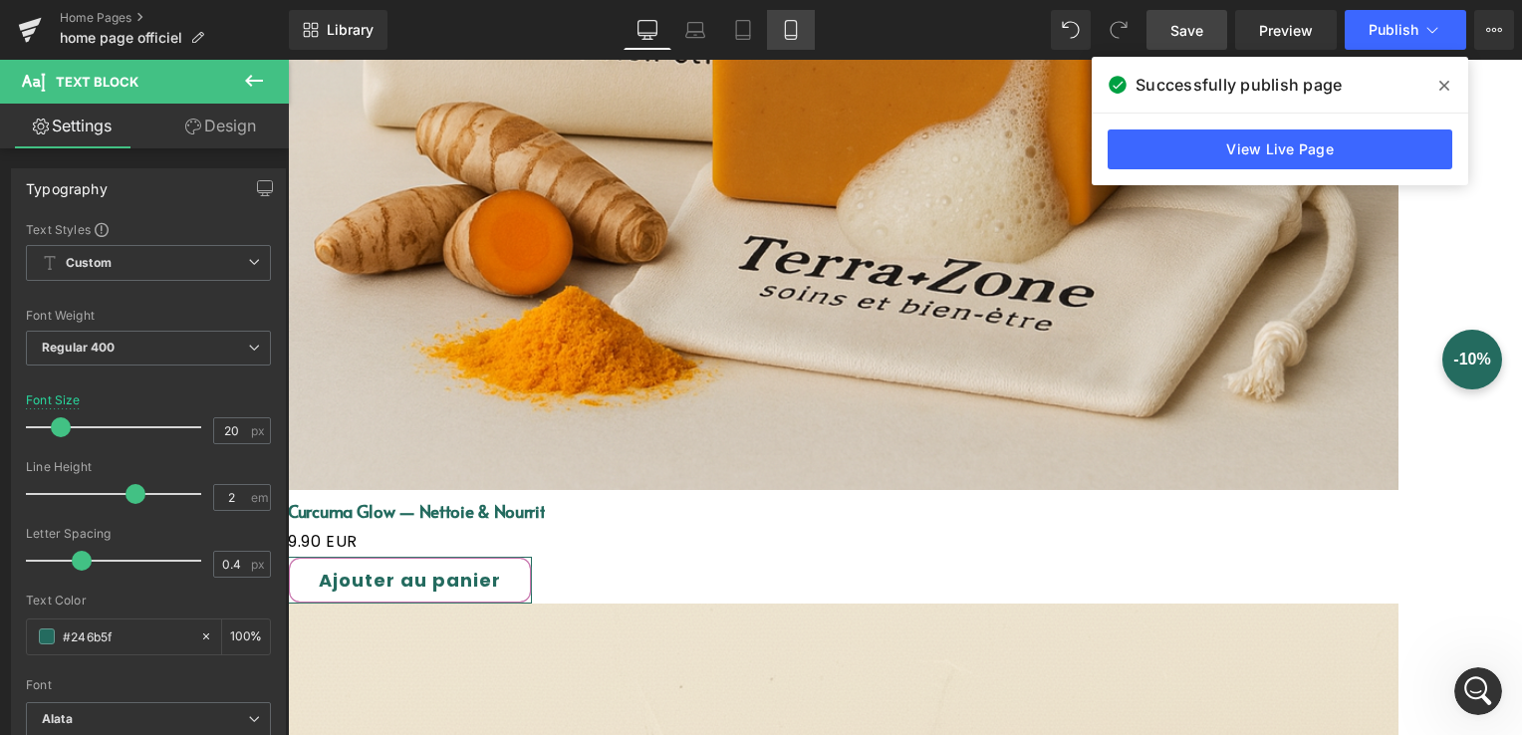
click at [801, 29] on link "Mobile" at bounding box center [791, 30] width 48 height 40
type input "13"
type input "100"
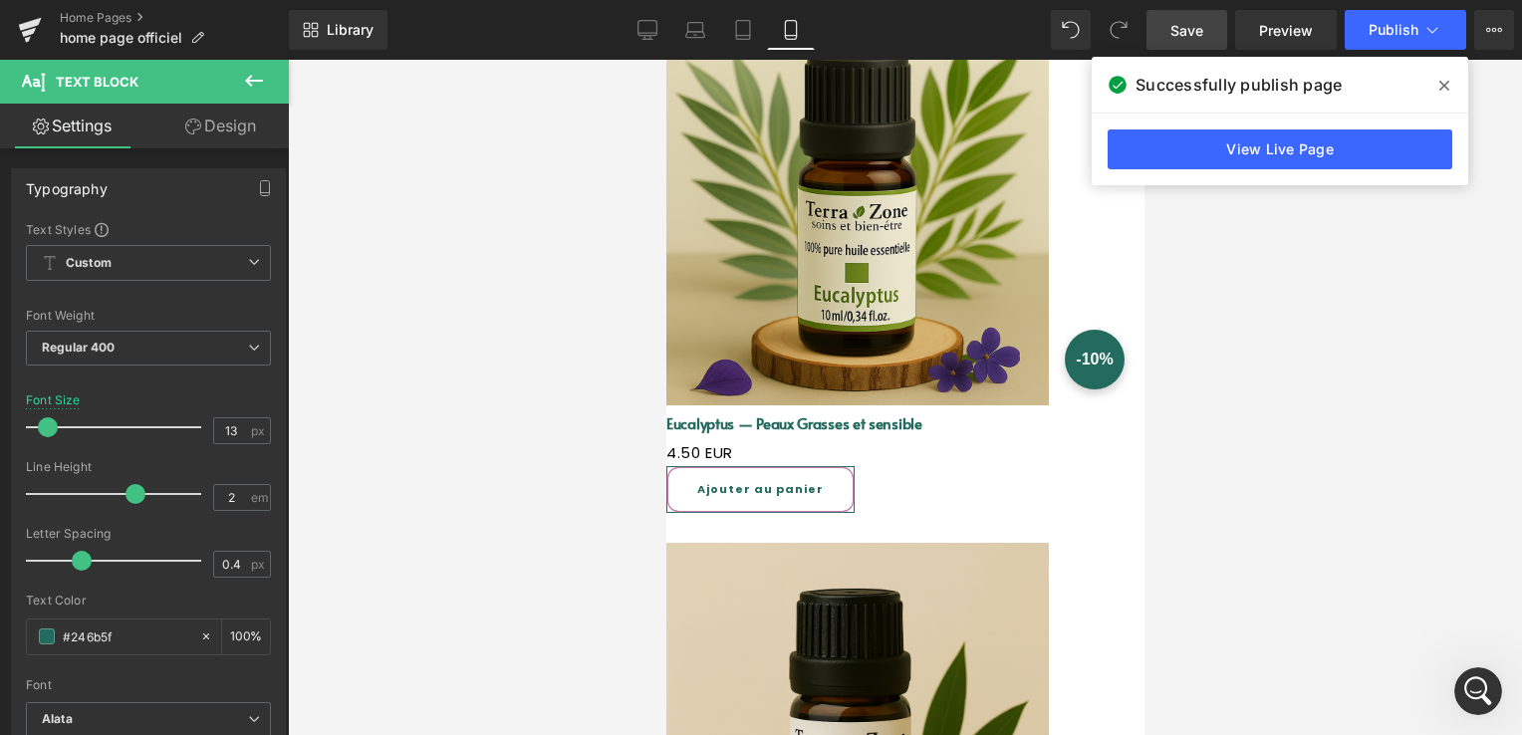
scroll to position [5324, 0]
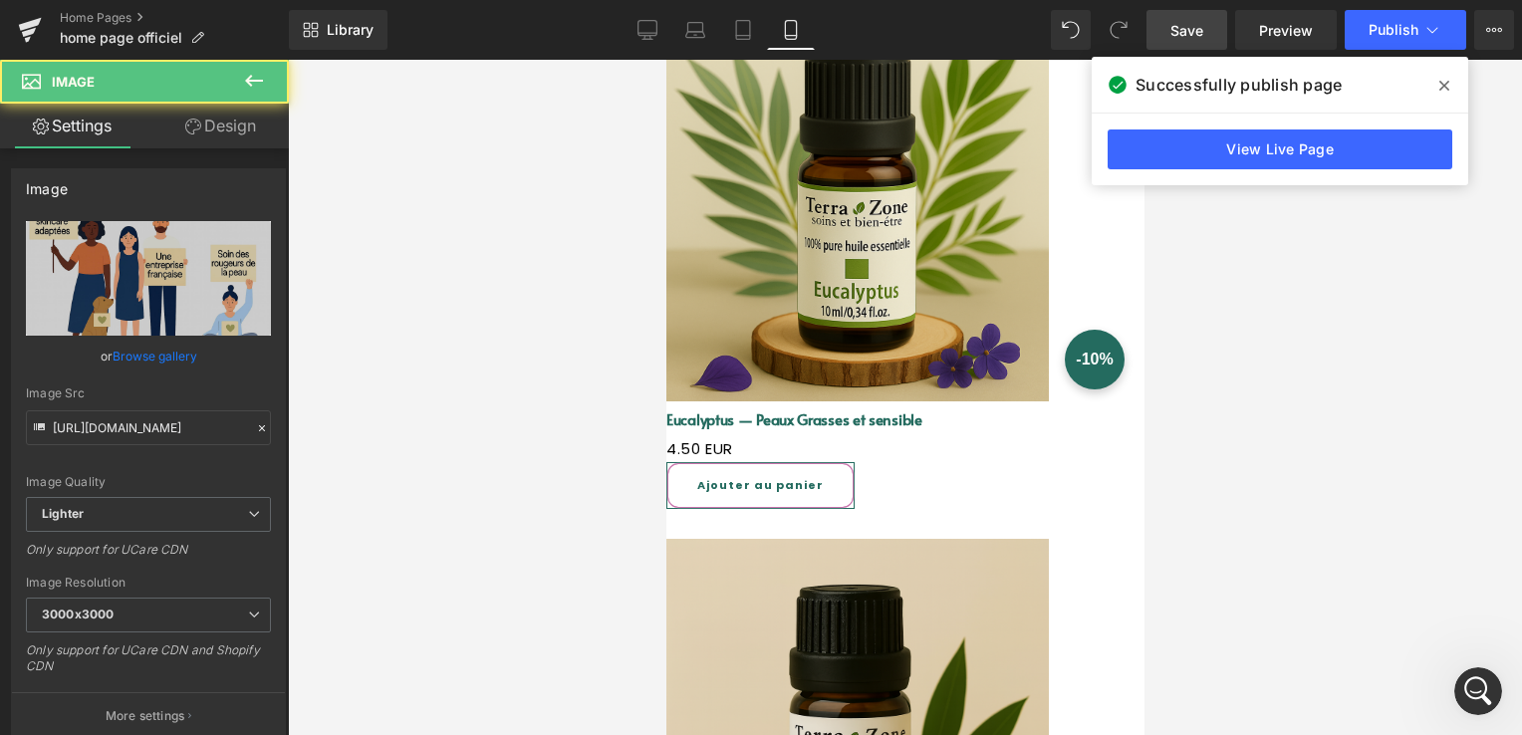
drag, startPoint x: 792, startPoint y: 189, endPoint x: 790, endPoint y: 205, distance: 16.1
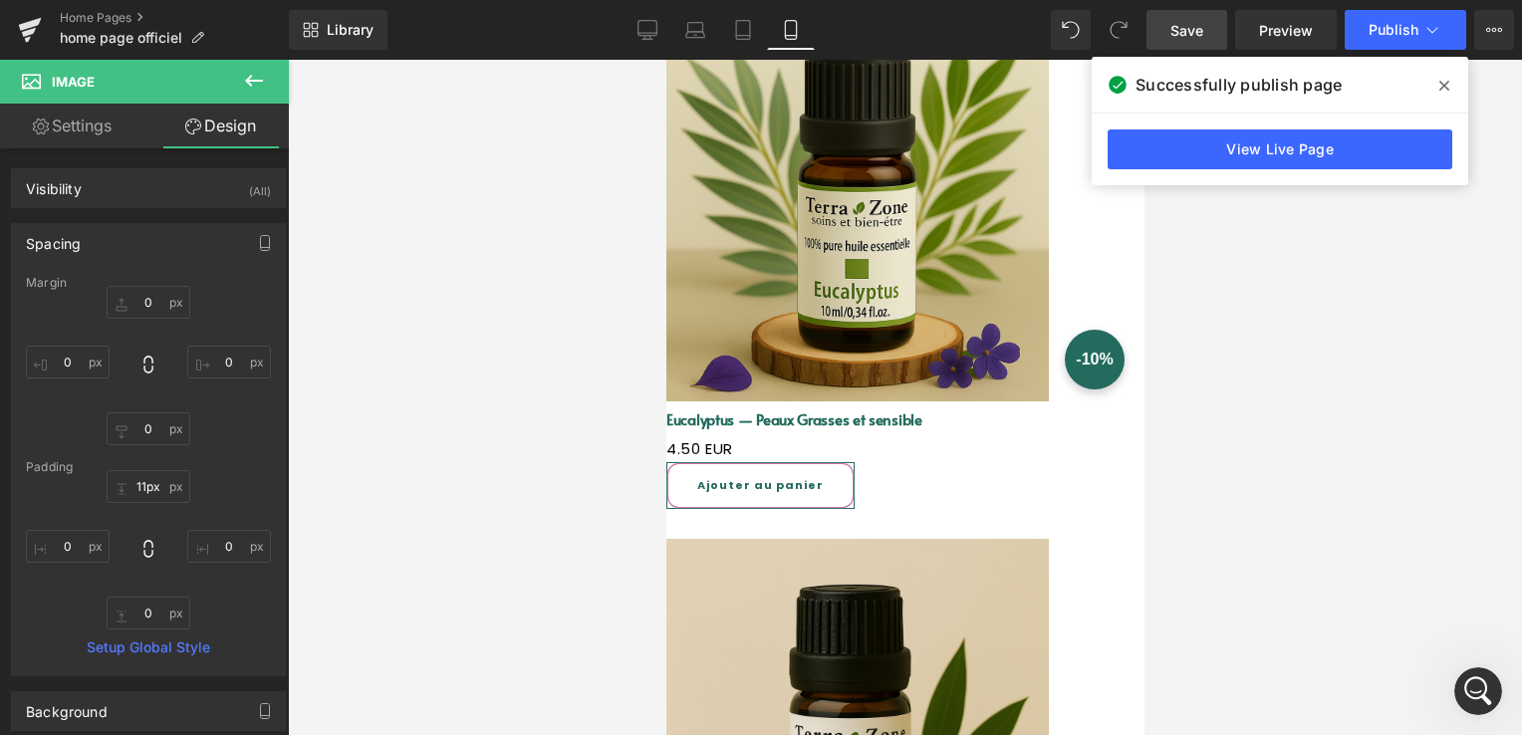
type input "10px"
click at [1164, 26] on link "Save" at bounding box center [1187, 30] width 81 height 40
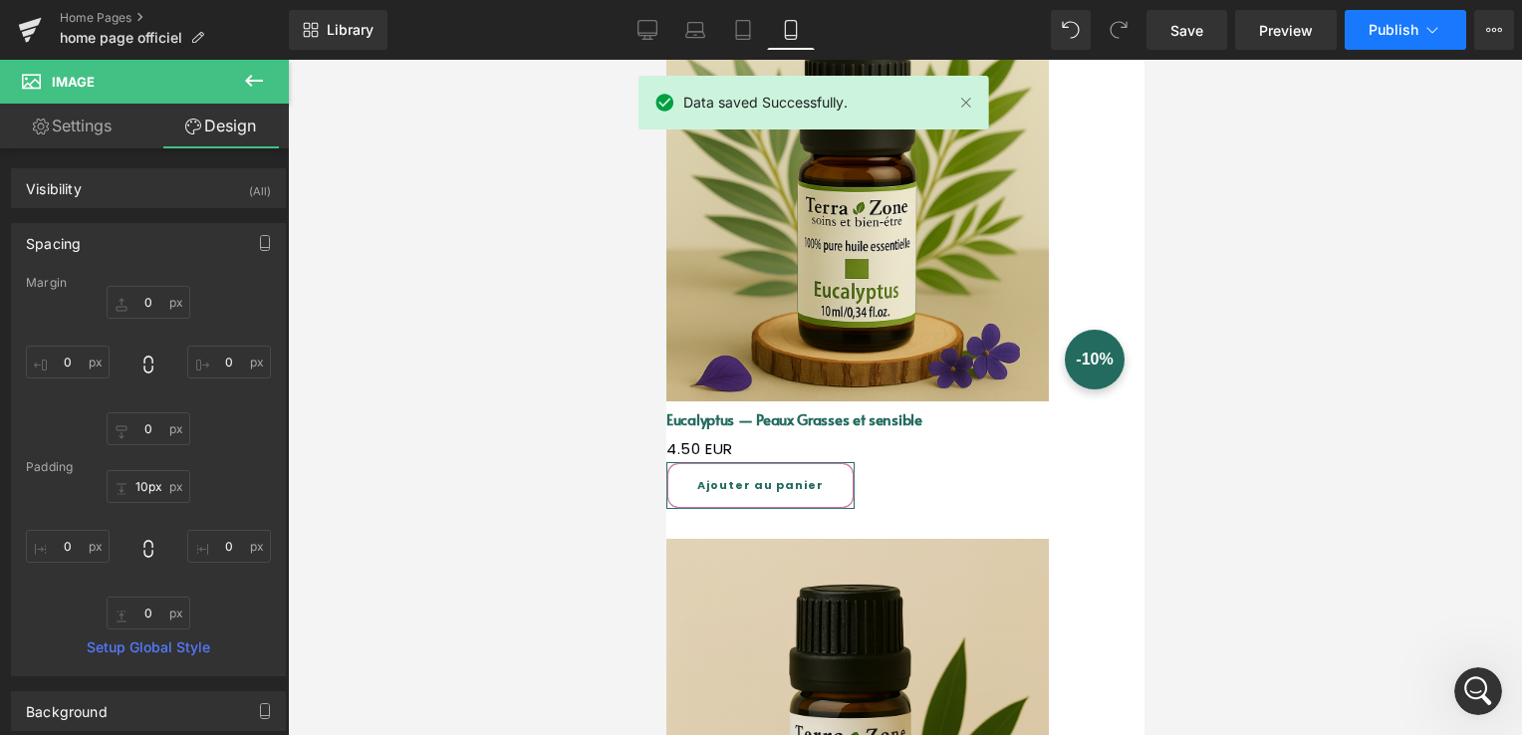
click at [1462, 26] on button "Publish" at bounding box center [1406, 30] width 122 height 40
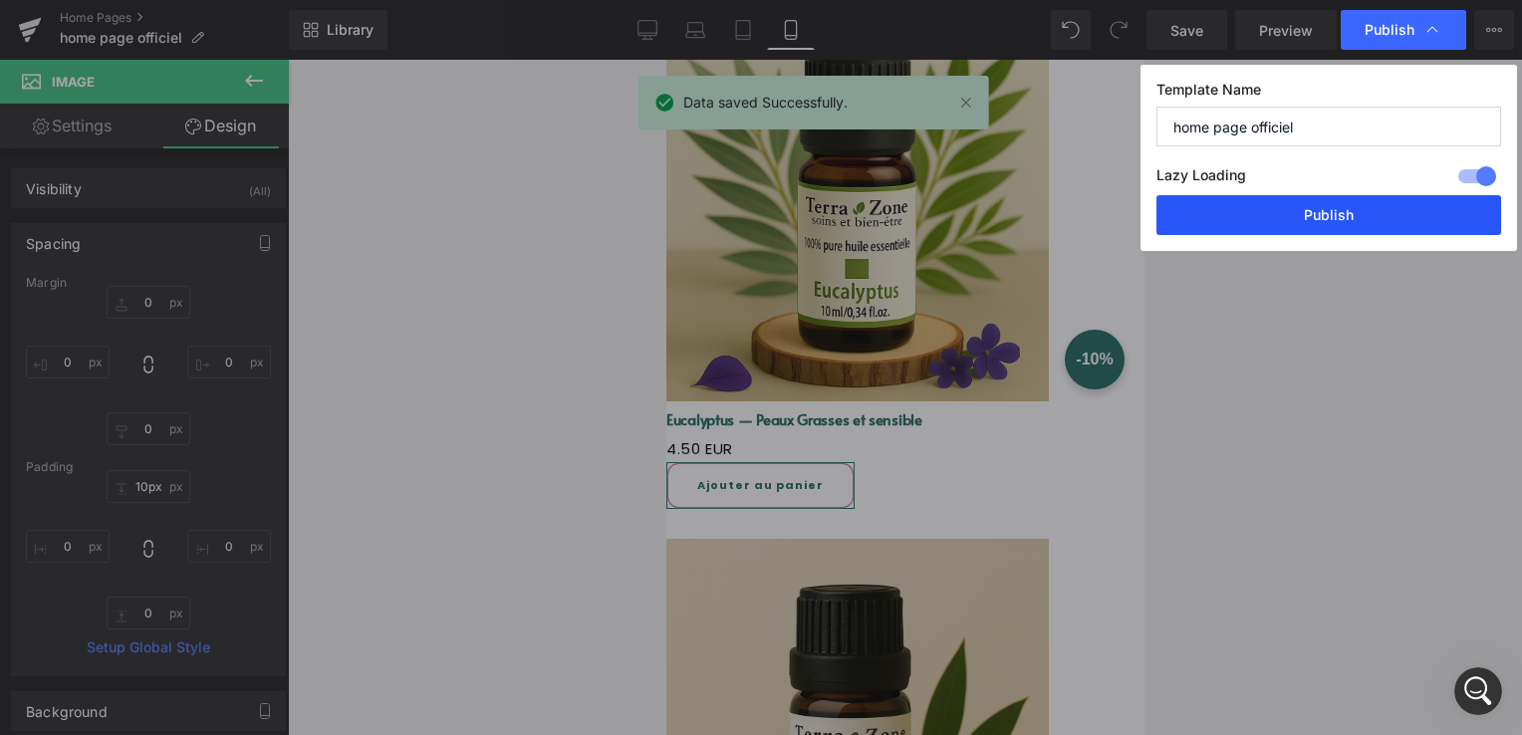
click at [1383, 205] on button "Publish" at bounding box center [1329, 215] width 345 height 40
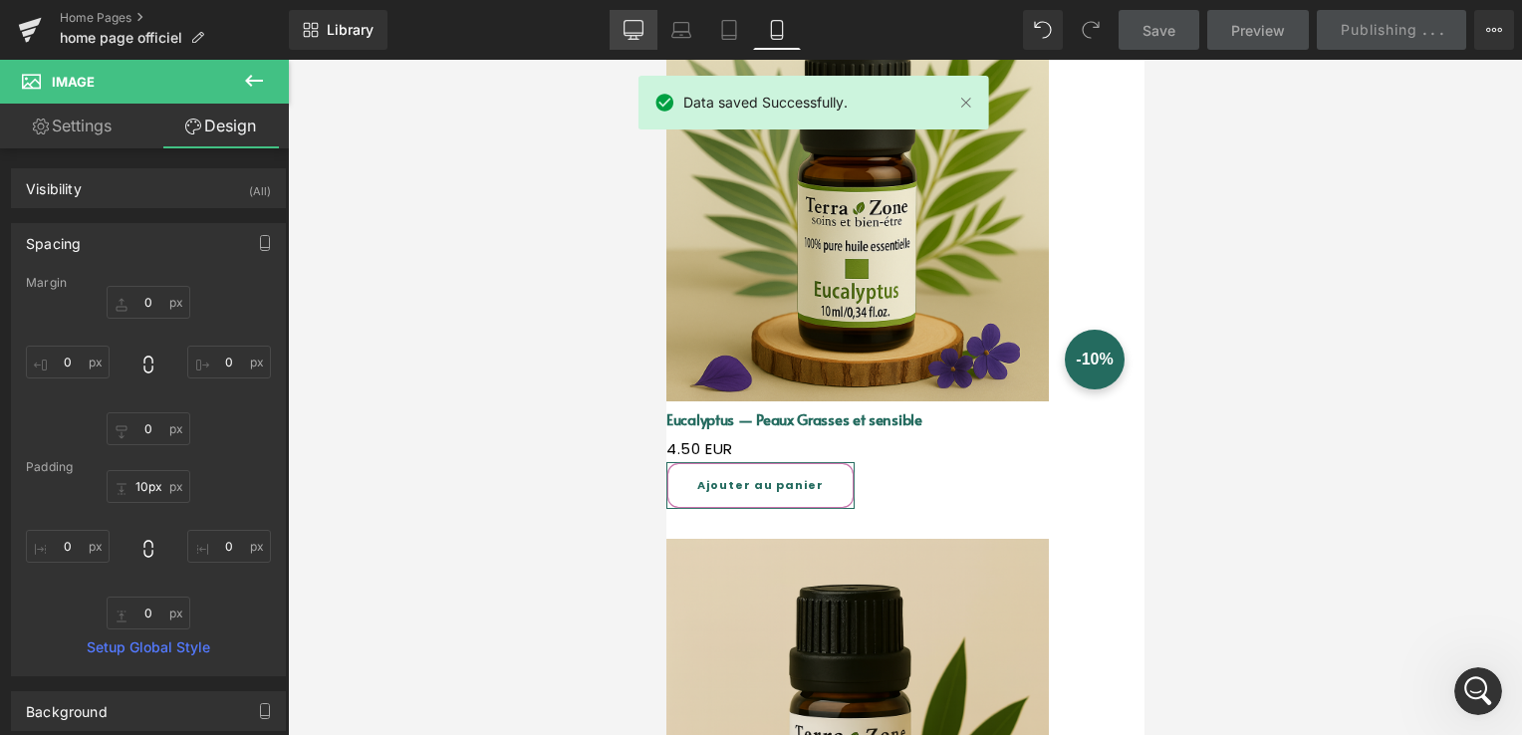
click at [624, 25] on link "Desktop" at bounding box center [634, 30] width 48 height 40
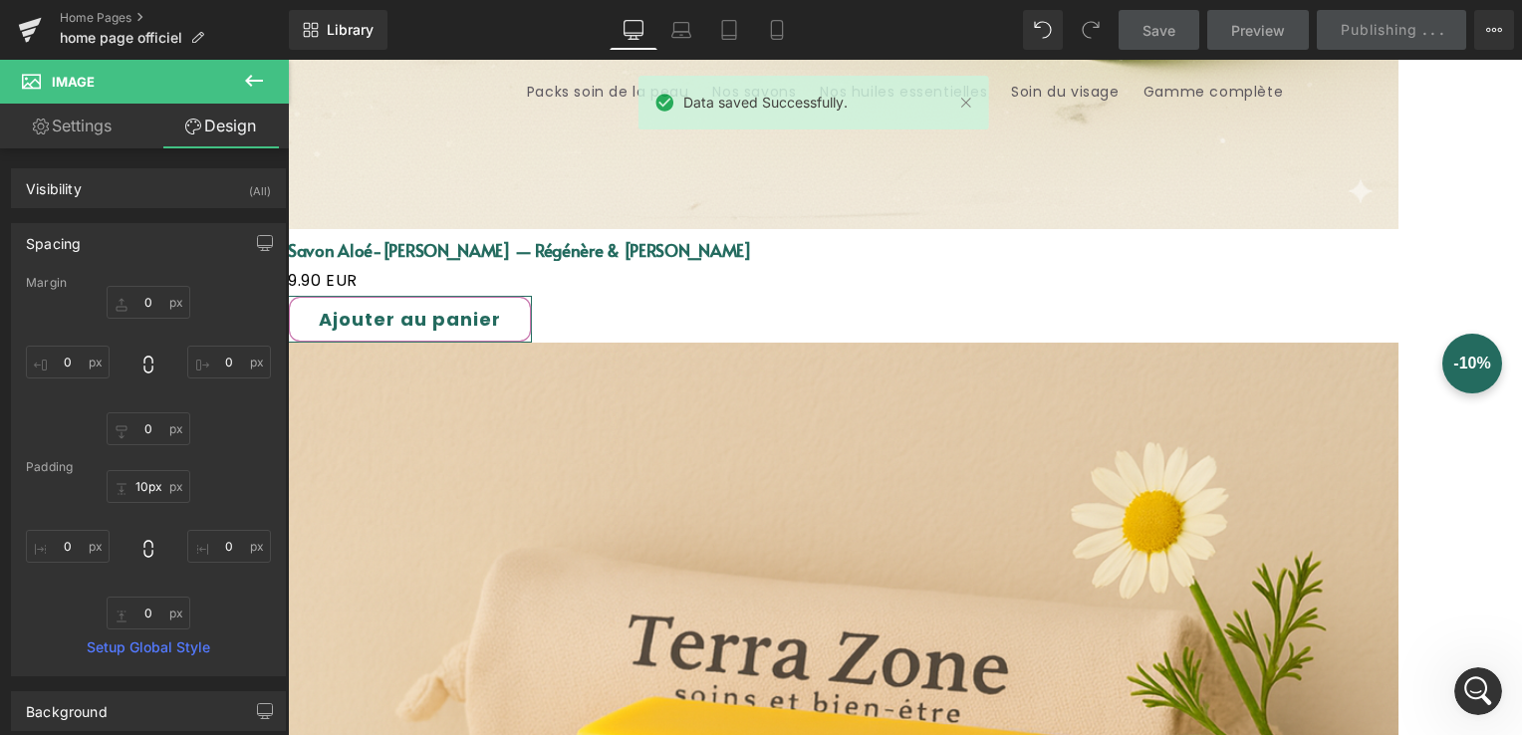
scroll to position [4850, 0]
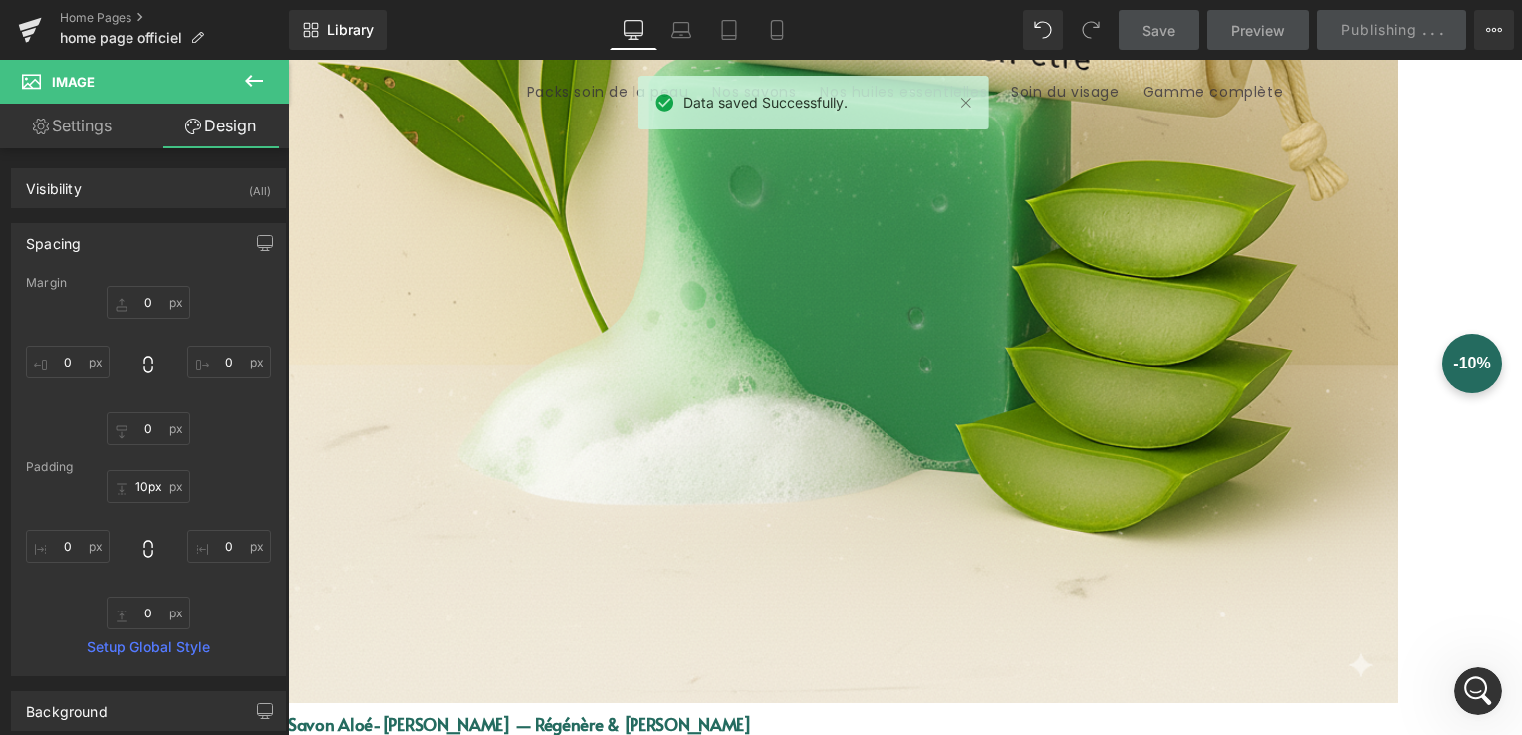
type input "0"
type input "5.32693"
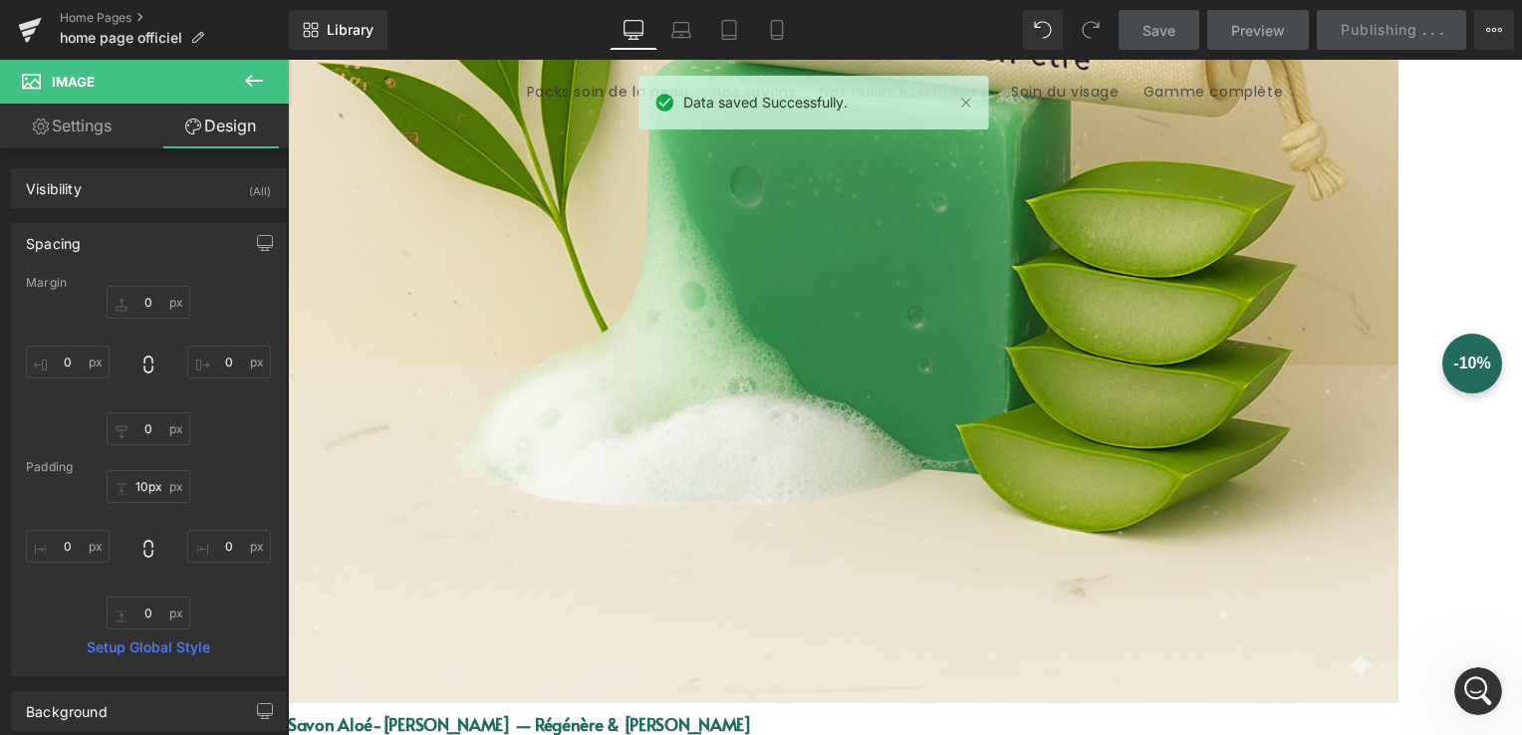
type input "0"
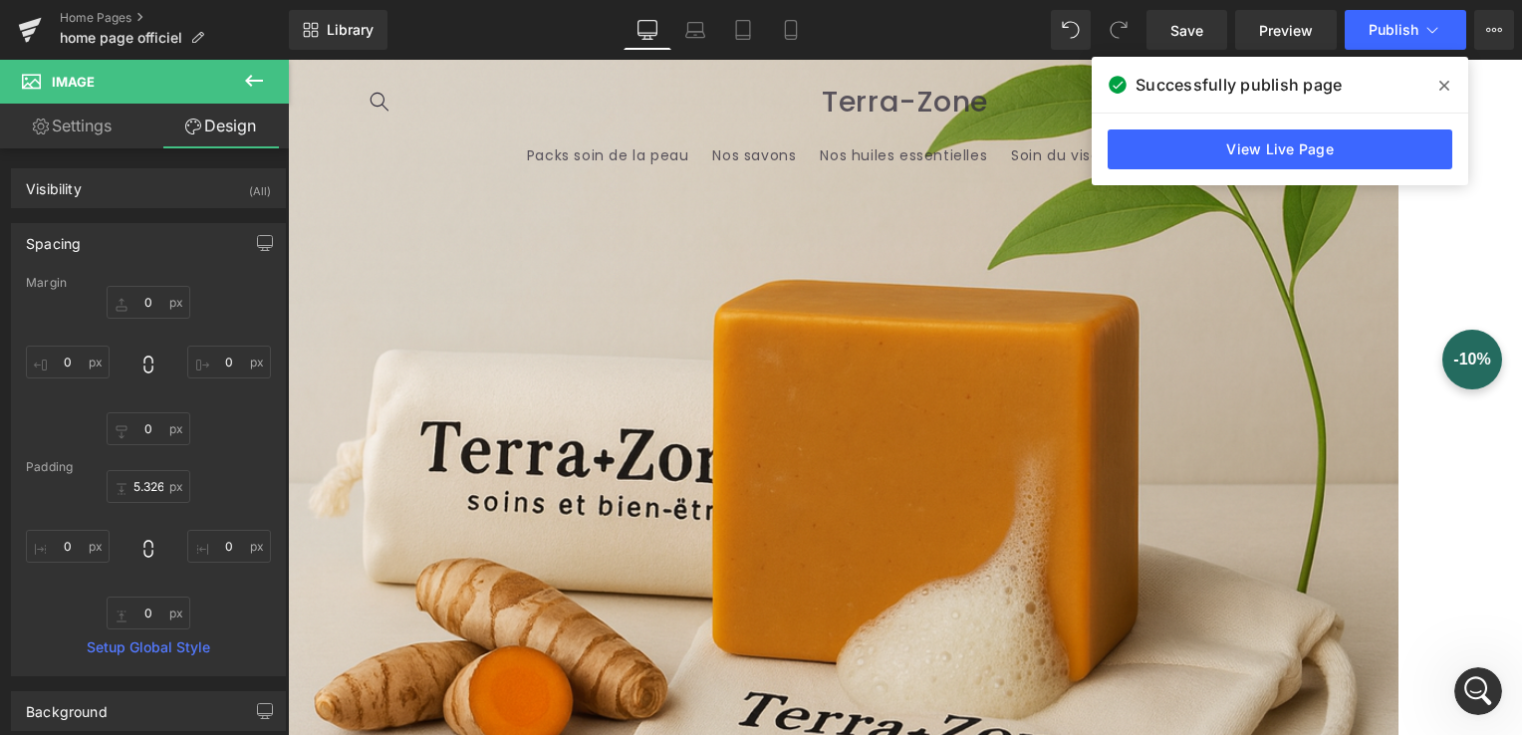
scroll to position [3355, 0]
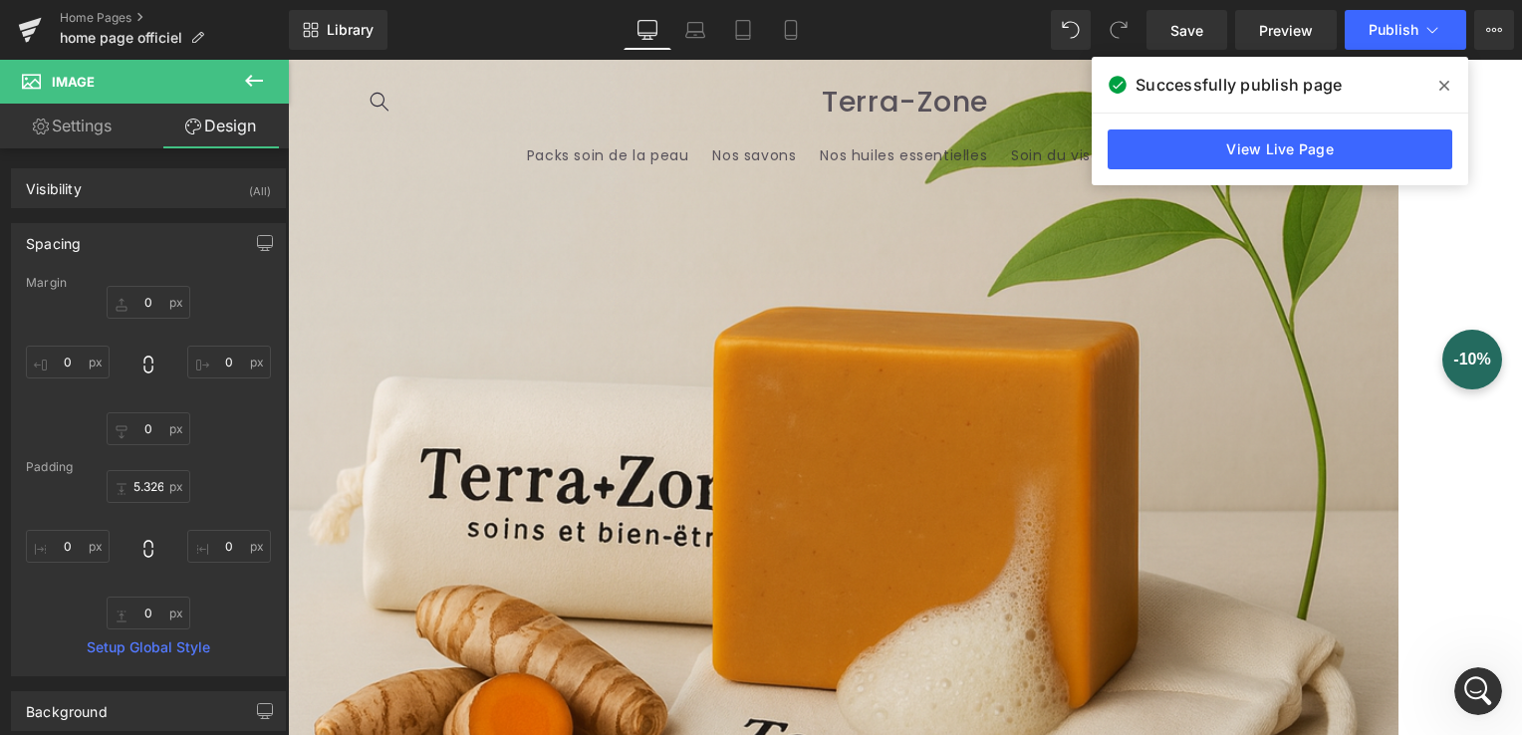
click at [288, 60] on span at bounding box center [288, 60] width 0 height 0
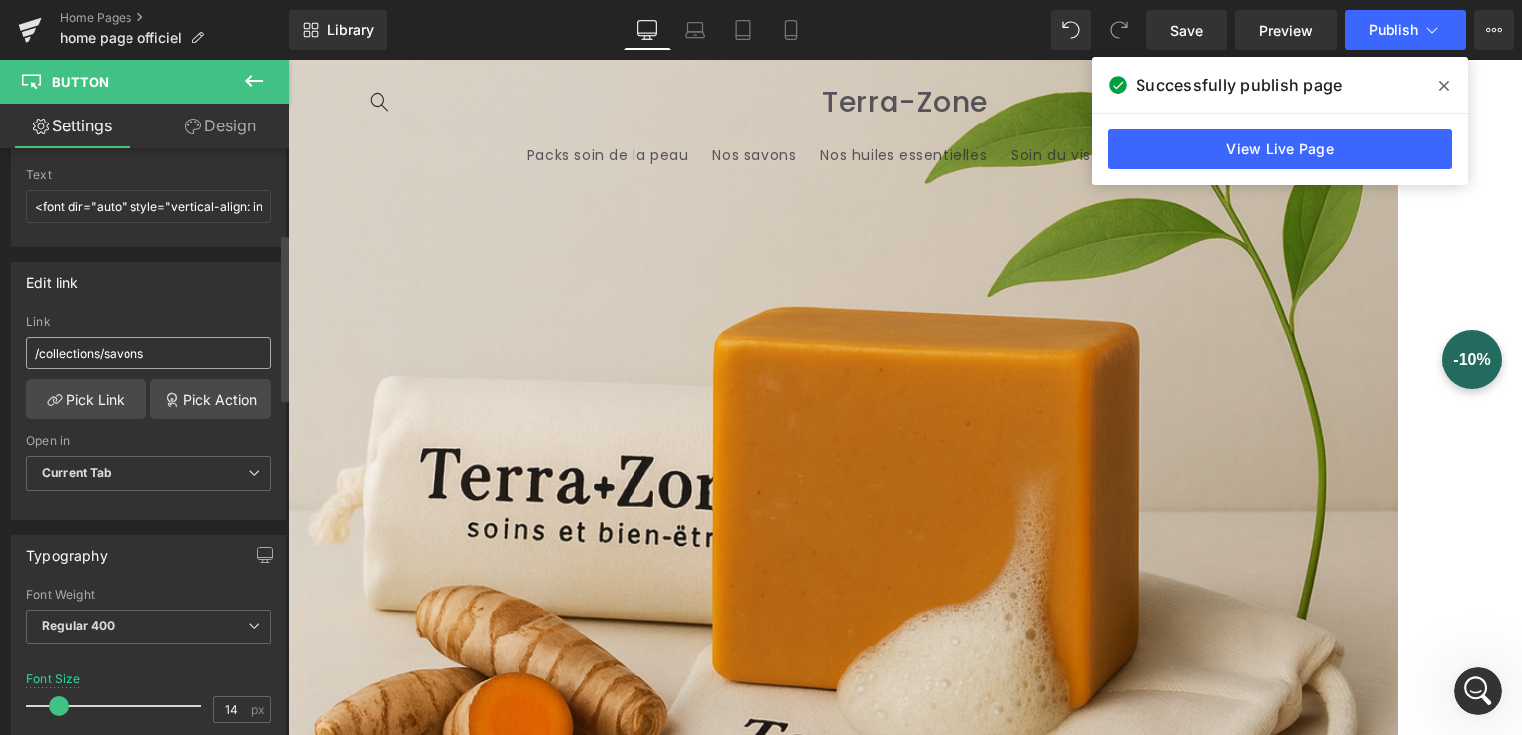
scroll to position [299, 0]
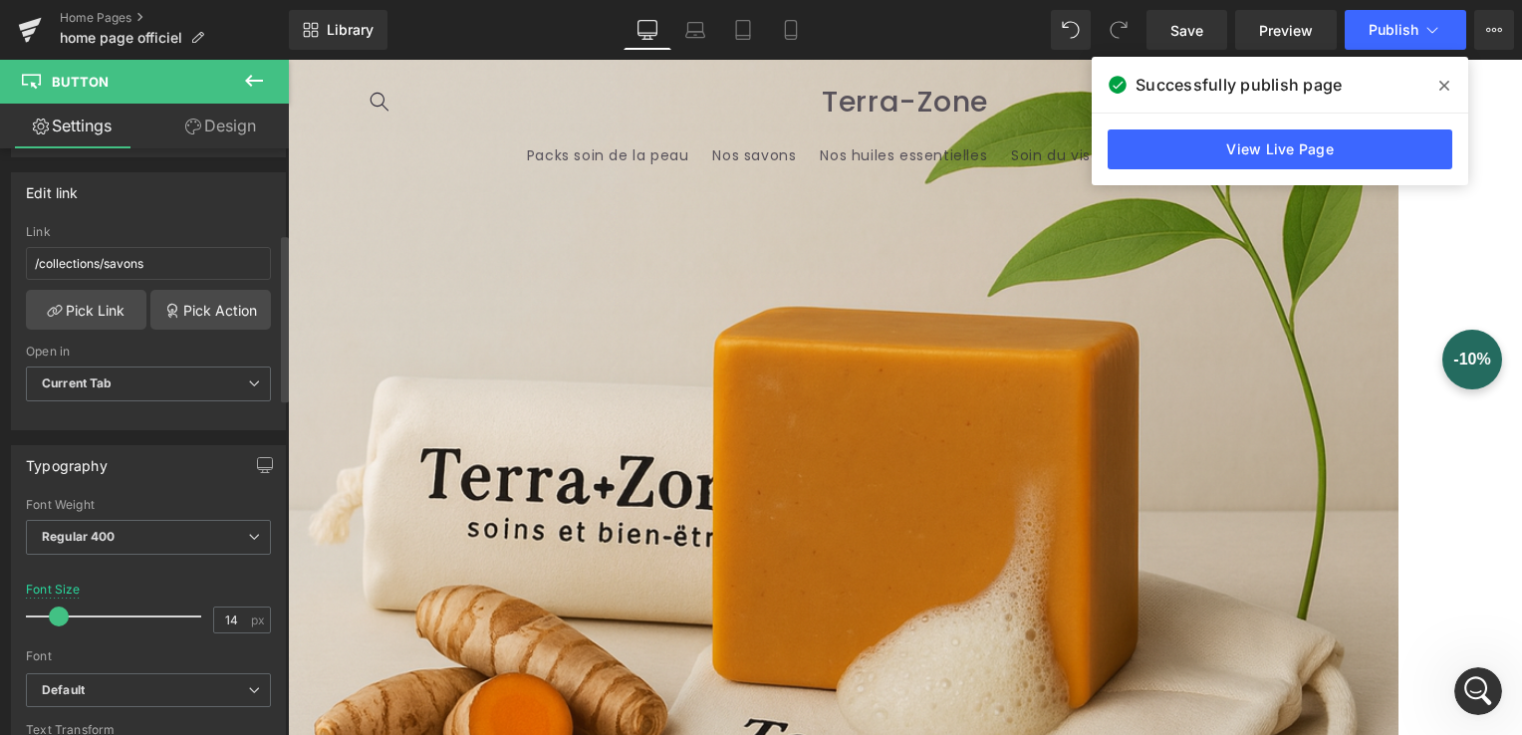
type input "13"
click at [60, 608] on span at bounding box center [58, 617] width 20 height 20
click at [1442, 92] on icon at bounding box center [1445, 86] width 10 height 16
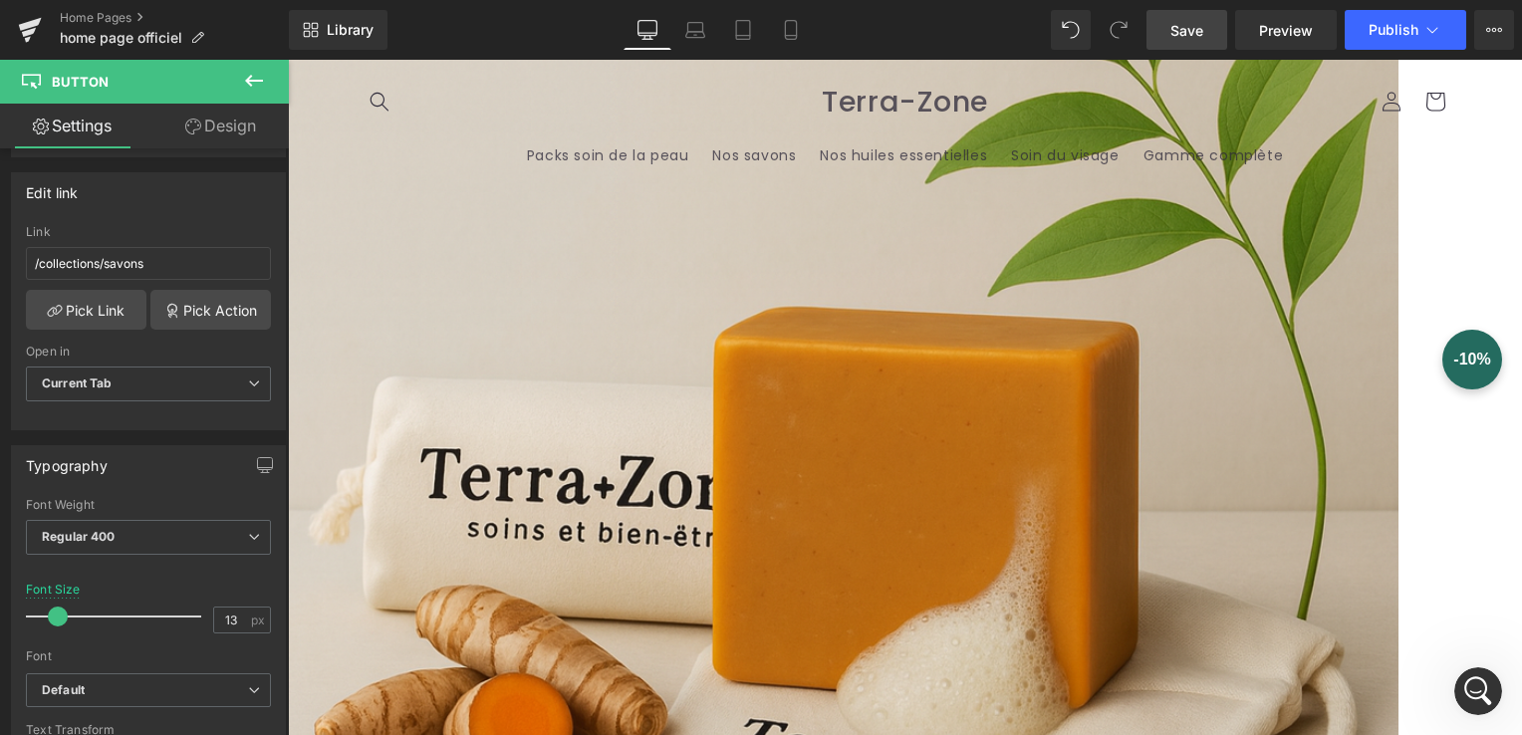
click at [1166, 20] on link "Save" at bounding box center [1187, 30] width 81 height 40
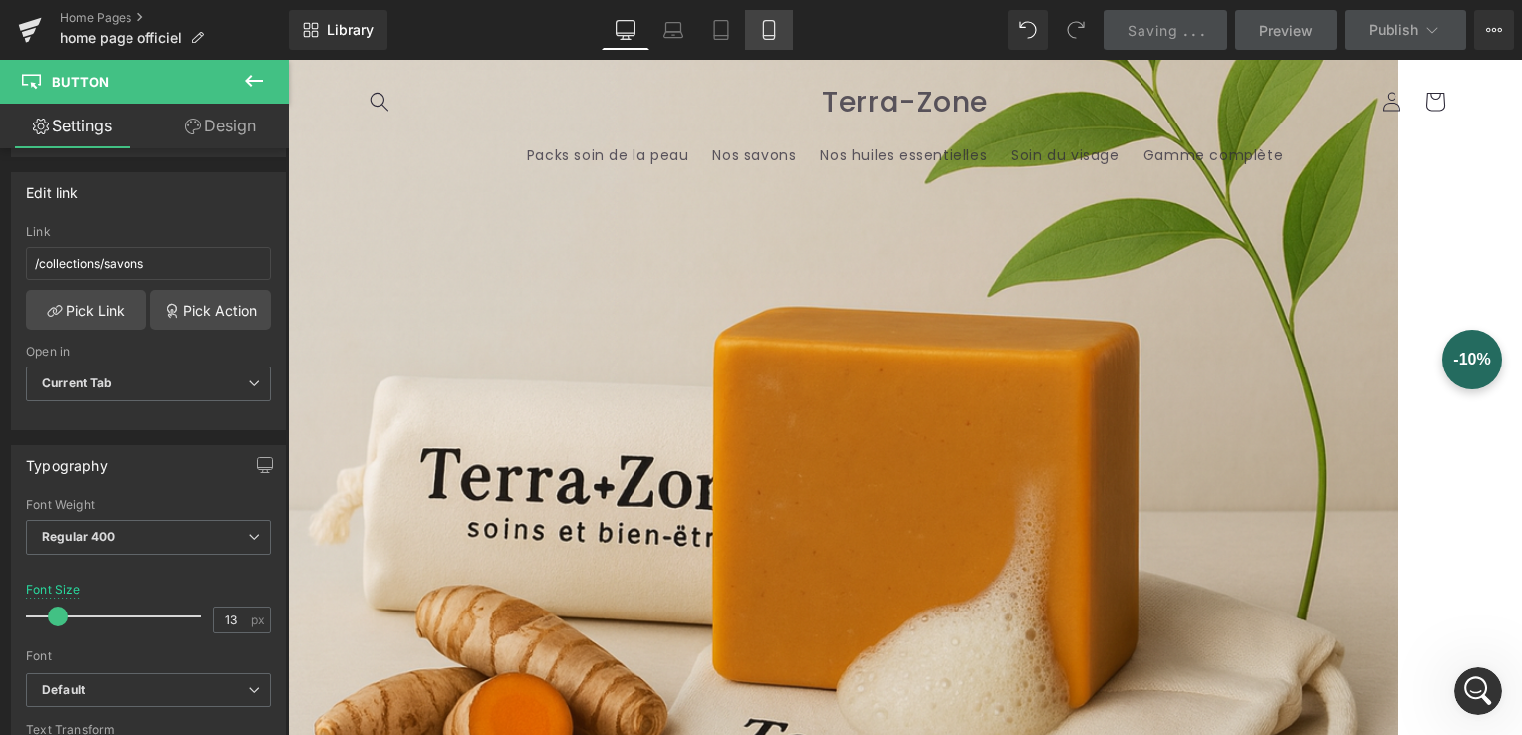
click at [777, 30] on icon at bounding box center [769, 30] width 20 height 20
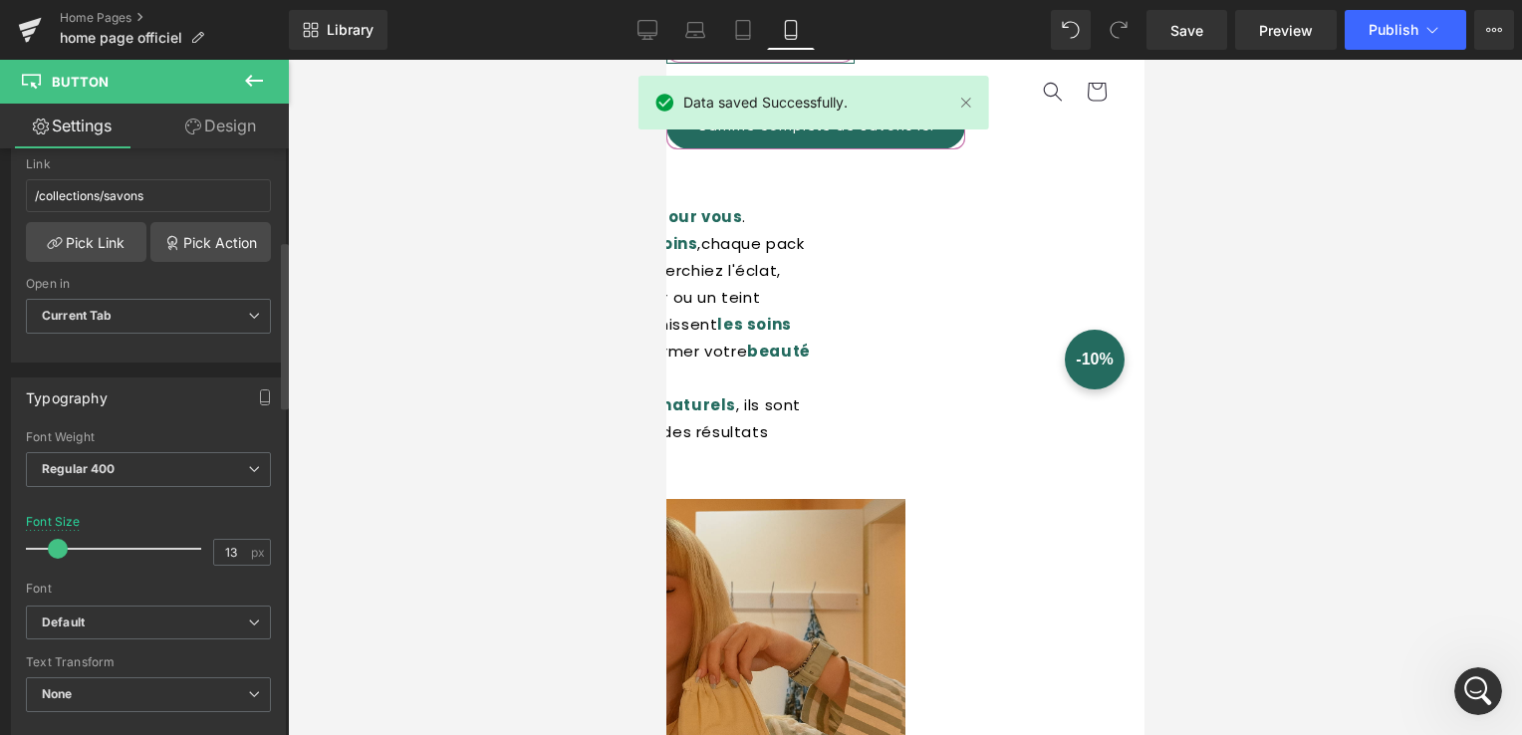
scroll to position [399, 0]
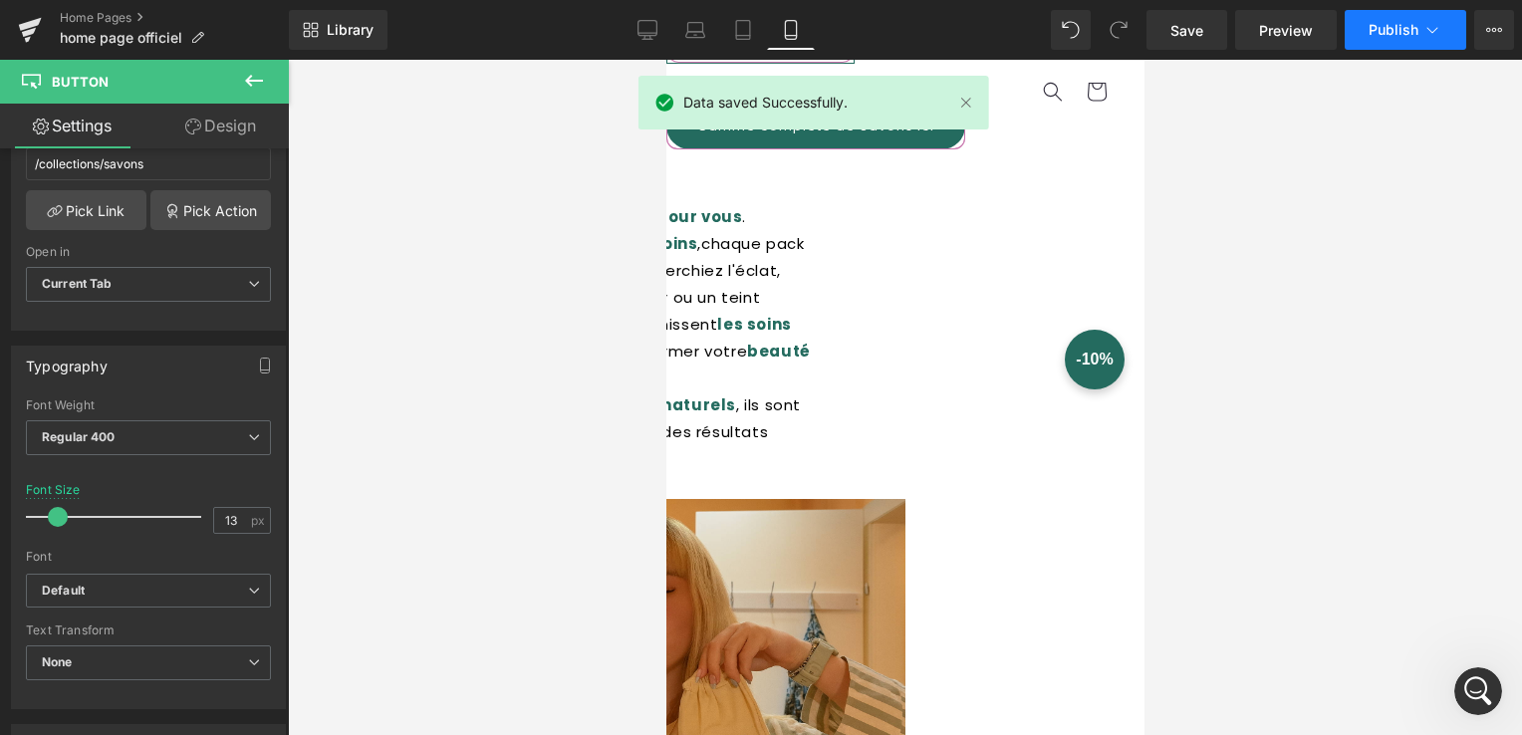
click at [1431, 26] on icon at bounding box center [1433, 30] width 20 height 20
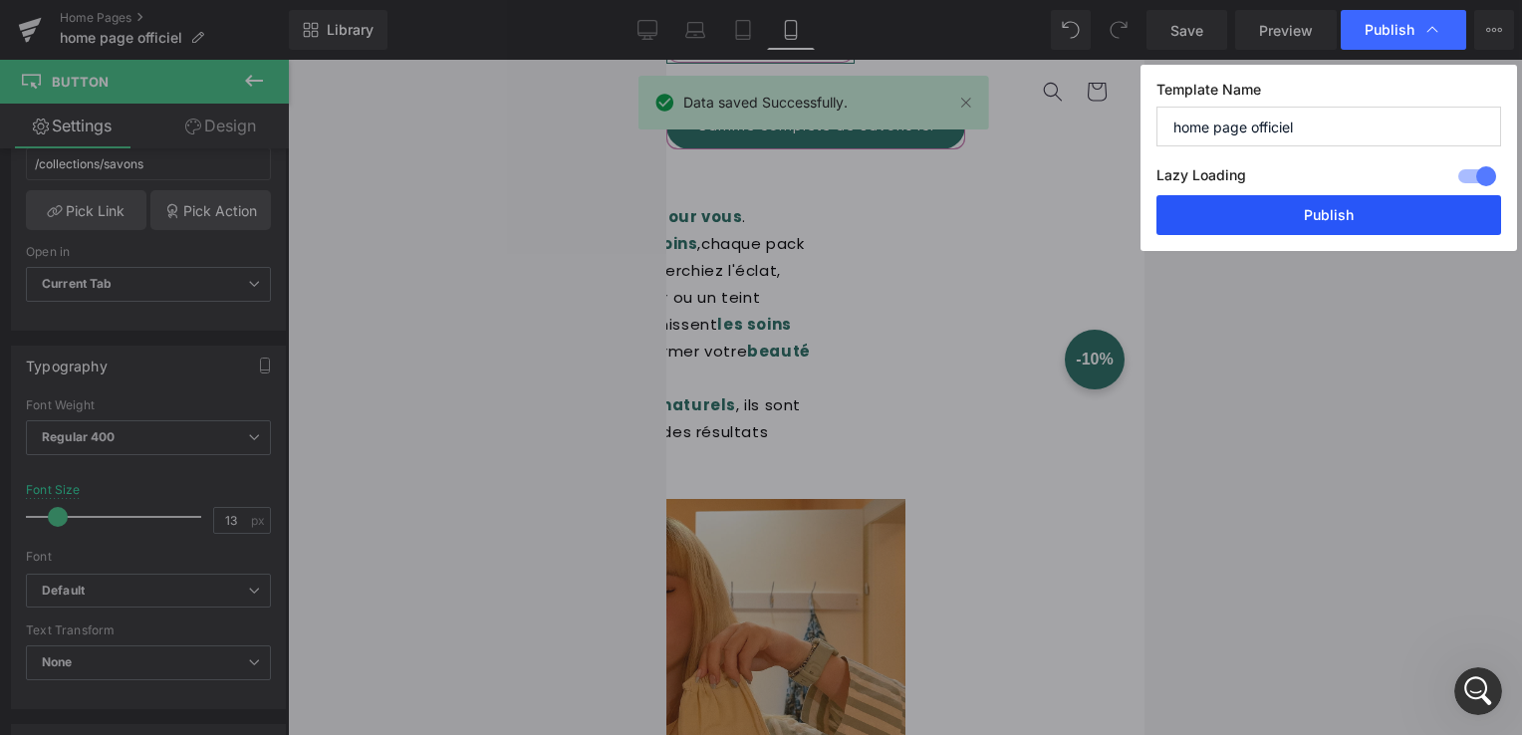
scroll to position [7623, 0]
click at [1378, 210] on button "Publish" at bounding box center [1329, 215] width 345 height 40
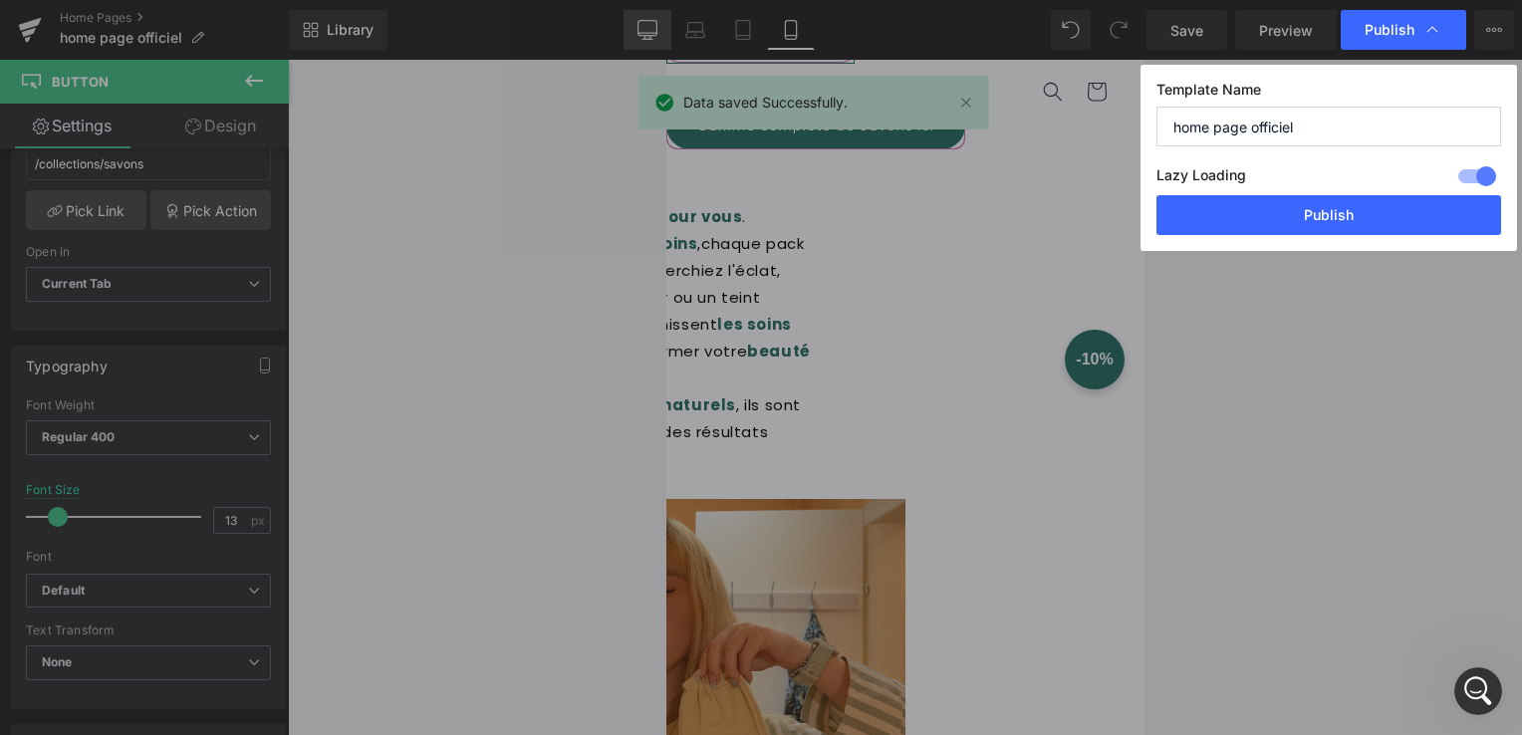
click at [638, 38] on icon at bounding box center [648, 30] width 20 height 20
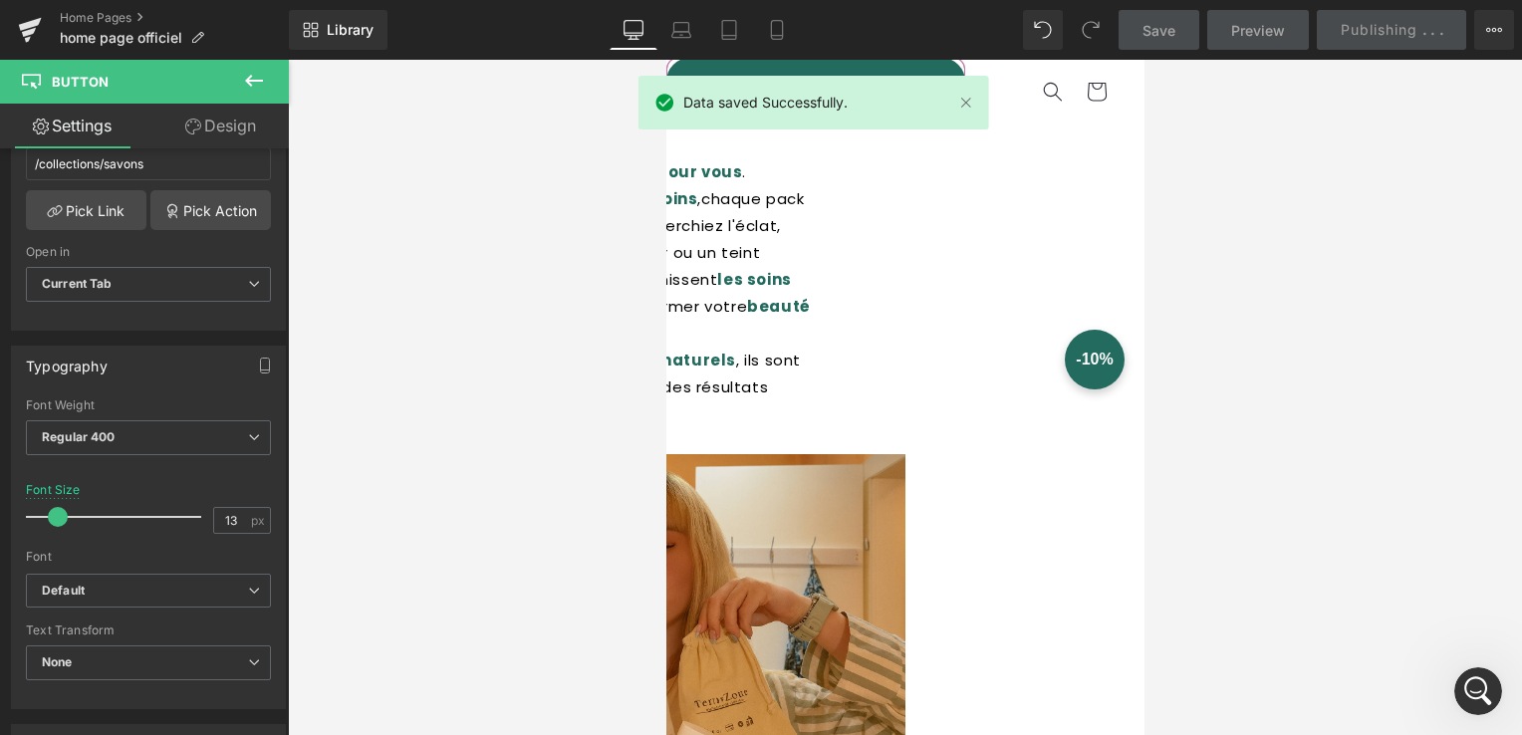
type input "100"
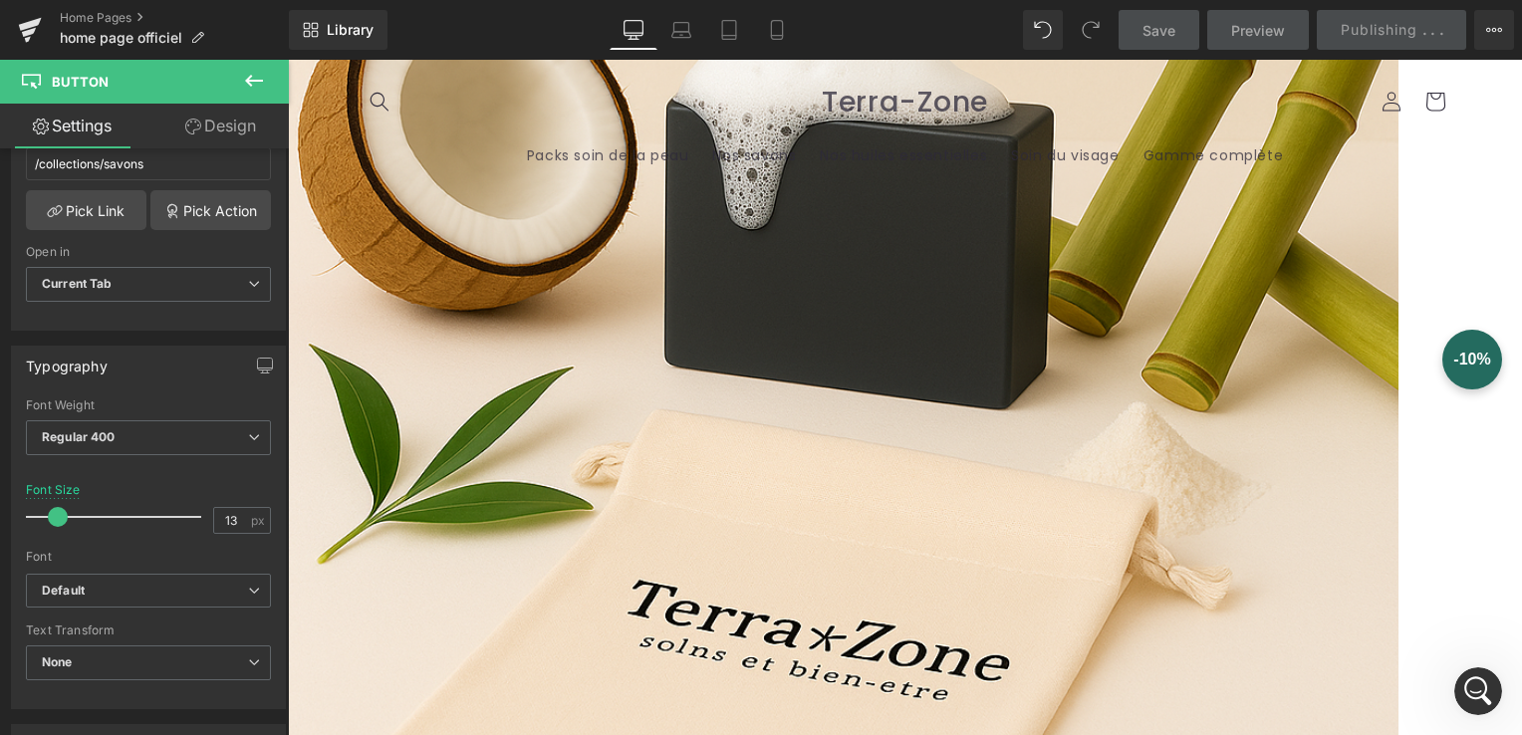
scroll to position [2260, 0]
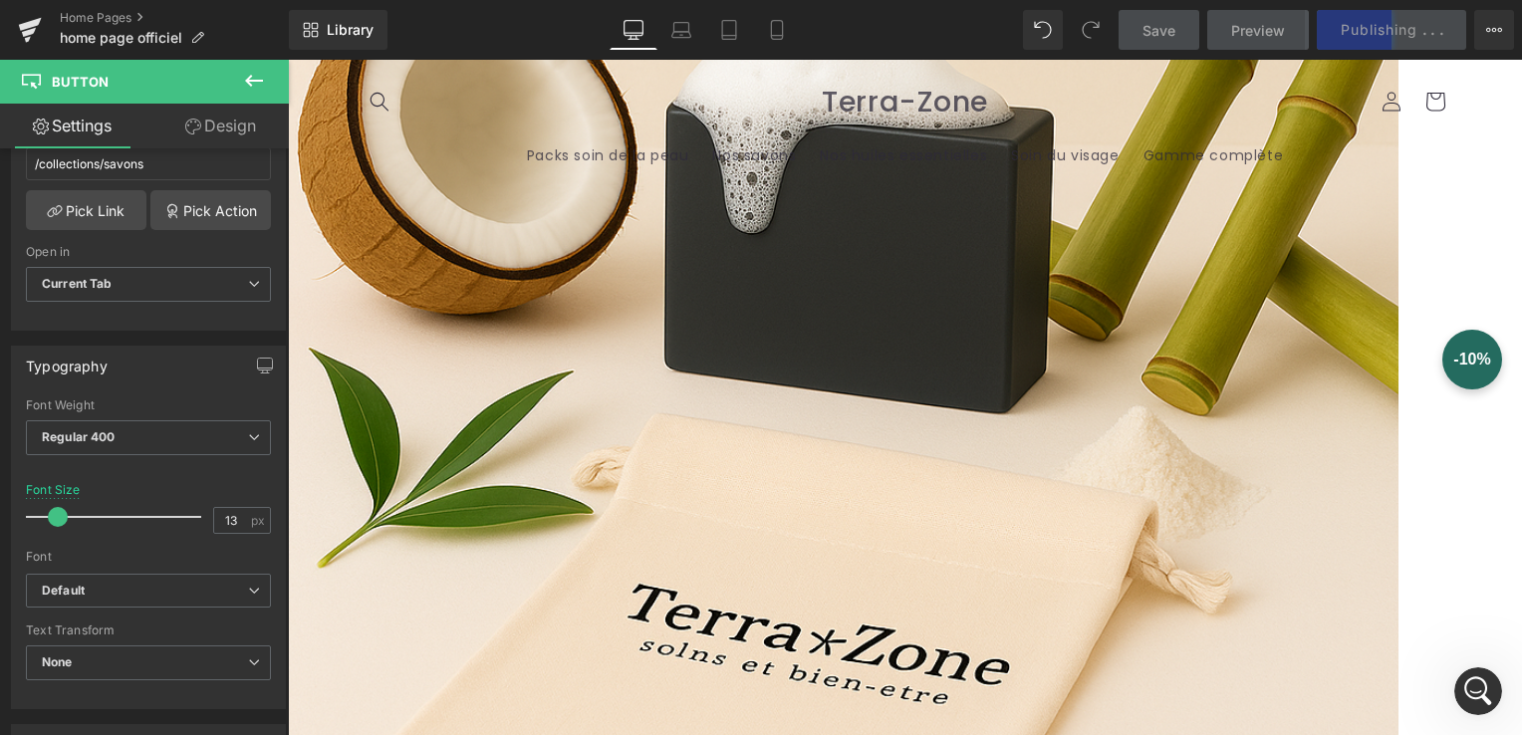
click at [288, 60] on span at bounding box center [288, 60] width 0 height 0
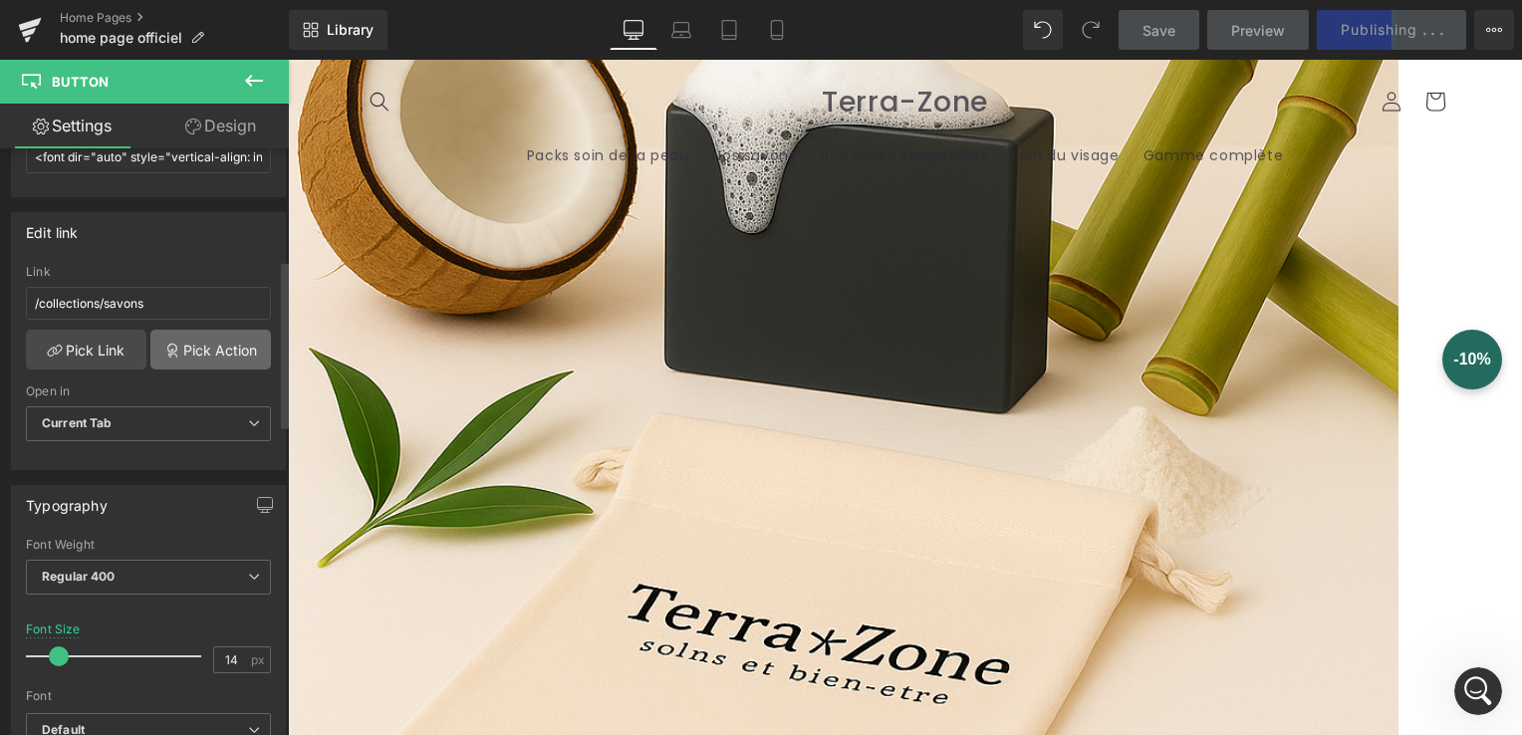
scroll to position [399, 0]
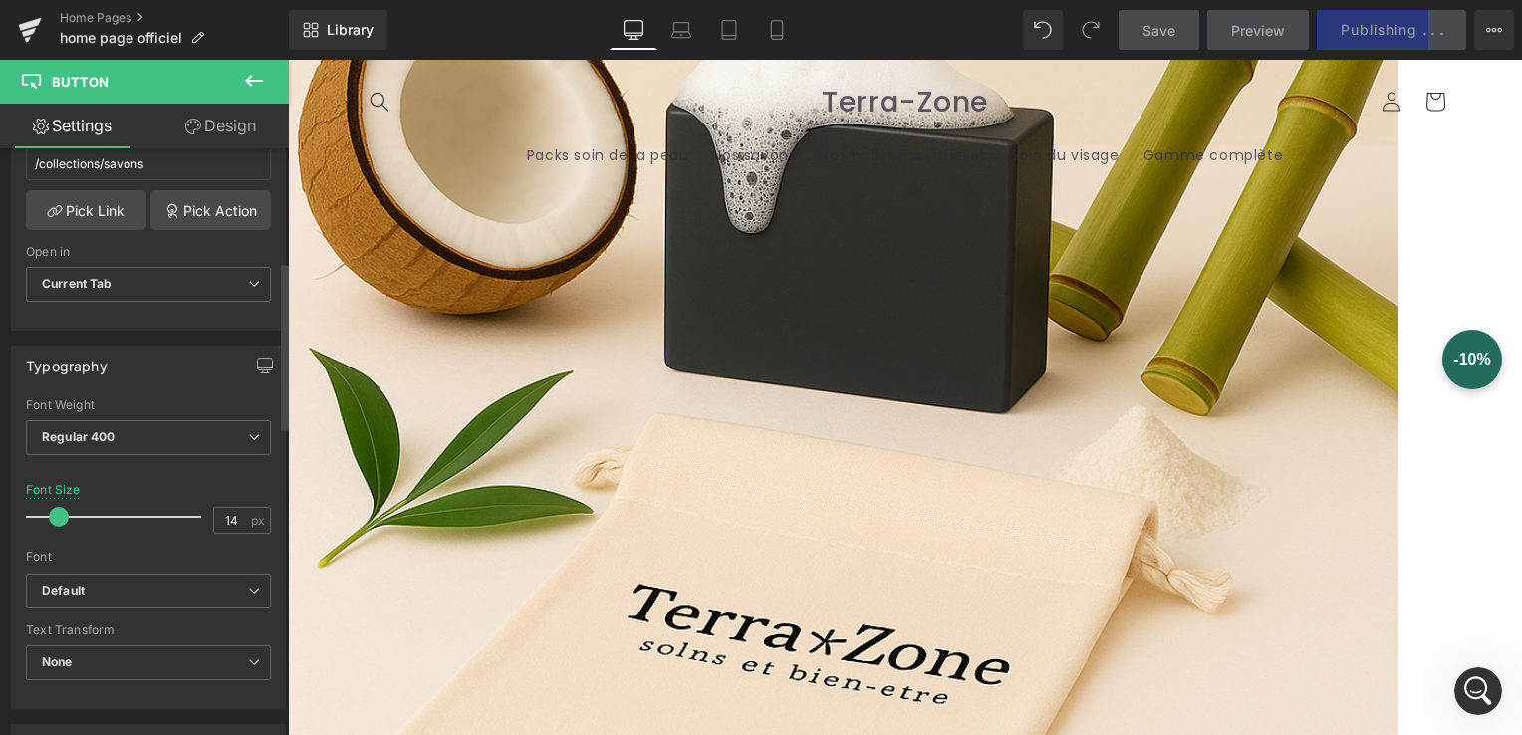
type input "13"
click at [59, 507] on span at bounding box center [58, 517] width 20 height 20
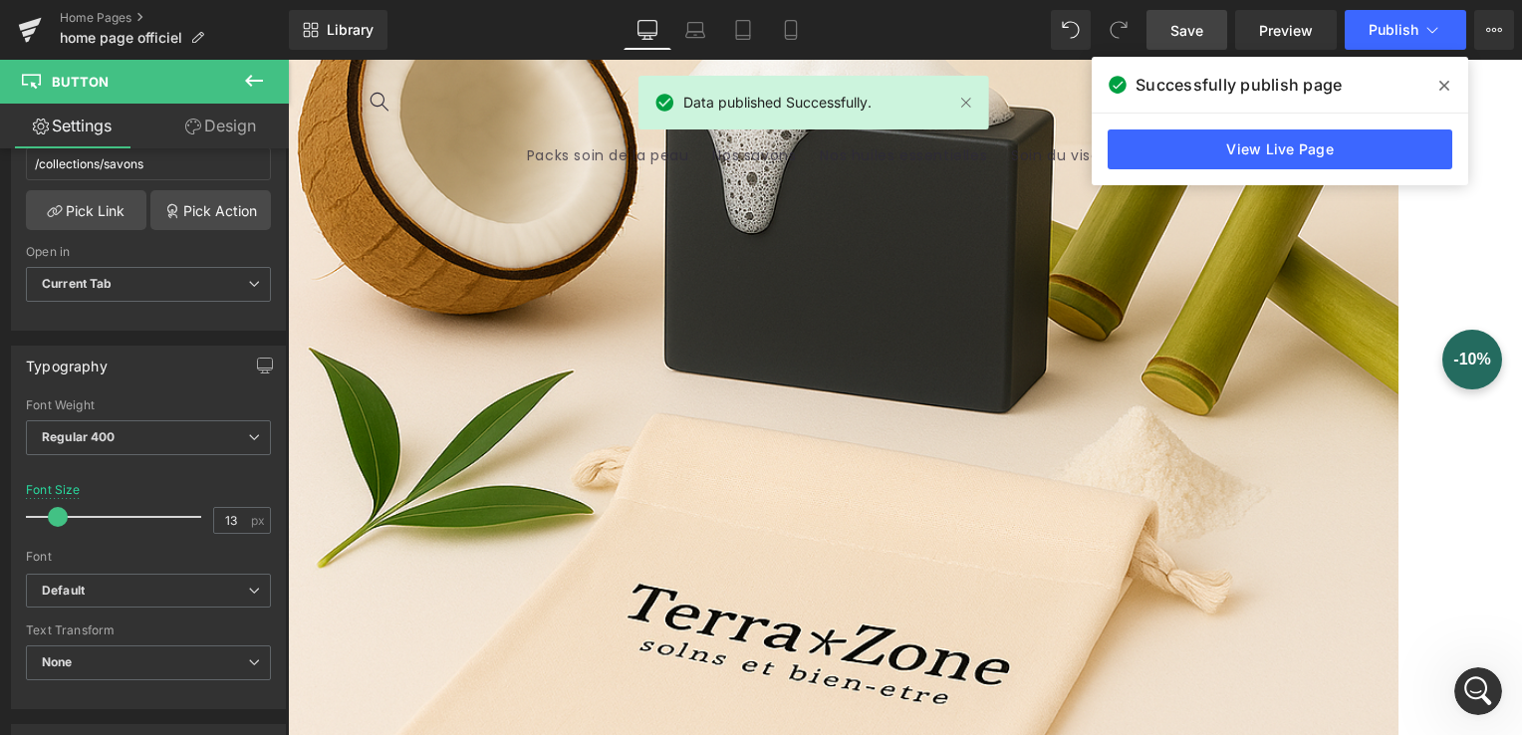
click at [1178, 40] on span "Save" at bounding box center [1187, 30] width 33 height 21
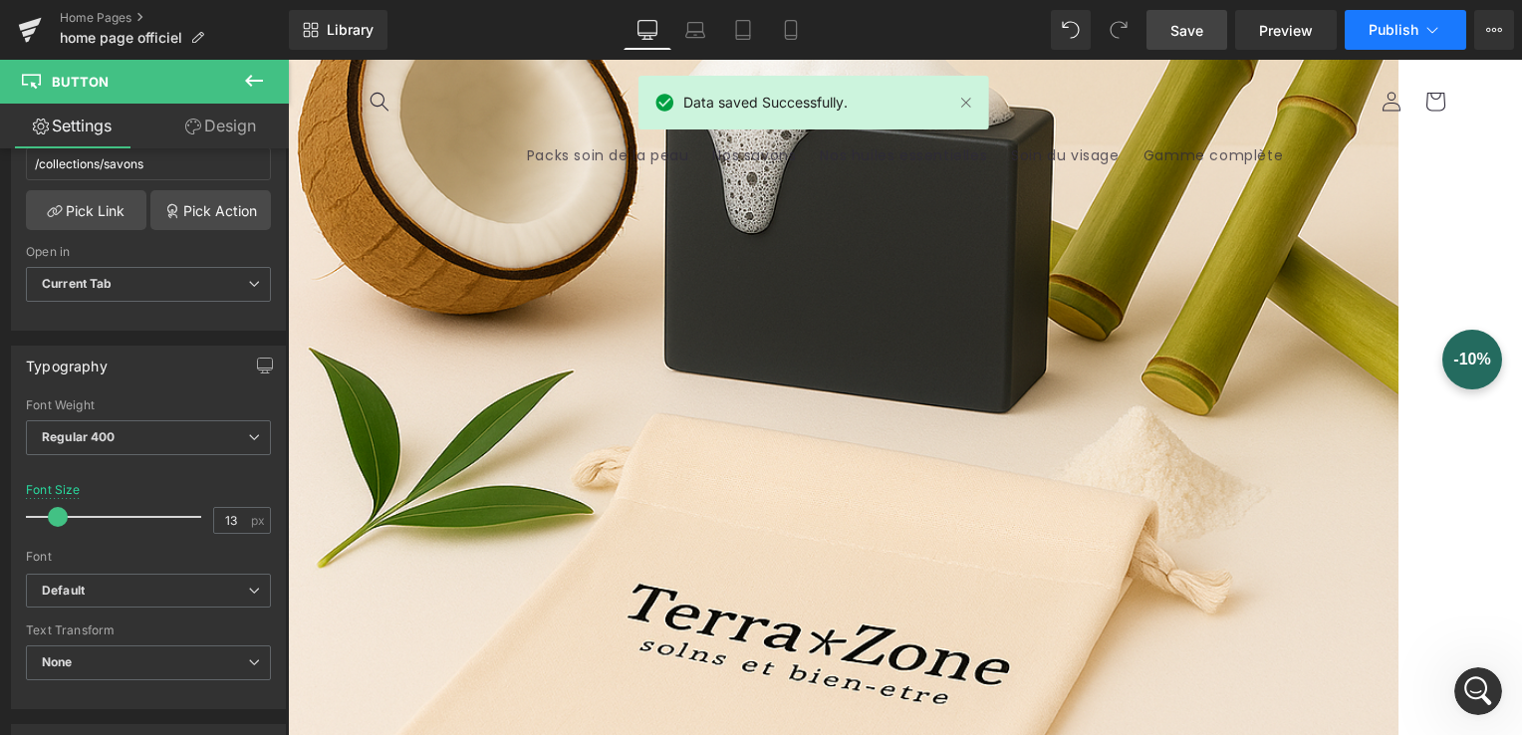
click at [1395, 28] on span "Publish" at bounding box center [1394, 30] width 50 height 16
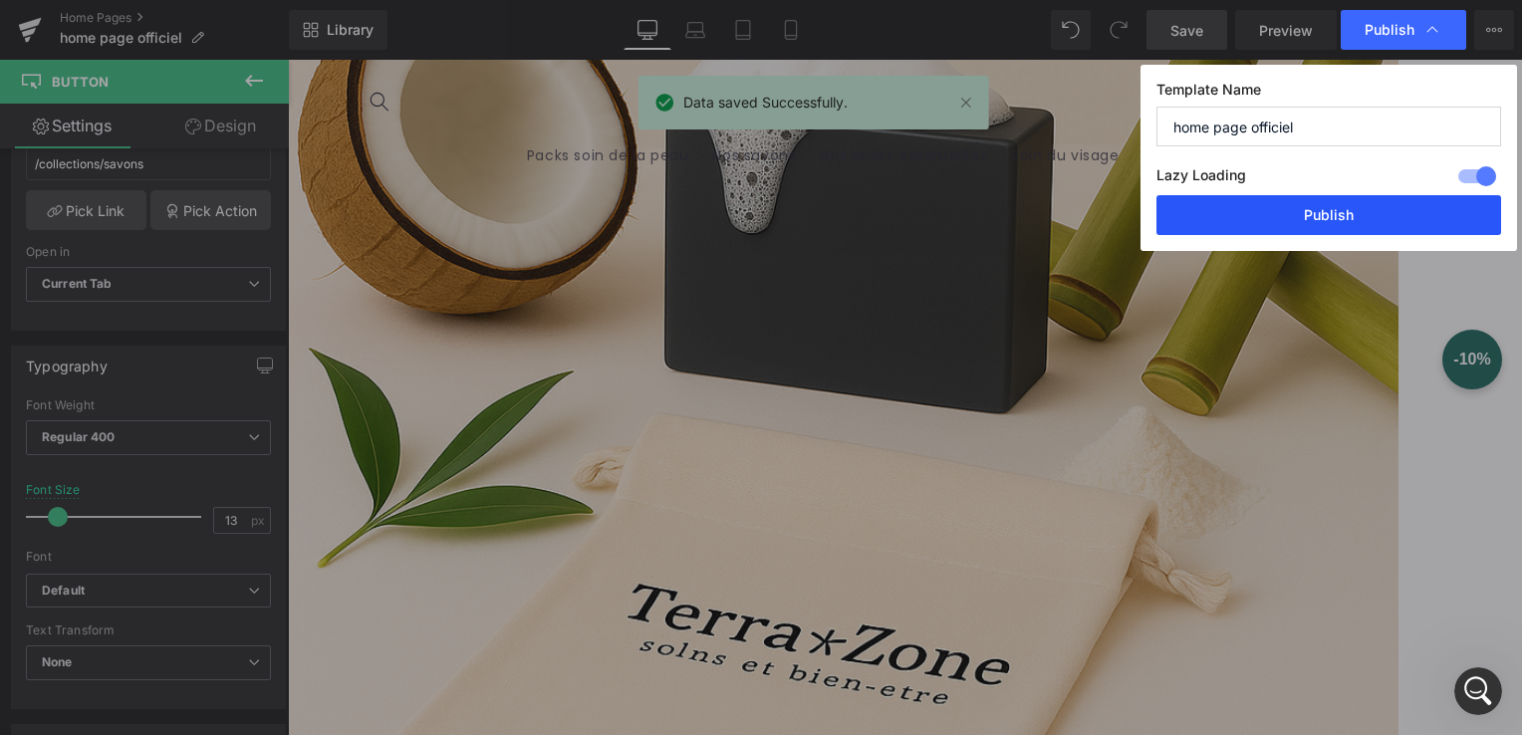
click at [1332, 223] on button "Publish" at bounding box center [1329, 215] width 345 height 40
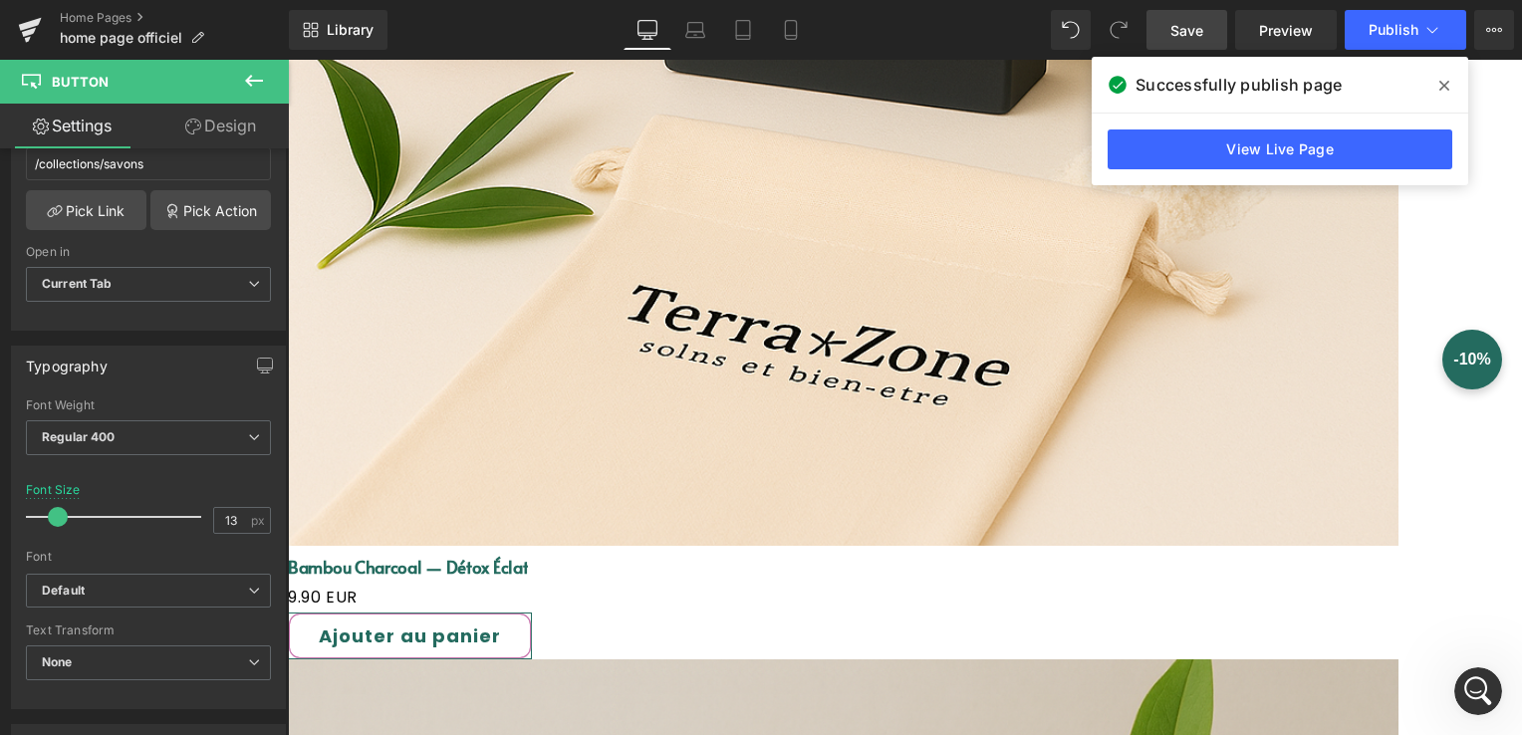
scroll to position [7898, 0]
click at [1439, 80] on span at bounding box center [1445, 86] width 32 height 32
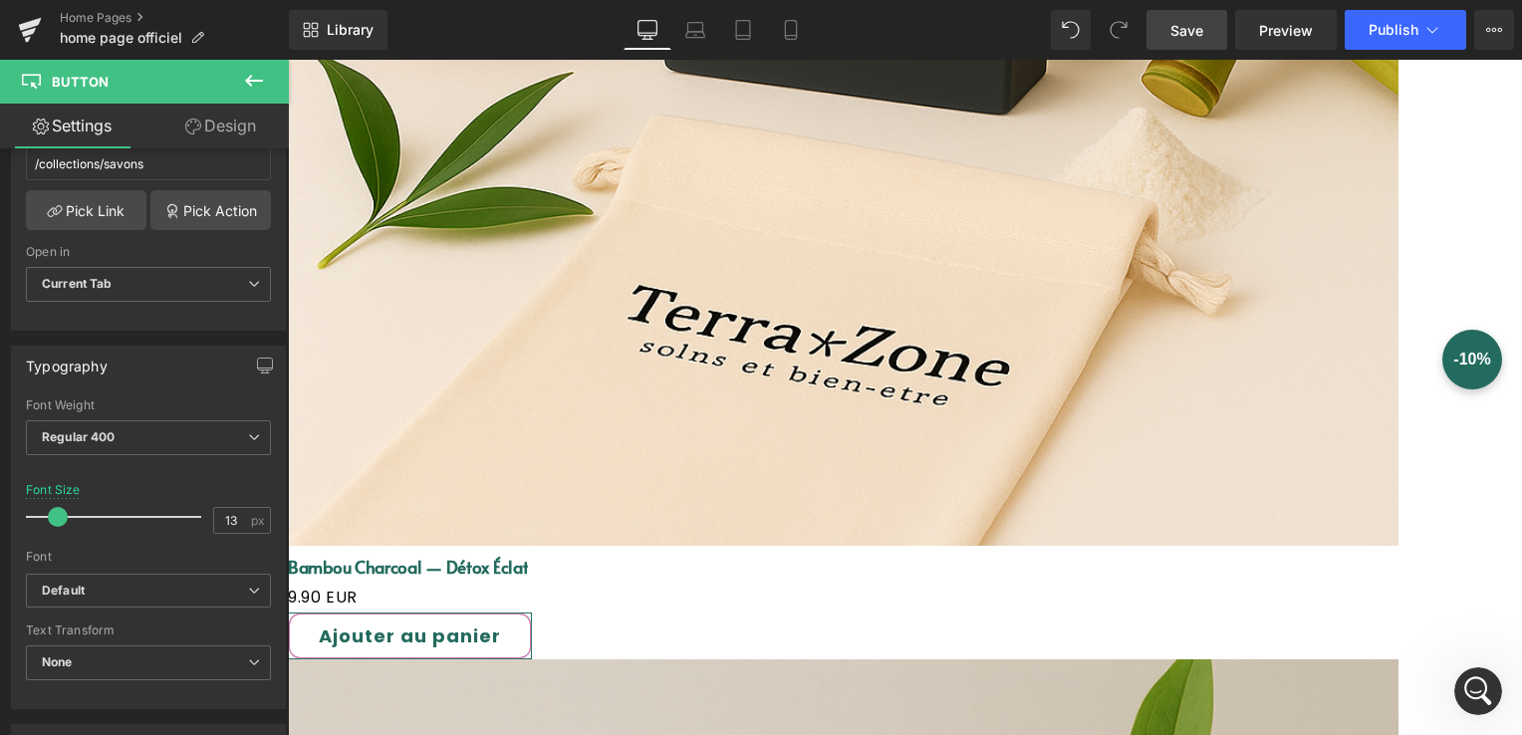
scroll to position [7820, 0]
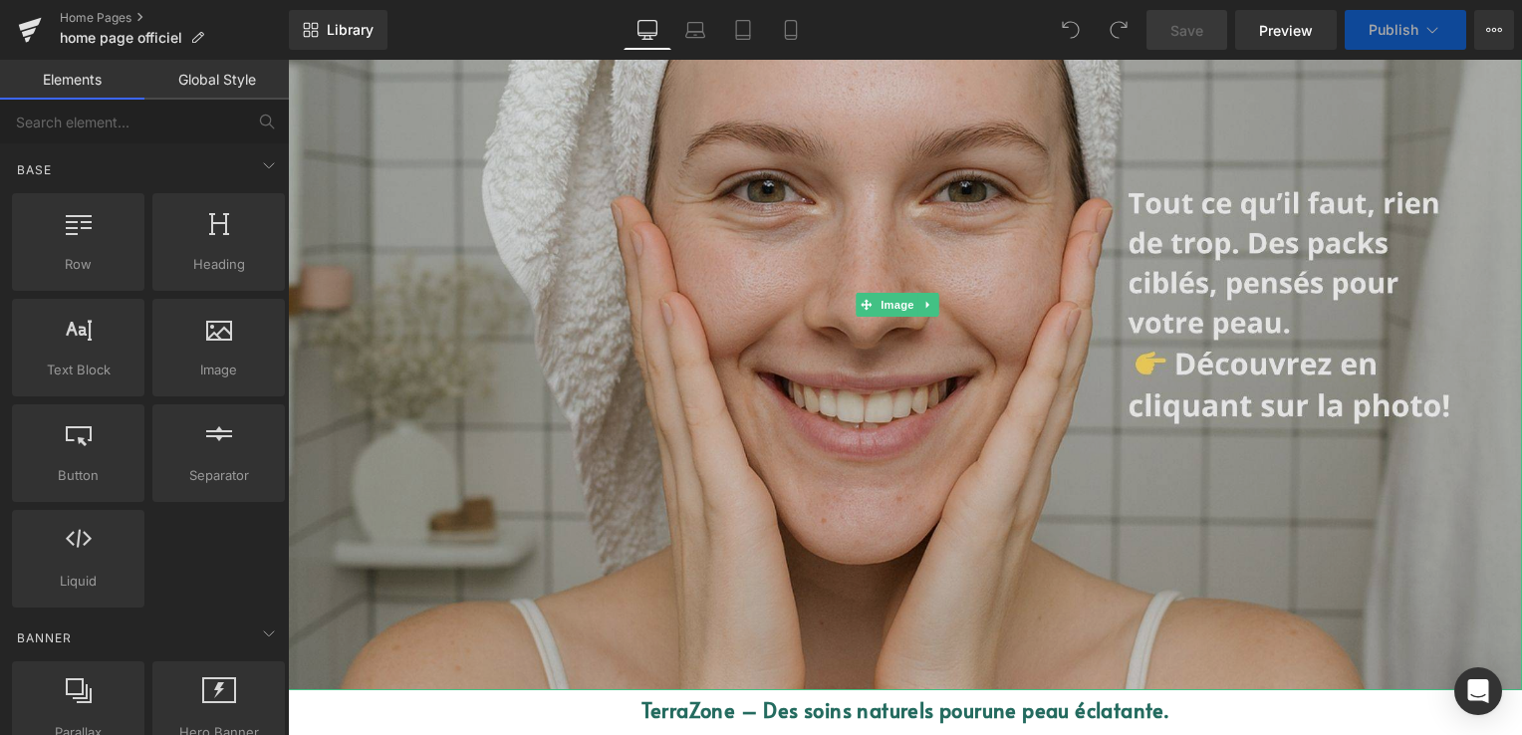
scroll to position [399, 0]
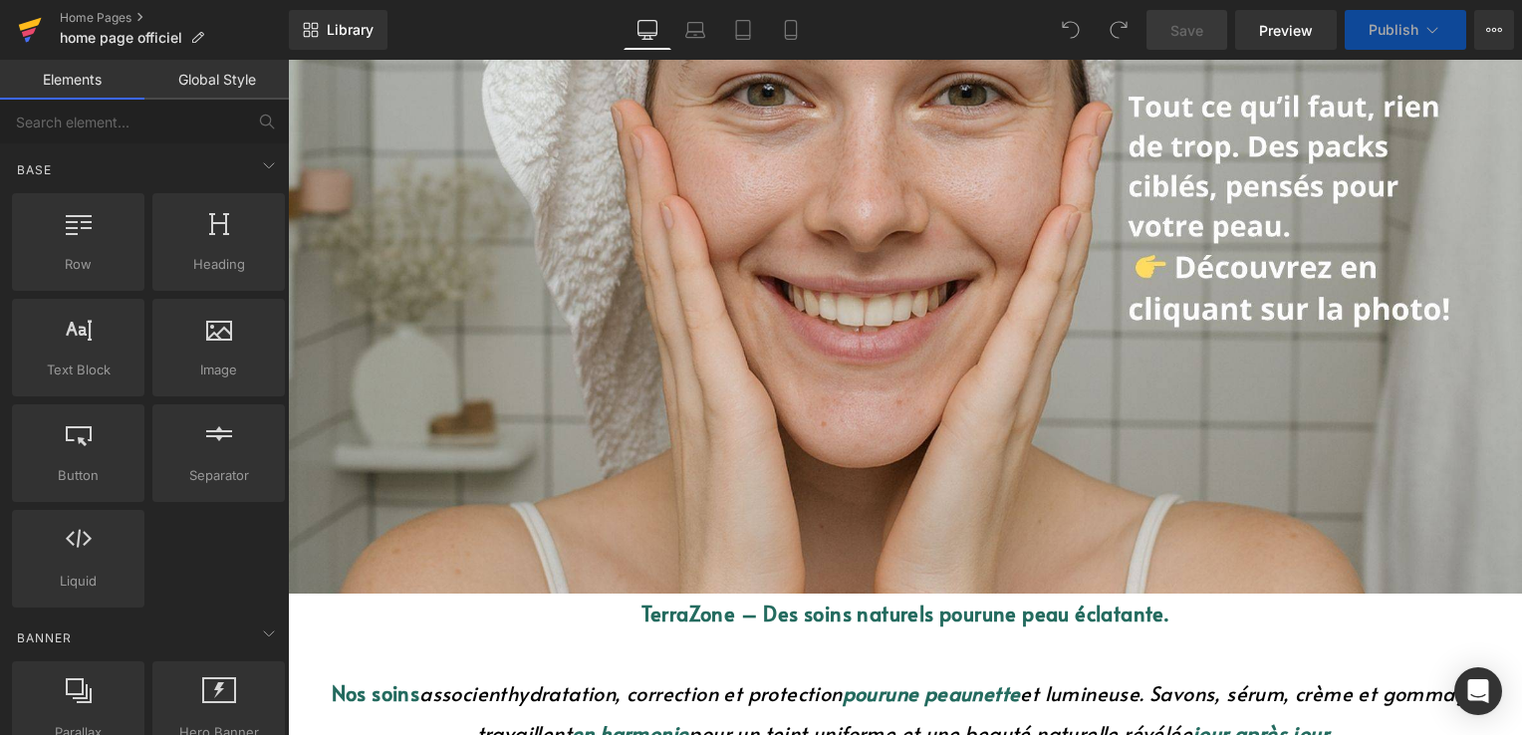
click at [27, 22] on icon at bounding box center [30, 24] width 23 height 13
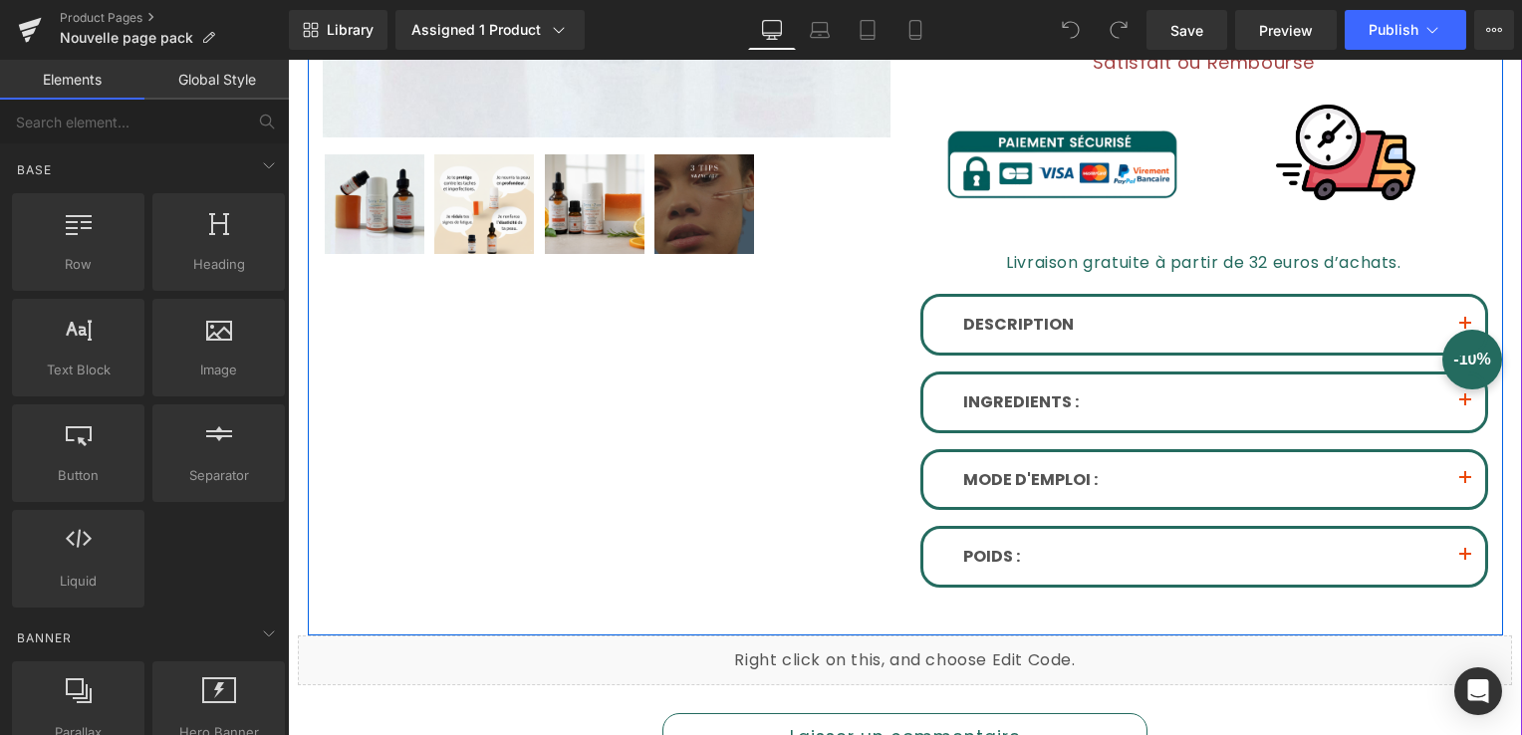
scroll to position [697, 0]
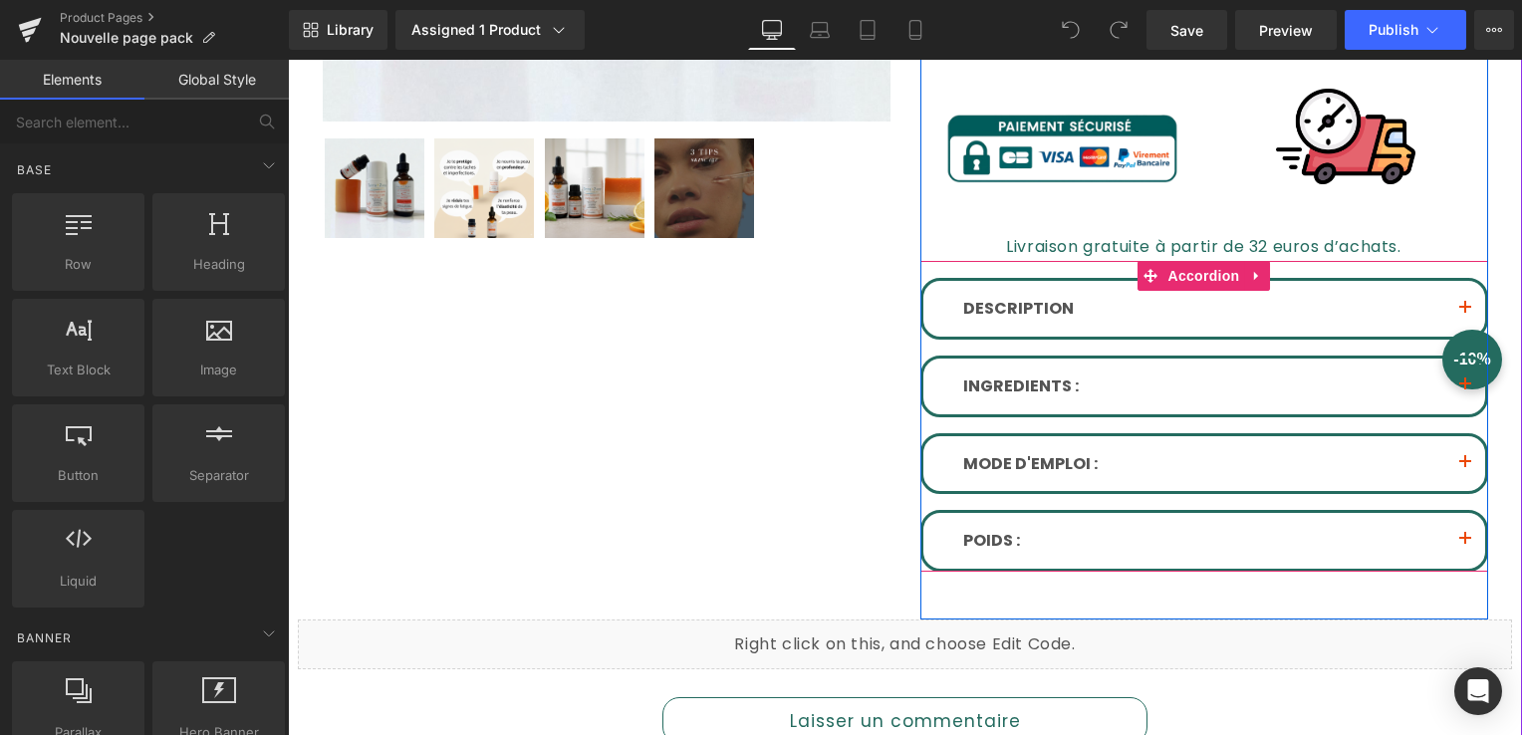
click at [1452, 296] on button "button" at bounding box center [1466, 309] width 40 height 56
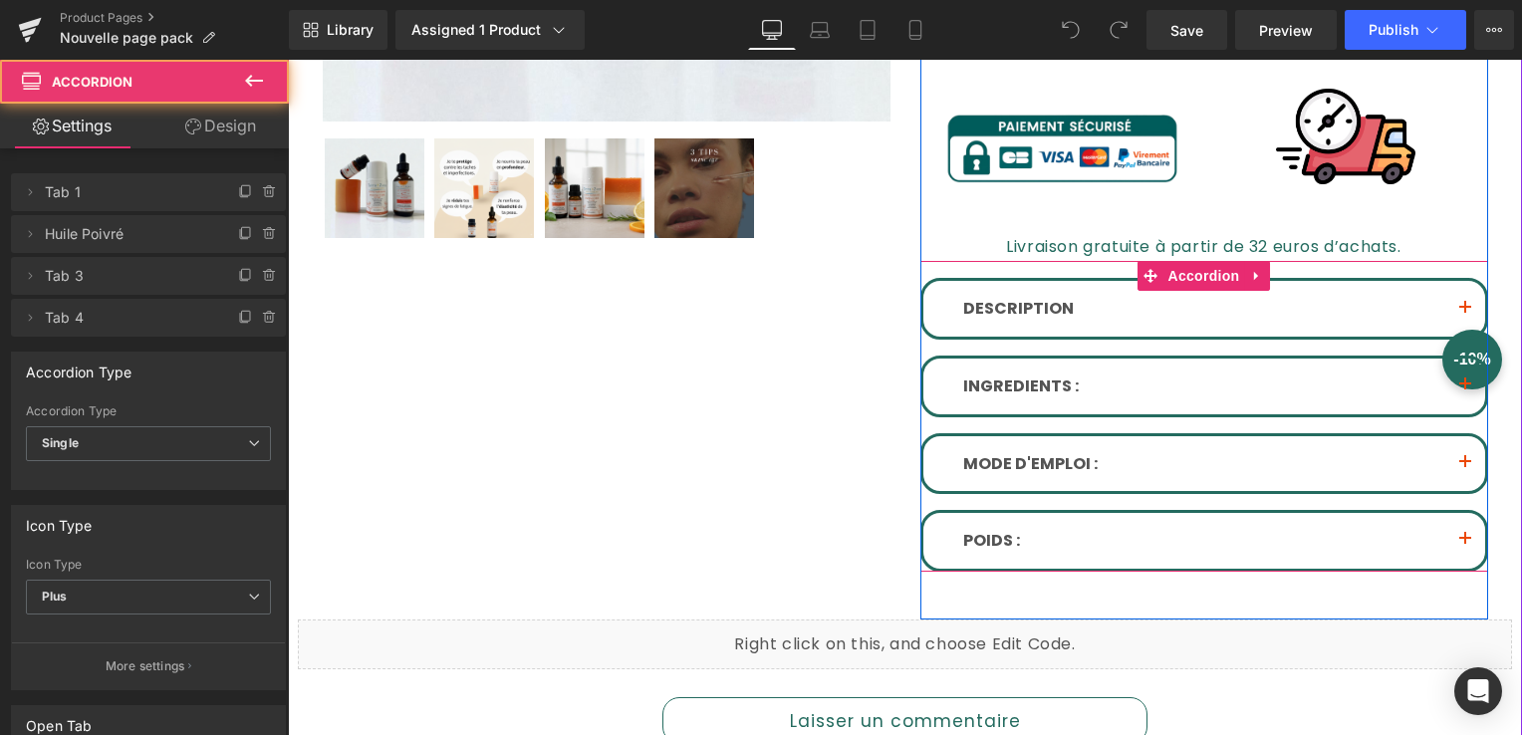
click at [1466, 307] on button "button" at bounding box center [1466, 309] width 40 height 56
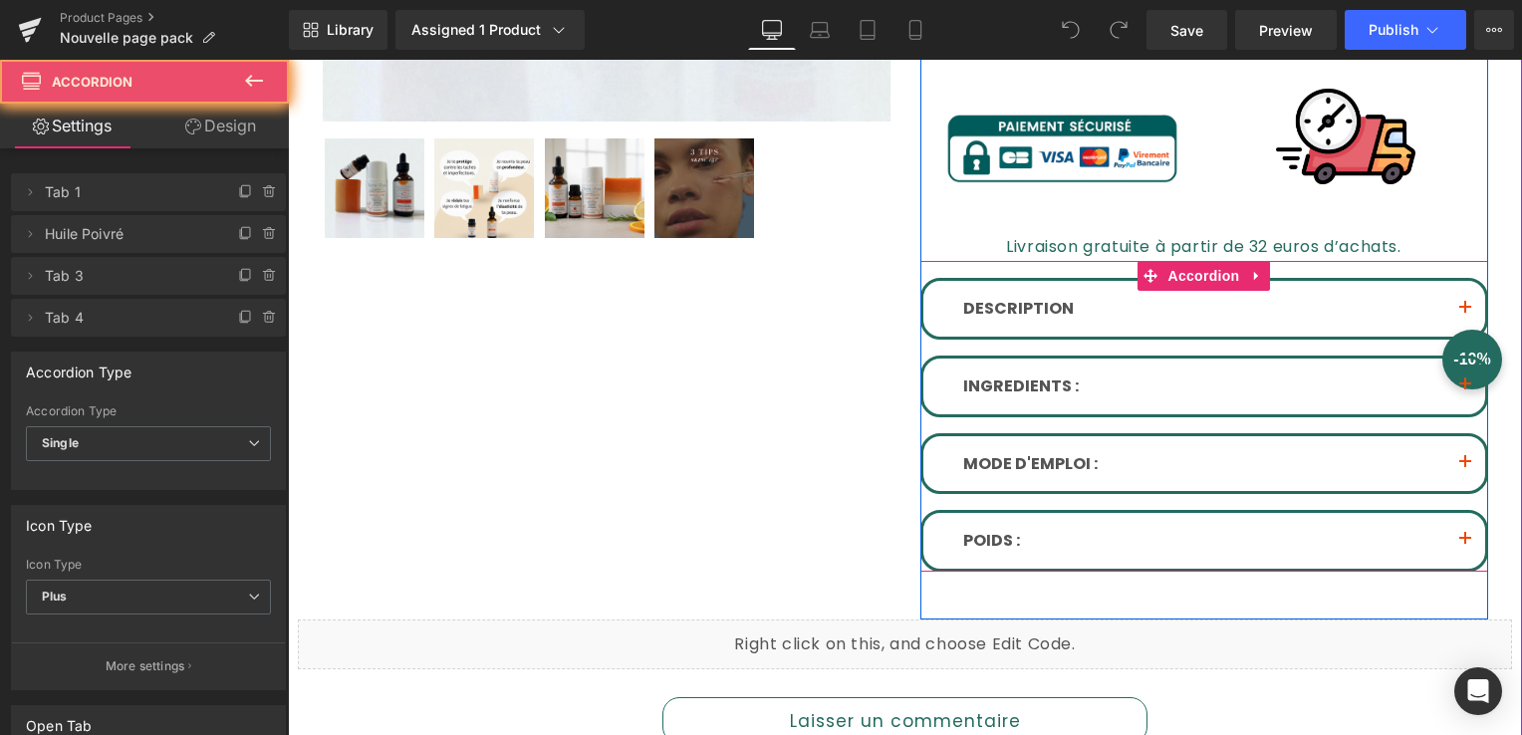
click at [1459, 305] on button "button" at bounding box center [1466, 309] width 40 height 56
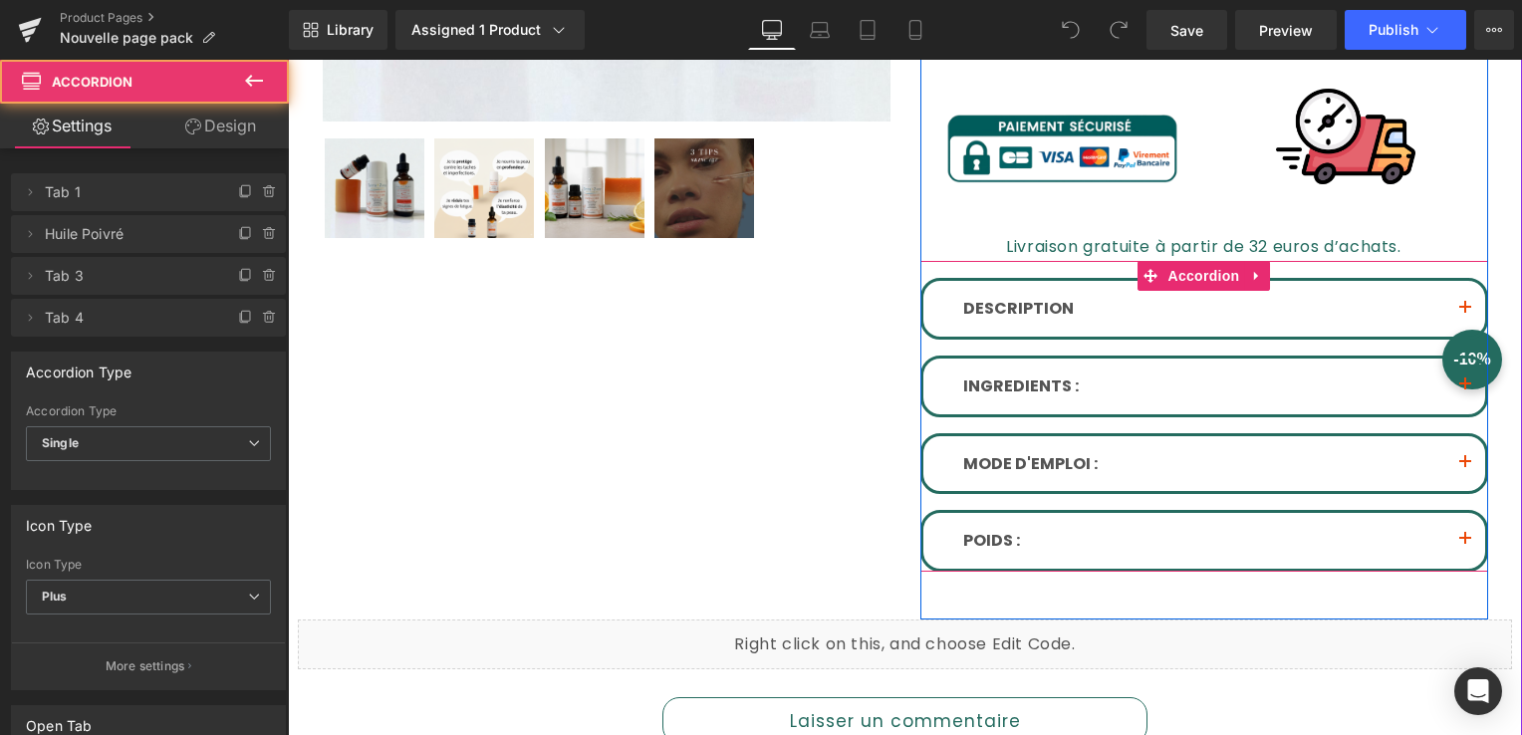
click at [1459, 305] on button "button" at bounding box center [1466, 309] width 40 height 56
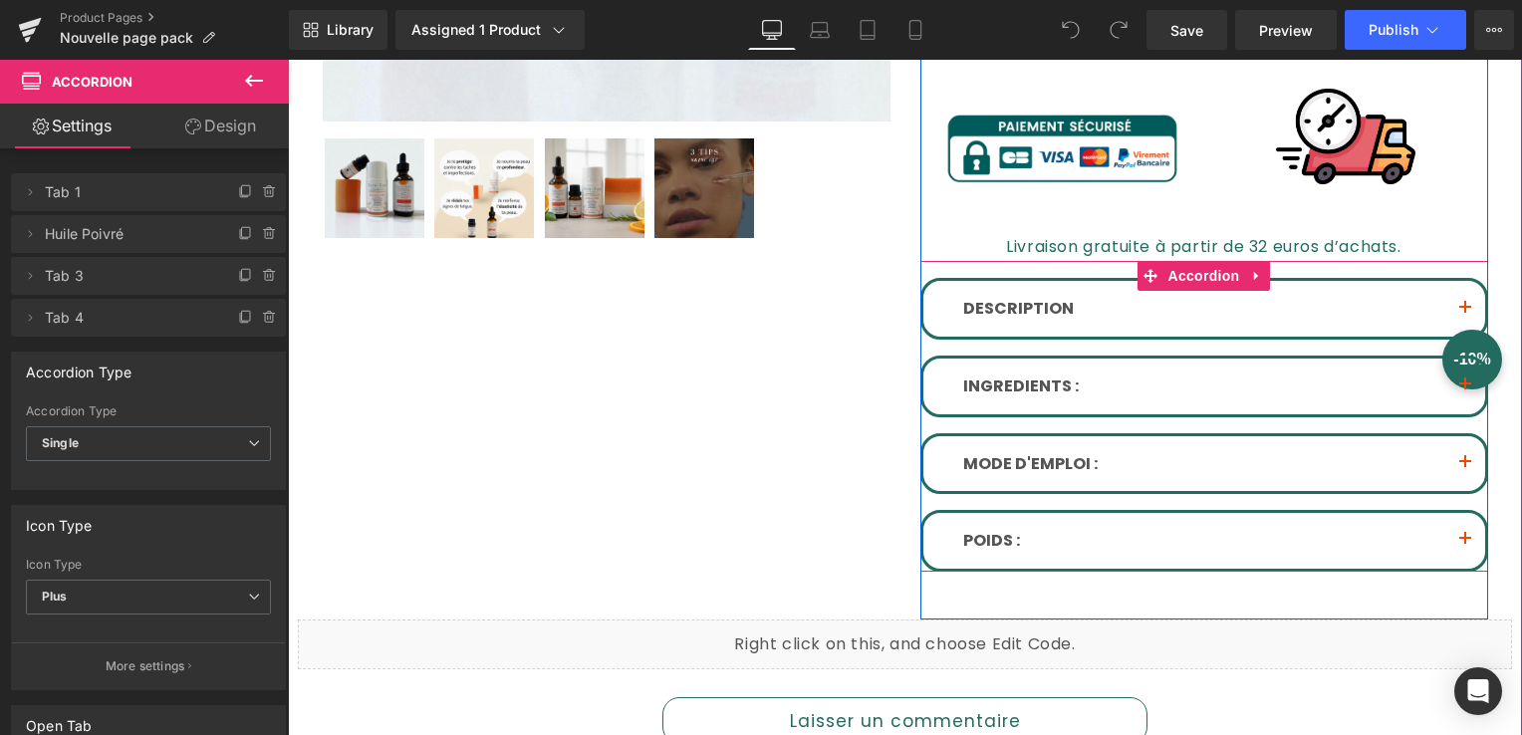
click at [1459, 305] on button "button" at bounding box center [1466, 309] width 40 height 56
click at [1458, 305] on button "button" at bounding box center [1466, 309] width 40 height 56
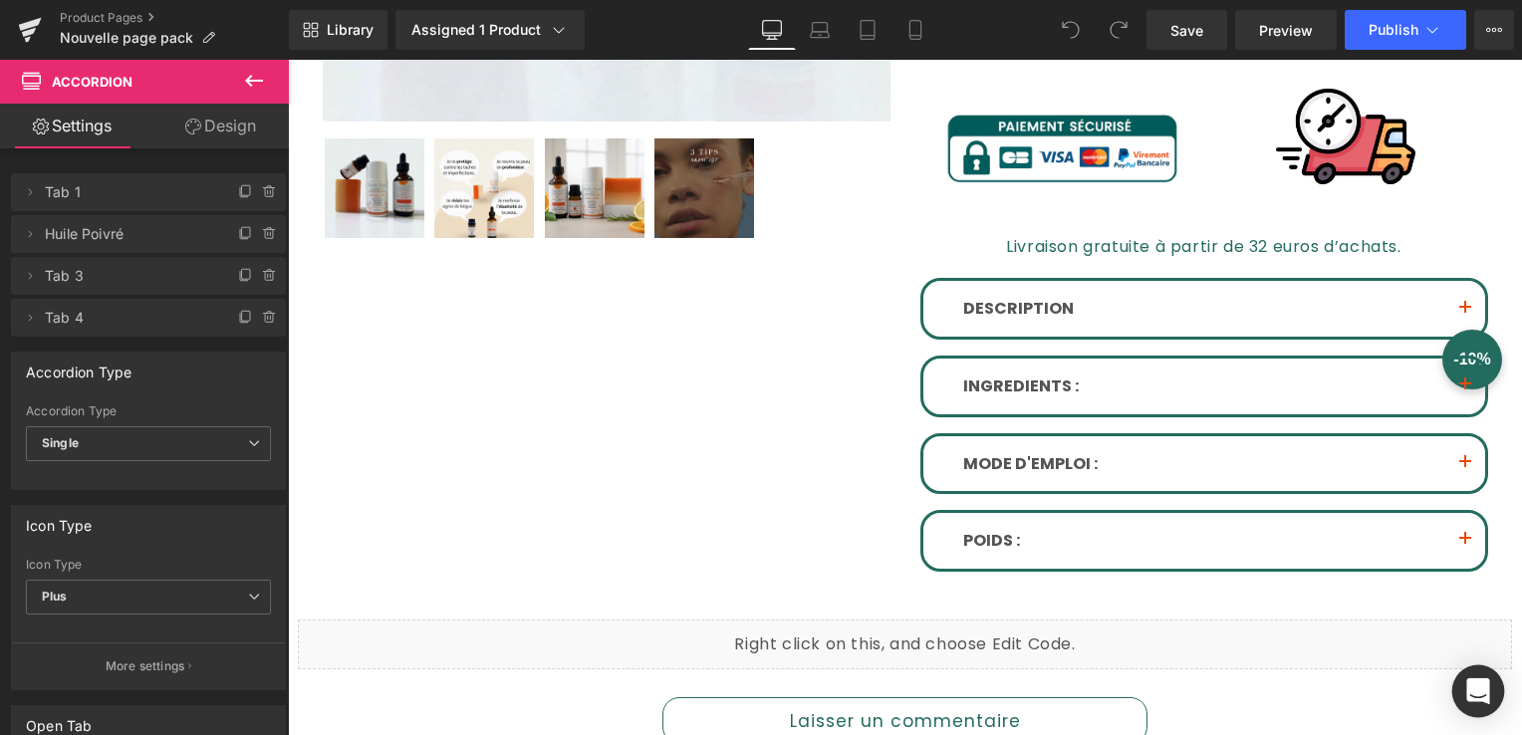
click at [1491, 687] on div "Open Intercom Messenger" at bounding box center [1479, 692] width 53 height 53
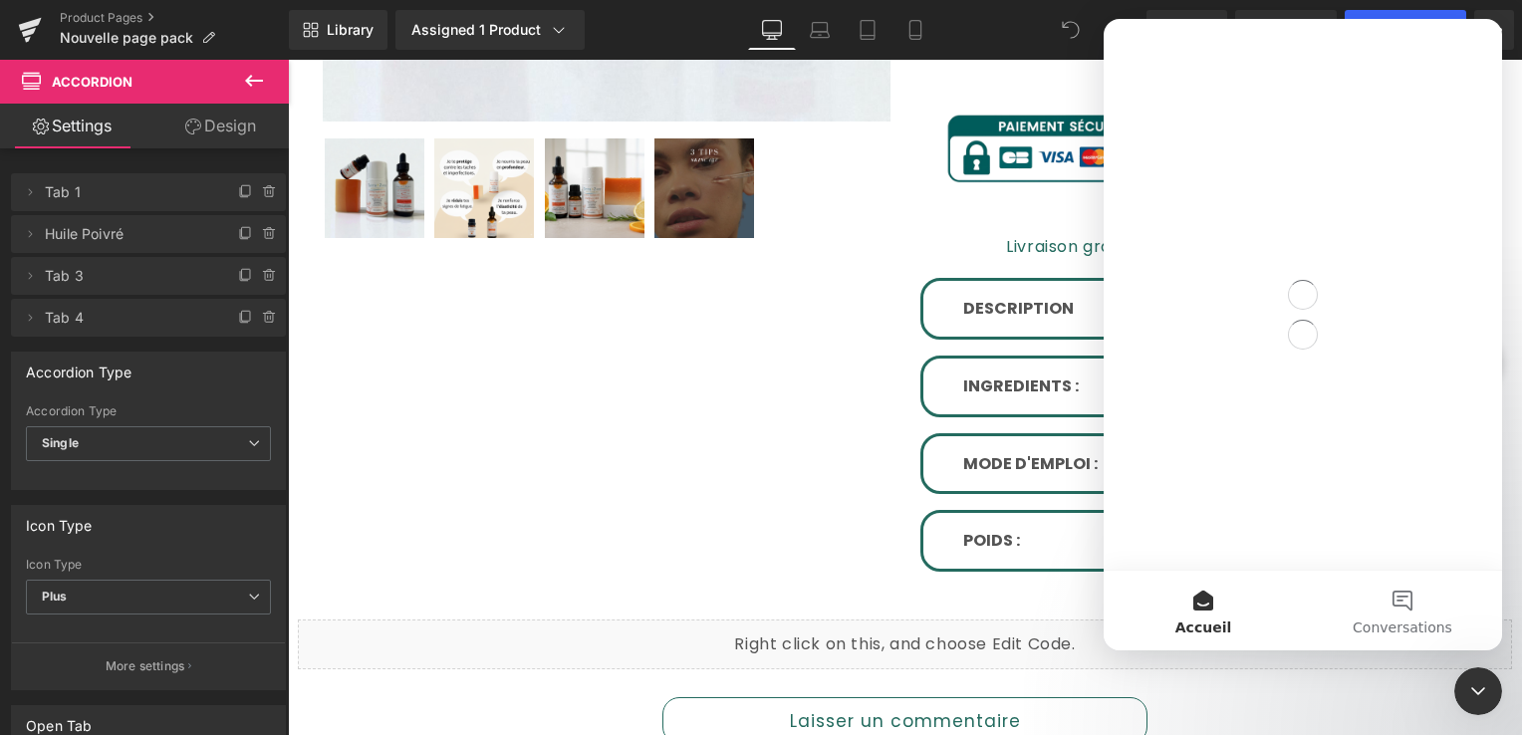
scroll to position [0, 0]
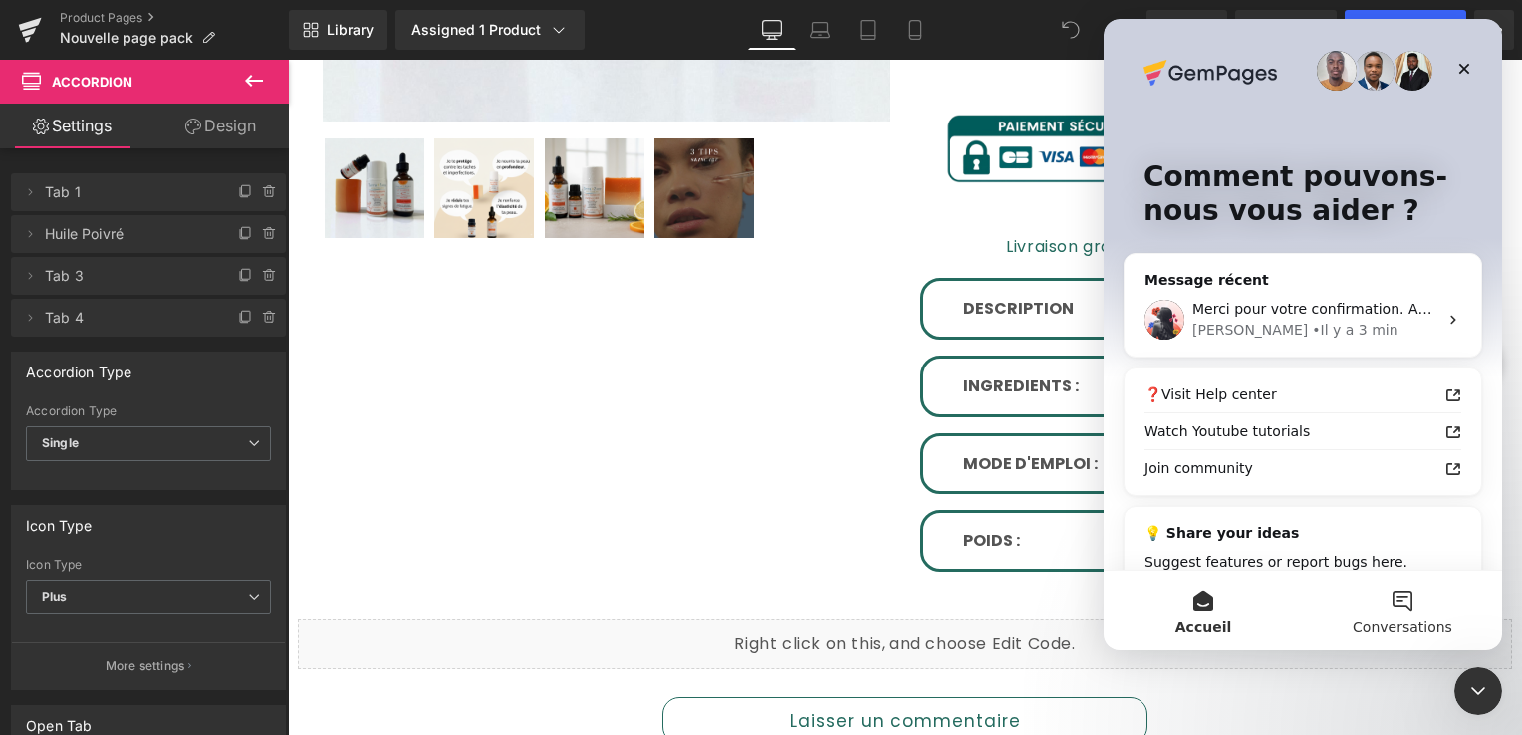
click at [1403, 609] on button "Conversations" at bounding box center [1402, 611] width 199 height 80
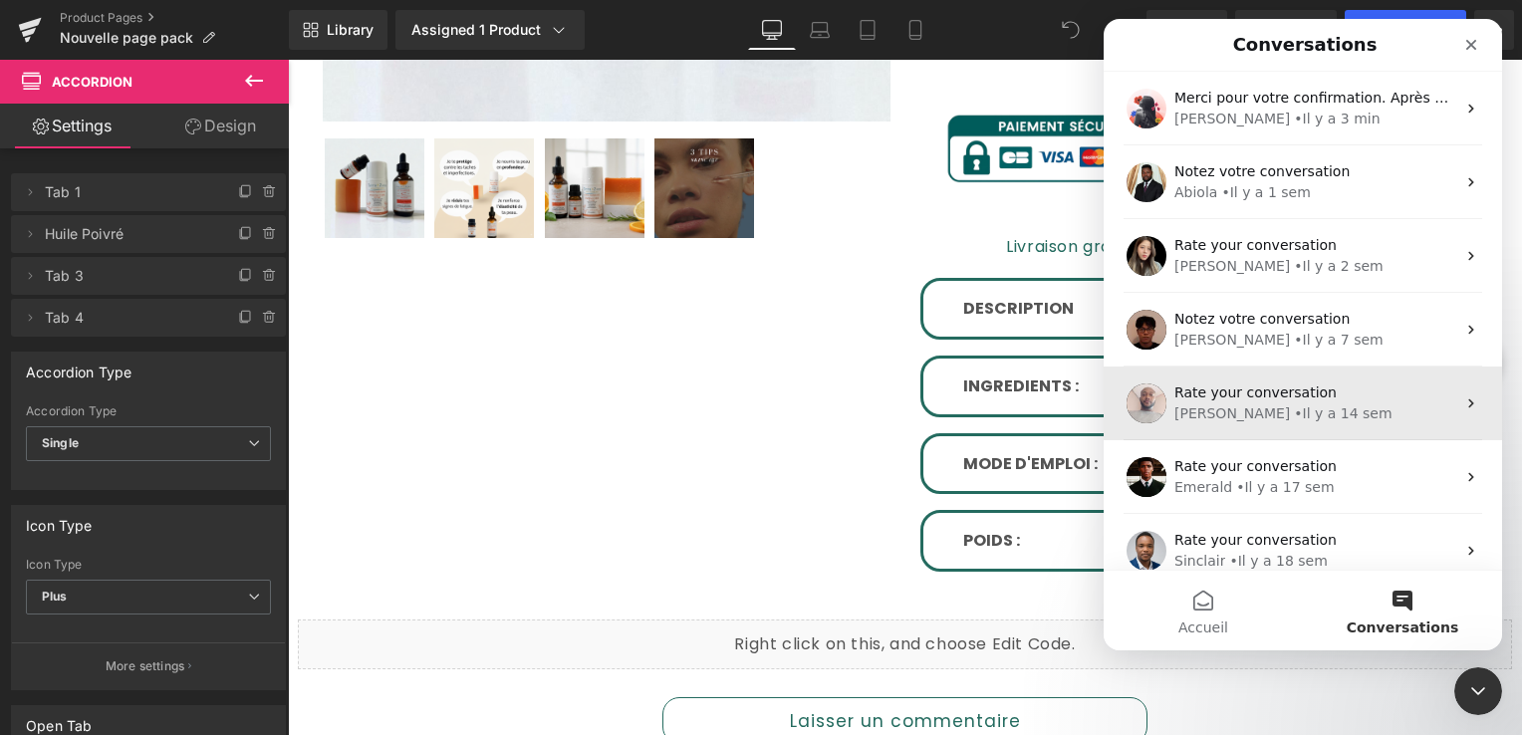
scroll to position [199, 0]
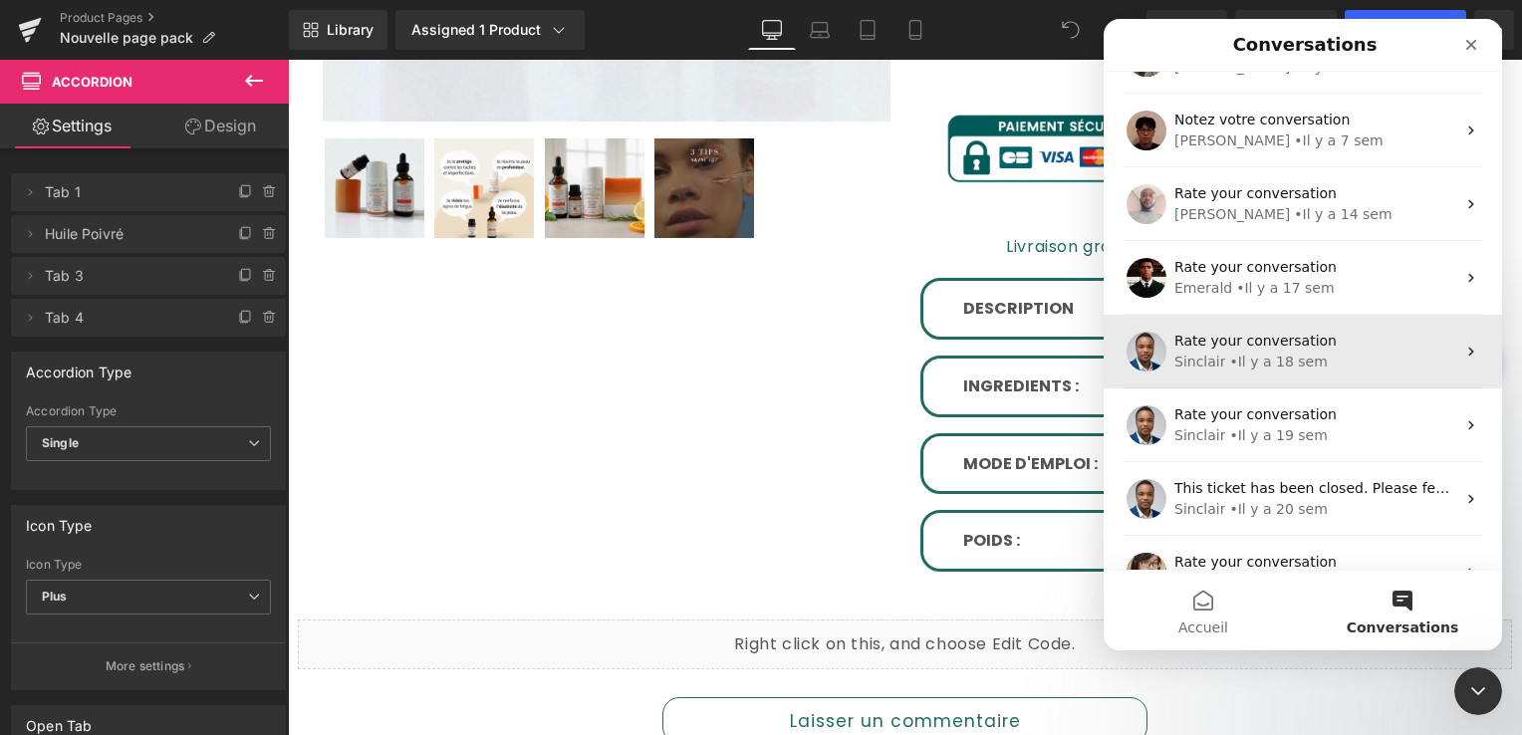
click at [1267, 334] on span "Rate your conversation" at bounding box center [1256, 341] width 162 height 16
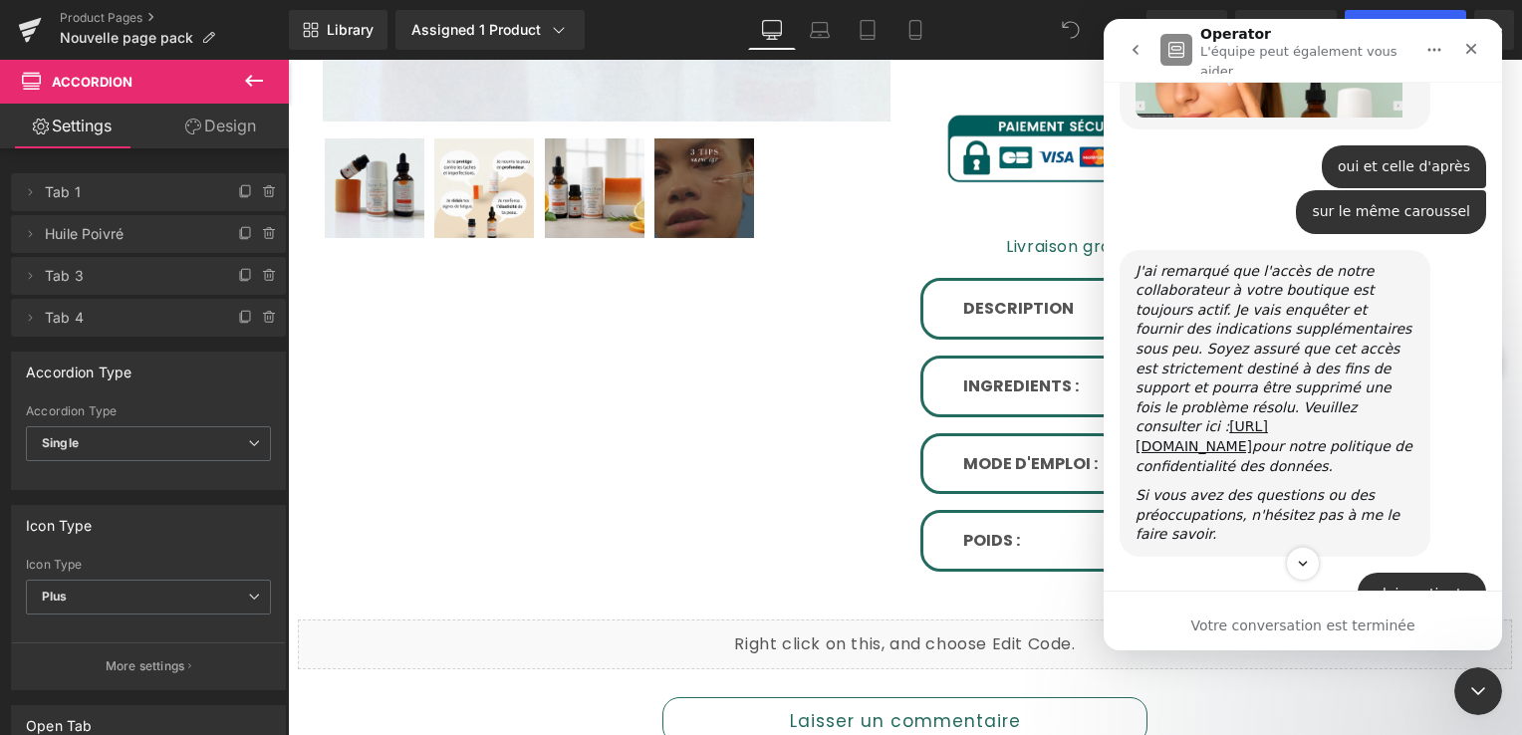
scroll to position [9162, 0]
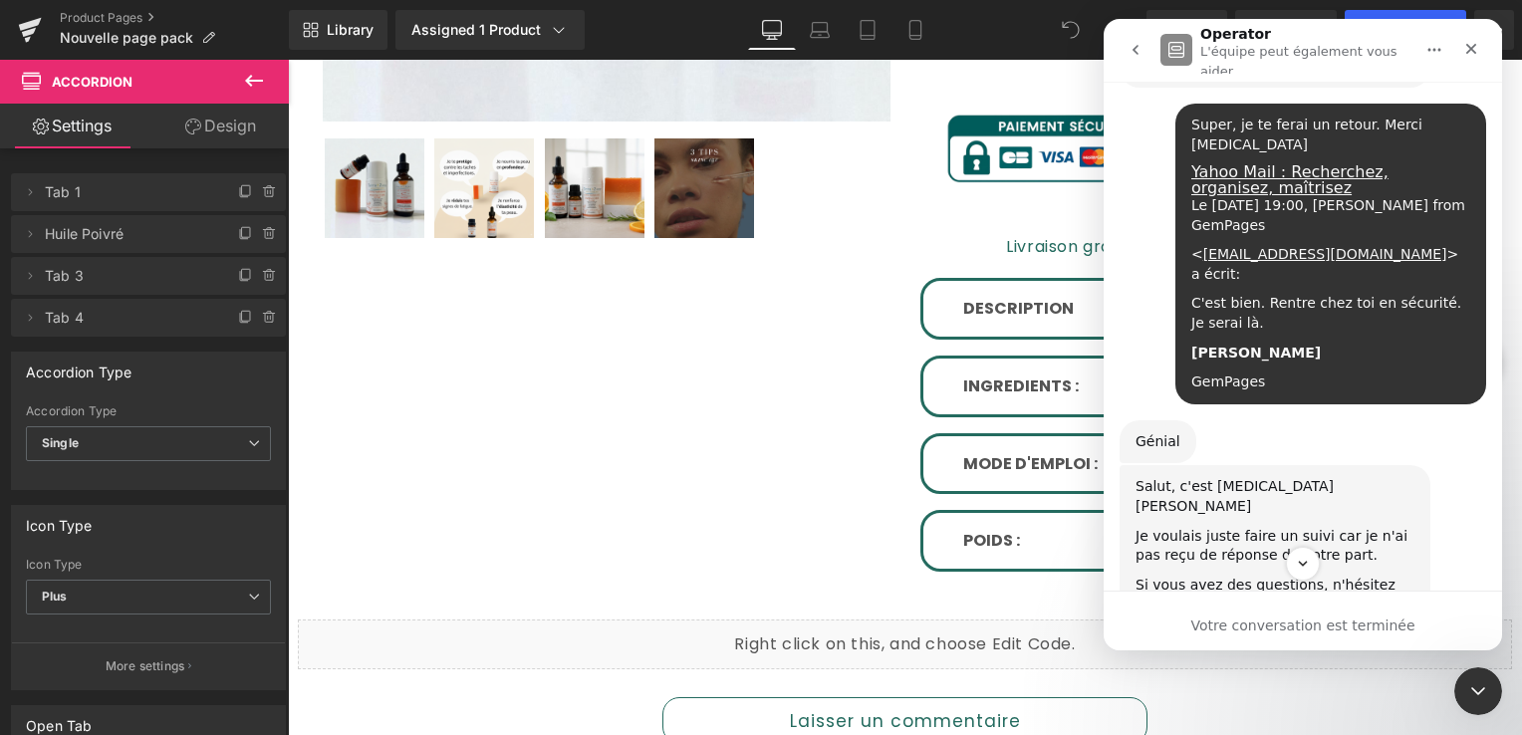
scroll to position [6073, 0]
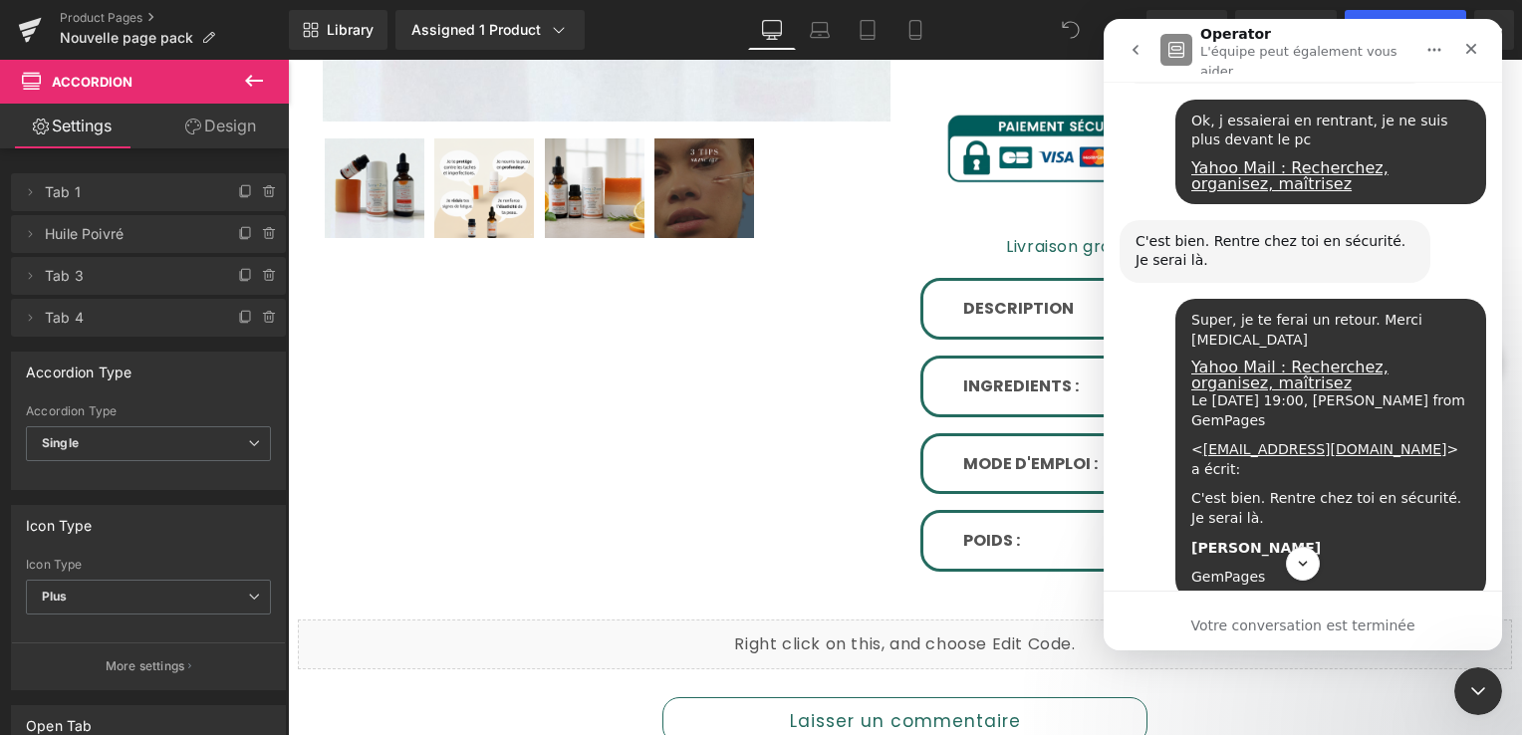
click at [1139, 58] on button "go back" at bounding box center [1136, 50] width 38 height 38
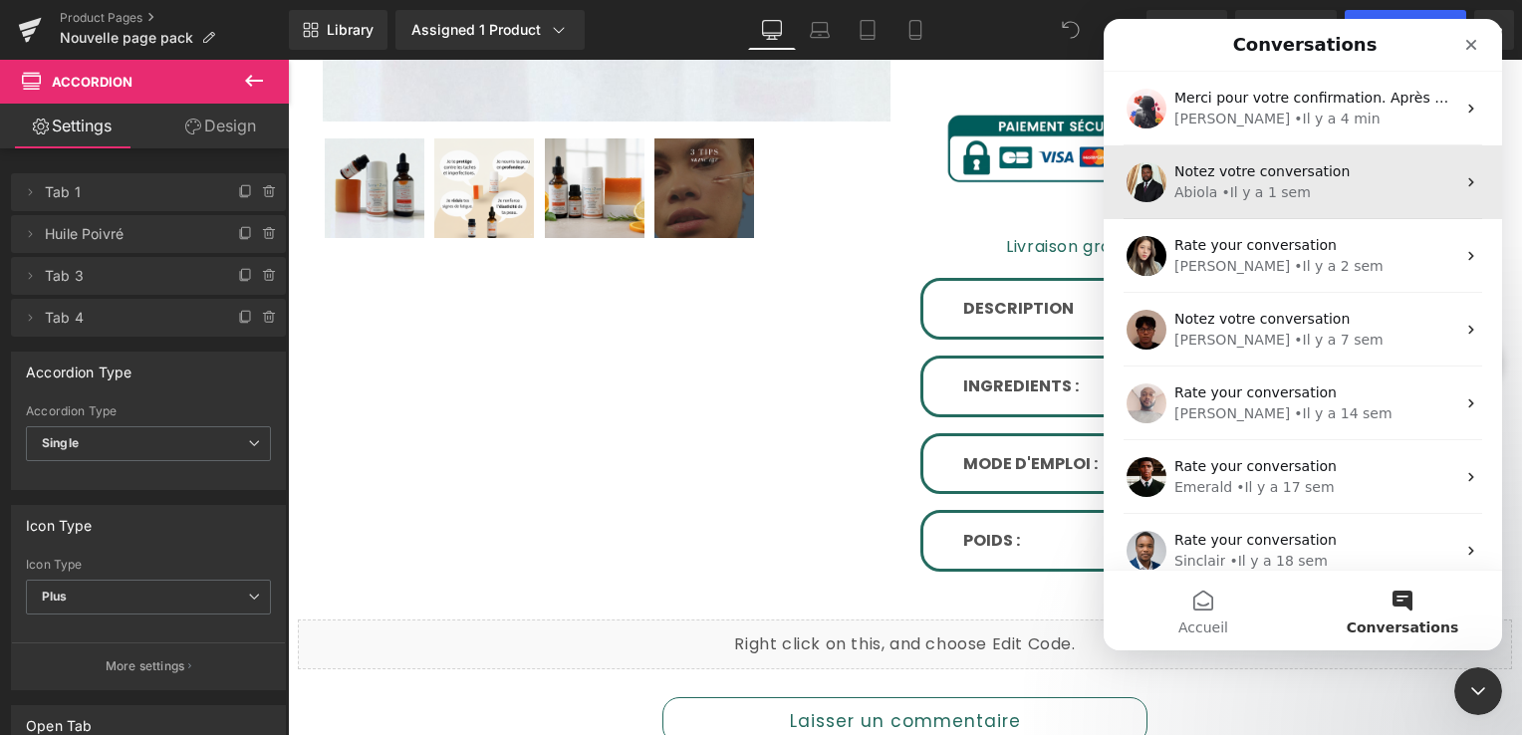
click at [1221, 194] on div "• Il y a 1 sem" at bounding box center [1265, 192] width 89 height 21
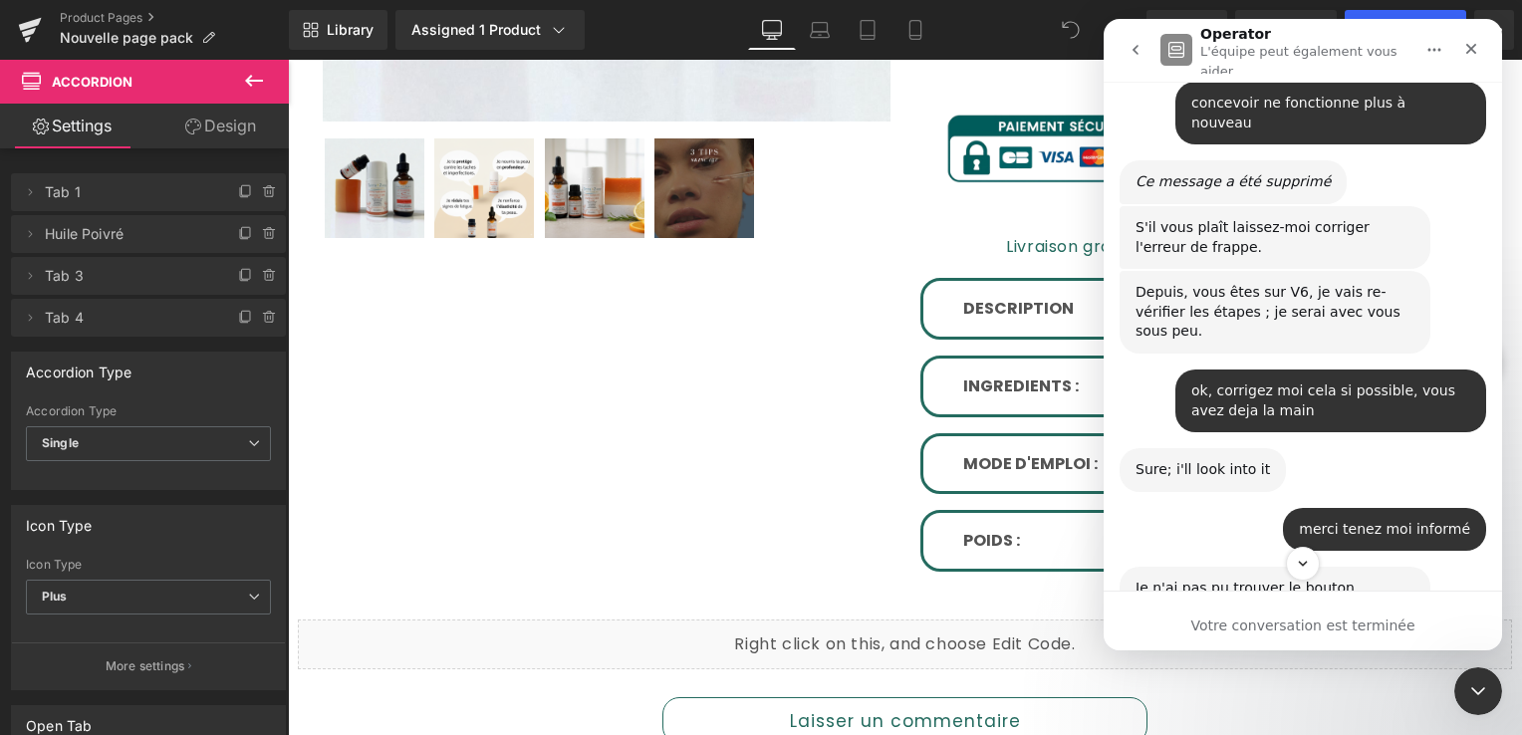
scroll to position [17997, 0]
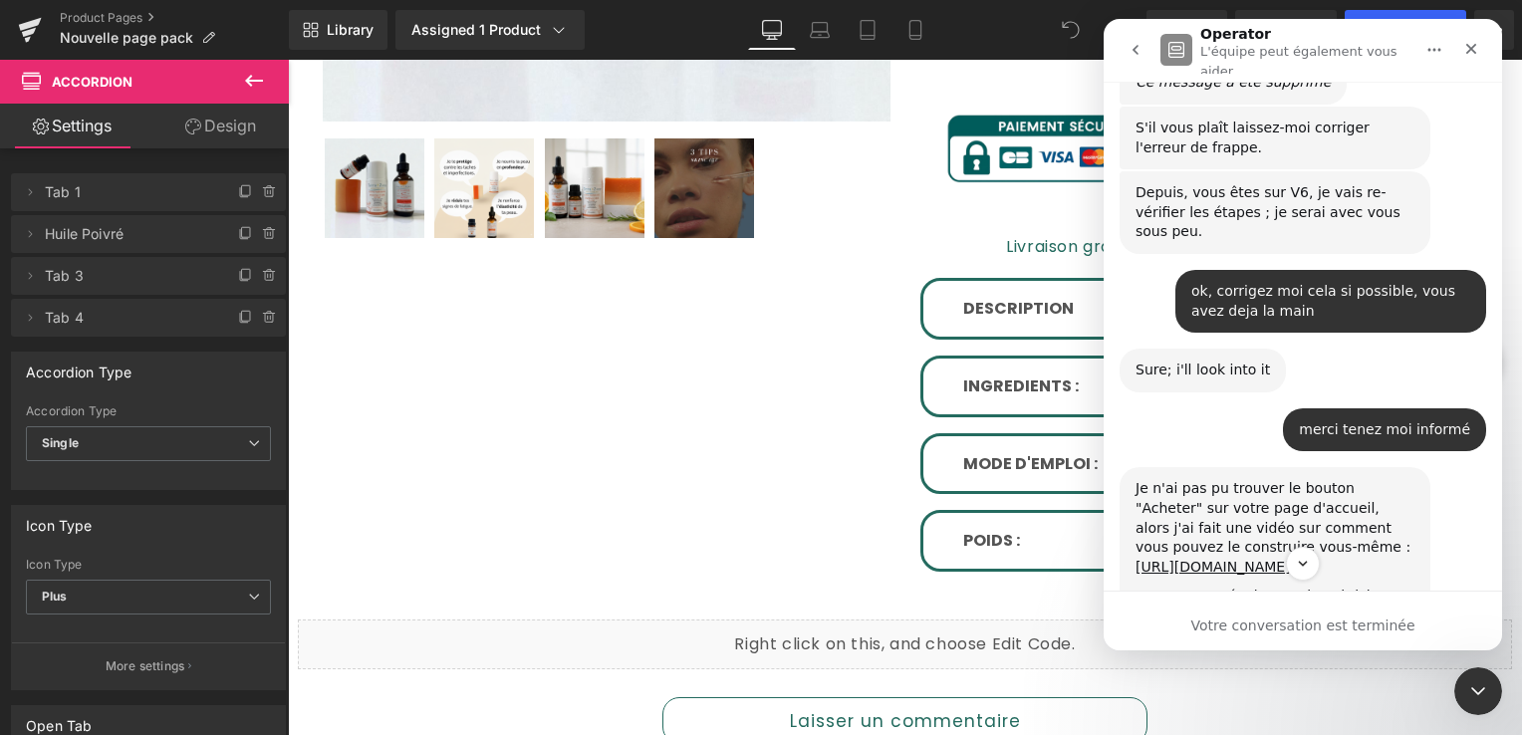
click at [693, 425] on div at bounding box center [761, 337] width 1522 height 675
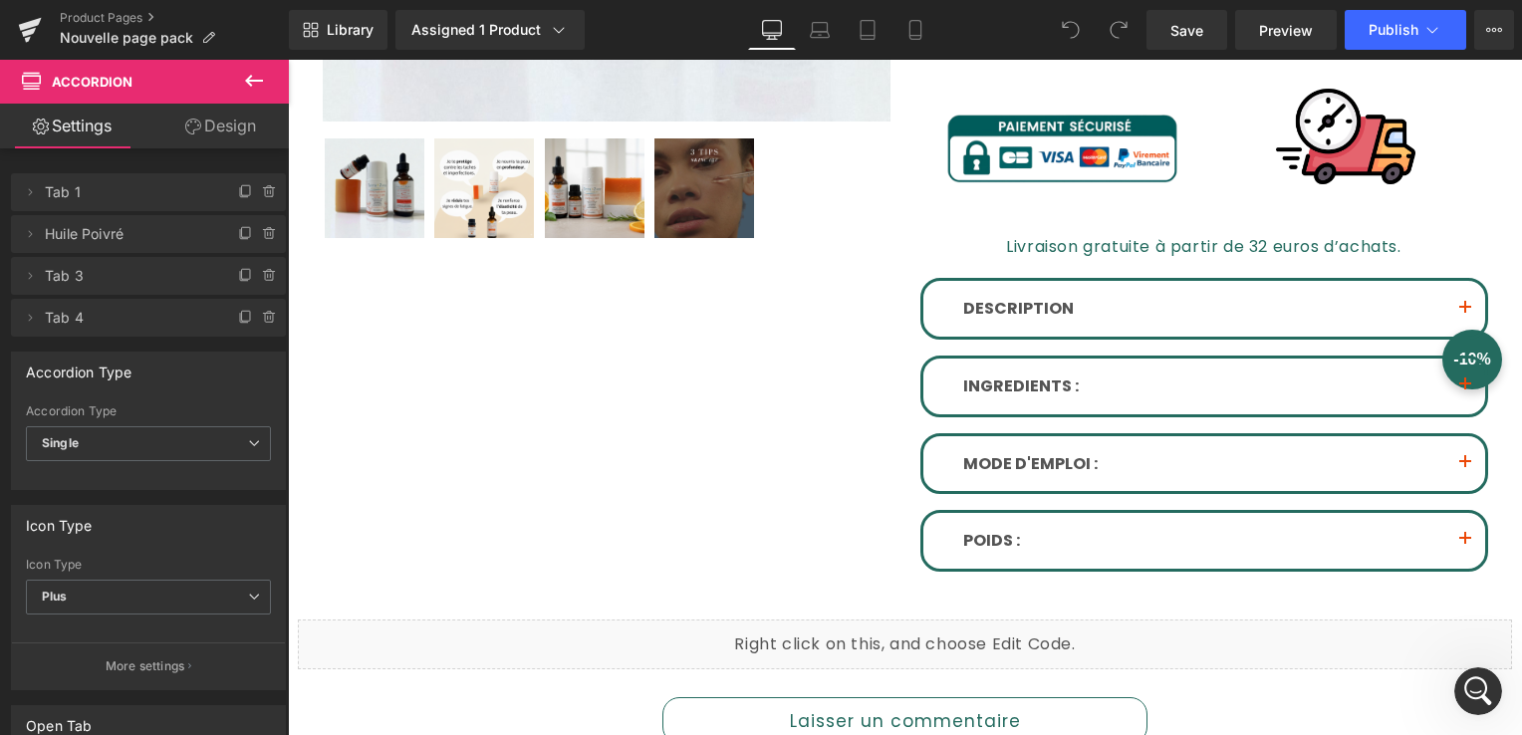
scroll to position [18661, 0]
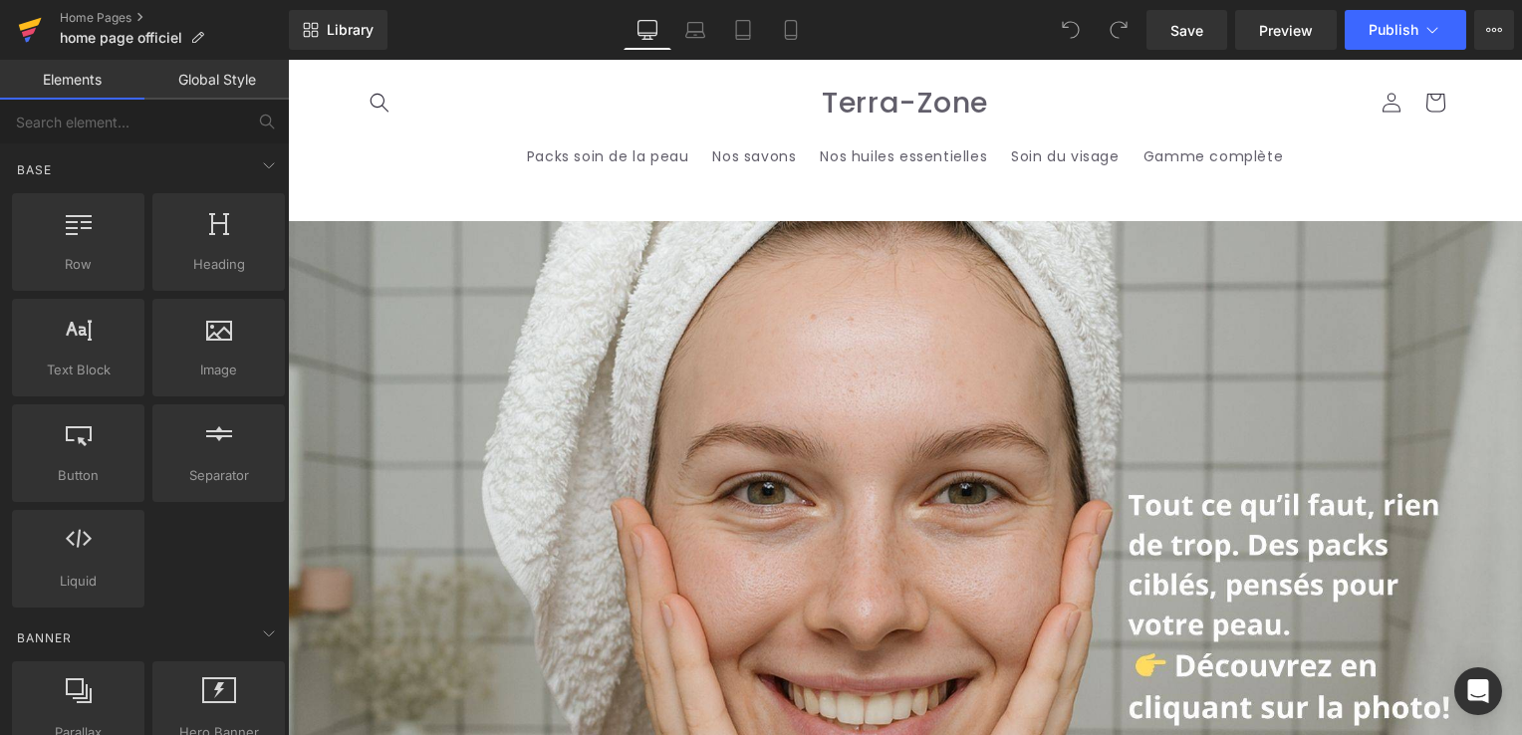
click at [12, 33] on link at bounding box center [30, 30] width 60 height 60
